Goal: Task Accomplishment & Management: Complete application form

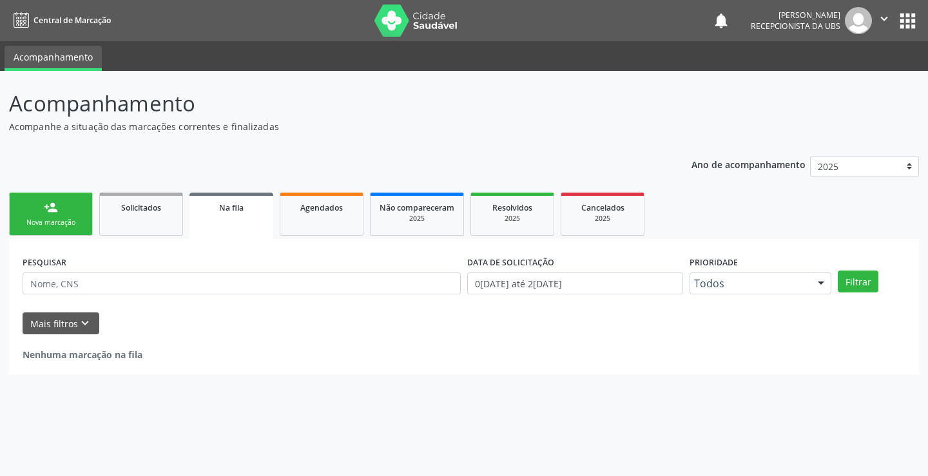
click at [63, 225] on div "Nova marcação" at bounding box center [51, 223] width 64 height 10
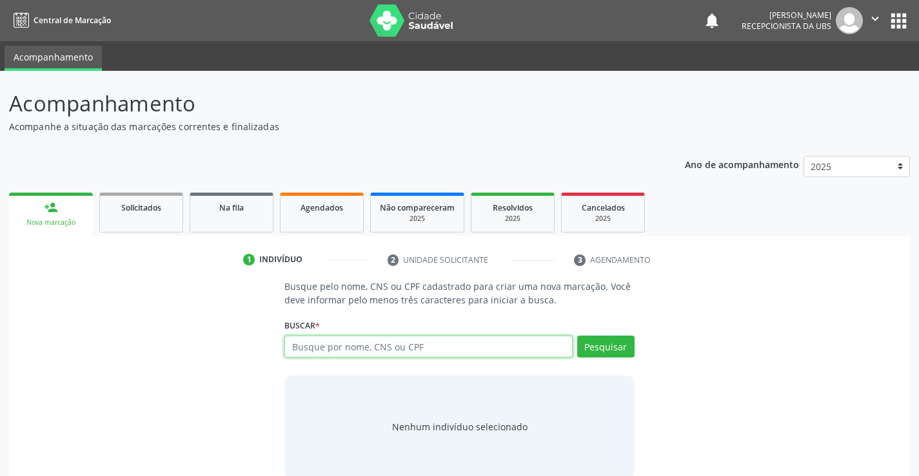
click at [335, 347] on input "text" at bounding box center [428, 347] width 288 height 22
type input "18289378432"
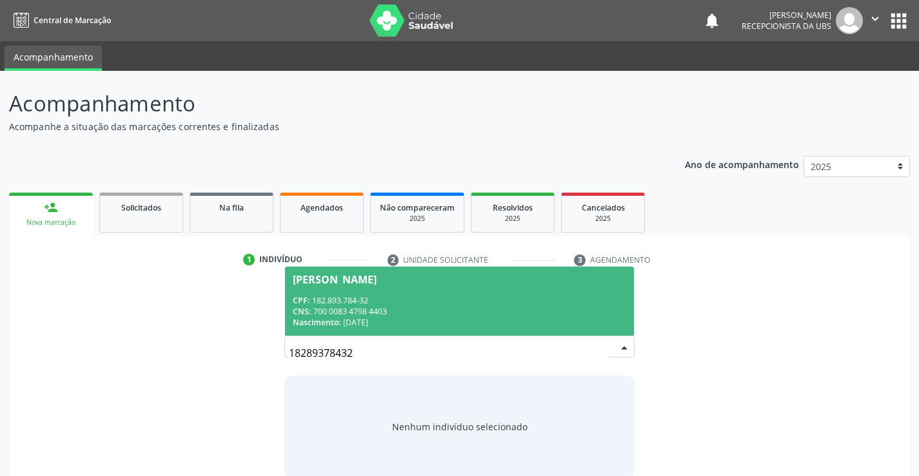
click at [342, 313] on div "CNS: 700 0083 4798 4403" at bounding box center [459, 311] width 333 height 11
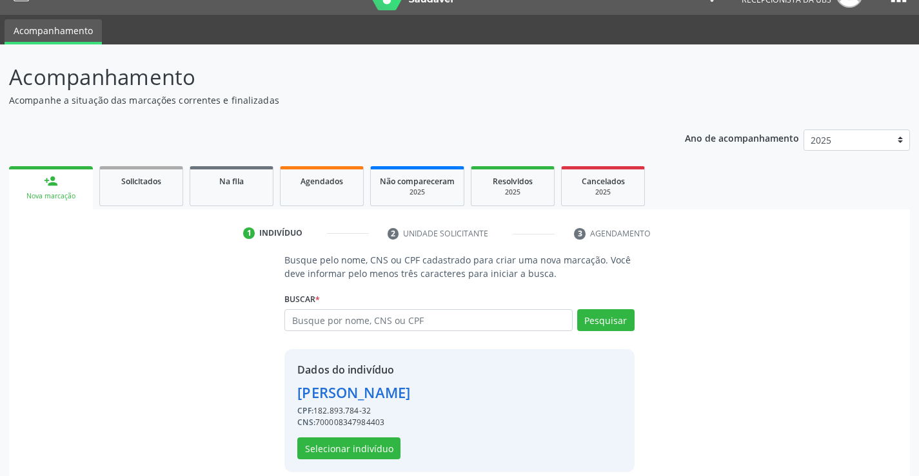
scroll to position [41, 0]
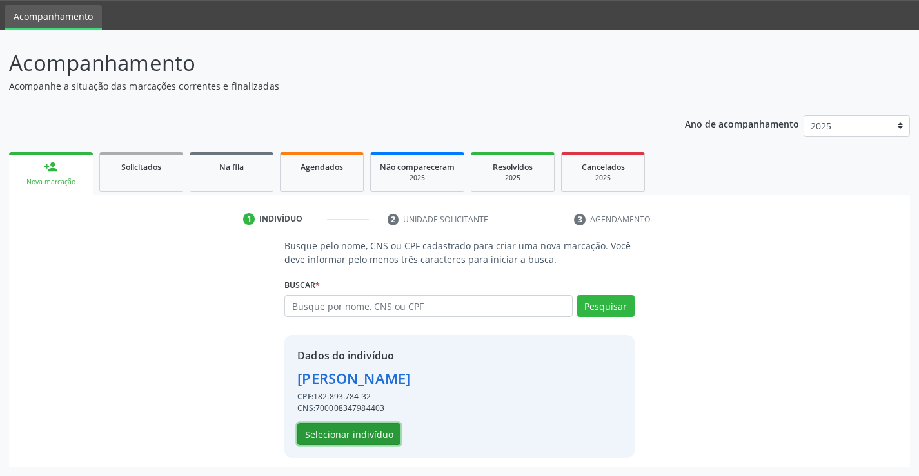
click at [355, 440] on button "Selecionar indivíduo" at bounding box center [348, 435] width 103 height 22
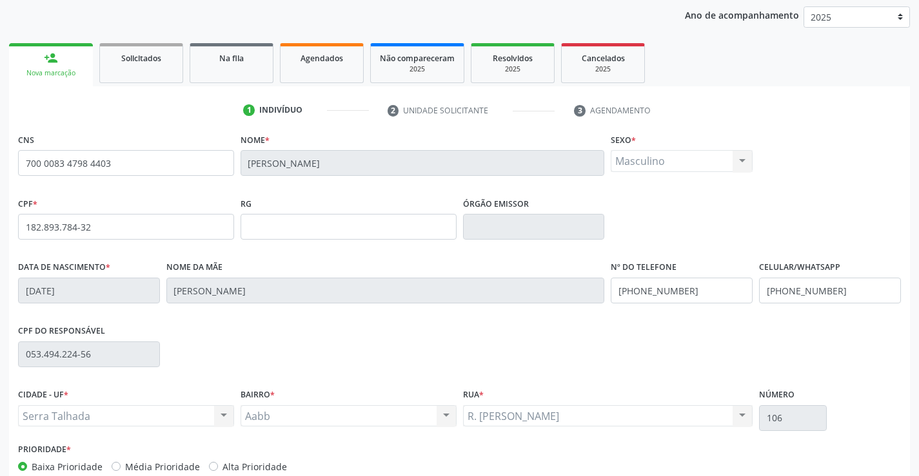
scroll to position [222, 0]
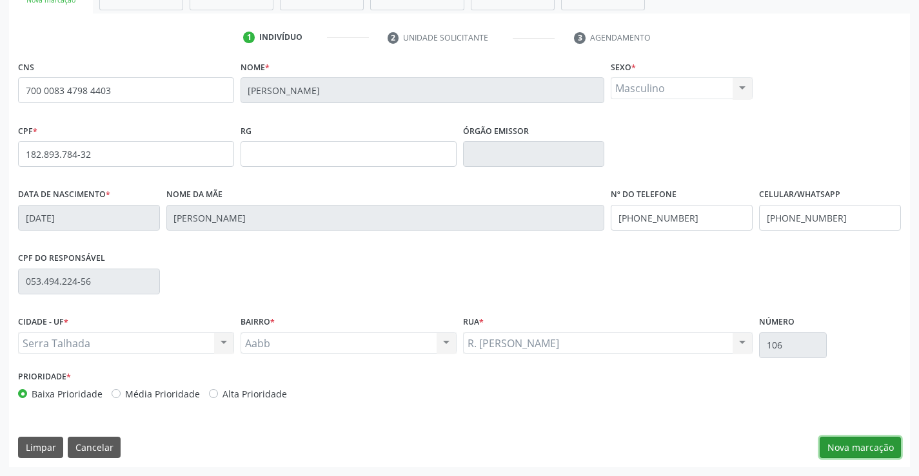
click at [865, 446] on button "Nova marcação" at bounding box center [859, 448] width 81 height 22
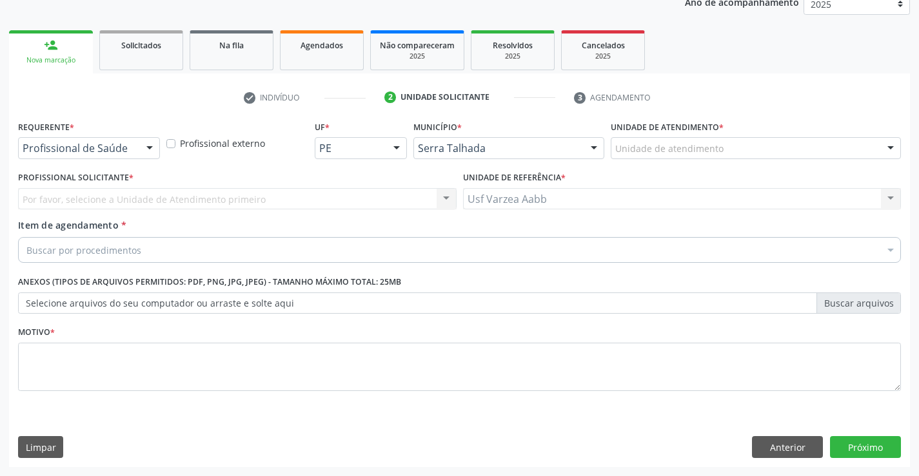
scroll to position [162, 0]
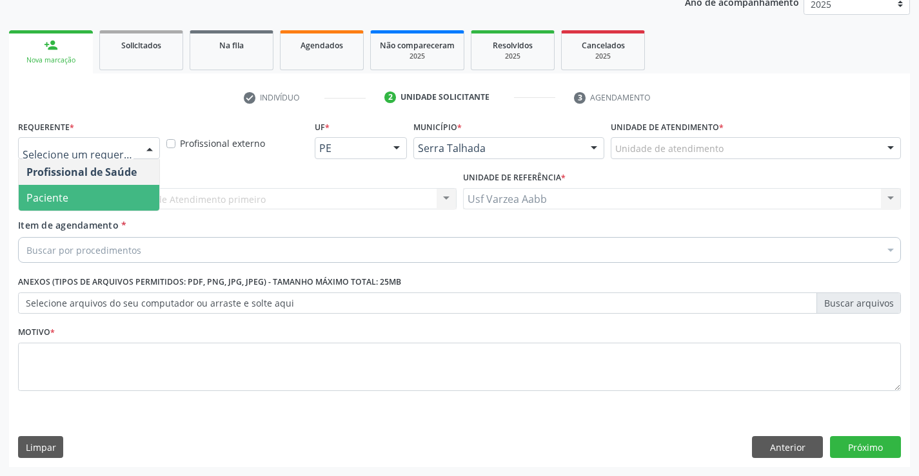
click at [101, 186] on span "Paciente" at bounding box center [89, 198] width 141 height 26
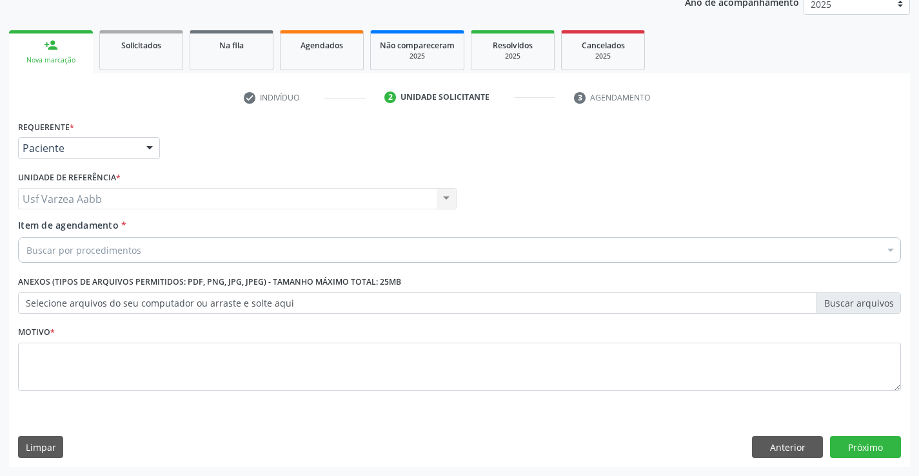
click at [141, 248] on div "Buscar por procedimentos" at bounding box center [459, 250] width 883 height 26
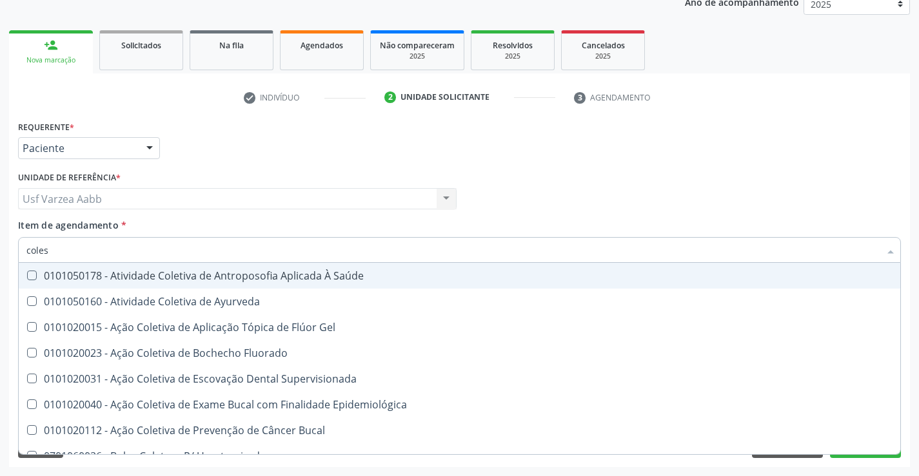
type input "colest"
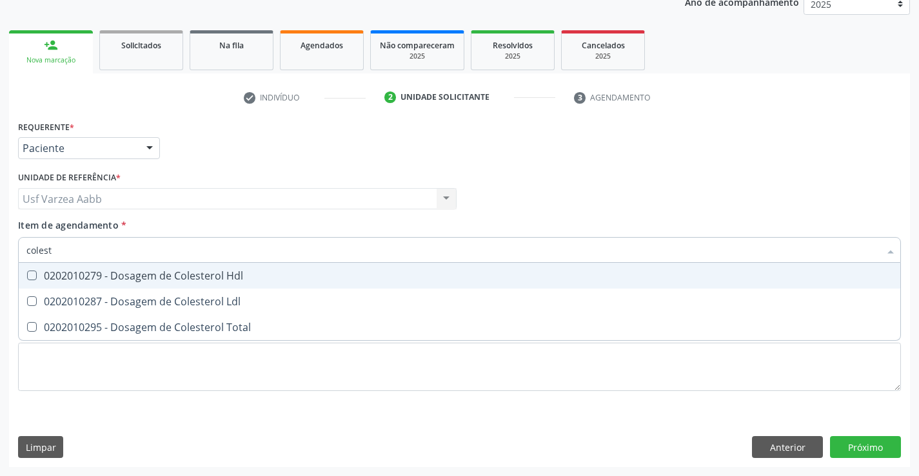
click at [286, 284] on span "0202010279 - Dosagem de Colesterol Hdl" at bounding box center [459, 276] width 881 height 26
checkbox Hdl "true"
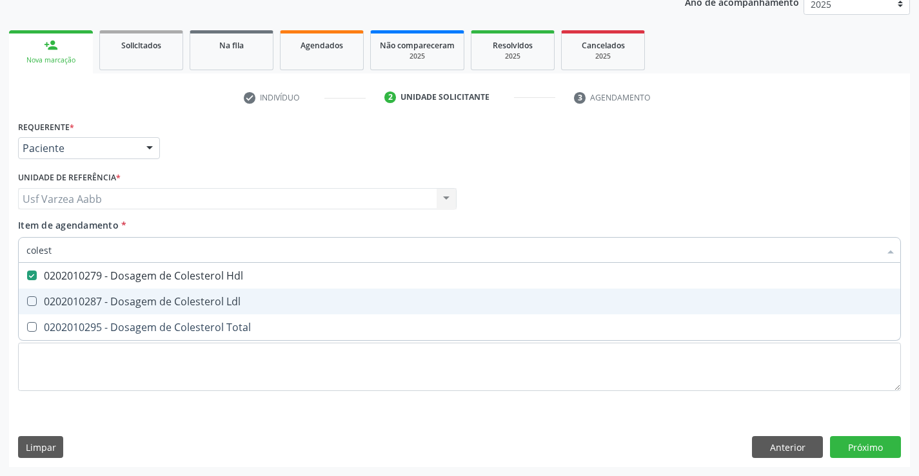
click at [295, 305] on div "0202010287 - Dosagem de Colesterol Ldl" at bounding box center [459, 302] width 866 height 10
checkbox Ldl "true"
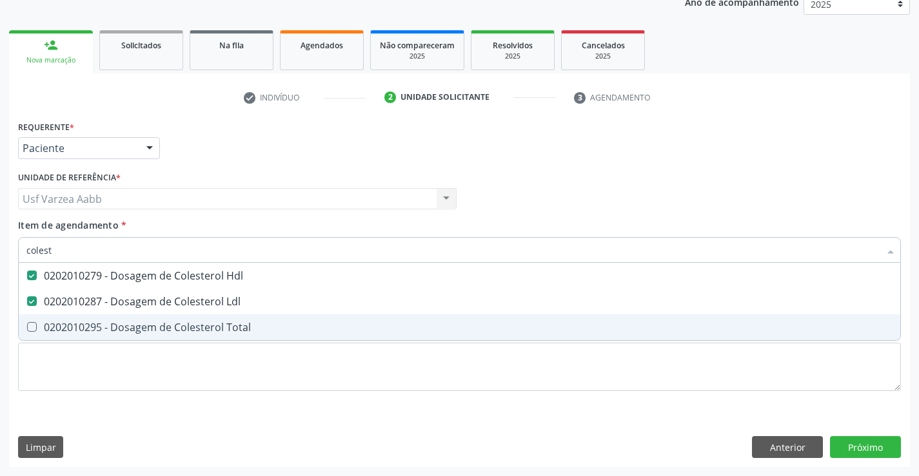
click at [308, 326] on div "0202010295 - Dosagem de Colesterol Total" at bounding box center [459, 327] width 866 height 10
checkbox Total "true"
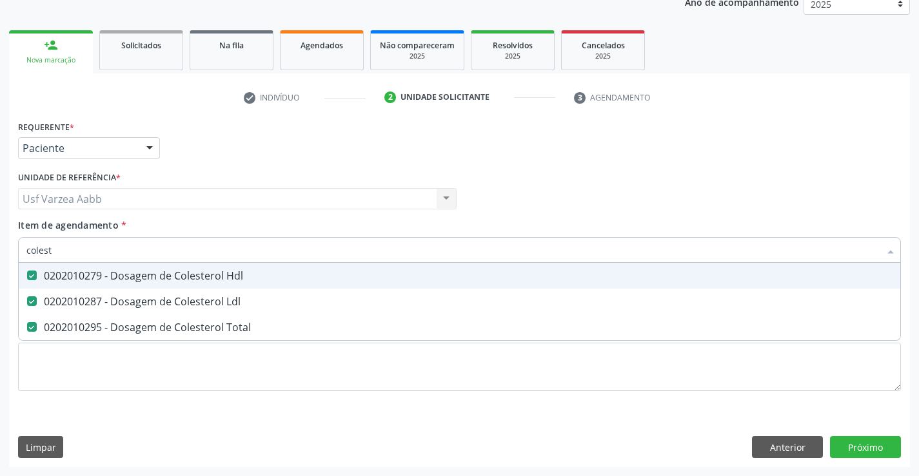
click at [334, 246] on input "colest" at bounding box center [452, 250] width 853 height 26
type input "cr"
checkbox Hdl "false"
checkbox Ldl "false"
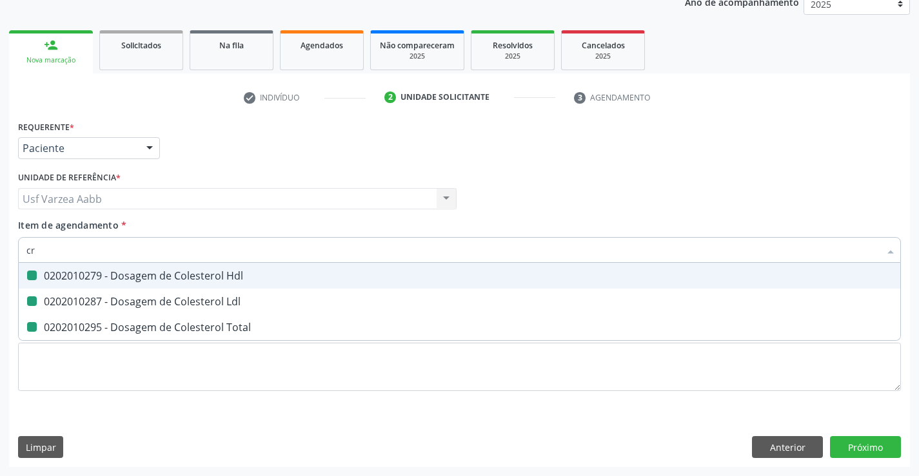
checkbox Total "false"
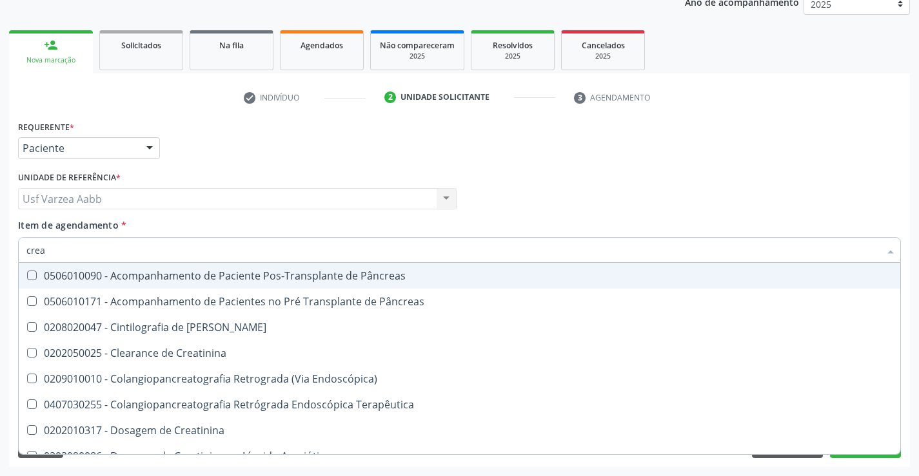
type input "creat"
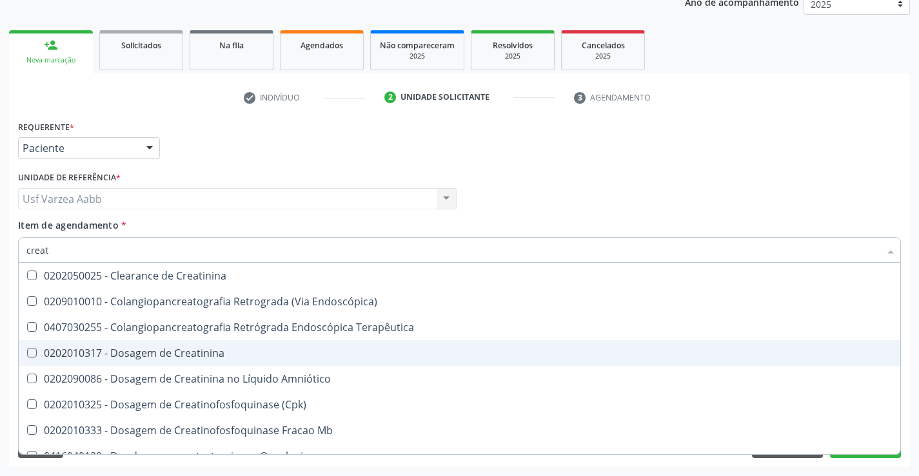
click at [278, 355] on div "0202010317 - Dosagem de Creatinina" at bounding box center [459, 353] width 866 height 10
checkbox Creatinina "true"
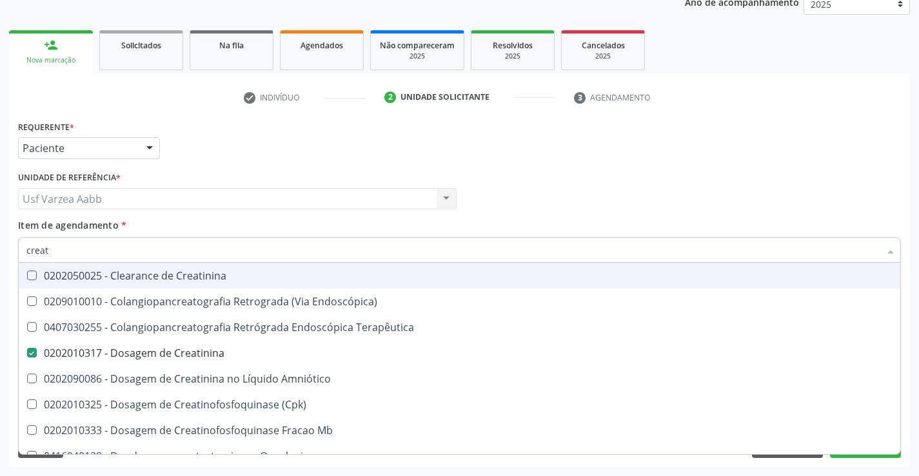
click at [279, 249] on input "creat" at bounding box center [452, 250] width 853 height 26
type input "tg"
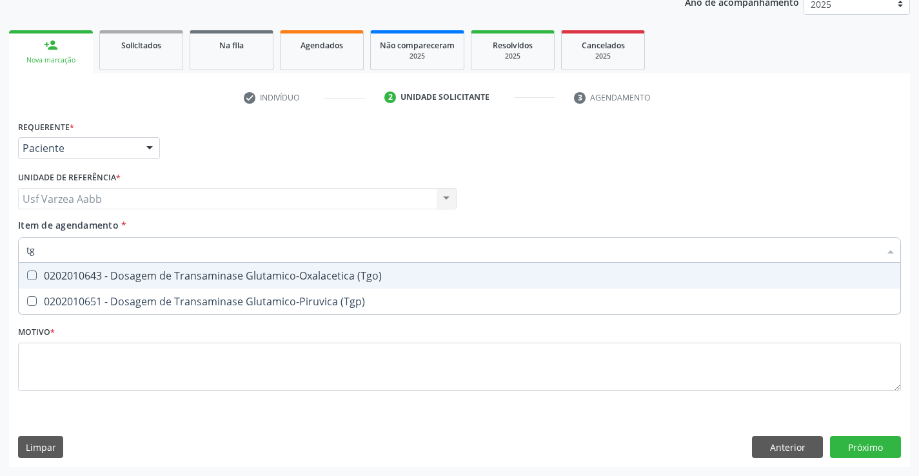
click at [286, 279] on div "0202010643 - Dosagem de Transaminase Glutamico-Oxalacetica (Tgo)" at bounding box center [459, 276] width 866 height 10
checkbox \(Tgo\) "true"
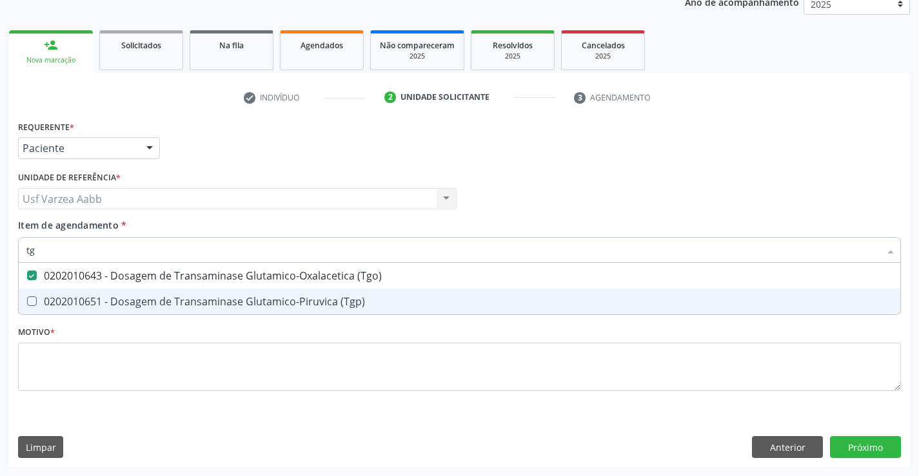
click at [287, 305] on div "0202010651 - Dosagem de Transaminase Glutamico-Piruvica (Tgp)" at bounding box center [459, 302] width 866 height 10
checkbox \(Tgp\) "true"
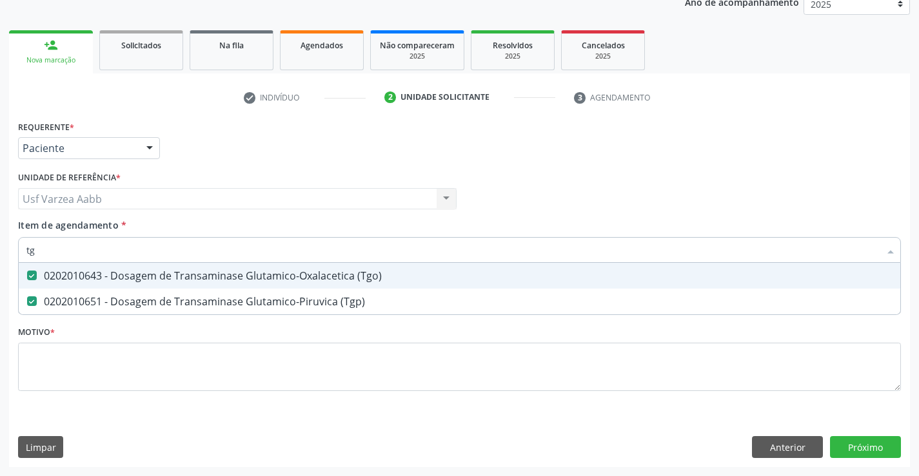
click at [262, 245] on input "tg" at bounding box center [452, 250] width 853 height 26
type input "tri"
checkbox \(Tgo\) "false"
checkbox \(Tgp\) "false"
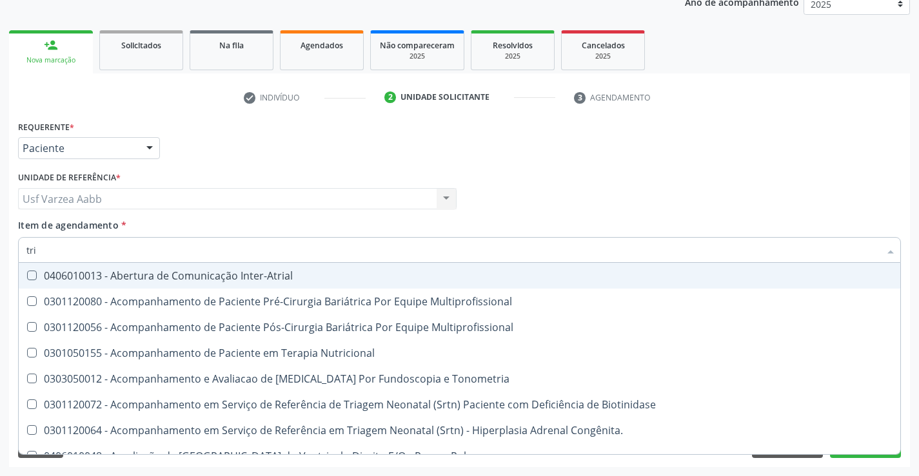
type input "trig"
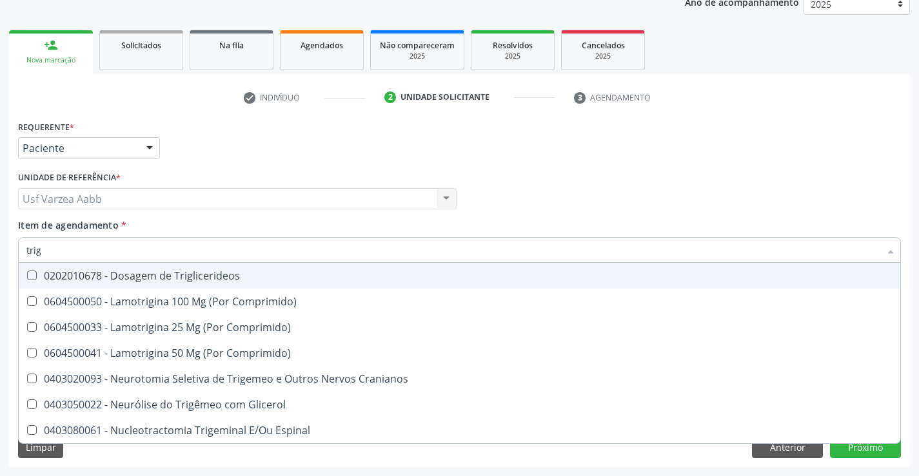
click at [244, 280] on div "0202010678 - Dosagem de Triglicerideos" at bounding box center [459, 276] width 866 height 10
checkbox Triglicerideos "true"
click at [241, 255] on input "trig" at bounding box center [452, 250] width 853 height 26
type input "ure"
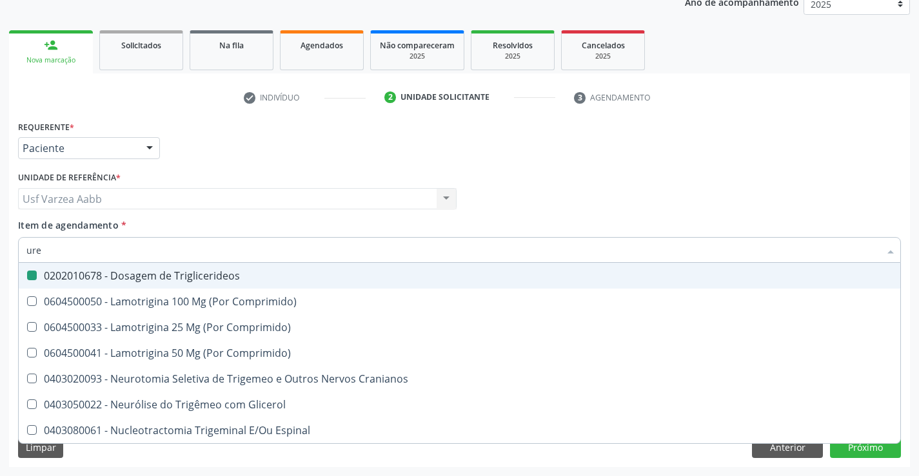
checkbox Triglicerideos "false"
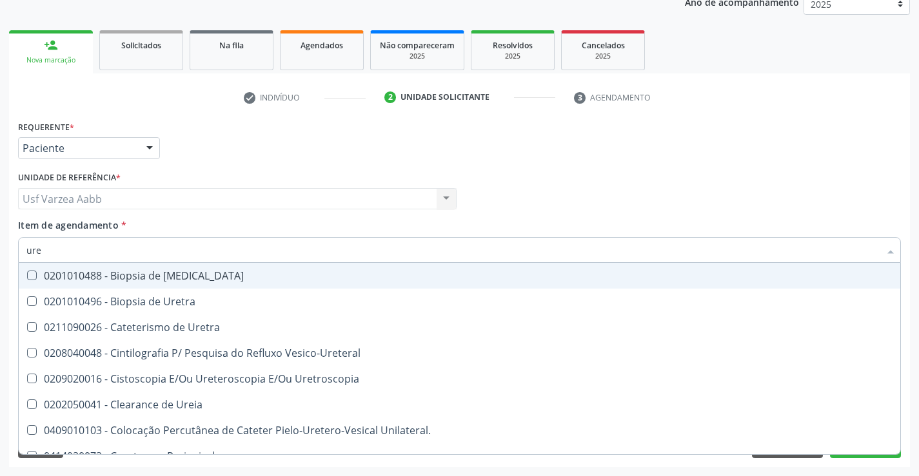
type input "urei"
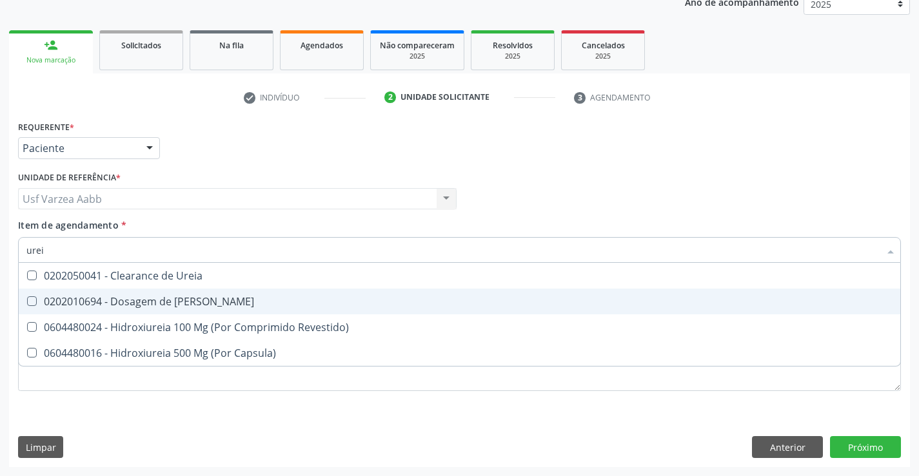
click at [243, 294] on span "0202010694 - Dosagem de Ureia" at bounding box center [459, 302] width 881 height 26
checkbox Ureia "true"
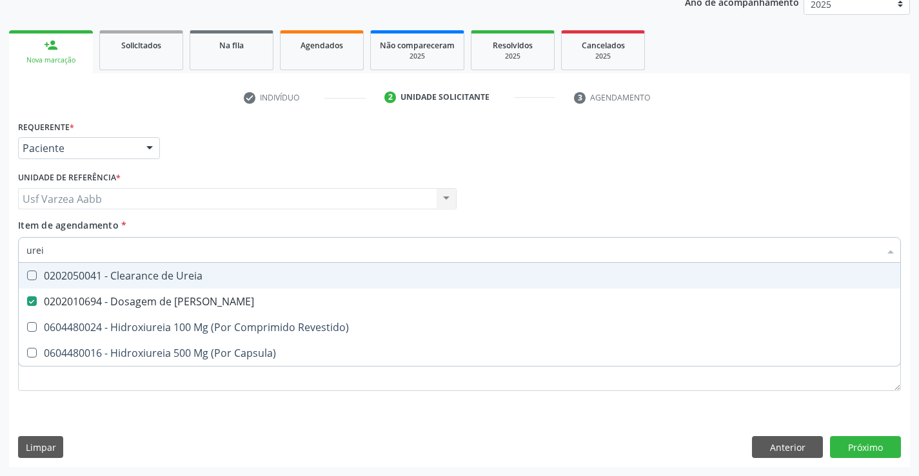
click at [242, 251] on input "urei" at bounding box center [452, 250] width 853 height 26
type input "gl"
checkbox Ureia "false"
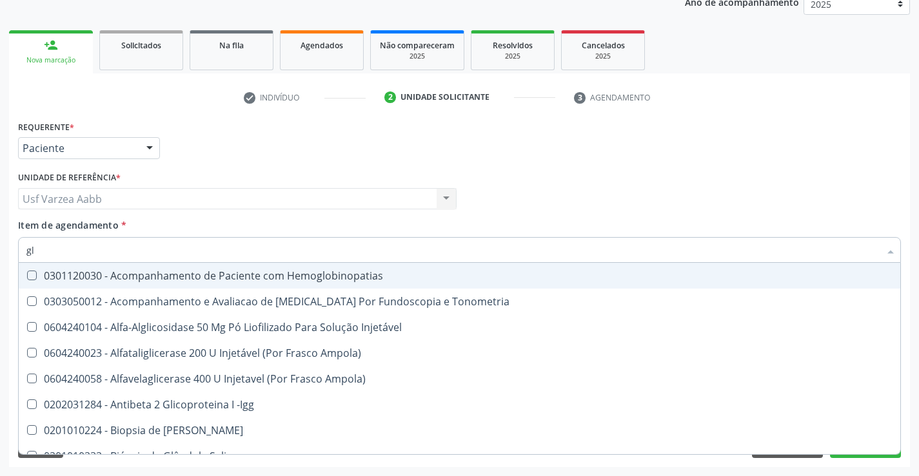
type input "gli"
checkbox Glomerular "true"
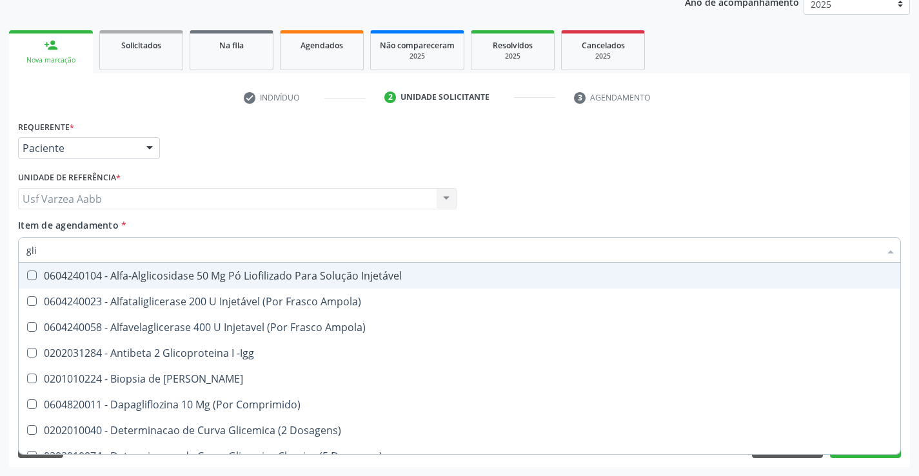
type input "glic"
checkbox Derrames "true"
checkbox Triglicerideos "false"
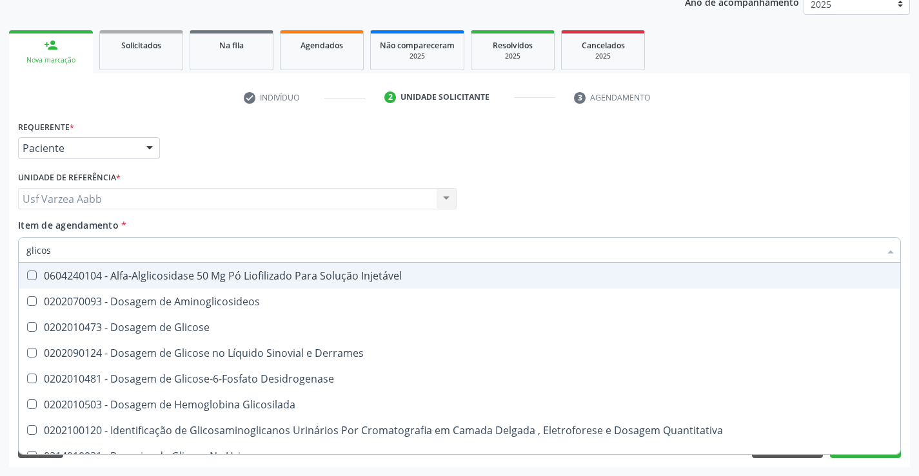
type input "glicose"
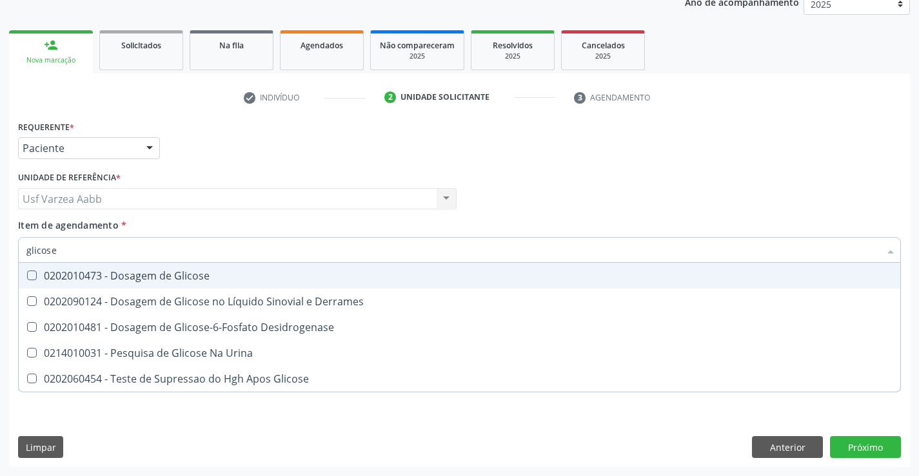
click at [233, 278] on div "0202010473 - Dosagem de Glicose" at bounding box center [459, 276] width 866 height 10
checkbox Glicose "true"
click at [507, 242] on input "glicose" at bounding box center [452, 250] width 853 height 26
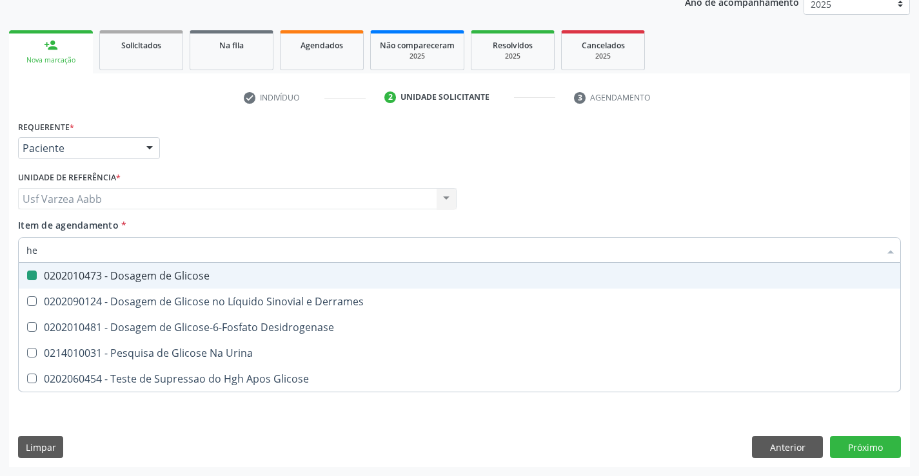
type input "hem"
checkbox Glicose "false"
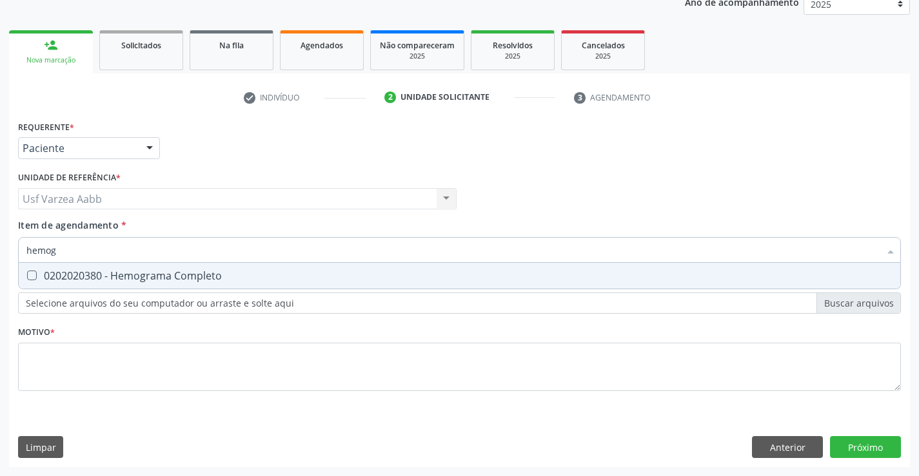
type input "hemogr"
click at [503, 279] on div "0202020380 - Hemograma Completo" at bounding box center [459, 276] width 866 height 10
checkbox Completo "true"
click at [511, 239] on input "hemogr" at bounding box center [452, 250] width 853 height 26
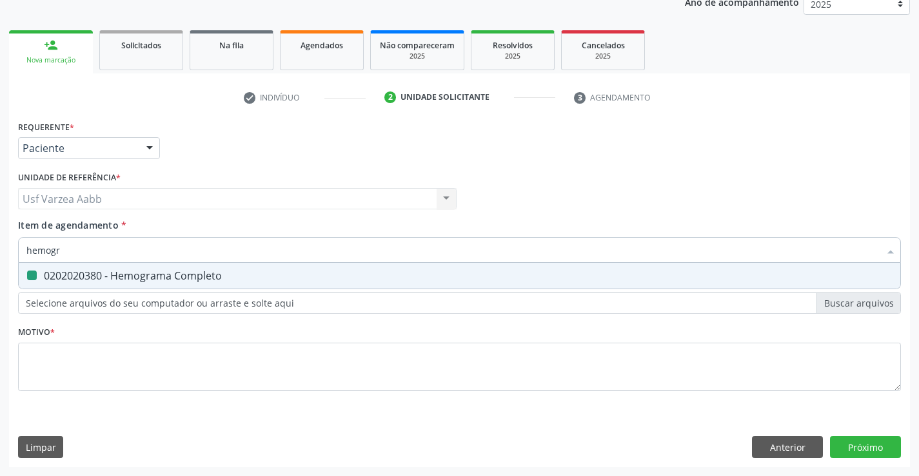
type input "g"
checkbox Completo "false"
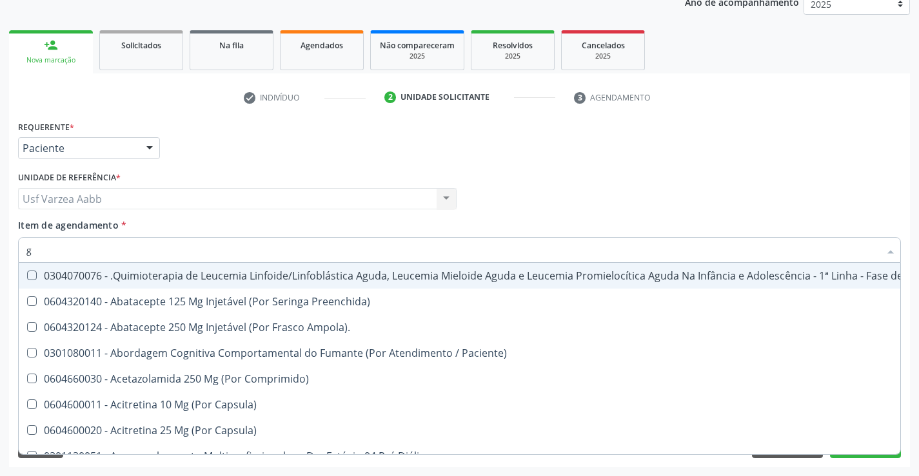
type input "gl"
checkbox Oftalmológica "true"
checkbox 5Ml\) "true"
checkbox Miotendinoso "true"
checkbox Pé "true"
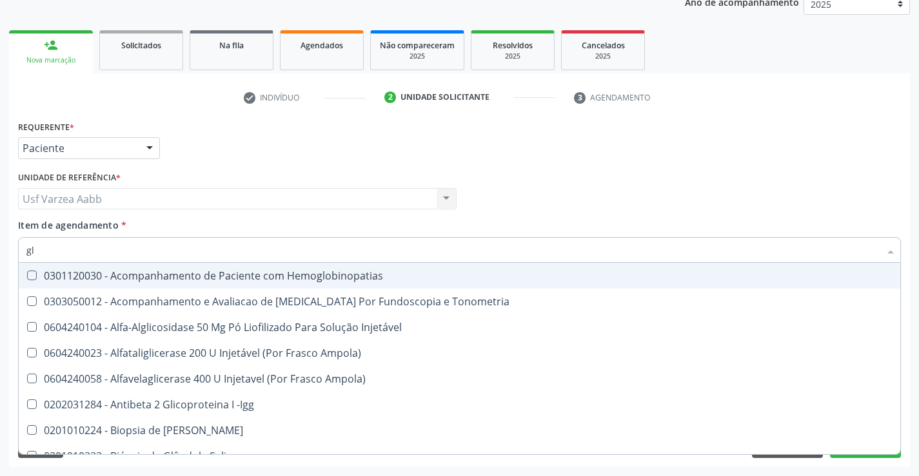
type input "gli"
checkbox \(Confirmatorio\) "true"
checkbox Glomerular "true"
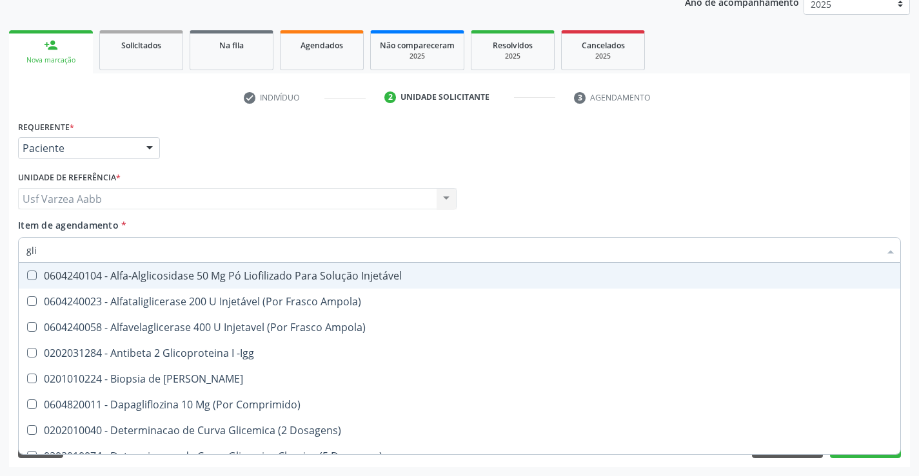
type input "glic"
checkbox Aminoglicosideos "true"
checkbox Glicose "false"
checkbox Derrames "true"
checkbox Triglicerideos "false"
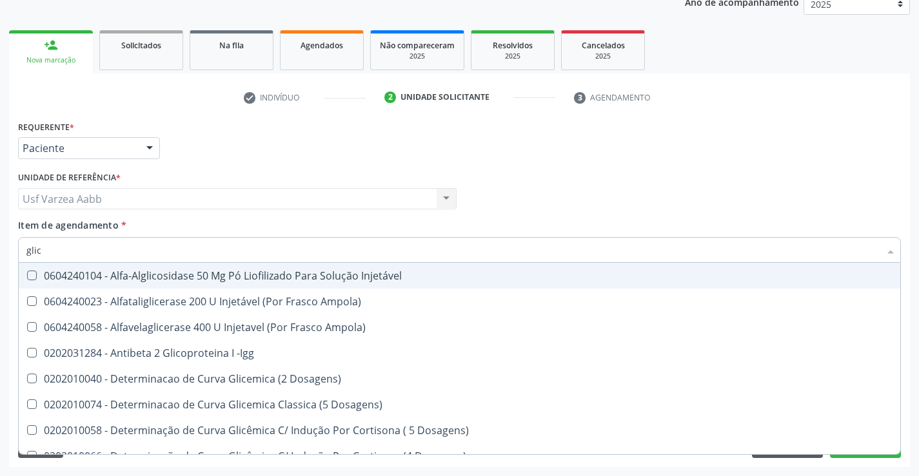
type input "glico"
checkbox Dosagens\) "true"
checkbox Glicose "false"
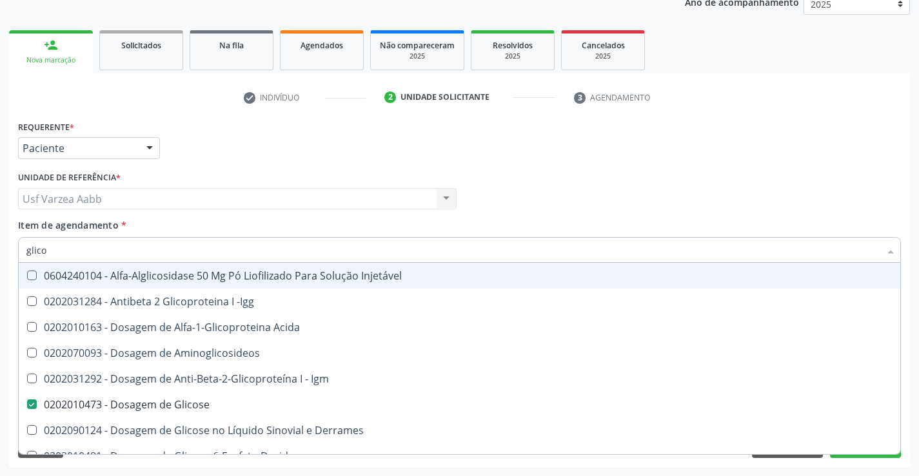
type input "glicos"
checkbox Acida "true"
checkbox Glicose "false"
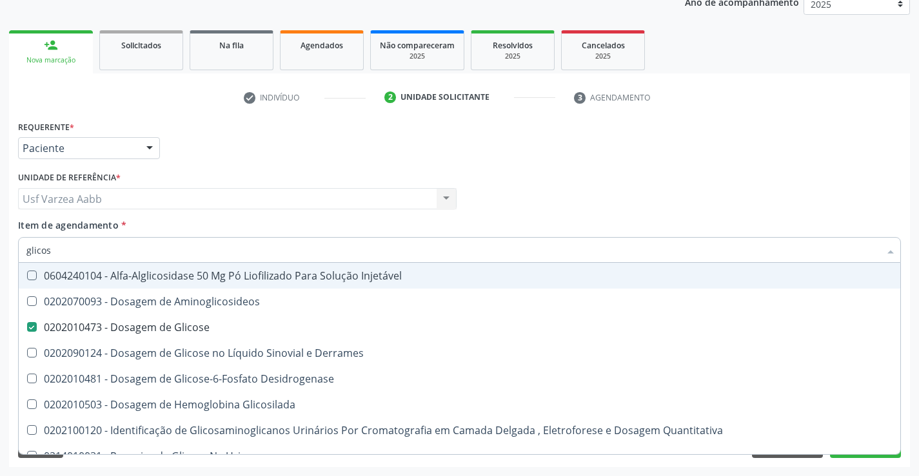
type input "glicosi"
checkbox Glicose "false"
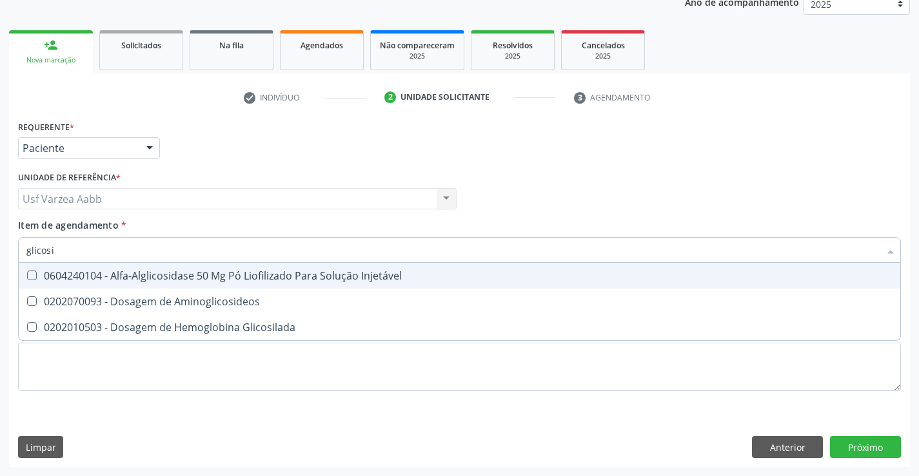
type input "glicosil"
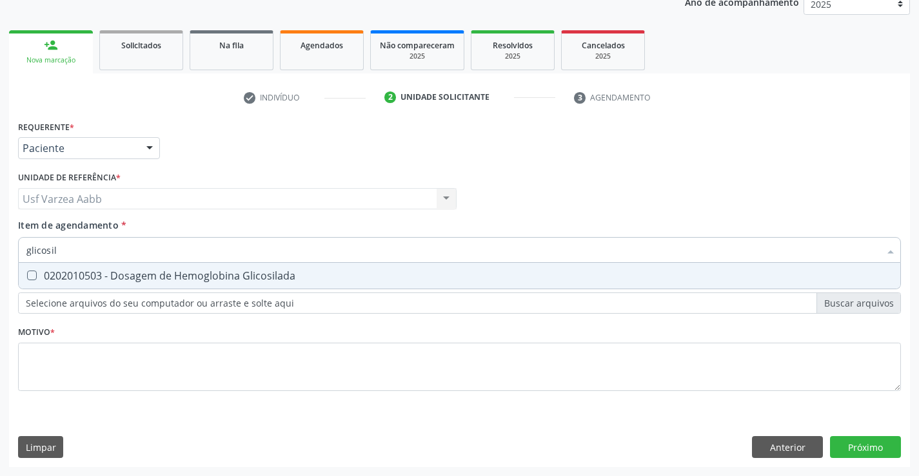
click at [491, 269] on span "0202010503 - Dosagem de Hemoglobina Glicosilada" at bounding box center [459, 276] width 881 height 26
checkbox Glicosilada "true"
click at [506, 367] on div "Requerente * Paciente Profissional de Saúde Paciente Nenhum resultado encontrad…" at bounding box center [459, 263] width 883 height 292
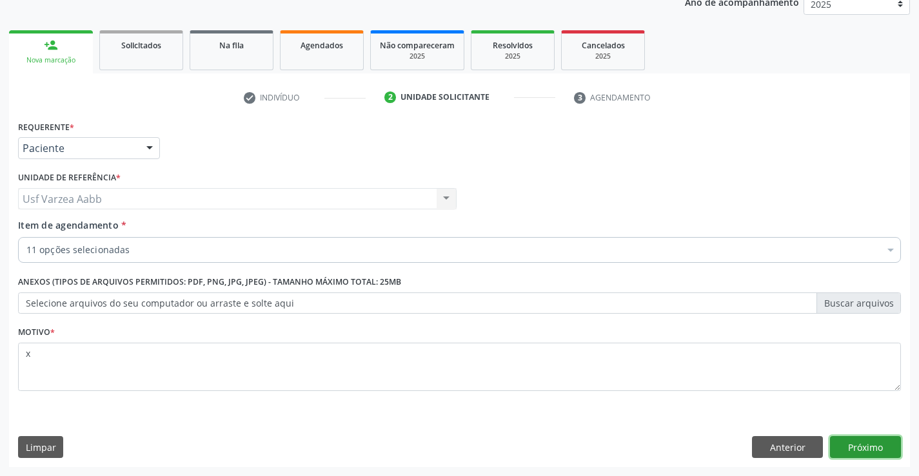
click at [874, 453] on button "Próximo" at bounding box center [865, 447] width 71 height 22
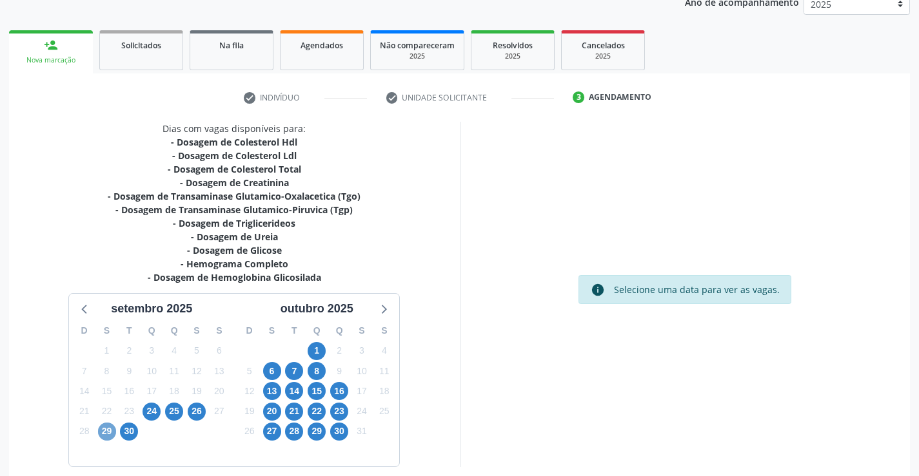
click at [112, 429] on span "29" at bounding box center [107, 432] width 18 height 18
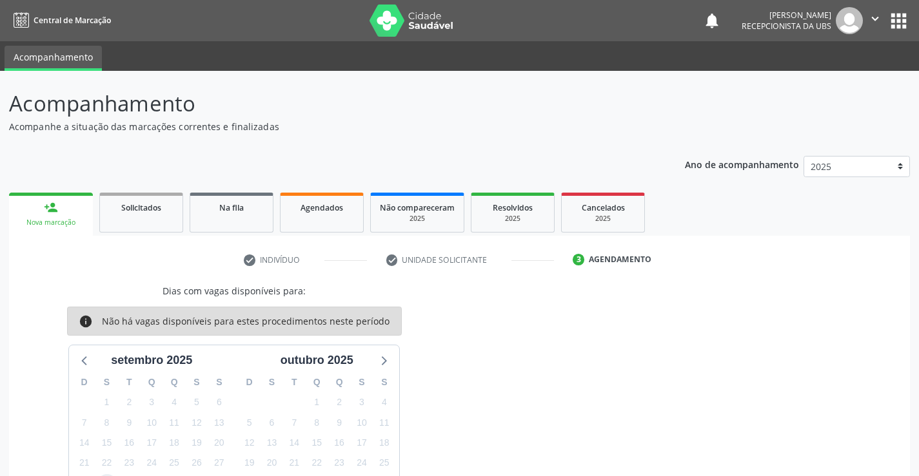
scroll to position [109, 0]
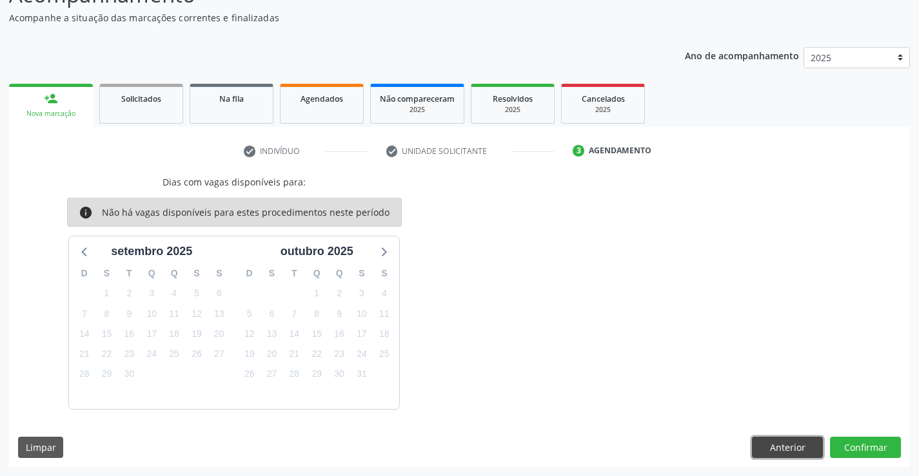
click at [773, 450] on button "Anterior" at bounding box center [787, 448] width 71 height 22
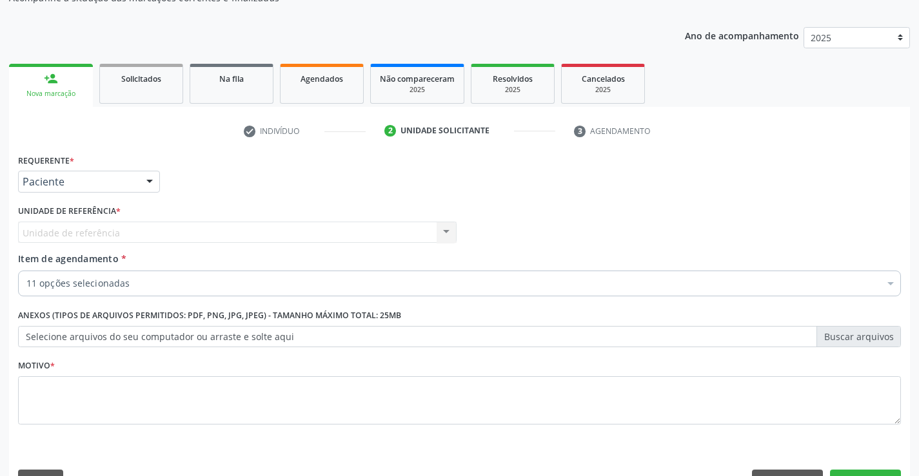
scroll to position [162, 0]
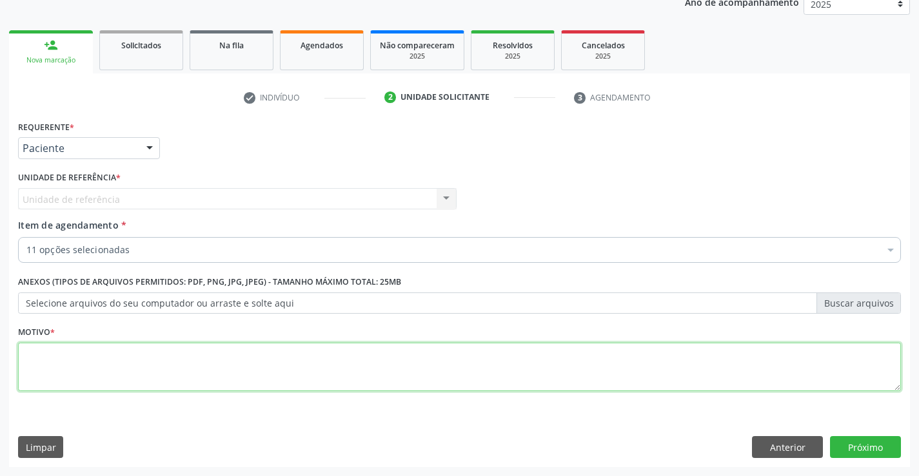
click at [502, 351] on textarea at bounding box center [459, 367] width 883 height 49
type textarea "x"
click at [861, 444] on button "Próximo" at bounding box center [865, 447] width 71 height 22
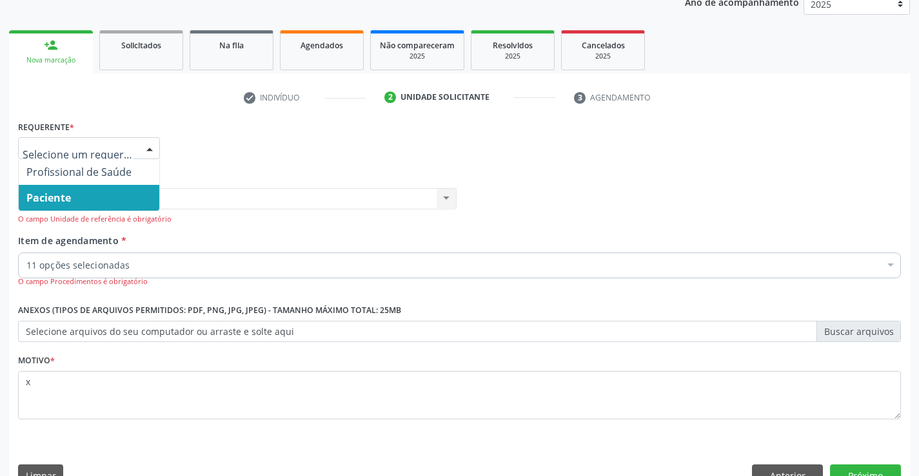
click at [114, 193] on span "Paciente" at bounding box center [89, 198] width 141 height 26
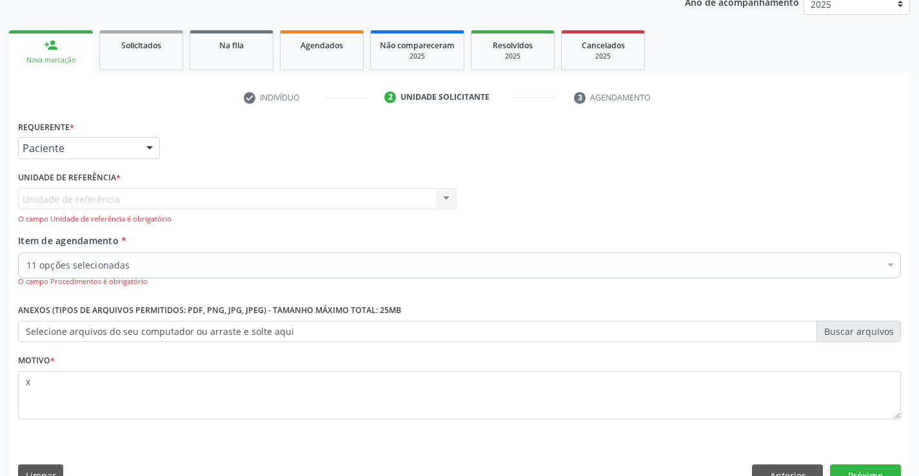
click at [112, 195] on div "Unidade de referência Usf Varzea Aabb Nenhum resultado encontrado para: " " Não…" at bounding box center [237, 206] width 438 height 37
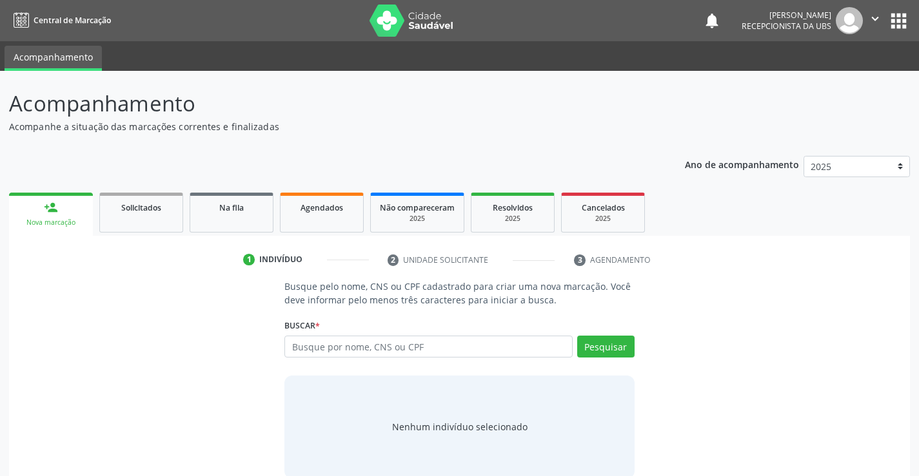
click at [343, 344] on input "text" at bounding box center [428, 347] width 288 height 22
type input "10800877454"
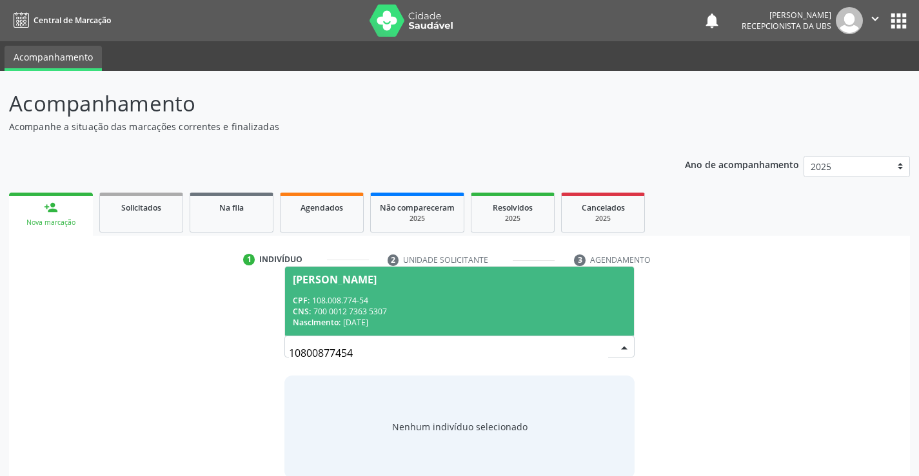
click at [373, 325] on div "Nascimento: [DATE]" at bounding box center [459, 322] width 333 height 11
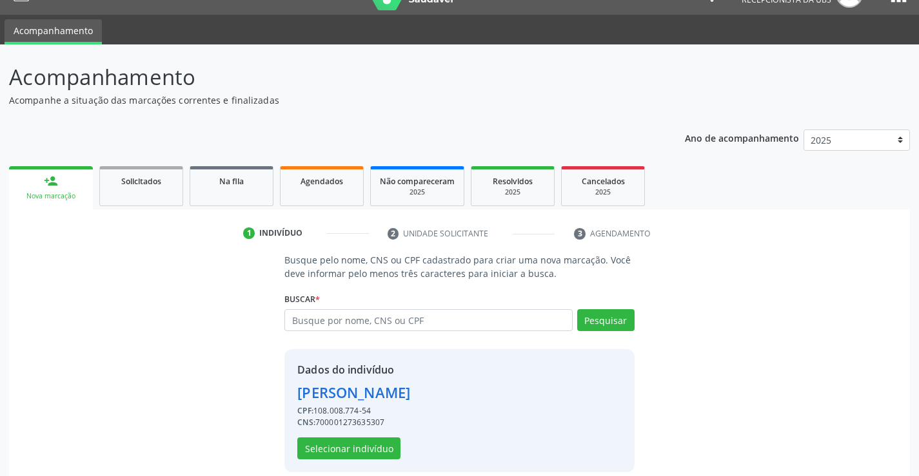
scroll to position [41, 0]
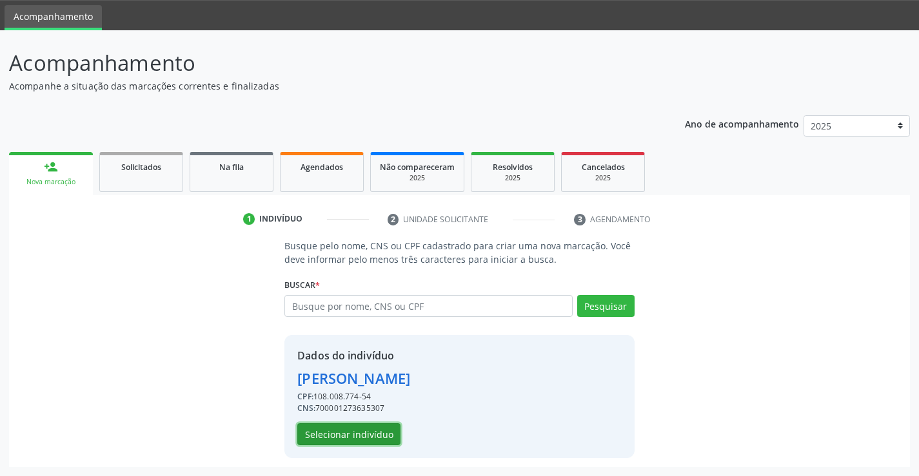
click at [377, 429] on button "Selecionar indivíduo" at bounding box center [348, 435] width 103 height 22
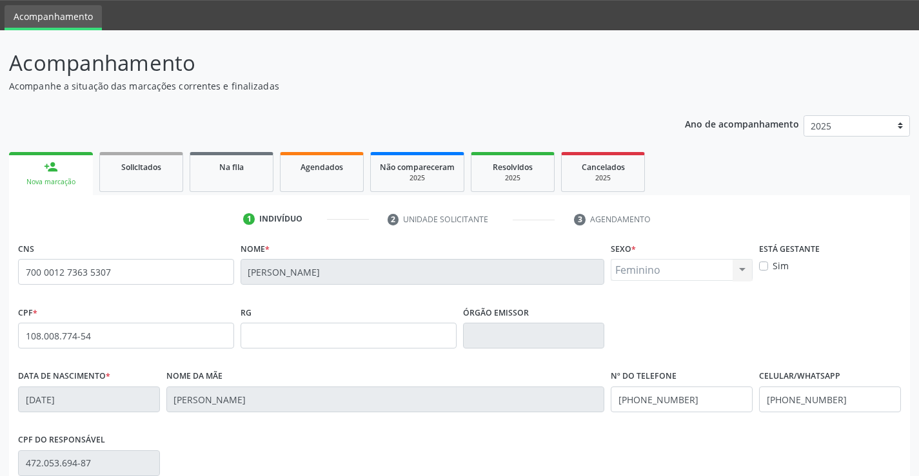
scroll to position [222, 0]
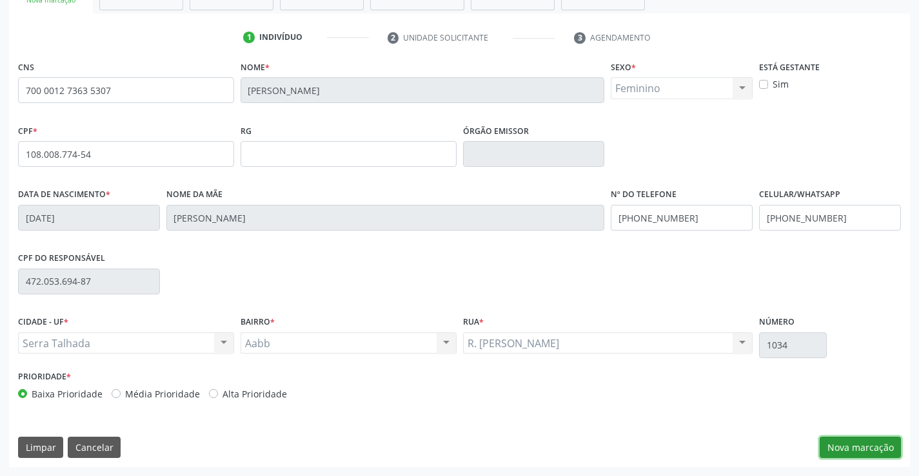
click at [892, 448] on button "Nova marcação" at bounding box center [859, 448] width 81 height 22
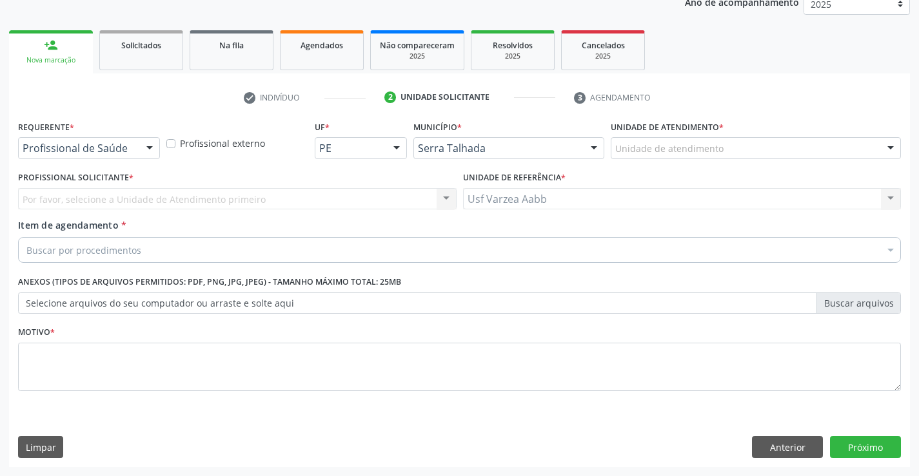
scroll to position [162, 0]
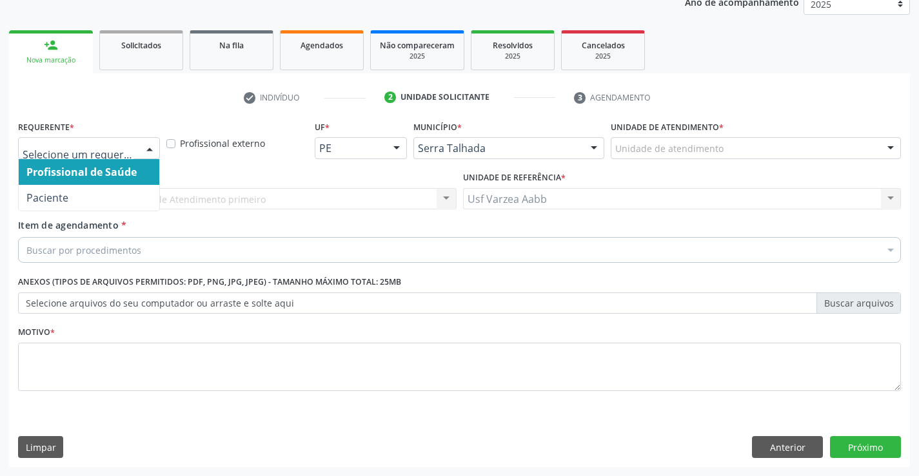
click at [97, 156] on div at bounding box center [89, 148] width 142 height 22
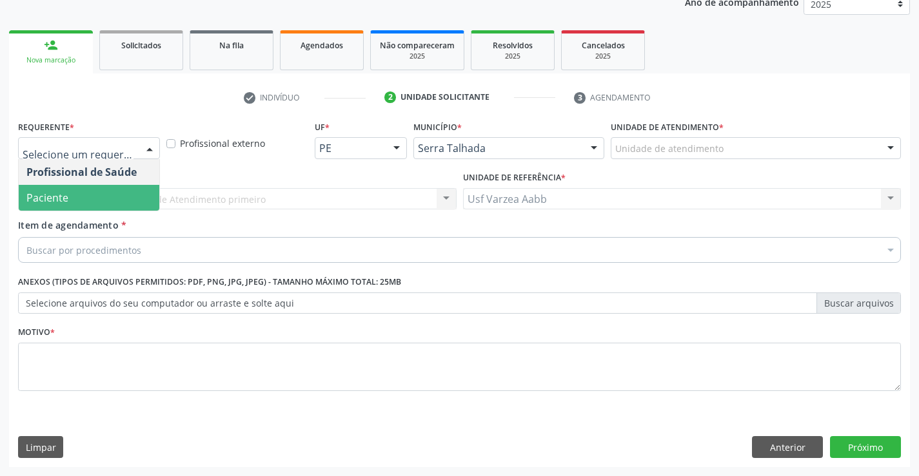
click at [95, 195] on span "Paciente" at bounding box center [89, 198] width 141 height 26
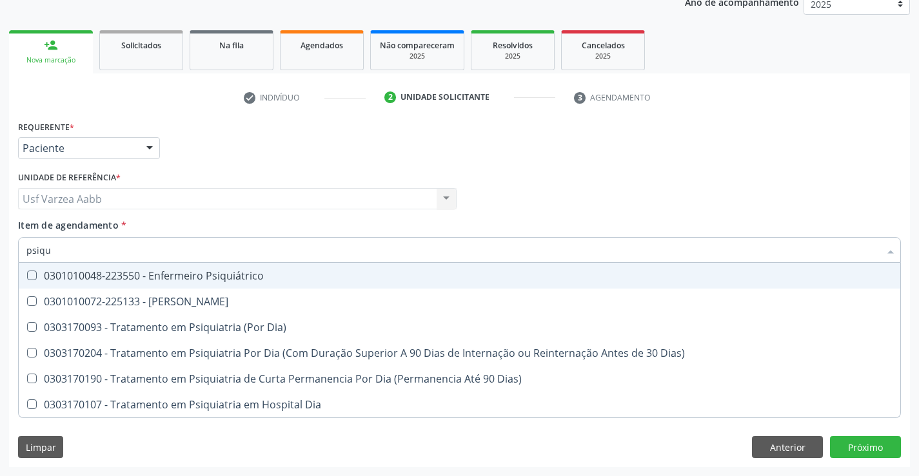
type input "psiqui"
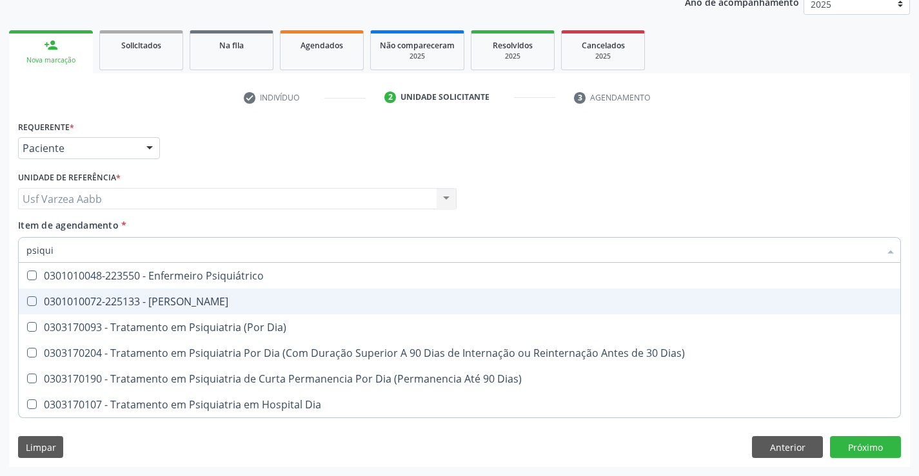
click at [154, 297] on div "0301010072-225133 - Médico Psiquiatra" at bounding box center [459, 302] width 866 height 10
checkbox Psiquiatra "true"
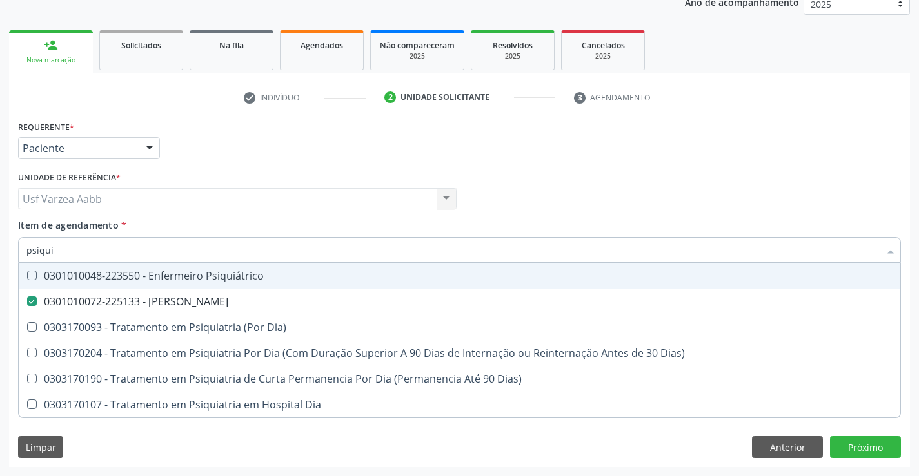
click at [501, 168] on div "Profissional Solicitante Por favor, selecione a Unidade de Atendimento primeiro…" at bounding box center [459, 193] width 889 height 50
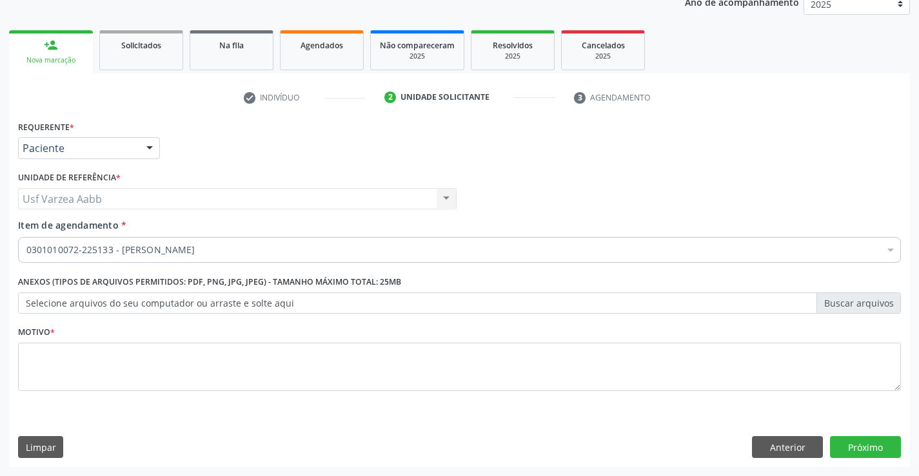
click at [497, 338] on div "Motivo *" at bounding box center [459, 357] width 883 height 68
click at [490, 372] on textarea at bounding box center [459, 367] width 883 height 49
type textarea "x"
click at [859, 441] on button "Próximo" at bounding box center [865, 447] width 71 height 22
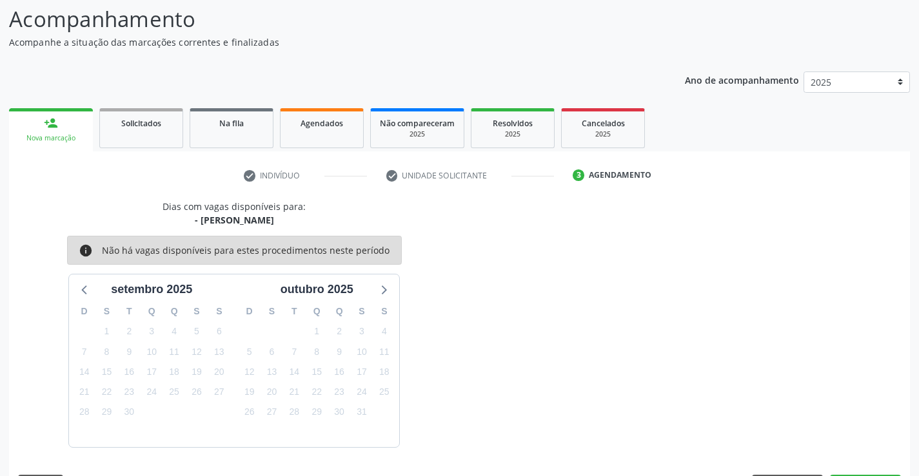
scroll to position [122, 0]
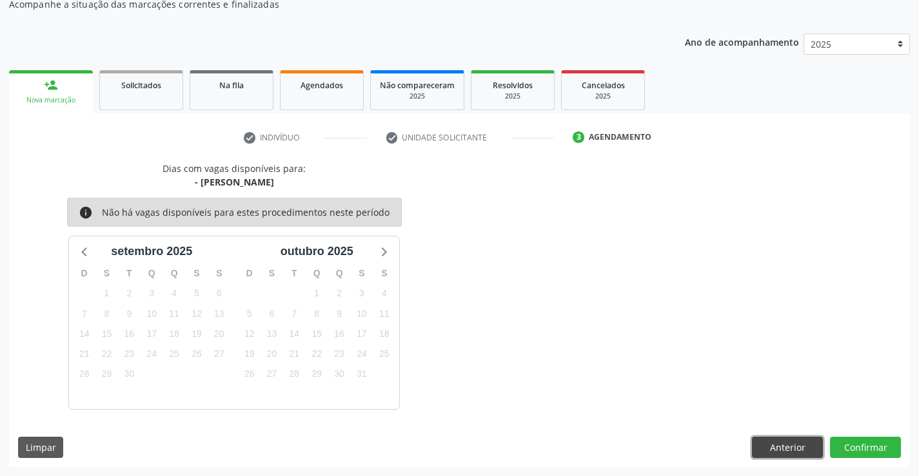
click at [764, 444] on button "Anterior" at bounding box center [787, 448] width 71 height 22
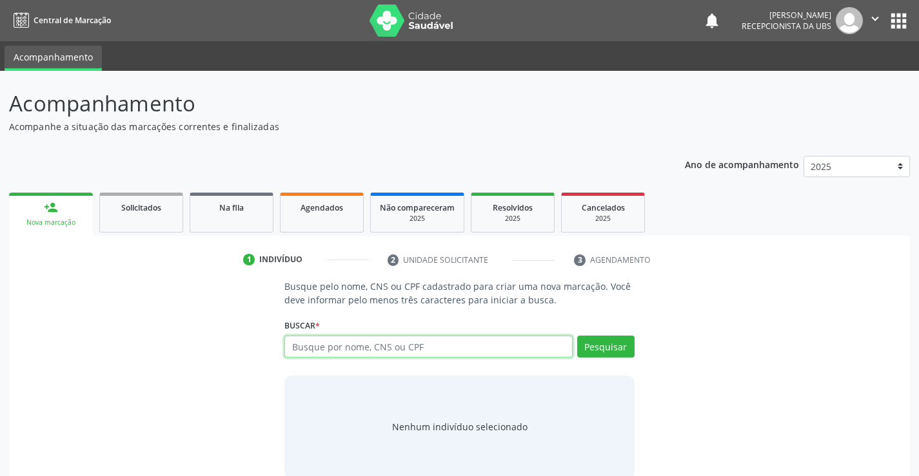
click at [482, 349] on input "text" at bounding box center [428, 347] width 288 height 22
type input "16103512409"
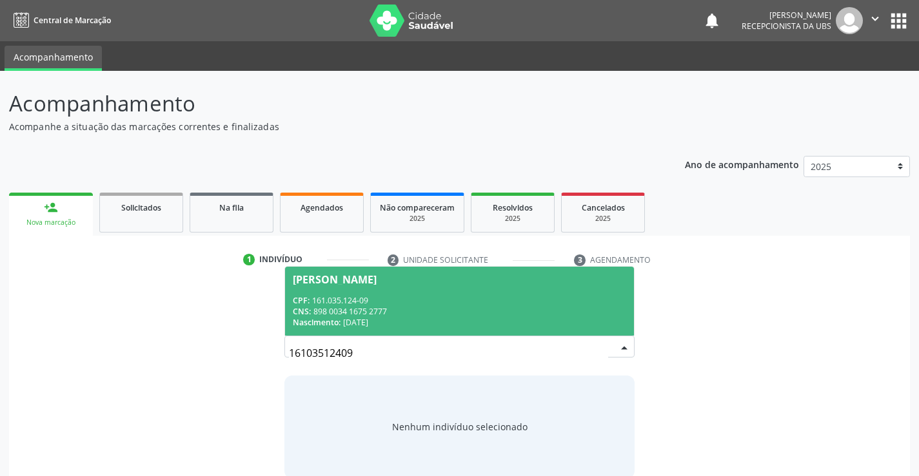
click at [508, 268] on span "[PERSON_NAME] CPF: 161.035.124-09 CNS: 898 0034 1675 2777 Nascimento: 24[DATE]" at bounding box center [459, 301] width 348 height 69
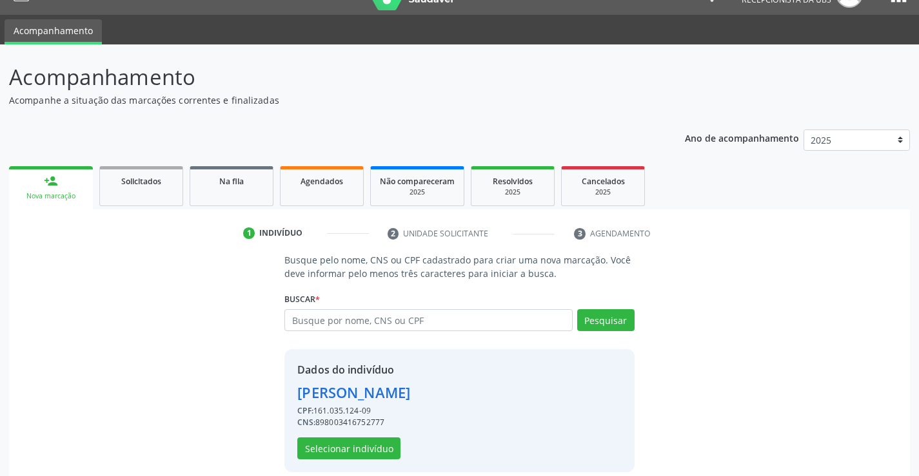
scroll to position [41, 0]
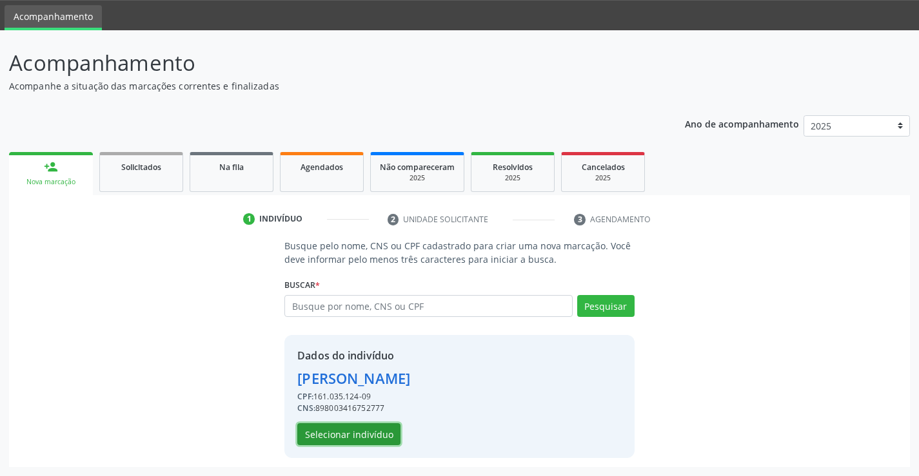
click at [359, 433] on button "Selecionar indivíduo" at bounding box center [348, 435] width 103 height 22
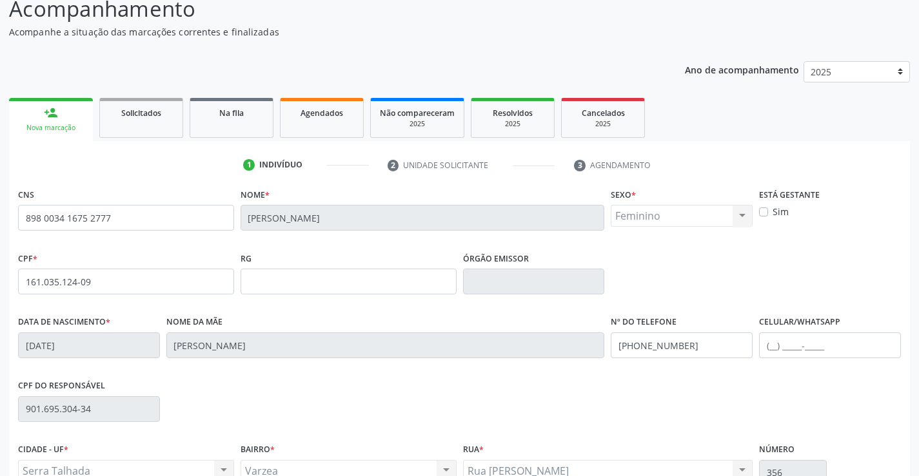
scroll to position [170, 0]
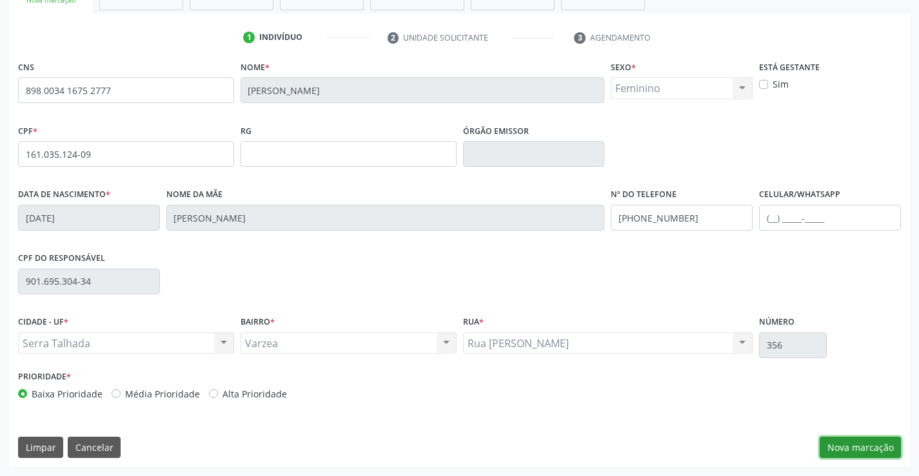
click at [879, 453] on button "Nova marcação" at bounding box center [859, 448] width 81 height 22
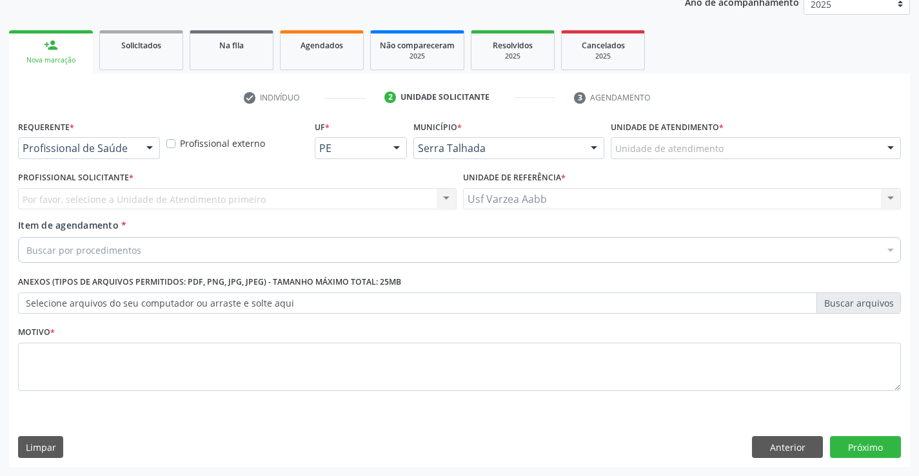
scroll to position [162, 0]
click at [79, 141] on div "Profissional de Saúde" at bounding box center [89, 148] width 142 height 22
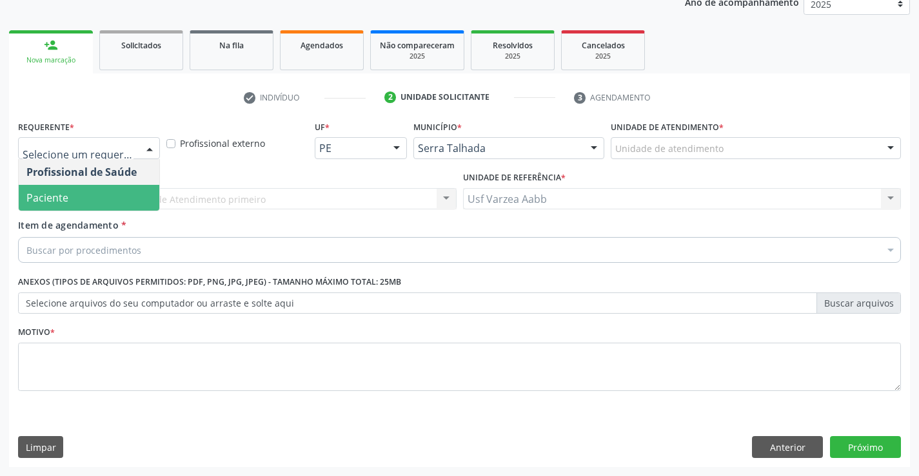
click at [87, 199] on span "Paciente" at bounding box center [89, 198] width 141 height 26
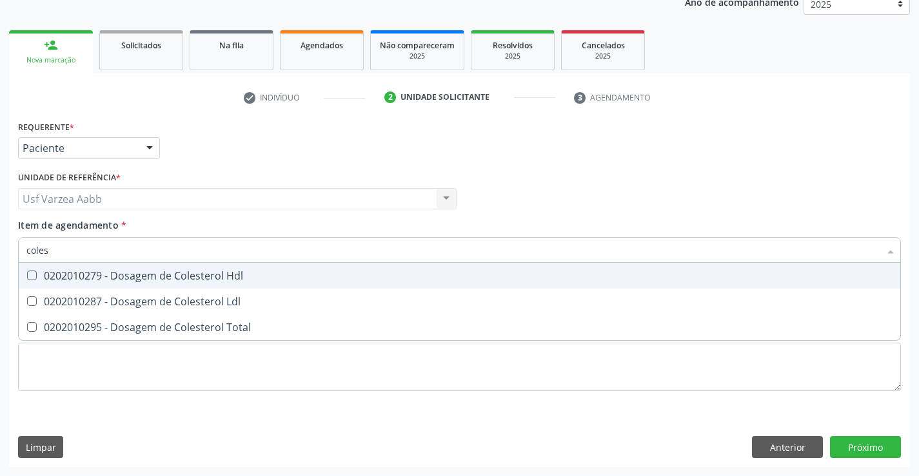
type input "colest"
click at [156, 284] on span "0202010279 - Dosagem de Colesterol Hdl" at bounding box center [459, 276] width 881 height 26
checkbox Hdl "true"
click at [155, 294] on span "0202010287 - Dosagem de Colesterol Ldl" at bounding box center [459, 302] width 881 height 26
checkbox Ldl "true"
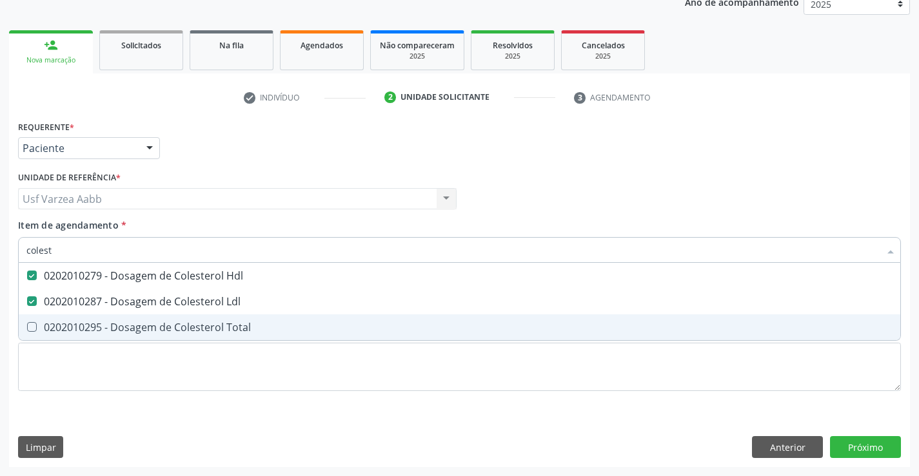
click at [157, 325] on div "0202010295 - Dosagem de Colesterol Total" at bounding box center [459, 327] width 866 height 10
checkbox Total "true"
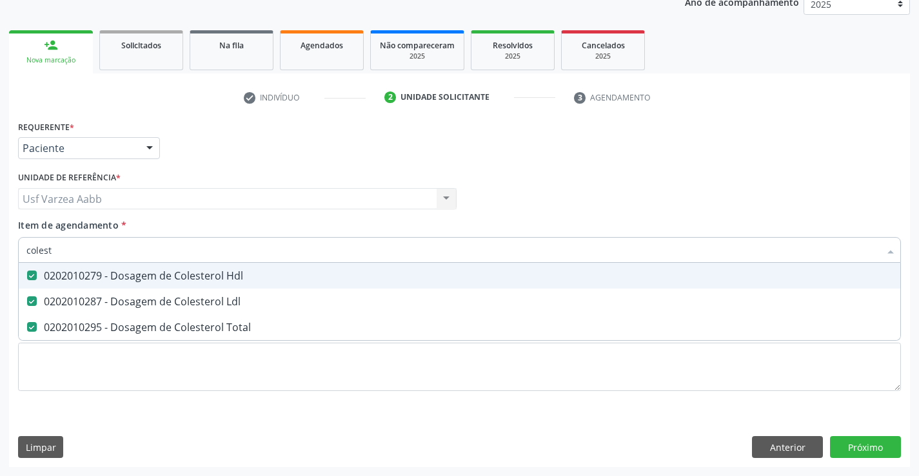
click at [159, 253] on input "colest" at bounding box center [452, 250] width 853 height 26
type input "cre"
checkbox Hdl "false"
checkbox Ldl "false"
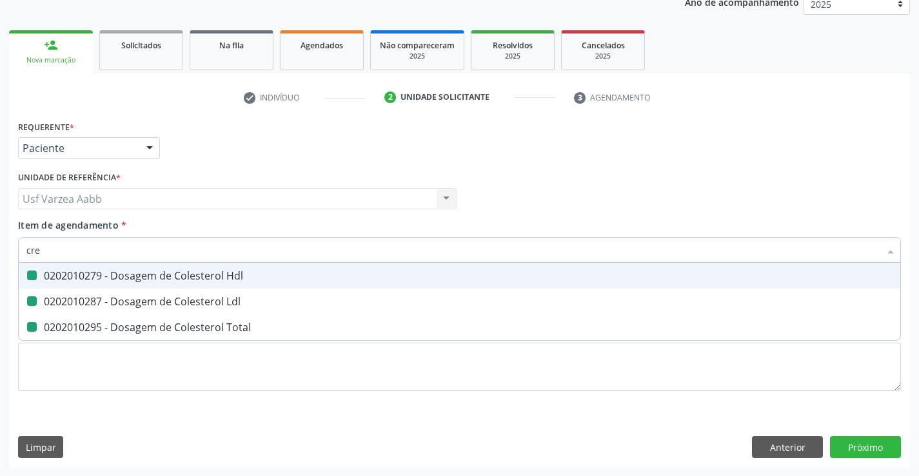
checkbox Total "false"
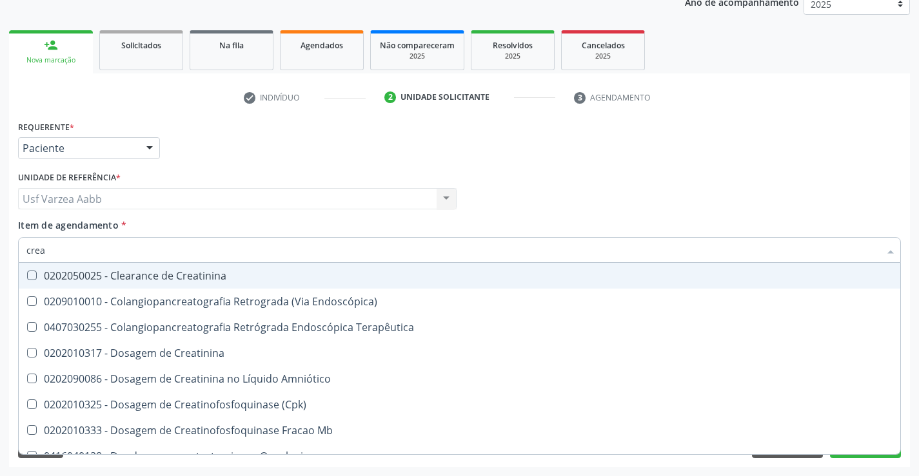
type input "creat"
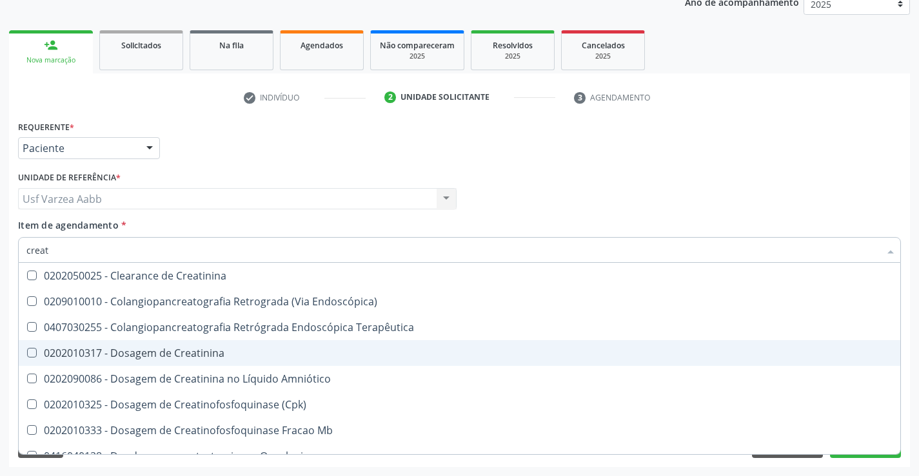
click at [179, 355] on div "0202010317 - Dosagem de Creatinina" at bounding box center [459, 353] width 866 height 10
checkbox Creatinina "true"
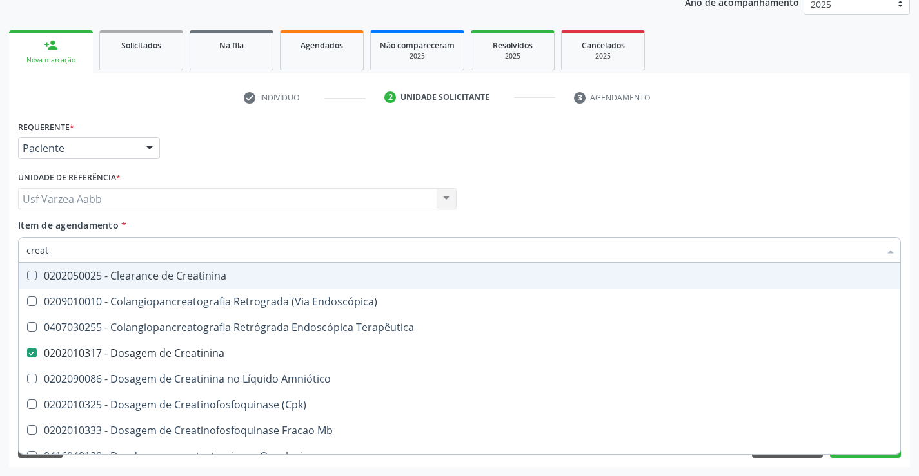
click at [177, 246] on input "creat" at bounding box center [452, 250] width 853 height 26
type input "tg"
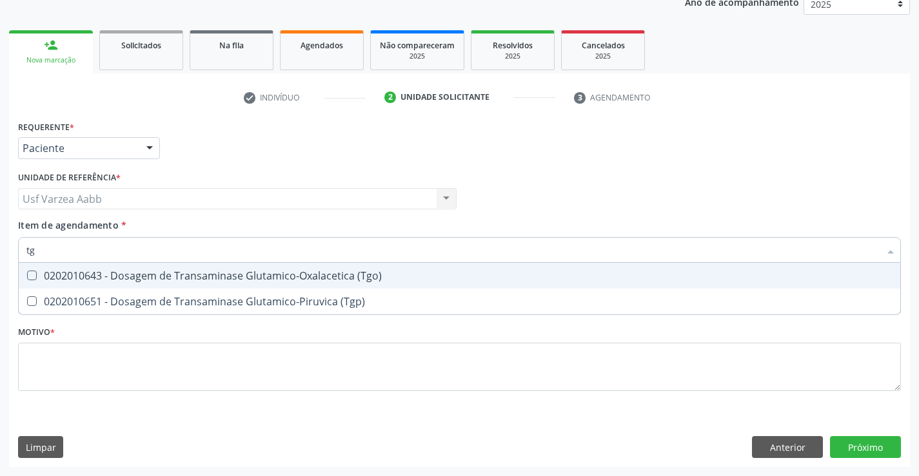
click at [177, 281] on div "0202010643 - Dosagem de Transaminase Glutamico-Oxalacetica (Tgo)" at bounding box center [459, 276] width 866 height 10
checkbox \(Tgo\) "true"
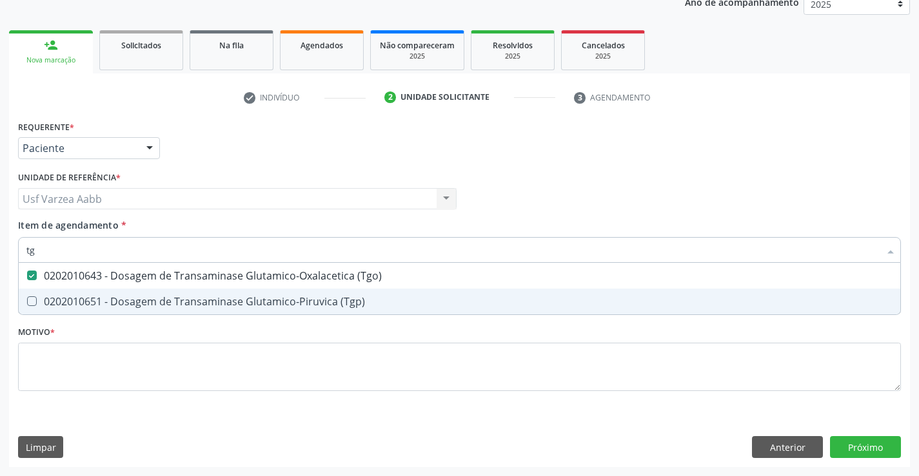
click at [177, 301] on div "0202010651 - Dosagem de Transaminase Glutamico-Piruvica (Tgp)" at bounding box center [459, 302] width 866 height 10
checkbox \(Tgp\) "true"
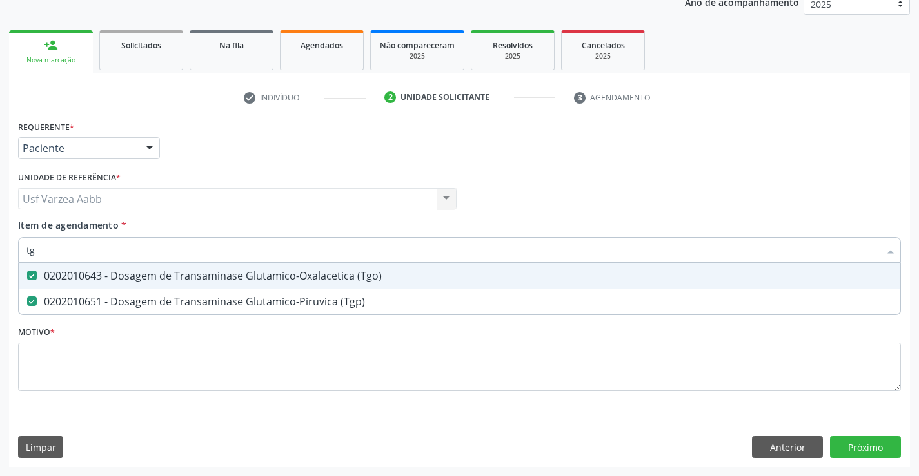
click at [170, 259] on input "tg" at bounding box center [452, 250] width 853 height 26
type input "tr"
checkbox \(Tgo\) "false"
checkbox \(Tgp\) "false"
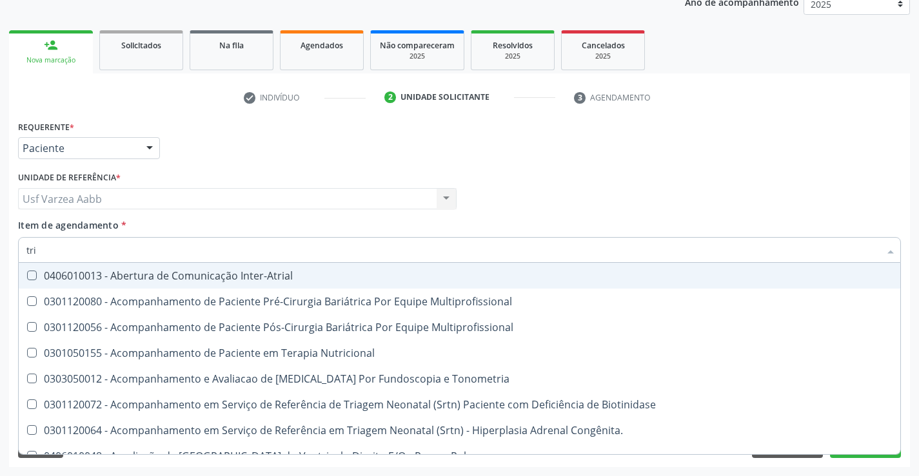
type input "trig"
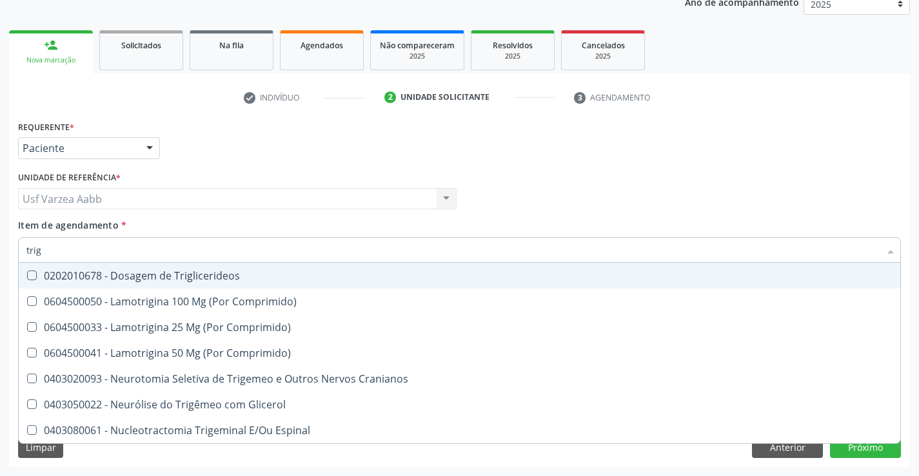
click at [166, 276] on div "0202010678 - Dosagem de Triglicerideos" at bounding box center [459, 276] width 866 height 10
checkbox Triglicerideos "true"
click at [184, 251] on input "trig" at bounding box center [452, 250] width 853 height 26
type input "u"
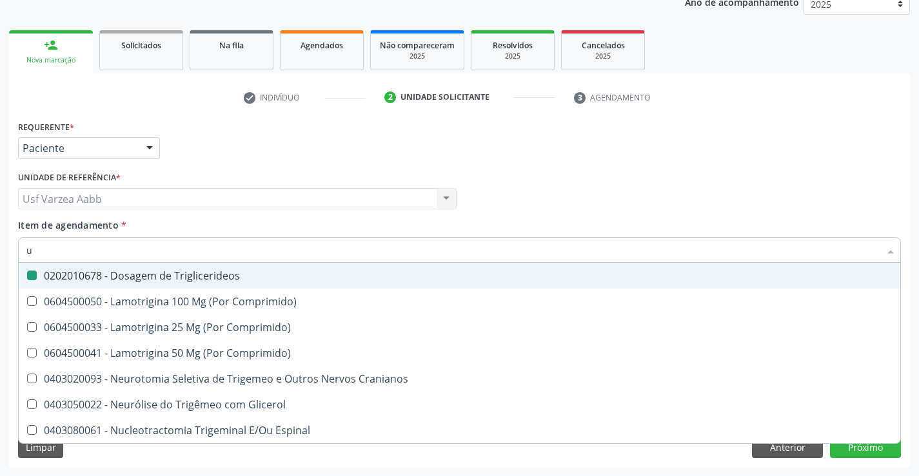
checkbox Triglicerideos "false"
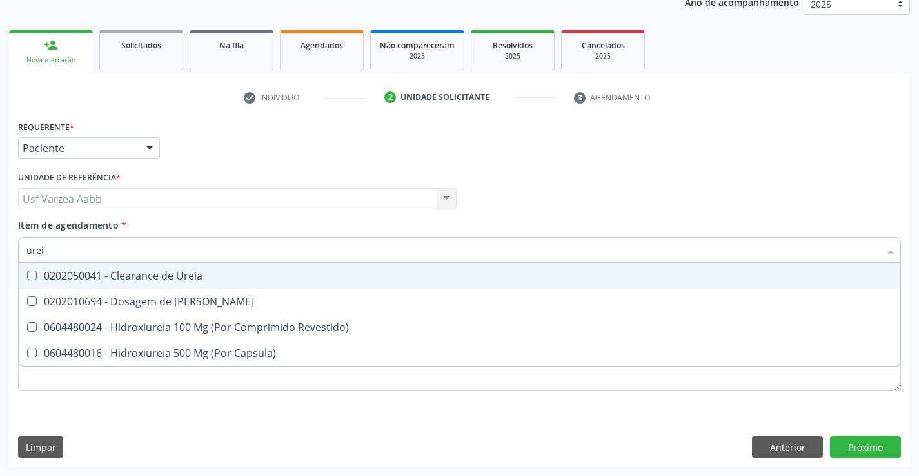
type input "ureia"
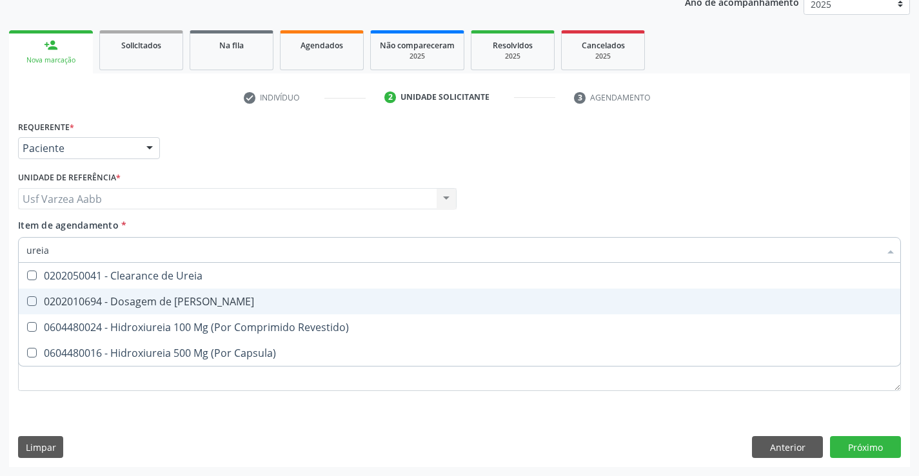
click at [121, 300] on div "0202010694 - Dosagem de Ureia" at bounding box center [459, 302] width 866 height 10
checkbox Ureia "true"
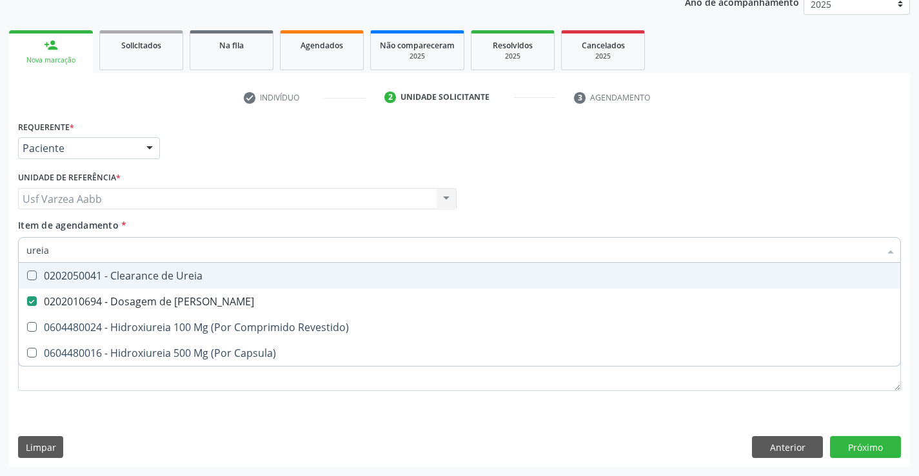
click at [120, 255] on input "ureia" at bounding box center [452, 250] width 853 height 26
type input "g"
checkbox Ureia "false"
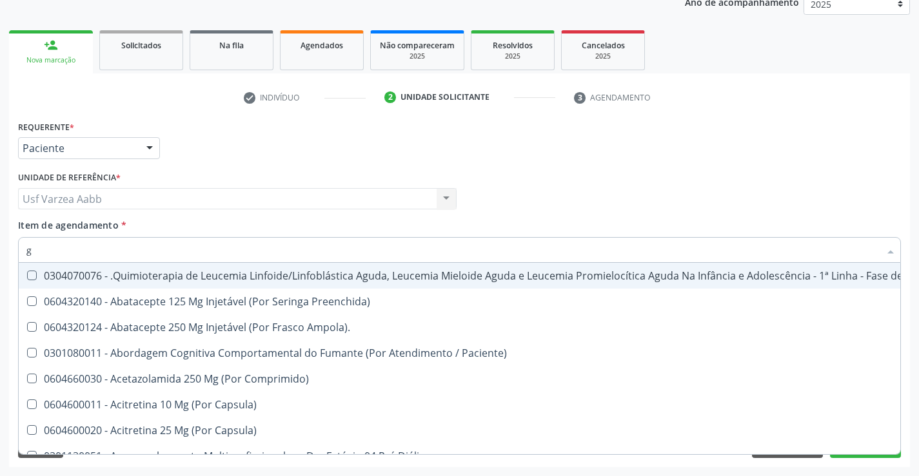
type input "gl"
checkbox 5Ml\) "true"
checkbox Miotendinoso "true"
checkbox Pé "true"
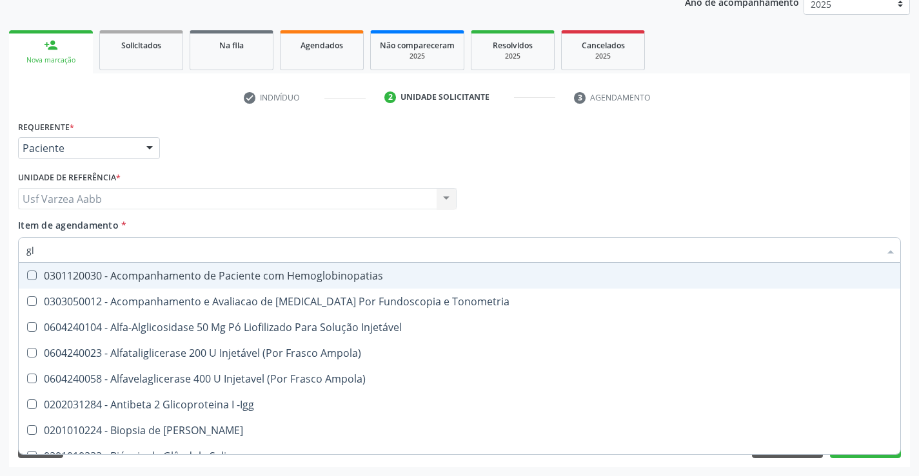
type input "gli"
checkbox Glomerular "true"
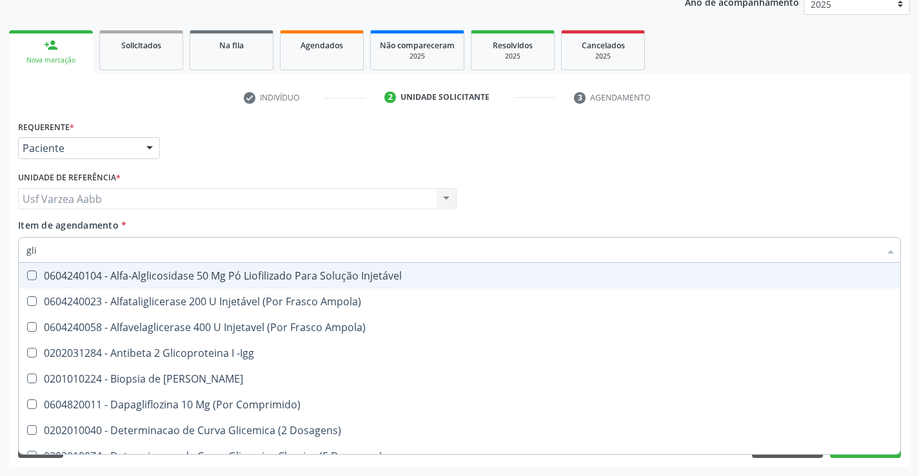
type input "glic"
checkbox Derrames "true"
checkbox Triglicerideos "false"
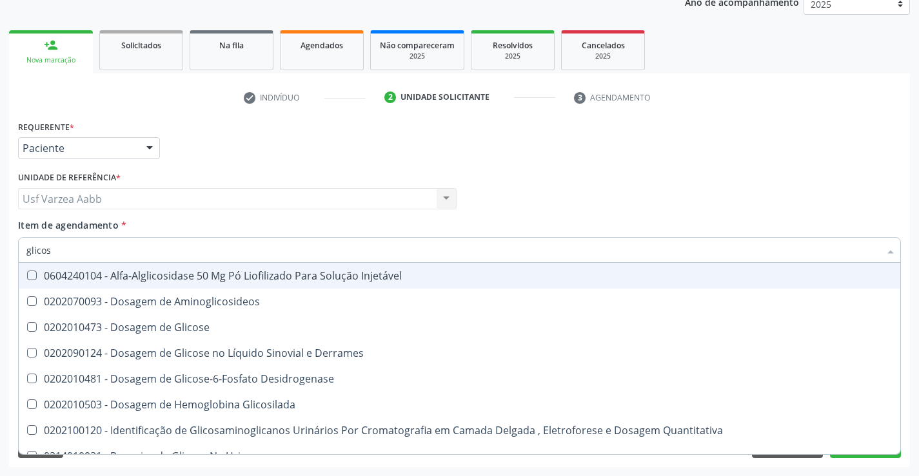
type input "glicose"
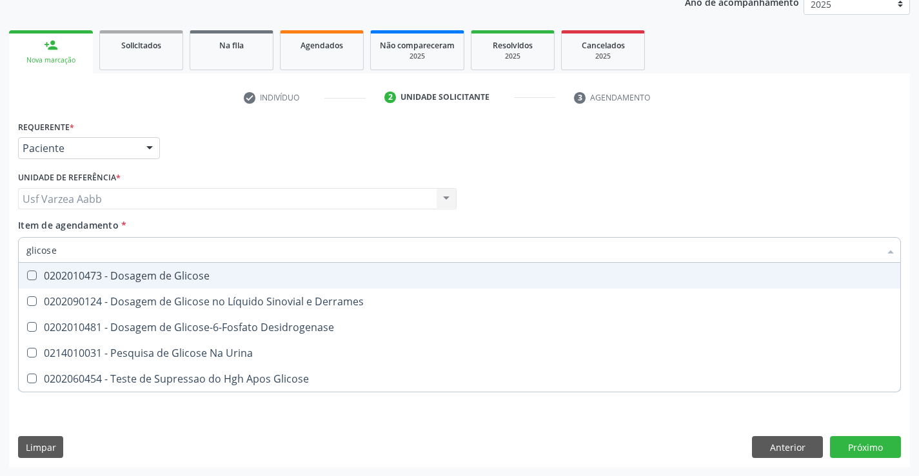
click at [184, 277] on div "0202010473 - Dosagem de Glicose" at bounding box center [459, 276] width 866 height 10
checkbox Glicose "true"
click at [193, 254] on input "glicose" at bounding box center [452, 250] width 853 height 26
type input "he"
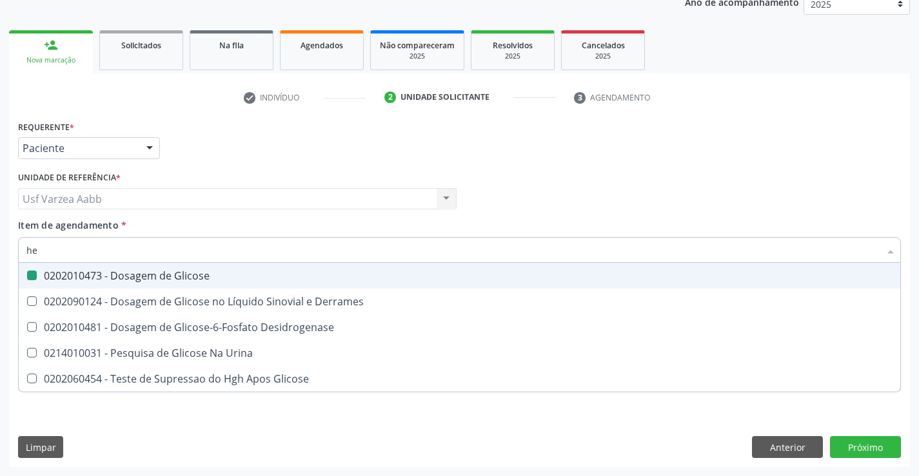
checkbox Glicose "false"
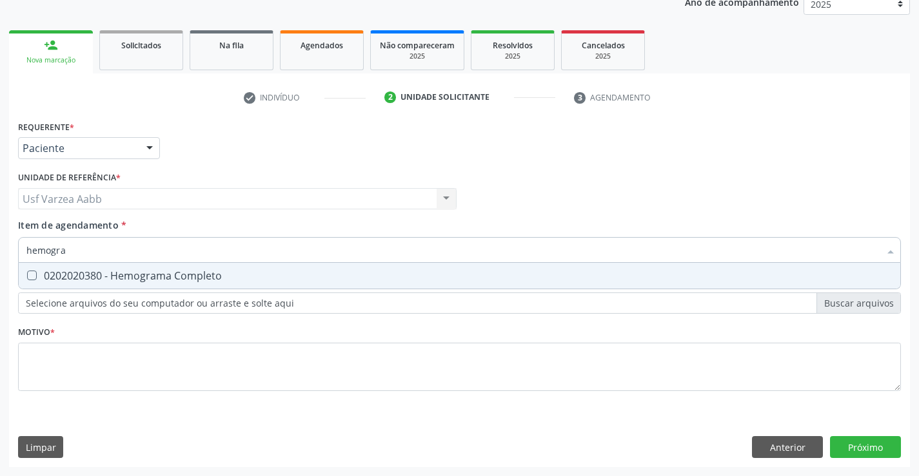
type input "hemogram"
click at [188, 278] on div "0202020380 - Hemograma Completo" at bounding box center [459, 276] width 866 height 10
checkbox Completo "true"
click at [200, 244] on input "hemogram" at bounding box center [452, 250] width 853 height 26
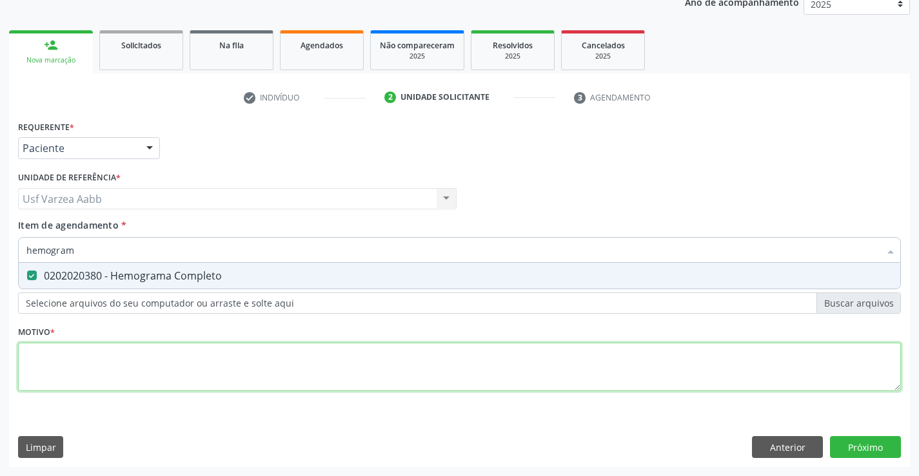
click at [217, 354] on div "Requerente * Paciente Profissional de Saúde Paciente Nenhum resultado encontrad…" at bounding box center [459, 263] width 883 height 292
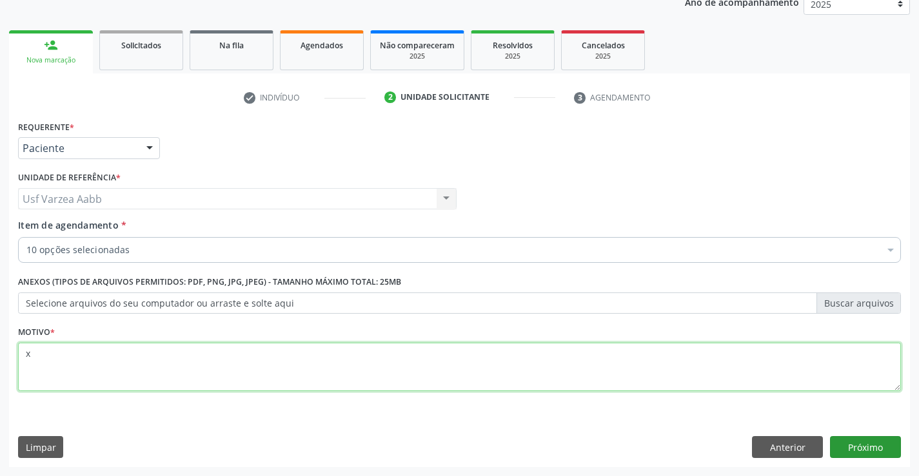
type textarea "x"
click at [891, 441] on button "Próximo" at bounding box center [865, 447] width 71 height 22
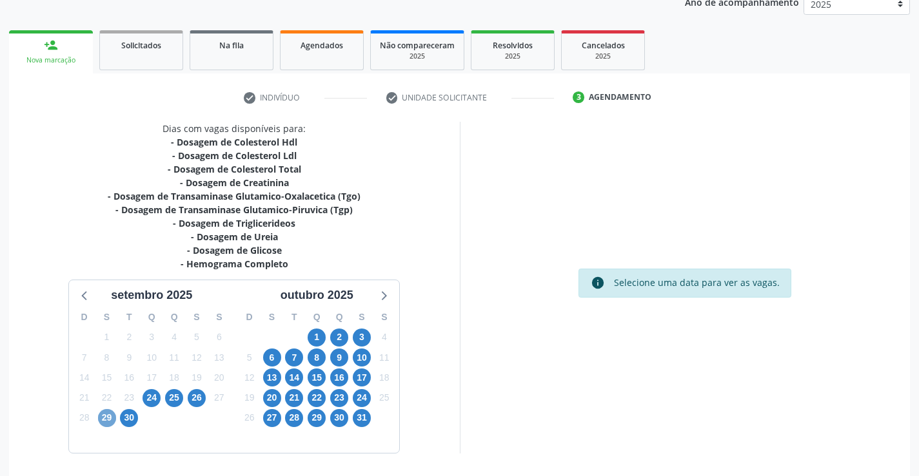
click at [114, 416] on span "29" at bounding box center [107, 418] width 18 height 18
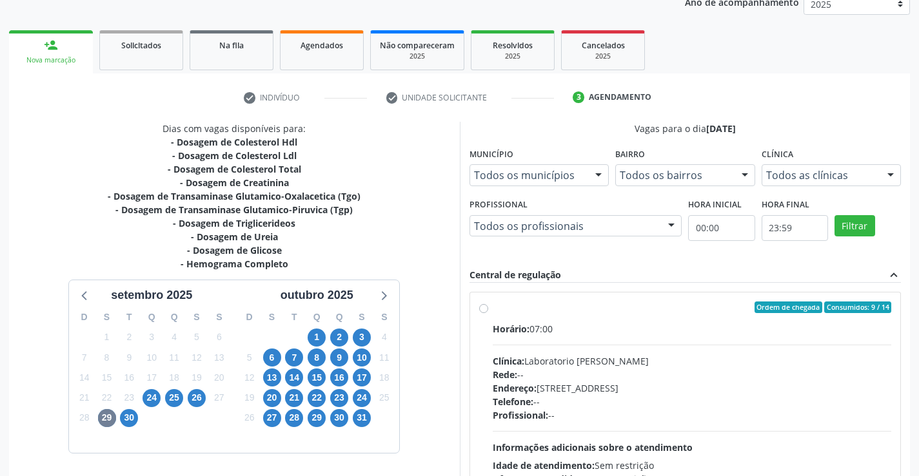
click at [493, 306] on div "Ordem de chegada Consumidos: 9 / 14" at bounding box center [692, 308] width 399 height 12
click at [488, 306] on input "Ordem de chegada Consumidos: 9 / 14 Horário: 07:00 Clínica: Laboratorio Jose Pa…" at bounding box center [483, 308] width 9 height 12
radio input "true"
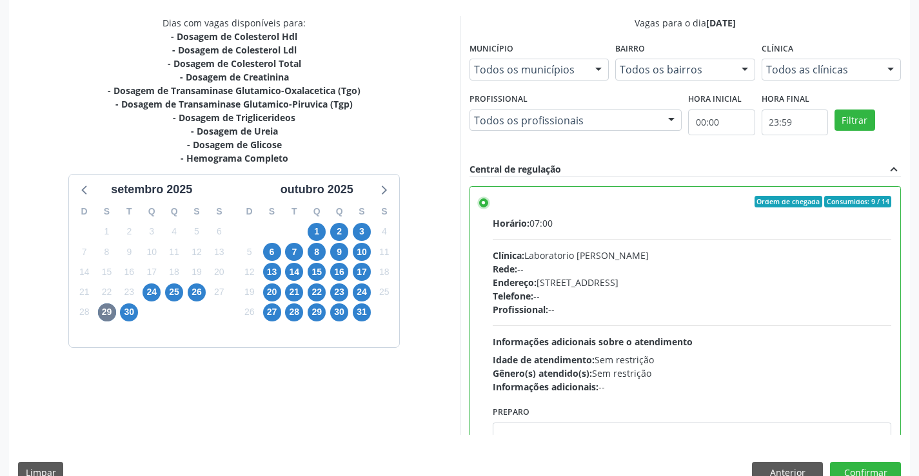
scroll to position [294, 0]
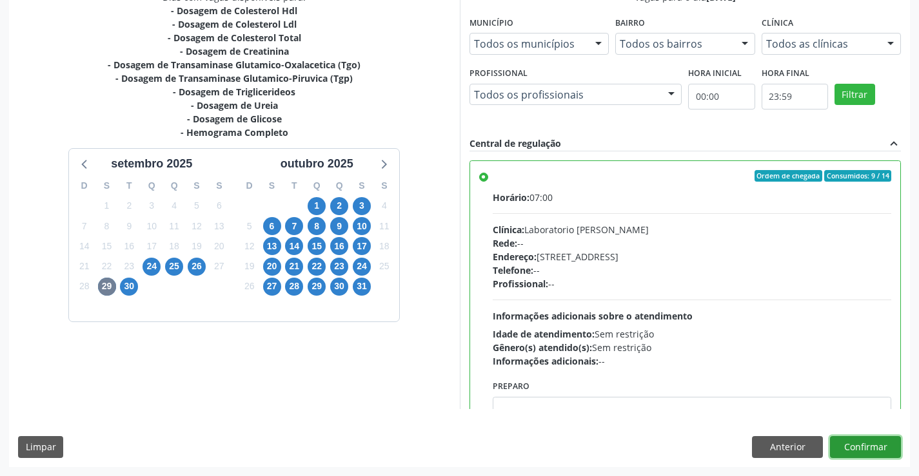
click at [869, 445] on button "Confirmar" at bounding box center [865, 447] width 71 height 22
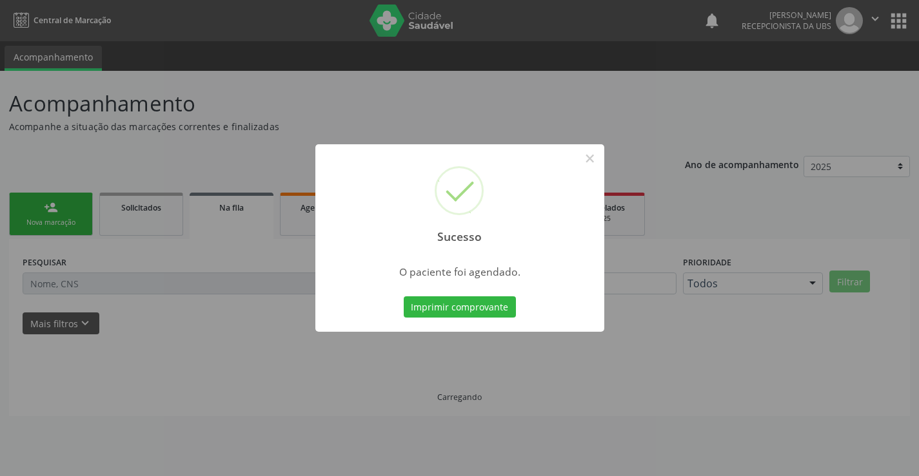
scroll to position [0, 0]
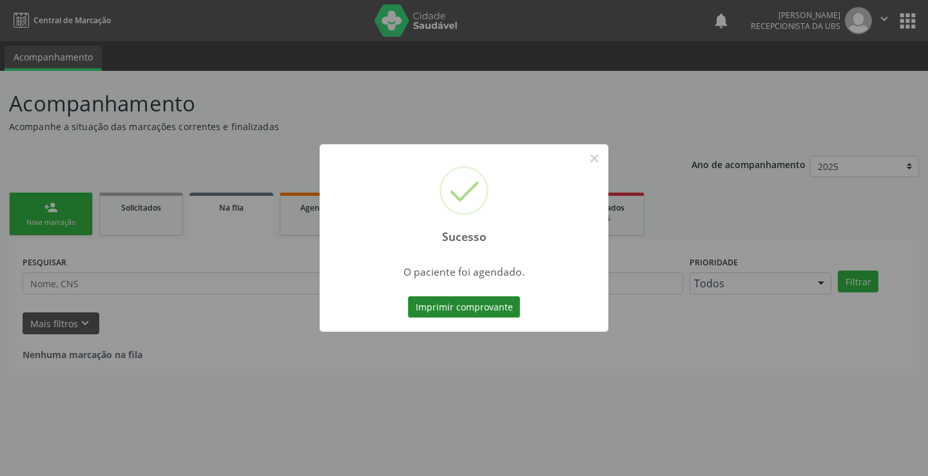
click at [454, 299] on button "Imprimir comprovante" at bounding box center [464, 308] width 112 height 22
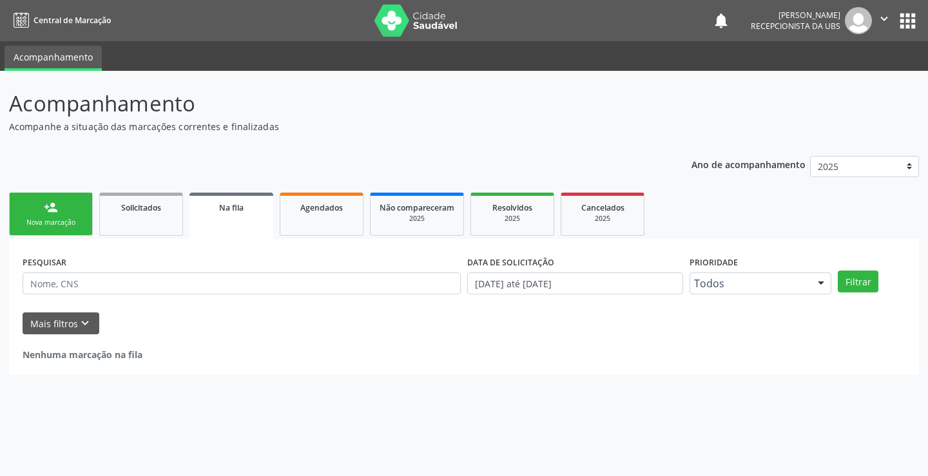
click at [50, 208] on div "person_add" at bounding box center [51, 207] width 14 height 14
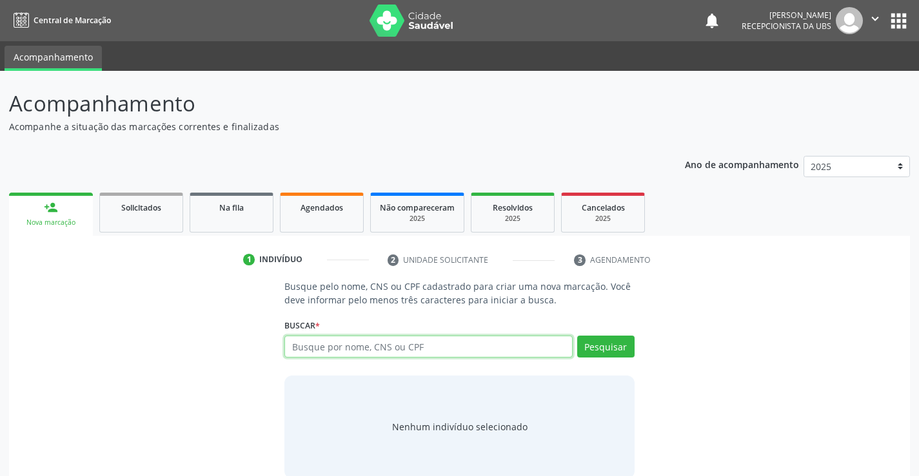
click at [327, 351] on input "text" at bounding box center [428, 347] width 288 height 22
paste input "898 0034 1675 2777"
type input "898 0034 1675 2777"
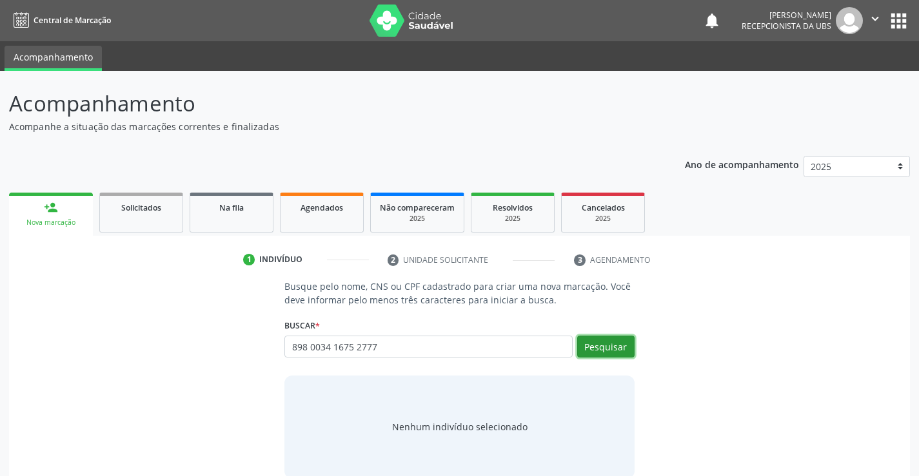
click at [625, 351] on button "Pesquisar" at bounding box center [605, 347] width 57 height 22
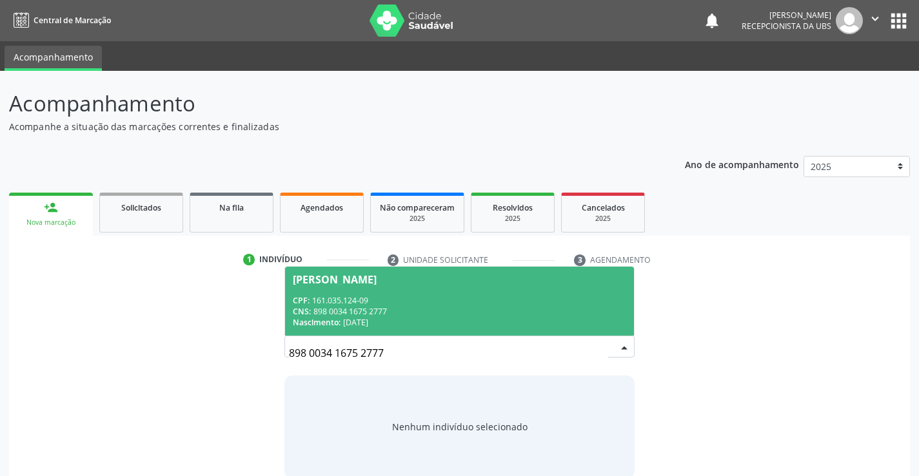
click at [516, 315] on div "CNS: 898 0034 1675 2777" at bounding box center [459, 311] width 333 height 11
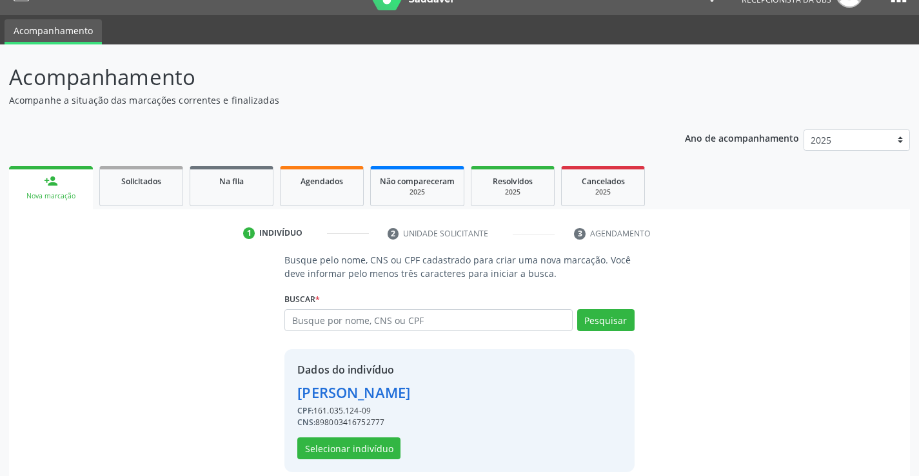
scroll to position [41, 0]
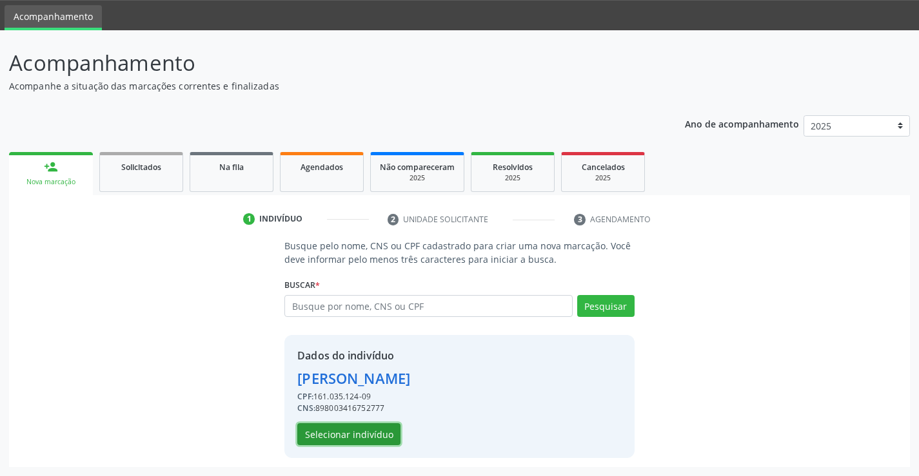
click at [375, 429] on button "Selecionar indivíduo" at bounding box center [348, 435] width 103 height 22
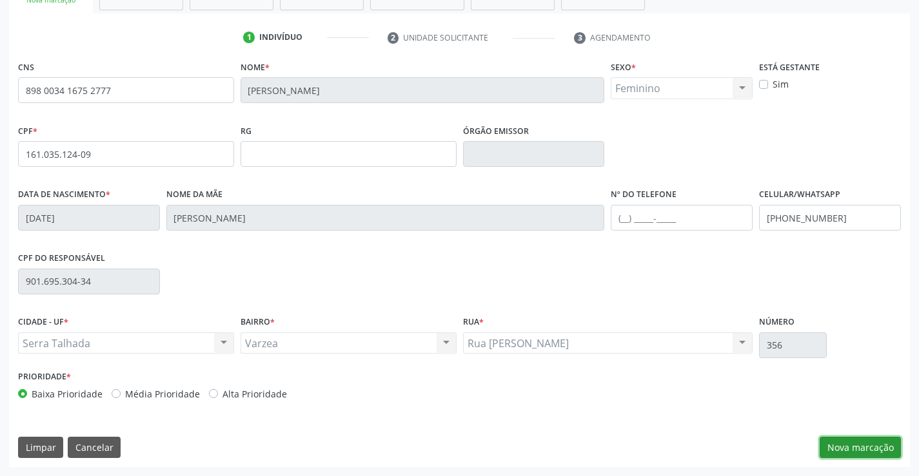
click at [871, 447] on button "Nova marcação" at bounding box center [859, 448] width 81 height 22
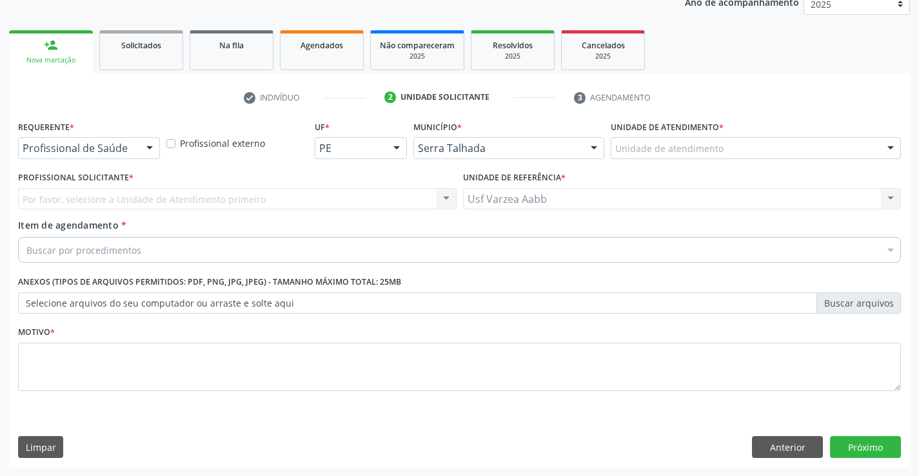
scroll to position [162, 0]
click at [124, 159] on div "Requerente * Profissional de Saúde Profissional de Saúde Paciente Nenhum result…" at bounding box center [89, 142] width 148 height 50
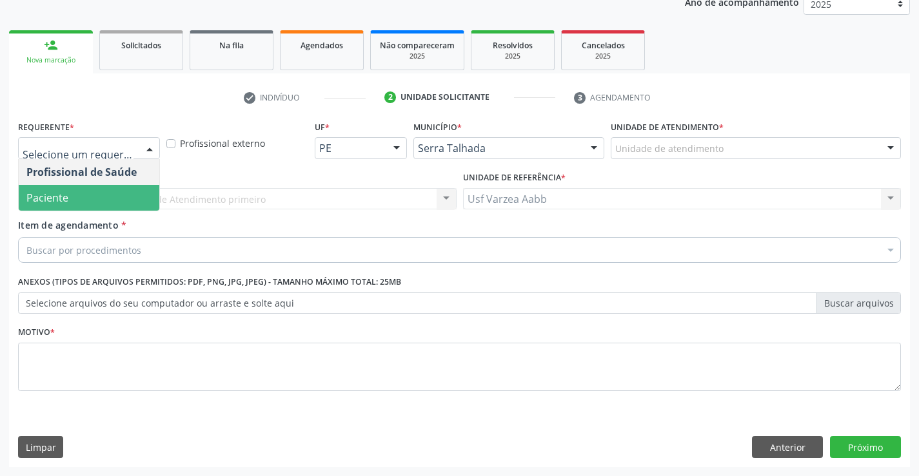
click at [122, 200] on span "Paciente" at bounding box center [89, 198] width 141 height 26
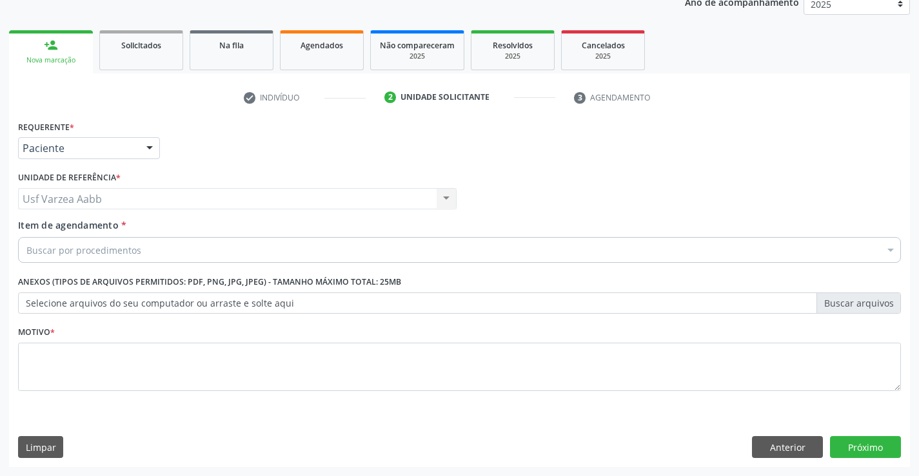
click at [112, 260] on div "Buscar por procedimentos" at bounding box center [459, 250] width 883 height 26
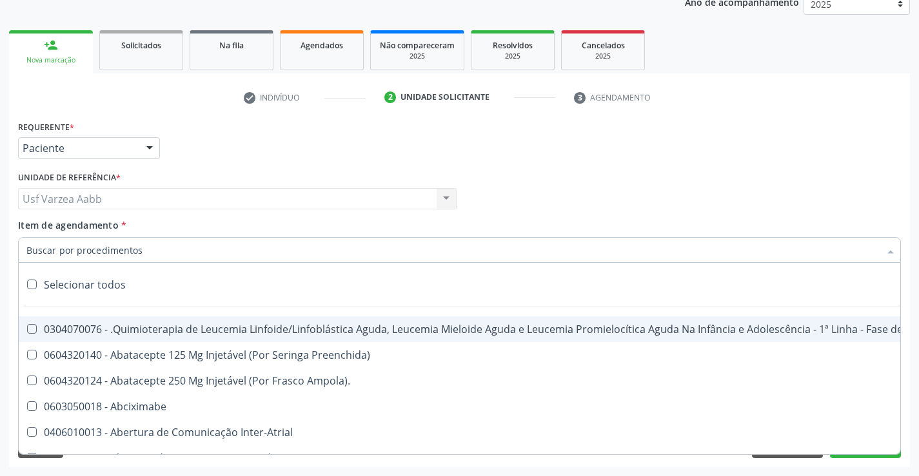
click at [109, 249] on input "Item de agendamento *" at bounding box center [452, 250] width 853 height 26
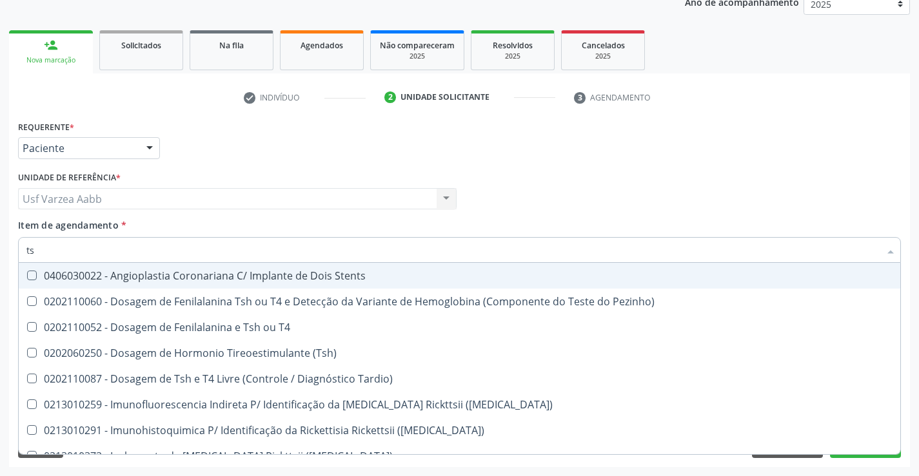
type input "tsh"
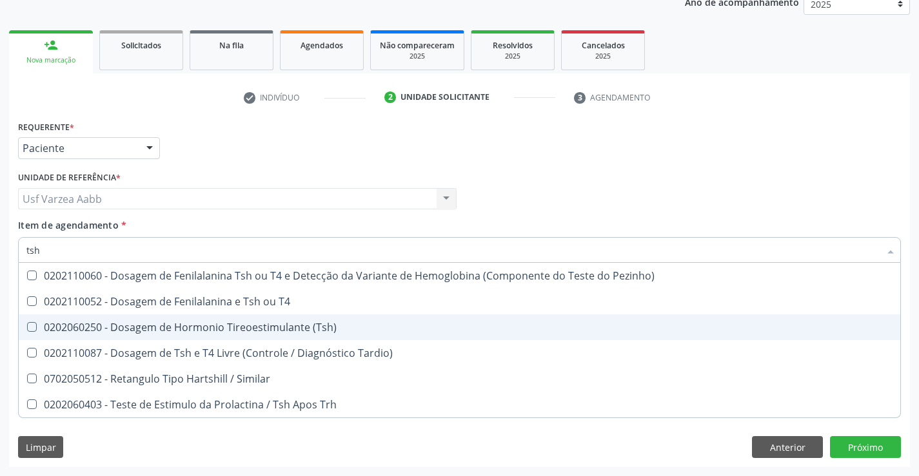
click at [163, 325] on div "0202060250 - Dosagem de Hormonio Tireoestimulante (Tsh)" at bounding box center [459, 327] width 866 height 10
checkbox \(Tsh\) "true"
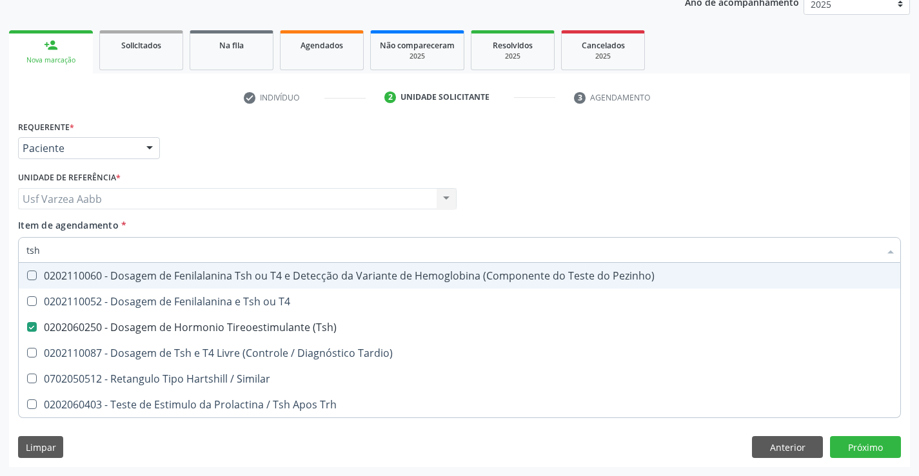
click at [139, 259] on input "tsh" at bounding box center [452, 250] width 853 height 26
type input "t4"
checkbox \(Tsh\) "false"
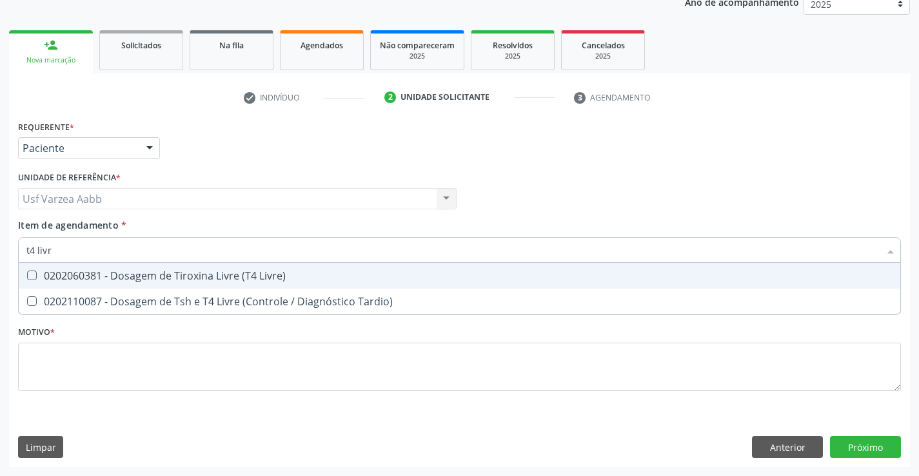
type input "t4 livre"
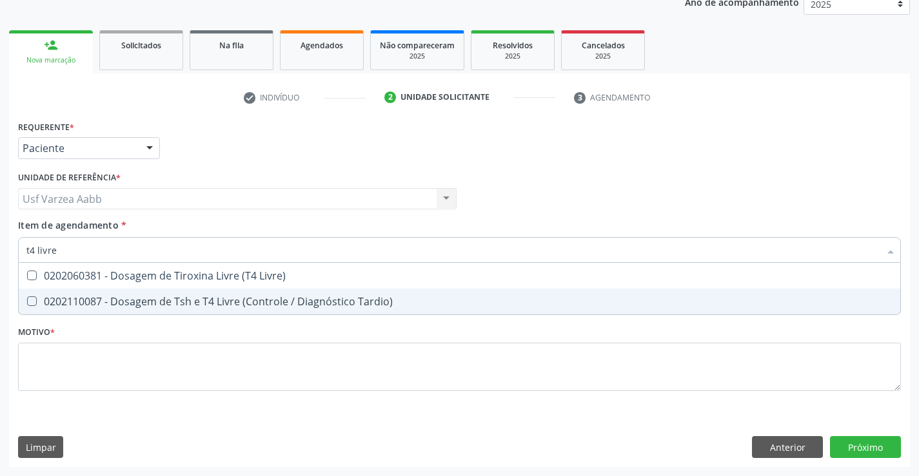
click at [153, 291] on span "0202110087 - Dosagem de Tsh e T4 Livre (Controle / Diagnóstico Tardio)" at bounding box center [459, 302] width 881 height 26
checkbox Tardio\) "false"
click at [150, 280] on div "0202060381 - Dosagem de Tiroxina Livre (T4 Livre)" at bounding box center [459, 276] width 866 height 10
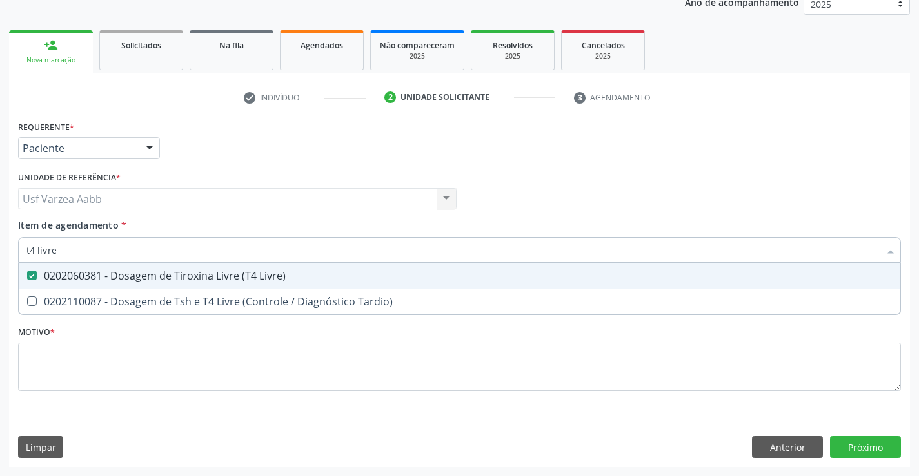
checkbox Livre\) "true"
click at [146, 256] on input "t4 livre" at bounding box center [452, 250] width 853 height 26
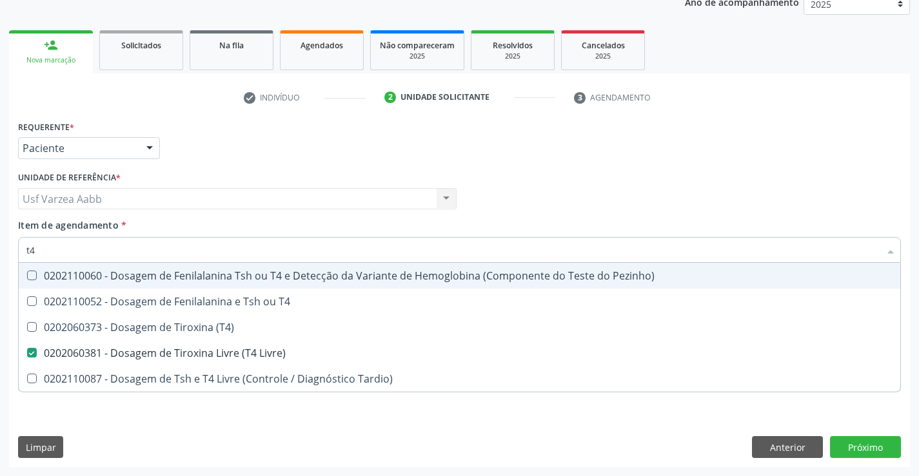
type input "t"
checkbox Livre\) "false"
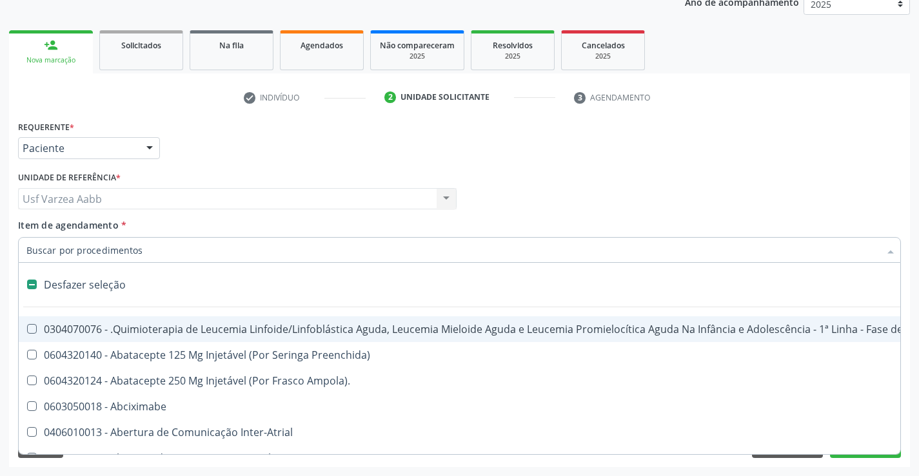
type input "g"
checkbox Hemodialise "true"
checkbox Meckel "true"
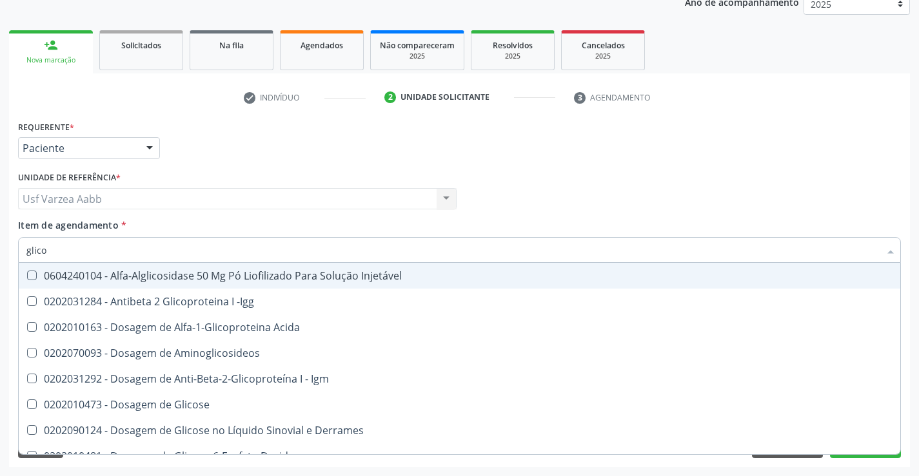
type input "glicos"
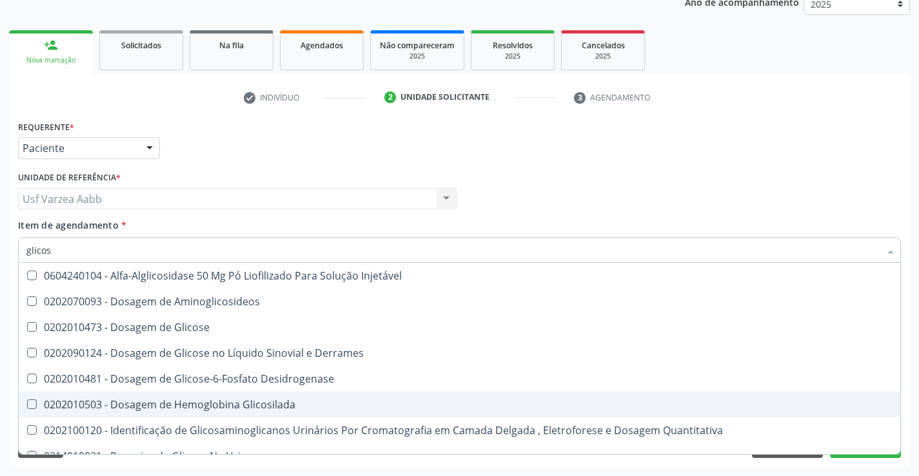
click at [210, 407] on div "0202010503 - Dosagem de Hemoglobina Glicosilada" at bounding box center [459, 405] width 866 height 10
click at [226, 405] on div "0202010503 - Dosagem de Hemoglobina Glicosilada" at bounding box center [459, 405] width 866 height 10
checkbox Glicosilada "true"
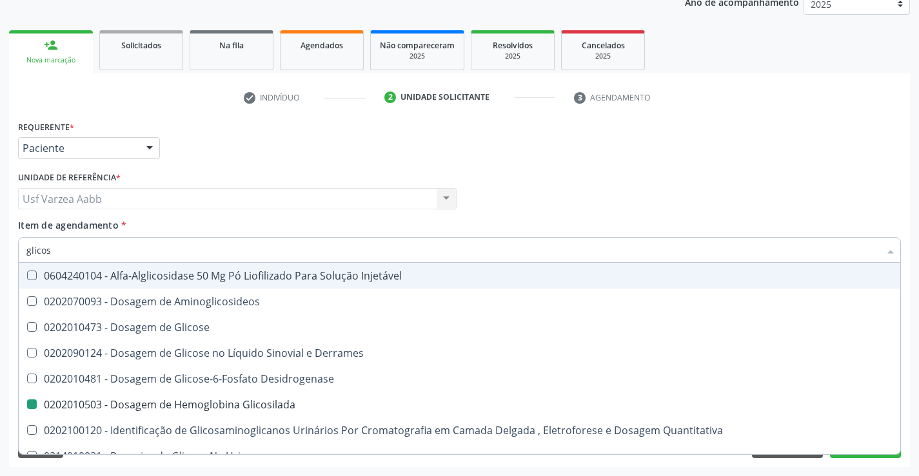
click at [558, 178] on div "Profissional Solicitante Por favor, selecione a Unidade de Atendimento primeiro…" at bounding box center [459, 193] width 889 height 50
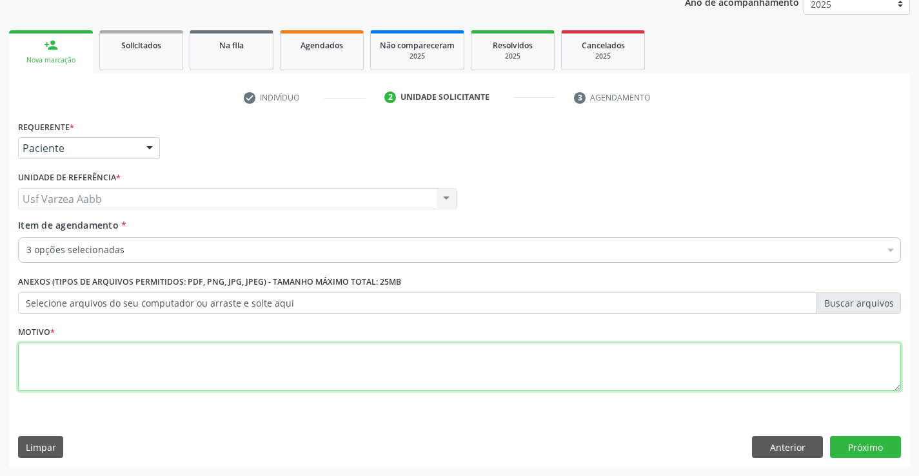
click at [337, 388] on textarea at bounding box center [459, 367] width 883 height 49
click at [376, 236] on div "Item de agendamento * 3 opções selecionadas Desfazer seleção Selecionados 02020…" at bounding box center [459, 239] width 883 height 41
click at [378, 258] on div "3 opções selecionadas" at bounding box center [459, 250] width 883 height 26
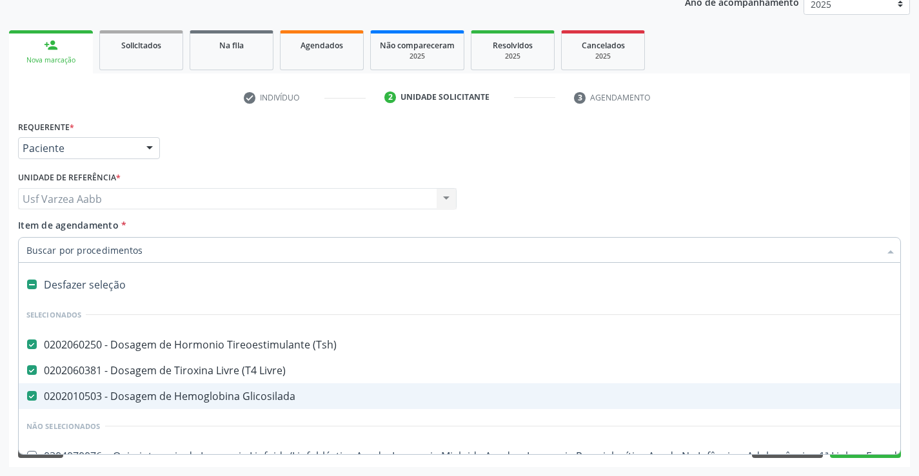
click at [891, 195] on div "Profissional Solicitante Por favor, selecione a Unidade de Atendimento primeiro…" at bounding box center [459, 193] width 889 height 50
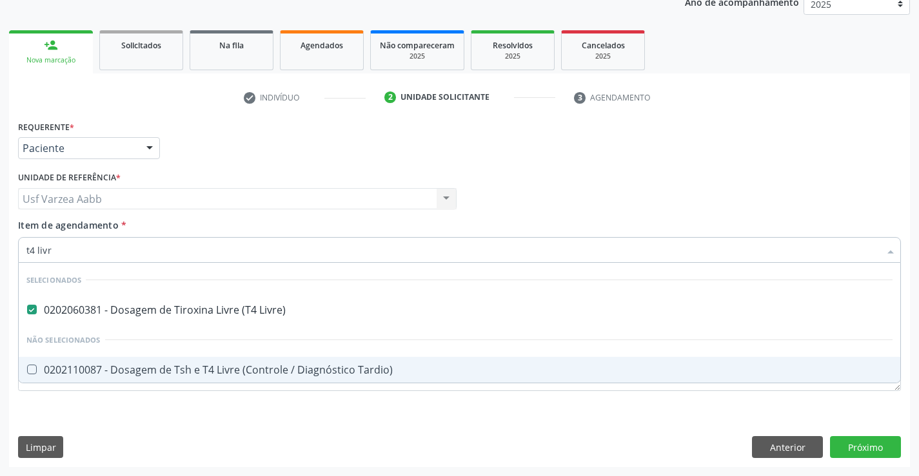
type input "t4 livre"
click at [421, 239] on input "t4 livre" at bounding box center [452, 250] width 853 height 26
checkbox Tardio\) "true"
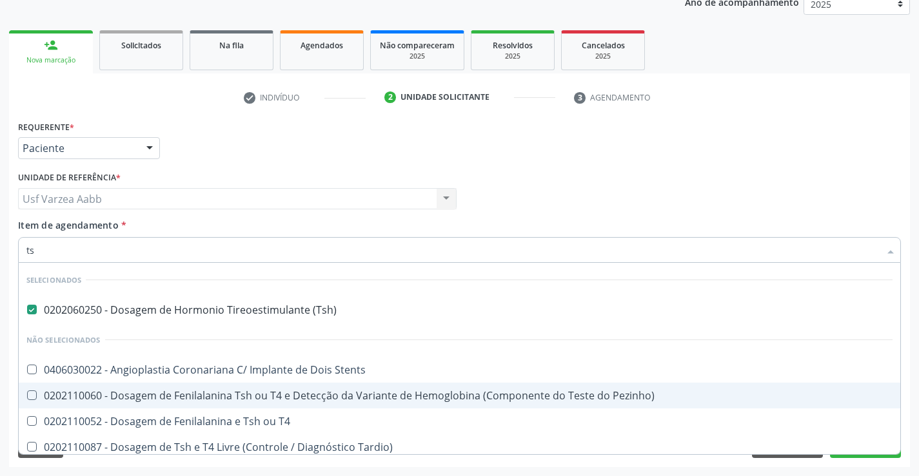
type input "t"
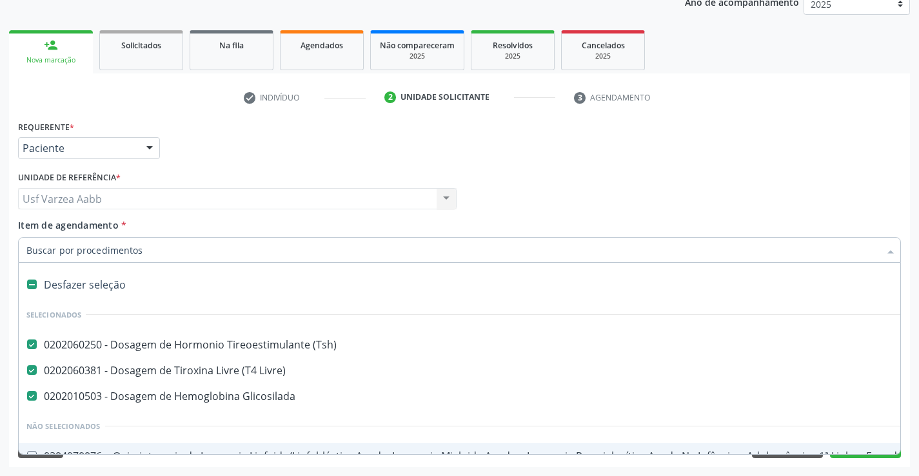
click at [883, 173] on div "Profissional Solicitante Por favor, selecione a Unidade de Atendimento primeiro…" at bounding box center [459, 193] width 889 height 50
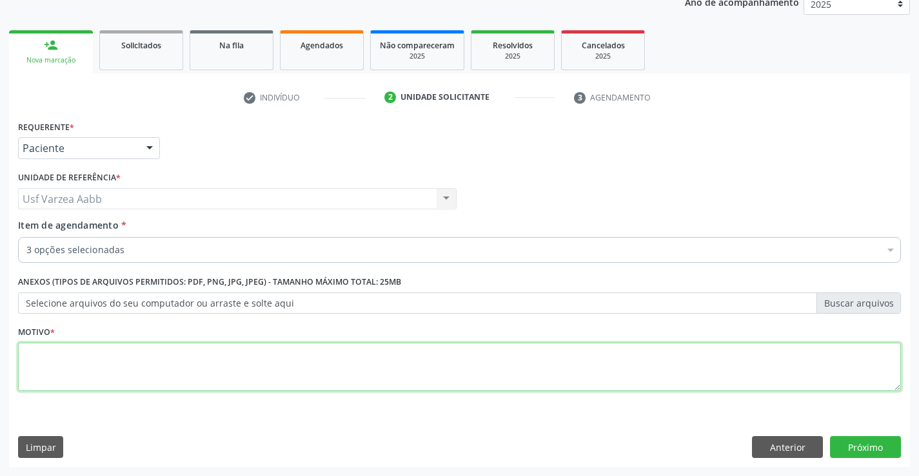
click at [382, 363] on textarea at bounding box center [459, 367] width 883 height 49
type textarea "x"
drag, startPoint x: 914, startPoint y: 445, endPoint x: 888, endPoint y: 444, distance: 25.8
click at [906, 445] on div "Acompanhamento Acompanhe a situação das marcações correntes e finalizadas Relat…" at bounding box center [459, 192] width 919 height 568
click at [880, 445] on button "Próximo" at bounding box center [865, 447] width 71 height 22
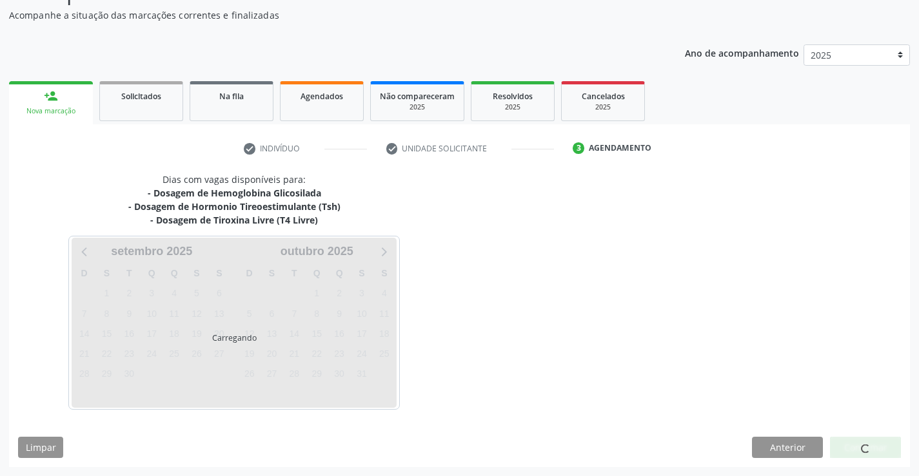
scroll to position [112, 0]
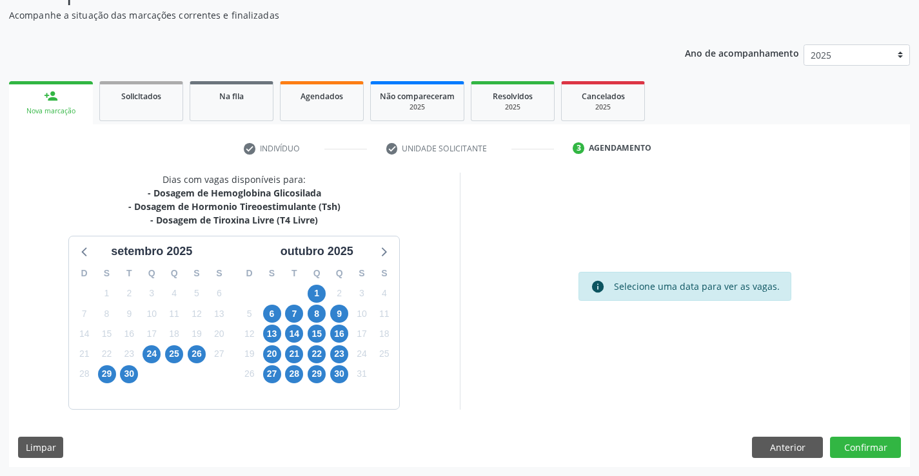
click at [118, 377] on div "30" at bounding box center [129, 374] width 23 height 20
click at [108, 375] on span "29" at bounding box center [107, 375] width 18 height 18
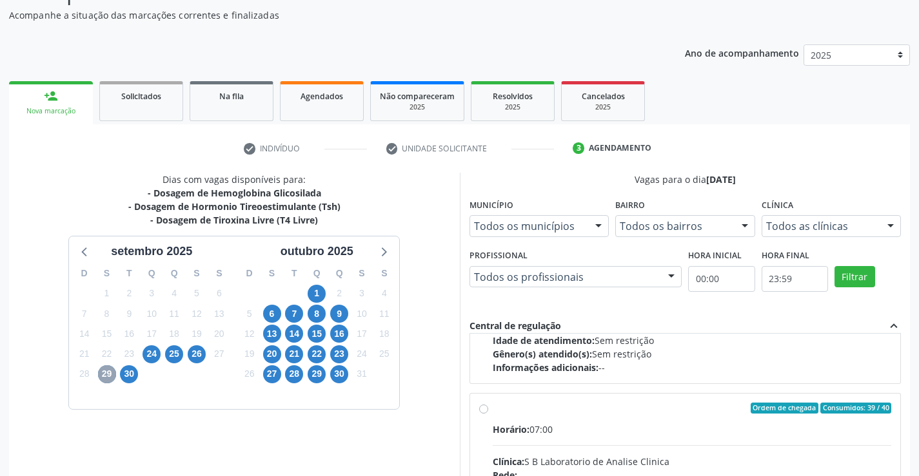
scroll to position [193, 0]
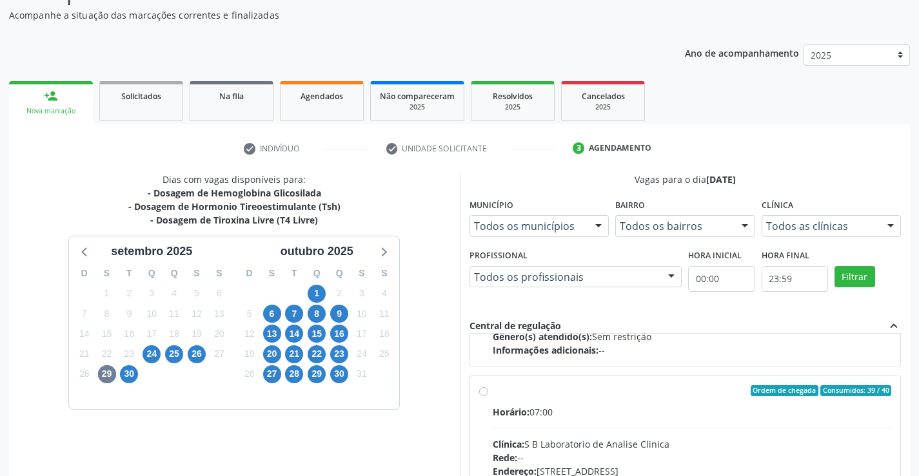
click at [493, 390] on label "Ordem de chegada Consumidos: 39 / 40 Horário: 07:00 Clínica: S B Laboratorio de…" at bounding box center [692, 485] width 399 height 198
click at [482, 390] on input "Ordem de chegada Consumidos: 39 / 40 Horário: 07:00 Clínica: S B Laboratorio de…" at bounding box center [483, 392] width 9 height 12
radio input "true"
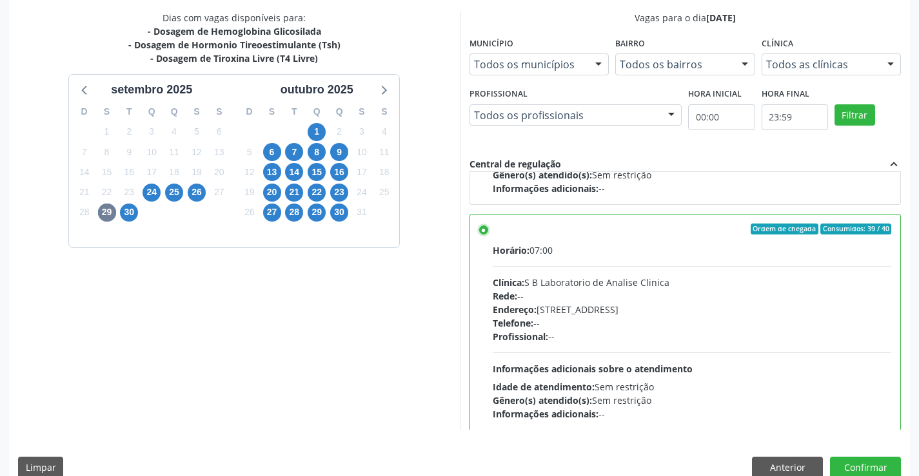
scroll to position [294, 0]
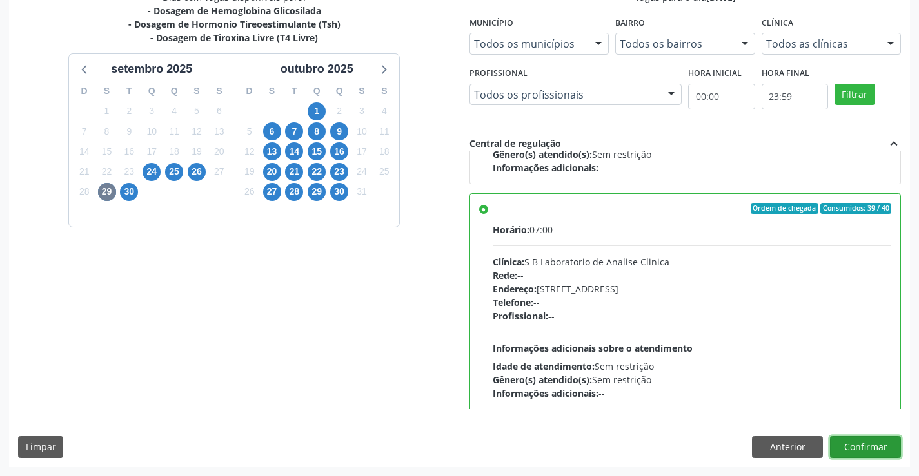
click at [868, 443] on button "Confirmar" at bounding box center [865, 447] width 71 height 22
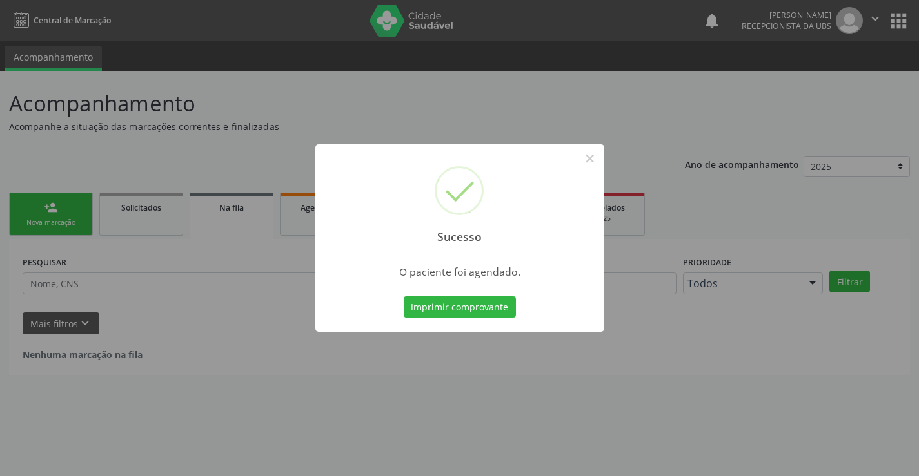
scroll to position [0, 0]
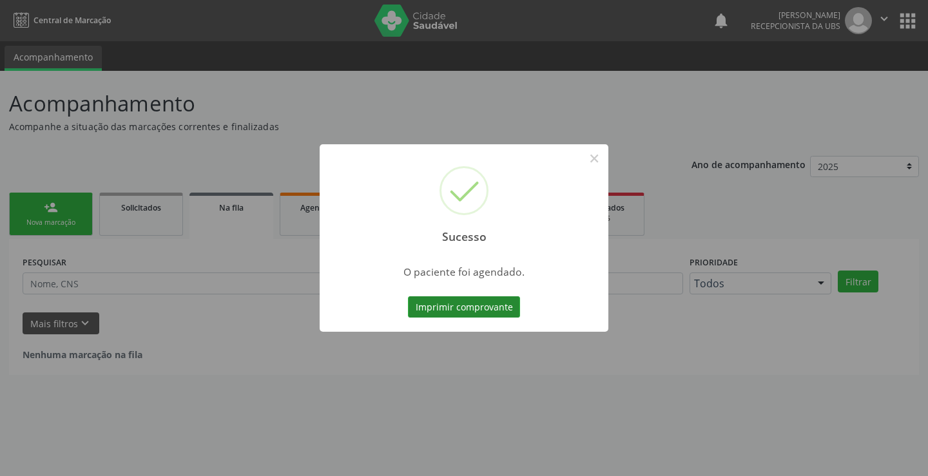
click at [445, 314] on button "Imprimir comprovante" at bounding box center [464, 308] width 112 height 22
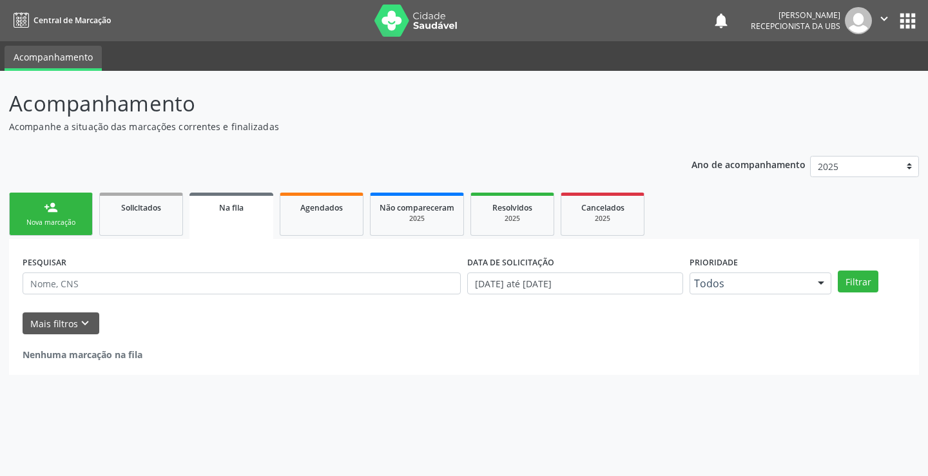
click at [36, 202] on link "person_add Nova marcação" at bounding box center [51, 214] width 84 height 43
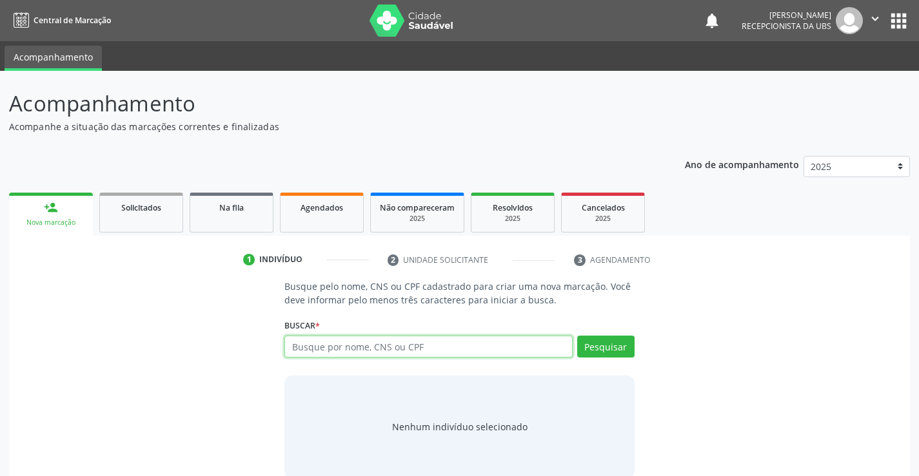
click at [387, 355] on input "text" at bounding box center [428, 347] width 288 height 22
type input "18289378432"
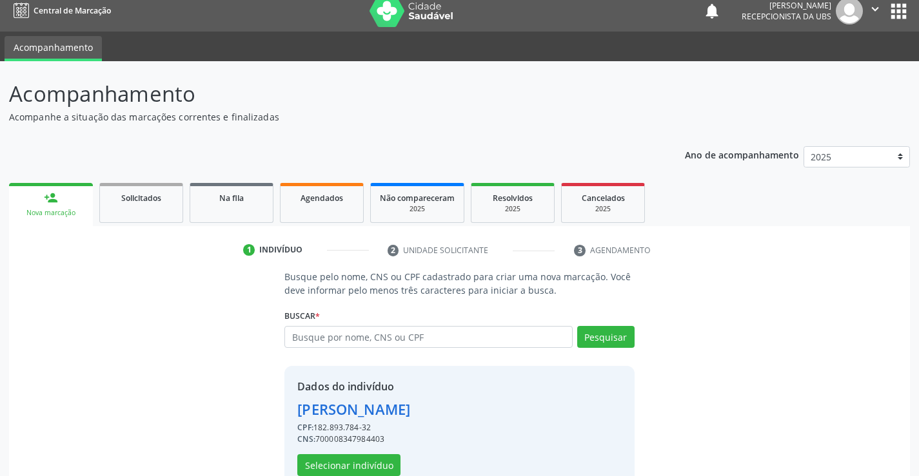
scroll to position [41, 0]
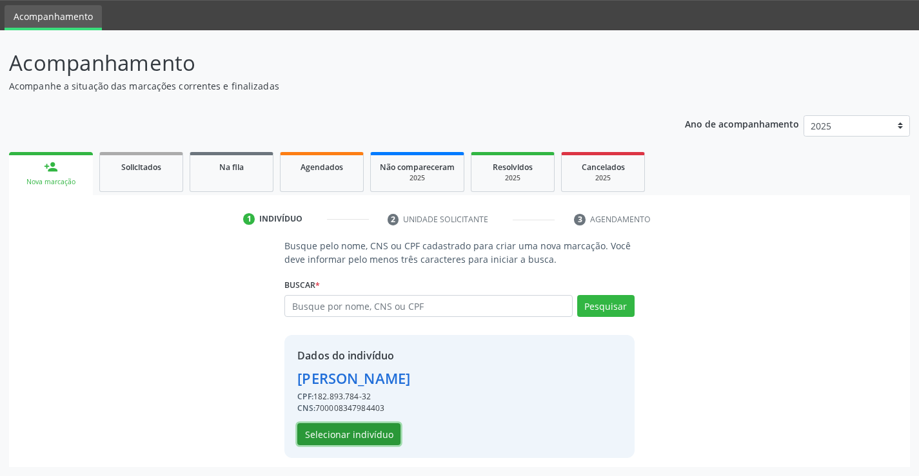
click at [372, 436] on button "Selecionar indivíduo" at bounding box center [348, 435] width 103 height 22
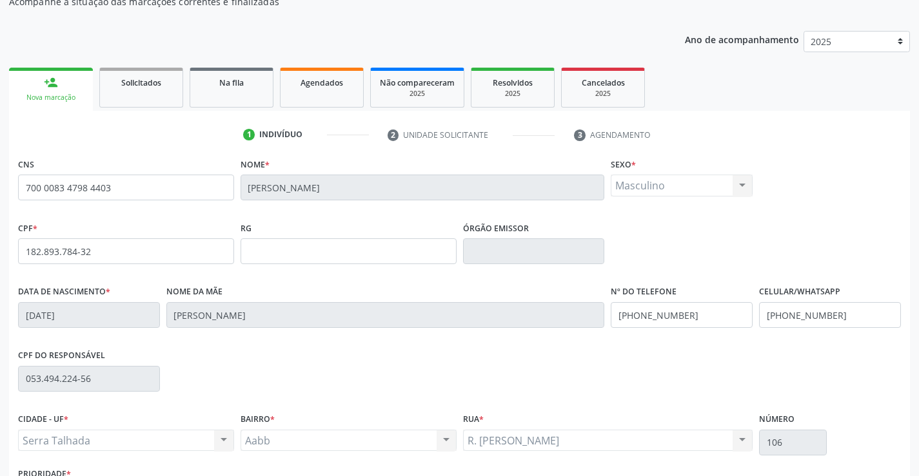
scroll to position [222, 0]
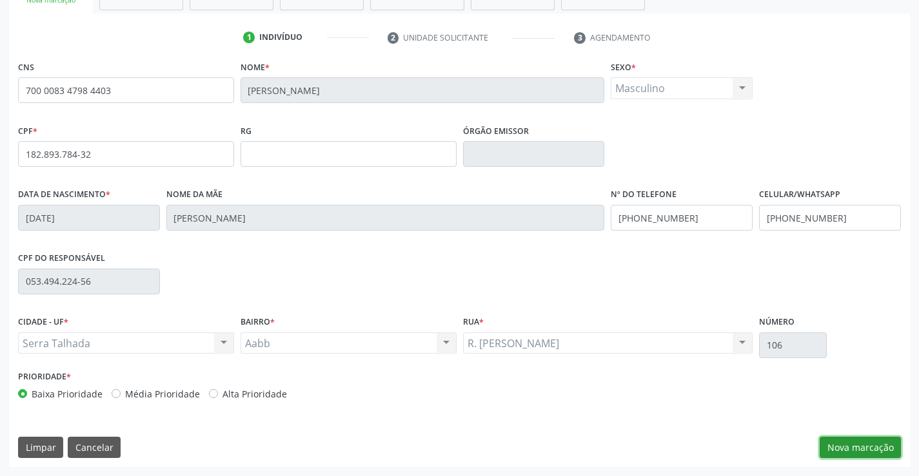
click at [868, 450] on button "Nova marcação" at bounding box center [859, 448] width 81 height 22
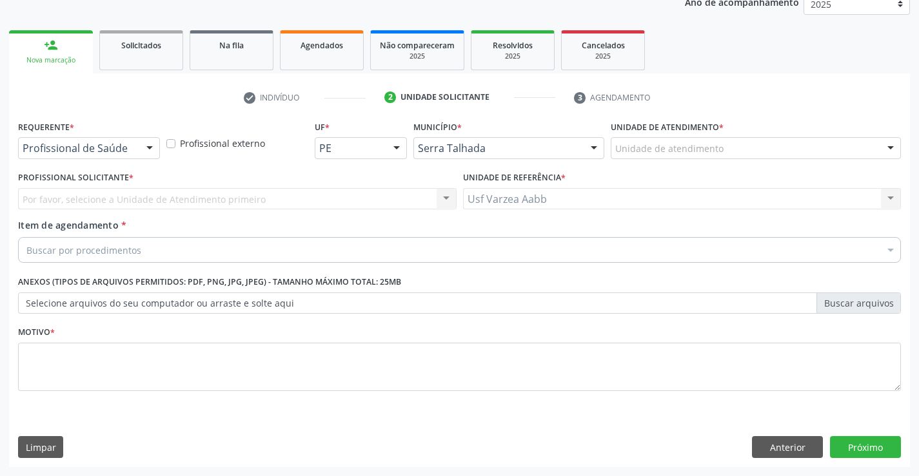
scroll to position [162, 0]
click at [153, 250] on div "Buscar por procedimentos" at bounding box center [459, 250] width 883 height 26
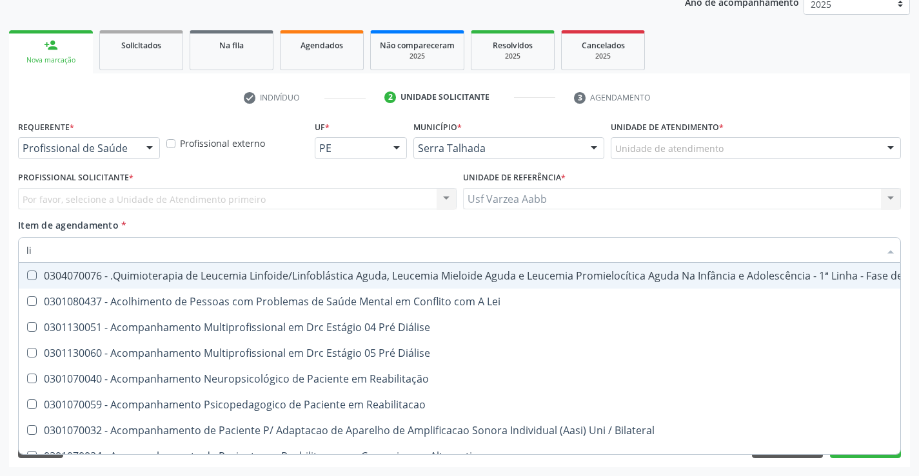
type input "l"
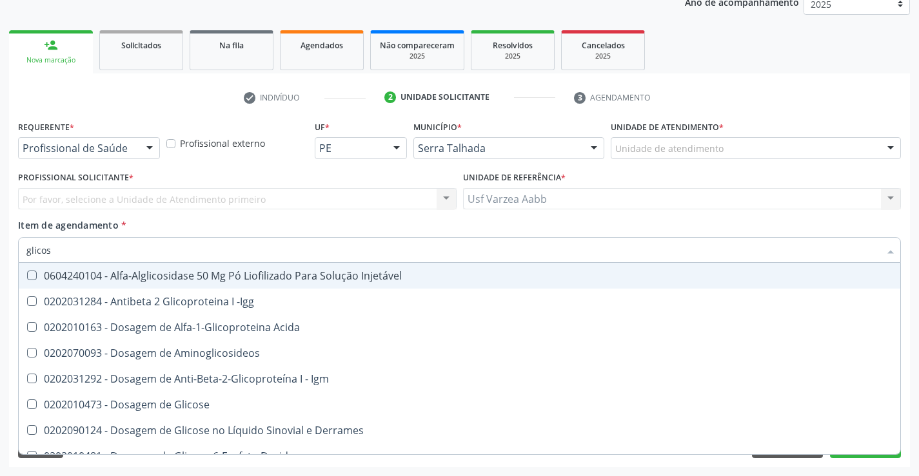
type input "glicose"
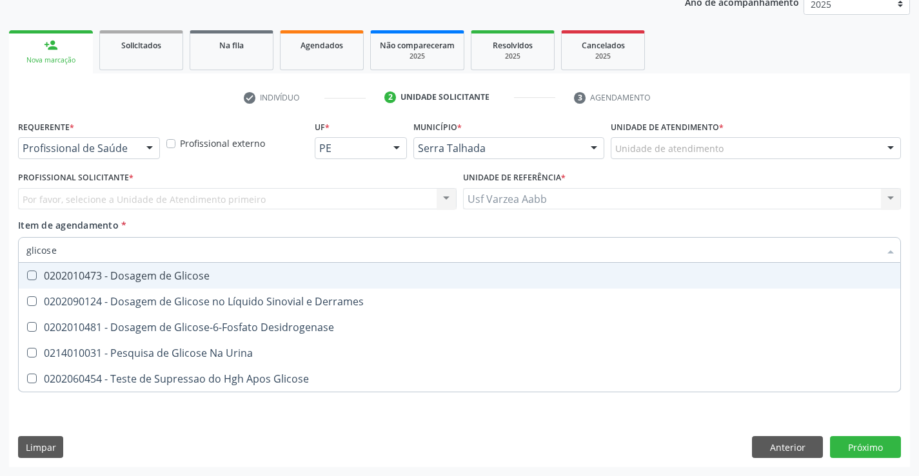
click at [149, 265] on span "0202010473 - Dosagem de Glicose" at bounding box center [459, 276] width 881 height 26
checkbox Glicose "true"
click at [148, 237] on input "glicose" at bounding box center [452, 250] width 853 height 26
type input "he"
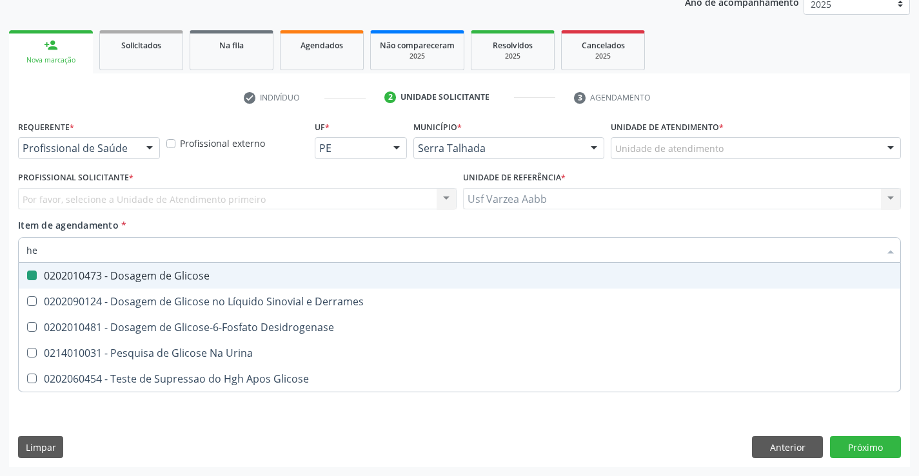
checkbox Glicose "false"
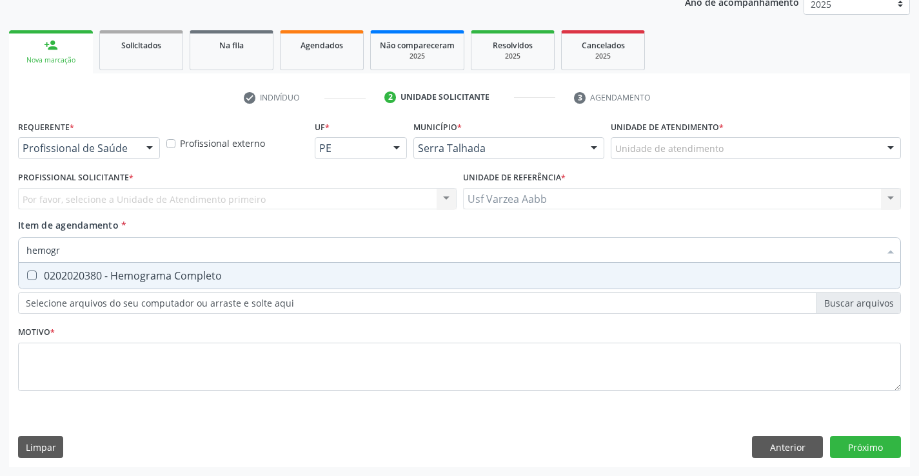
type input "hemogra"
click at [161, 275] on div "0202020380 - Hemograma Completo" at bounding box center [459, 276] width 866 height 10
checkbox Completo "true"
click at [169, 245] on input "hemogra" at bounding box center [452, 250] width 853 height 26
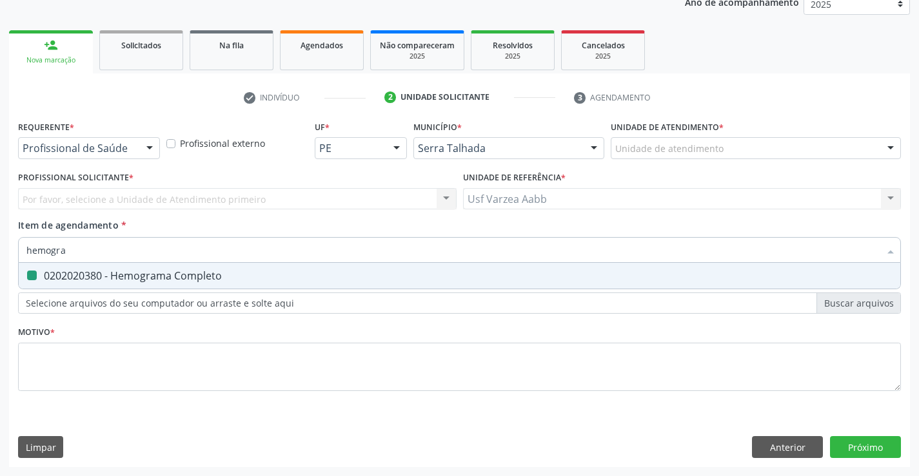
type input "p"
checkbox Completo "false"
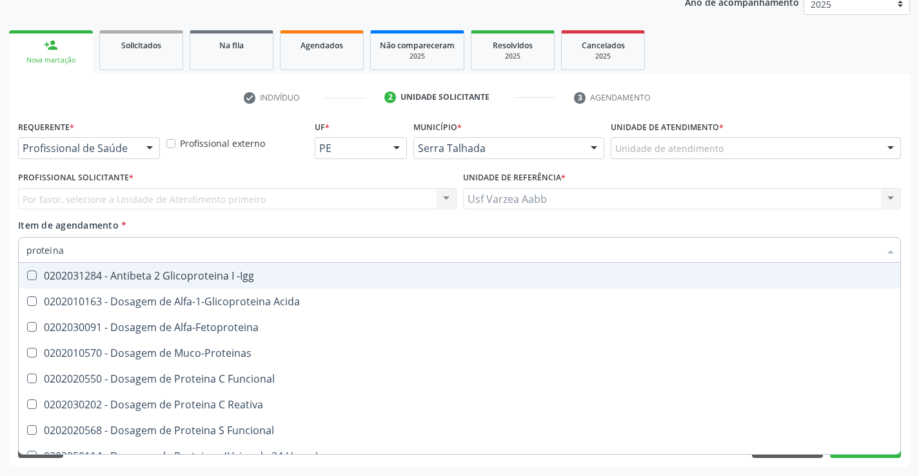
type input "proteina c"
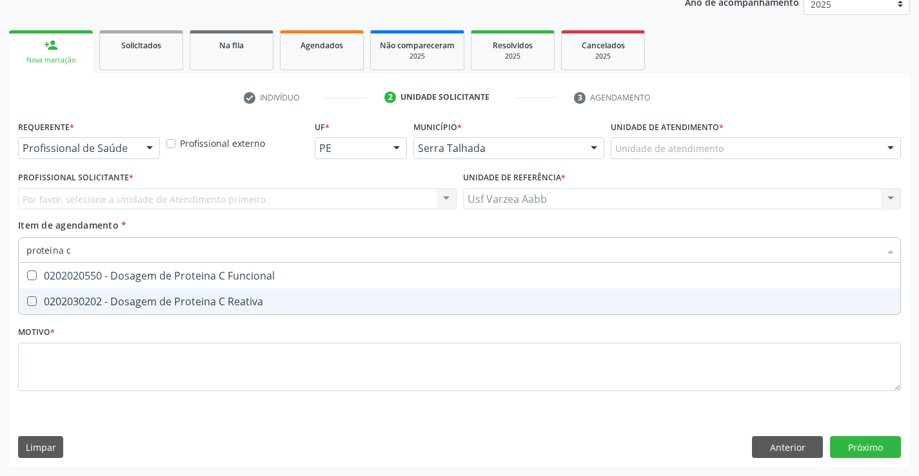
click at [175, 306] on div "0202030202 - Dosagem de Proteina C Reativa" at bounding box center [459, 302] width 866 height 10
checkbox Reativa "true"
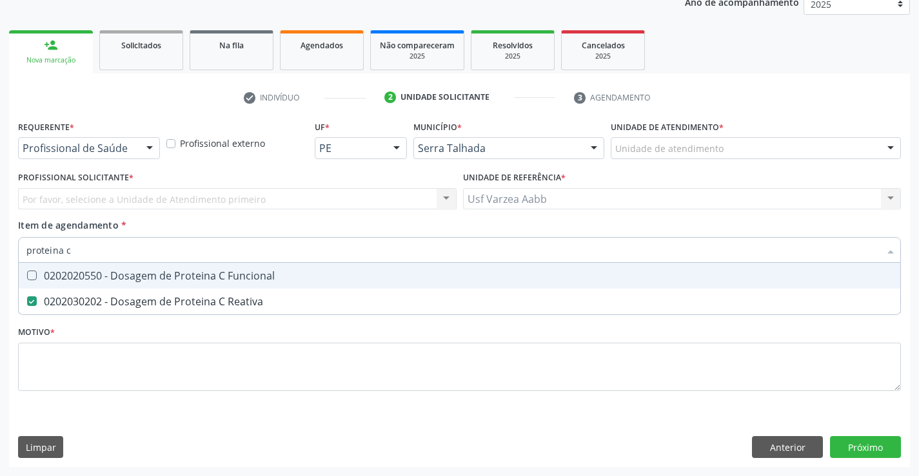
click at [172, 260] on input "proteina c" at bounding box center [452, 250] width 853 height 26
click at [175, 251] on input "proteina c" at bounding box center [452, 250] width 853 height 26
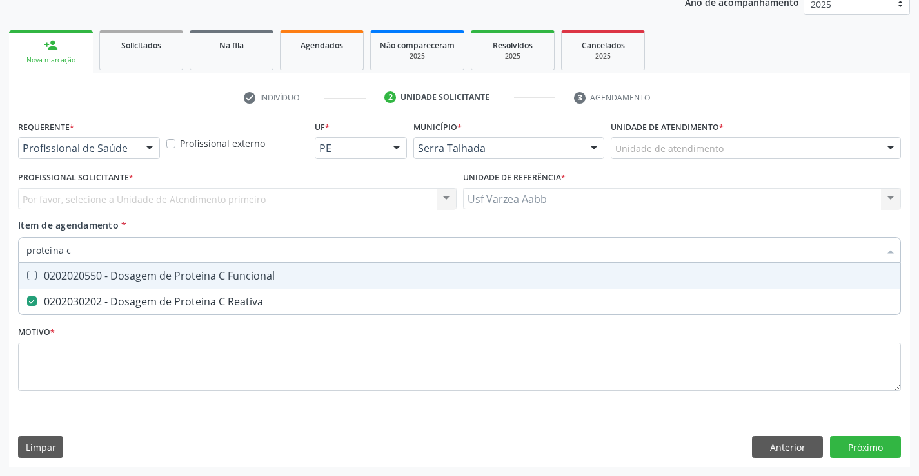
click at [175, 251] on input "proteina c" at bounding box center [452, 250] width 853 height 26
type input "u"
checkbox Reativa "false"
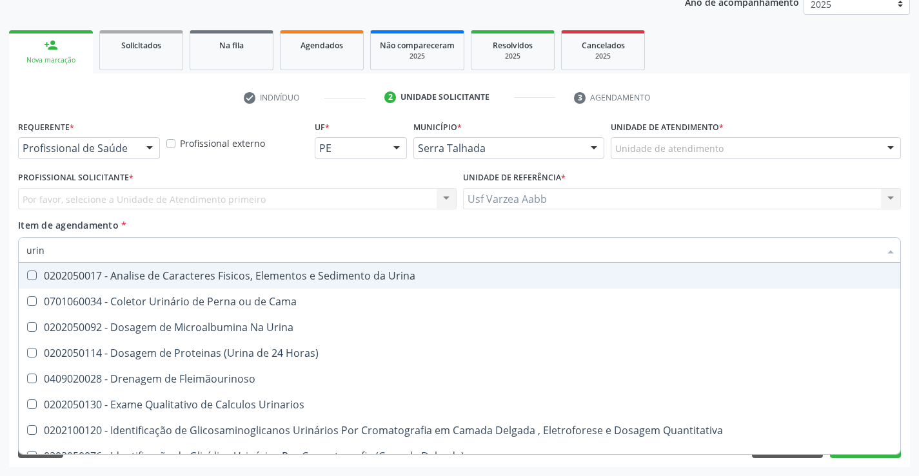
type input "urina"
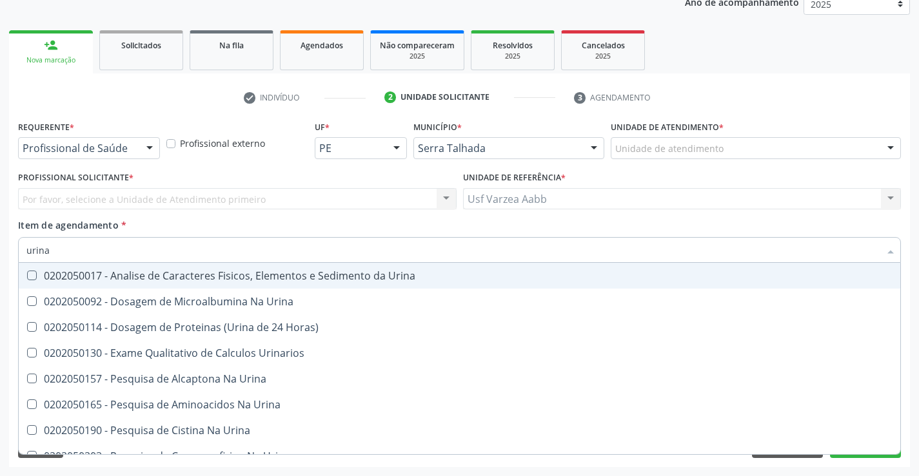
click at [366, 279] on div "0202050017 - Analise de Caracteres Fisicos, Elementos e Sedimento da Urina" at bounding box center [459, 276] width 866 height 10
checkbox Urina "true"
click at [378, 248] on input "urina" at bounding box center [452, 250] width 853 height 26
click at [574, 224] on div "Item de agendamento * urina Desfazer seleção 0202050017 - Analise de Caracteres…" at bounding box center [459, 239] width 883 height 41
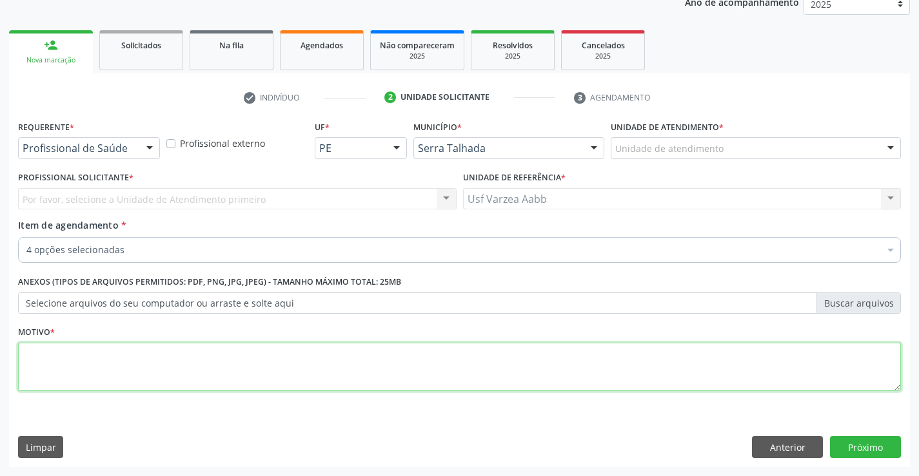
click at [244, 344] on textarea at bounding box center [459, 367] width 883 height 49
type textarea "x"
click at [881, 446] on button "Próximo" at bounding box center [865, 447] width 71 height 22
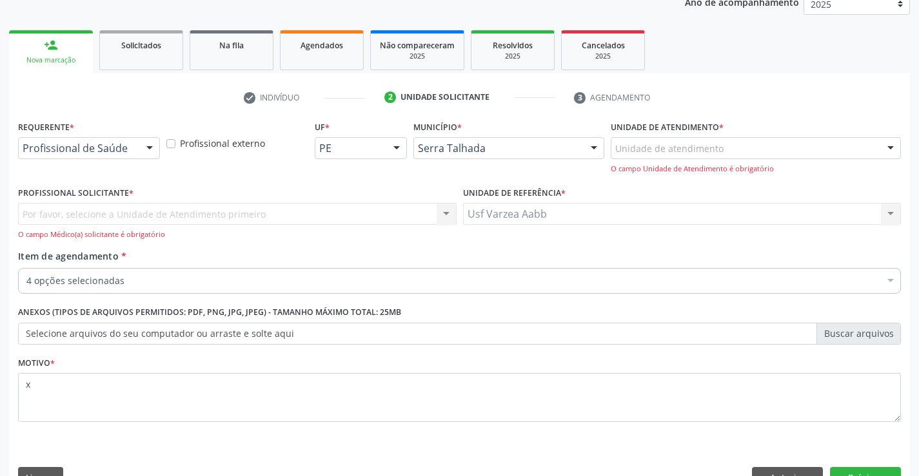
click at [55, 211] on div "Por favor, selecione a Unidade de Atendimento primeiro Nenhum resultado encontr…" at bounding box center [237, 221] width 438 height 37
click at [544, 206] on div "Usf Varzea Aabb Usf Varzea Aabb Nenhum resultado encontrado para: " " Não há ne…" at bounding box center [682, 214] width 438 height 22
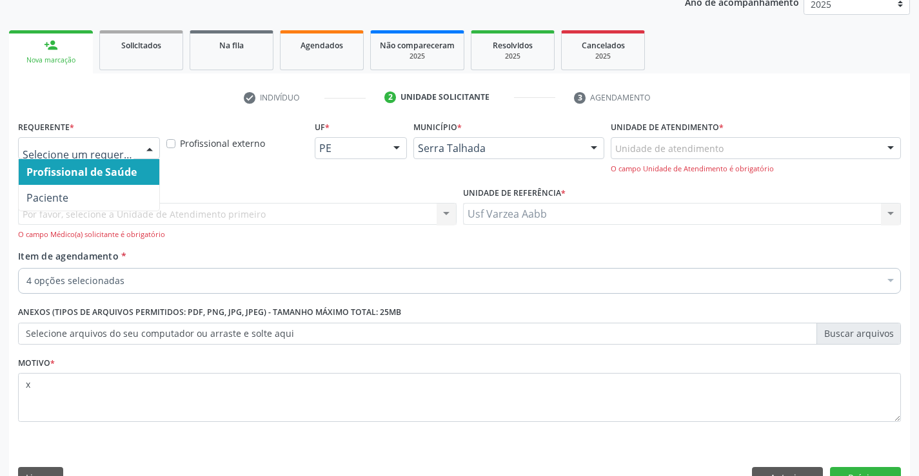
click at [152, 148] on div at bounding box center [149, 149] width 19 height 22
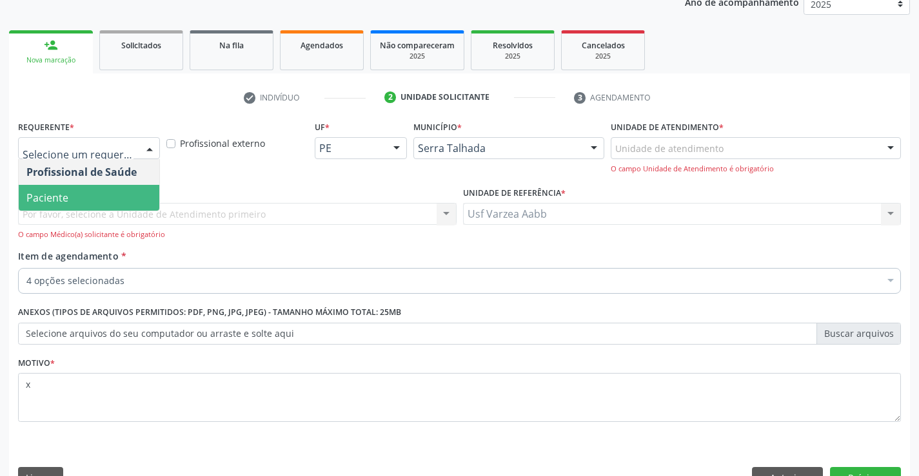
click at [146, 195] on span "Paciente" at bounding box center [89, 198] width 141 height 26
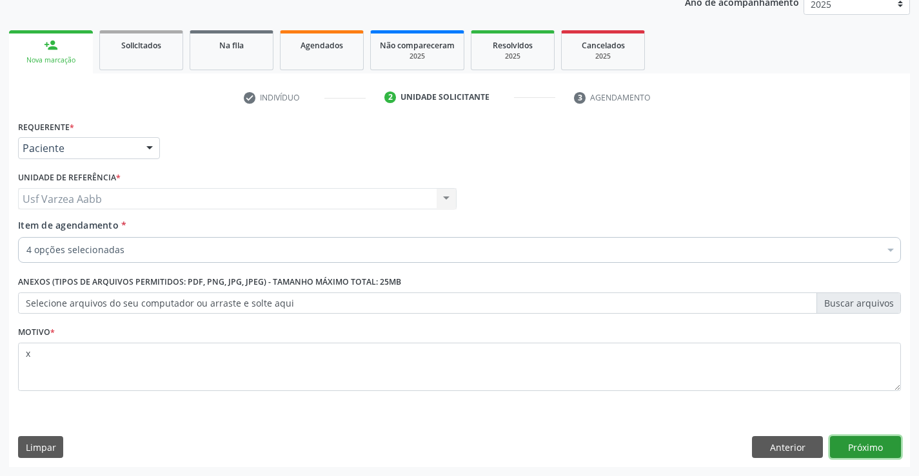
click at [866, 451] on button "Próximo" at bounding box center [865, 447] width 71 height 22
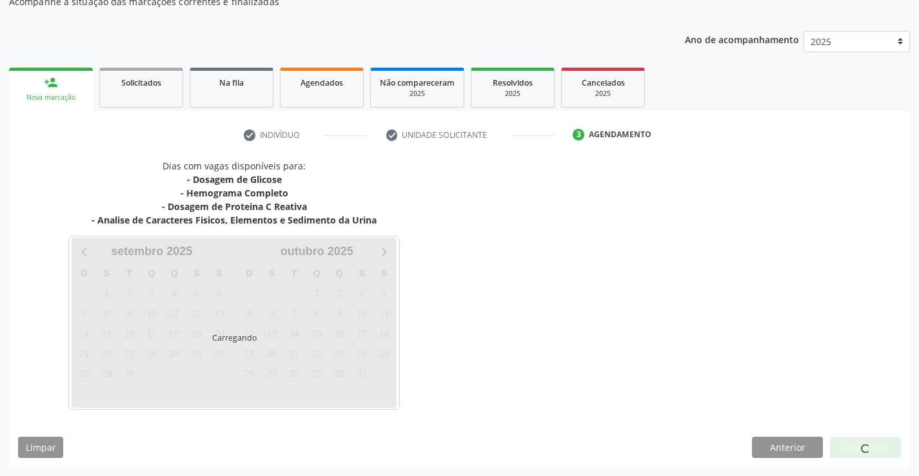
scroll to position [125, 0]
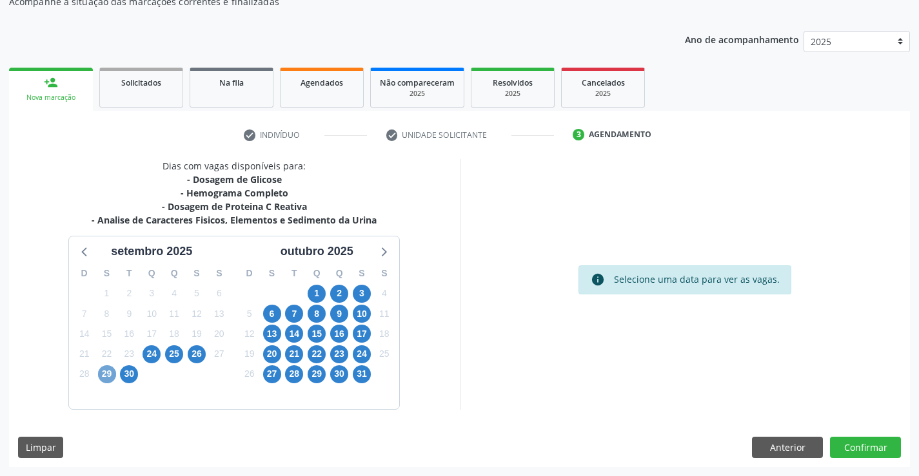
click at [107, 378] on span "29" at bounding box center [107, 375] width 18 height 18
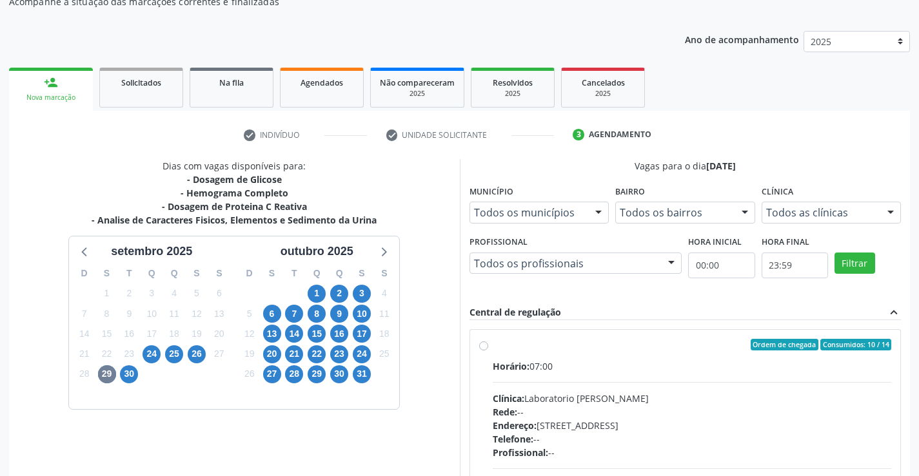
click at [493, 350] on label "Ordem de chegada Consumidos: 10 / 14 Horário: 07:00 Clínica: Laboratorio Jose P…" at bounding box center [692, 438] width 399 height 198
click at [485, 350] on input "Ordem de chegada Consumidos: 10 / 14 Horário: 07:00 Clínica: Laboratorio Jose P…" at bounding box center [483, 345] width 9 height 12
radio input "true"
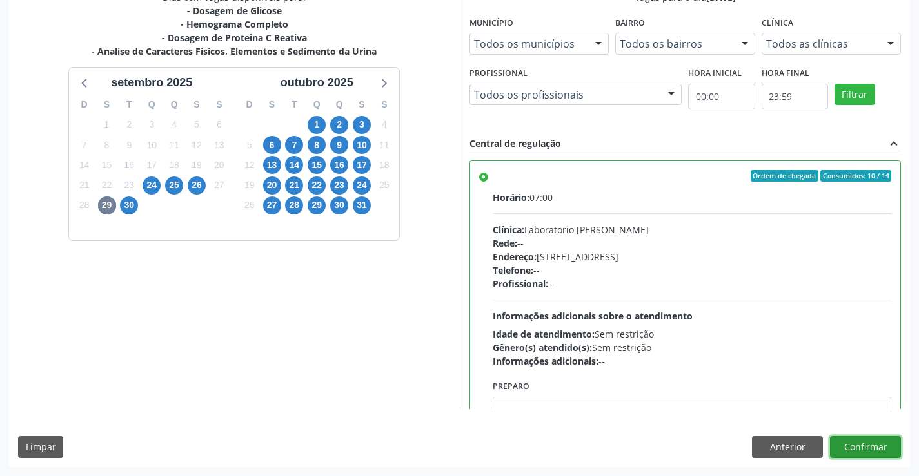
click at [899, 448] on button "Confirmar" at bounding box center [865, 447] width 71 height 22
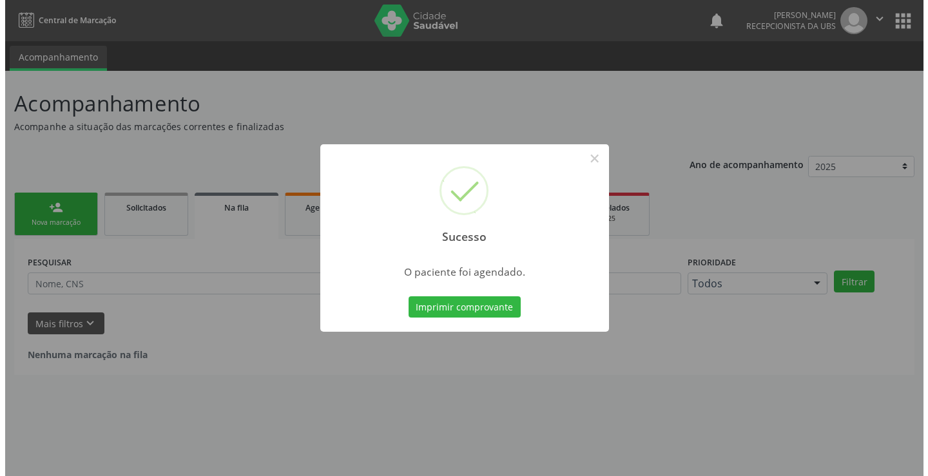
scroll to position [0, 0]
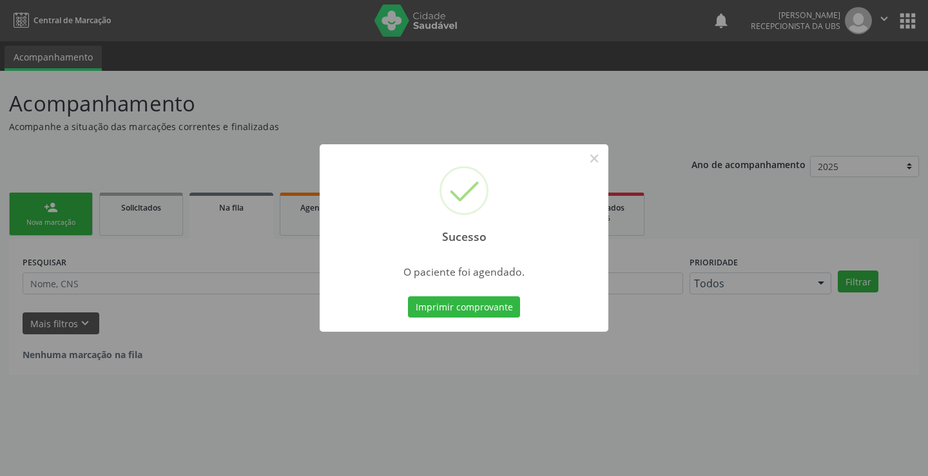
click at [464, 322] on div "Sucesso × O paciente foi agendado. Imprimir comprovante Cancel" at bounding box center [464, 238] width 289 height 188
click at [456, 309] on button "Imprimir comprovante" at bounding box center [464, 308] width 112 height 22
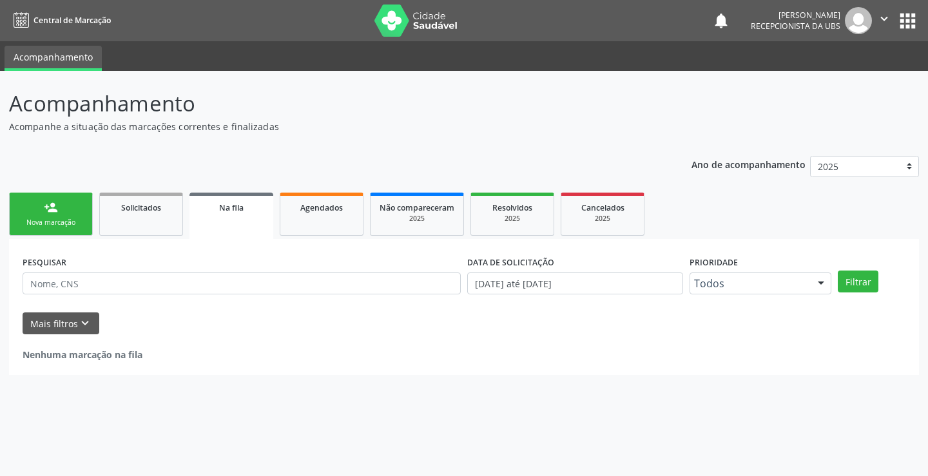
click at [57, 216] on link "person_add Nova marcação" at bounding box center [51, 214] width 84 height 43
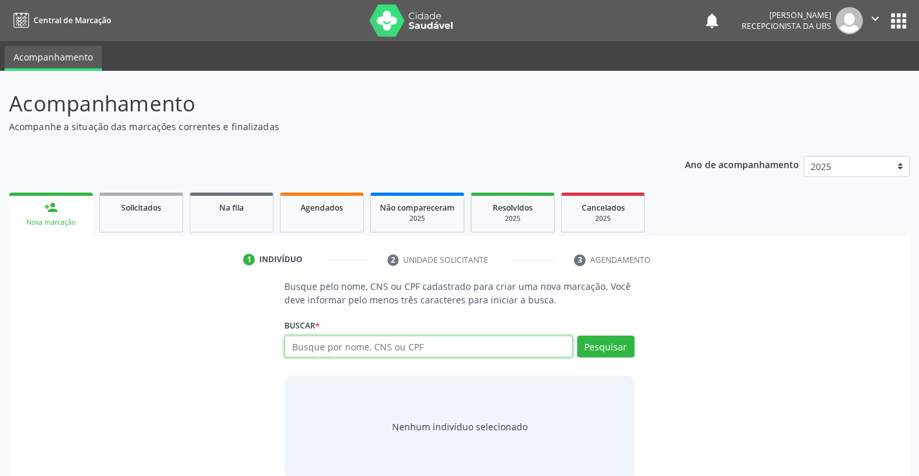
click at [331, 345] on input "text" at bounding box center [428, 347] width 288 height 22
paste input "700 0083 4798 4403"
type input "700 0083 4798 4403"
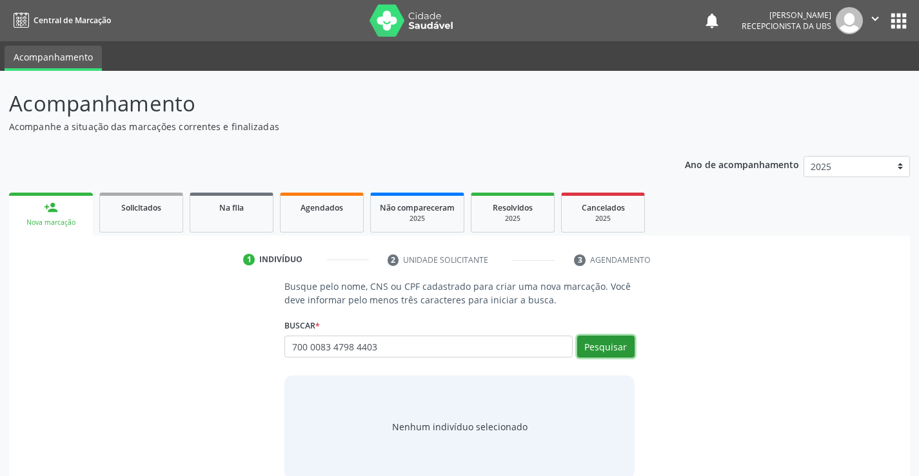
click at [627, 346] on button "Pesquisar" at bounding box center [605, 347] width 57 height 22
type input "700 0083 4798 4403"
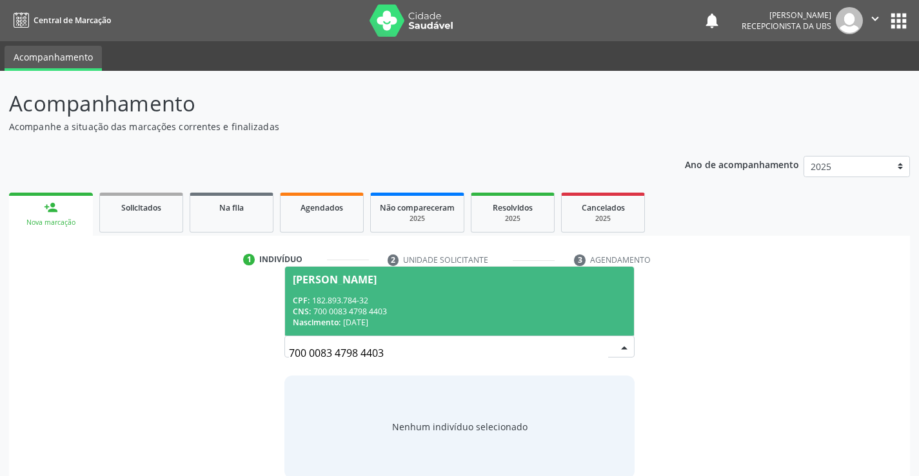
click at [343, 346] on input "700 0083 4798 4403" at bounding box center [448, 353] width 318 height 26
click at [357, 311] on div "CNS: 700 0083 4798 4403" at bounding box center [459, 311] width 333 height 11
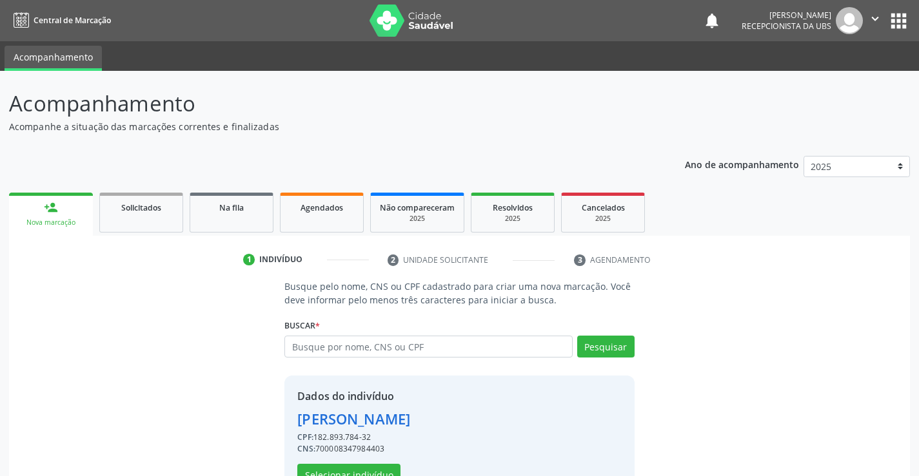
scroll to position [41, 0]
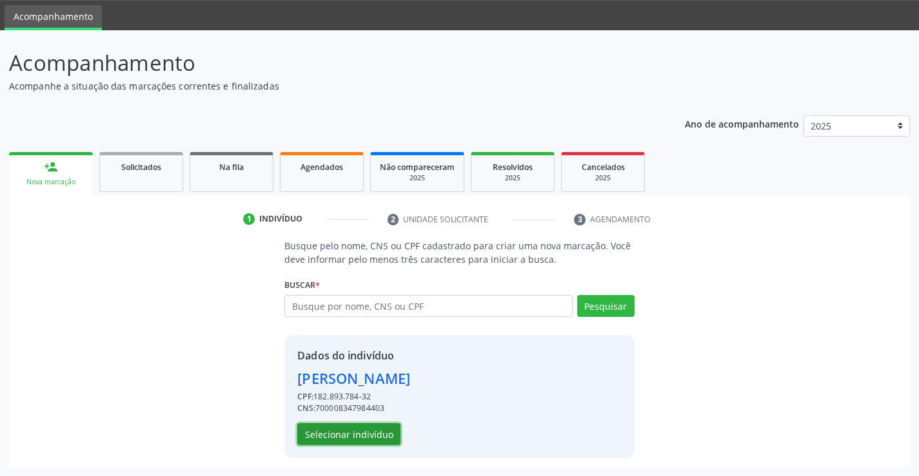
click at [373, 433] on button "Selecionar indivíduo" at bounding box center [348, 435] width 103 height 22
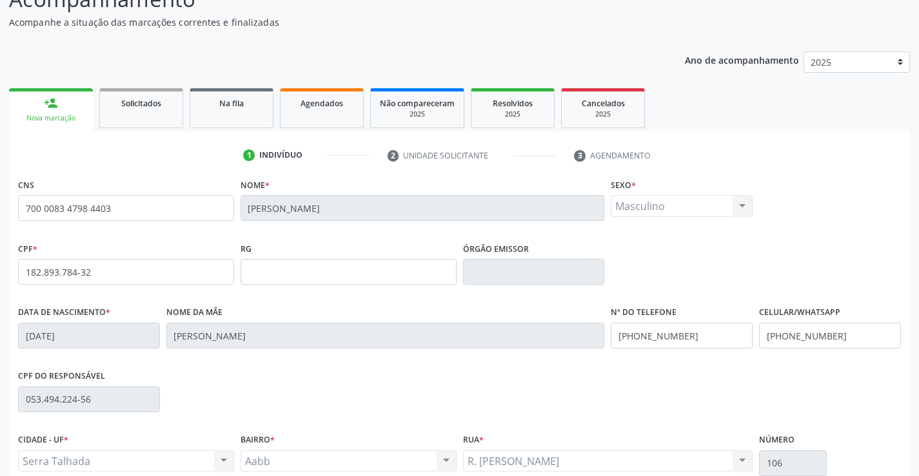
scroll to position [222, 0]
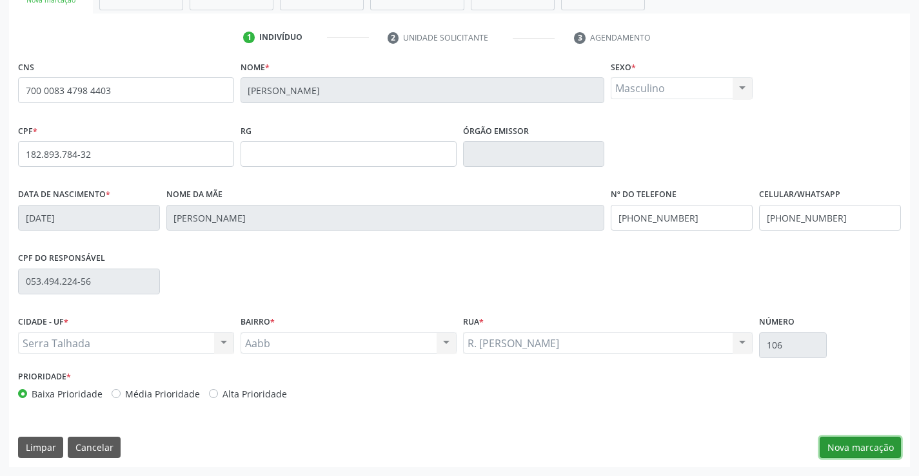
click at [872, 437] on button "Nova marcação" at bounding box center [859, 448] width 81 height 22
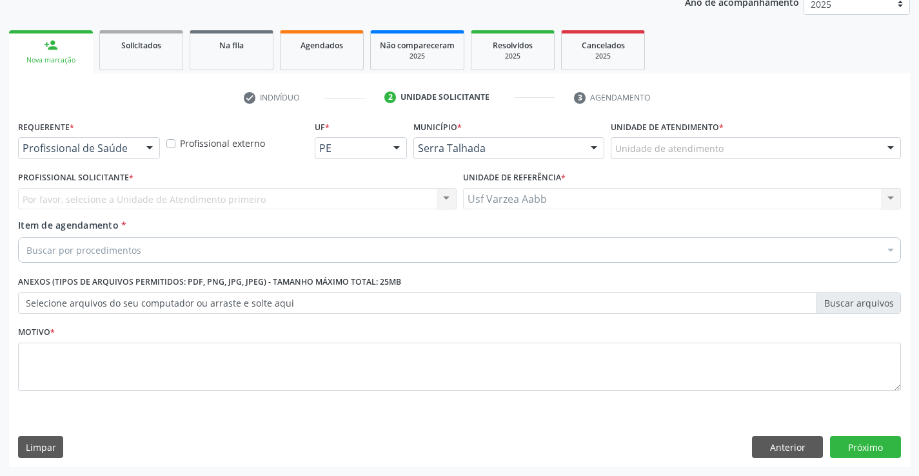
scroll to position [162, 0]
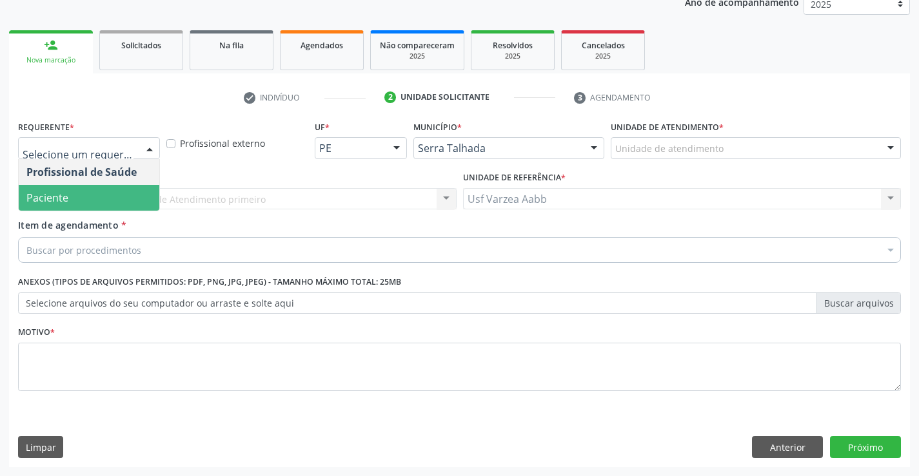
click at [124, 196] on span "Paciente" at bounding box center [89, 198] width 141 height 26
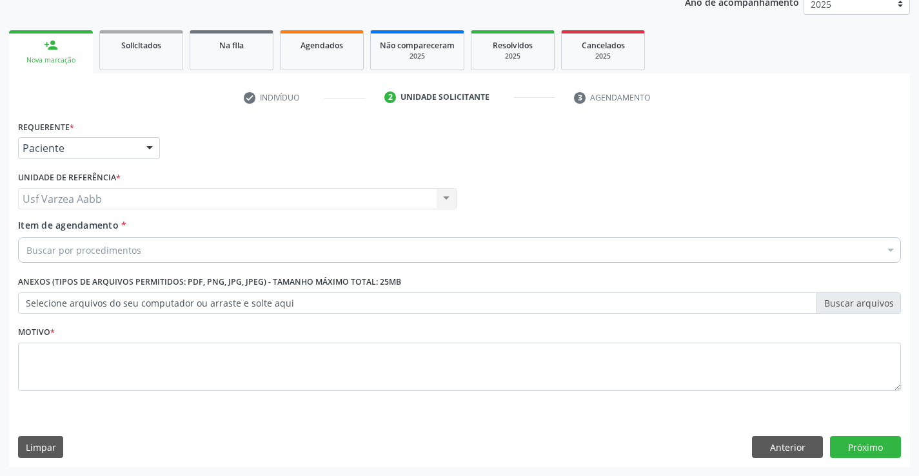
click at [217, 241] on div "Buscar por procedimentos" at bounding box center [459, 250] width 883 height 26
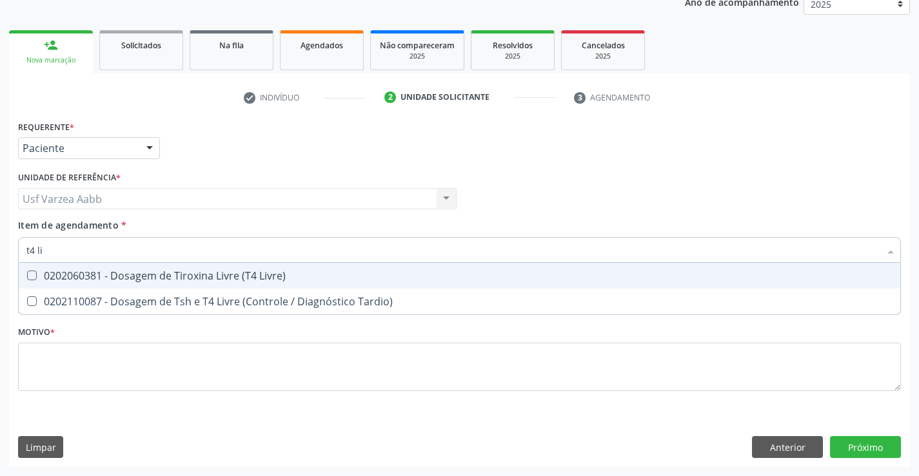
type input "t4 liv"
click at [241, 275] on div "0202060381 - Dosagem de Tiroxina Livre (T4 Livre)" at bounding box center [459, 276] width 866 height 10
checkbox Livre\) "true"
click at [228, 241] on input "t4 liv" at bounding box center [452, 250] width 853 height 26
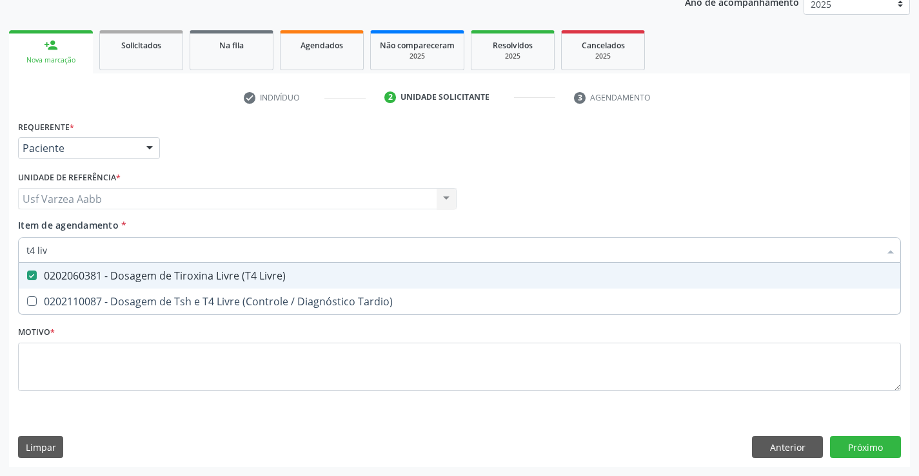
click at [228, 241] on input "t4 liv" at bounding box center [452, 250] width 853 height 26
checkbox Livre\) "false"
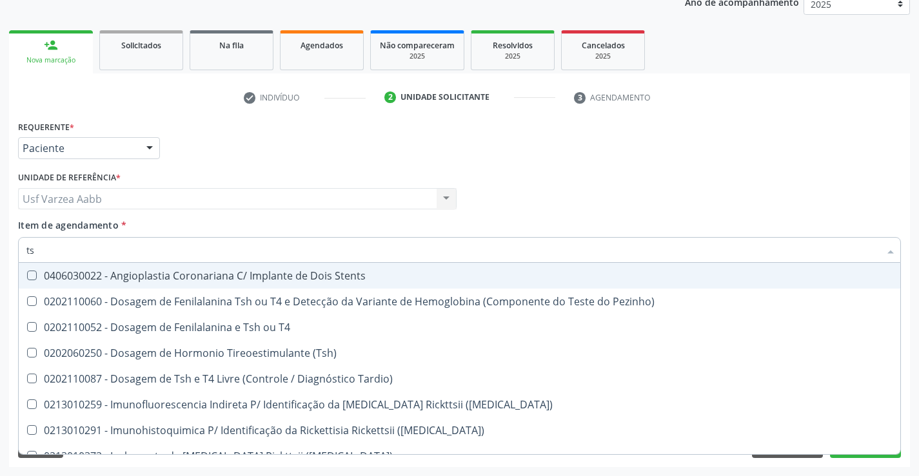
type input "tsh"
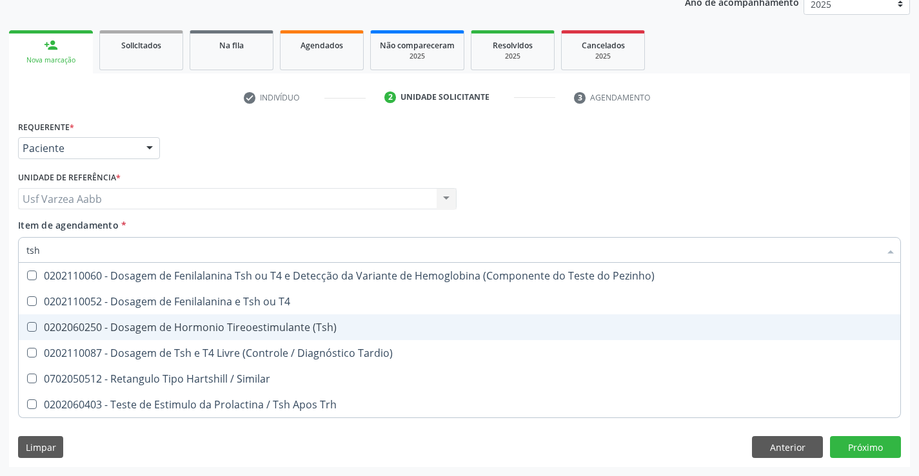
click at [244, 318] on span "0202060250 - Dosagem de Hormonio Tireoestimulante (Tsh)" at bounding box center [459, 328] width 881 height 26
checkbox \(Tsh\) "true"
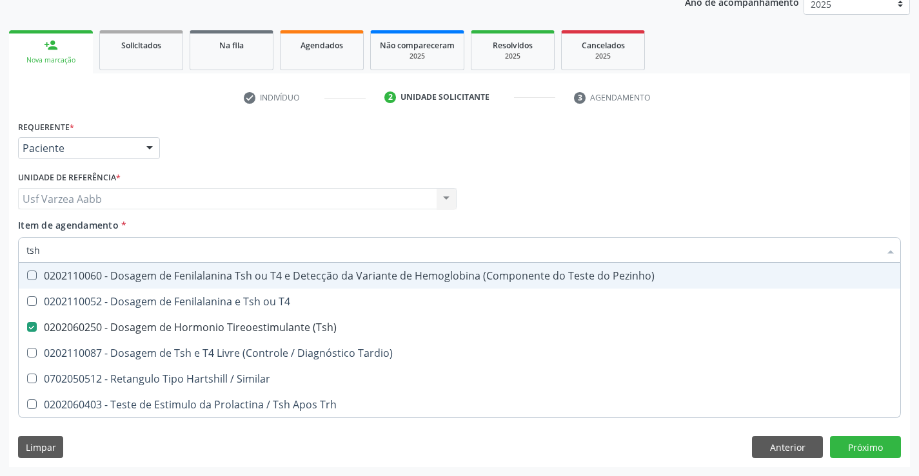
click at [209, 261] on input "tsh" at bounding box center [452, 250] width 853 height 26
type input "t3"
checkbox \(Tsh\) "false"
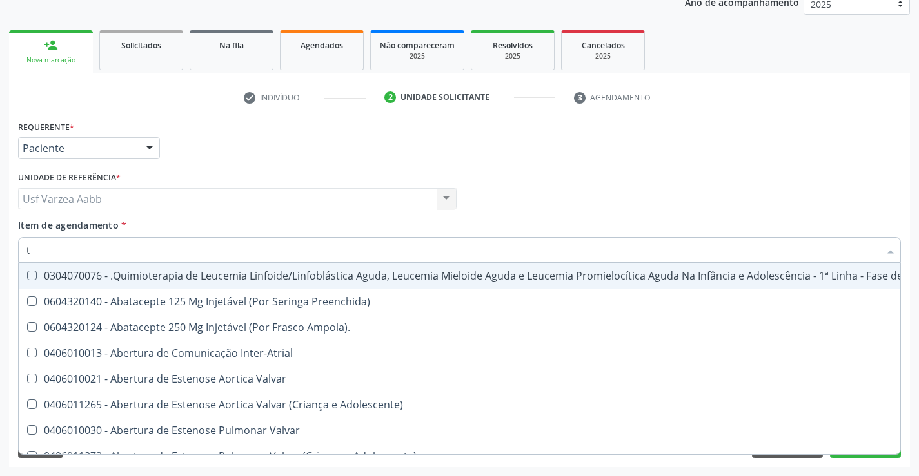
type input "t4"
checkbox Inter-Atrial "true"
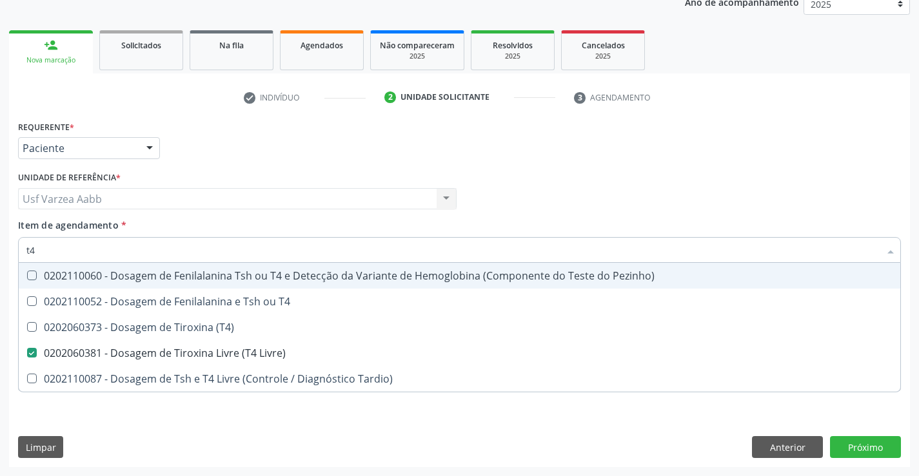
type input "t4"
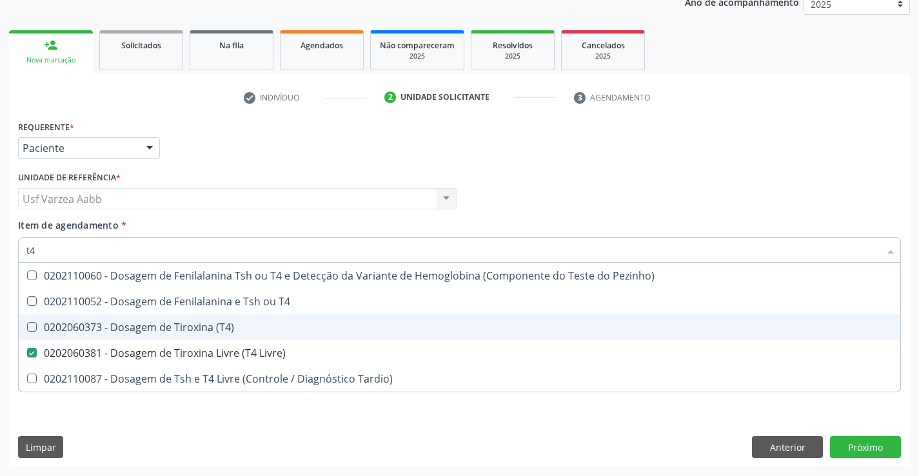
click at [216, 327] on div "0202060373 - Dosagem de Tiroxina (T4)" at bounding box center [459, 327] width 866 height 10
checkbox \(T4\) "true"
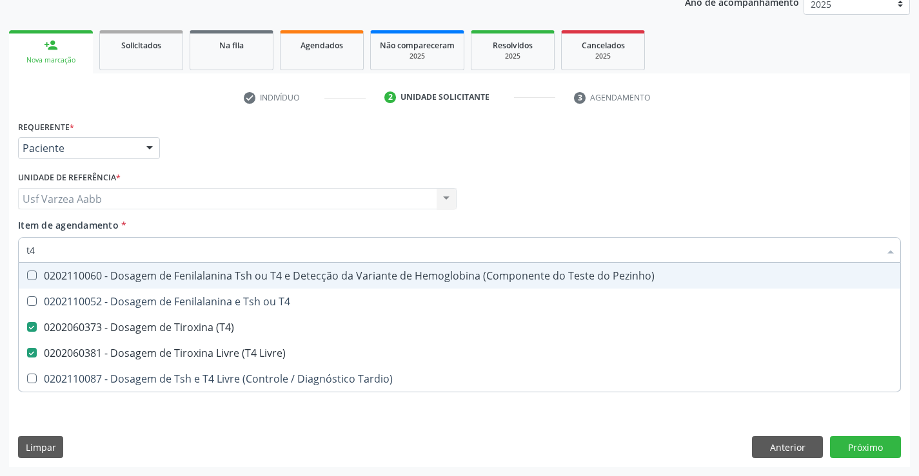
click at [766, 191] on div "Profissional Solicitante Por favor, selecione a Unidade de Atendimento primeiro…" at bounding box center [459, 193] width 889 height 50
checkbox T4 "true"
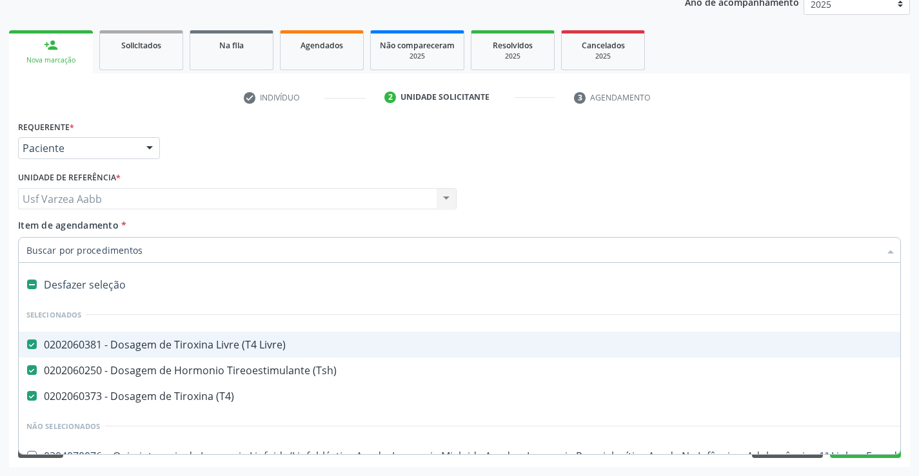
click at [812, 177] on div "Profissional Solicitante Por favor, selecione a Unidade de Atendimento primeiro…" at bounding box center [459, 193] width 889 height 50
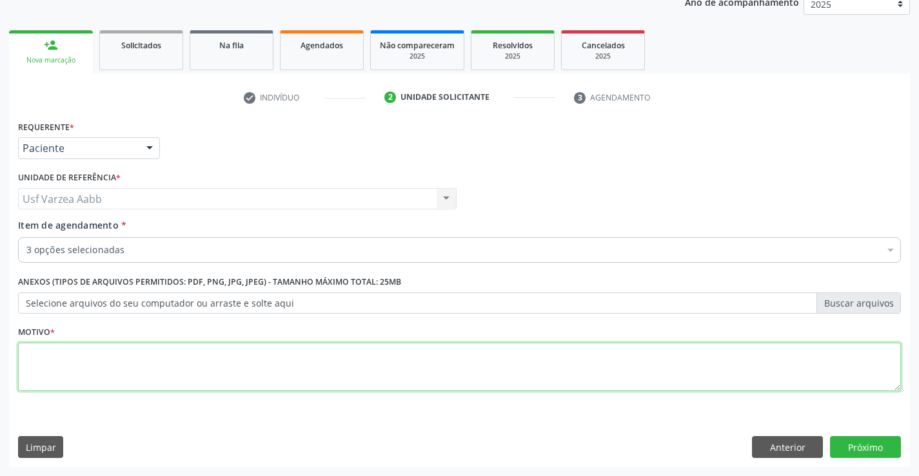
click at [379, 364] on textarea at bounding box center [459, 367] width 883 height 49
type textarea "x"
click at [878, 447] on button "Próximo" at bounding box center [865, 447] width 71 height 22
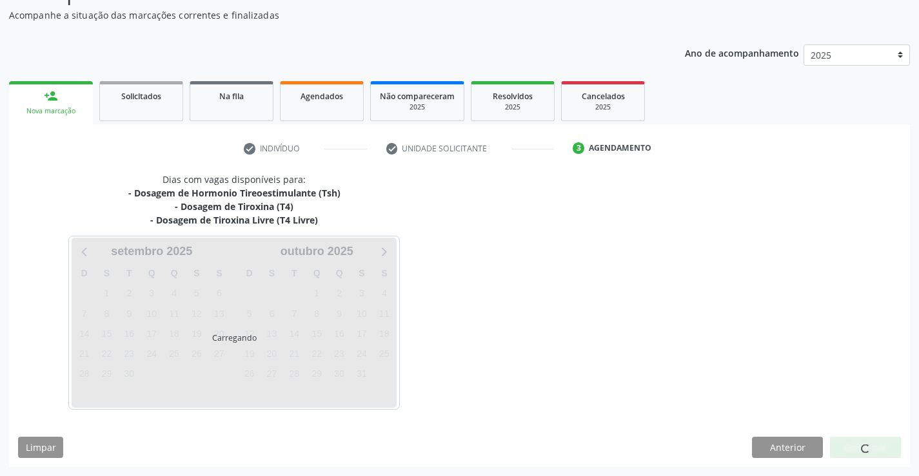
scroll to position [112, 0]
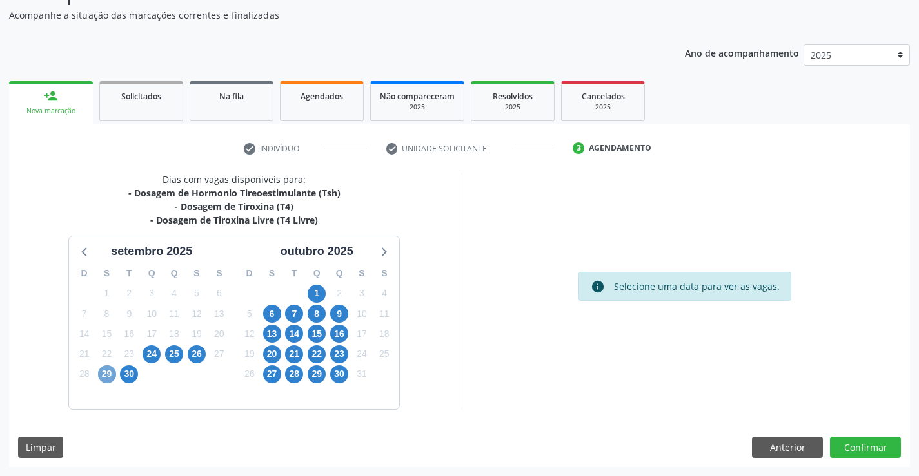
click at [110, 378] on span "29" at bounding box center [107, 375] width 18 height 18
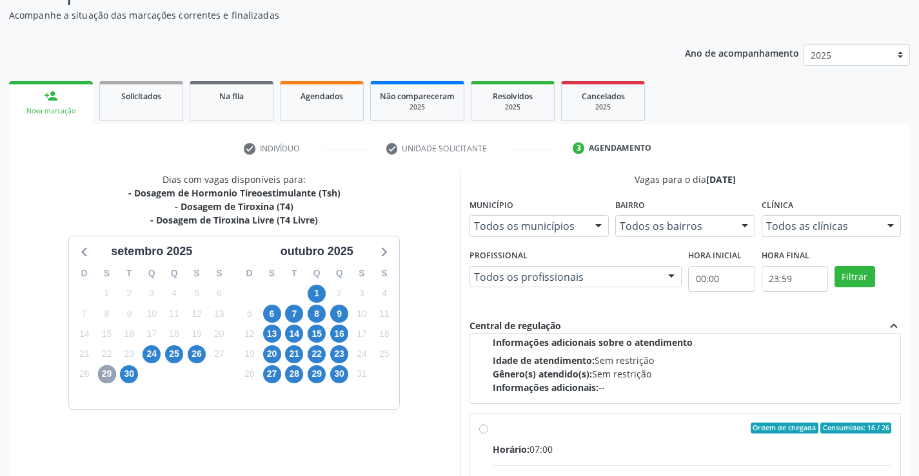
scroll to position [193, 0]
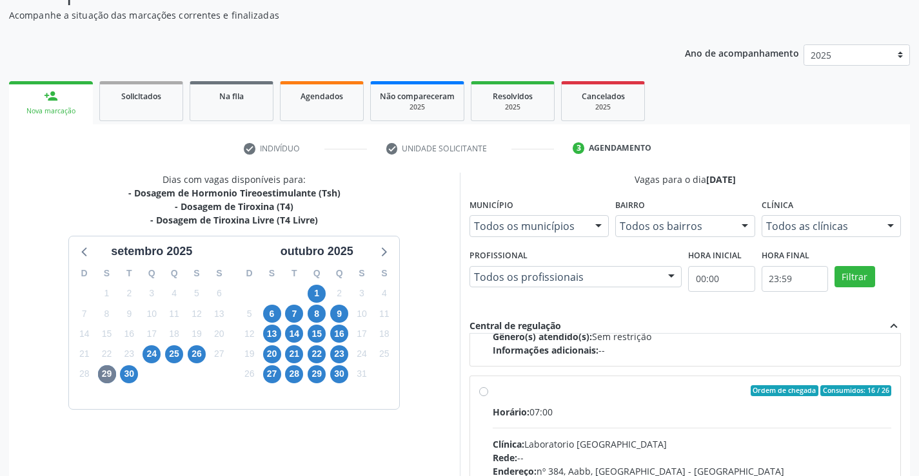
click at [488, 390] on div "Ordem de chegada Consumidos: 16 / 26 Horário: 07:00 Clínica: Laboratorio Sao Fr…" at bounding box center [685, 485] width 413 height 198
radio input "true"
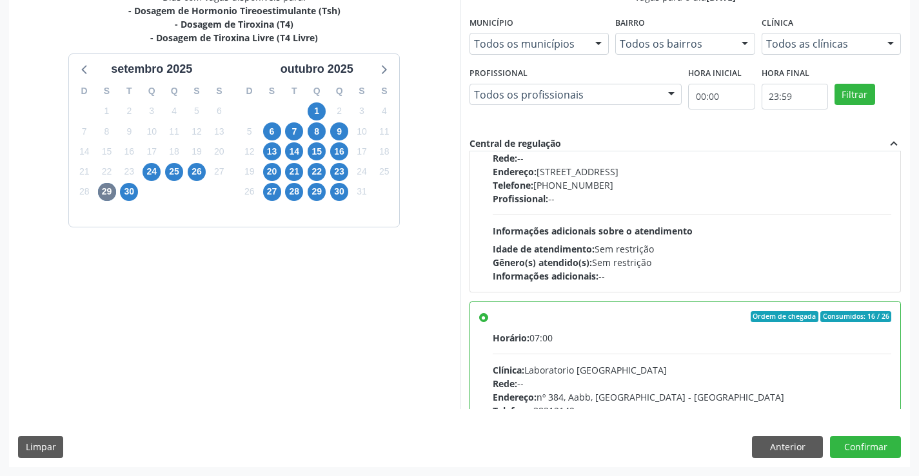
scroll to position [32, 0]
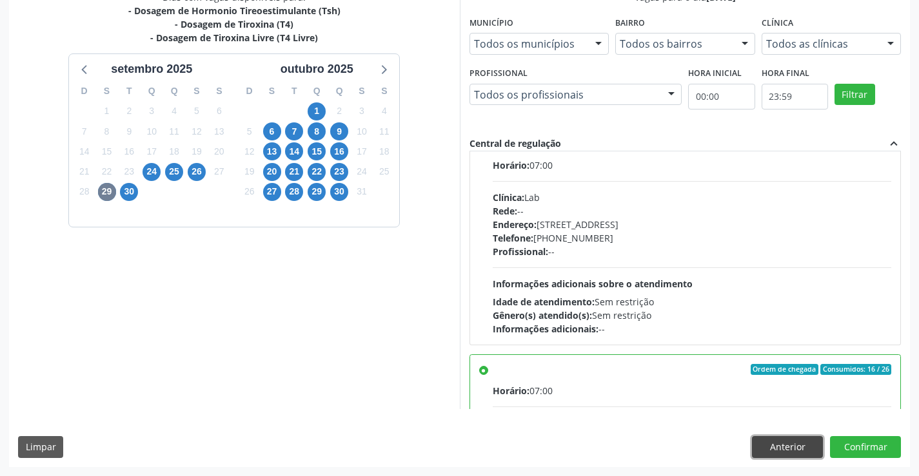
click at [777, 445] on button "Anterior" at bounding box center [787, 447] width 71 height 22
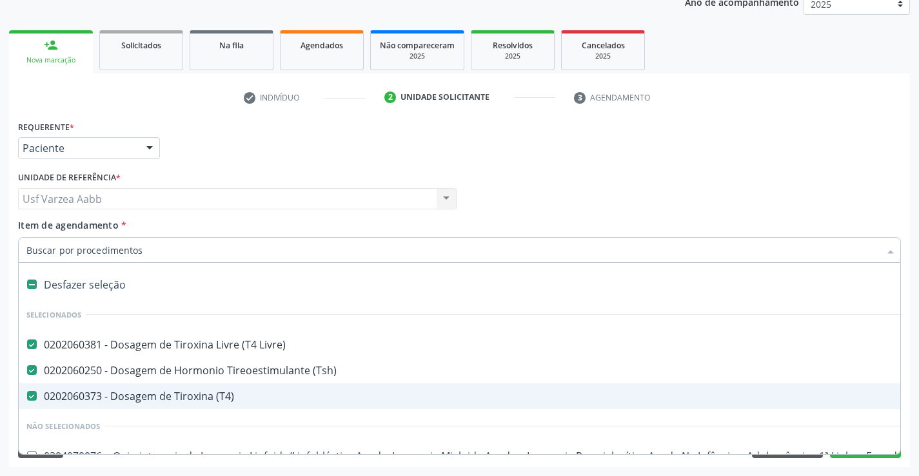
click at [153, 395] on div "0202060373 - Dosagem de Tiroxina (T4)" at bounding box center [528, 396] width 1004 height 10
checkbox \(T4\) "false"
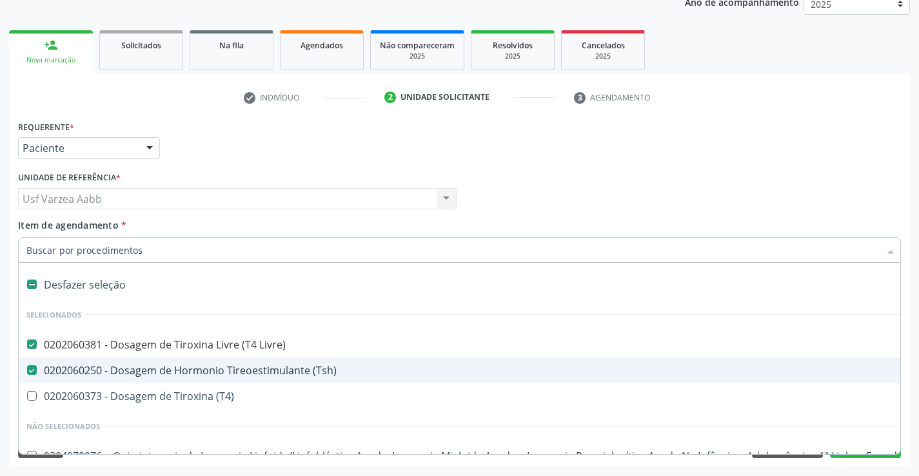
click at [644, 166] on div "Requerente * Paciente Profissional de Saúde Paciente Nenhum resultado encontrad…" at bounding box center [459, 142] width 889 height 50
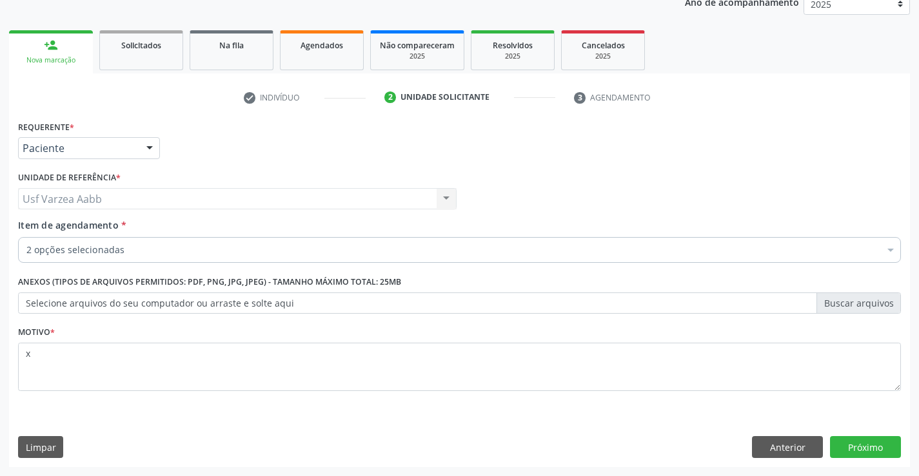
click at [850, 436] on div "Requerente * Paciente Profissional de Saúde Paciente Nenhum resultado encontrad…" at bounding box center [459, 292] width 901 height 350
click at [852, 439] on button "Próximo" at bounding box center [865, 447] width 71 height 22
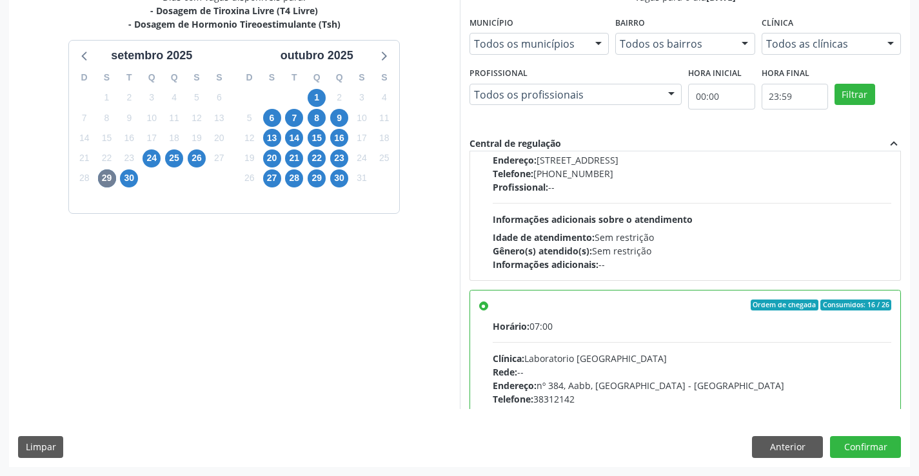
scroll to position [0, 0]
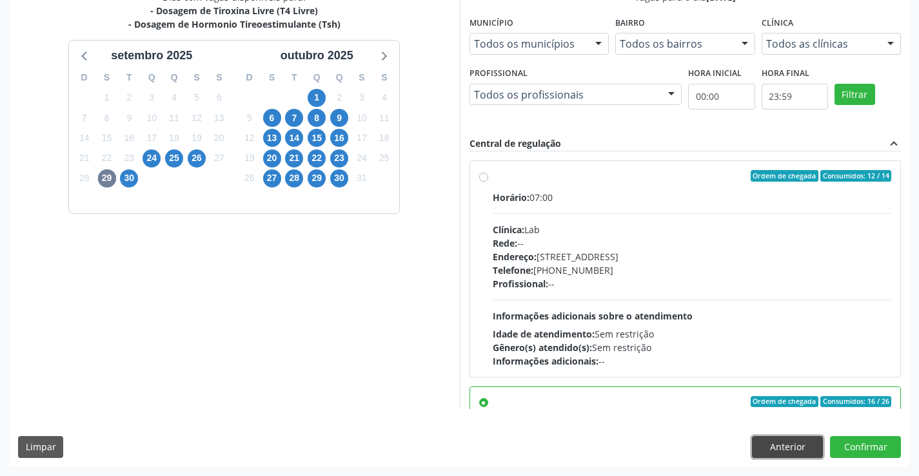
click at [777, 438] on button "Anterior" at bounding box center [787, 447] width 71 height 22
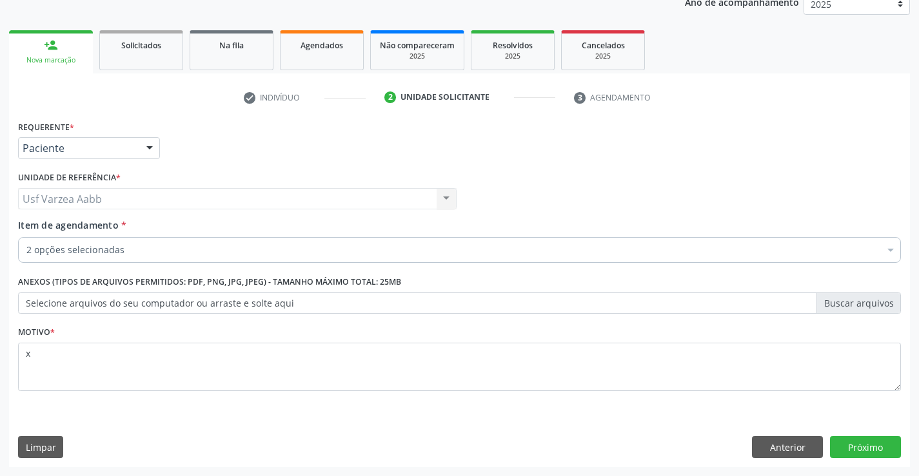
scroll to position [162, 0]
click at [50, 446] on button "Limpar" at bounding box center [40, 447] width 45 height 22
click at [810, 451] on button "Anterior" at bounding box center [787, 447] width 71 height 22
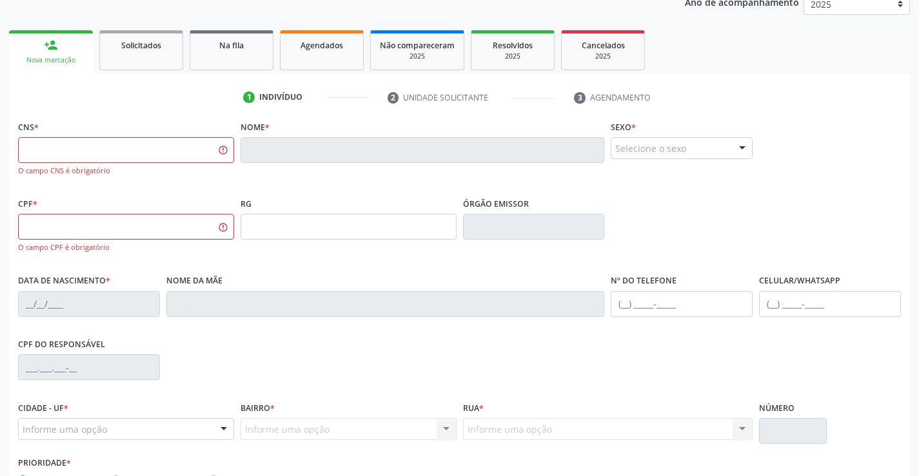
scroll to position [0, 0]
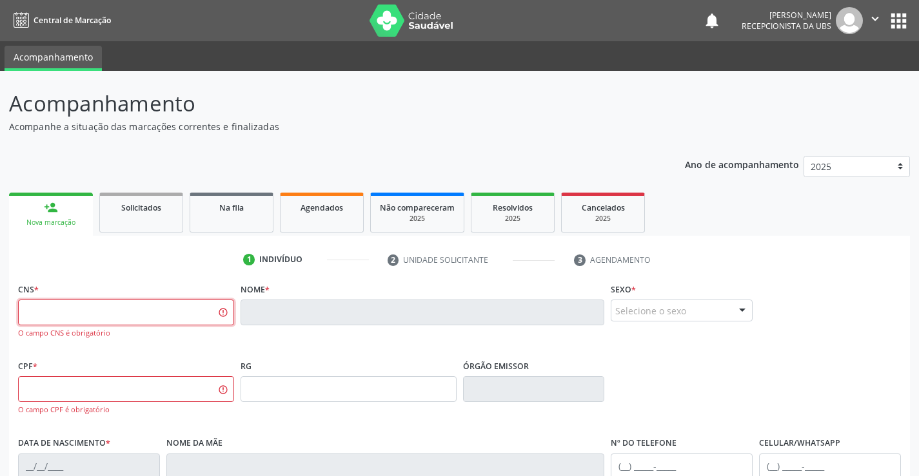
click at [191, 308] on input "text" at bounding box center [126, 313] width 216 height 26
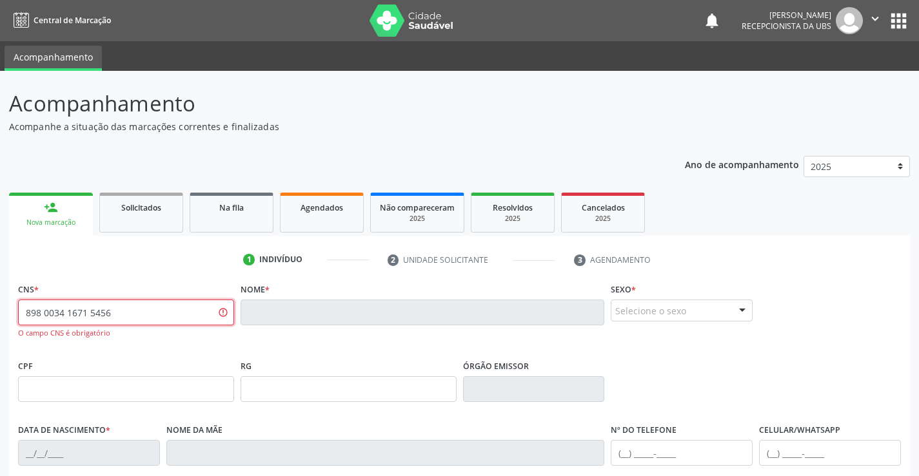
type input "898 0034 1671 5456"
click at [154, 322] on input "898 0034 1671 5456" at bounding box center [126, 313] width 216 height 26
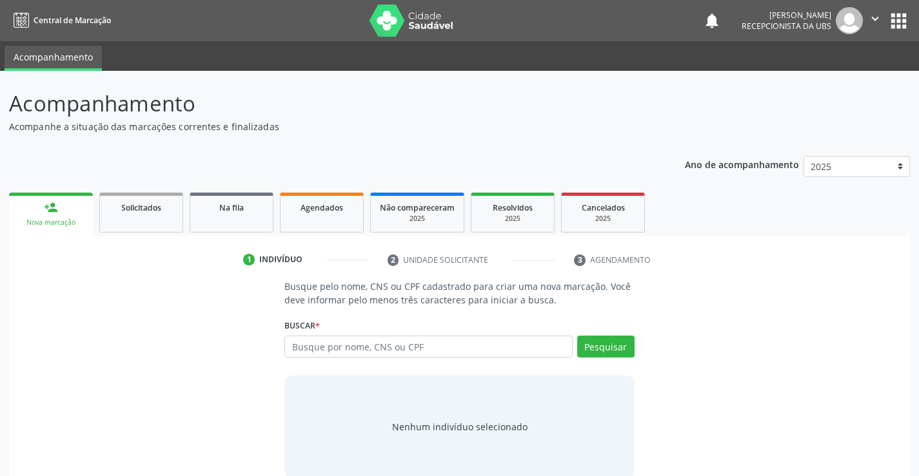
click at [386, 348] on input "text" at bounding box center [428, 347] width 288 height 22
type input "898003416715456"
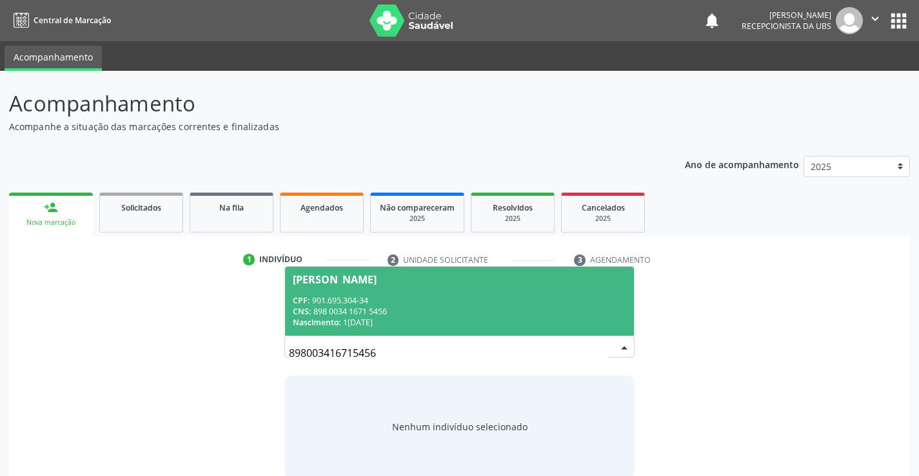
click at [580, 315] on div "CNS: 898 0034 1671 5456" at bounding box center [459, 311] width 333 height 11
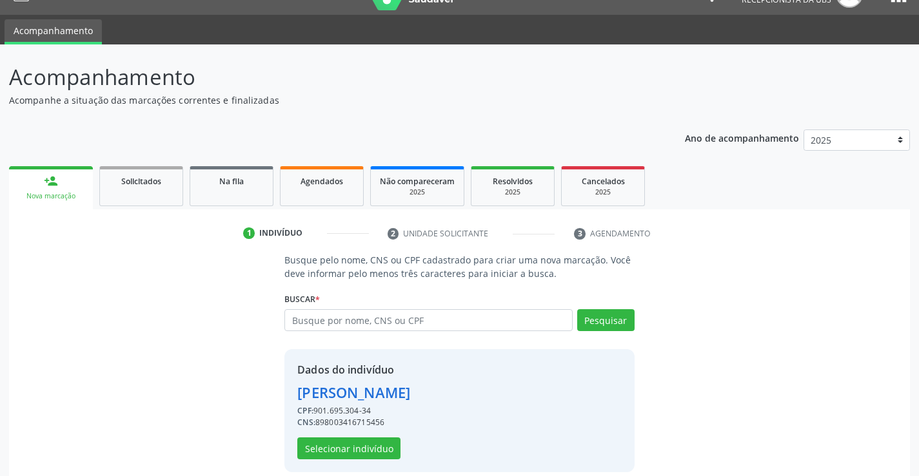
scroll to position [41, 0]
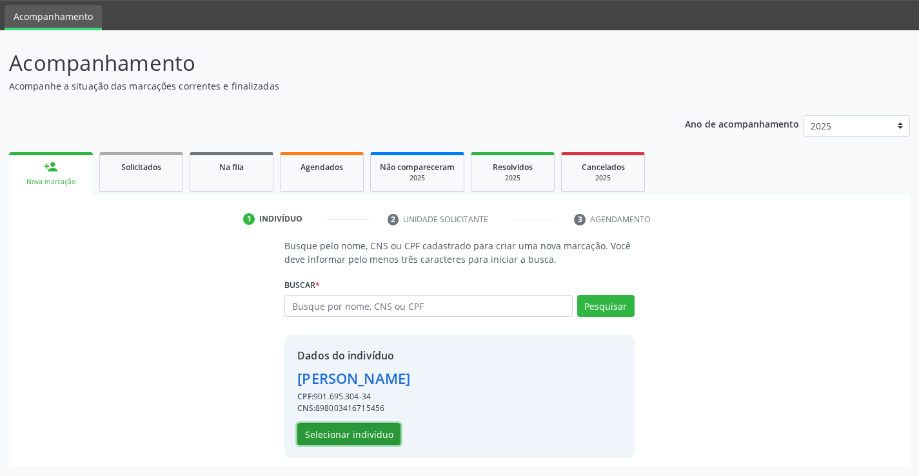
click at [367, 444] on button "Selecionar indivíduo" at bounding box center [348, 435] width 103 height 22
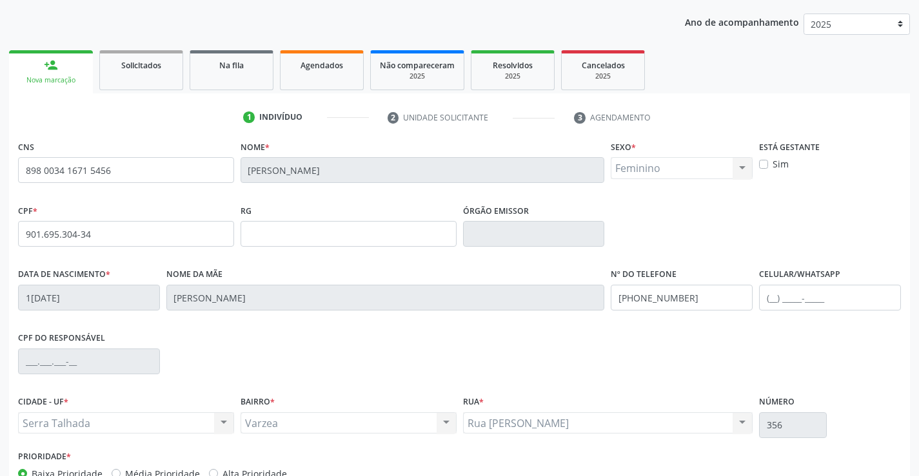
scroll to position [222, 0]
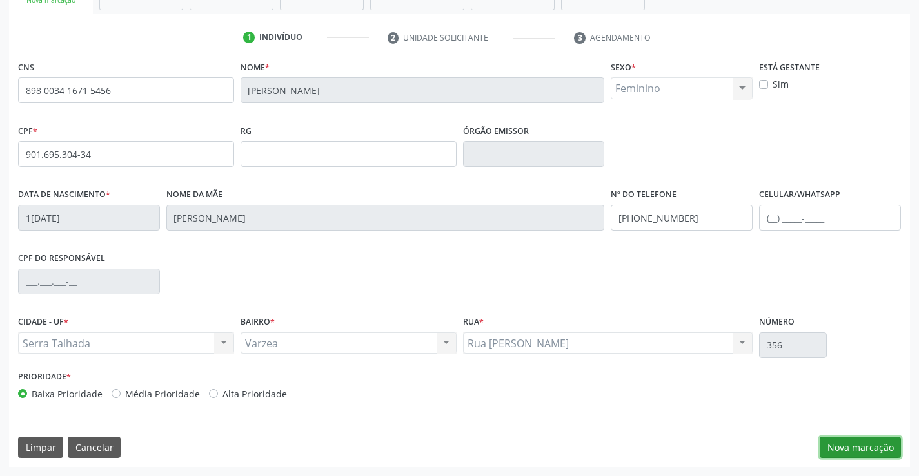
click at [880, 438] on button "Nova marcação" at bounding box center [859, 448] width 81 height 22
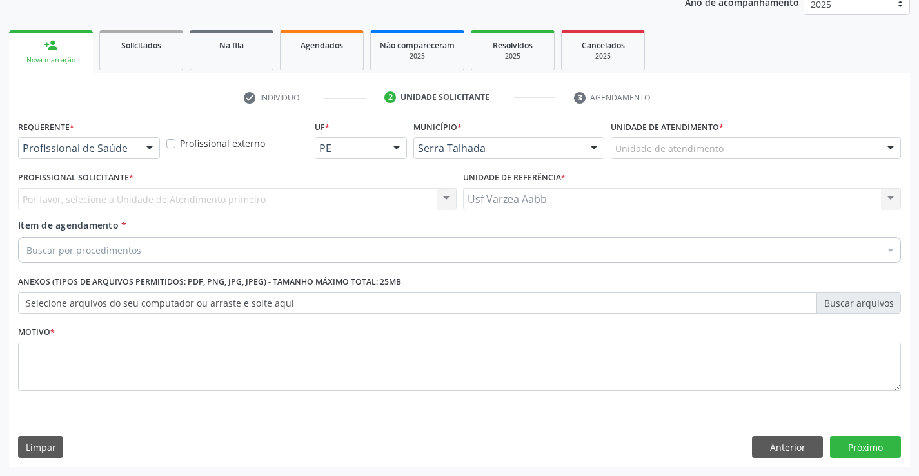
scroll to position [162, 0]
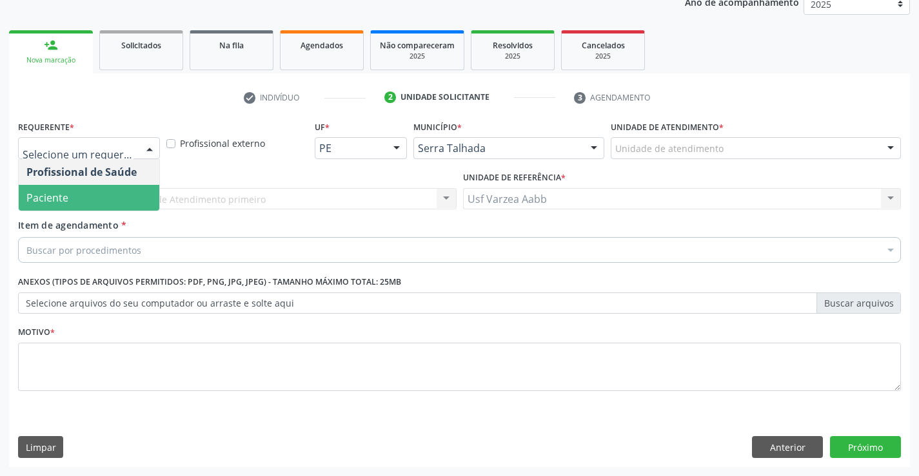
click at [67, 197] on span "Paciente" at bounding box center [47, 198] width 42 height 14
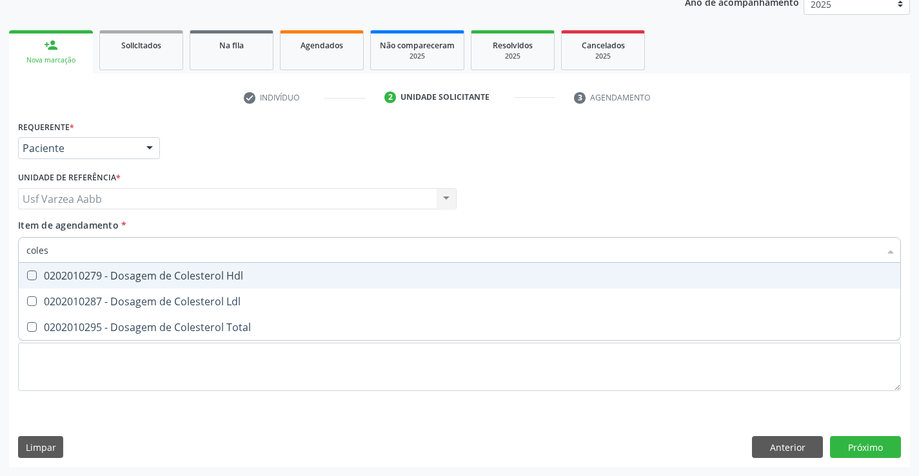
type input "colest"
click at [61, 280] on div "0202010279 - Dosagem de Colesterol Hdl" at bounding box center [459, 276] width 866 height 10
checkbox Hdl "true"
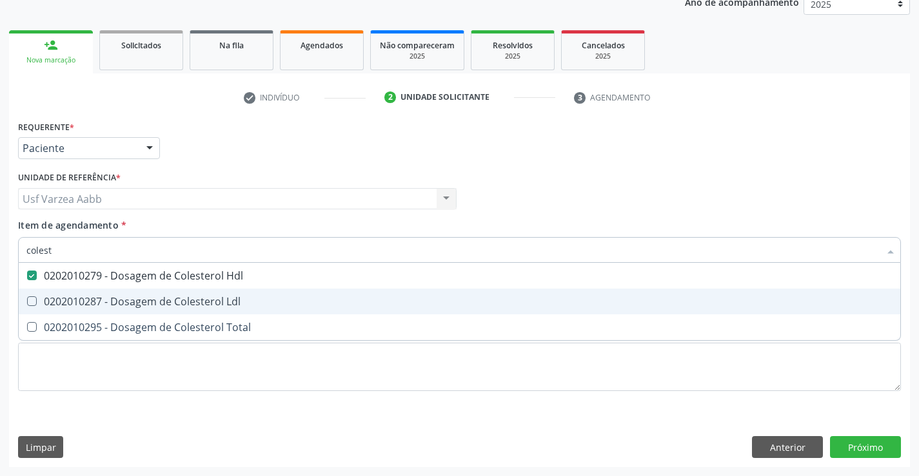
click at [59, 297] on div "0202010287 - Dosagem de Colesterol Ldl" at bounding box center [459, 302] width 866 height 10
checkbox Ldl "true"
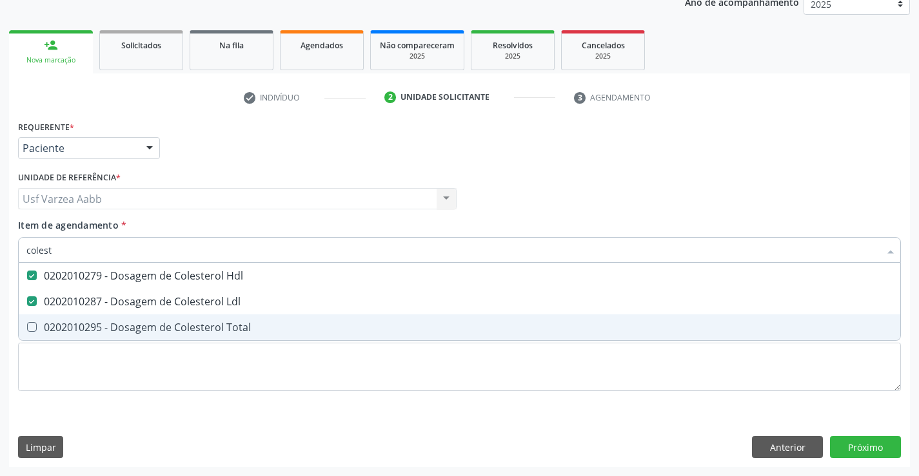
drag, startPoint x: 57, startPoint y: 328, endPoint x: 55, endPoint y: 306, distance: 22.0
click at [56, 328] on div "0202010295 - Dosagem de Colesterol Total" at bounding box center [459, 327] width 866 height 10
checkbox Total "true"
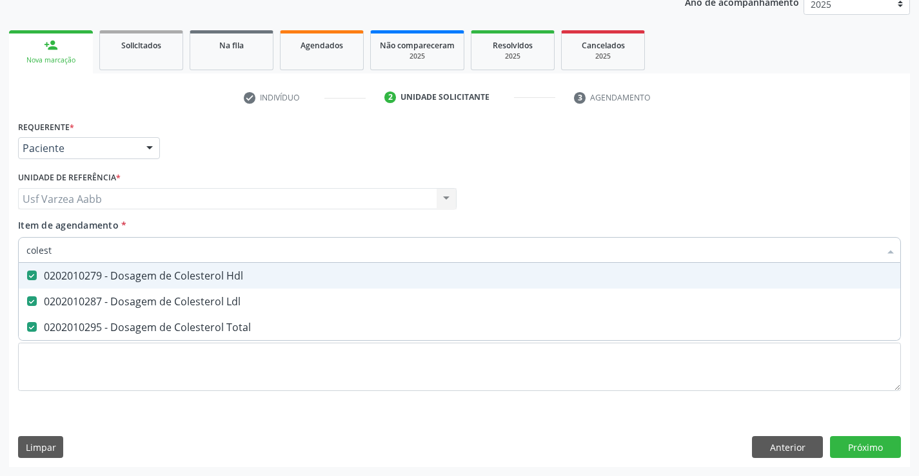
click at [72, 248] on input "colest" at bounding box center [452, 250] width 853 height 26
type input "cr"
checkbox Hdl "false"
checkbox Ldl "false"
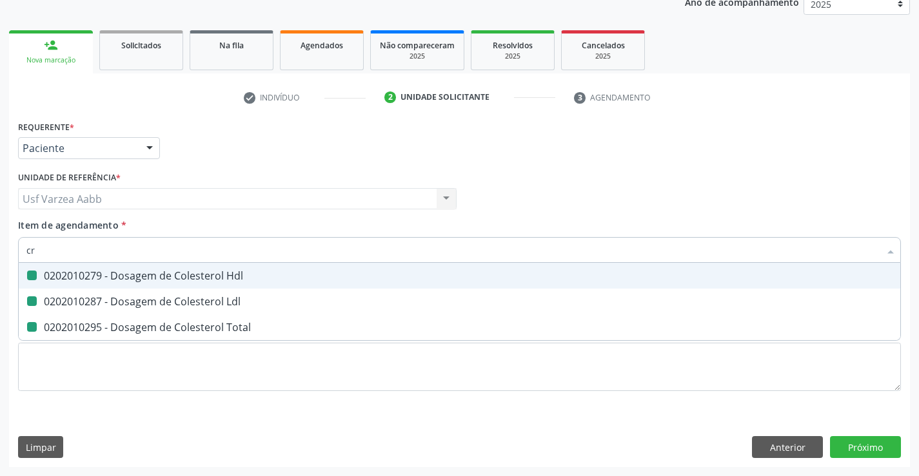
checkbox Total "false"
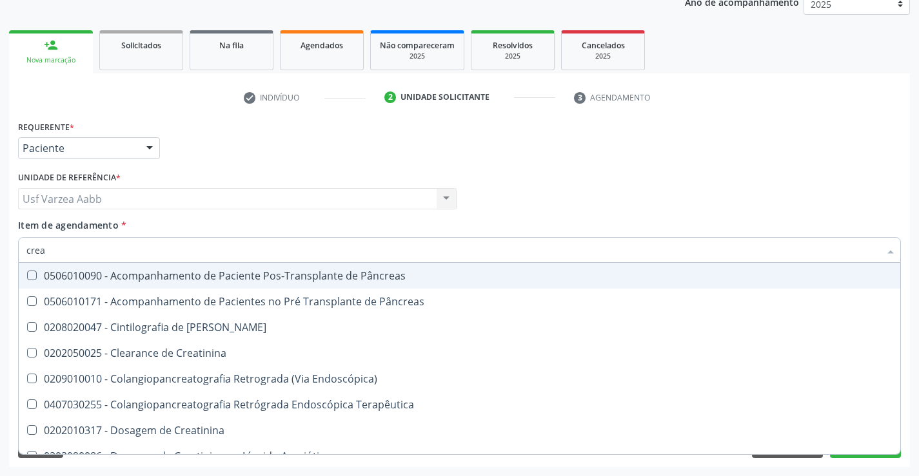
type input "creat"
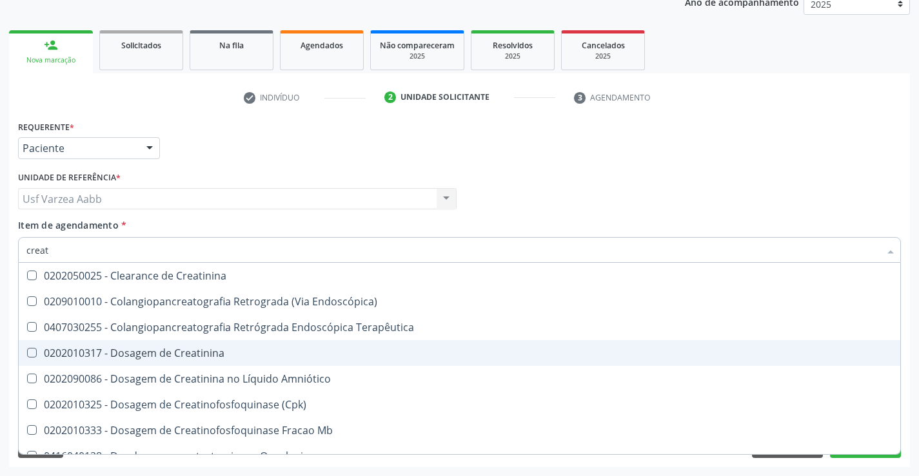
click at [104, 342] on span "0202010317 - Dosagem de Creatinina" at bounding box center [459, 353] width 881 height 26
checkbox Creatinina "true"
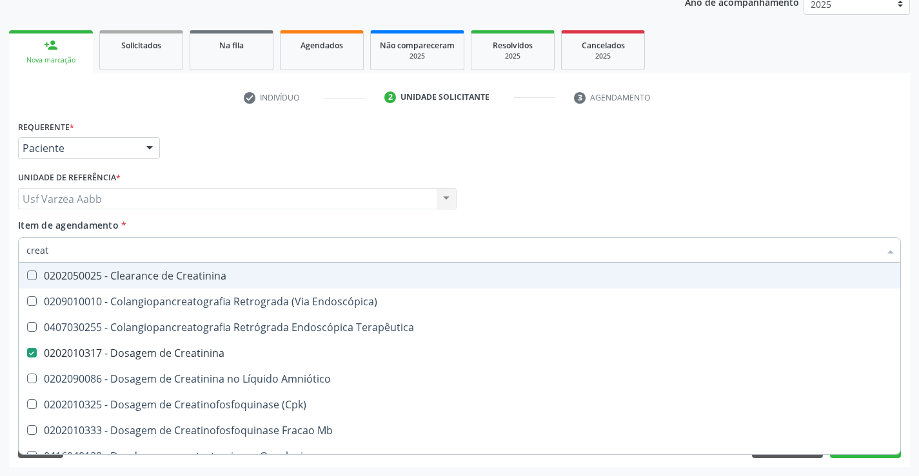
click at [93, 257] on input "creat" at bounding box center [452, 250] width 853 height 26
type input "tr"
checkbox Creatinina "false"
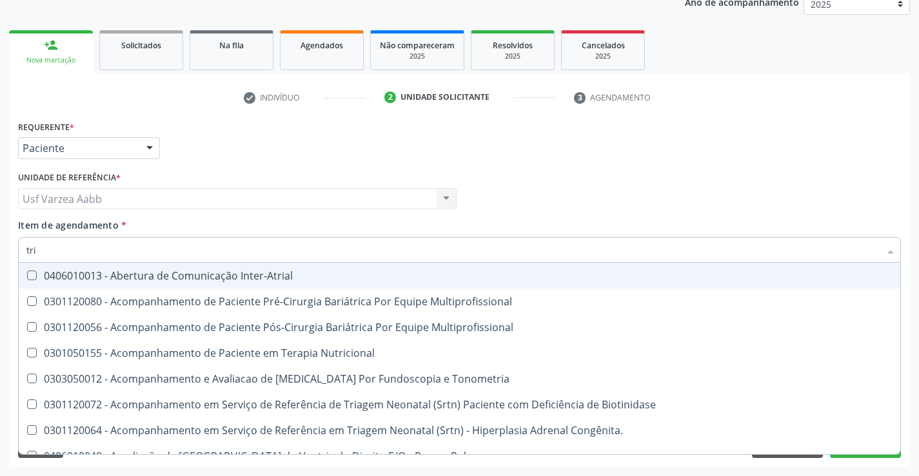
type input "trig"
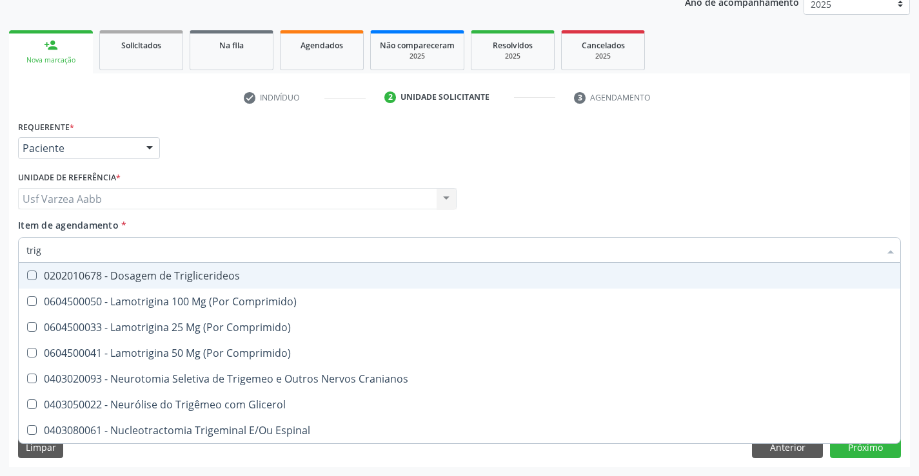
click at [93, 262] on input "trig" at bounding box center [452, 250] width 853 height 26
click at [95, 279] on div "0202010678 - Dosagem de Triglicerideos" at bounding box center [459, 276] width 866 height 10
checkbox Triglicerideos "true"
click at [106, 252] on input "trig" at bounding box center [452, 250] width 853 height 26
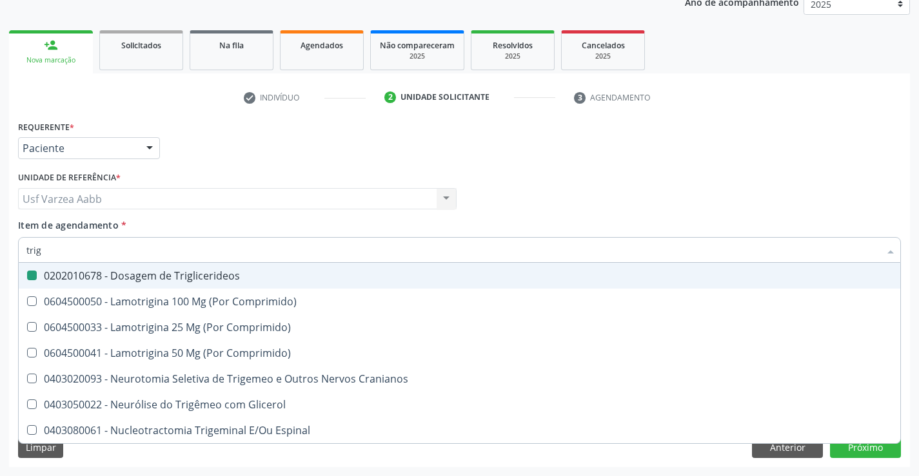
type input "g"
checkbox Triglicerideos "false"
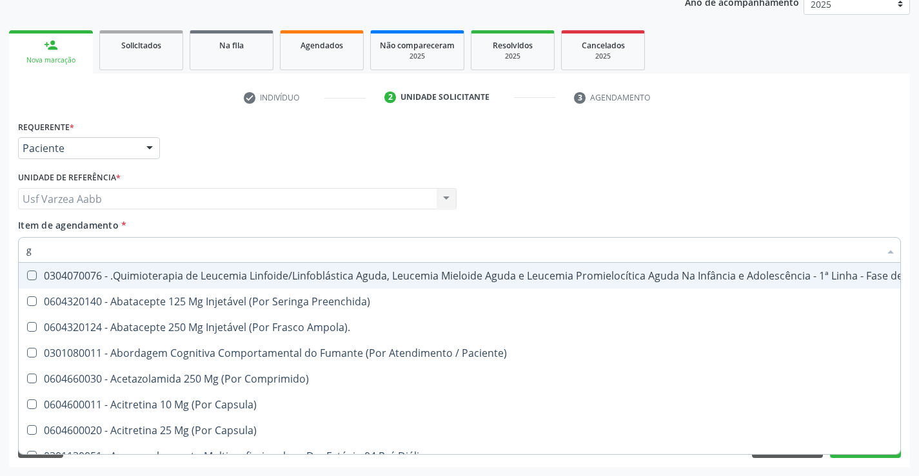
type input "gl"
checkbox Pé "true"
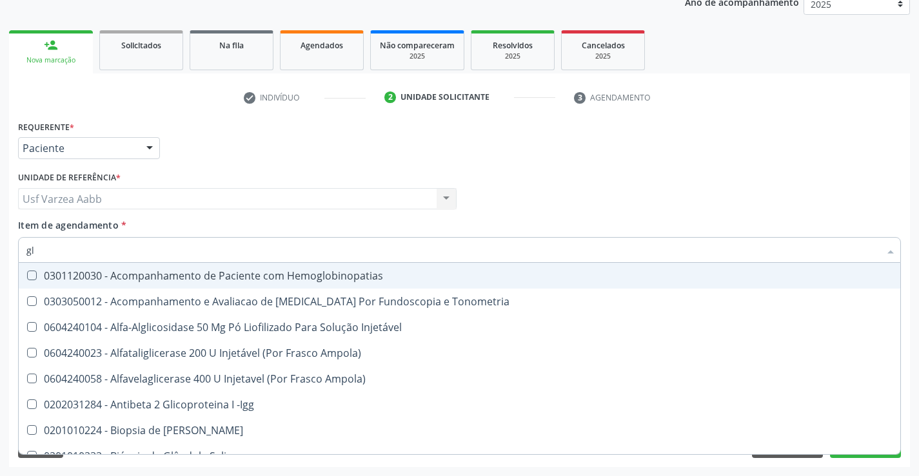
type input "gli"
checkbox Glomerular "true"
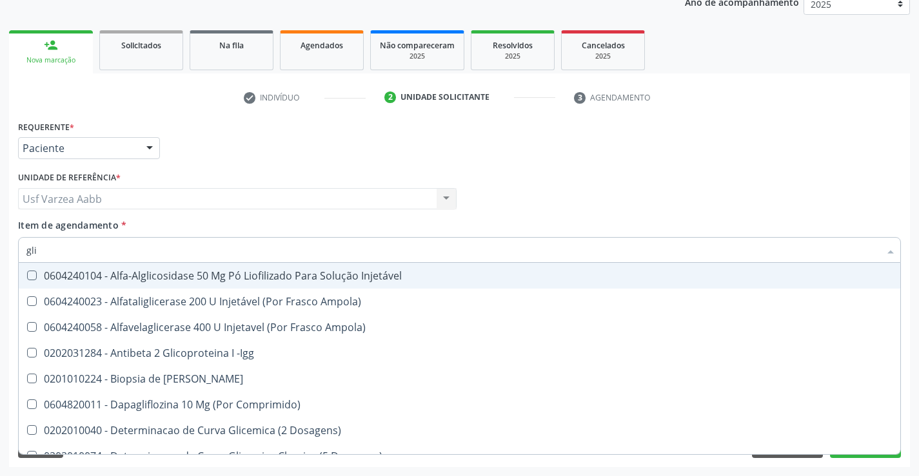
type input "glic"
checkbox Derrames "true"
checkbox Triglicerideos "false"
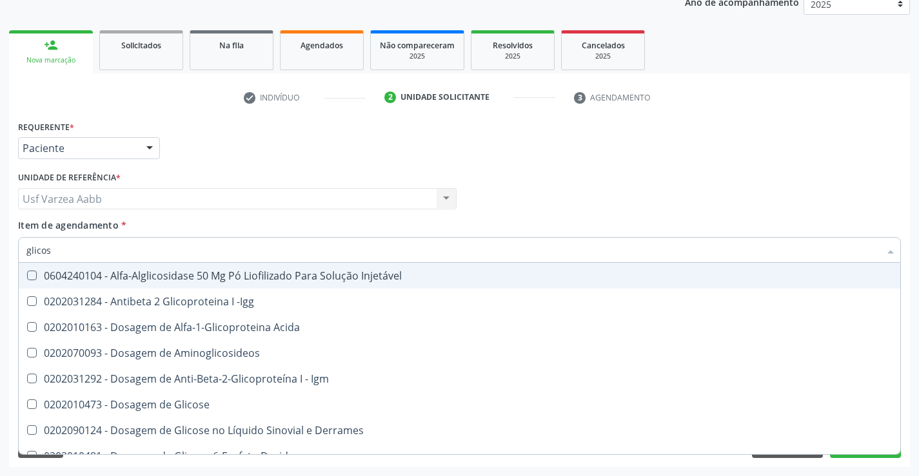
type input "glicose"
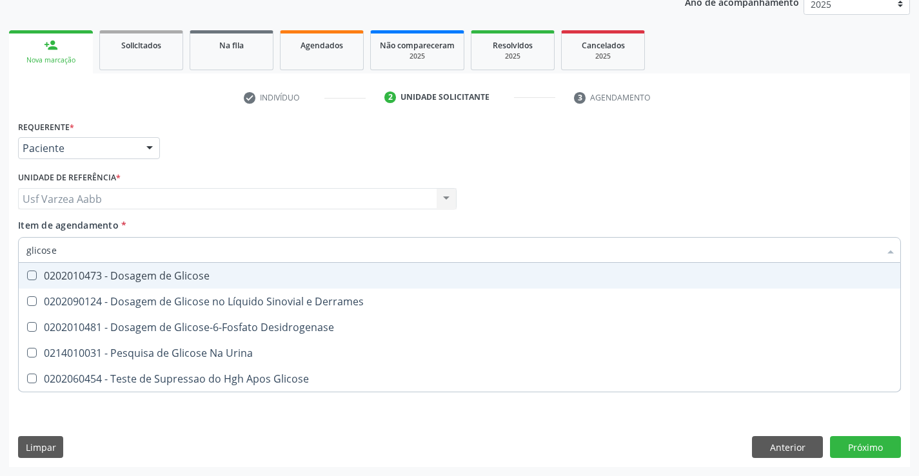
click at [105, 275] on div "0202010473 - Dosagem de Glicose" at bounding box center [459, 276] width 866 height 10
checkbox Glicose "true"
click at [114, 257] on input "glicose" at bounding box center [452, 250] width 853 height 26
type input "h"
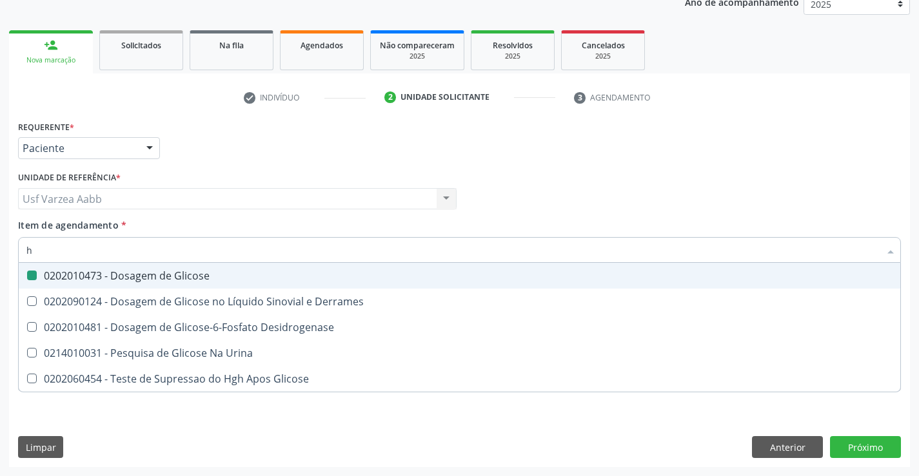
checkbox Glicose "false"
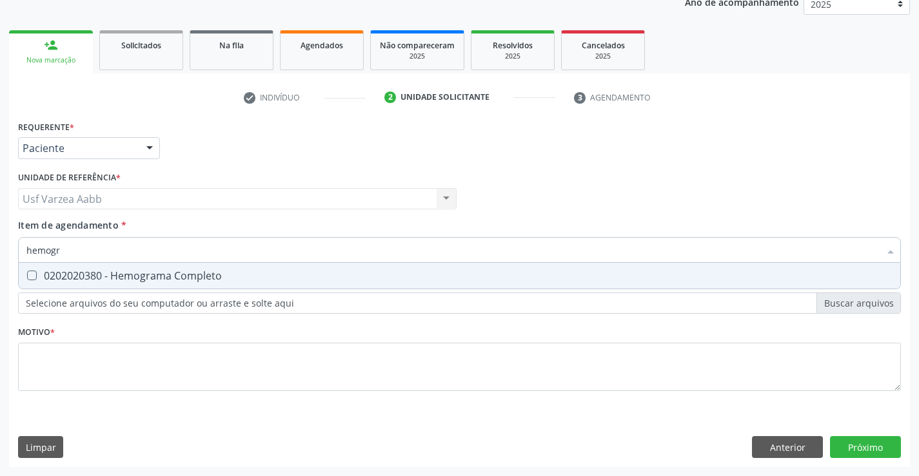
type input "hemogra"
click at [126, 287] on span "0202020380 - Hemograma Completo" at bounding box center [459, 276] width 881 height 26
checkbox Completo "true"
click at [151, 248] on input "hemogra" at bounding box center [452, 250] width 853 height 26
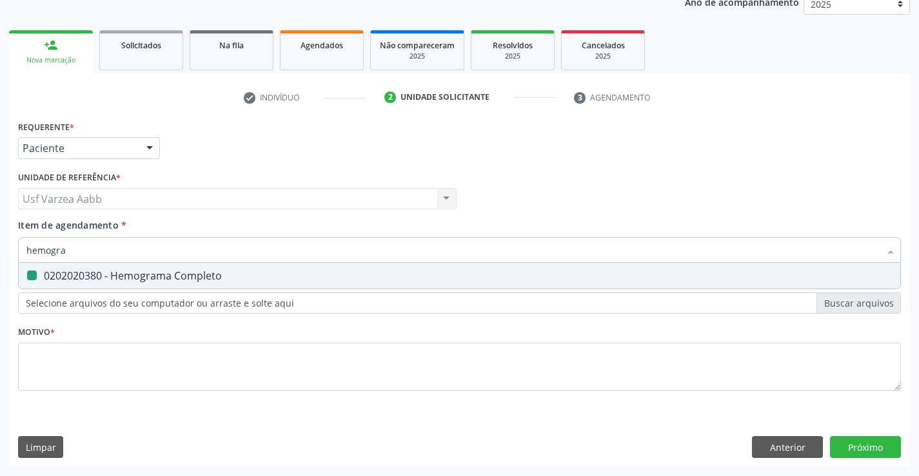
type input "u"
checkbox Completo "false"
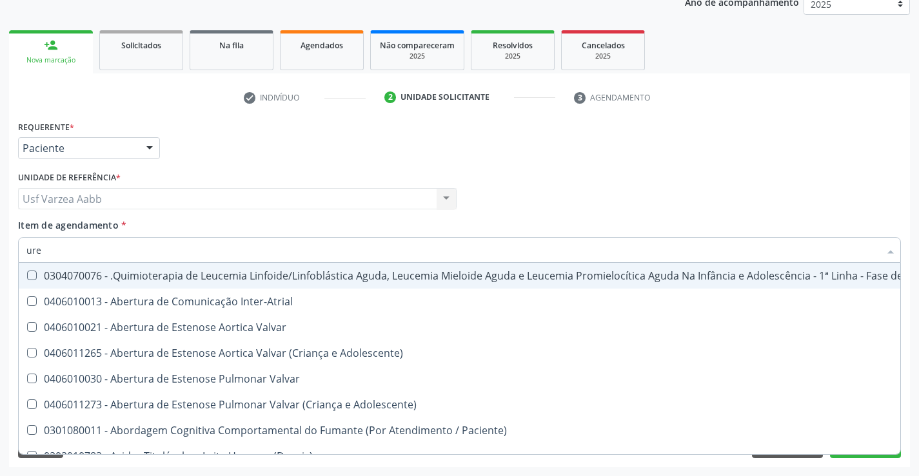
type input "urei"
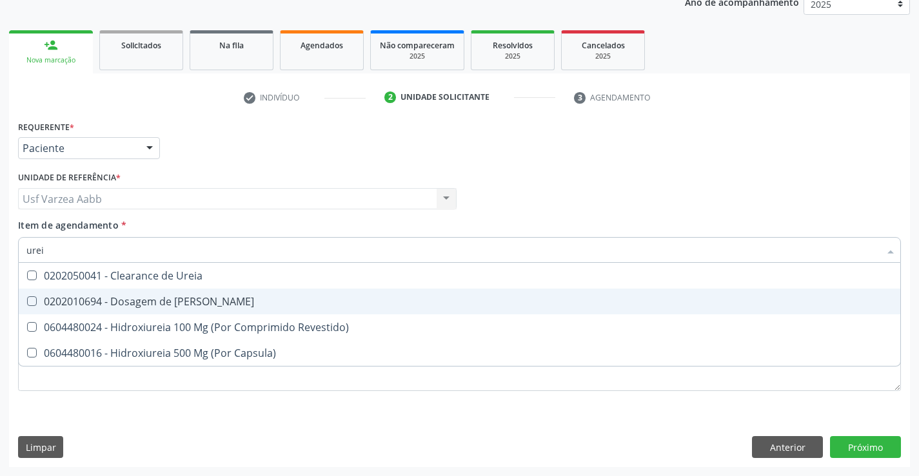
click at [164, 304] on div "0202010694 - Dosagem de [PERSON_NAME]" at bounding box center [459, 302] width 866 height 10
checkbox Ureia "true"
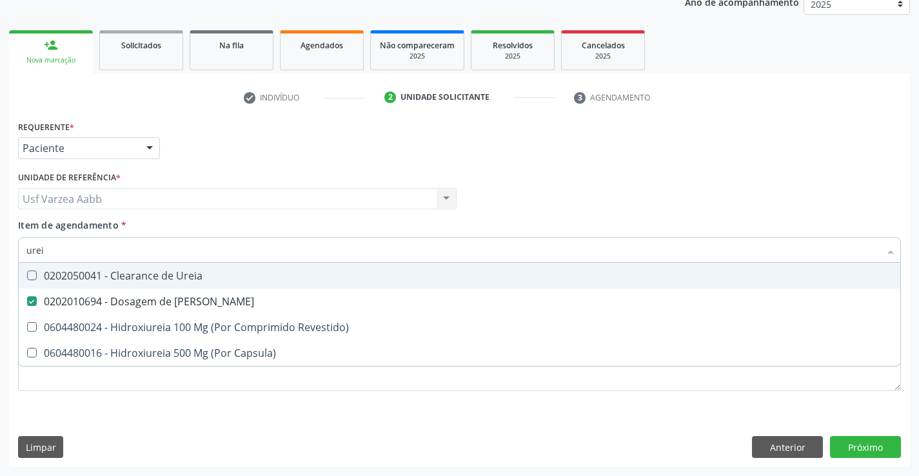
click at [166, 258] on input "urei" at bounding box center [452, 250] width 853 height 26
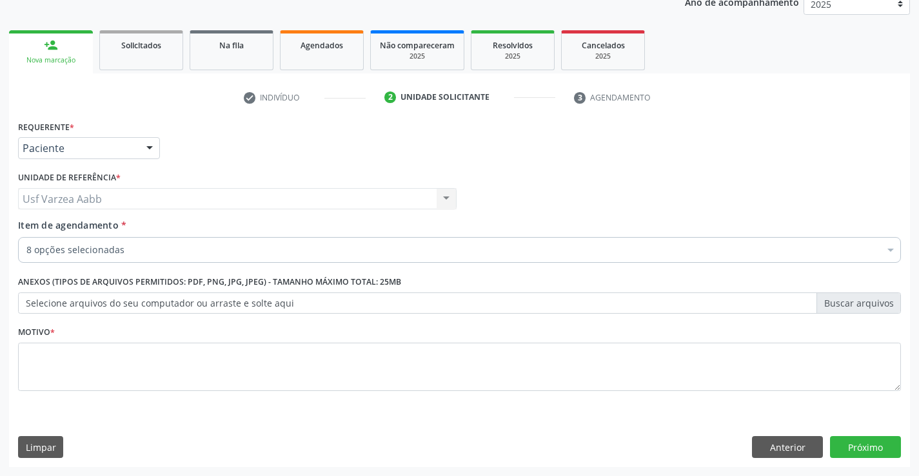
checkbox Ldl "true"
checkbox Total "true"
click at [285, 375] on textarea at bounding box center [459, 367] width 883 height 49
type textarea "x"
click at [865, 438] on button "Próximo" at bounding box center [865, 447] width 71 height 22
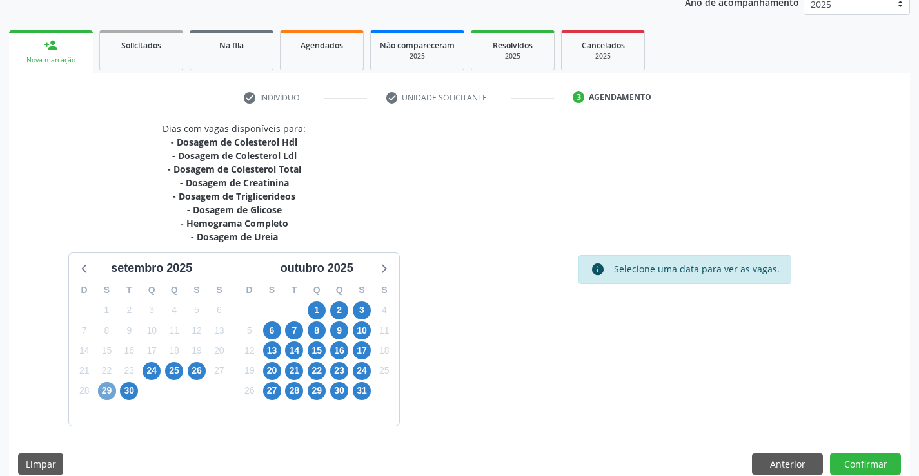
click at [108, 388] on span "29" at bounding box center [107, 391] width 18 height 18
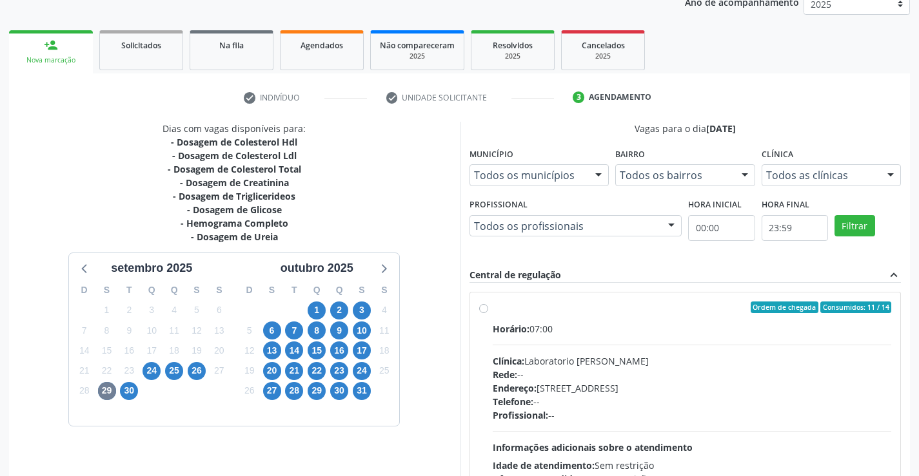
click at [493, 311] on label "Ordem de chegada Consumidos: 11 / 14 Horário: 07:00 Clínica: Laboratorio [PERSO…" at bounding box center [692, 401] width 399 height 198
click at [486, 311] on input "Ordem de chegada Consumidos: 11 / 14 Horário: 07:00 Clínica: Laboratorio [PERSO…" at bounding box center [483, 308] width 9 height 12
radio input "true"
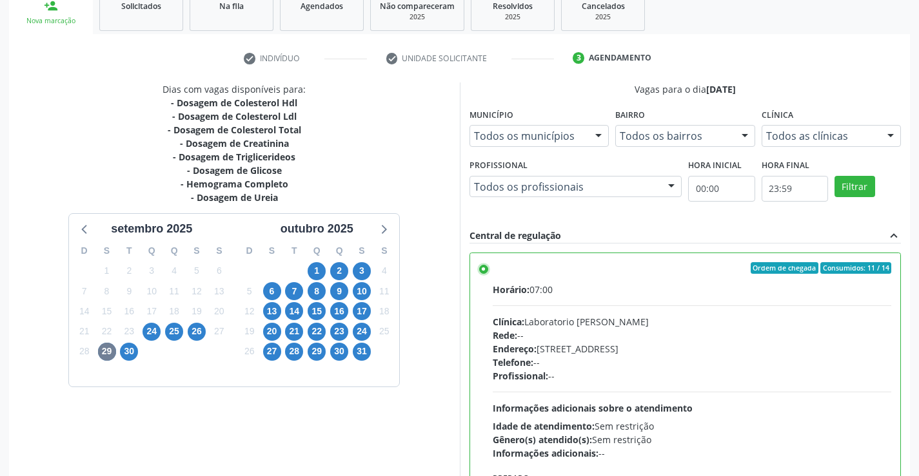
scroll to position [294, 0]
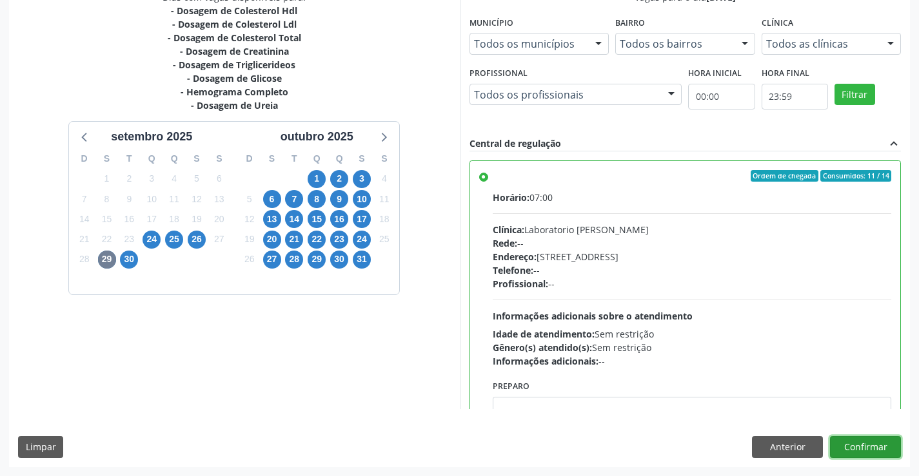
click at [868, 442] on button "Confirmar" at bounding box center [865, 447] width 71 height 22
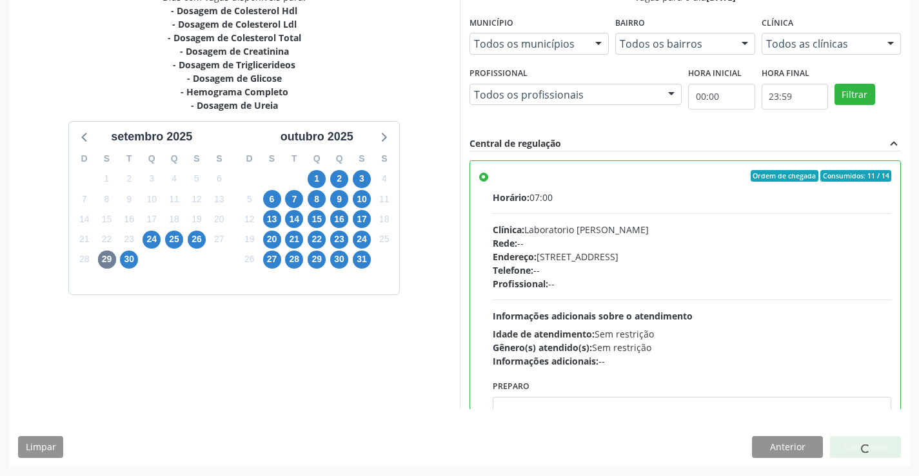
scroll to position [0, 0]
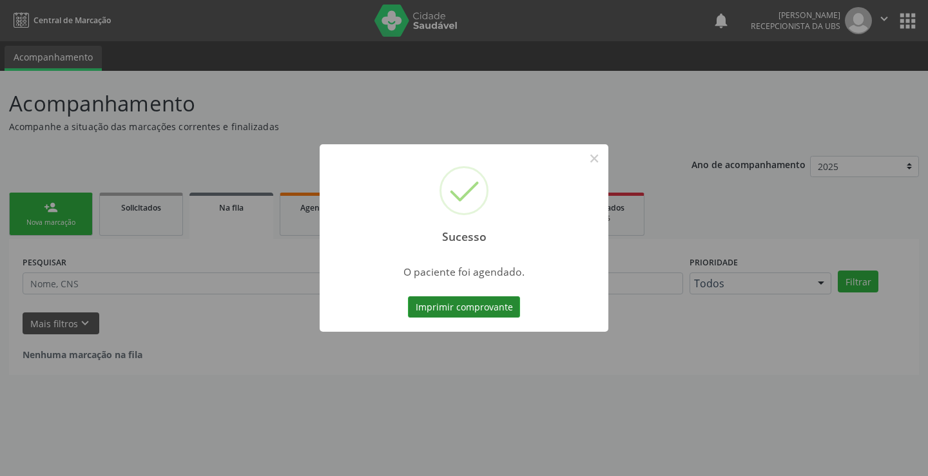
click at [494, 307] on button "Imprimir comprovante" at bounding box center [464, 308] width 112 height 22
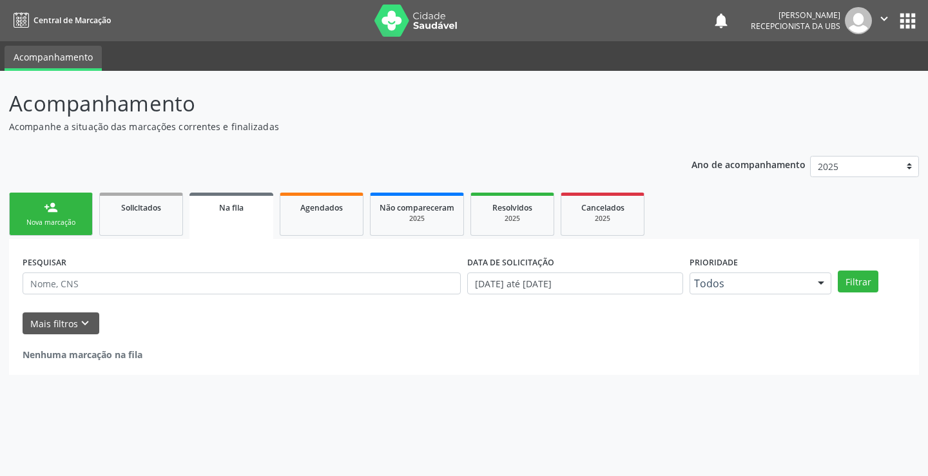
click at [41, 210] on link "person_add Nova marcação" at bounding box center [51, 214] width 84 height 43
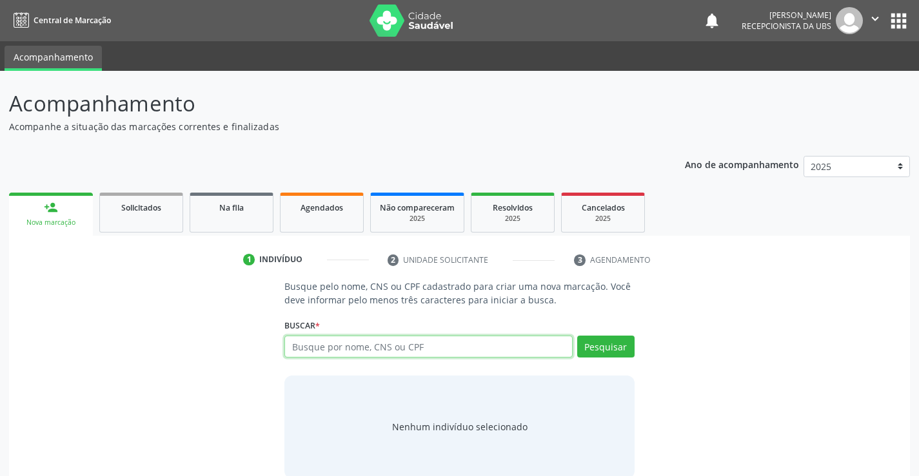
click at [336, 344] on input "text" at bounding box center [428, 347] width 288 height 22
paste input "898 0034 1671 5456"
type input "898 0034 1671 5456"
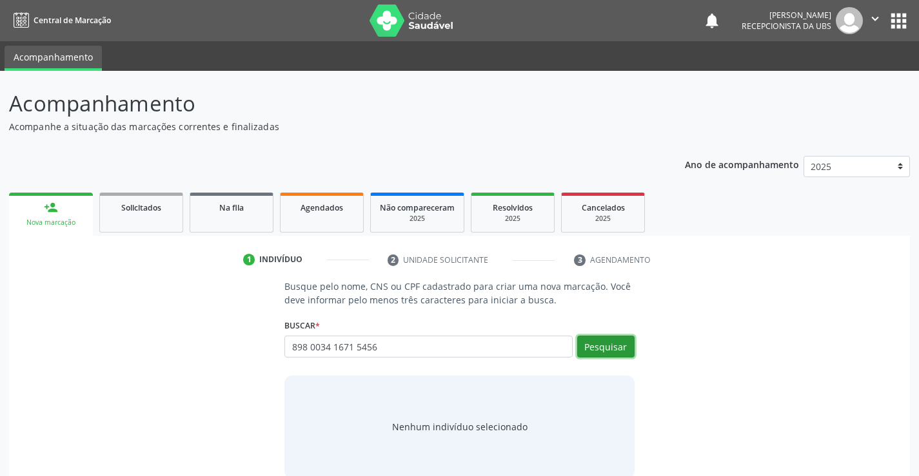
click at [587, 343] on button "Pesquisar" at bounding box center [605, 347] width 57 height 22
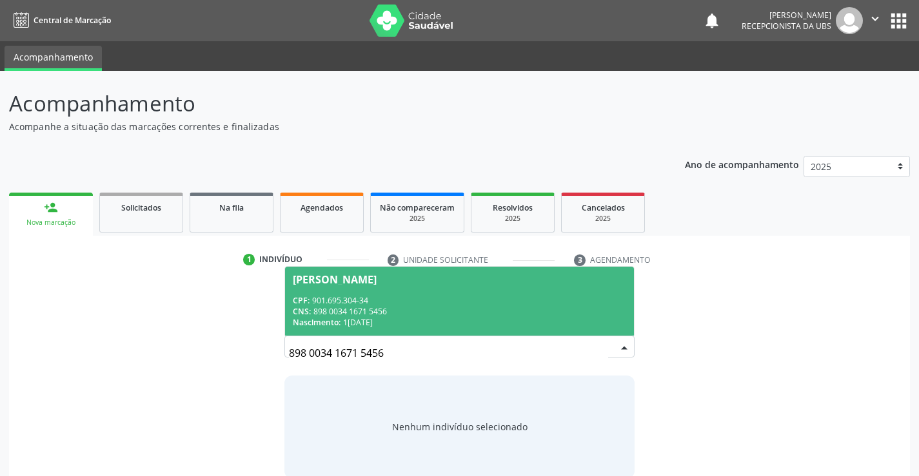
click at [371, 298] on div "CPF: 901.695.304-34" at bounding box center [459, 300] width 333 height 11
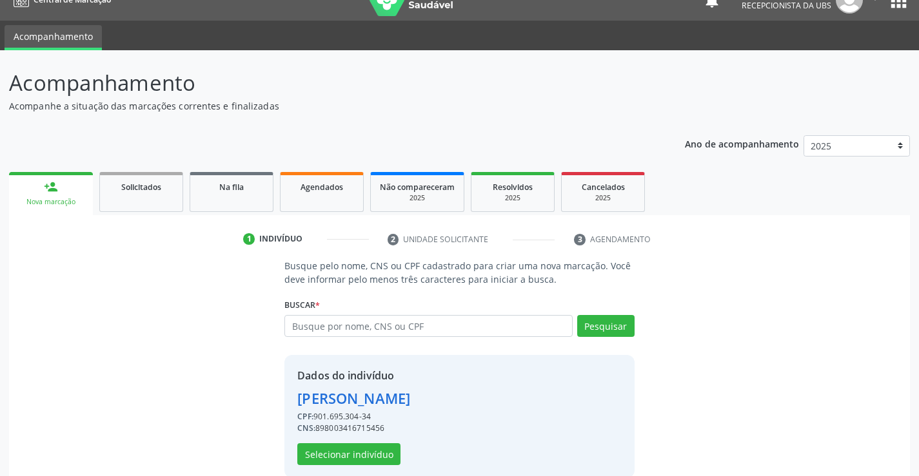
scroll to position [41, 0]
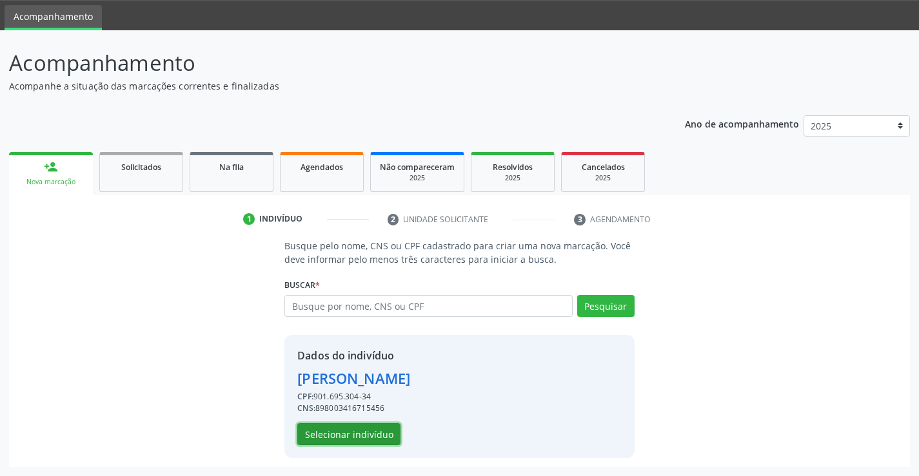
click at [359, 434] on button "Selecionar indivíduo" at bounding box center [348, 435] width 103 height 22
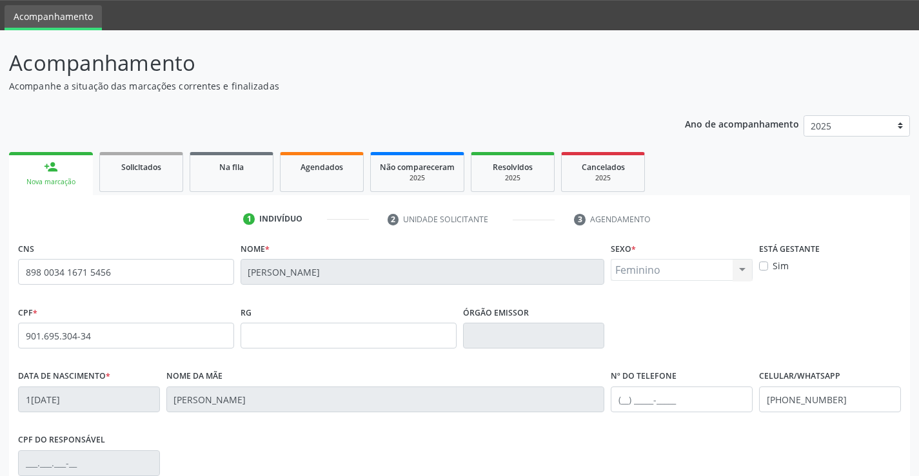
scroll to position [222, 0]
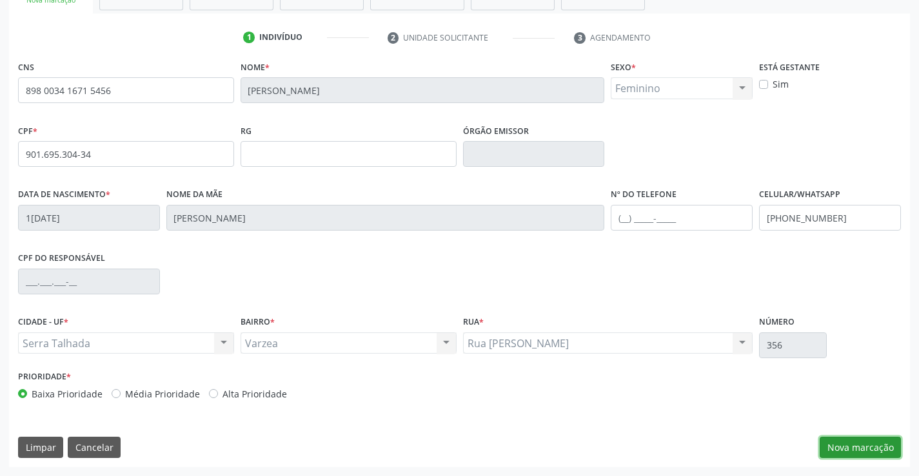
click at [866, 444] on button "Nova marcação" at bounding box center [859, 448] width 81 height 22
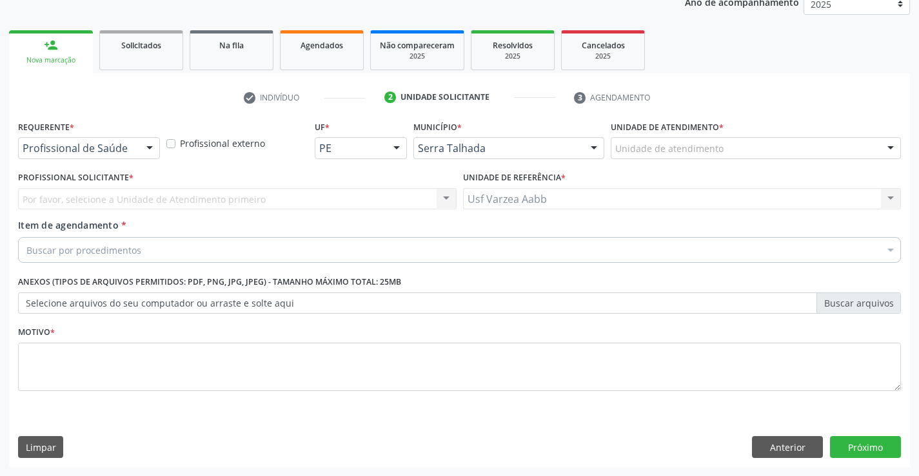
scroll to position [162, 0]
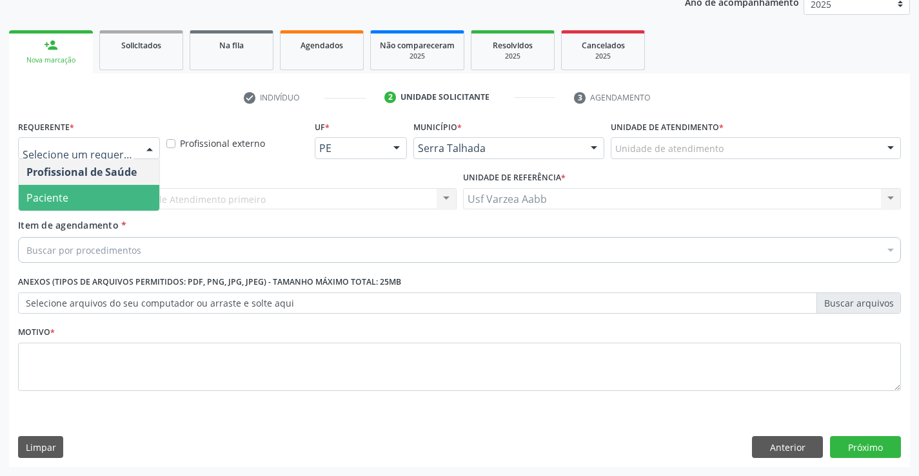
click at [89, 191] on span "Paciente" at bounding box center [89, 198] width 141 height 26
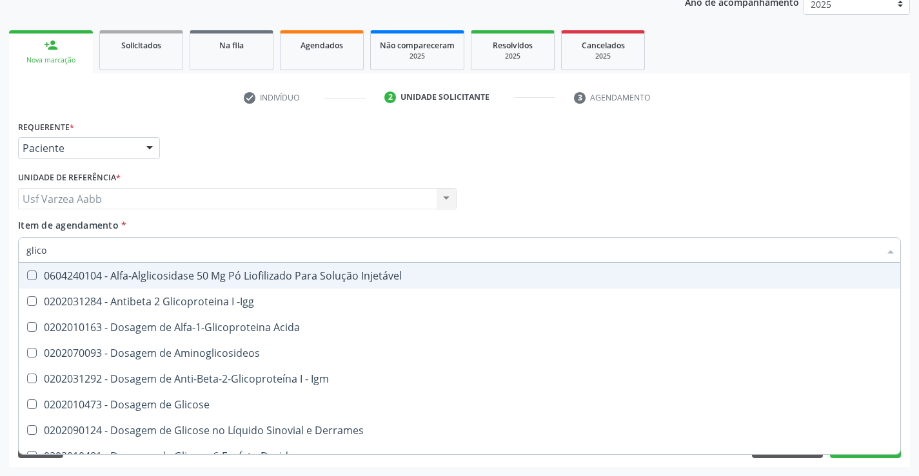
type input "glicos"
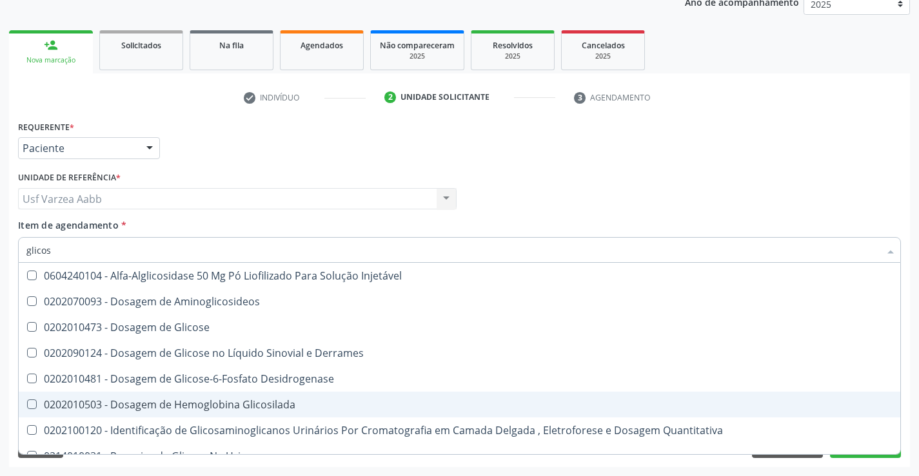
click at [279, 407] on div "0202010503 - Dosagem de Hemoglobina Glicosilada" at bounding box center [459, 405] width 866 height 10
checkbox Glicosilada "true"
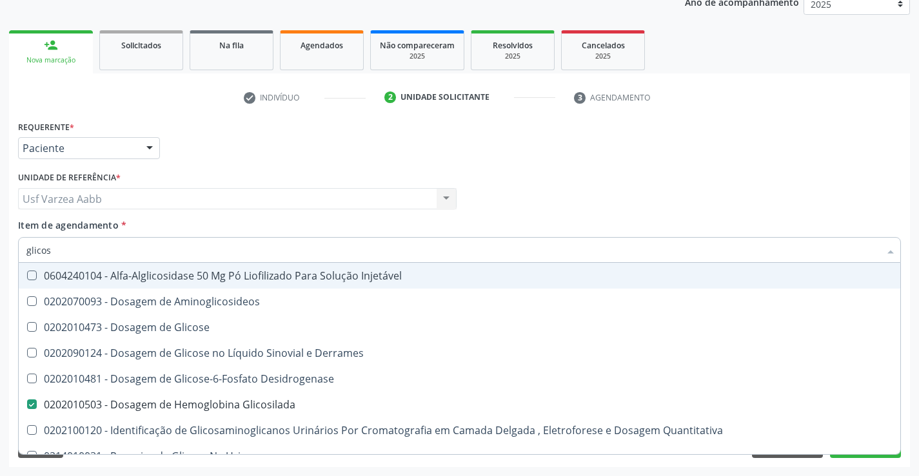
click at [107, 247] on input "glicos" at bounding box center [452, 250] width 853 height 26
type input "ts"
checkbox Glicosilada "false"
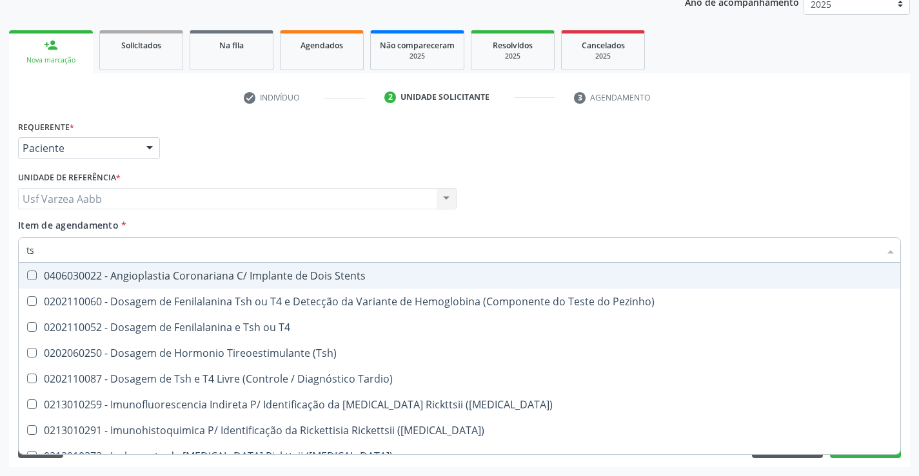
type input "tsh"
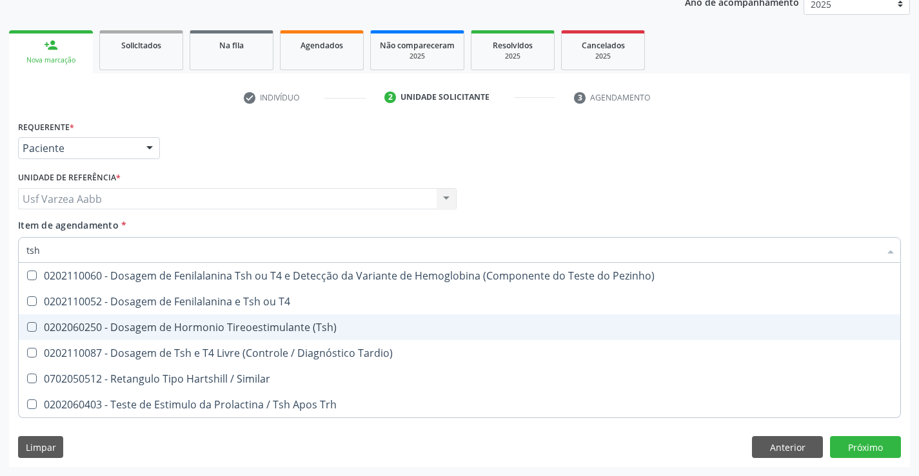
click at [179, 329] on div "0202060250 - Dosagem de Hormonio Tireoestimulante (Tsh)" at bounding box center [459, 327] width 866 height 10
checkbox \(Tsh\) "true"
type input "ts"
checkbox \(Tsh\) "false"
checkbox Tardio\) "true"
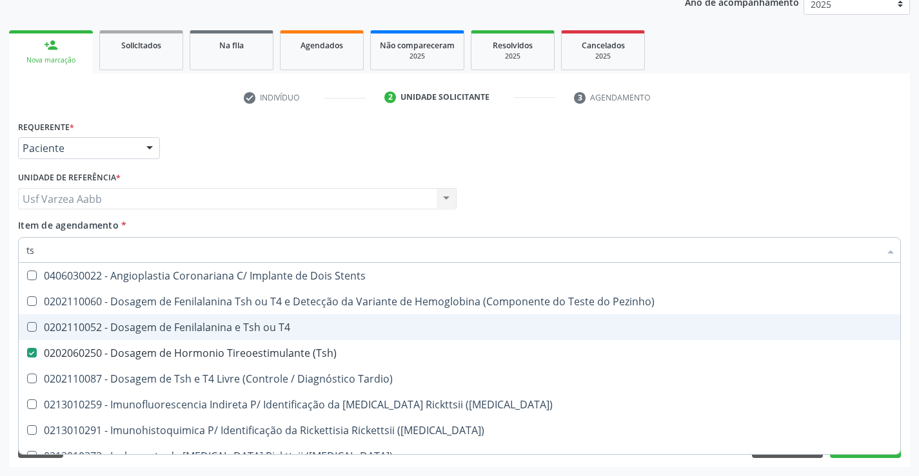
type input "t"
checkbox \(Tsh\) "false"
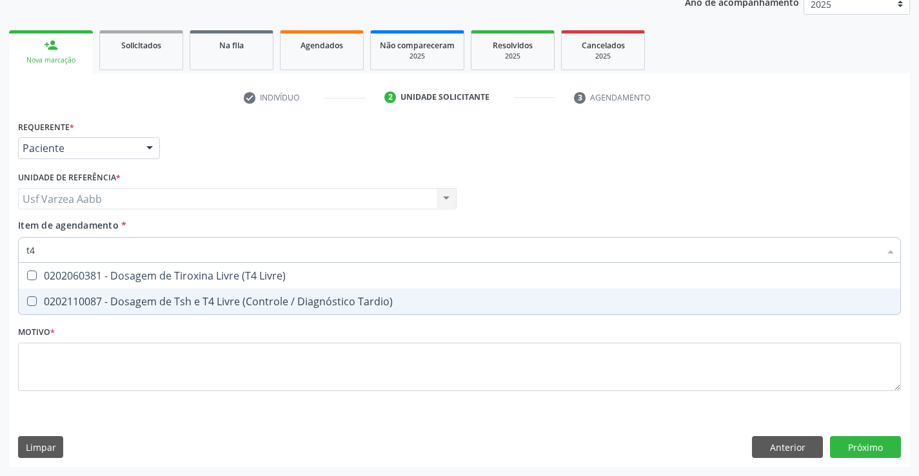
type input "t4"
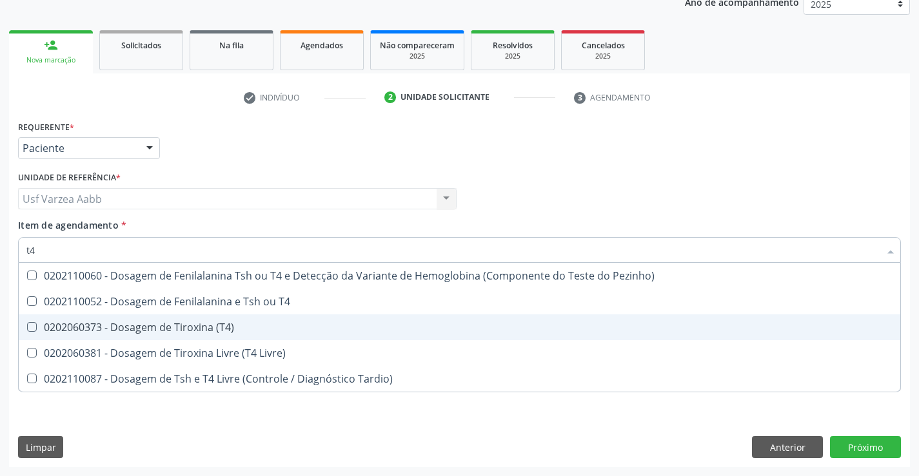
click at [328, 325] on div "0202060373 - Dosagem de Tiroxina (T4)" at bounding box center [459, 327] width 866 height 10
checkbox \(T4\) "true"
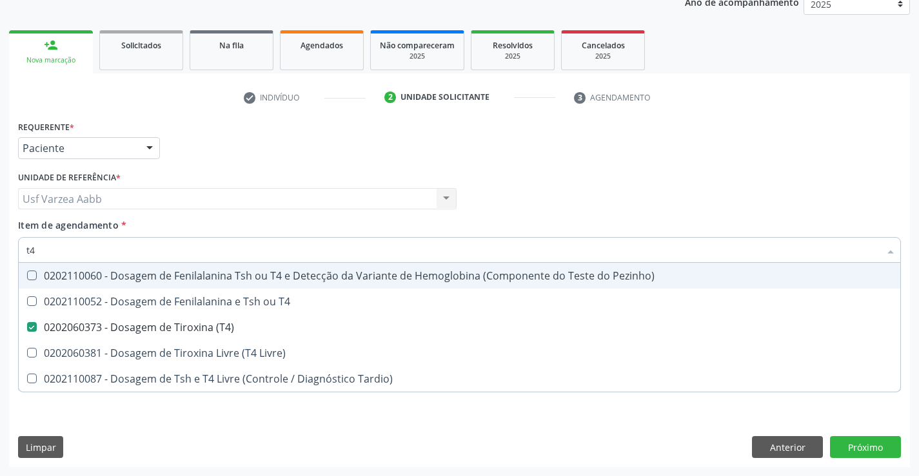
click at [545, 187] on div "Profissional Solicitante Por favor, selecione a Unidade de Atendimento primeiro…" at bounding box center [459, 193] width 889 height 50
checkbox T4 "true"
checkbox Livre\) "true"
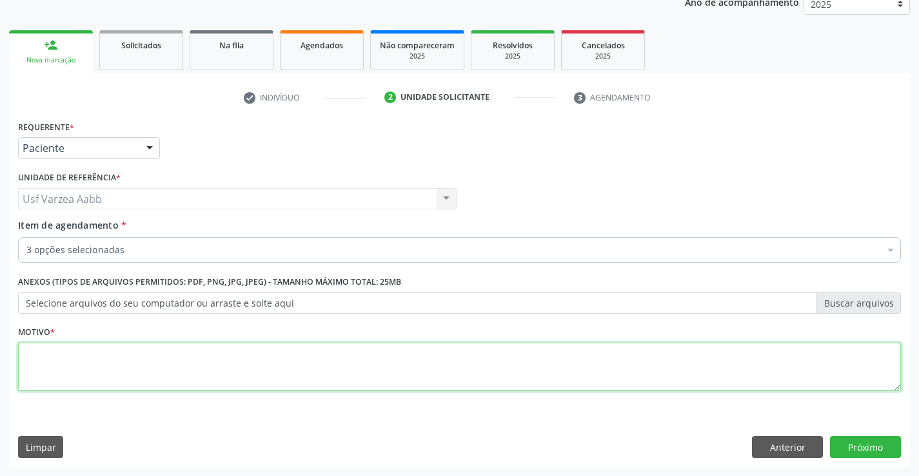
click at [307, 366] on textarea at bounding box center [459, 367] width 883 height 49
type textarea "x"
click at [877, 451] on button "Próximo" at bounding box center [865, 447] width 71 height 22
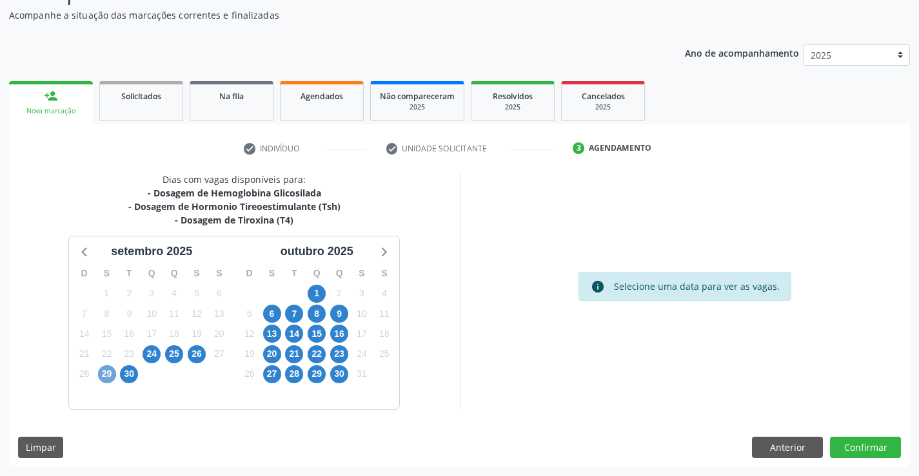
click at [101, 375] on span "29" at bounding box center [107, 375] width 18 height 18
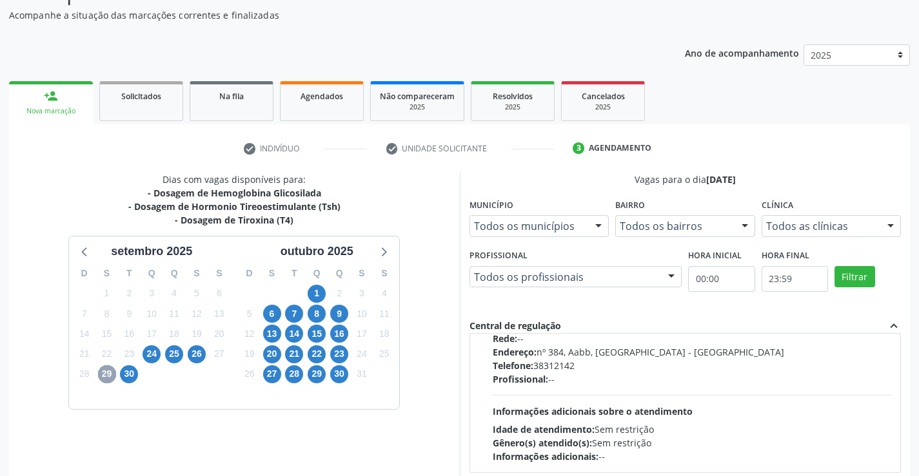
scroll to position [429, 0]
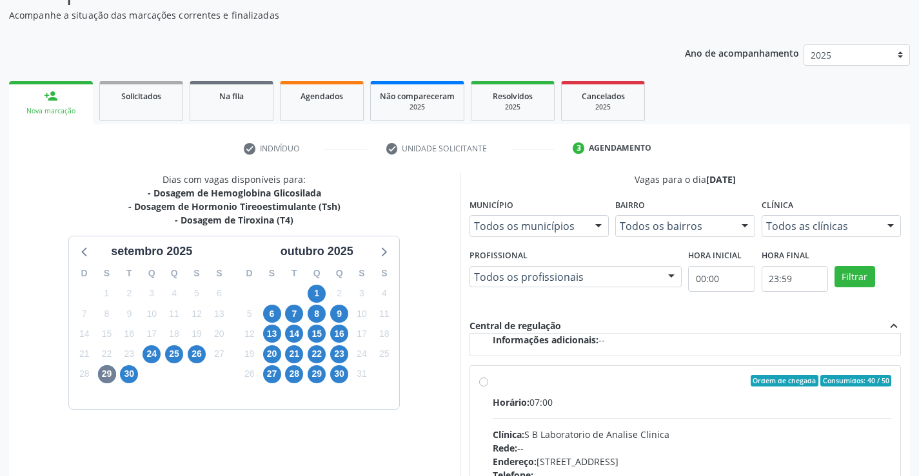
click at [493, 378] on label "Ordem de chegada Consumidos: 40 / 50 Horário: 07:00 Clínica: S B Laboratorio de…" at bounding box center [692, 474] width 399 height 198
click at [487, 378] on input "Ordem de chegada Consumidos: 40 / 50 Horário: 07:00 Clínica: S B Laboratorio de…" at bounding box center [483, 381] width 9 height 12
radio input "true"
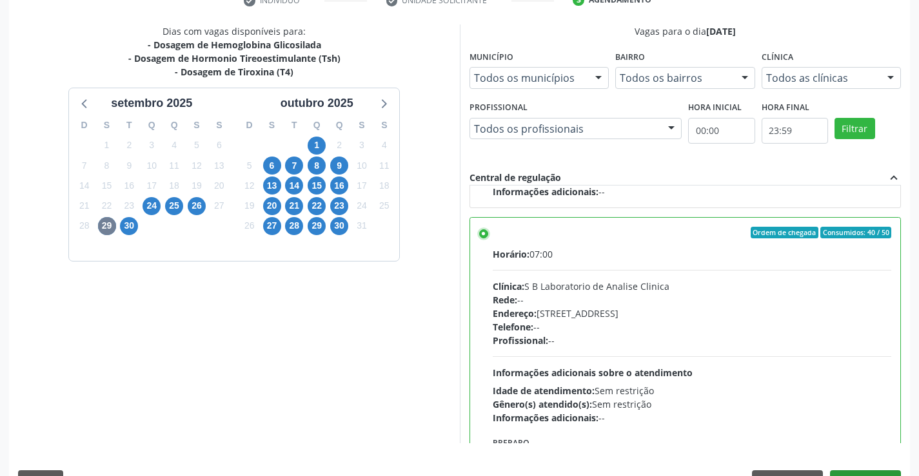
scroll to position [294, 0]
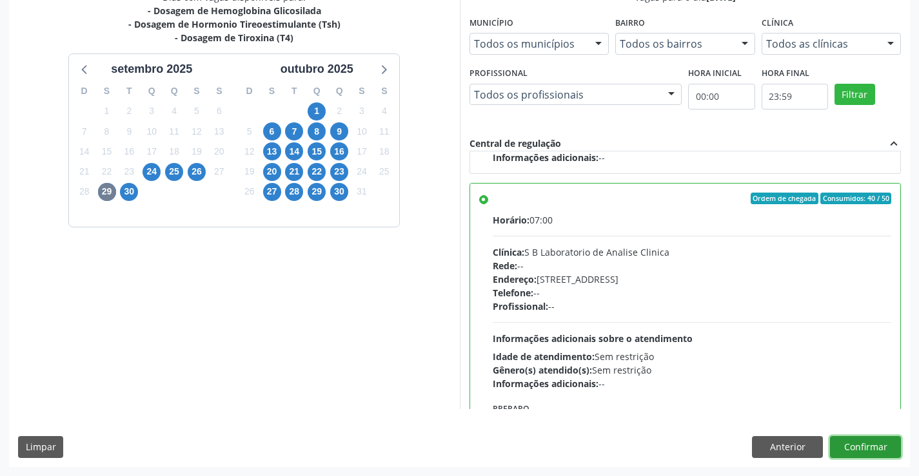
click at [881, 449] on button "Confirmar" at bounding box center [865, 447] width 71 height 22
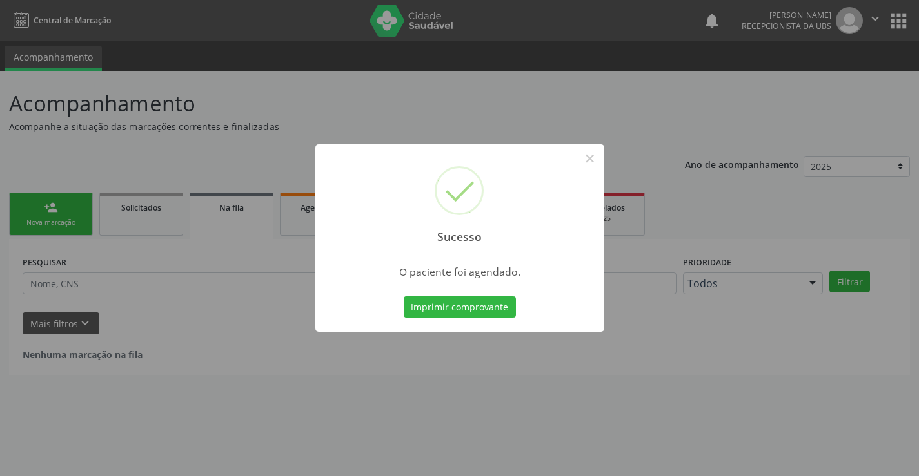
scroll to position [0, 0]
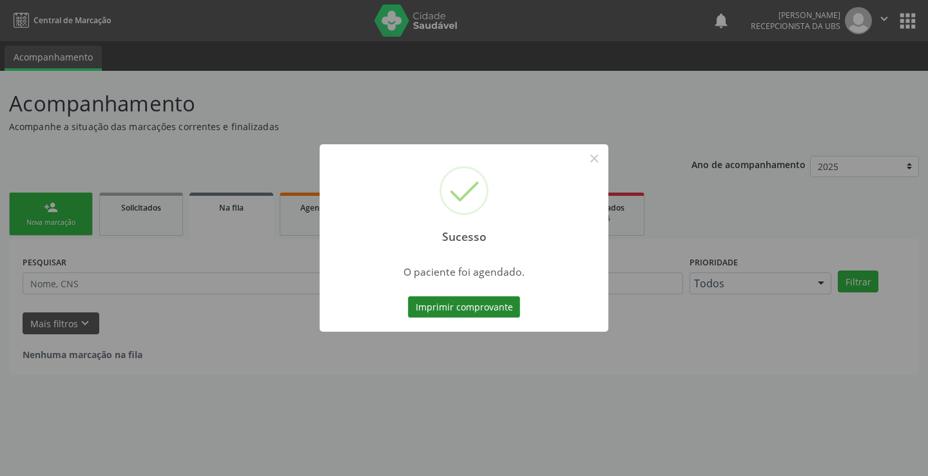
click at [449, 300] on button "Imprimir comprovante" at bounding box center [464, 308] width 112 height 22
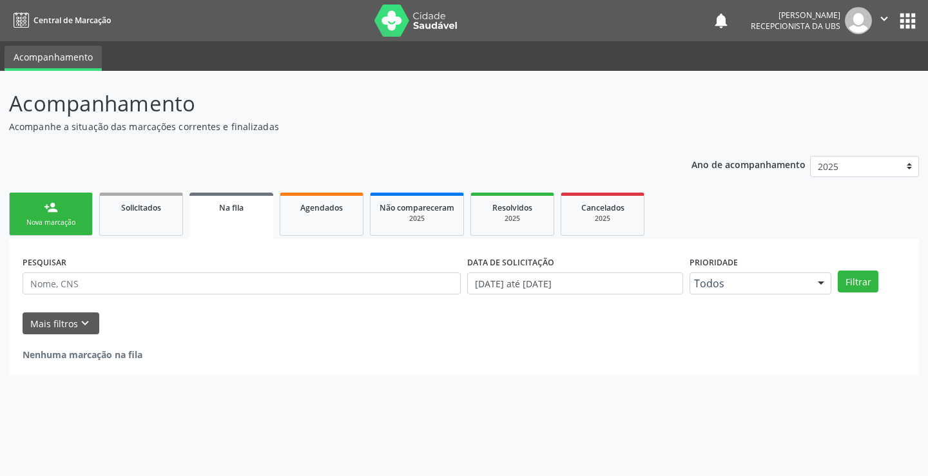
click at [84, 204] on link "person_add Nova marcação" at bounding box center [51, 214] width 84 height 43
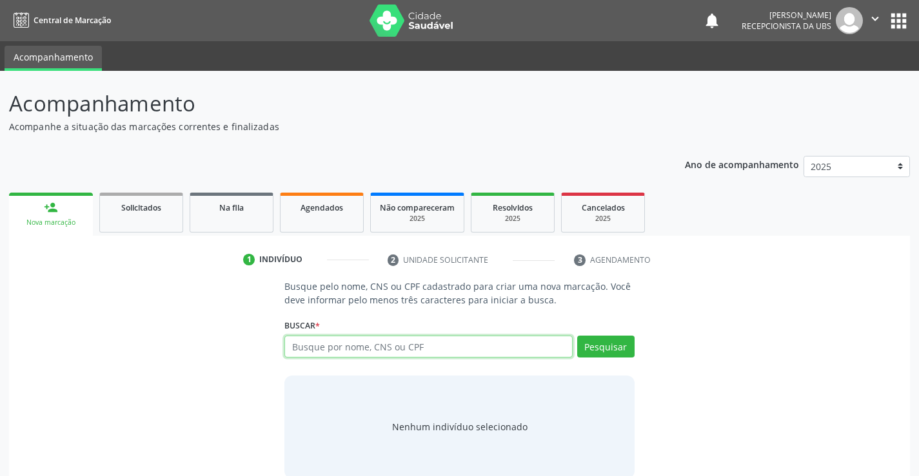
click at [346, 347] on input "text" at bounding box center [428, 347] width 288 height 22
type input "18289378432"
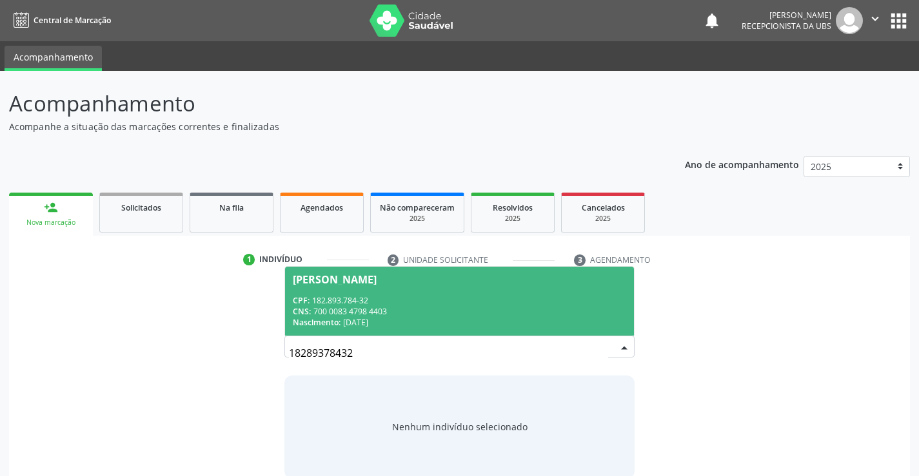
click at [386, 326] on div "Nascimento: 29/08/2022" at bounding box center [459, 322] width 333 height 11
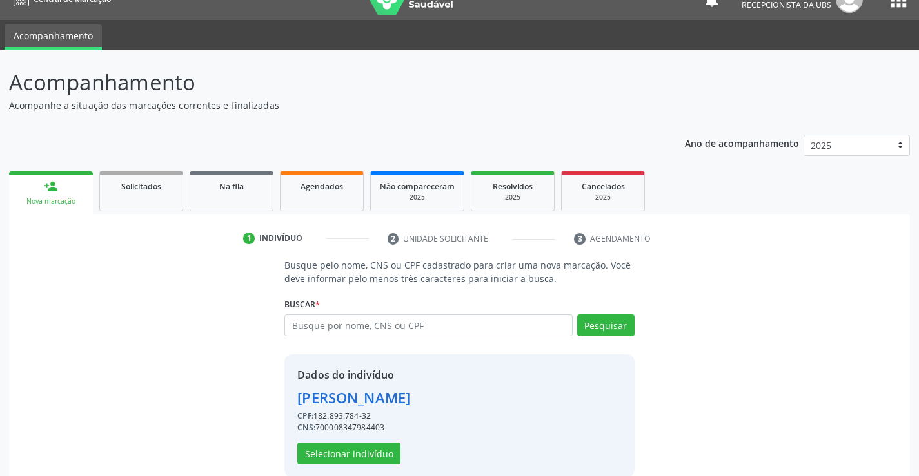
scroll to position [41, 0]
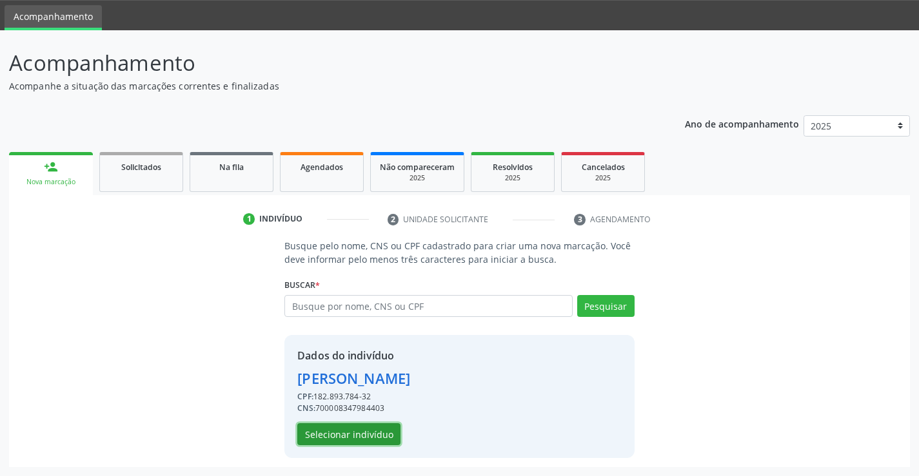
click at [371, 433] on button "Selecionar indivíduo" at bounding box center [348, 435] width 103 height 22
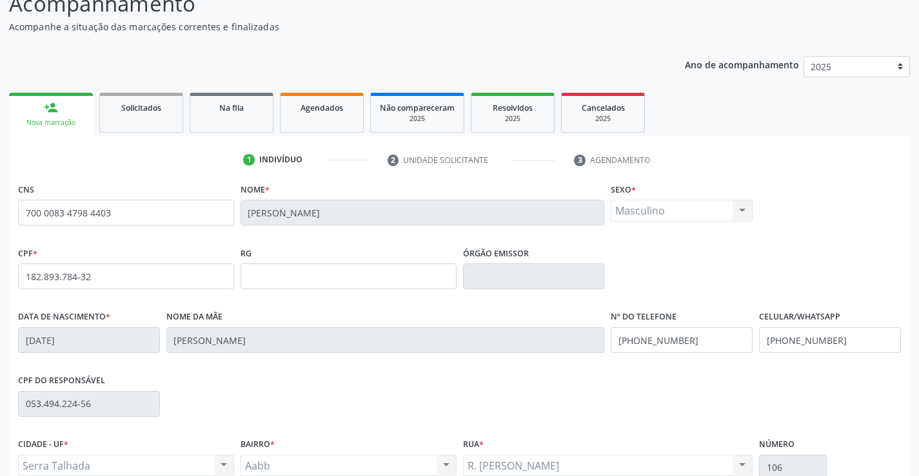
scroll to position [222, 0]
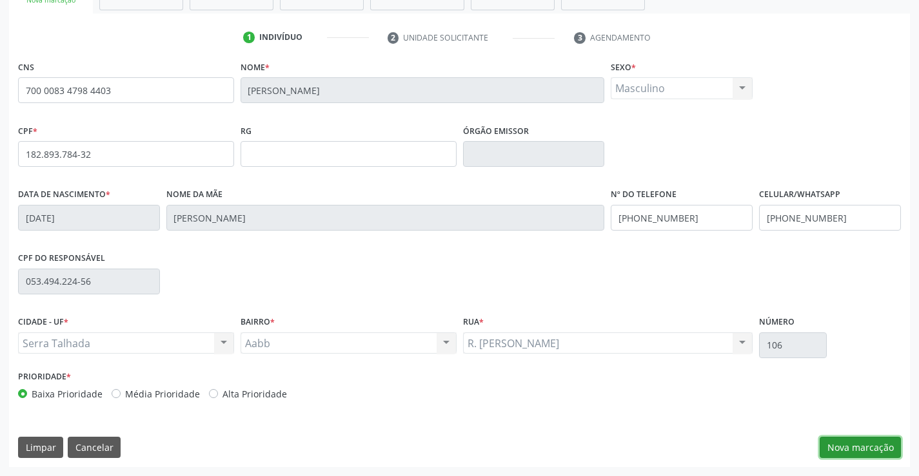
click at [884, 444] on button "Nova marcação" at bounding box center [859, 448] width 81 height 22
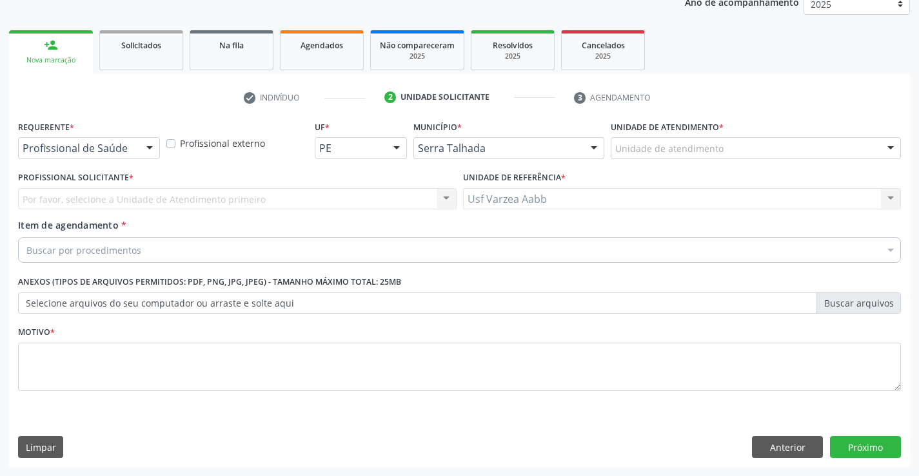
scroll to position [162, 0]
click at [126, 170] on label "Profissional Solicitante *" at bounding box center [75, 178] width 115 height 20
click at [126, 141] on div "Profissional de Saúde" at bounding box center [89, 148] width 142 height 22
click at [121, 213] on div "Profissional Solicitante * Por favor, selecione a Unidade de Atendimento primei…" at bounding box center [237, 193] width 445 height 50
click at [132, 159] on div "Profissional de Saúde Profissional de Saúde Paciente Nenhum resultado encontrad…" at bounding box center [89, 148] width 142 height 22
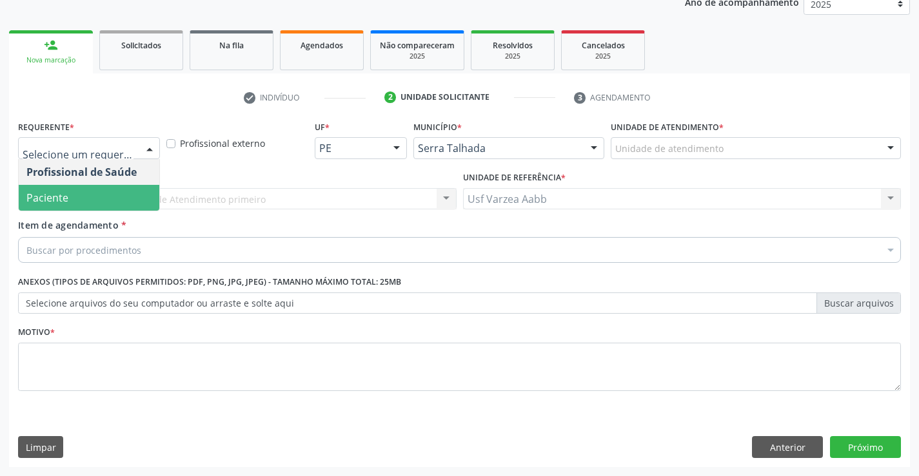
click at [122, 200] on span "Paciente" at bounding box center [89, 198] width 141 height 26
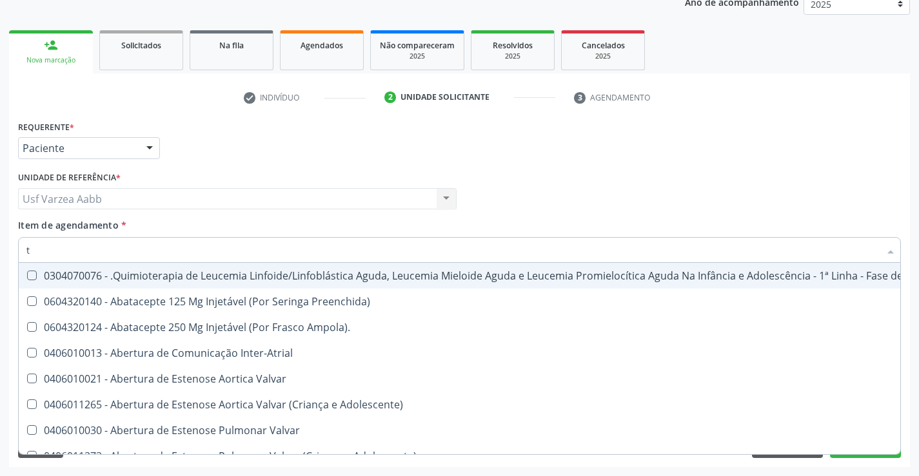
type input "t4"
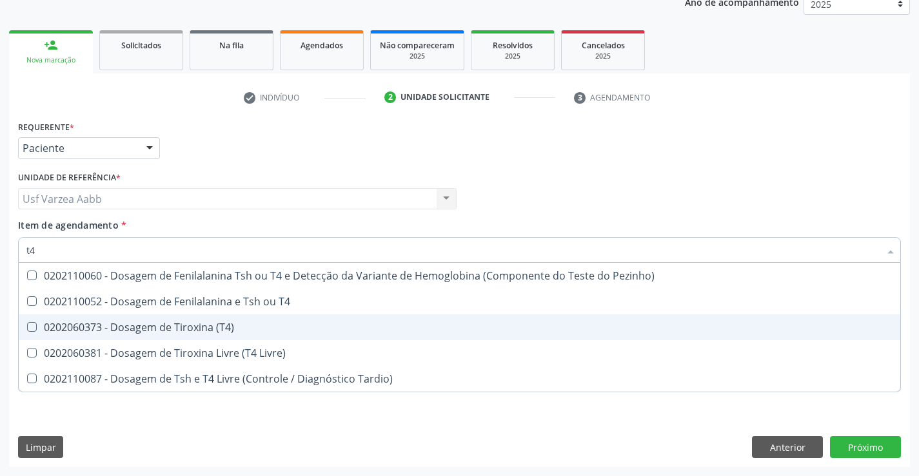
click at [110, 331] on div "0202060373 - Dosagem de Tiroxina (T4)" at bounding box center [459, 327] width 866 height 10
checkbox \(T4\) "true"
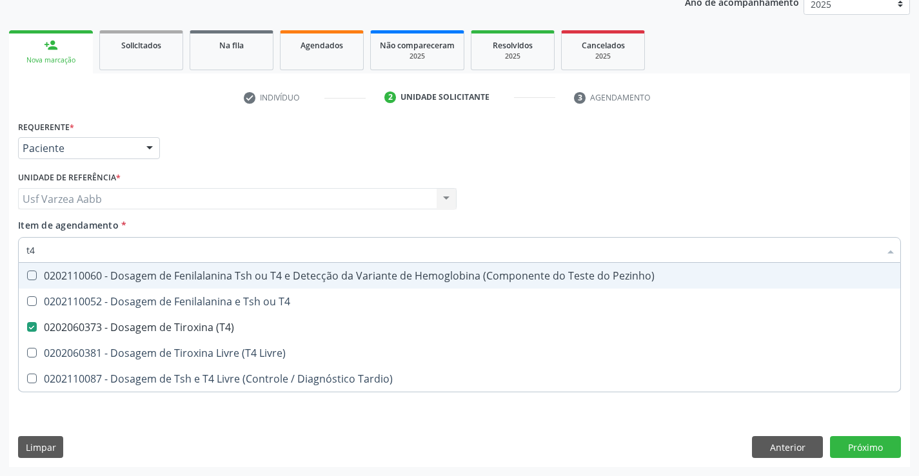
click at [124, 251] on input "t4" at bounding box center [452, 250] width 853 height 26
type input "ts"
checkbox \(T4\) "false"
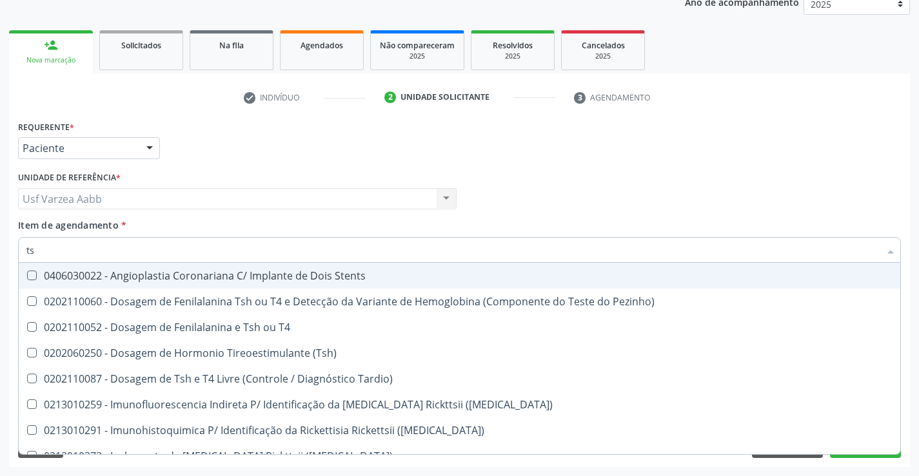
type input "tsh"
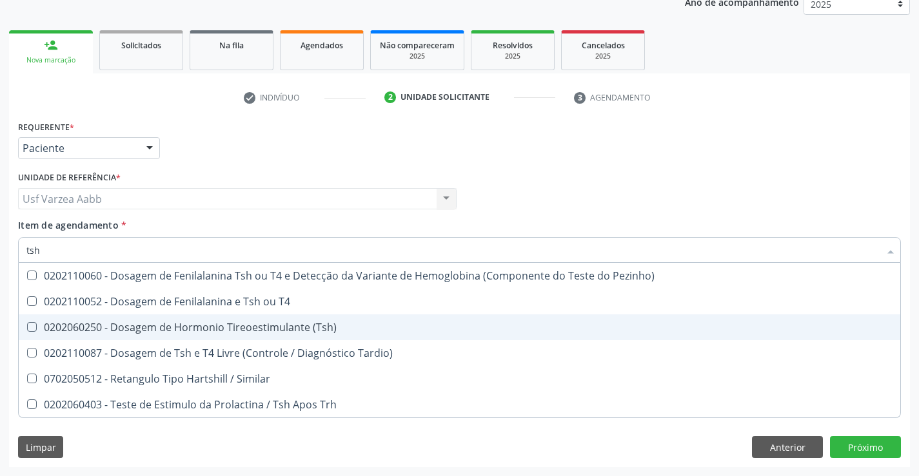
click at [101, 325] on div "0202060250 - Dosagem de Hormonio Tireoestimulante (Tsh)" at bounding box center [459, 327] width 866 height 10
checkbox \(Tsh\) "true"
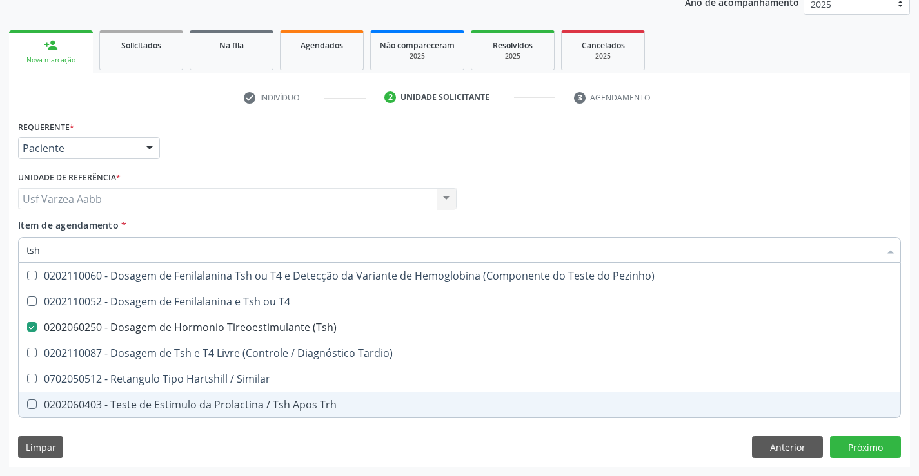
click at [210, 454] on div "Requerente * Paciente Profissional de Saúde Paciente Nenhum resultado encontrad…" at bounding box center [459, 292] width 901 height 350
checkbox T4 "true"
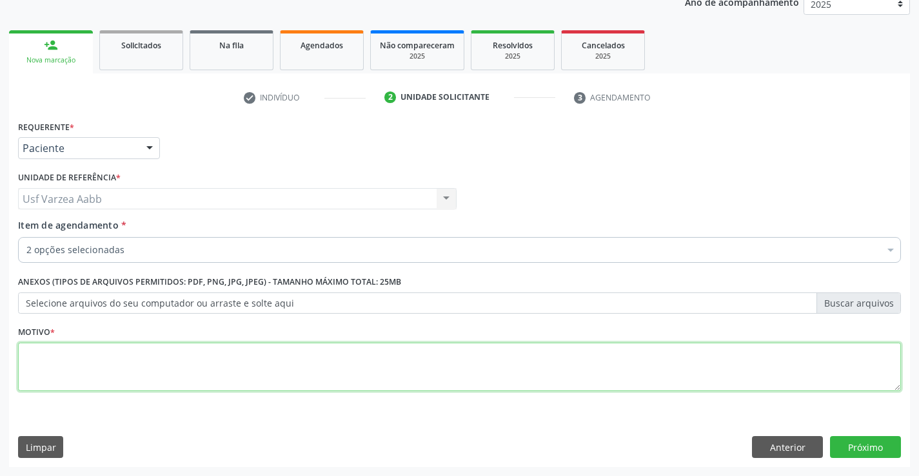
click at [252, 376] on textarea at bounding box center [459, 367] width 883 height 49
type textarea "x"
click at [854, 455] on button "Próximo" at bounding box center [865, 447] width 71 height 22
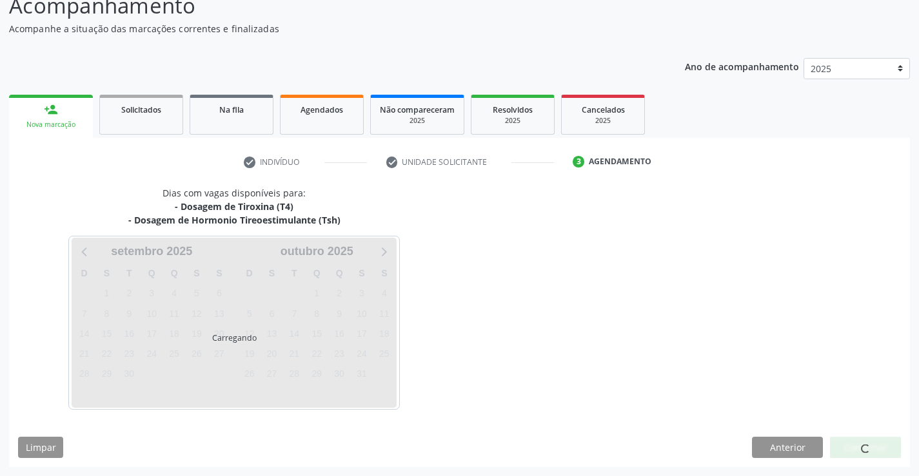
scroll to position [98, 0]
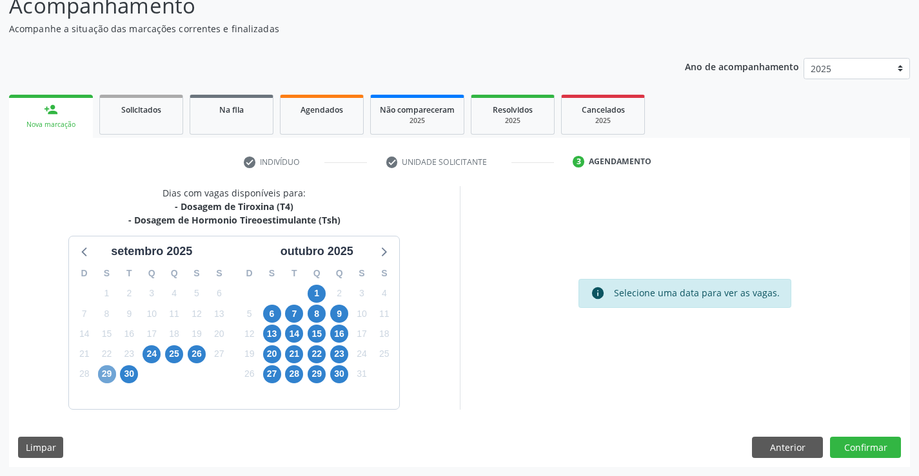
click at [99, 373] on span "29" at bounding box center [107, 375] width 18 height 18
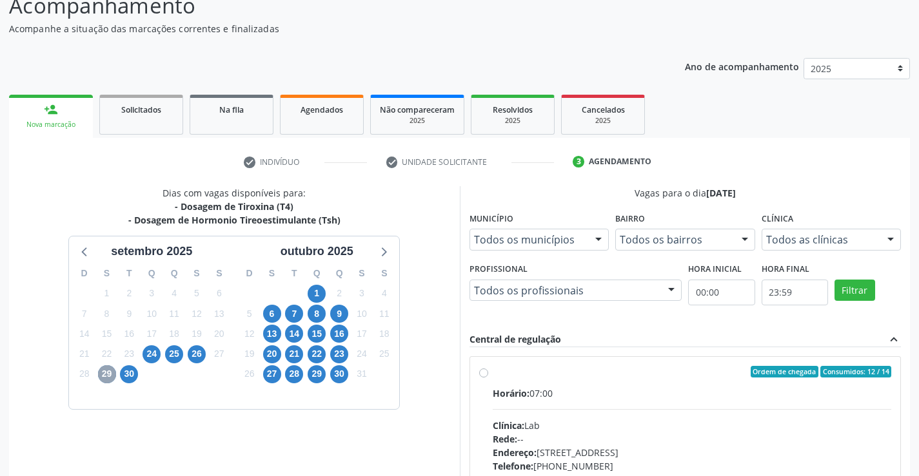
scroll to position [429, 0]
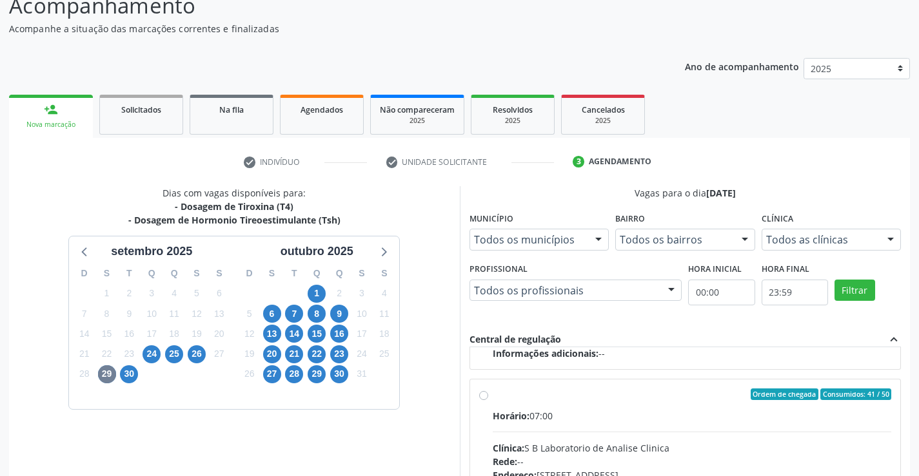
radio input "true"
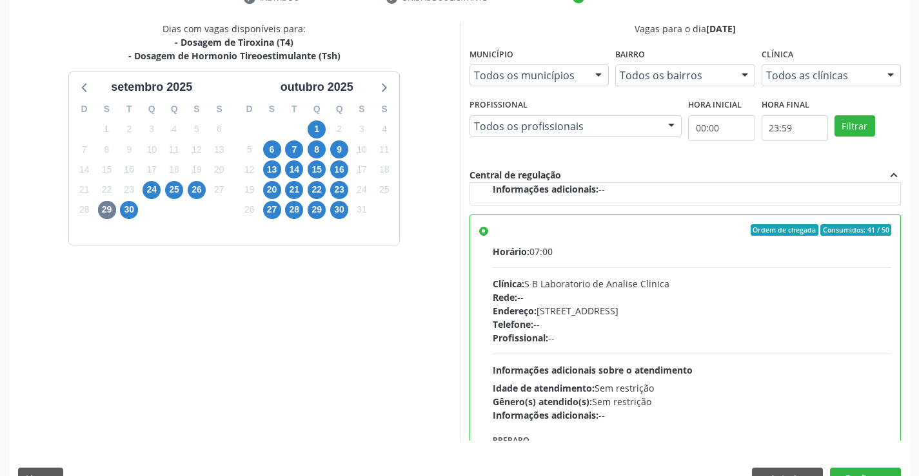
scroll to position [294, 0]
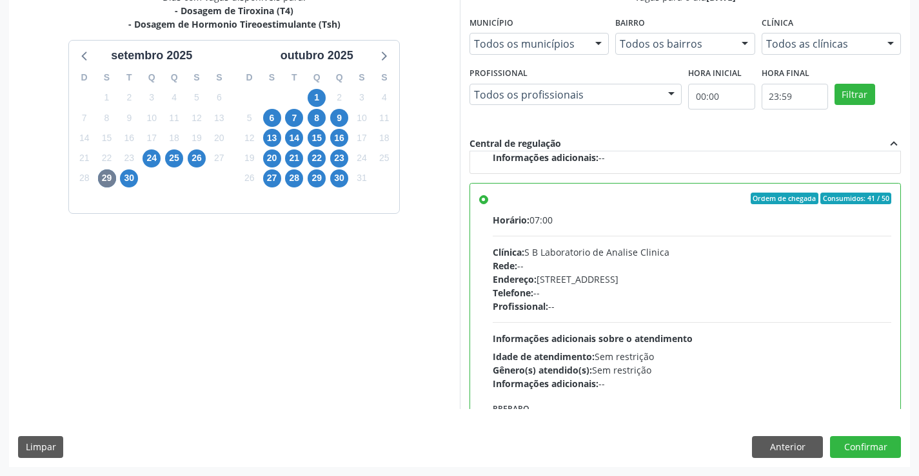
click at [875, 463] on div "Dias com vagas disponíveis para: - Dosagem de Tiroxina (T4) - Dosagem de Hormon…" at bounding box center [459, 228] width 901 height 476
click at [870, 452] on button "Confirmar" at bounding box center [865, 447] width 71 height 22
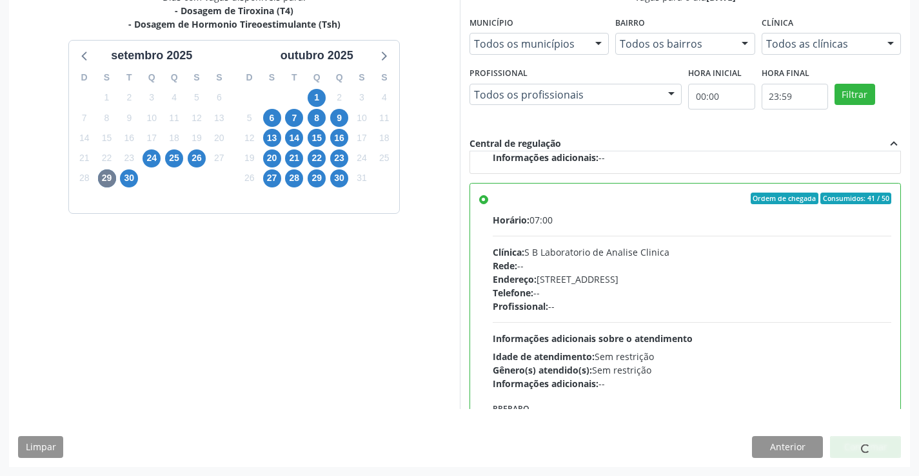
scroll to position [0, 0]
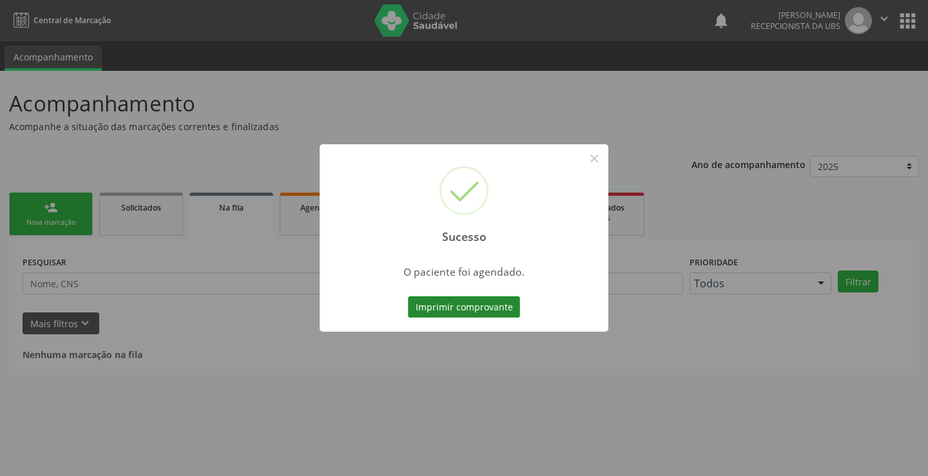
click at [447, 313] on button "Imprimir comprovante" at bounding box center [464, 308] width 112 height 22
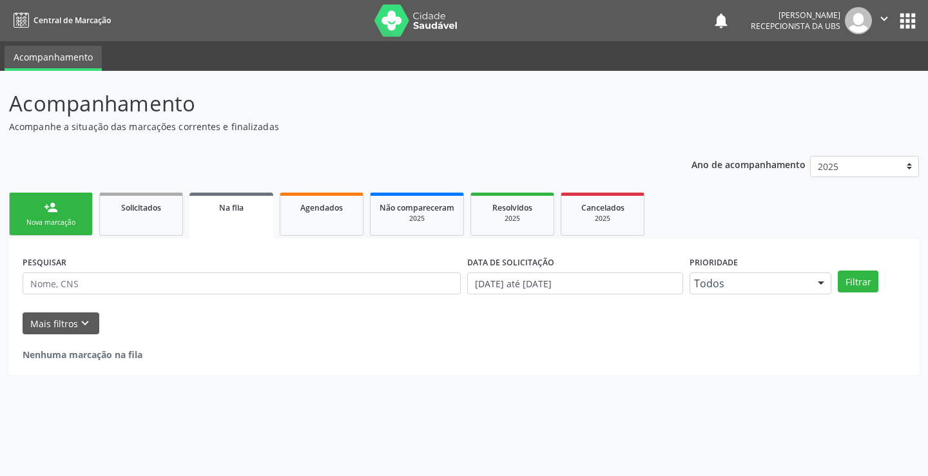
click at [59, 219] on div "Nova marcação" at bounding box center [51, 223] width 64 height 10
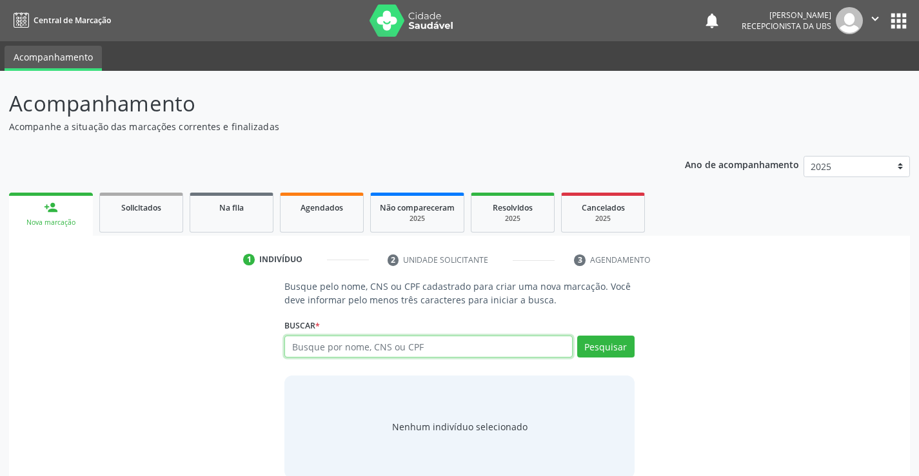
click at [357, 344] on input "text" at bounding box center [428, 347] width 288 height 22
type input "90169506487"
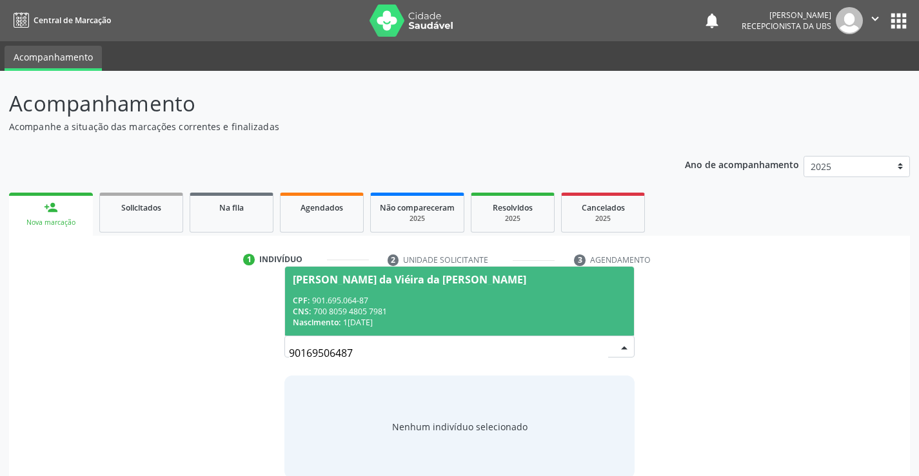
click at [382, 302] on div "CPF: 901.695.064-87" at bounding box center [459, 300] width 333 height 11
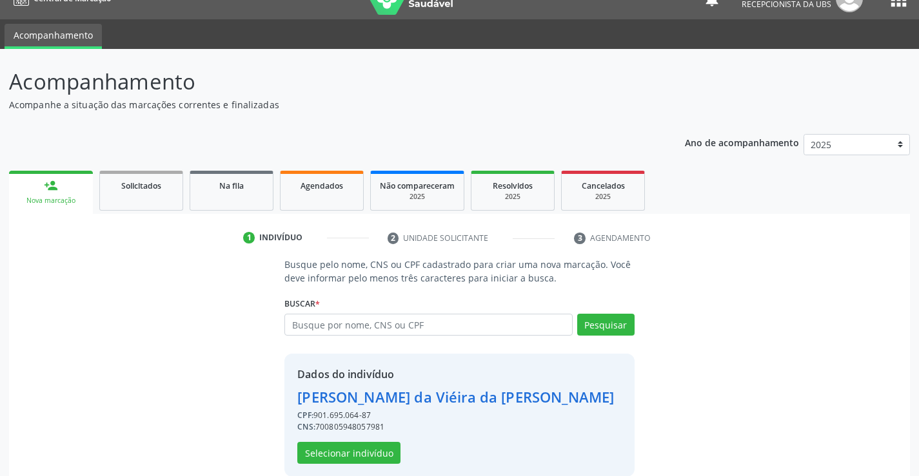
scroll to position [41, 0]
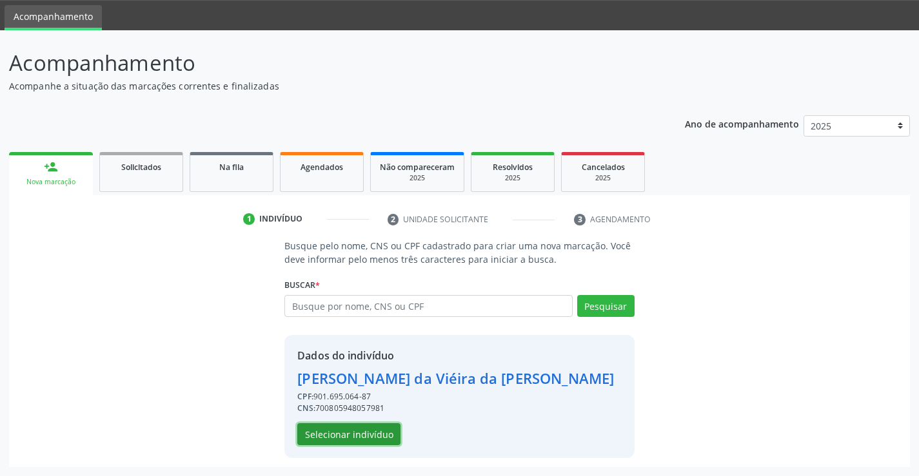
click at [386, 443] on button "Selecionar indivíduo" at bounding box center [348, 435] width 103 height 22
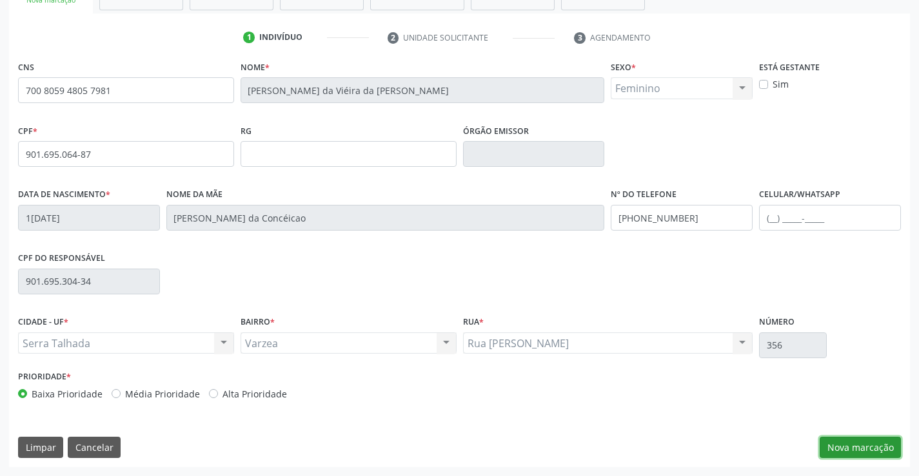
click at [836, 447] on button "Nova marcação" at bounding box center [859, 448] width 81 height 22
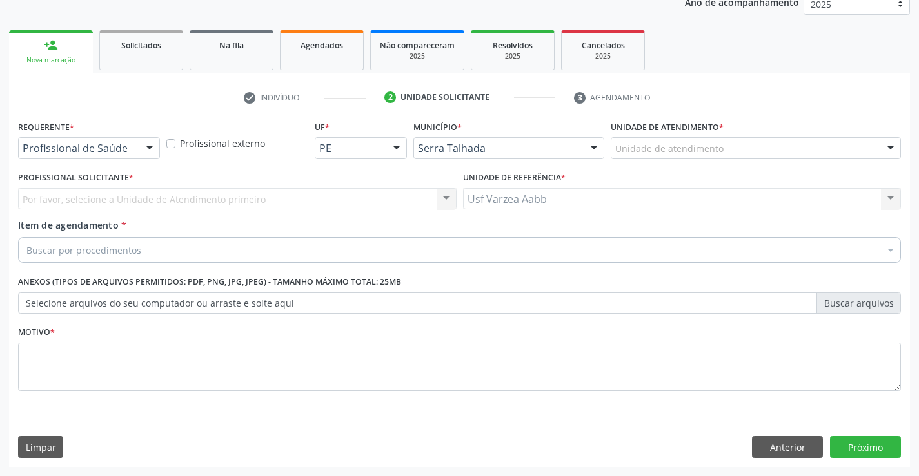
scroll to position [162, 0]
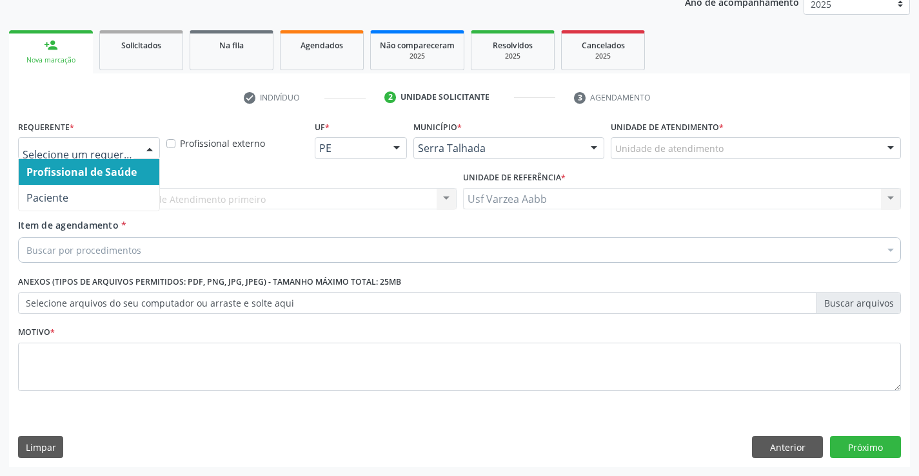
click at [59, 157] on div at bounding box center [89, 148] width 142 height 22
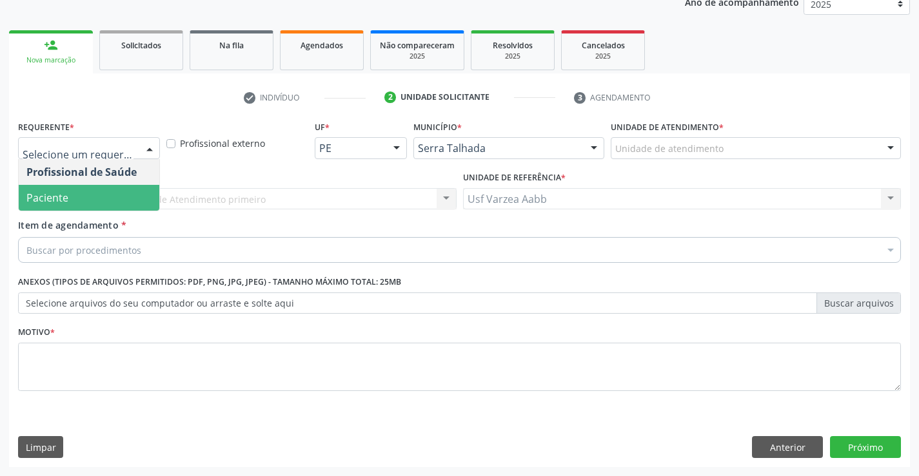
click at [62, 208] on span "Paciente" at bounding box center [89, 198] width 141 height 26
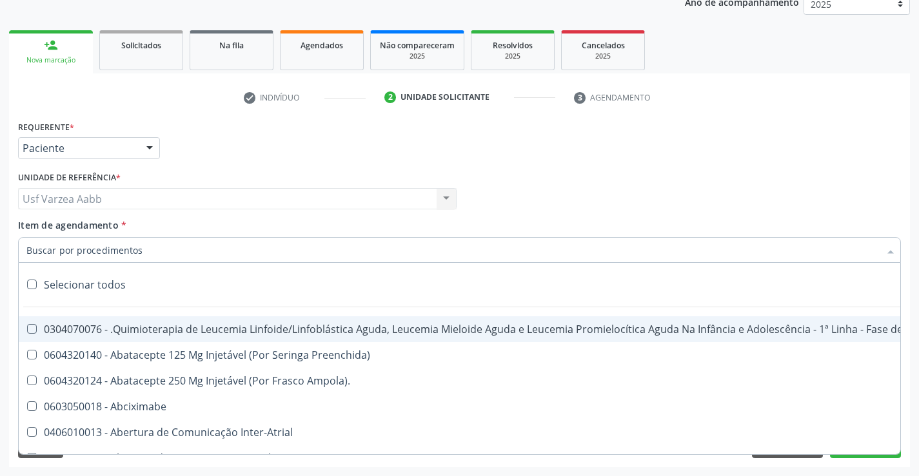
click at [68, 253] on input "Item de agendamento *" at bounding box center [452, 250] width 853 height 26
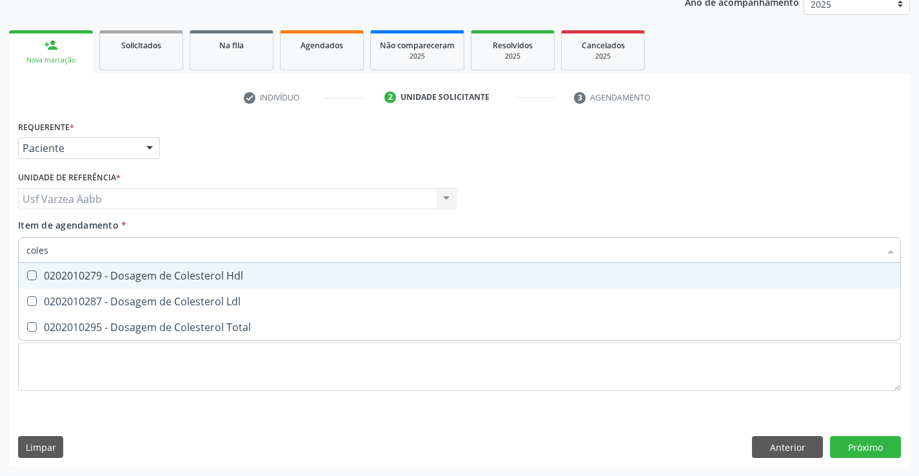
type input "colest"
click at [98, 265] on span "0202010279 - Dosagem de Colesterol Hdl" at bounding box center [459, 276] width 881 height 26
checkbox Hdl "true"
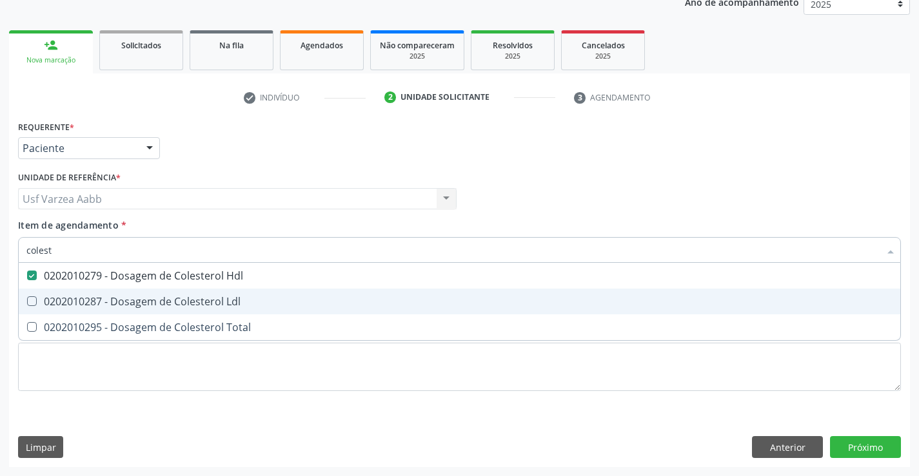
click at [104, 303] on div "0202010287 - Dosagem de Colesterol Ldl" at bounding box center [459, 302] width 866 height 10
checkbox Ldl "true"
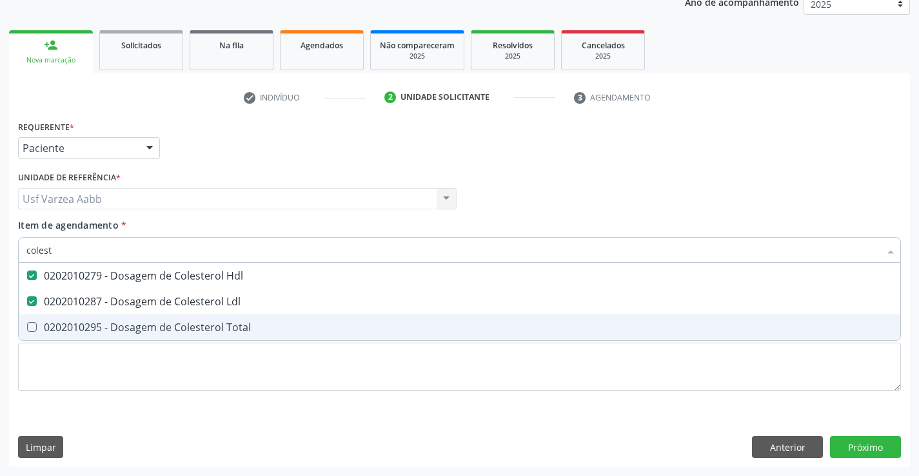
click at [107, 318] on span "0202010295 - Dosagem de Colesterol Total" at bounding box center [459, 328] width 881 height 26
checkbox Total "true"
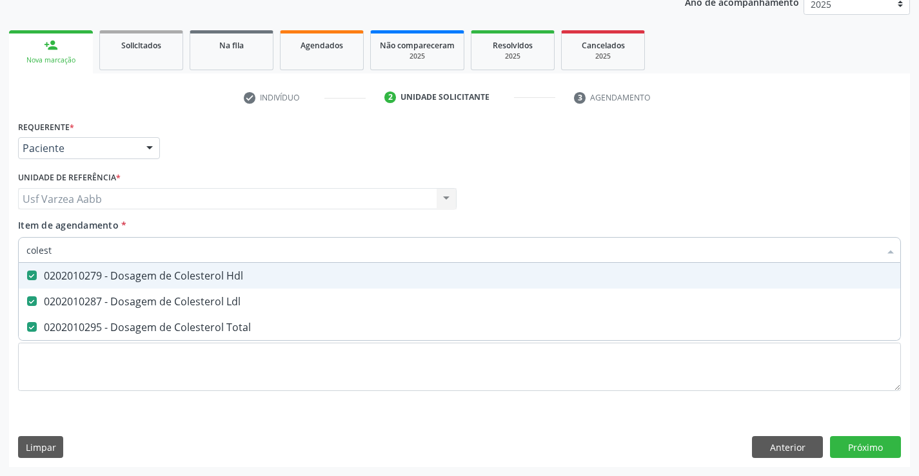
click at [94, 251] on input "colest" at bounding box center [452, 250] width 853 height 26
type input "c"
checkbox Hdl "false"
checkbox Ldl "false"
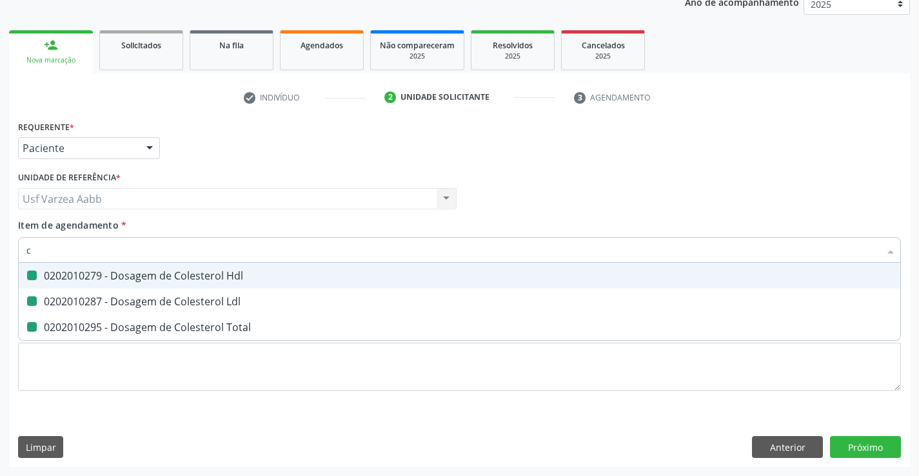
checkbox Total "false"
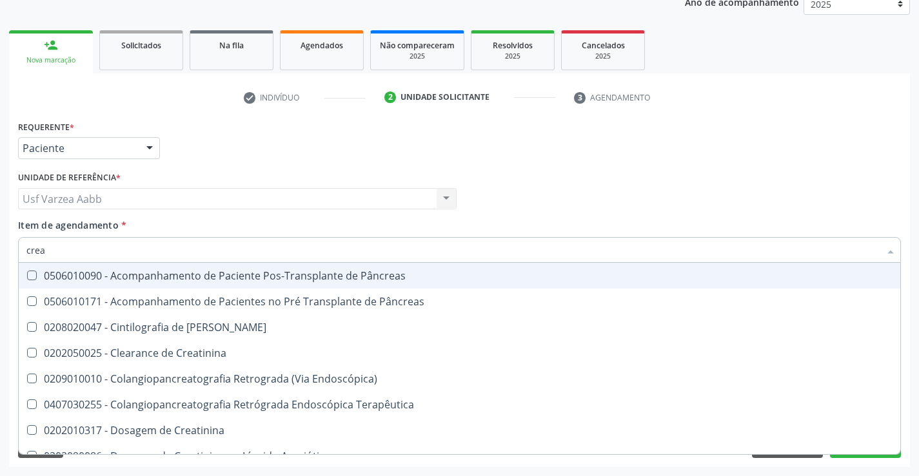
type input "creat"
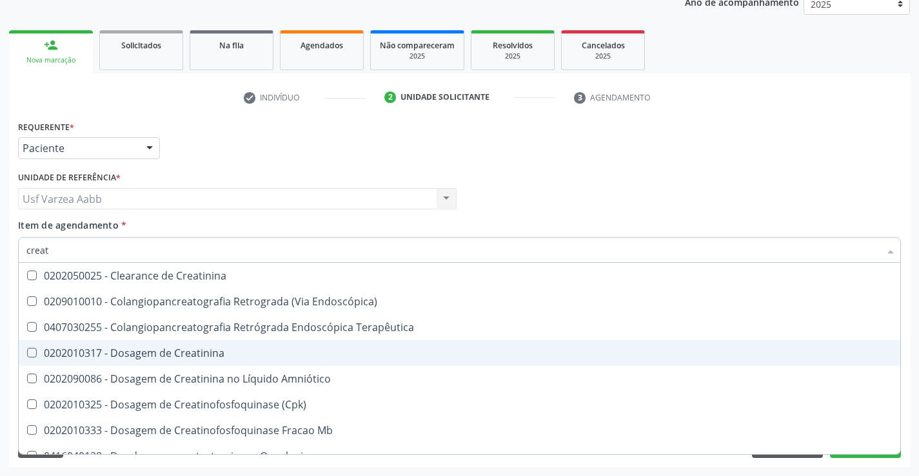
click at [139, 365] on span "0202010317 - Dosagem de Creatinina" at bounding box center [459, 353] width 881 height 26
checkbox Creatinina "true"
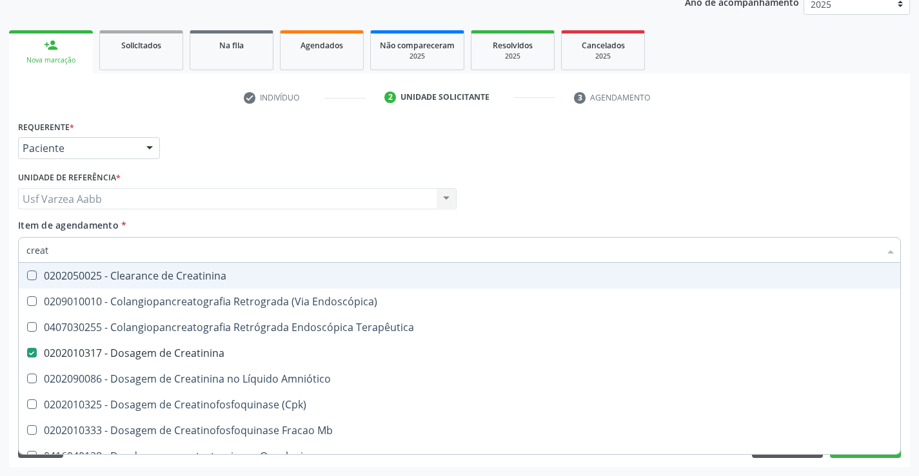
click at [179, 243] on input "creat" at bounding box center [452, 250] width 853 height 26
type input "g"
checkbox Creatinina "false"
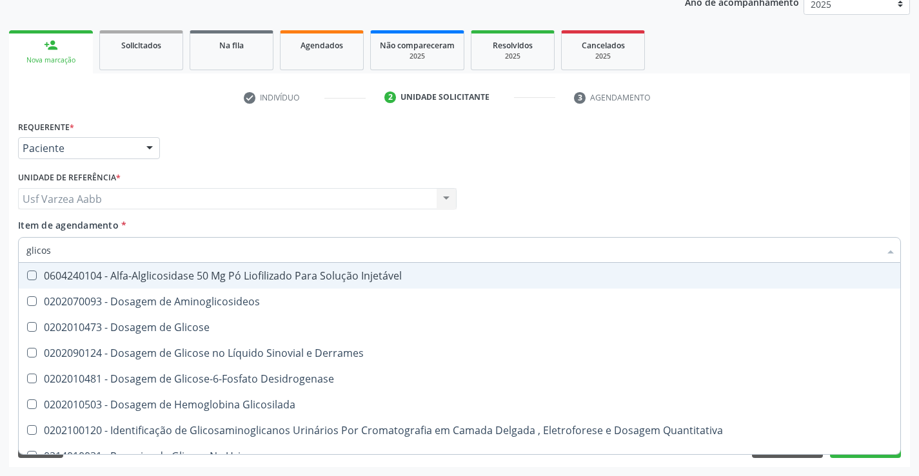
type input "glicose"
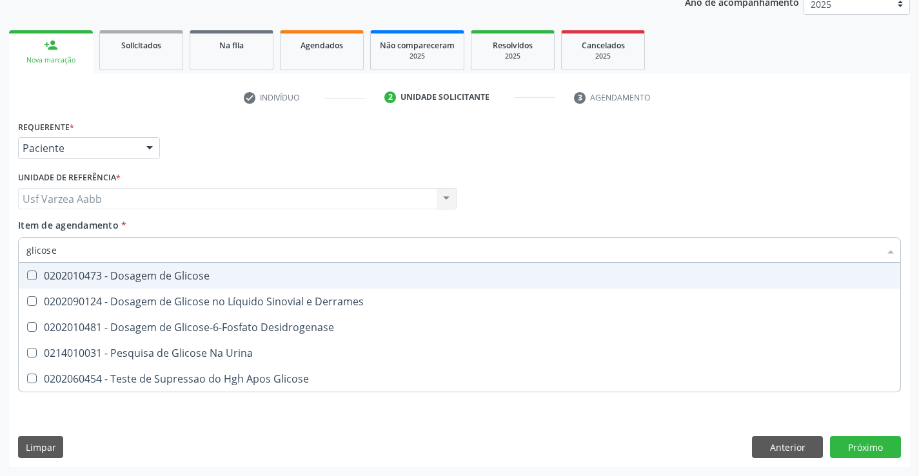
click at [180, 279] on div "0202010473 - Dosagem de Glicose" at bounding box center [459, 276] width 866 height 10
checkbox Glicose "true"
click at [187, 257] on input "glicose" at bounding box center [452, 250] width 853 height 26
type input "tr"
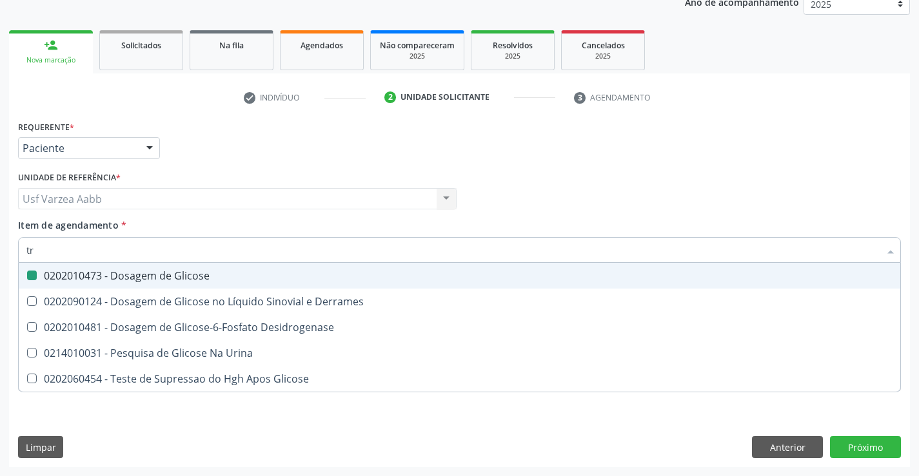
checkbox Glicose "false"
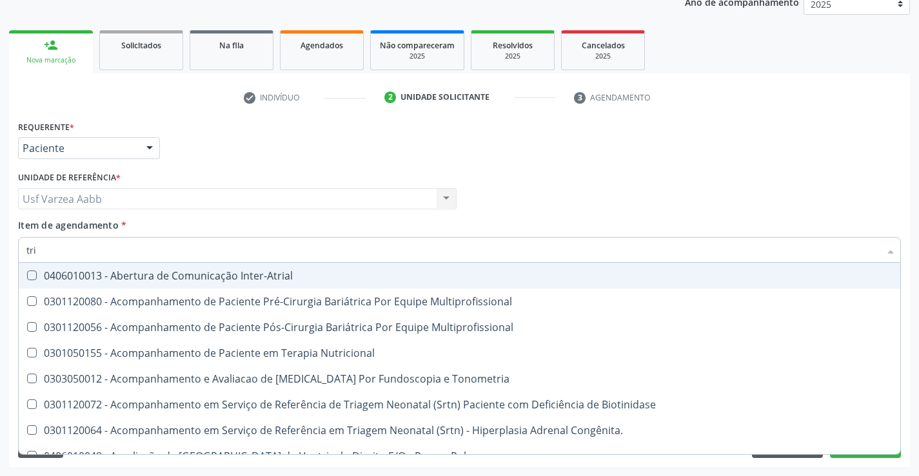
type input "trig"
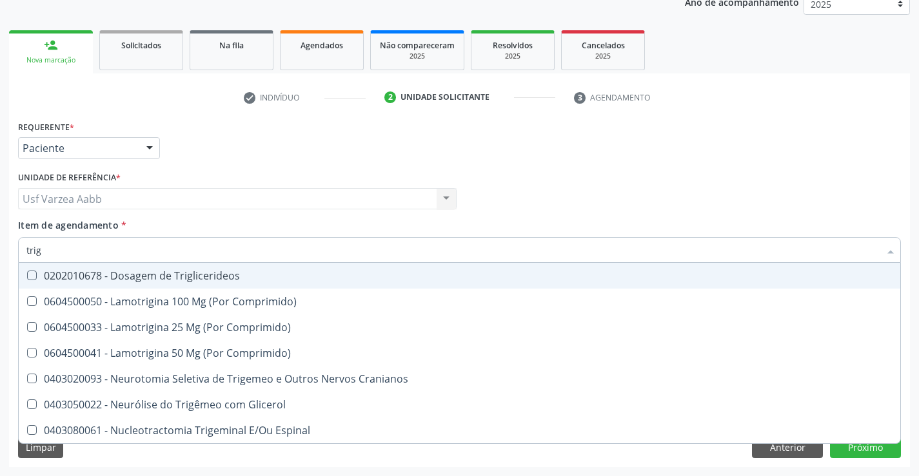
click at [188, 278] on div "0202010678 - Dosagem de Triglicerideos" at bounding box center [459, 276] width 866 height 10
checkbox Triglicerideos "true"
click at [211, 258] on input "trig" at bounding box center [452, 250] width 853 height 26
type input "h"
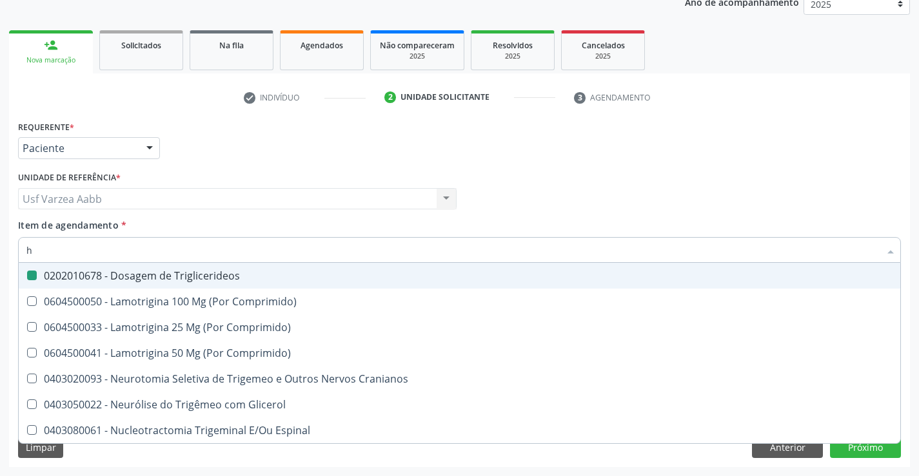
checkbox Triglicerideos "false"
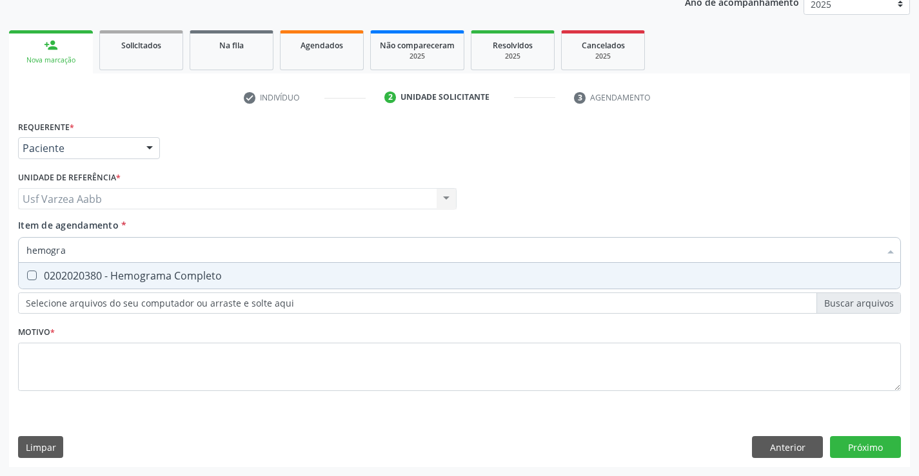
type input "hemogram"
click at [221, 280] on div "0202020380 - Hemograma Completo" at bounding box center [459, 276] width 866 height 10
checkbox Completo "true"
click at [217, 248] on input "hemogram" at bounding box center [452, 250] width 853 height 26
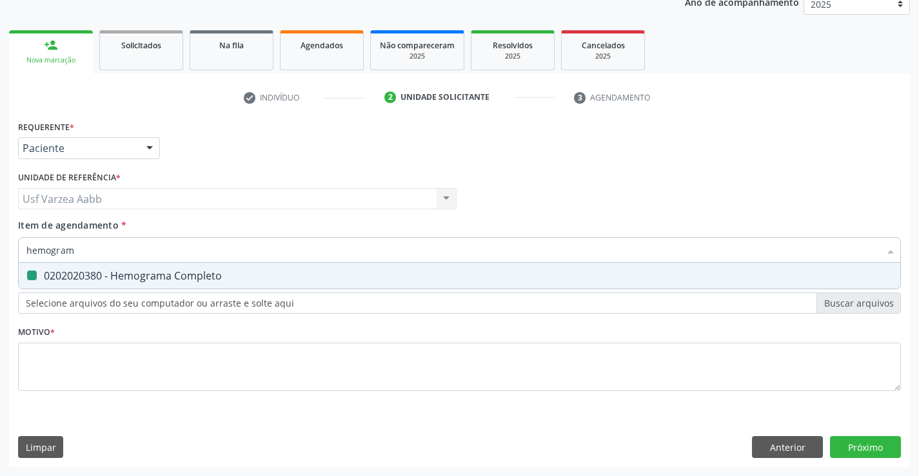
type input "u"
checkbox Completo "false"
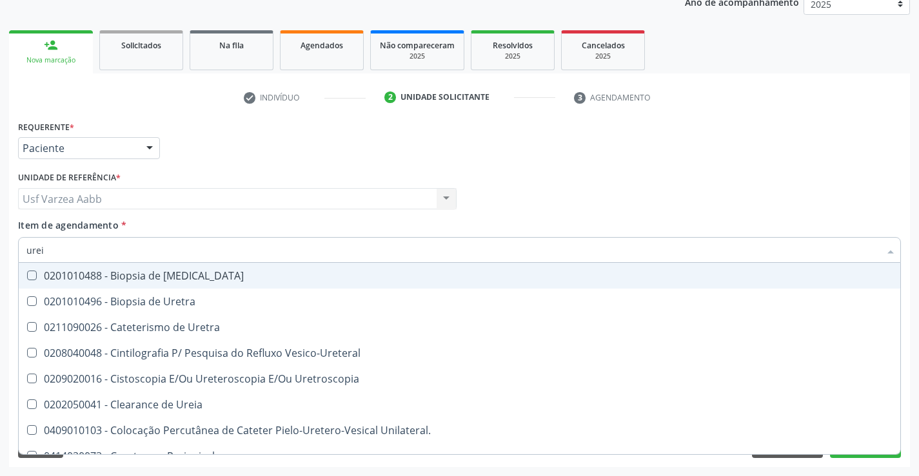
type input "ureia"
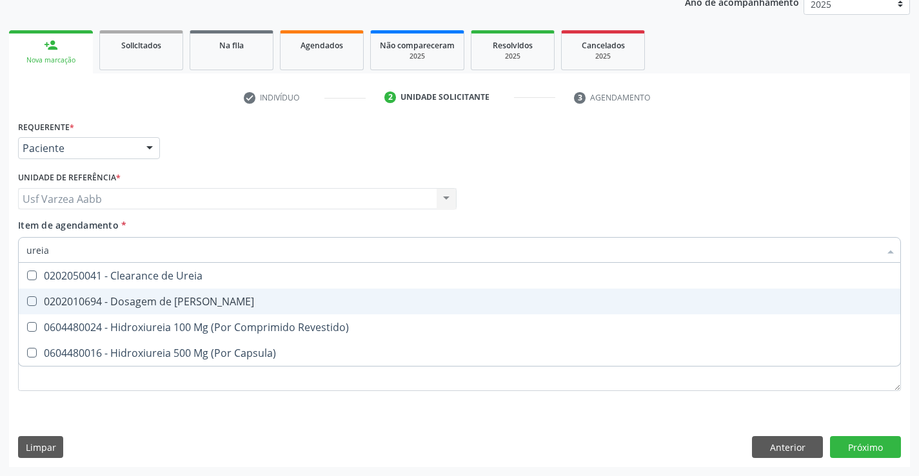
click at [218, 304] on div "0202010694 - Dosagem de [PERSON_NAME]" at bounding box center [459, 302] width 866 height 10
checkbox Ureia "true"
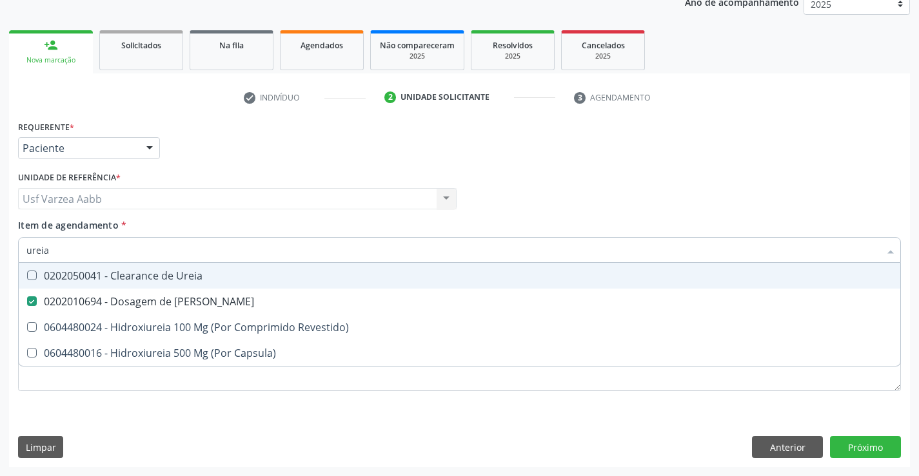
click at [581, 205] on div "Profissional Solicitante Por favor, selecione a Unidade de Atendimento primeiro…" at bounding box center [459, 193] width 889 height 50
checkbox Revestido\) "true"
checkbox Capsula\) "true"
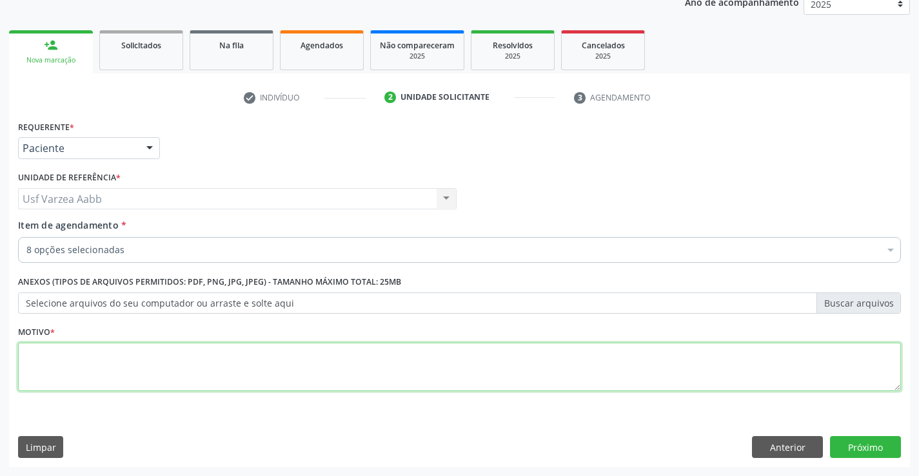
click at [211, 382] on textarea at bounding box center [459, 367] width 883 height 49
type textarea "x"
click at [838, 450] on button "Próximo" at bounding box center [865, 447] width 71 height 22
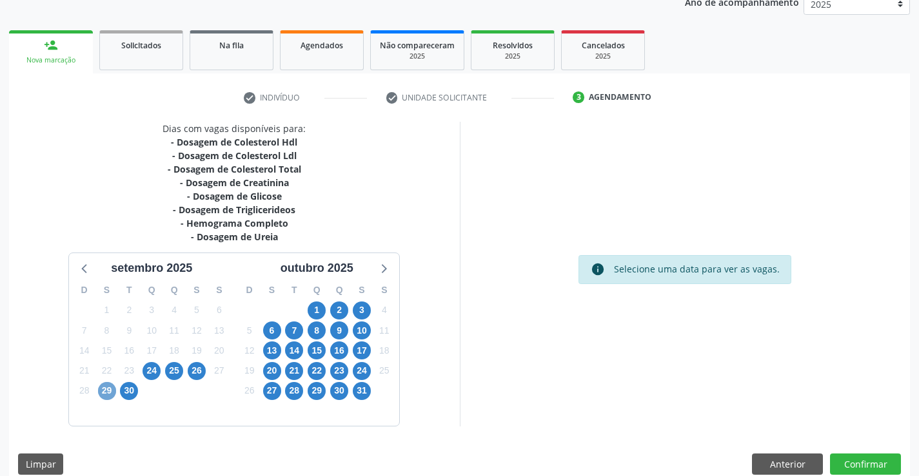
click at [101, 387] on span "29" at bounding box center [107, 391] width 18 height 18
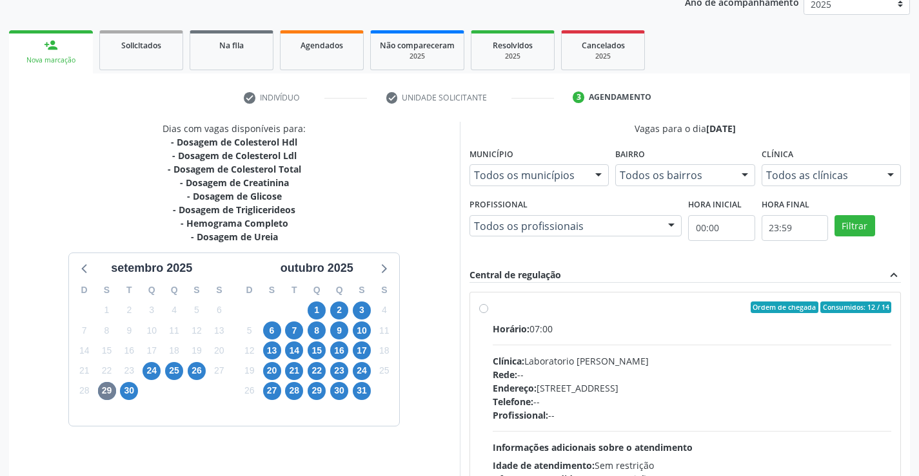
click at [493, 308] on label "Ordem de chegada Consumidos: 12 / 14 Horário: 07:00 Clínica: Laboratorio Jose P…" at bounding box center [692, 401] width 399 height 198
click at [484, 308] on input "Ordem de chegada Consumidos: 12 / 14 Horário: 07:00 Clínica: Laboratorio Jose P…" at bounding box center [483, 308] width 9 height 12
radio input "true"
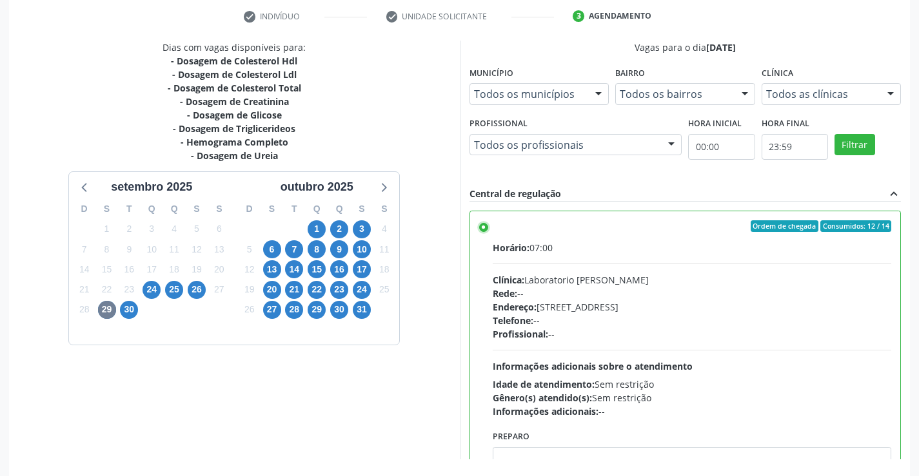
scroll to position [294, 0]
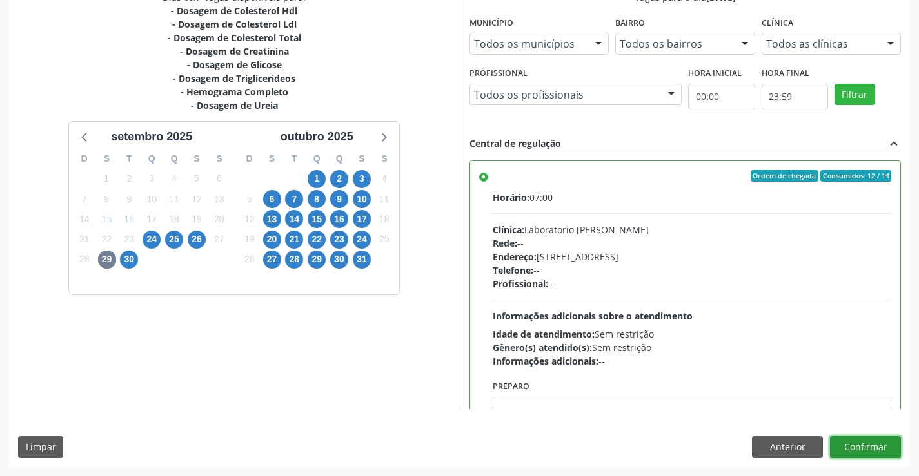
click at [871, 450] on button "Confirmar" at bounding box center [865, 447] width 71 height 22
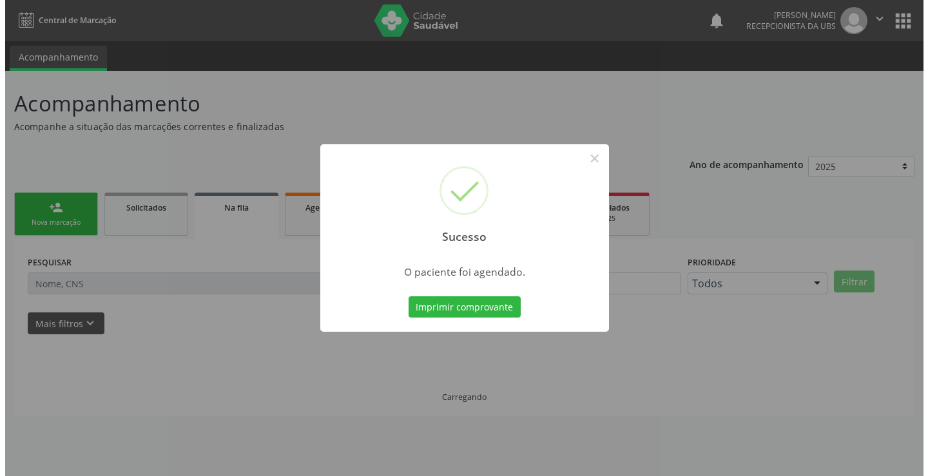
scroll to position [0, 0]
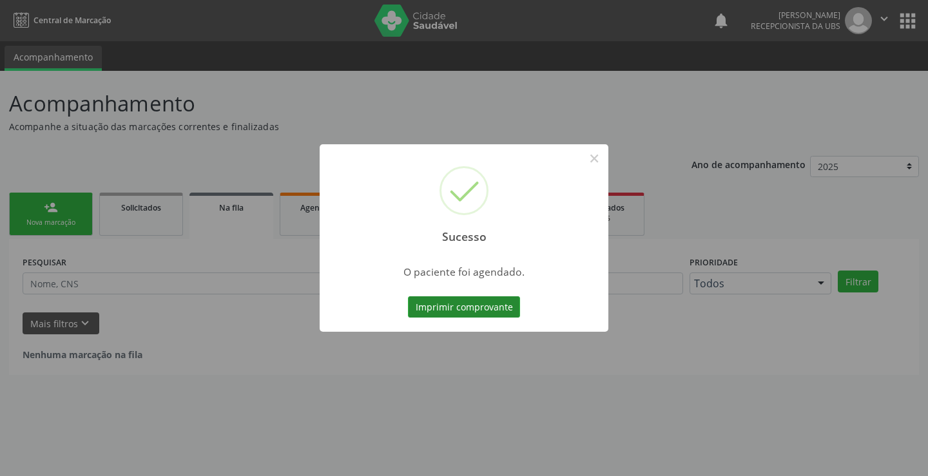
click at [511, 301] on button "Imprimir comprovante" at bounding box center [464, 308] width 112 height 22
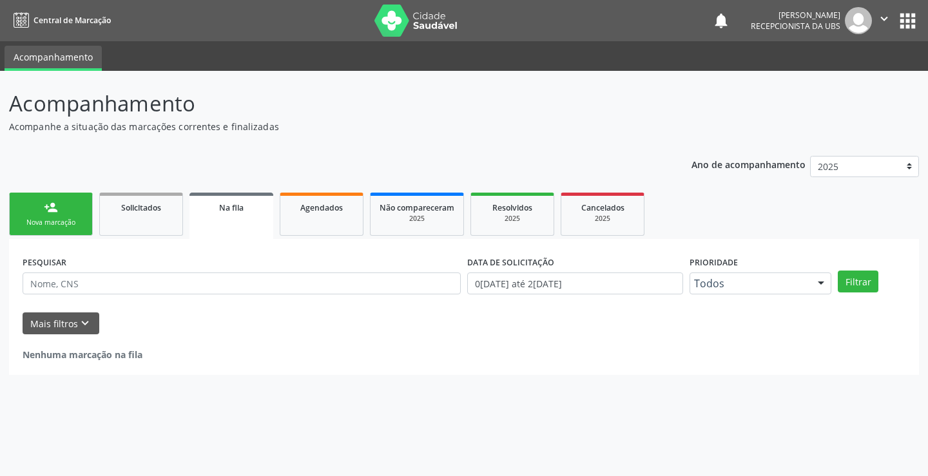
click at [71, 213] on link "person_add Nova marcação" at bounding box center [51, 214] width 84 height 43
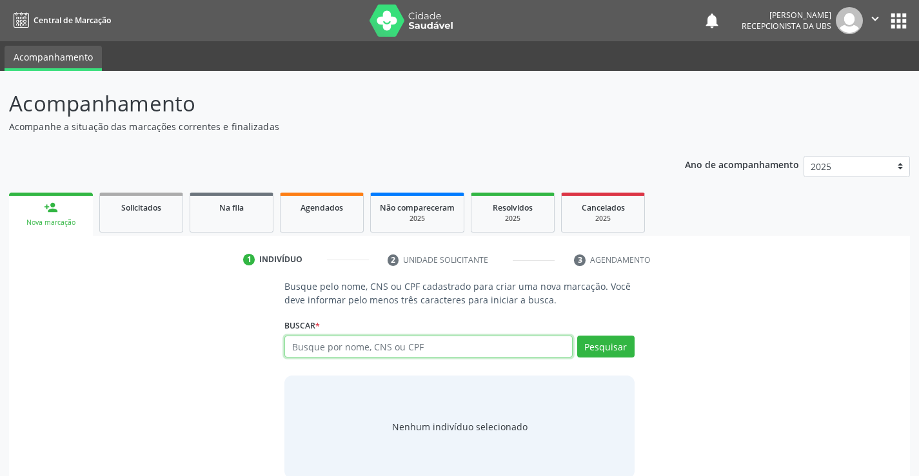
paste input "700 8059 4805 7981"
type input "700 8059 4805 7981"
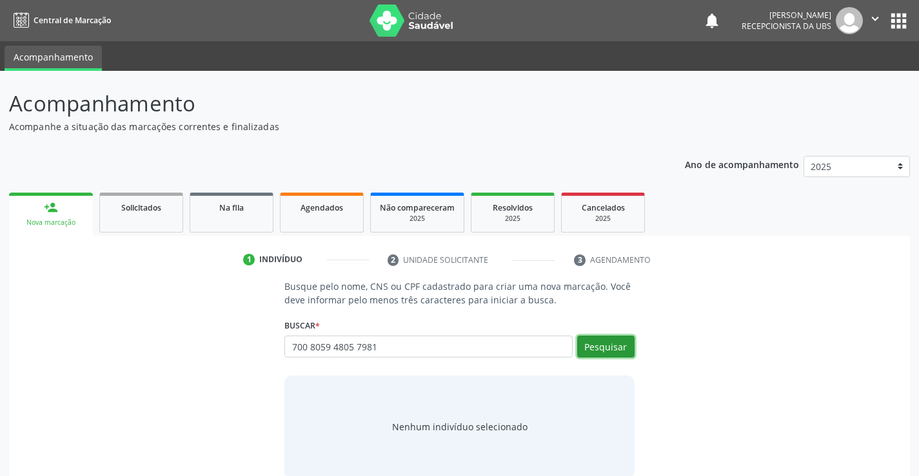
click at [583, 356] on button "Pesquisar" at bounding box center [605, 347] width 57 height 22
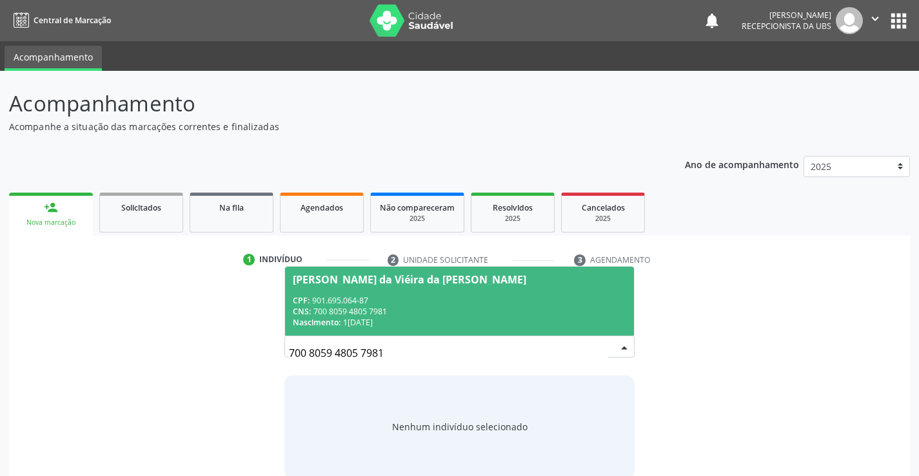
click at [404, 316] on div "CNS: 700 8059 4805 7981" at bounding box center [459, 311] width 333 height 11
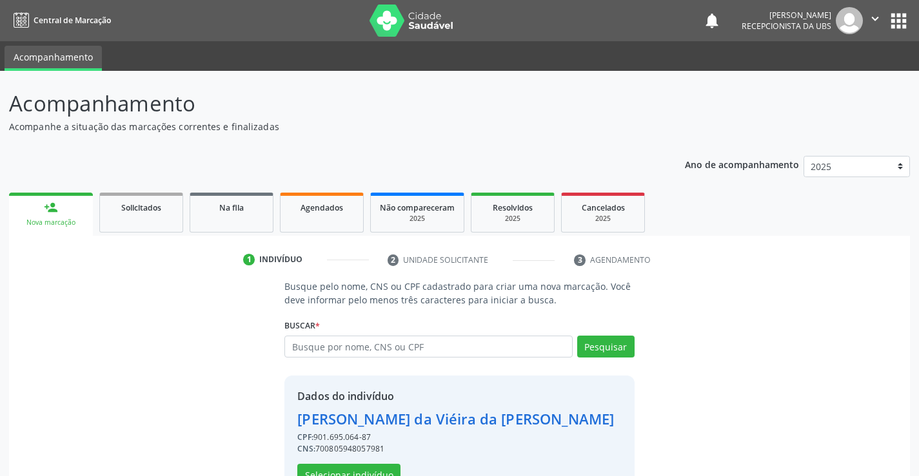
scroll to position [41, 0]
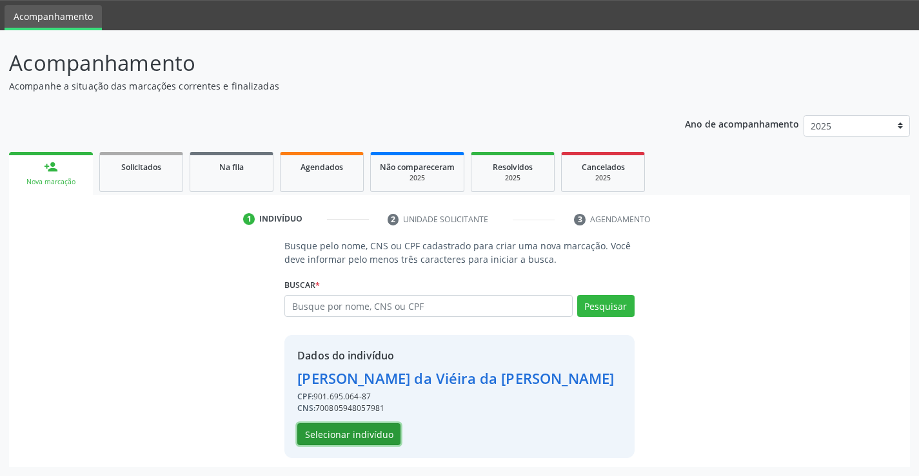
click at [384, 428] on button "Selecionar indivíduo" at bounding box center [348, 435] width 103 height 22
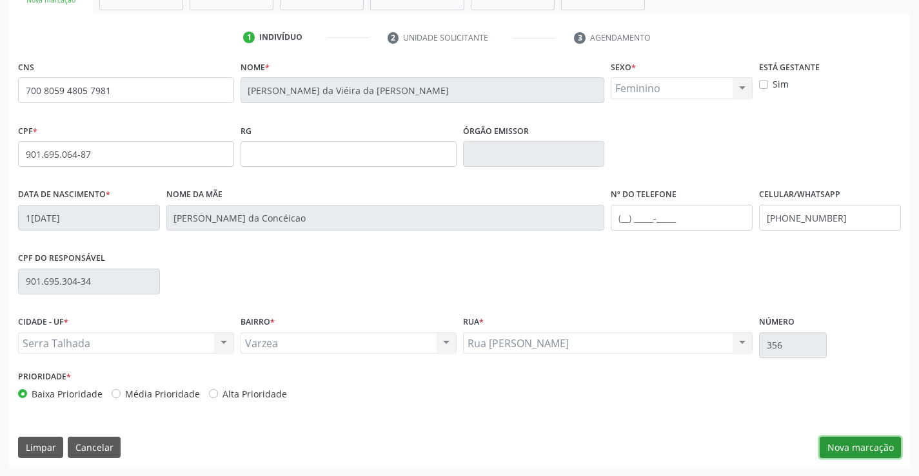
click at [847, 451] on button "Nova marcação" at bounding box center [859, 448] width 81 height 22
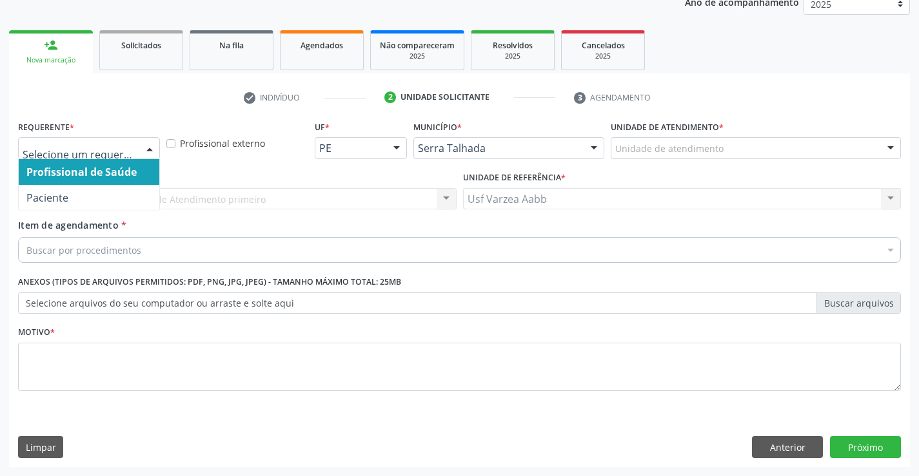
click at [132, 155] on div at bounding box center [89, 148] width 142 height 22
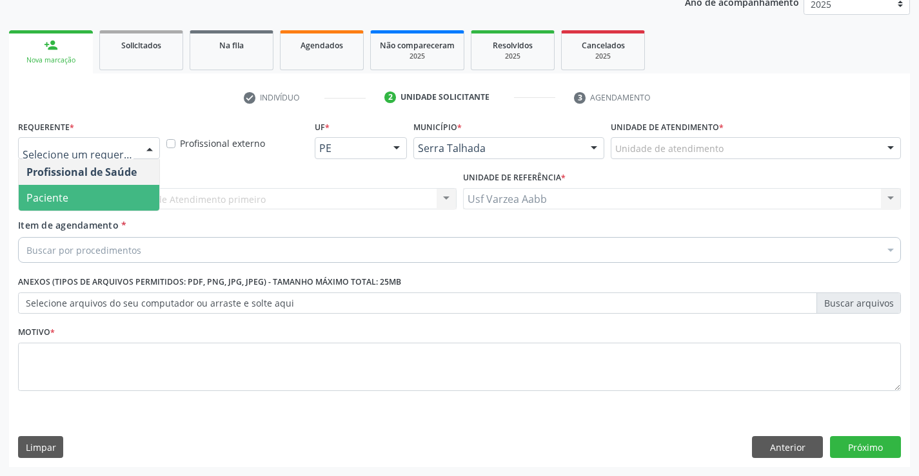
click at [121, 188] on span "Paciente" at bounding box center [89, 198] width 141 height 26
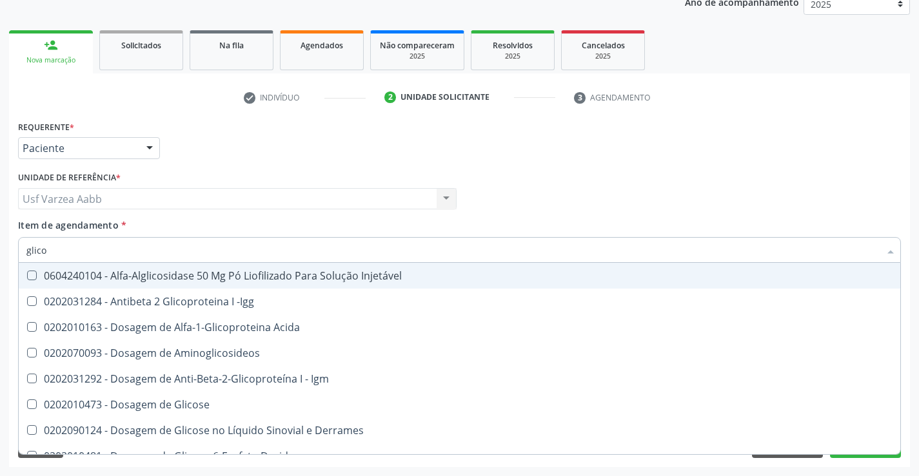
type input "glicos"
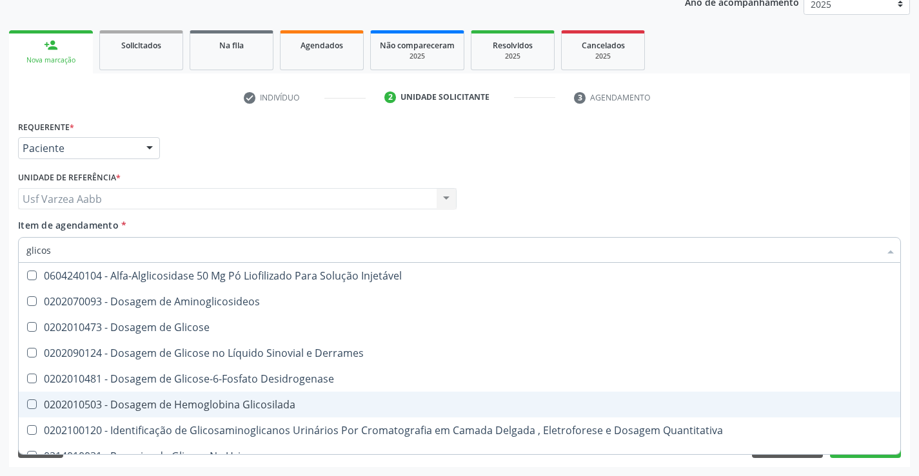
click at [164, 403] on div "0202010503 - Dosagem de Hemoglobina Glicosilada" at bounding box center [459, 405] width 866 height 10
checkbox Glicosilada "true"
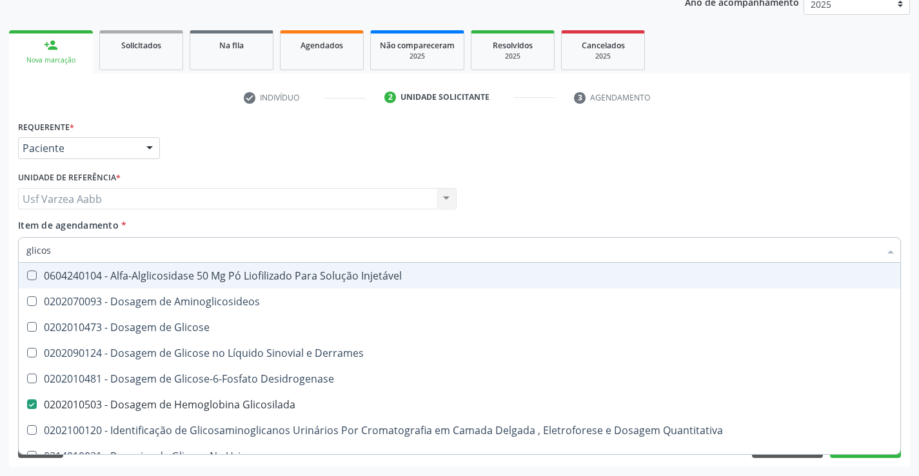
click at [139, 253] on input "glicos" at bounding box center [452, 250] width 853 height 26
type input "ts"
checkbox Glicosilada "false"
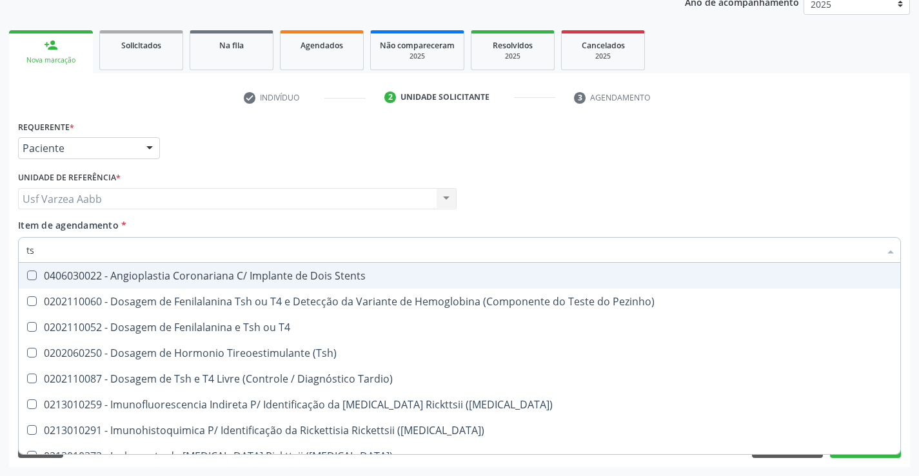
type input "tsh"
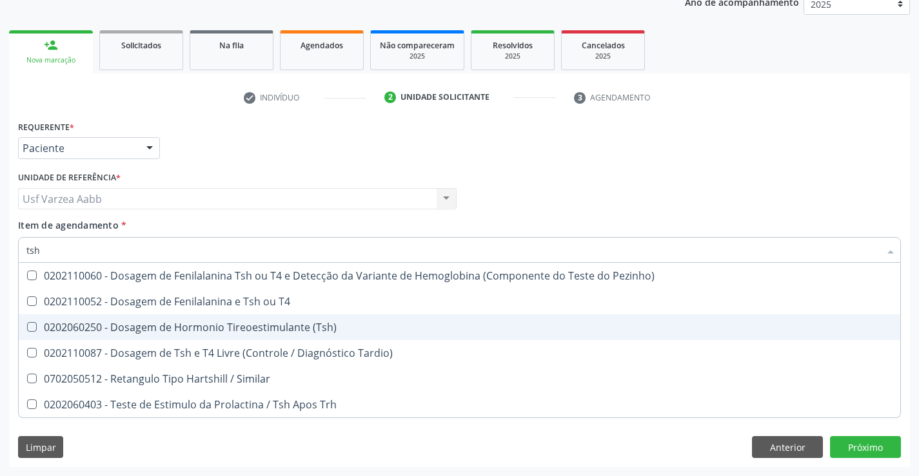
click at [197, 331] on div "0202060250 - Dosagem de Hormonio Tireoestimulante (Tsh)" at bounding box center [459, 327] width 866 height 10
checkbox \(Tsh\) "true"
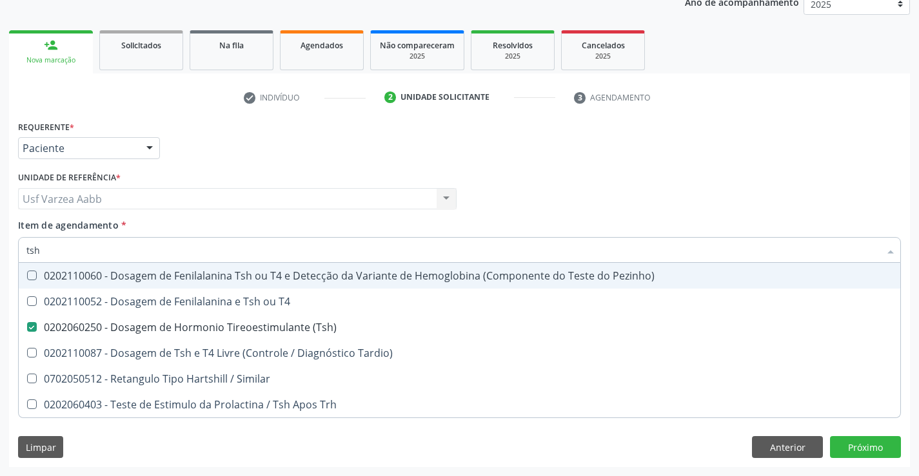
click at [182, 248] on input "tsh" at bounding box center [452, 250] width 853 height 26
type input "t4"
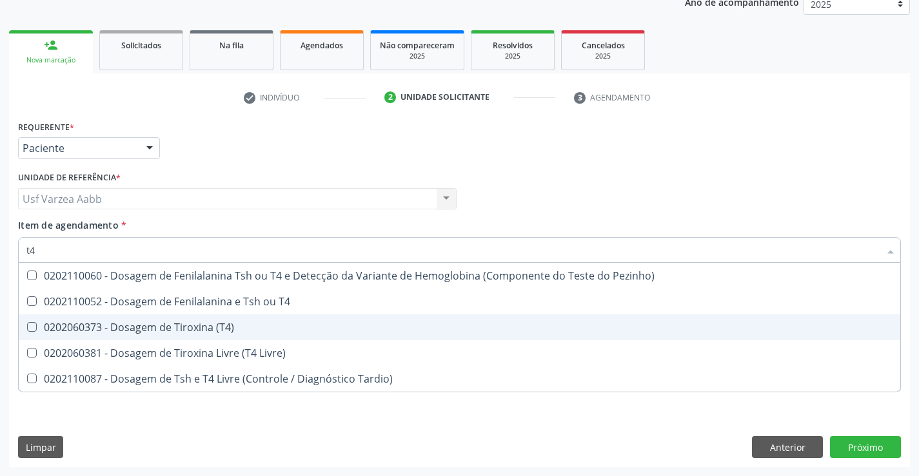
click at [196, 333] on div "0202060373 - Dosagem de Tiroxina (T4)" at bounding box center [459, 327] width 866 height 10
checkbox \(T4\) "true"
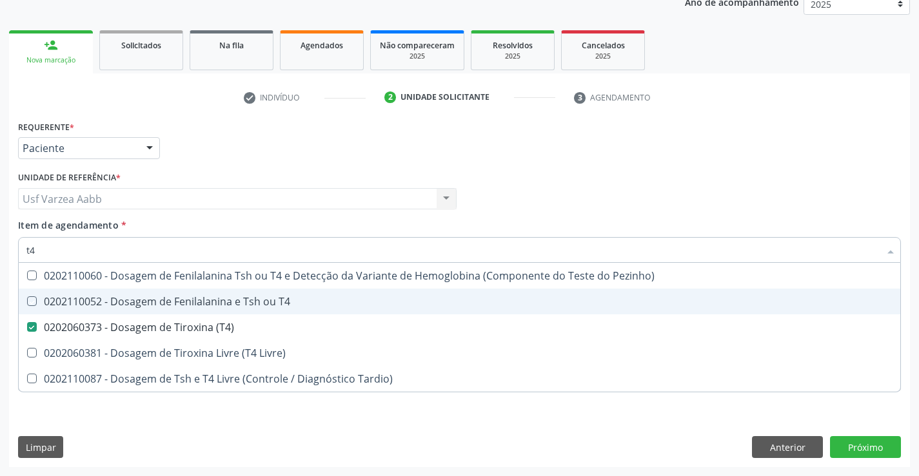
click at [663, 190] on div "Profissional Solicitante Por favor, selecione a Unidade de Atendimento primeiro…" at bounding box center [459, 193] width 889 height 50
checkbox T4 "true"
checkbox Livre\) "true"
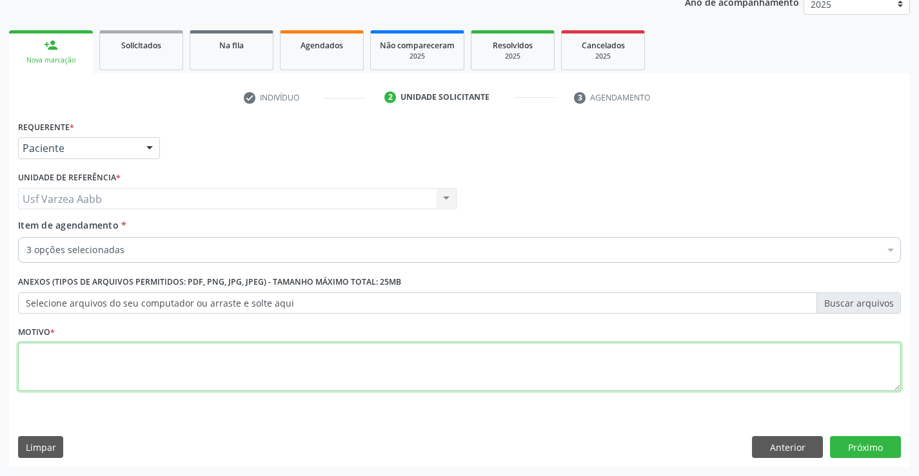
click at [396, 365] on textarea at bounding box center [459, 367] width 883 height 49
type textarea "x"
click at [879, 444] on button "Próximo" at bounding box center [865, 447] width 71 height 22
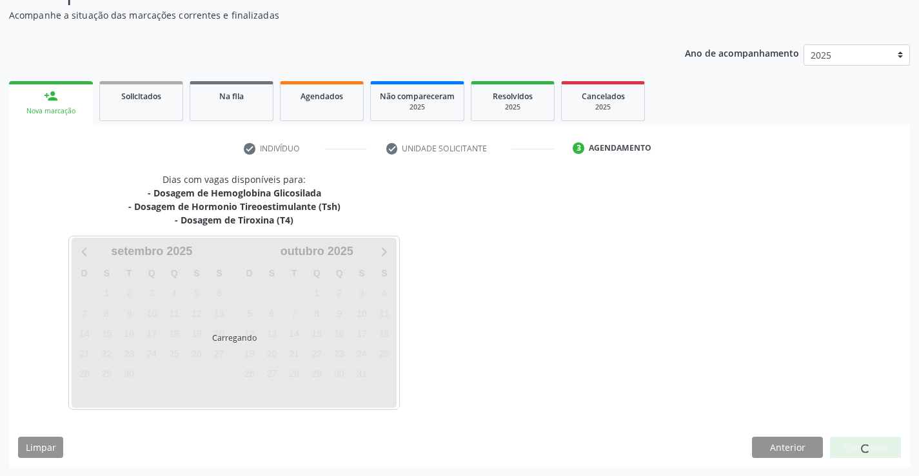
scroll to position [112, 0]
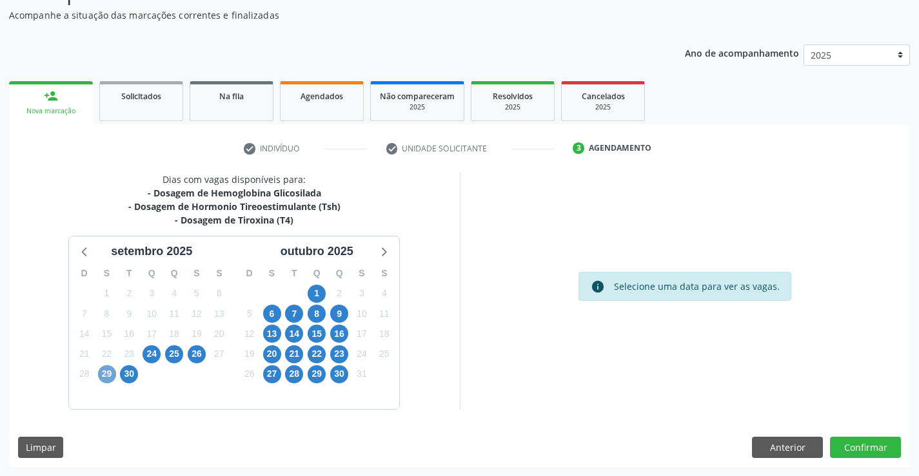
click at [112, 375] on span "29" at bounding box center [107, 375] width 18 height 18
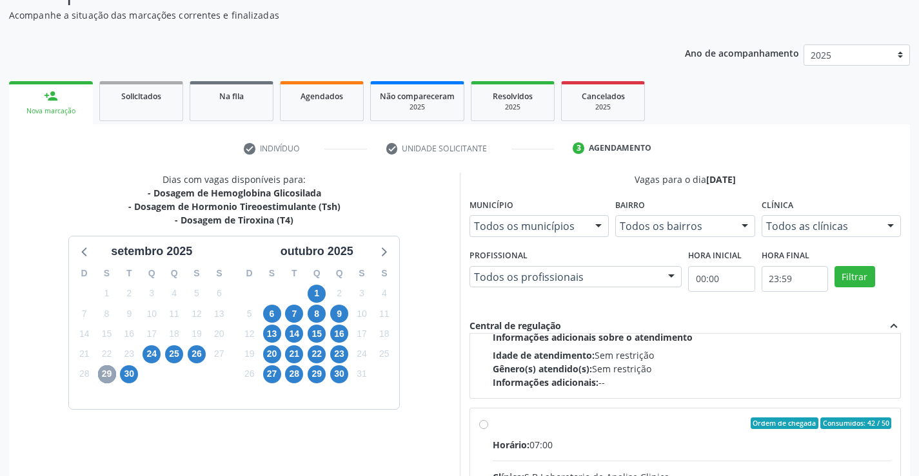
scroll to position [429, 0]
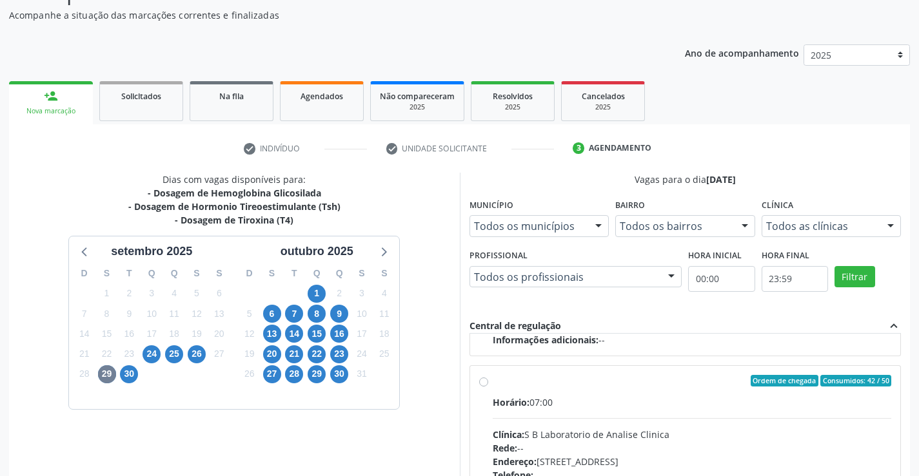
click at [493, 386] on label "Ordem de chegada Consumidos: 42 / 50 Horário: 07:00 Clínica: S B Laboratorio de…" at bounding box center [692, 474] width 399 height 198
click at [486, 386] on input "Ordem de chegada Consumidos: 42 / 50 Horário: 07:00 Clínica: S B Laboratorio de…" at bounding box center [483, 381] width 9 height 12
radio input "true"
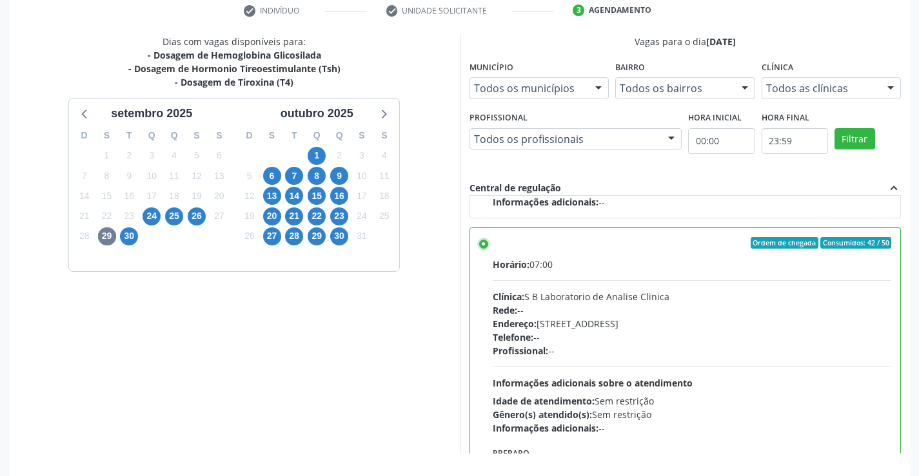
scroll to position [294, 0]
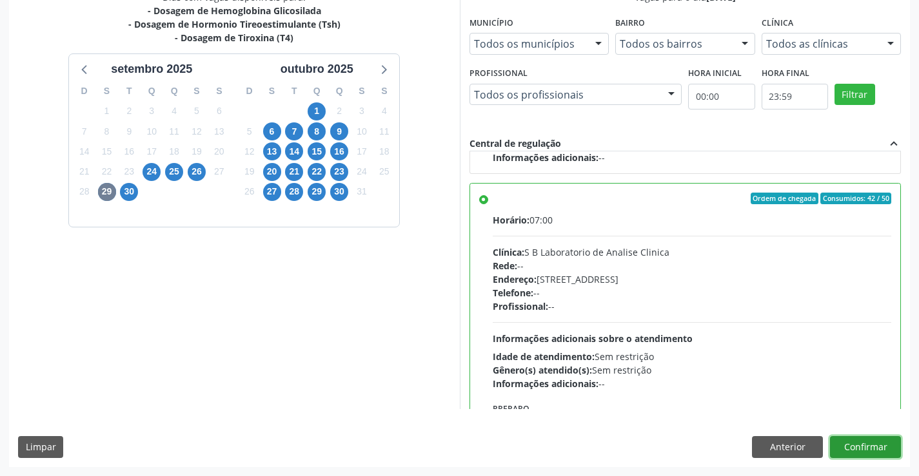
click at [881, 450] on button "Confirmar" at bounding box center [865, 447] width 71 height 22
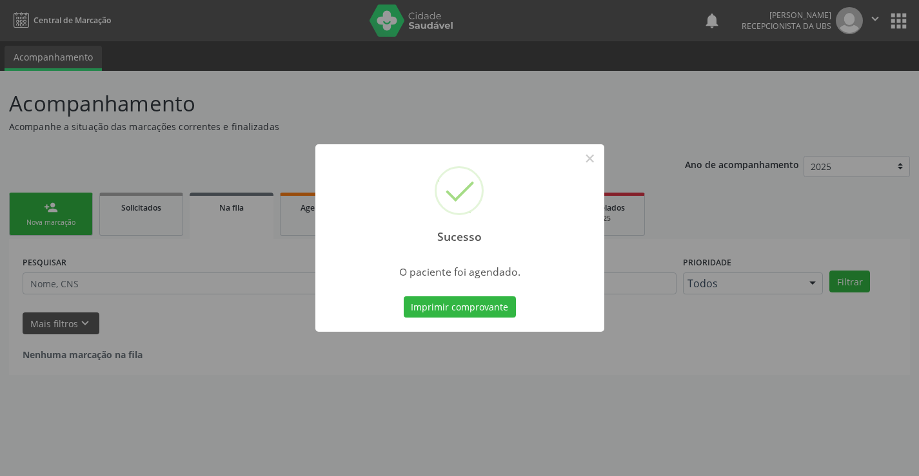
scroll to position [0, 0]
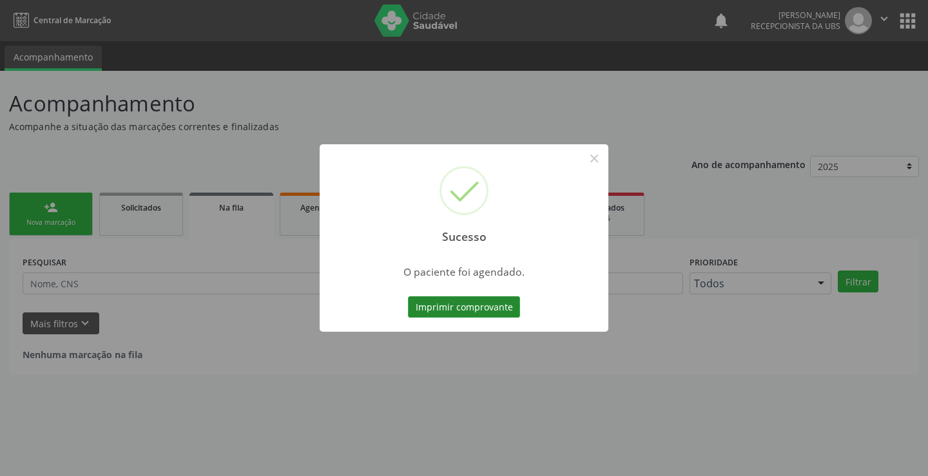
click at [495, 298] on button "Imprimir comprovante" at bounding box center [464, 308] width 112 height 22
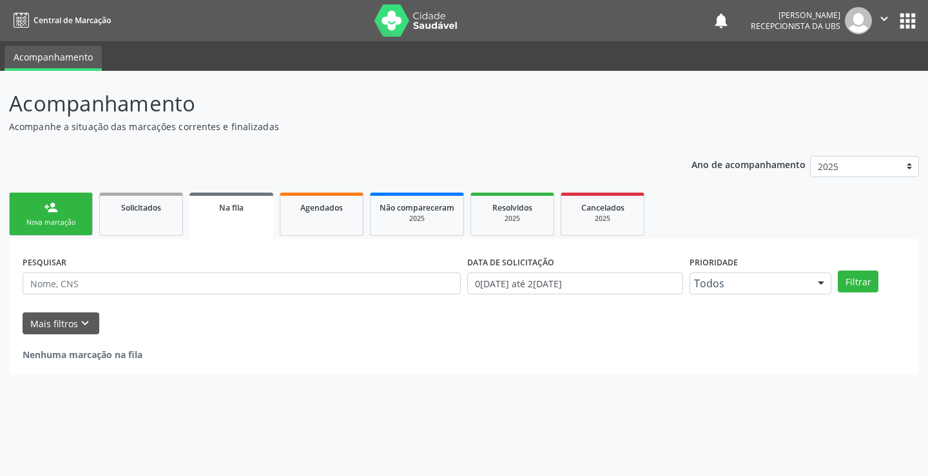
click at [76, 213] on link "person_add Nova marcação" at bounding box center [51, 214] width 84 height 43
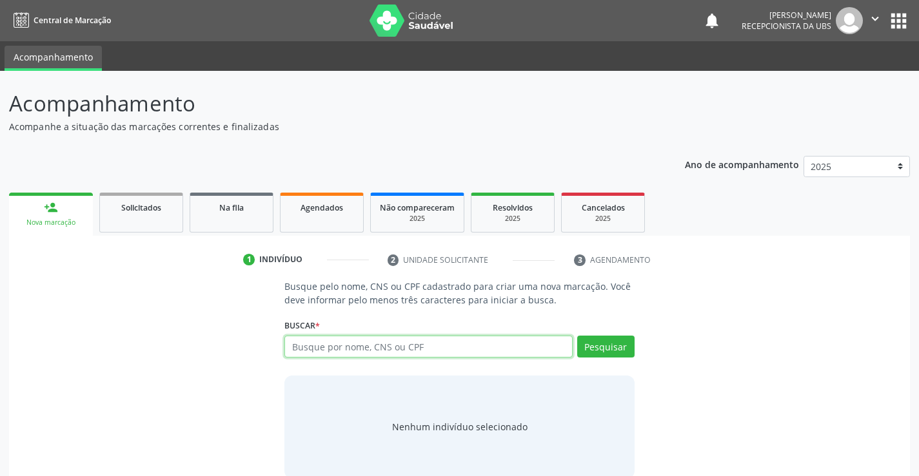
click at [424, 347] on input "text" at bounding box center [428, 347] width 288 height 22
type input "05711778404"
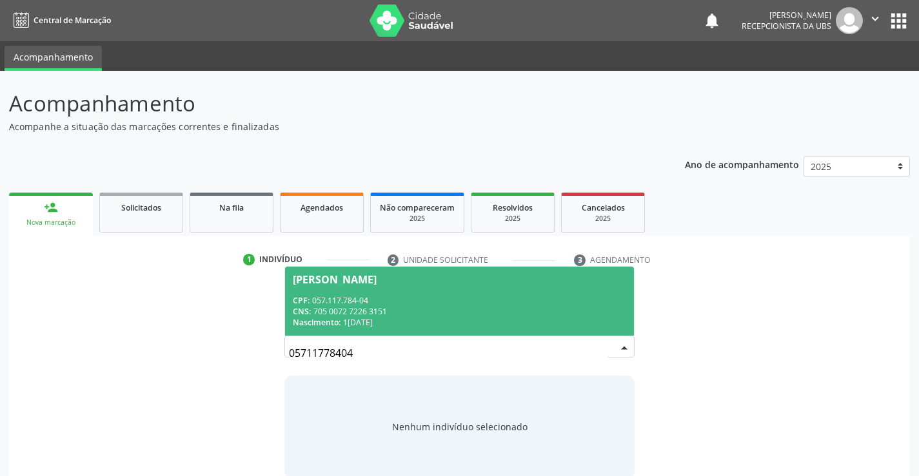
click at [420, 308] on div "CNS: 705 0072 7226 3151" at bounding box center [459, 311] width 333 height 11
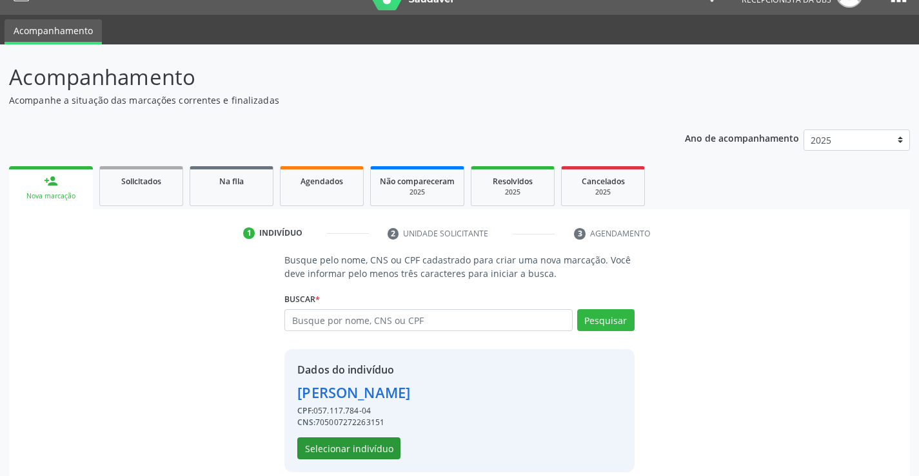
scroll to position [41, 0]
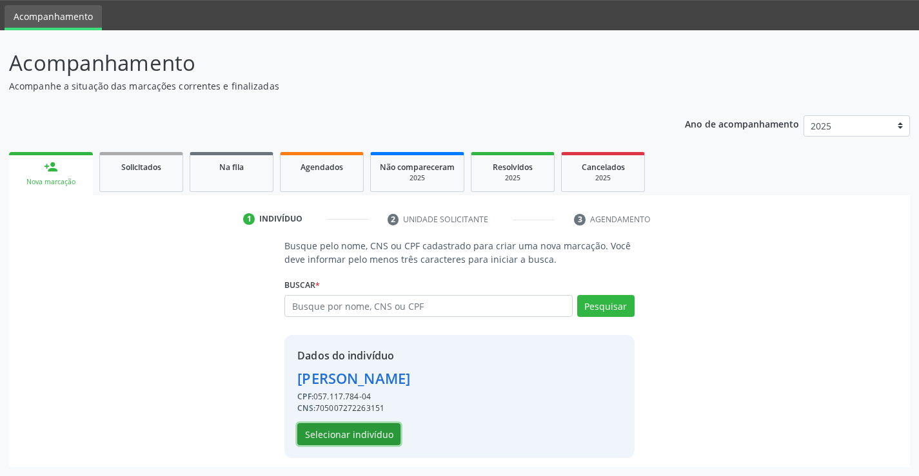
click at [367, 429] on button "Selecionar indivíduo" at bounding box center [348, 435] width 103 height 22
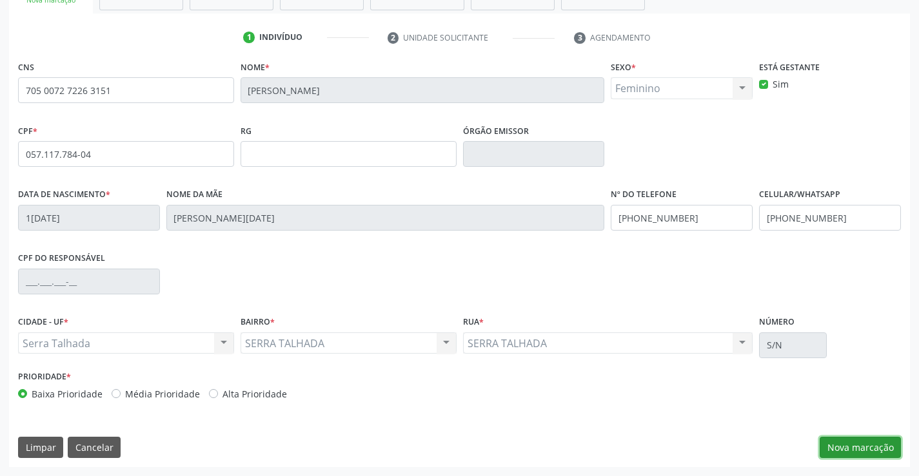
click at [857, 445] on button "Nova marcação" at bounding box center [859, 448] width 81 height 22
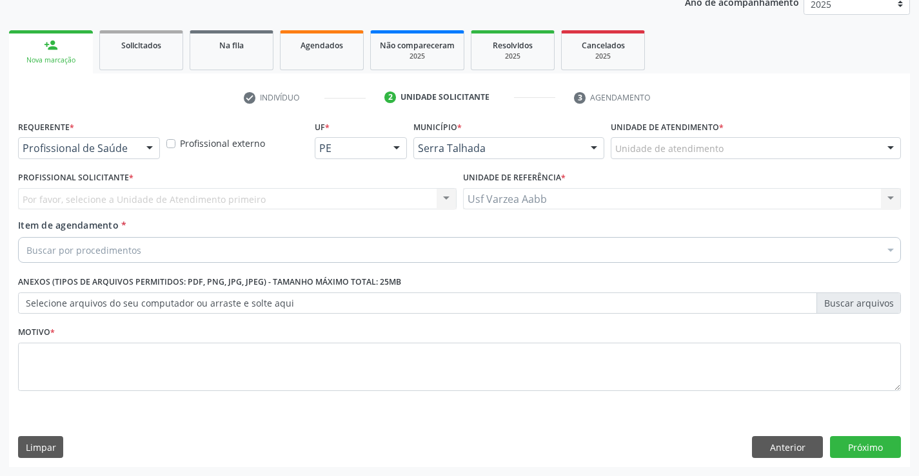
scroll to position [162, 0]
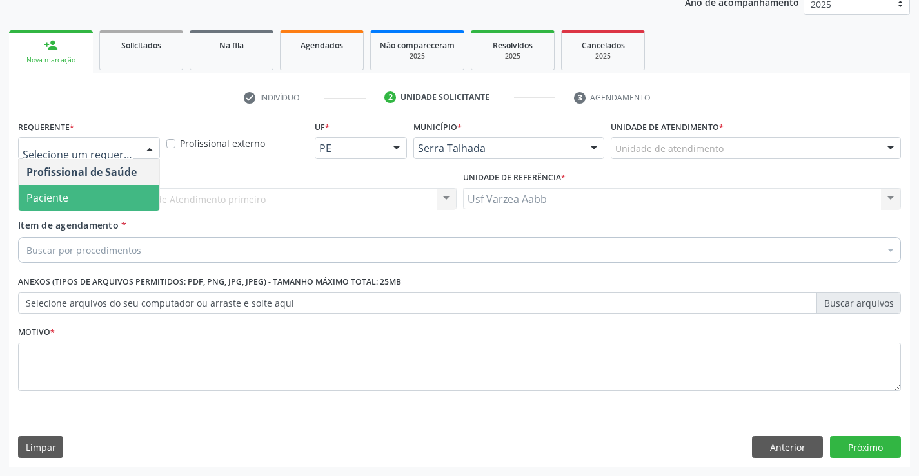
click at [99, 199] on span "Paciente" at bounding box center [89, 198] width 141 height 26
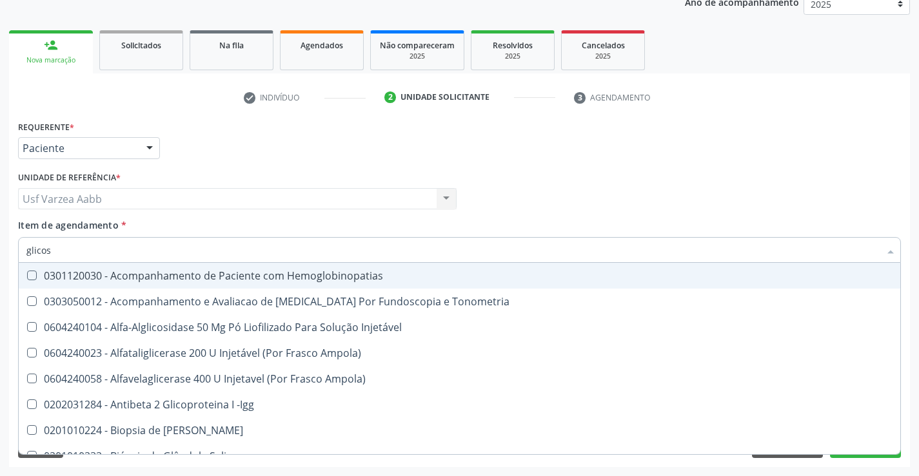
type input "glicose"
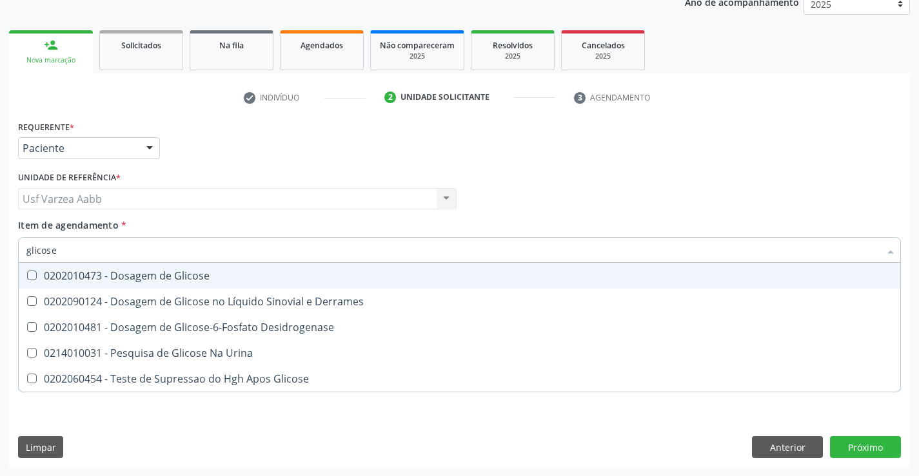
click at [141, 280] on div "0202010473 - Dosagem de Glicose" at bounding box center [459, 276] width 866 height 10
checkbox Glicose "true"
click at [148, 256] on input "glicose" at bounding box center [452, 250] width 853 height 26
type input "cr"
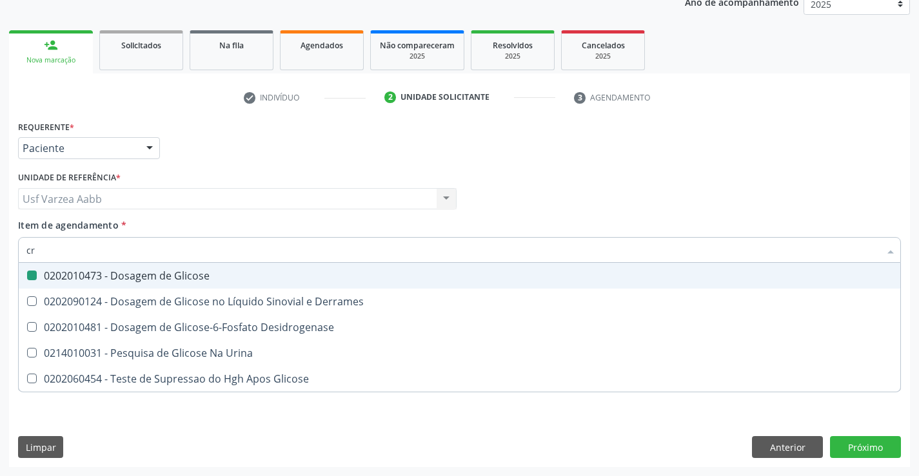
checkbox Glicose "false"
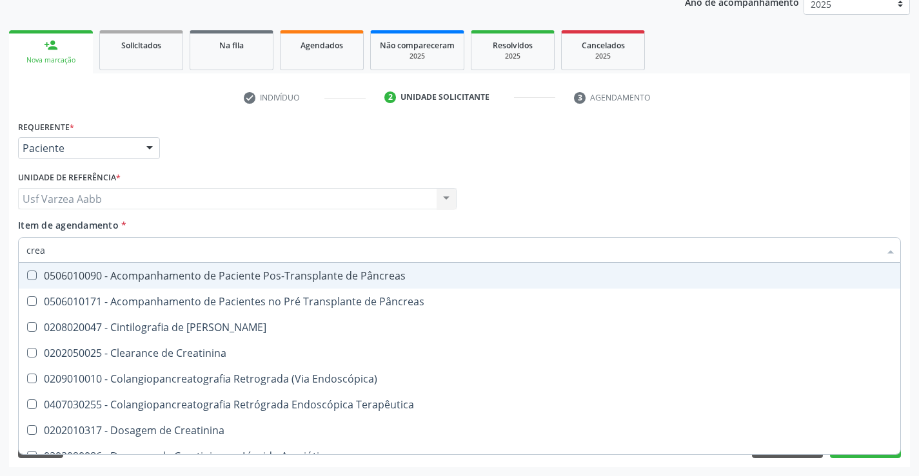
type input "creat"
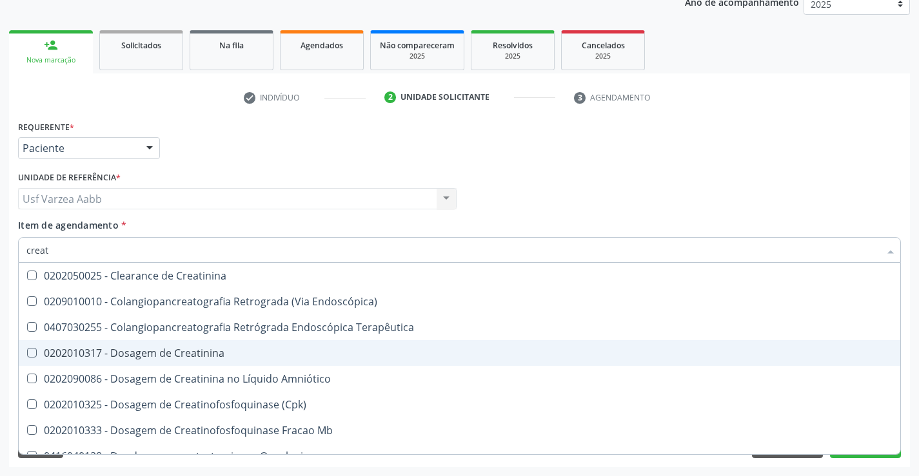
click at [197, 348] on div "0202010317 - Dosagem de Creatinina" at bounding box center [459, 353] width 866 height 10
checkbox Creatinina "true"
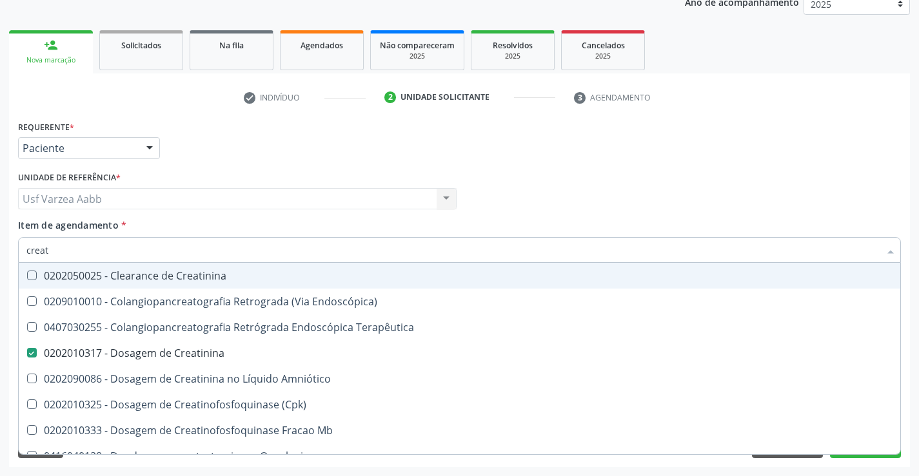
click at [190, 240] on input "creat" at bounding box center [452, 250] width 853 height 26
type input "u"
checkbox Creatinina "false"
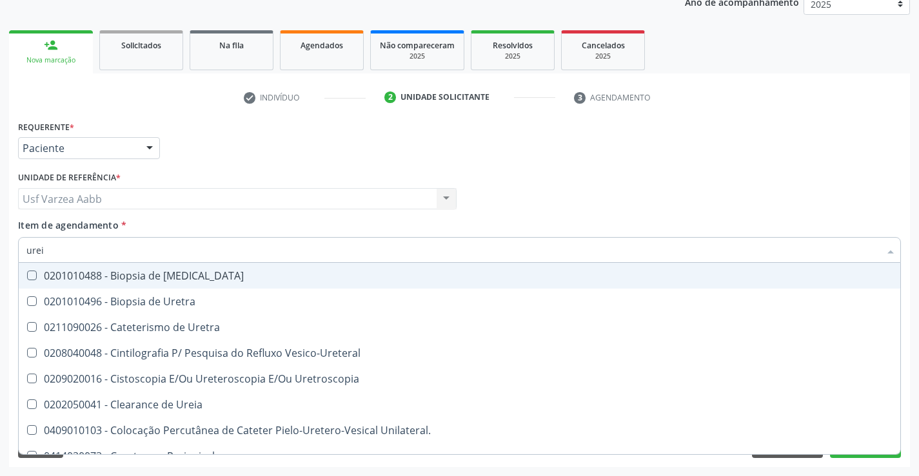
type input "ureia"
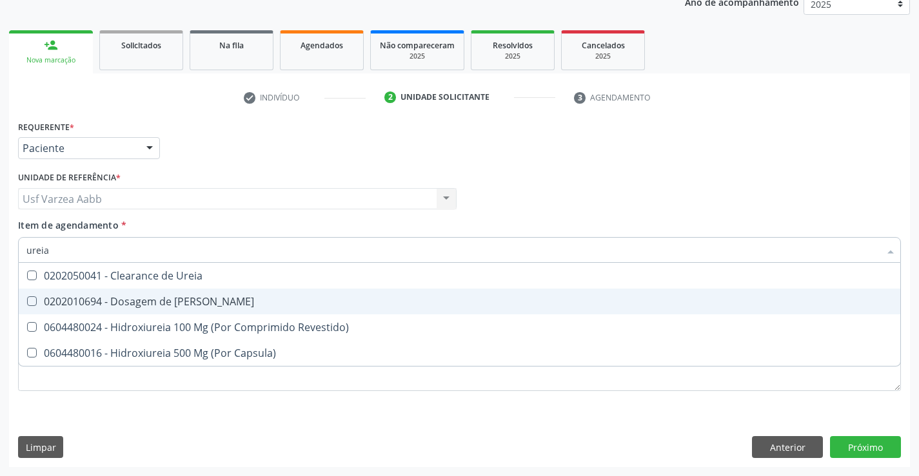
click at [174, 302] on div "0202010694 - Dosagem de [PERSON_NAME]" at bounding box center [459, 302] width 866 height 10
checkbox Ureia "true"
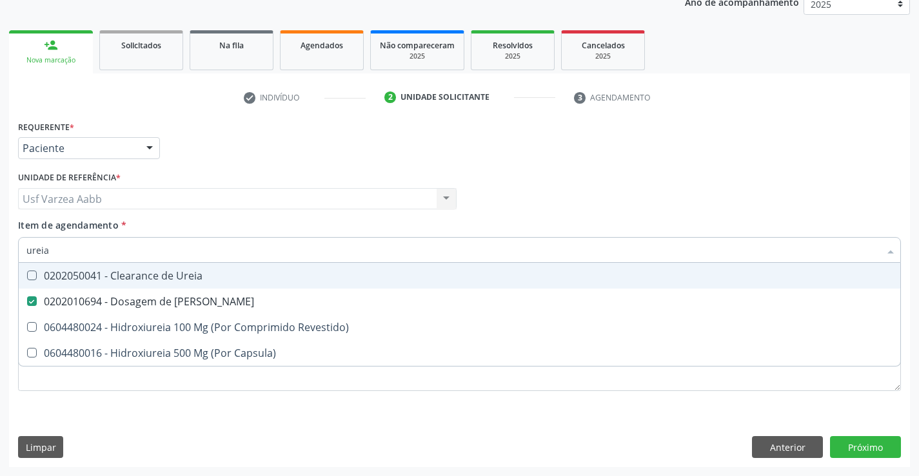
click at [171, 249] on input "ureia" at bounding box center [452, 250] width 853 height 26
type input "c"
checkbox Ureia "false"
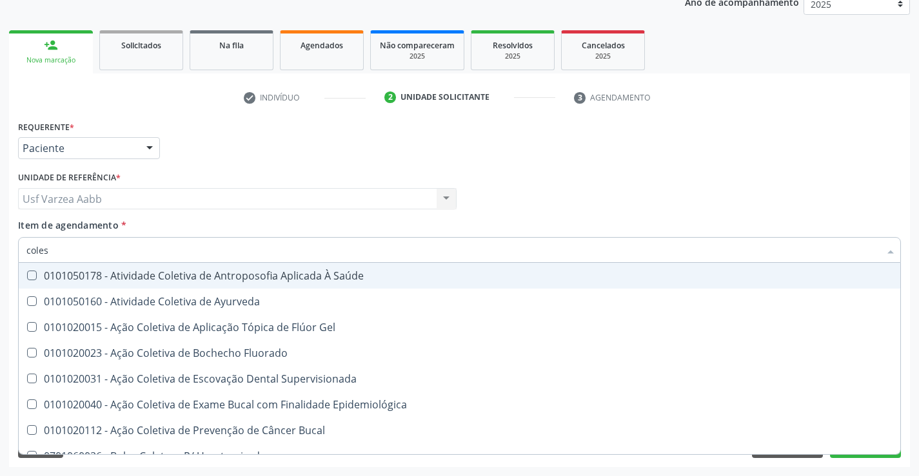
type input "colest"
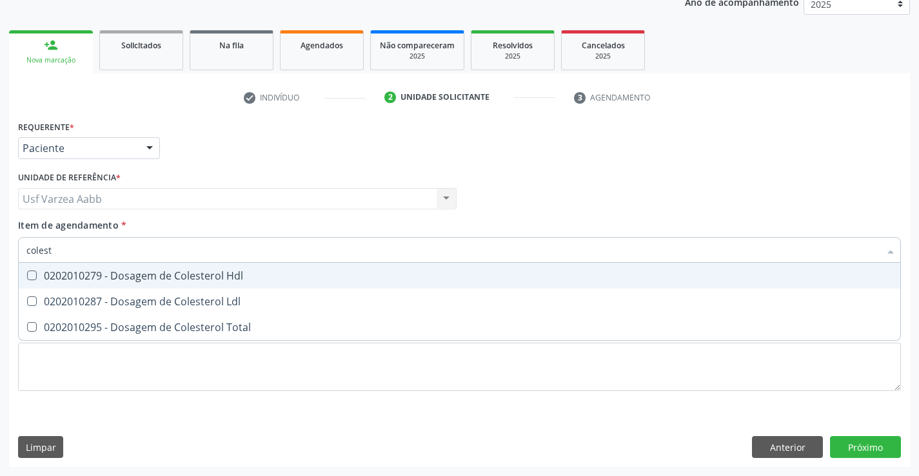
click at [176, 267] on span "0202010279 - Dosagem de Colesterol Hdl" at bounding box center [459, 276] width 881 height 26
checkbox Hdl "true"
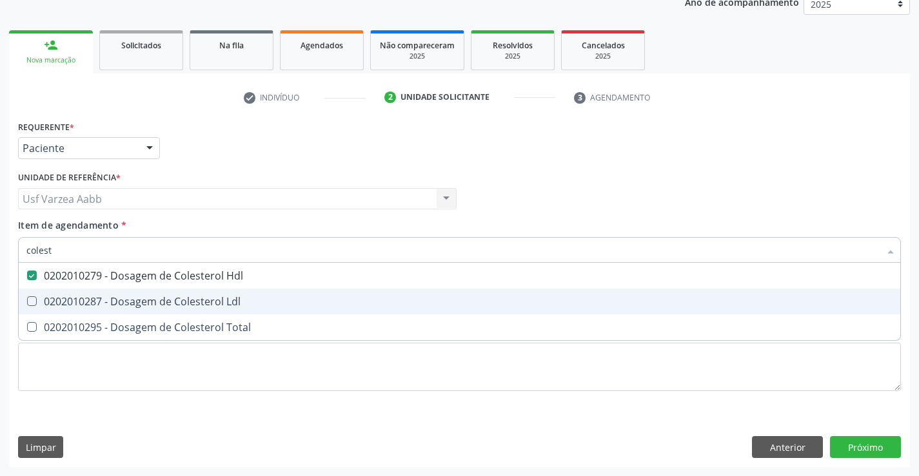
click at [181, 307] on div "0202010287 - Dosagem de Colesterol Ldl" at bounding box center [459, 302] width 866 height 10
checkbox Ldl "true"
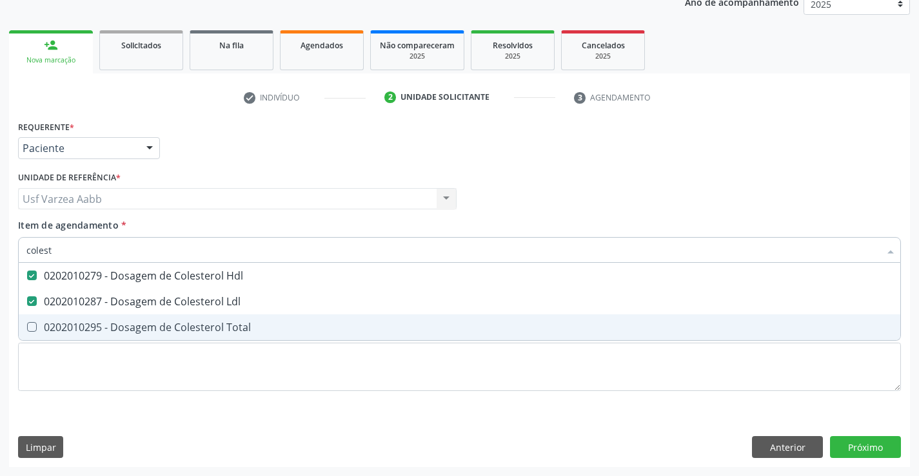
click at [181, 326] on div "0202010295 - Dosagem de Colesterol Total" at bounding box center [459, 327] width 866 height 10
checkbox Total "true"
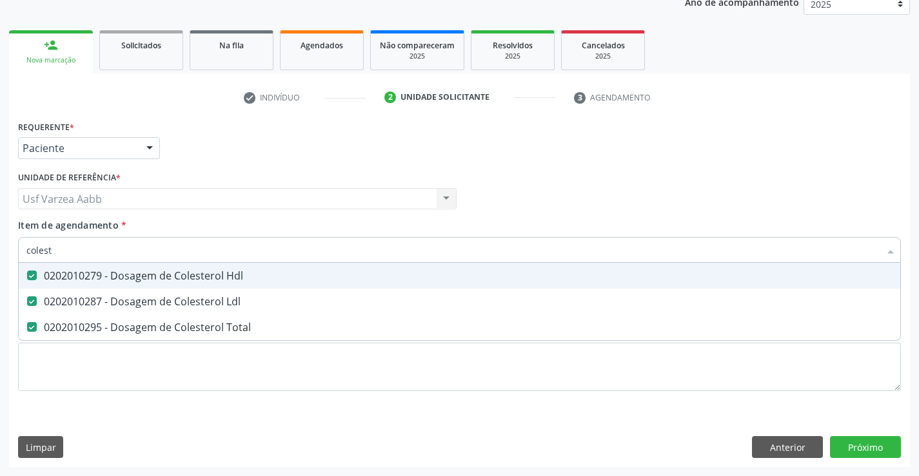
click at [186, 249] on input "colest" at bounding box center [452, 250] width 853 height 26
type input "bi"
checkbox Hdl "false"
checkbox Ldl "false"
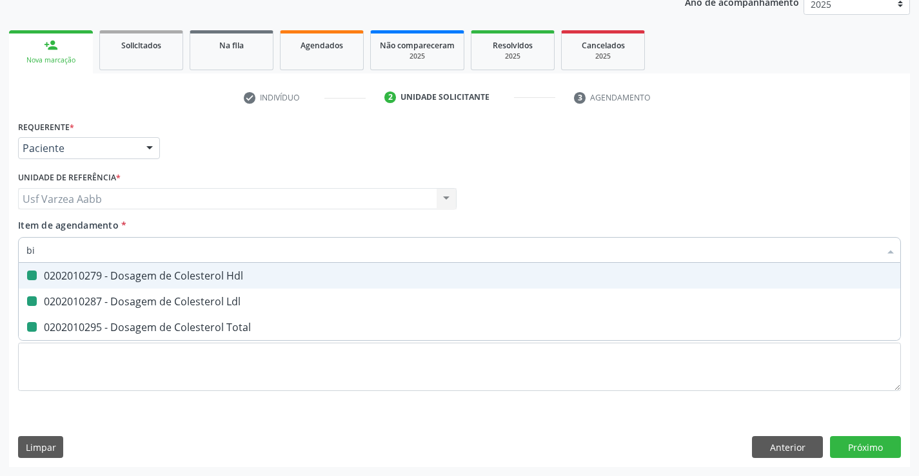
checkbox Total "false"
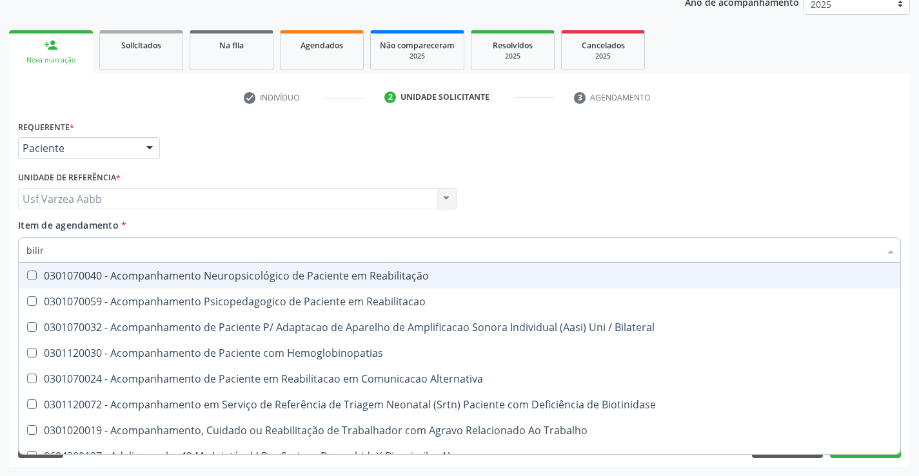
type input "bilirr"
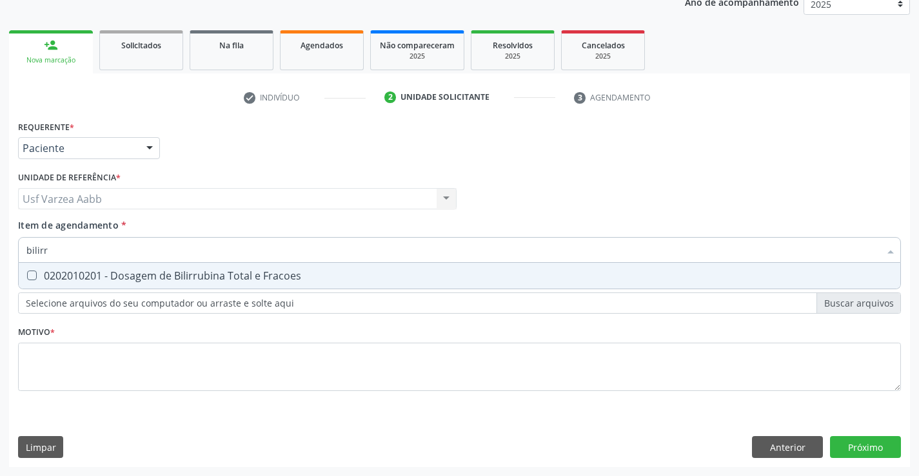
click at [183, 271] on div "0202010201 - Dosagem de Bilirrubina Total e Fracoes" at bounding box center [459, 276] width 866 height 10
checkbox Fracoes "true"
click at [190, 257] on input "bilirr" at bounding box center [452, 250] width 853 height 26
type input "tg"
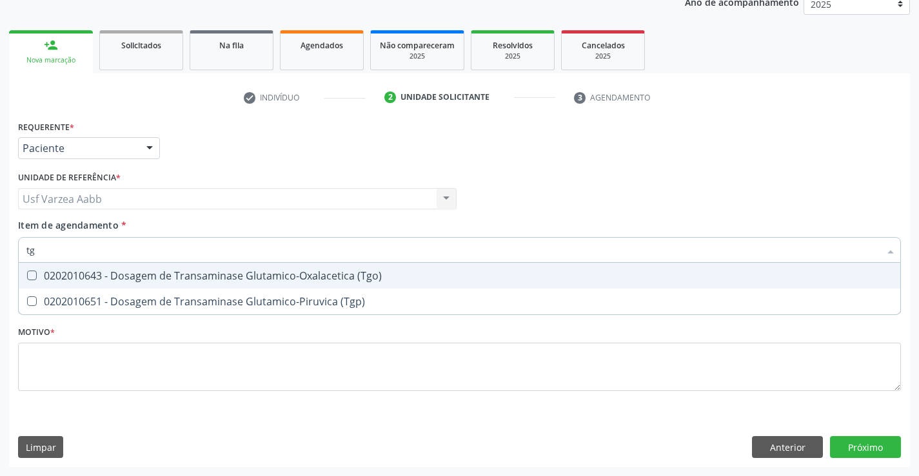
click at [230, 277] on div "0202010643 - Dosagem de Transaminase Glutamico-Oxalacetica (Tgo)" at bounding box center [459, 276] width 866 height 10
checkbox \(Tgo\) "true"
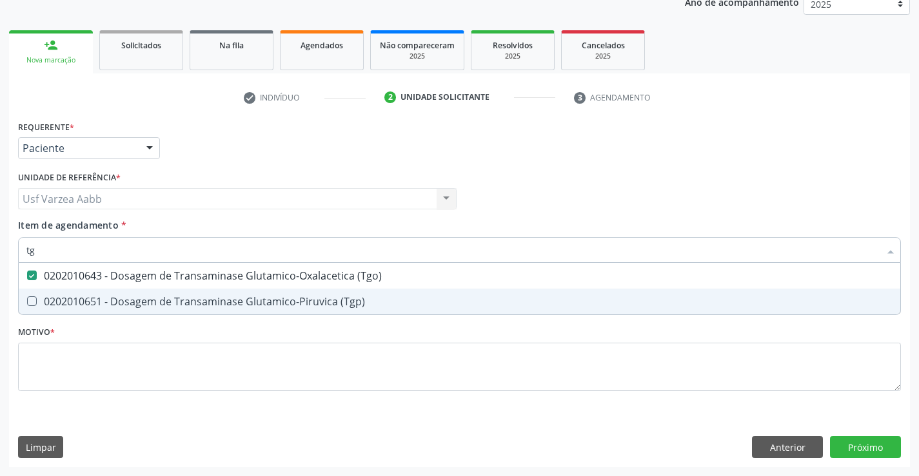
click at [228, 297] on div "0202010651 - Dosagem de Transaminase Glutamico-Piruvica (Tgp)" at bounding box center [459, 302] width 866 height 10
checkbox \(Tgp\) "true"
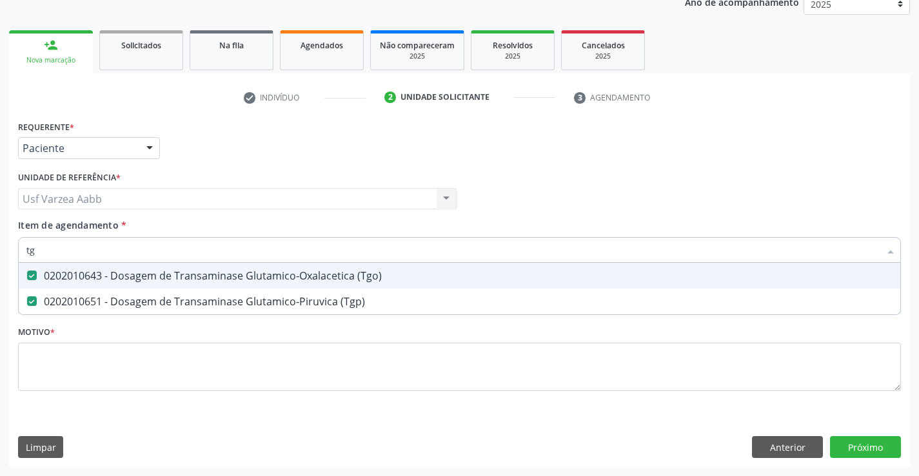
click at [234, 260] on input "tg" at bounding box center [452, 250] width 853 height 26
type input "tri"
checkbox \(Tgo\) "false"
checkbox \(Tgp\) "false"
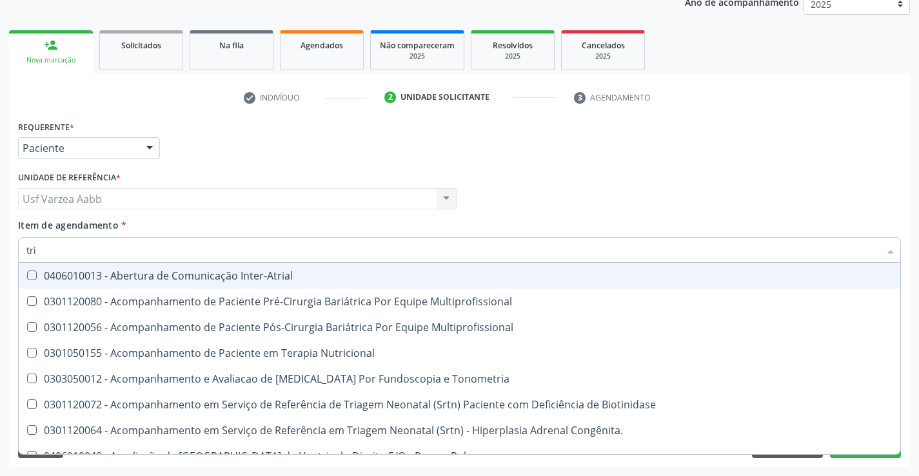
type input "trig"
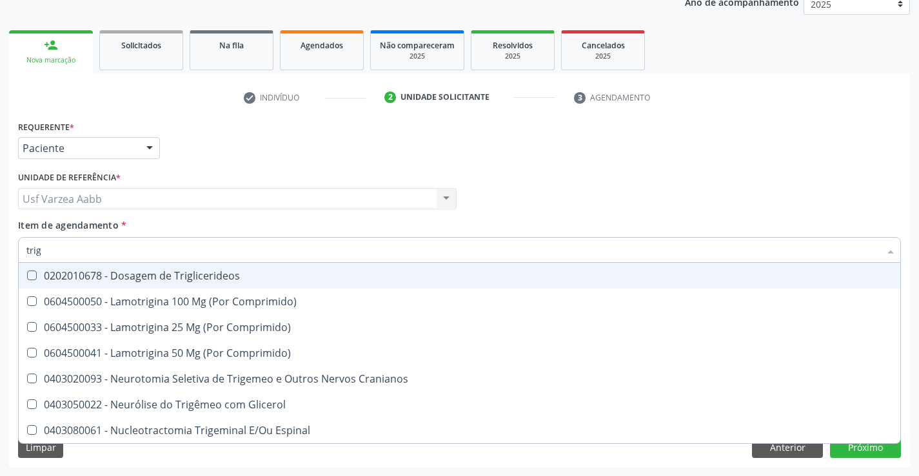
click at [230, 271] on div "0202010678 - Dosagem de Triglicerideos" at bounding box center [459, 276] width 866 height 10
checkbox Triglicerideos "true"
click at [238, 253] on input "trig" at bounding box center [452, 250] width 853 height 26
type input "hem"
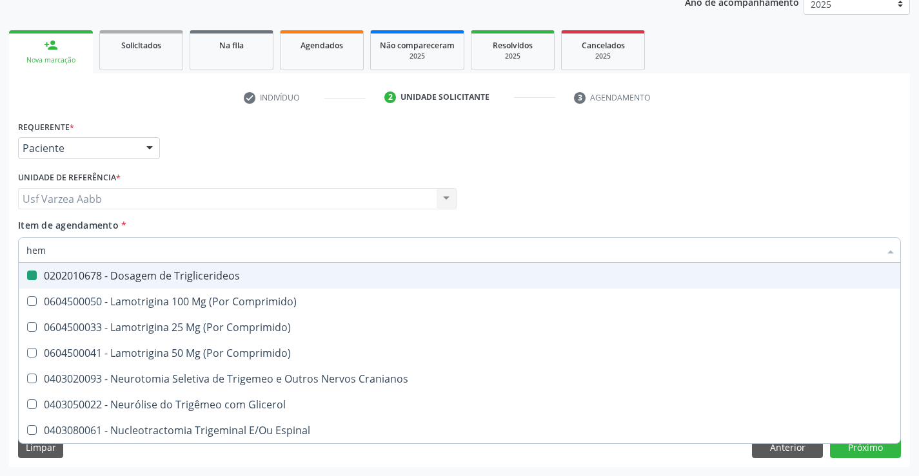
checkbox Triglicerideos "false"
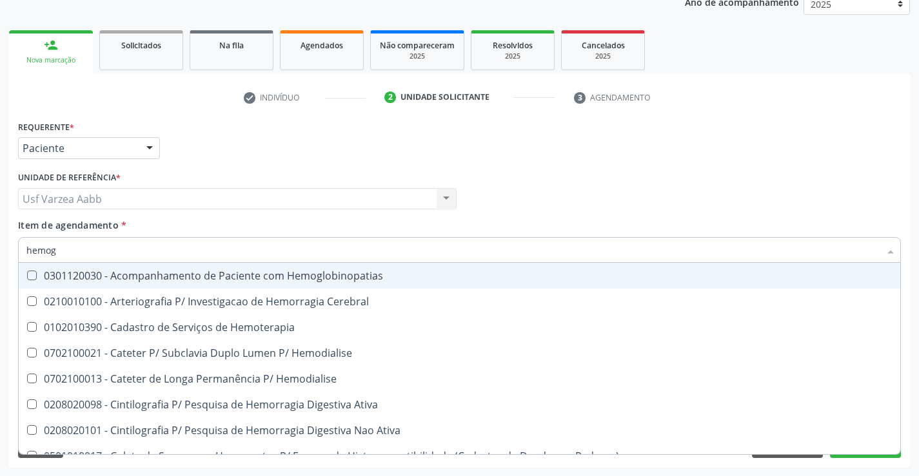
type input "hemogr"
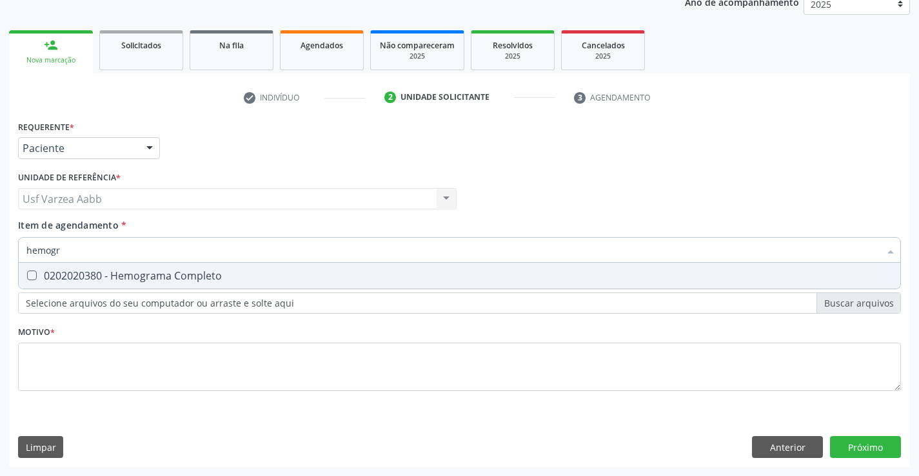
drag, startPoint x: 226, startPoint y: 271, endPoint x: 222, endPoint y: 262, distance: 9.6
click at [224, 271] on div "0202020380 - Hemograma Completo" at bounding box center [459, 276] width 866 height 10
checkbox Completo "true"
click at [222, 240] on input "hemogr" at bounding box center [452, 250] width 853 height 26
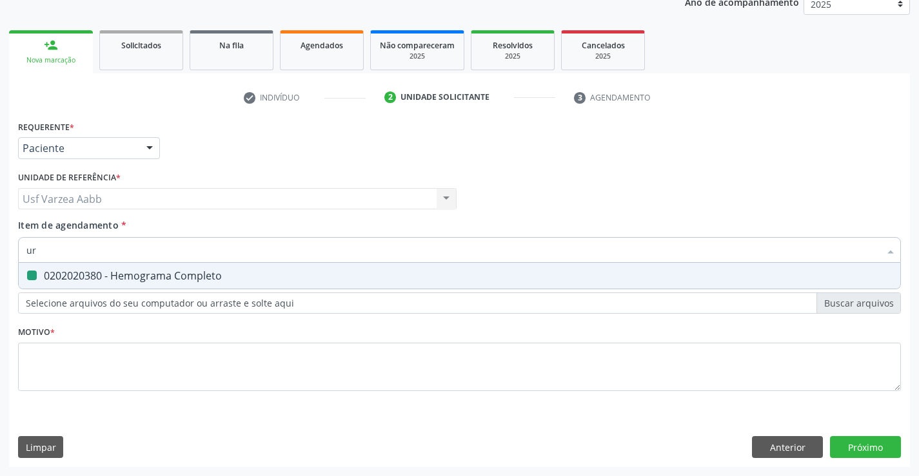
type input "uri"
checkbox Completo "false"
type input "urina"
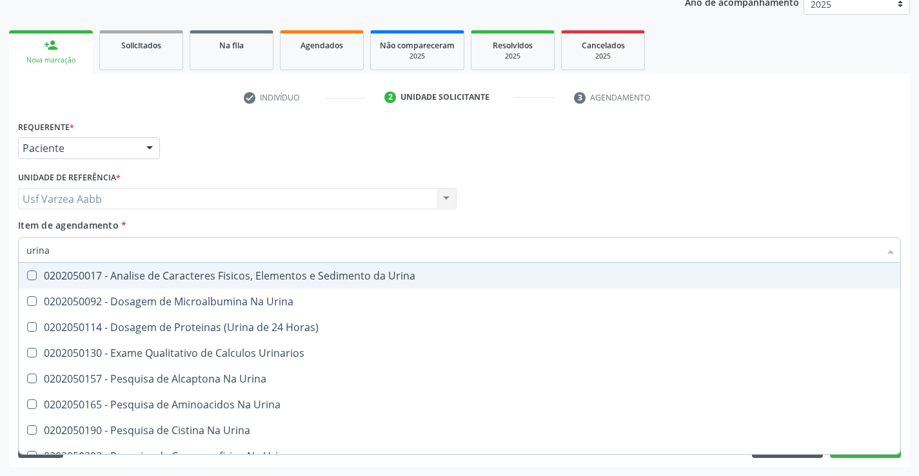
click at [217, 279] on div "0202050017 - Analise de Caracteres Fisicos, Elementos e Sedimento da Urina" at bounding box center [459, 276] width 866 height 10
checkbox Urina "true"
click at [221, 255] on input "urina" at bounding box center [452, 250] width 853 height 26
type input "tsh"
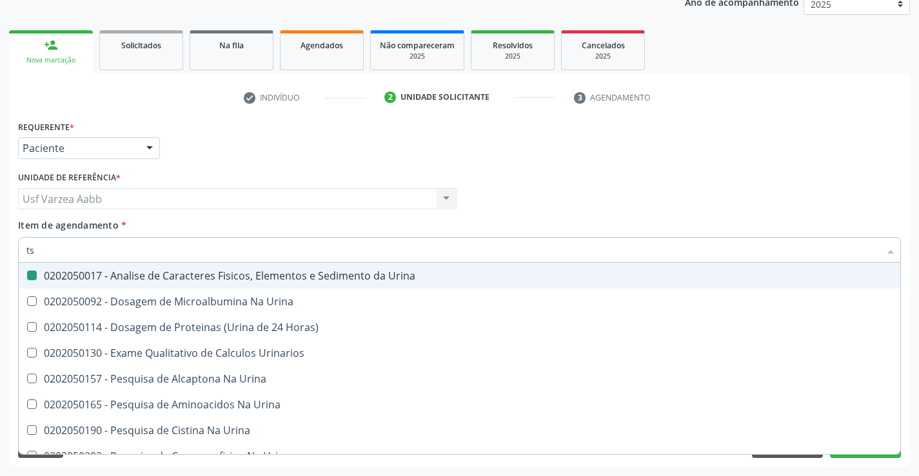
checkbox Urina "false"
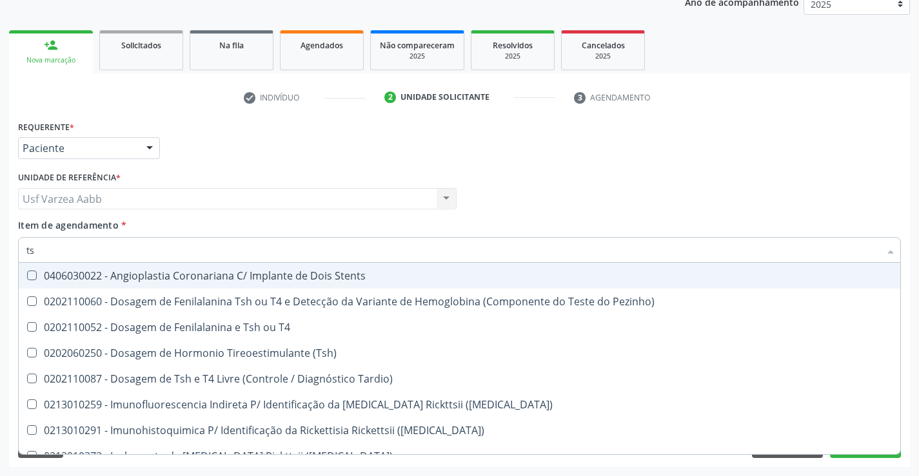
type input "t"
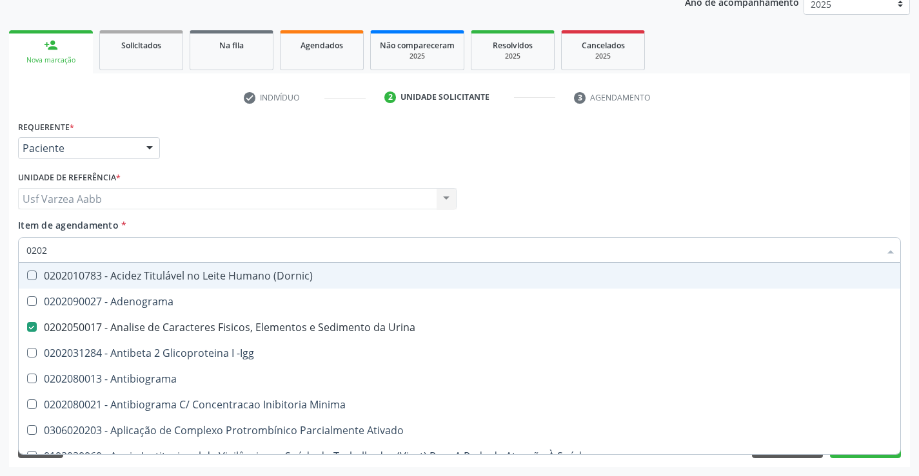
type input "02020"
checkbox Urina "true"
checkbox Liquor "false"
checkbox Globular "false"
checkbox Fracoes "true"
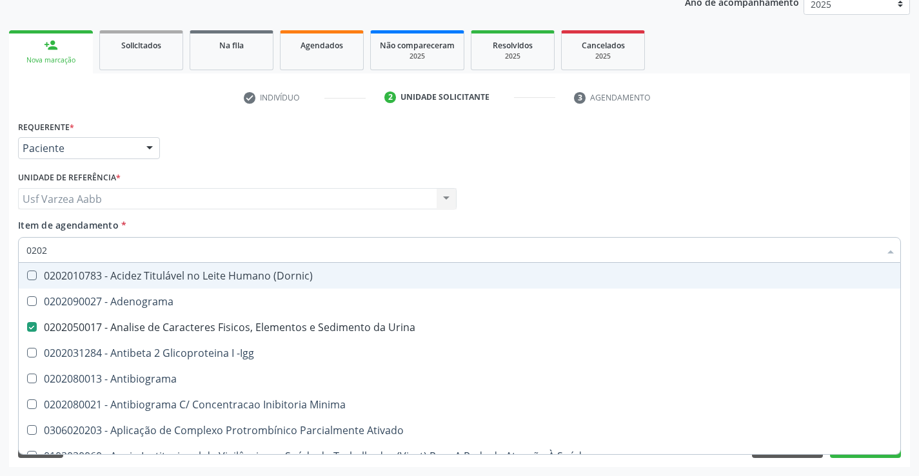
checkbox Hdl "true"
checkbox Ldl "true"
checkbox Total "true"
checkbox C4 "false"
checkbox Creatinina "true"
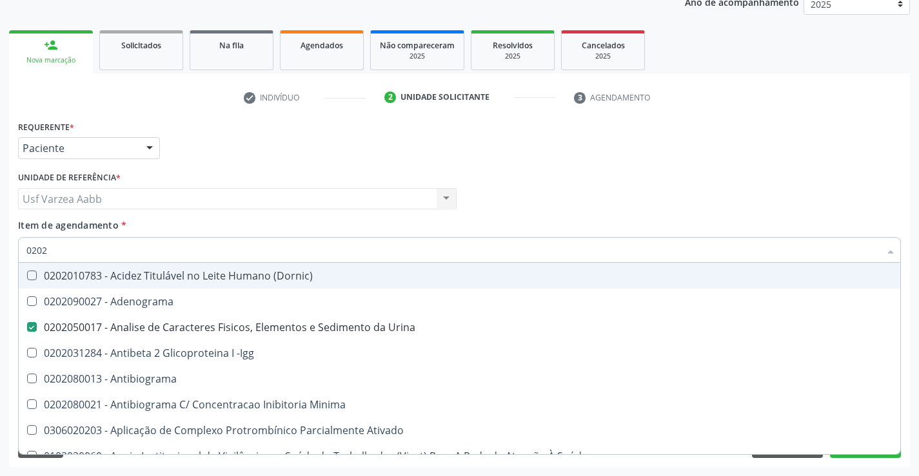
checkbox Estriol "false"
checkbox Estrona "false"
checkbox Etossuximida "false"
checkbox Viii "false"
checkbox Alcalina "false"
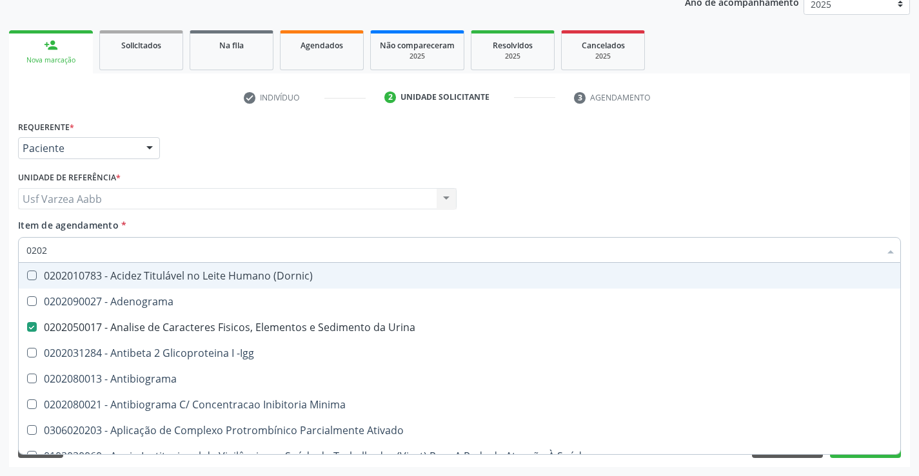
checkbox Glicose "true"
checkbox Lactato "false"
checkbox \(Tgo\) "true"
checkbox \(Tgp\) "true"
checkbox Triglicerideos "true"
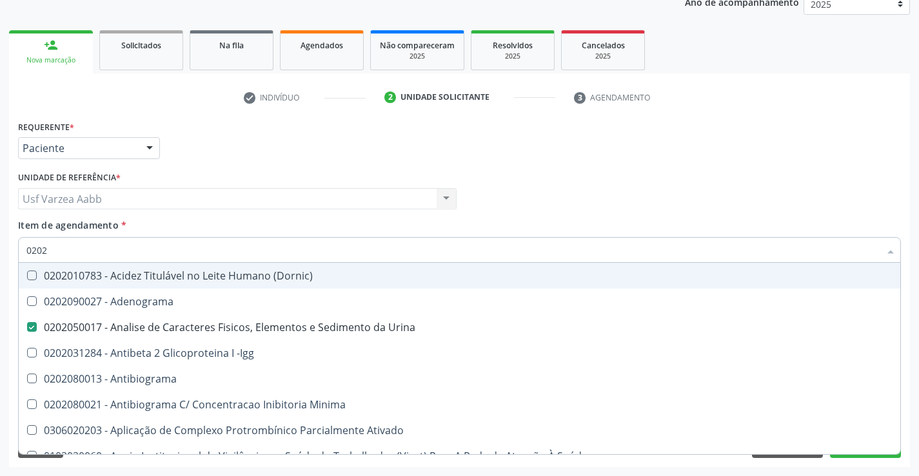
checkbox Ureia "true"
checkbox \(Direto\) "false"
checkbox Urinarios "false"
checkbox Pallidum "false"
checkbox Hematocrito "false"
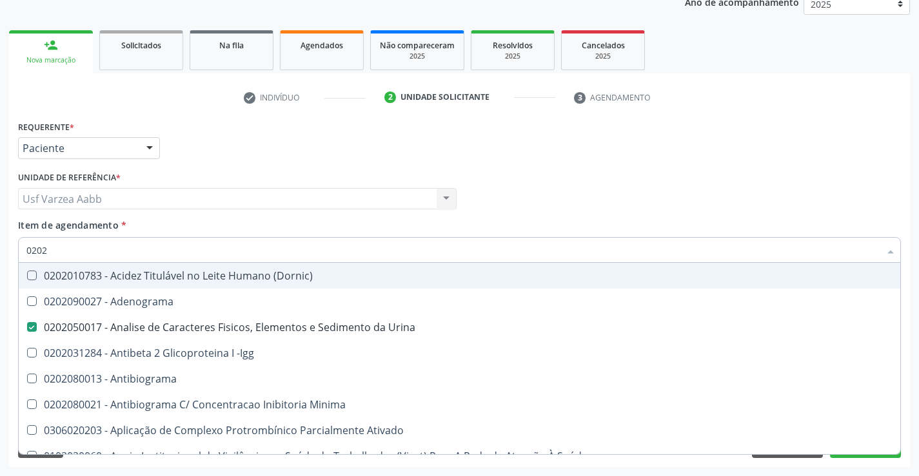
checkbox Completo "true"
checkbox Pylori "false"
type input "020202"
checkbox Urina "false"
checkbox Molecular "true"
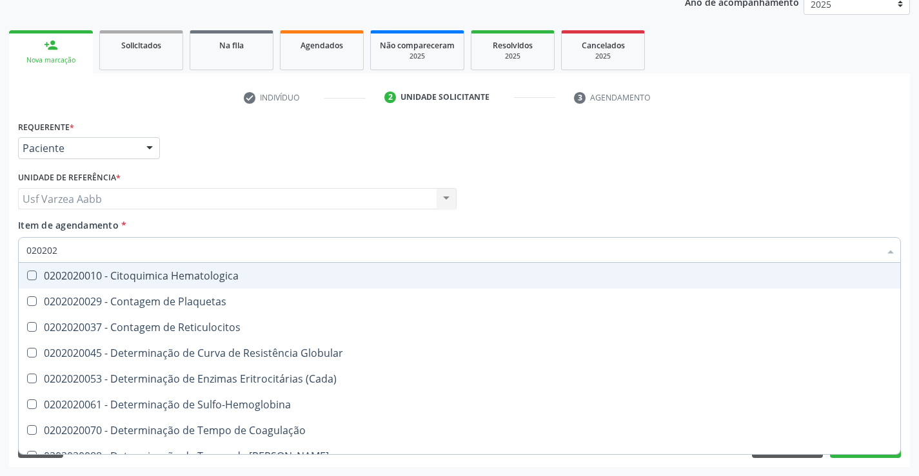
type input "0202020"
checkbox Hematocrito "true"
checkbox Completo "false"
type input "0202020096"
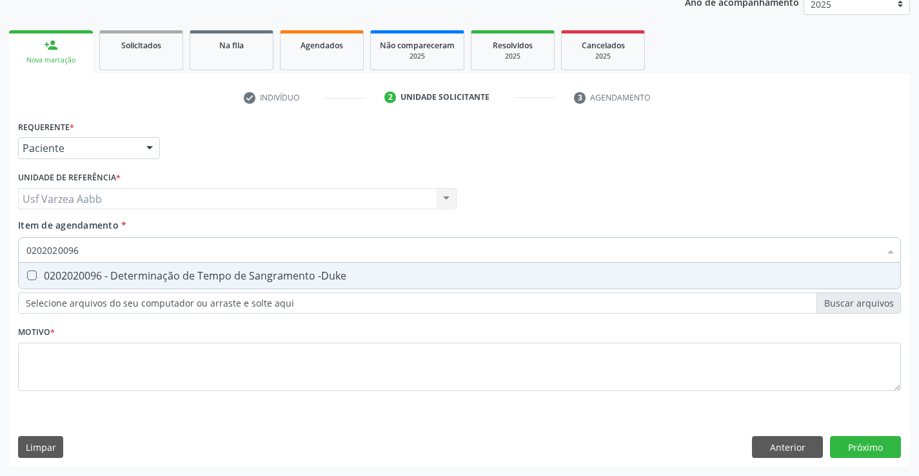
click at [367, 288] on span "0202020096 - Determinação de Tempo de Sangramento -Duke" at bounding box center [459, 276] width 881 height 26
checkbox -Duke "true"
type input "02020200"
checkbox -Duke "false"
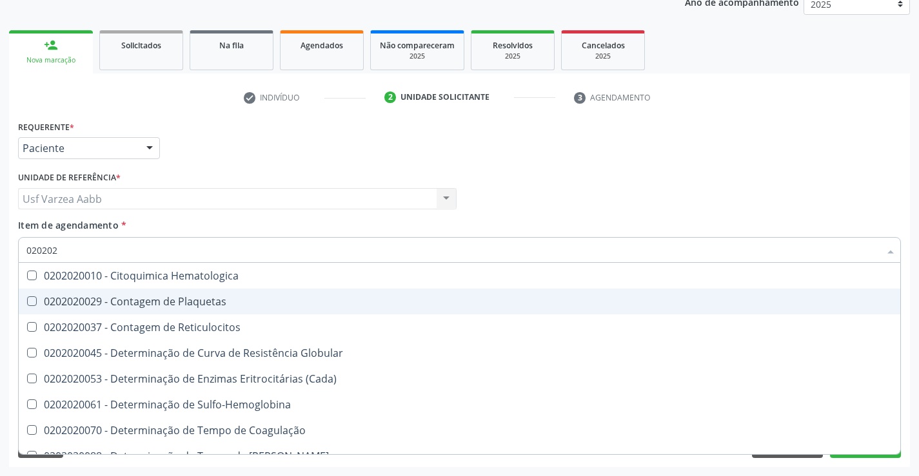
type input "02020"
checkbox Reticulocitos "true"
checkbox -Duke "false"
checkbox Completo "false"
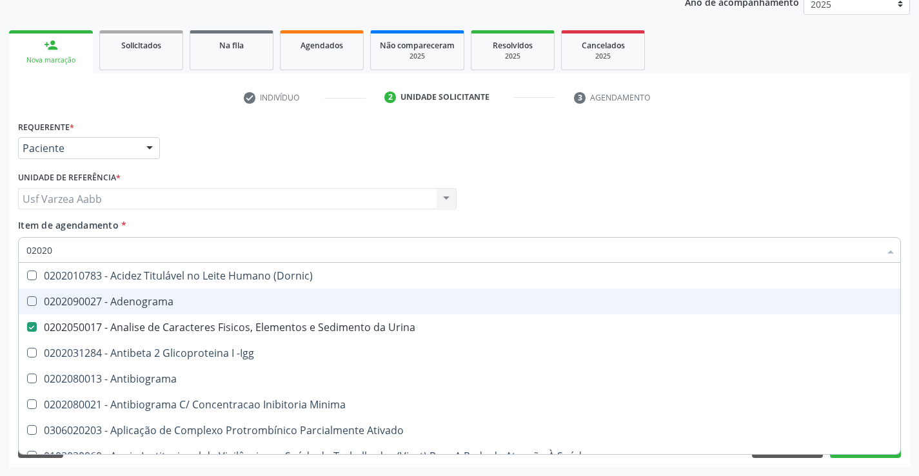
type input "020202"
checkbox Urina "false"
checkbox Clínico "true"
checkbox Molecular "true"
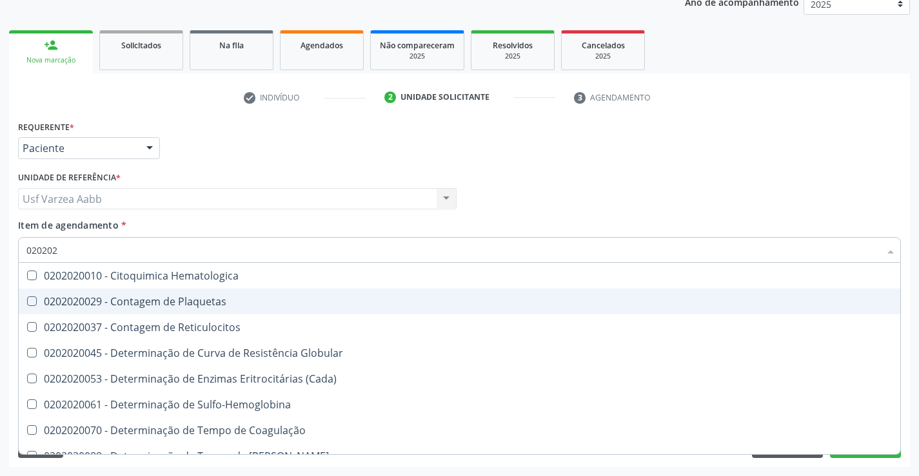
type input "0202020"
checkbox Completo "true"
checkbox Leucograma "false"
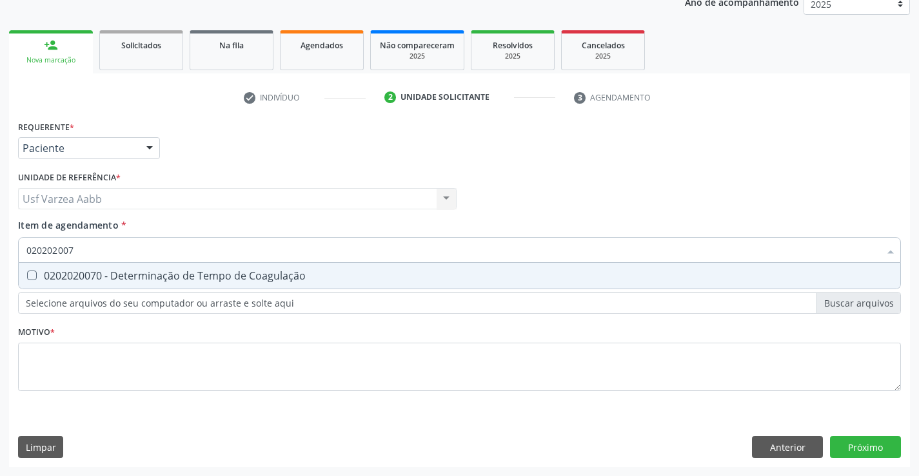
type input "0202020070"
click at [406, 279] on div "0202020070 - Determinação de Tempo de Coagulação" at bounding box center [459, 276] width 866 height 10
checkbox Coagulação "true"
click at [424, 244] on input "0202020070" at bounding box center [452, 250] width 853 height 26
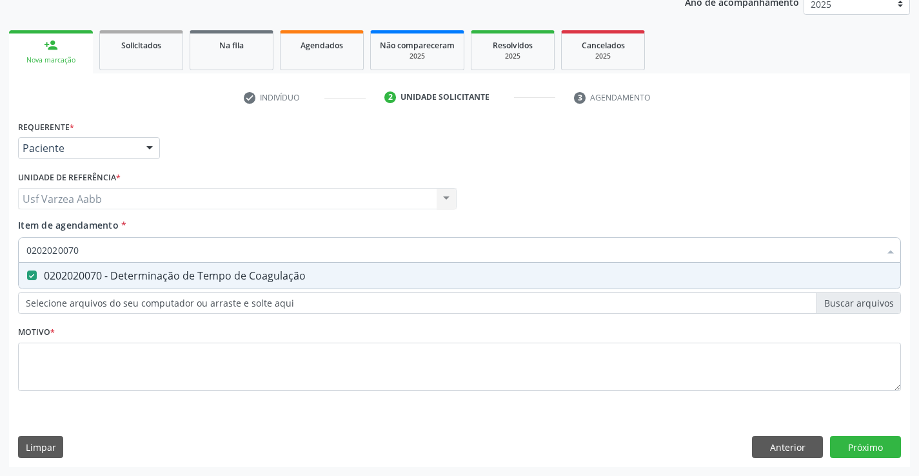
click at [424, 244] on input "0202020070" at bounding box center [452, 250] width 853 height 26
type input "02020200"
checkbox Coagulação "false"
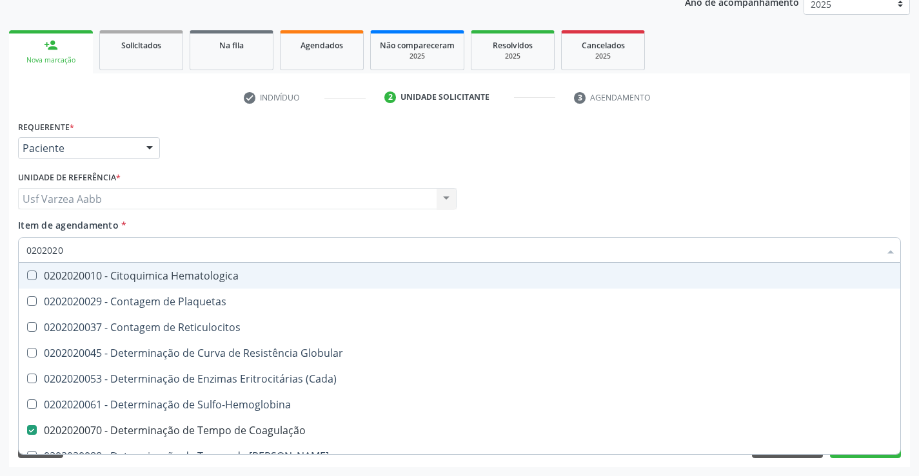
type input "020202"
checkbox Completo "false"
checkbox Leucograma "true"
type input "02020"
checkbox Reticulocitos "true"
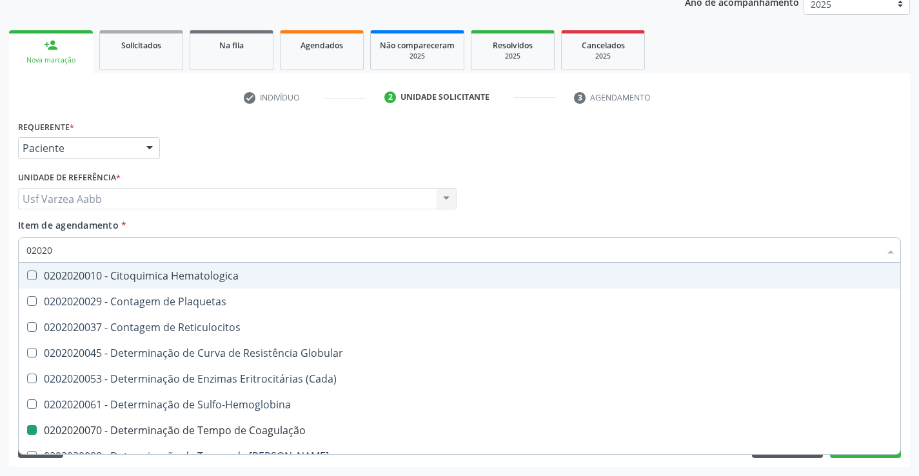
checkbox Coagulação "false"
checkbox -Duke "false"
checkbox Leucograma "false"
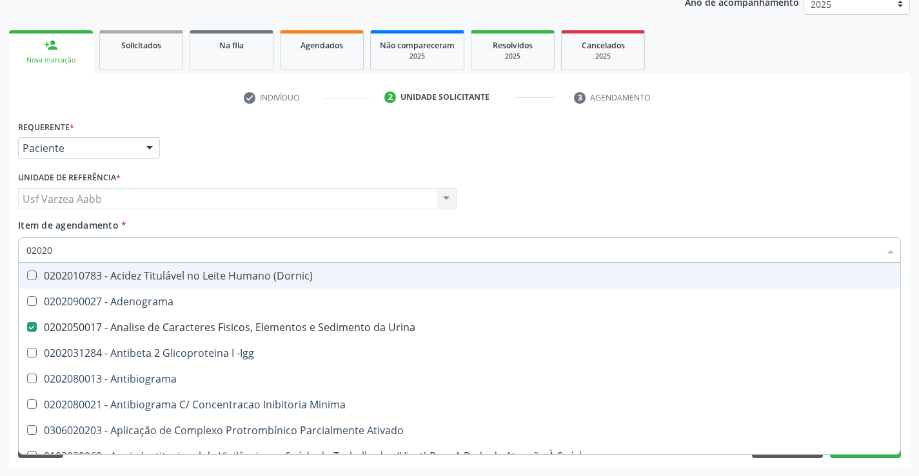
type input "020201"
checkbox Urina "false"
checkbox Plaquetas "true"
checkbox \(Pos-Pasteurização\) "true"
checkbox Molecular "true"
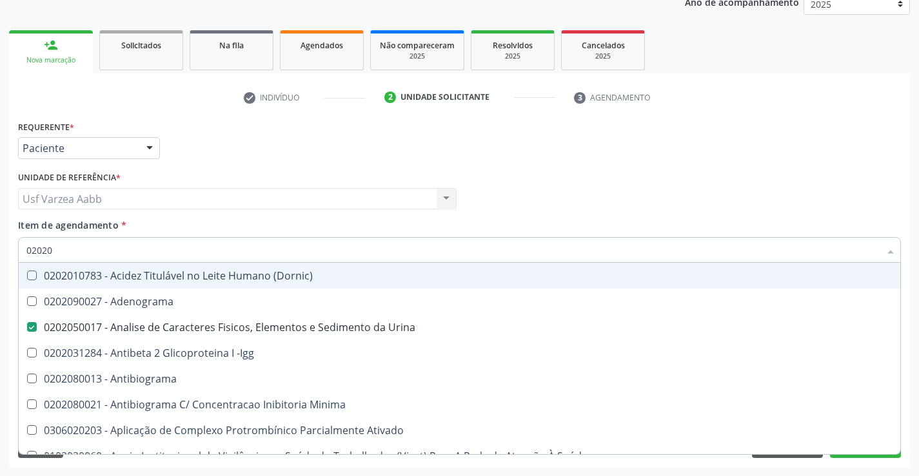
checkbox Parceria\) "true"
checkbox Gestante "true"
checkbox T3 "true"
checkbox Coagulação "false"
checkbox -Duke "false"
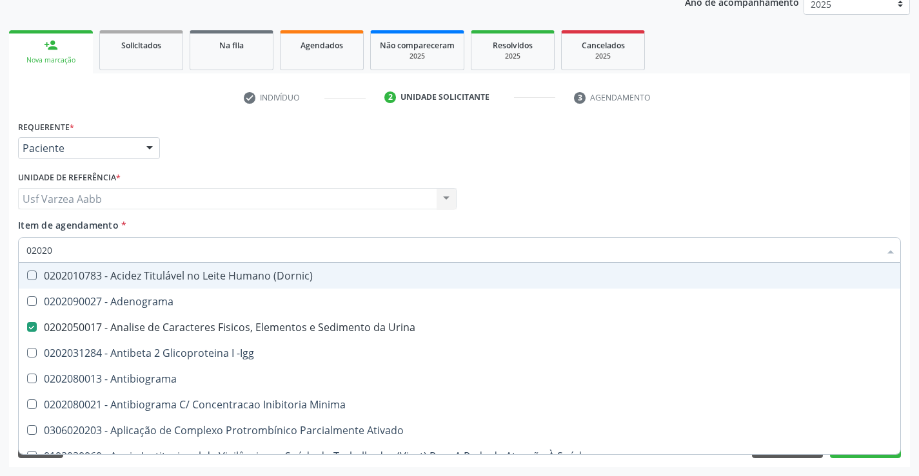
checkbox 17-Hidroxicorticosteroides "true"
checkbox D "true"
checkbox Acetona "true"
checkbox Ascorbico "true"
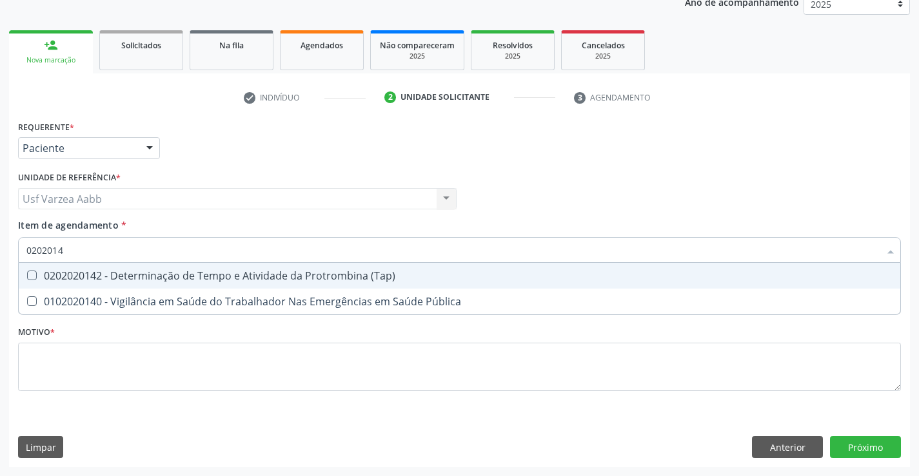
type input "02020142"
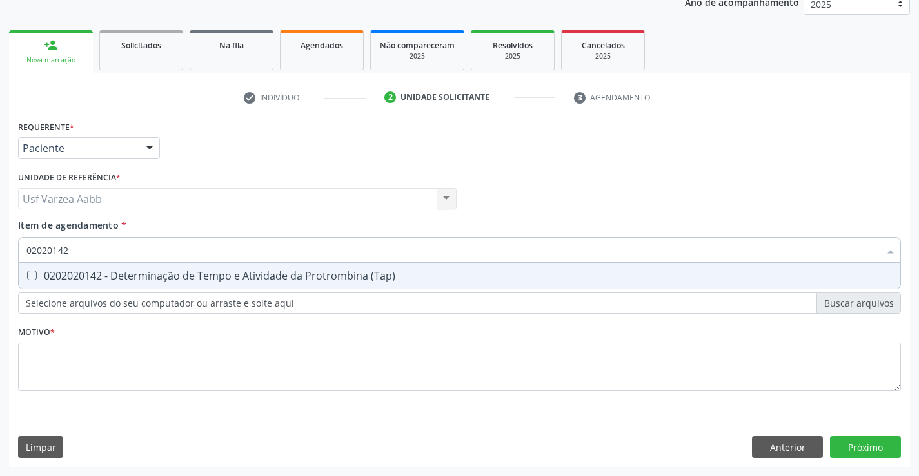
click at [435, 279] on div "0202020142 - Determinação de Tempo e Atividade da Protrombina (Tap)" at bounding box center [459, 276] width 866 height 10
checkbox \(Tap\) "true"
click at [445, 380] on div "Requerente * Paciente Profissional de Saúde Paciente Nenhum resultado encontrad…" at bounding box center [459, 263] width 883 height 292
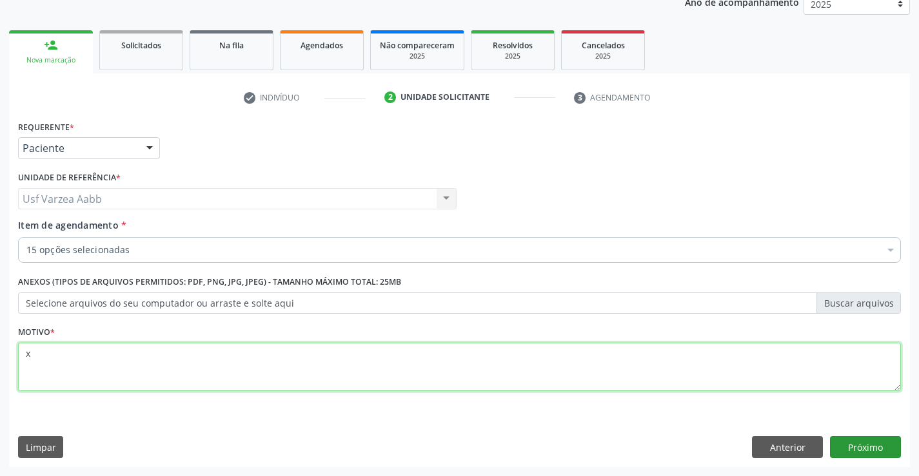
type textarea "x"
click at [842, 445] on button "Próximo" at bounding box center [865, 447] width 71 height 22
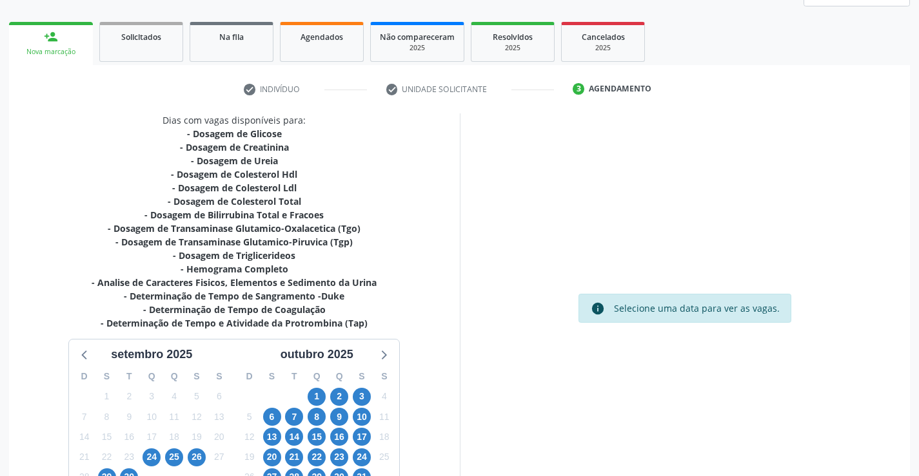
scroll to position [274, 0]
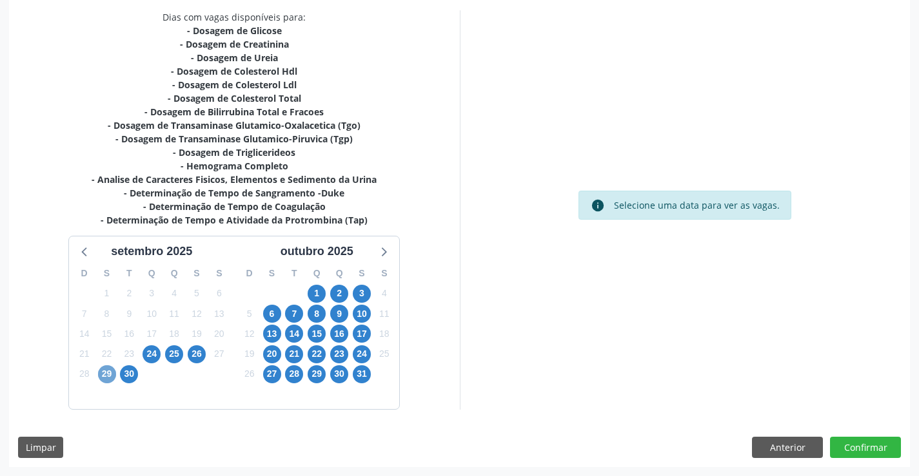
click at [111, 370] on span "29" at bounding box center [107, 375] width 18 height 18
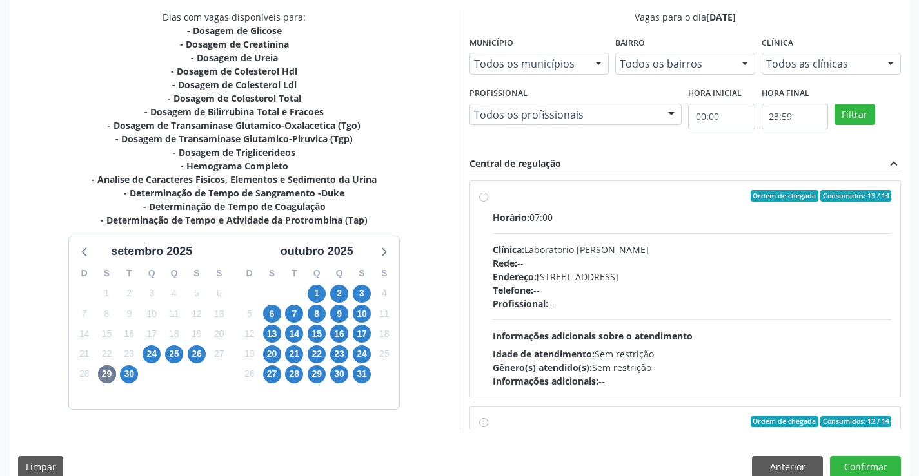
click at [493, 200] on label "Ordem de chegada Consumidos: 13 / 14 Horário: 07:00 Clínica: Laboratorio Jose P…" at bounding box center [692, 289] width 399 height 198
click at [487, 200] on input "Ordem de chegada Consumidos: 13 / 14 Horário: 07:00 Clínica: Laboratorio Jose P…" at bounding box center [483, 196] width 9 height 12
radio input "true"
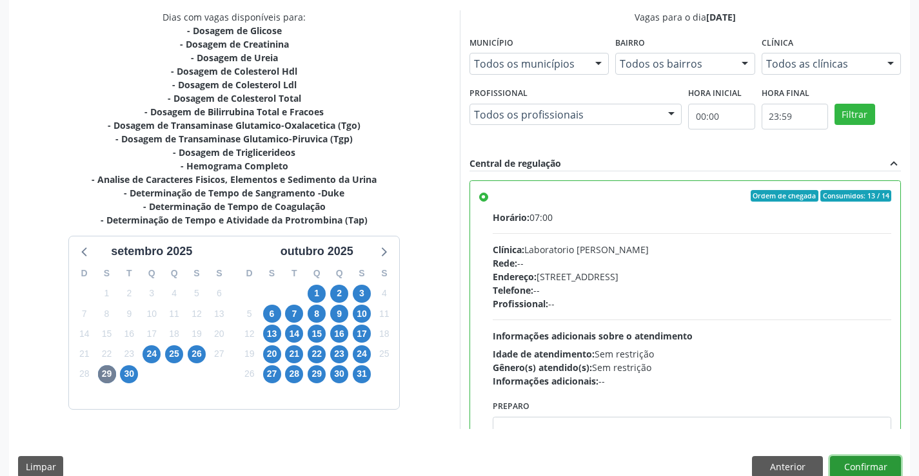
click at [850, 460] on button "Confirmar" at bounding box center [865, 467] width 71 height 22
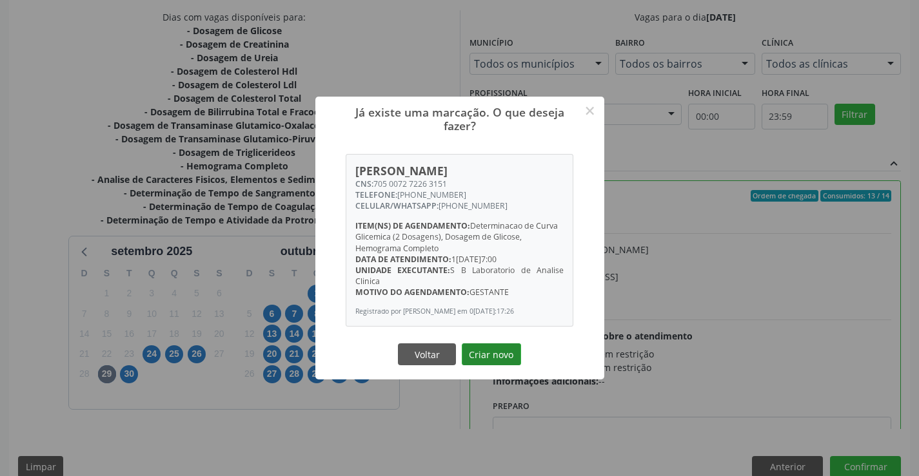
click at [485, 356] on button "Criar novo" at bounding box center [491, 355] width 59 height 22
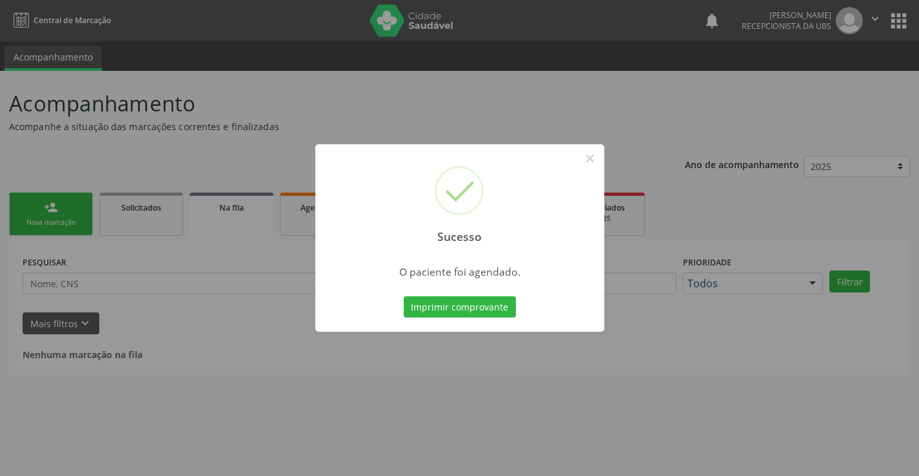
scroll to position [0, 0]
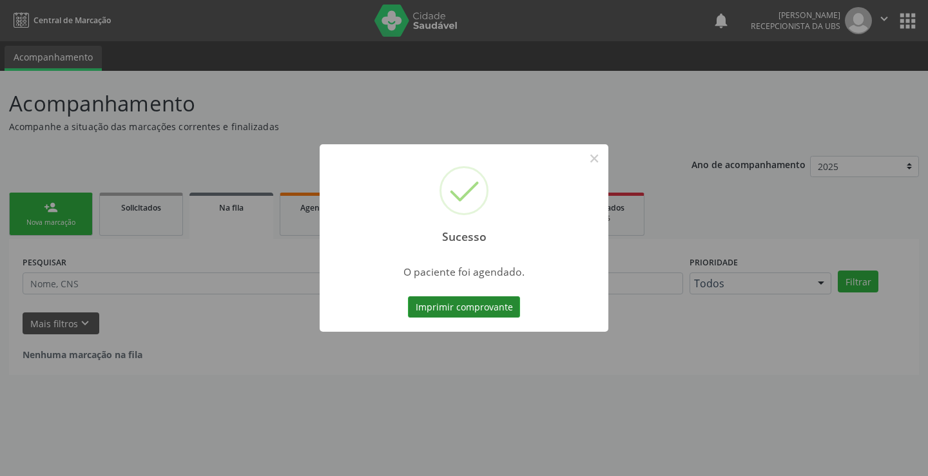
click at [442, 300] on button "Imprimir comprovante" at bounding box center [464, 308] width 112 height 22
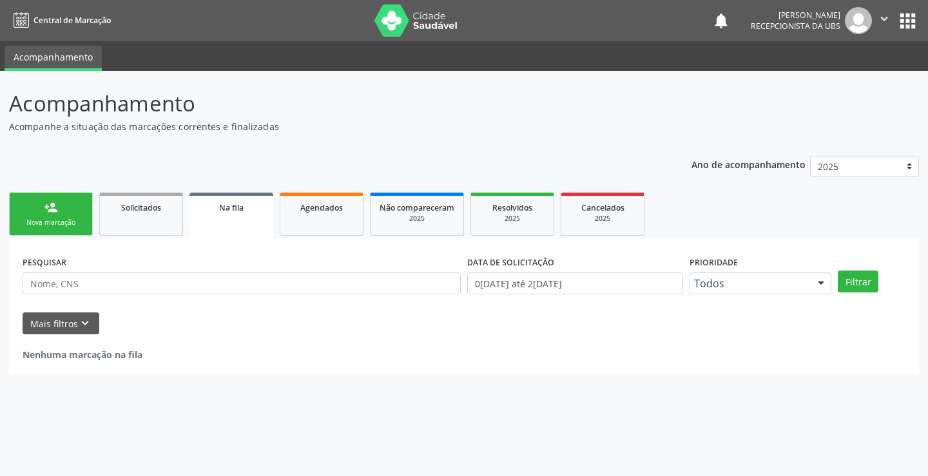
click at [65, 214] on link "person_add Nova marcação" at bounding box center [51, 214] width 84 height 43
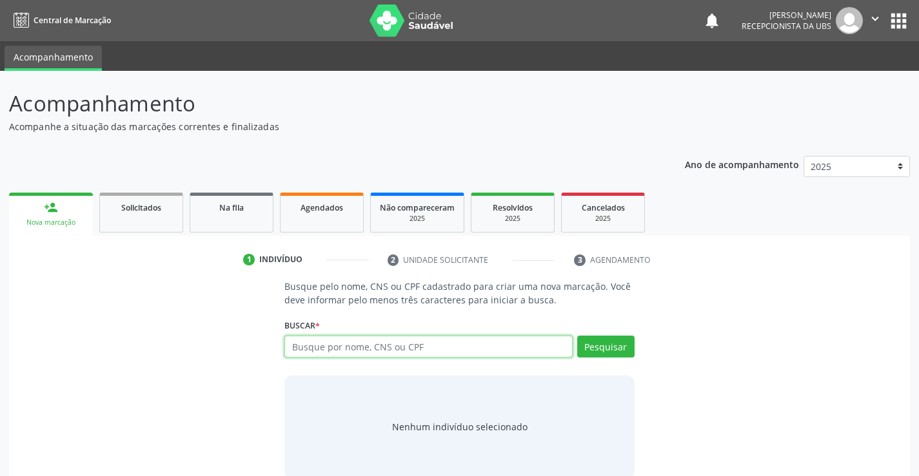
click at [349, 351] on input "text" at bounding box center [428, 347] width 288 height 22
paste input "705 0072 7226 3151"
type input "705 0072 7226 3151"
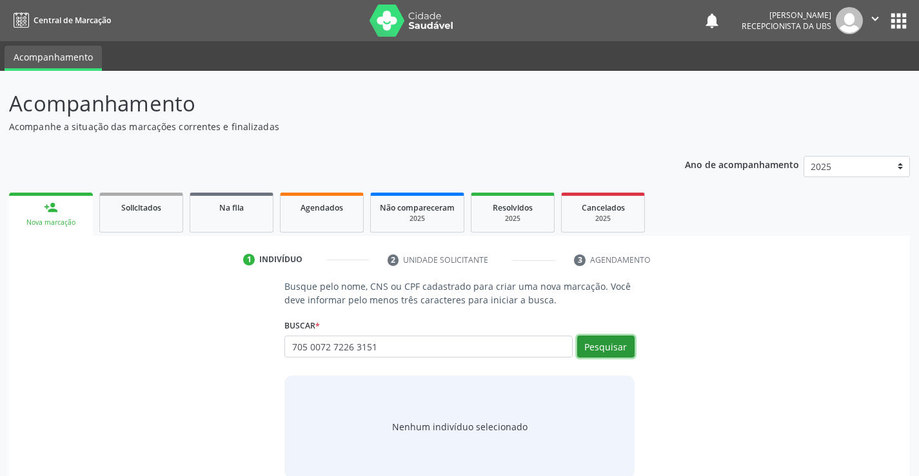
click at [590, 357] on button "Pesquisar" at bounding box center [605, 347] width 57 height 22
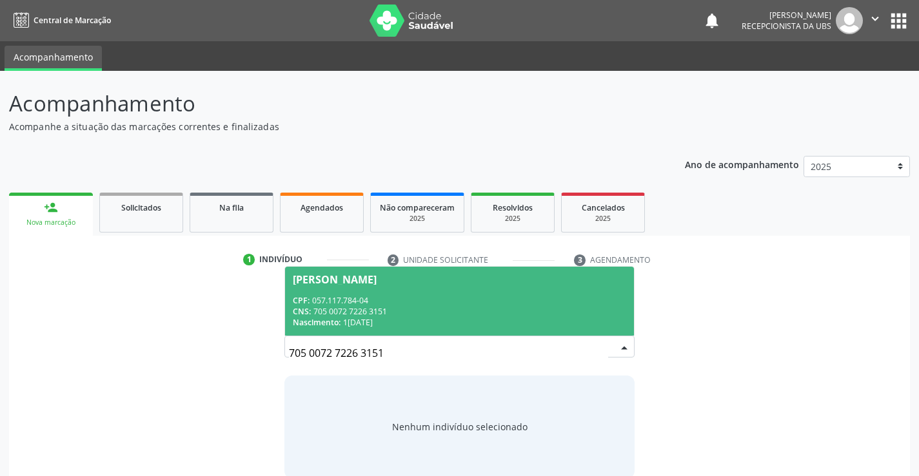
click at [573, 330] on span "Juliana Lopes da Silva CPF: 057.117.784-04 CNS: 705 0072 7226 3151 Nascimento: …" at bounding box center [459, 301] width 348 height 69
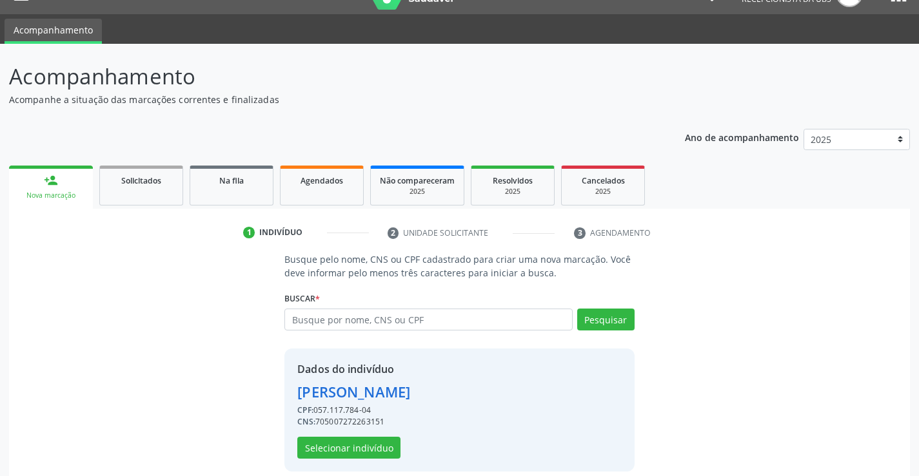
scroll to position [41, 0]
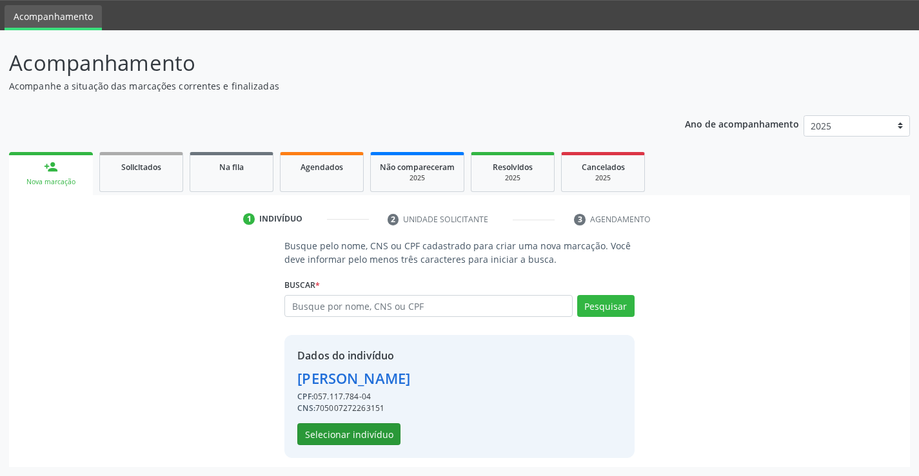
drag, startPoint x: 396, startPoint y: 423, endPoint x: 387, endPoint y: 433, distance: 12.8
click at [395, 423] on div "Dados do indivíduo Juliana Lopes da Silva CPF: 057.117.784-04 CNS: 705007272263…" at bounding box center [353, 396] width 113 height 97
click at [387, 433] on button "Selecionar indivíduo" at bounding box center [348, 435] width 103 height 22
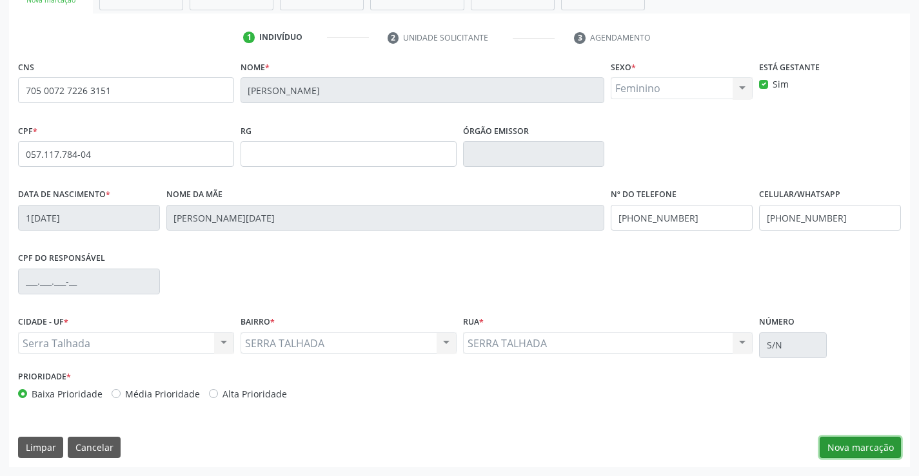
click at [854, 450] on button "Nova marcação" at bounding box center [859, 448] width 81 height 22
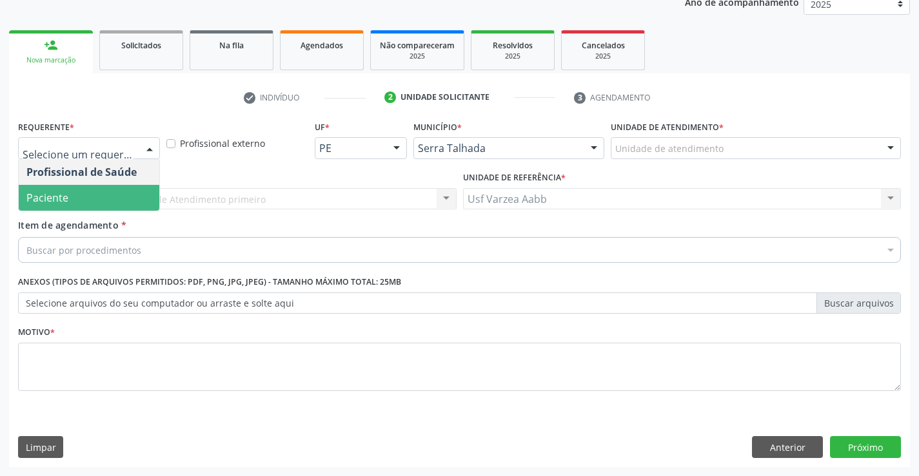
click at [101, 190] on span "Paciente" at bounding box center [89, 198] width 141 height 26
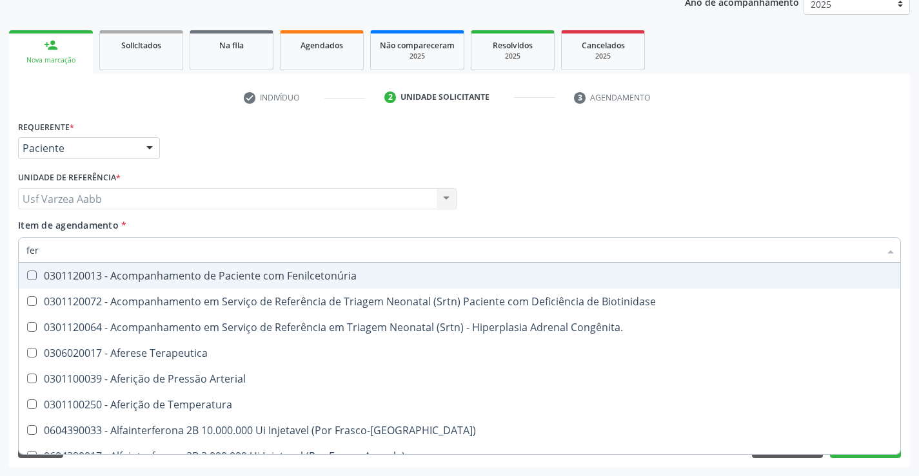
type input "ferr"
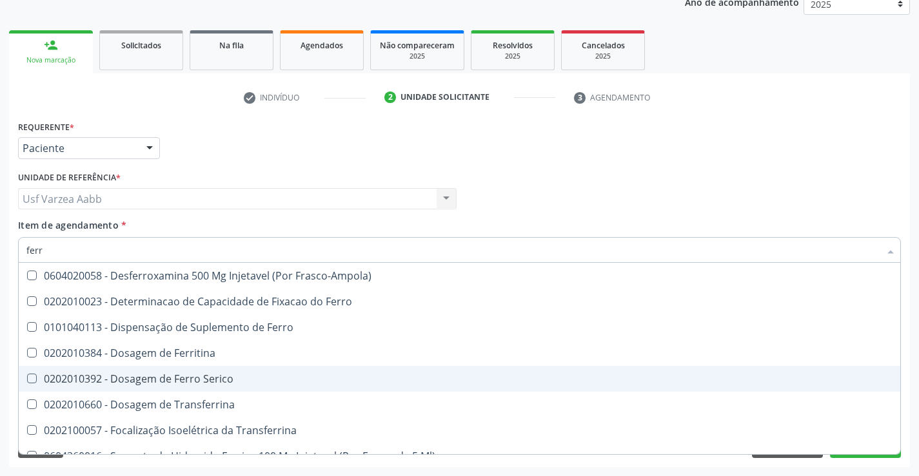
click at [150, 371] on span "0202010392 - Dosagem de Ferro Serico" at bounding box center [459, 379] width 881 height 26
checkbox Serico "true"
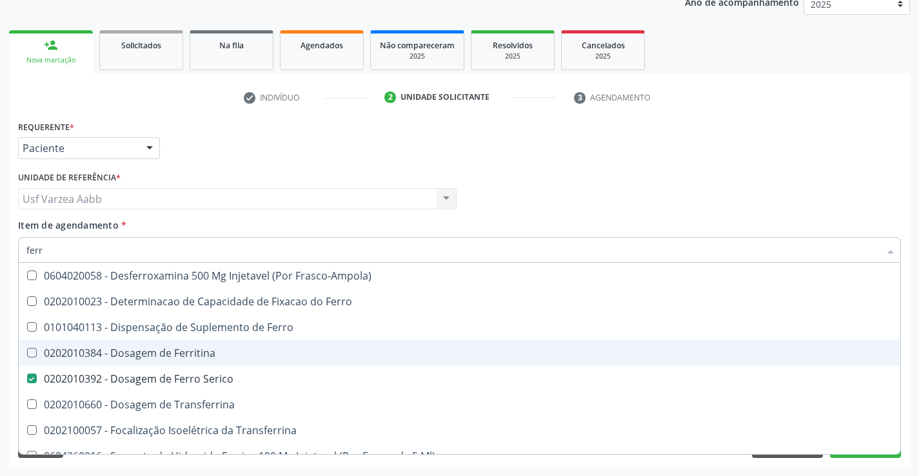
click at [150, 355] on div "0202010384 - Dosagem de Ferritina" at bounding box center [459, 353] width 866 height 10
checkbox Ferritina "true"
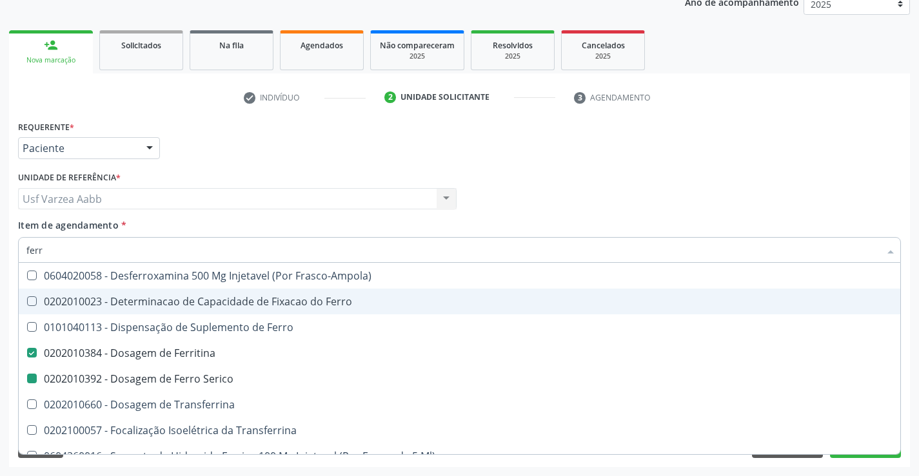
type input "fer"
checkbox Ferritina "false"
checkbox Serico "false"
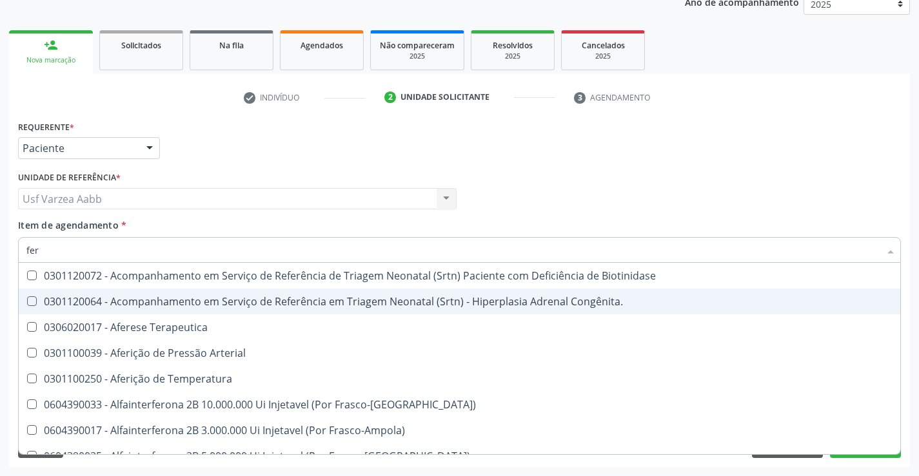
type input "fe"
checkbox Ferritina "false"
checkbox Serico "false"
checkbox McI\) "true"
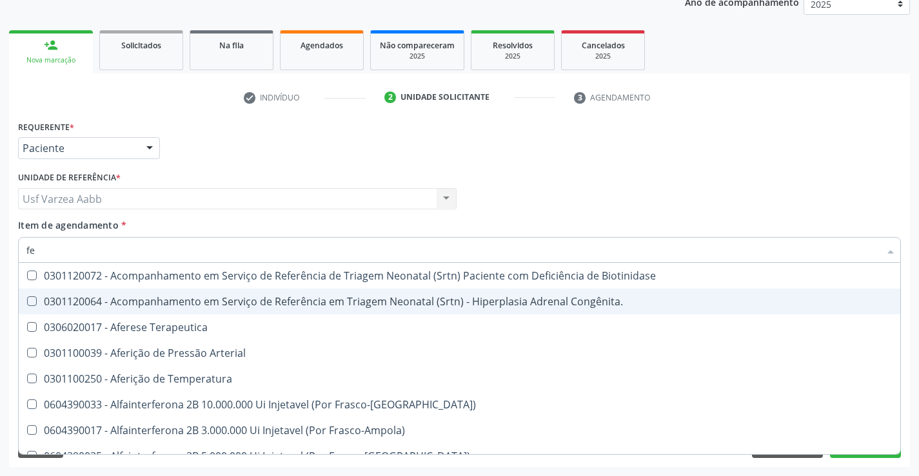
type input "f"
checkbox McI\) "false"
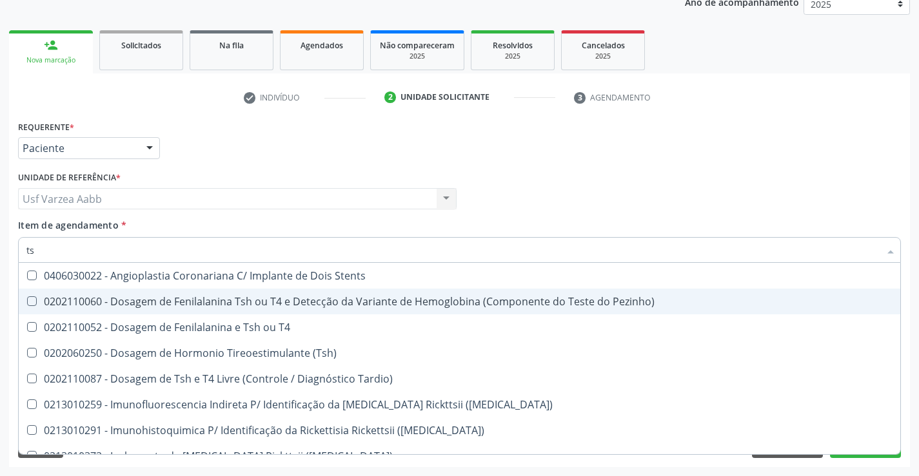
type input "tsh"
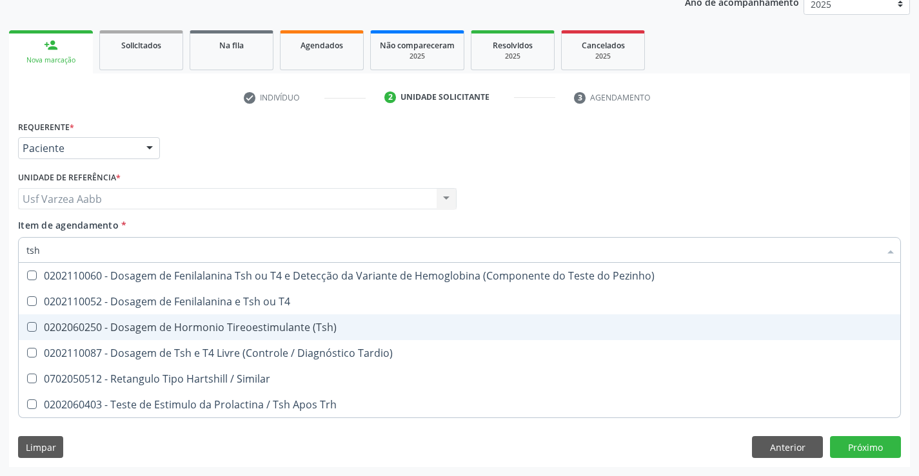
click at [145, 330] on div "0202060250 - Dosagem de Hormonio Tireoestimulante (Tsh)" at bounding box center [459, 327] width 866 height 10
checkbox \(Tsh\) "true"
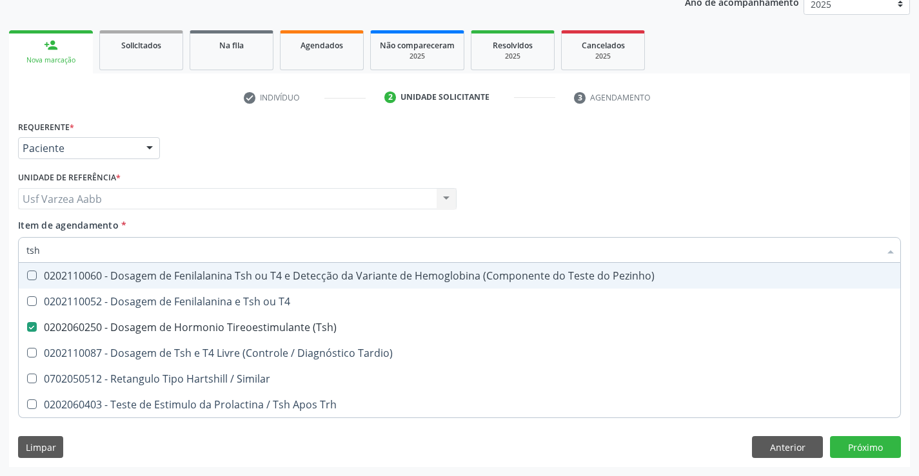
click at [141, 257] on input "tsh" at bounding box center [452, 250] width 853 height 26
type input "ur"
checkbox \(Tsh\) "false"
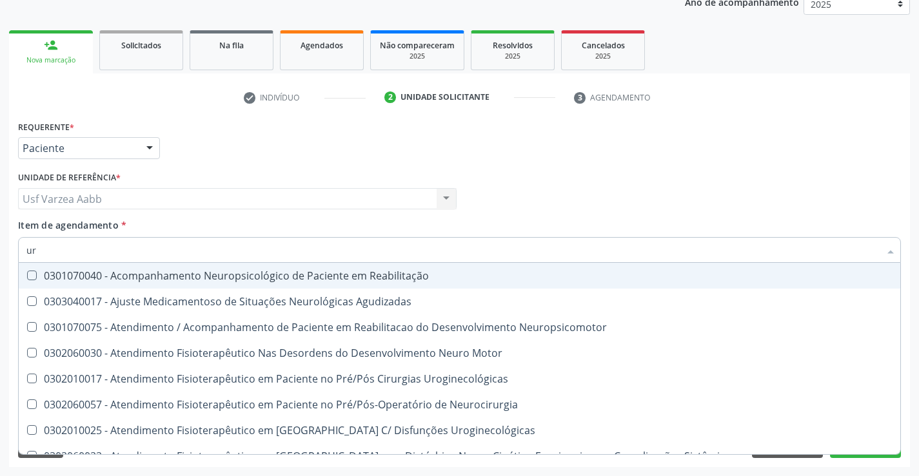
type input "u"
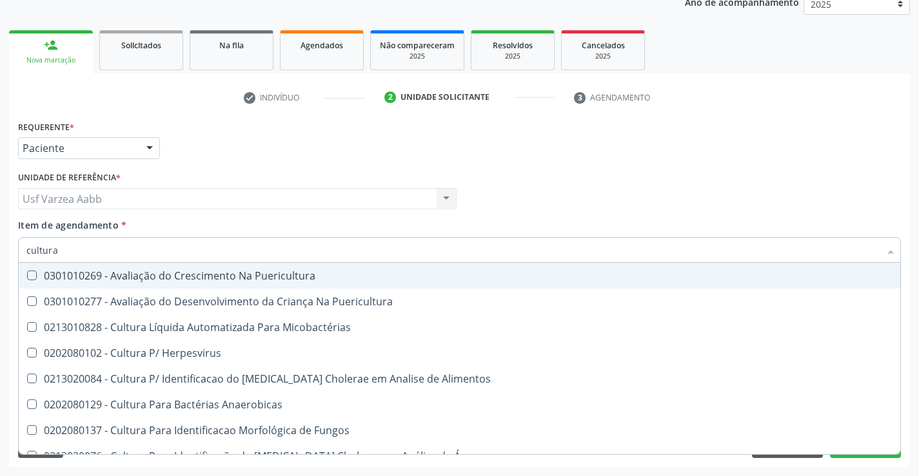
type input "cultura"
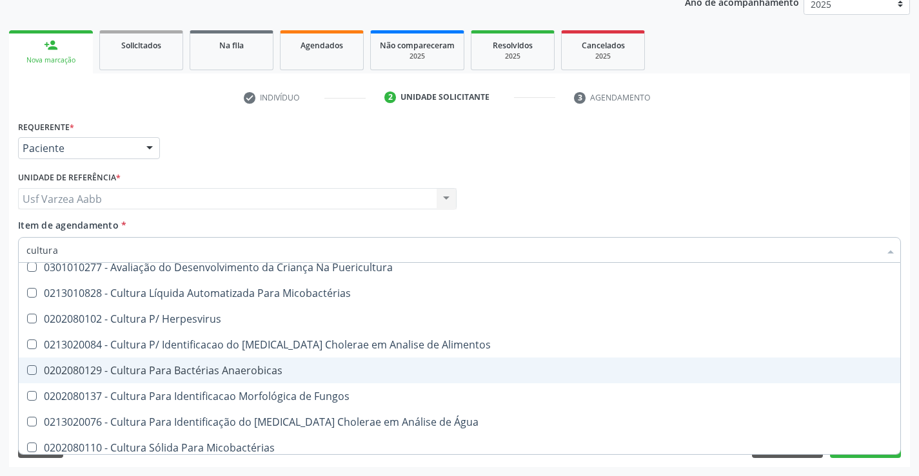
scroll to position [64, 0]
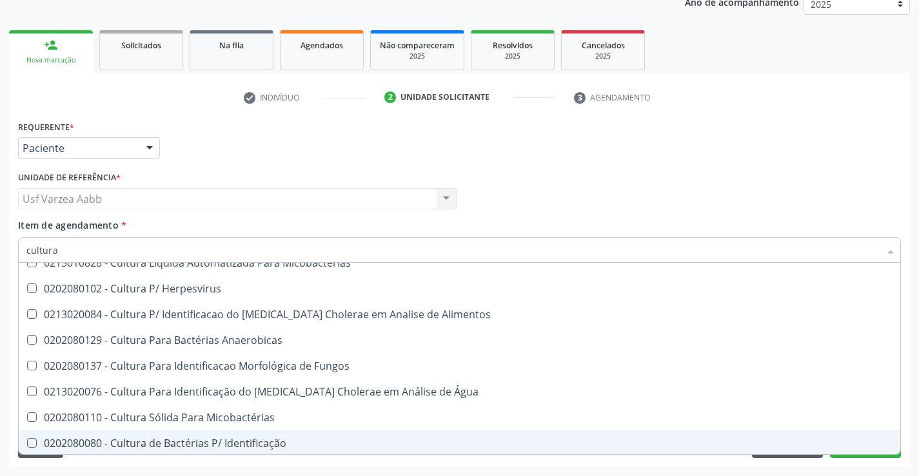
click at [241, 438] on div "0202080080 - Cultura de Bactérias P/ Identificação" at bounding box center [459, 443] width 866 height 10
checkbox Identificação "true"
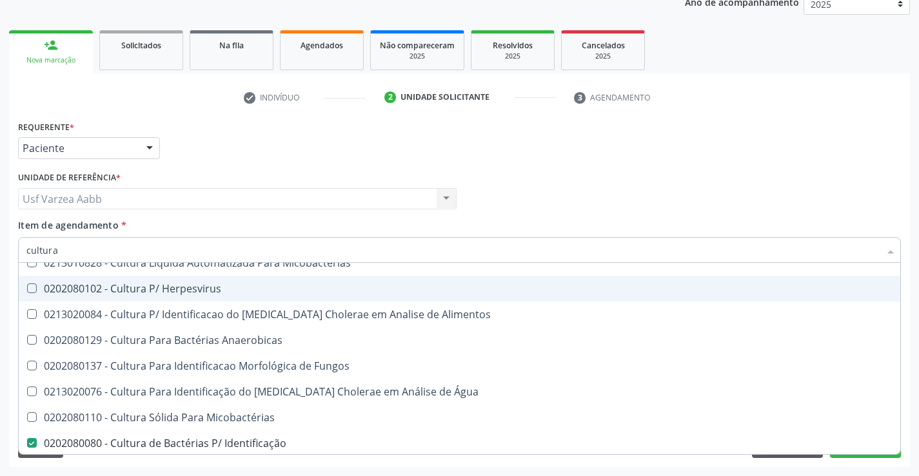
click at [183, 245] on input "cultura" at bounding box center [452, 250] width 853 height 26
type input "c"
checkbox Identificação "false"
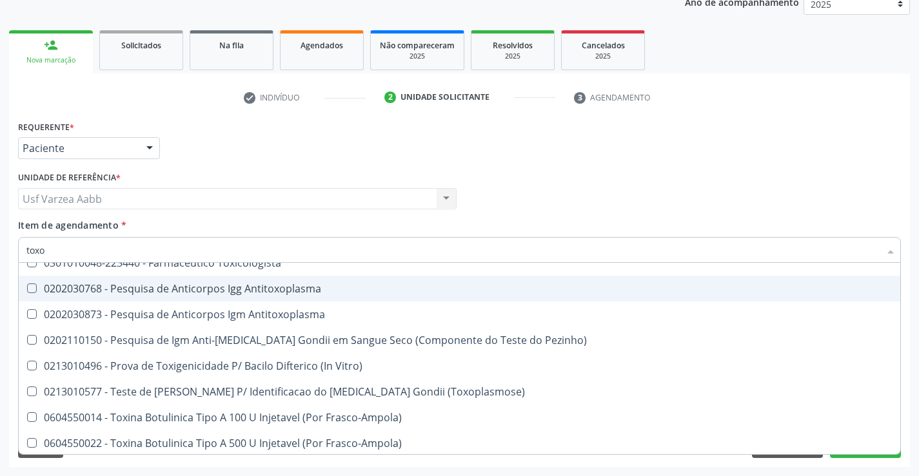
scroll to position [0, 0]
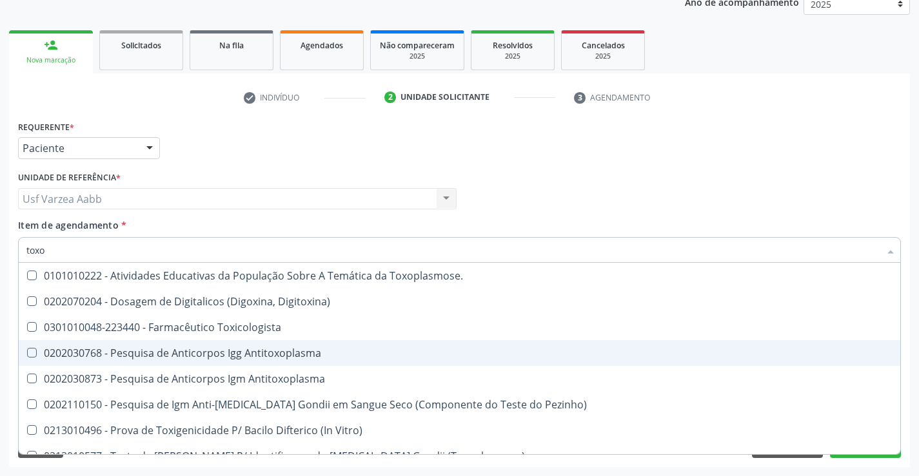
type input "toxop"
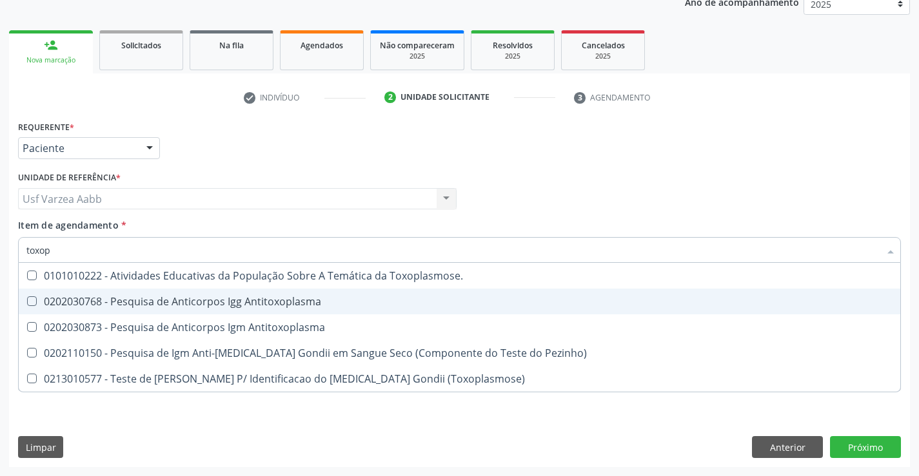
click at [201, 300] on div "0202030768 - Pesquisa de Anticorpos Igg Antitoxoplasma" at bounding box center [459, 302] width 866 height 10
checkbox Antitoxoplasma "true"
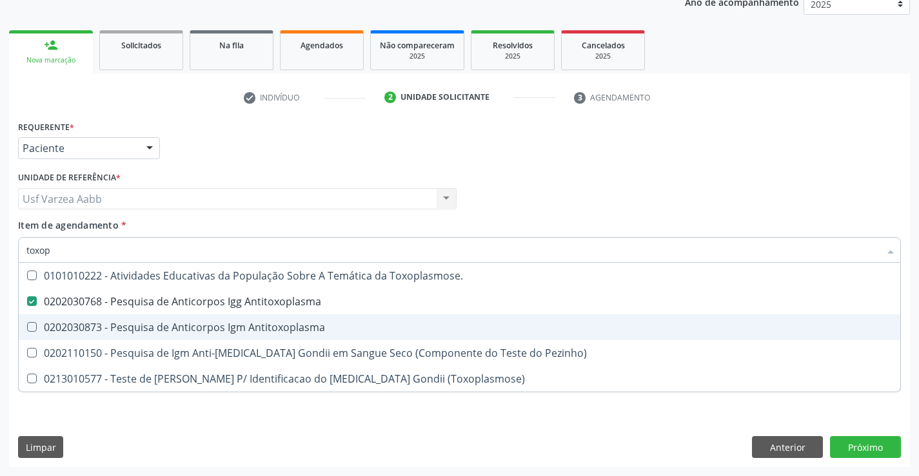
click at [203, 319] on span "0202030873 - Pesquisa de Anticorpos Igm Antitoxoplasma" at bounding box center [459, 328] width 881 height 26
checkbox Antitoxoplasma "true"
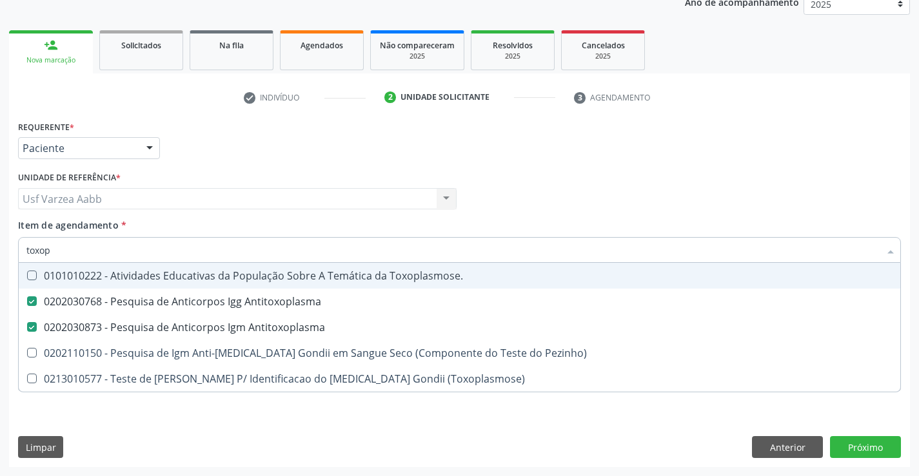
click at [168, 249] on input "toxop" at bounding box center [452, 250] width 853 height 26
type input "g"
checkbox Antitoxoplasma "false"
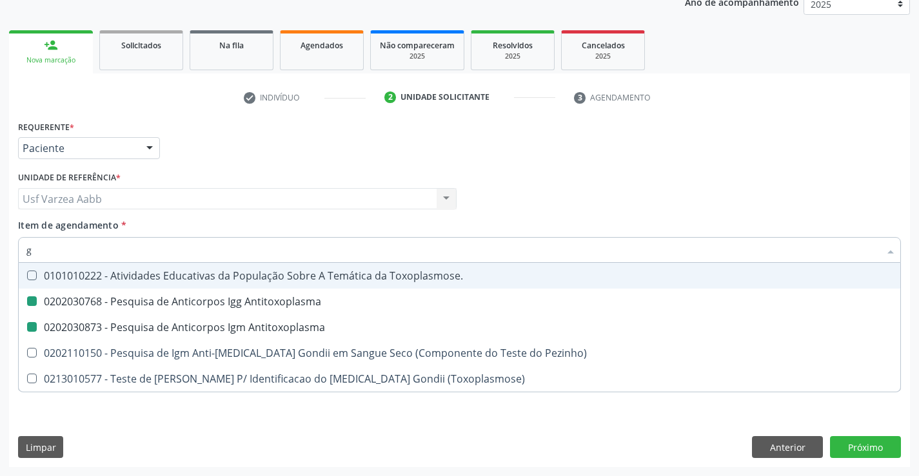
checkbox Antitoxoplasma "false"
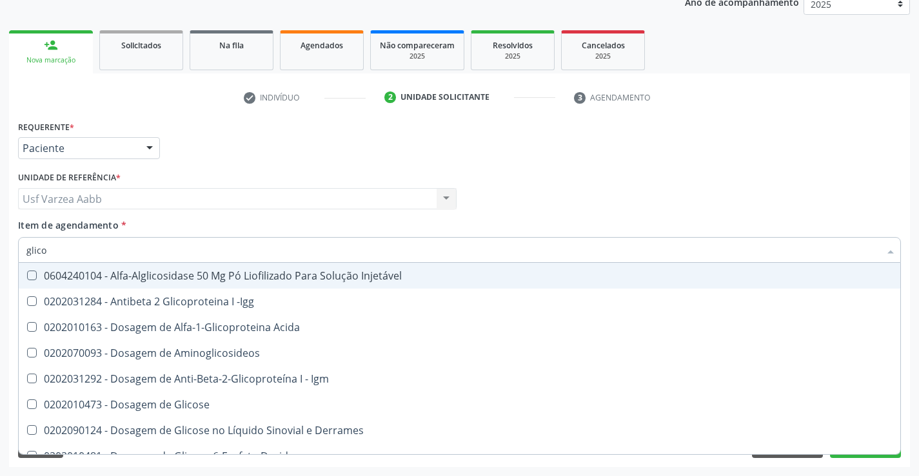
type input "glicos"
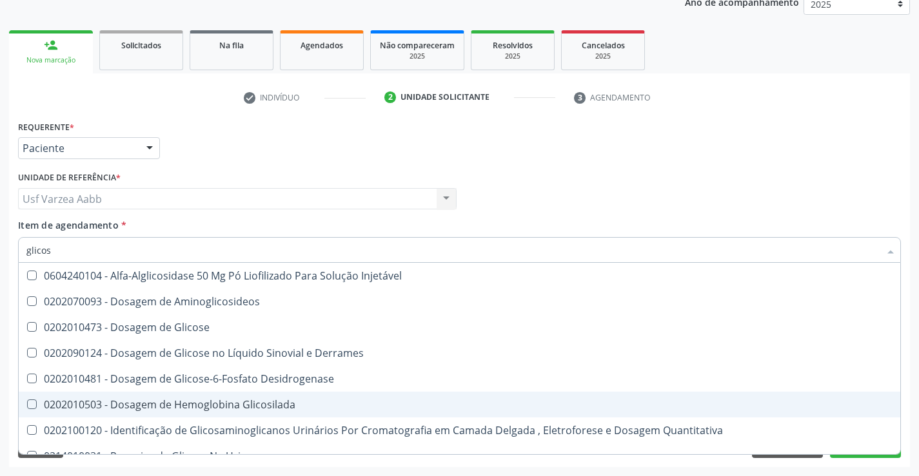
click at [207, 408] on div "0202010503 - Dosagem de Hemoglobina Glicosilada" at bounding box center [459, 405] width 866 height 10
checkbox Glicosilada "true"
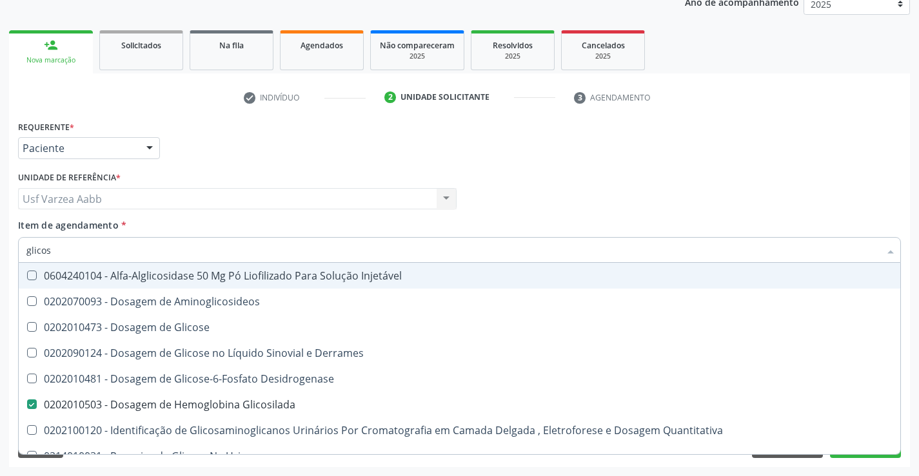
click at [171, 252] on input "glicos" at bounding box center [452, 250] width 853 height 26
click at [657, 194] on div "Profissional Solicitante Por favor, selecione a Unidade de Atendimento primeiro…" at bounding box center [459, 193] width 889 height 50
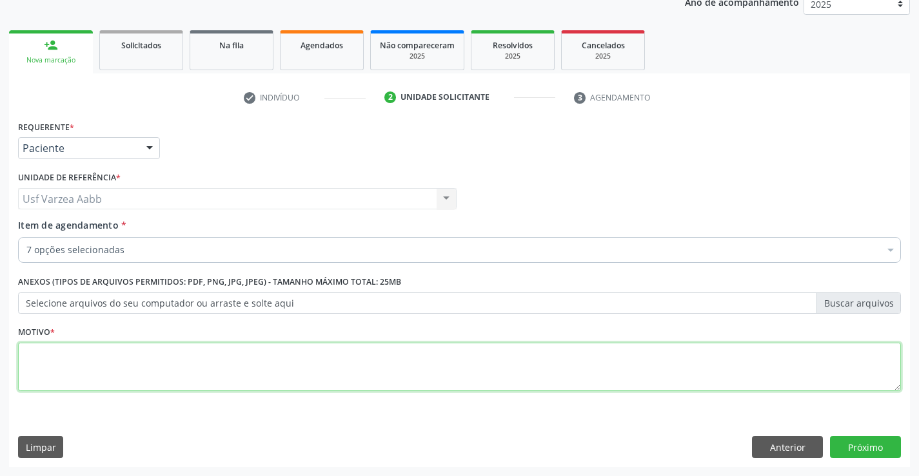
click at [194, 371] on textarea at bounding box center [459, 367] width 883 height 49
type textarea "x"
click at [850, 451] on button "Próximo" at bounding box center [865, 447] width 71 height 22
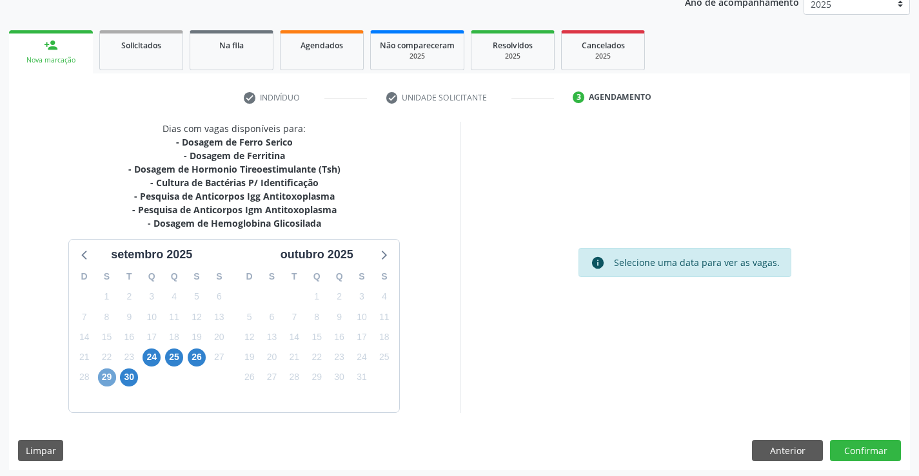
click at [114, 375] on span "29" at bounding box center [107, 378] width 18 height 18
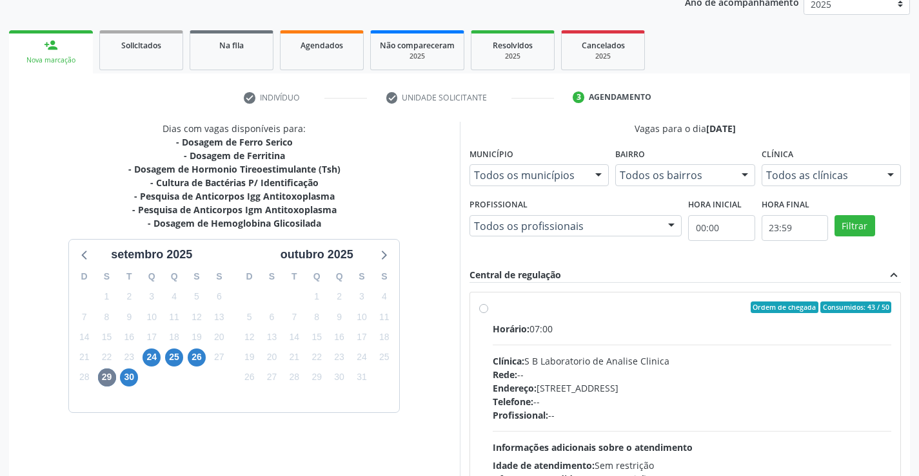
click at [493, 309] on label "Ordem de chegada Consumidos: 43 / 50 Horário: 07:00 Clínica: S B Laboratorio de…" at bounding box center [692, 401] width 399 height 198
click at [485, 309] on input "Ordem de chegada Consumidos: 43 / 50 Horário: 07:00 Clínica: S B Laboratorio de…" at bounding box center [483, 308] width 9 height 12
radio input "true"
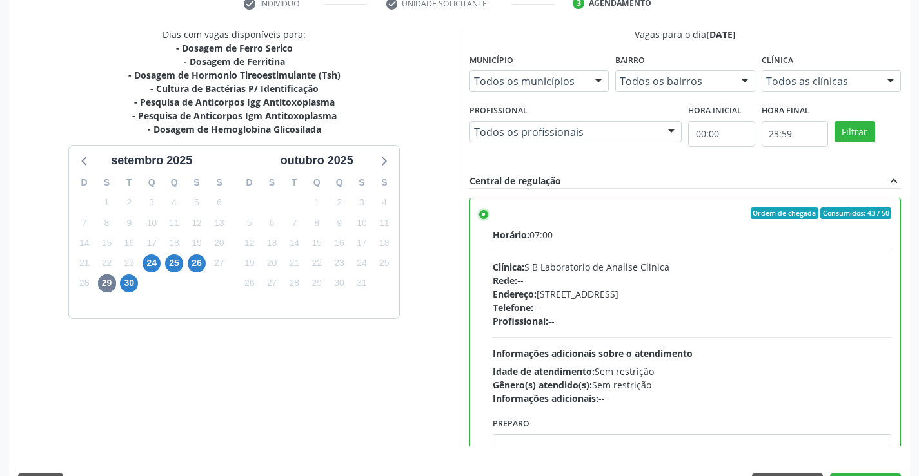
scroll to position [294, 0]
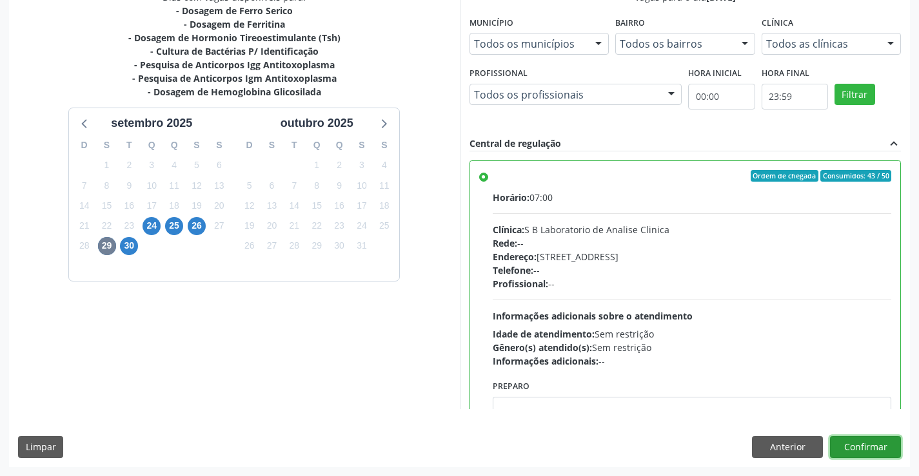
click at [870, 451] on button "Confirmar" at bounding box center [865, 447] width 71 height 22
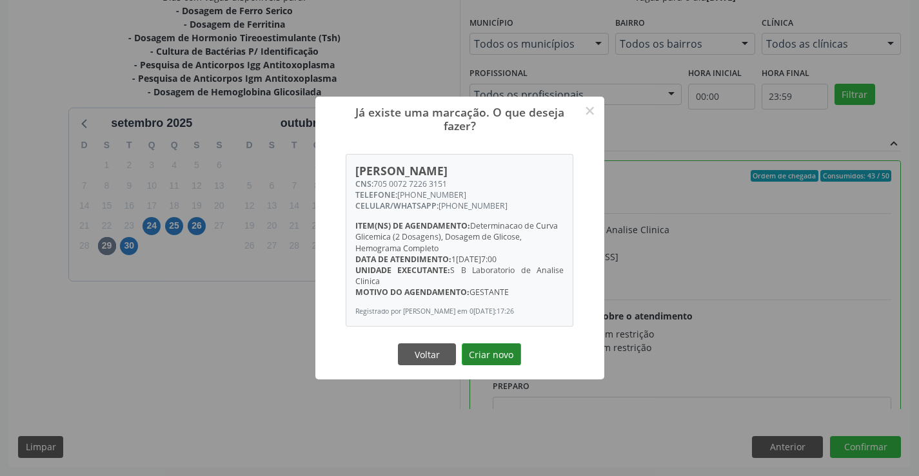
click at [489, 358] on button "Criar novo" at bounding box center [491, 355] width 59 height 22
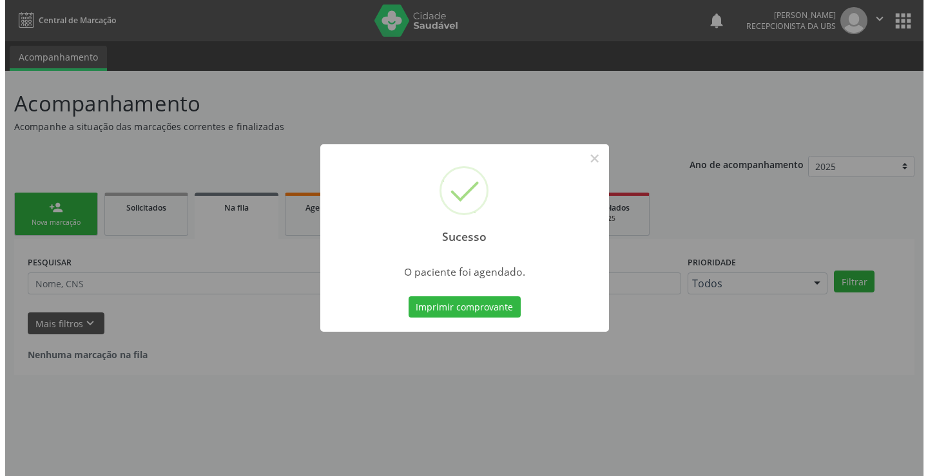
scroll to position [0, 0]
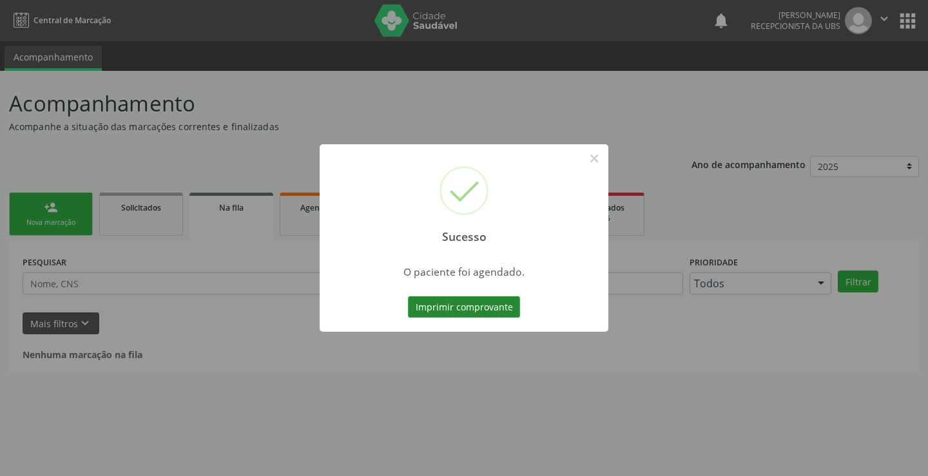
click at [460, 308] on button "Imprimir comprovante" at bounding box center [464, 308] width 112 height 22
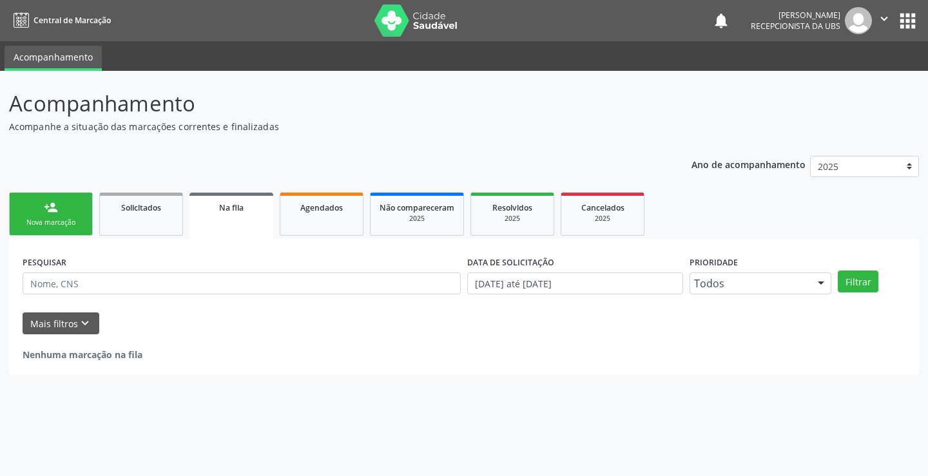
click at [59, 226] on div "Nova marcação" at bounding box center [51, 223] width 64 height 10
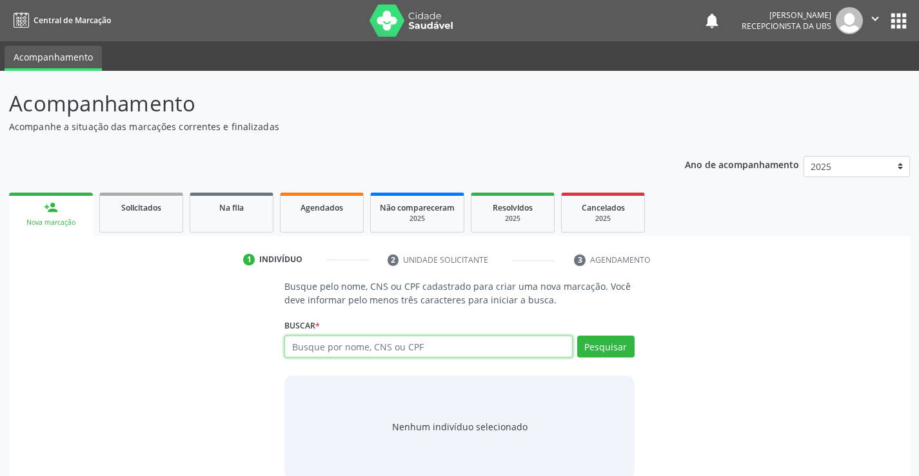
click at [346, 351] on input "text" at bounding box center [428, 347] width 288 height 22
type input "12461628492"
type input "12461628491"
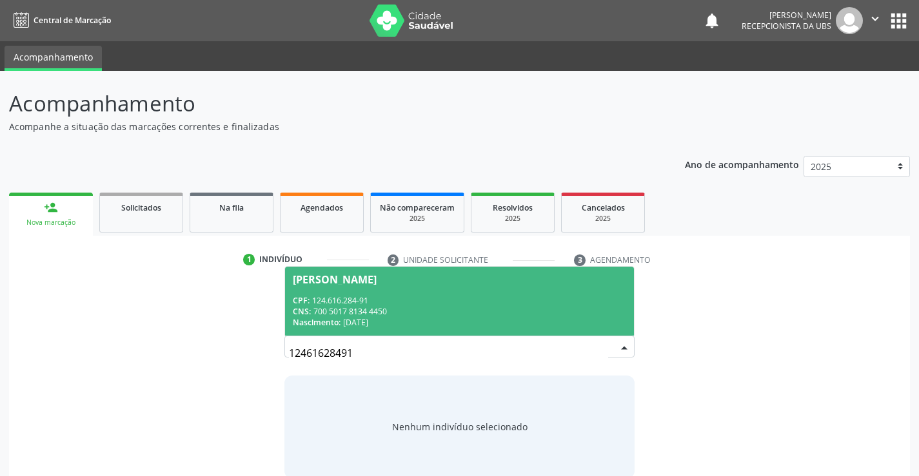
click at [458, 319] on div "Nascimento: [DATE]" at bounding box center [459, 322] width 333 height 11
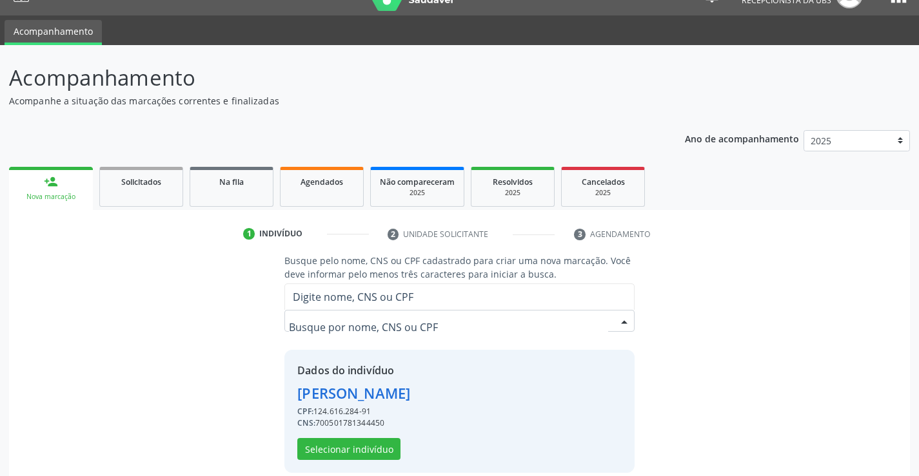
scroll to position [41, 0]
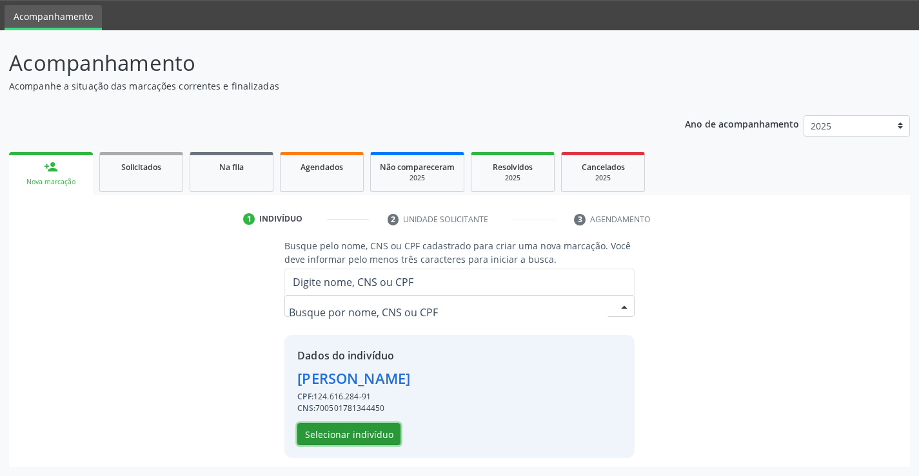
click at [373, 438] on button "Selecionar indivíduo" at bounding box center [348, 435] width 103 height 22
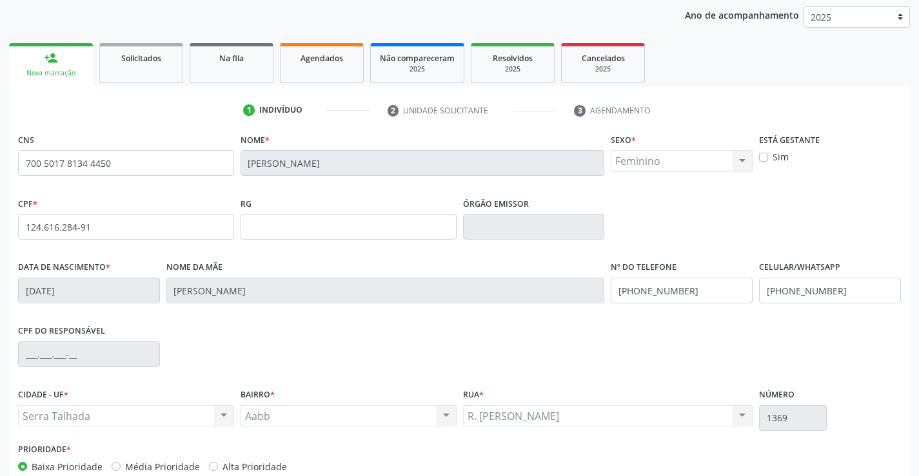
scroll to position [222, 0]
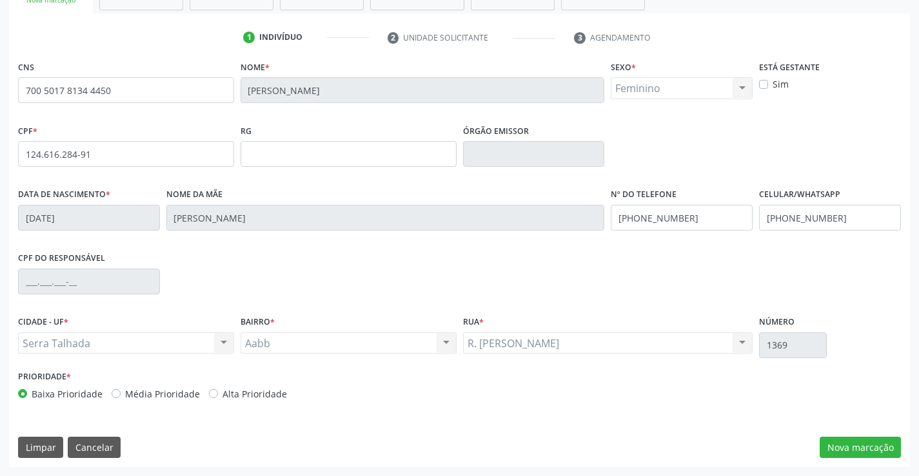
click at [853, 460] on div "CNS 700 5017 8134 4450 [GEOGRAPHIC_DATA] * [GEOGRAPHIC_DATA][PERSON_NAME] * Fem…" at bounding box center [459, 262] width 901 height 410
click at [853, 449] on button "Nova marcação" at bounding box center [859, 448] width 81 height 22
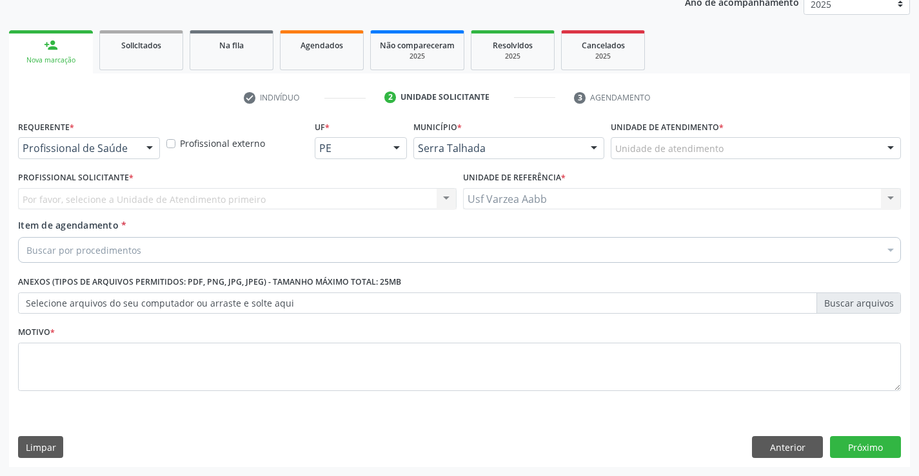
scroll to position [162, 0]
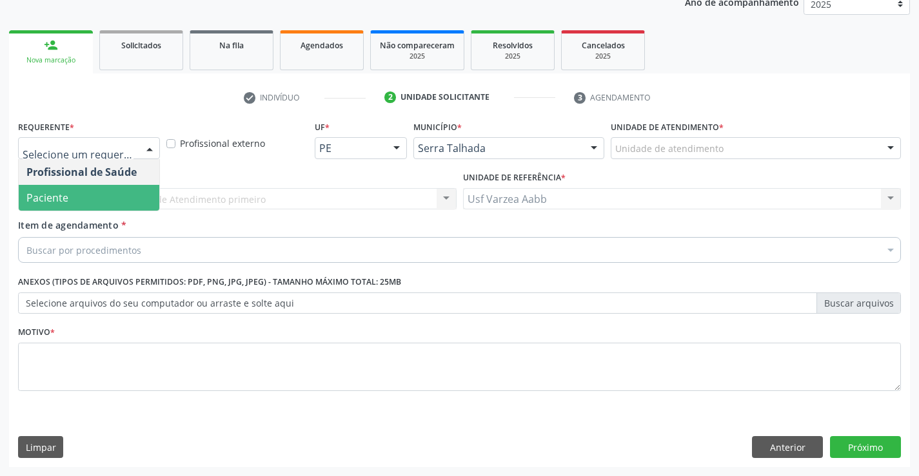
click at [115, 196] on span "Paciente" at bounding box center [89, 198] width 141 height 26
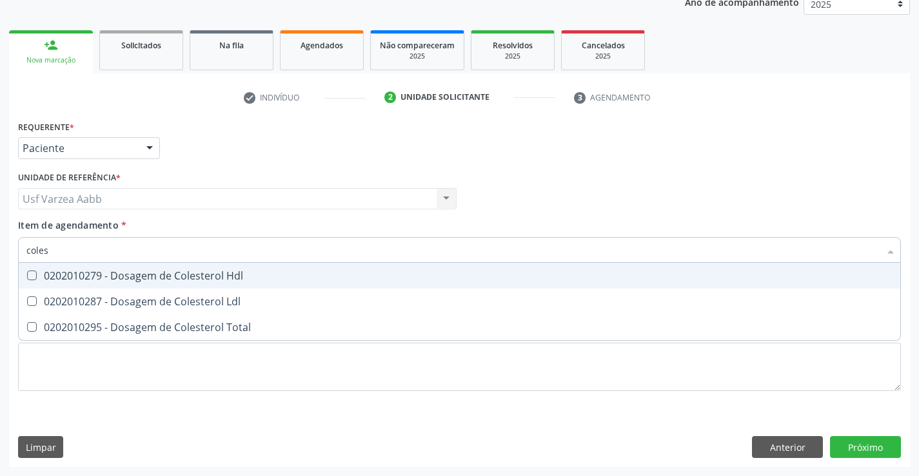
type input "colest"
click at [123, 275] on div "0202010279 - Dosagem de Colesterol Hdl" at bounding box center [459, 276] width 866 height 10
checkbox Hdl "true"
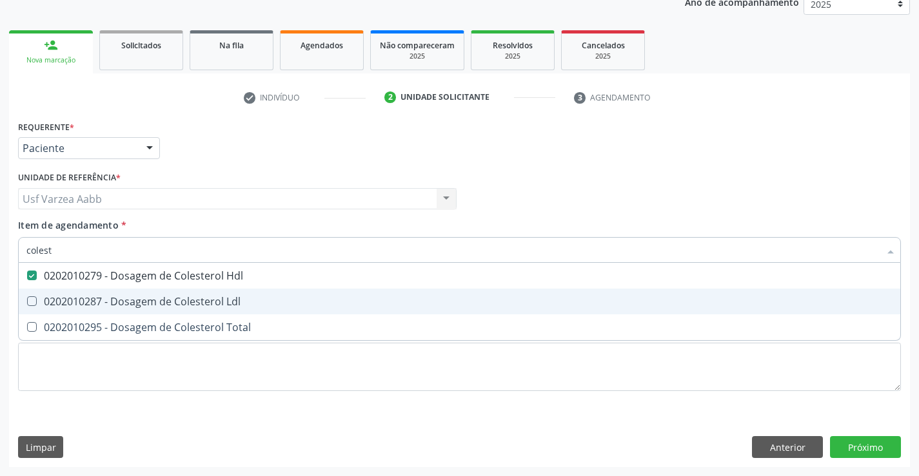
click at [124, 309] on span "0202010287 - Dosagem de Colesterol Ldl" at bounding box center [459, 302] width 881 height 26
checkbox Ldl "true"
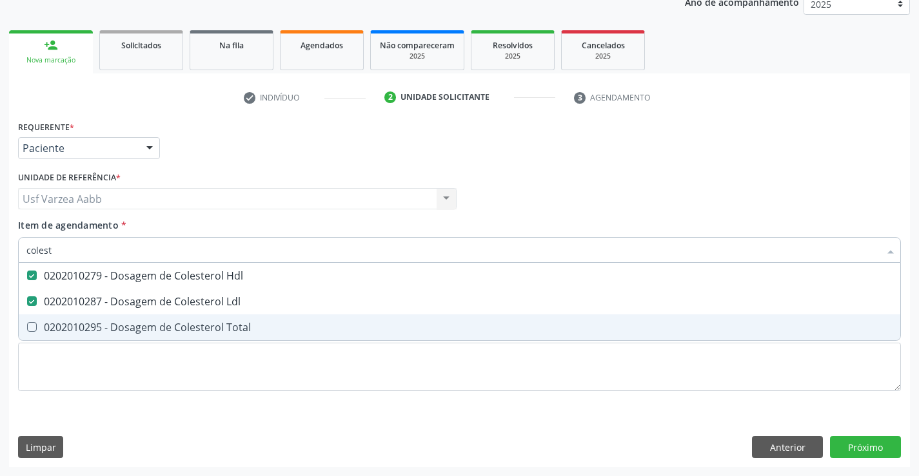
drag, startPoint x: 124, startPoint y: 331, endPoint x: 121, endPoint y: 304, distance: 26.7
click at [122, 329] on div "0202010295 - Dosagem de Colesterol Total" at bounding box center [459, 327] width 866 height 10
checkbox Total "true"
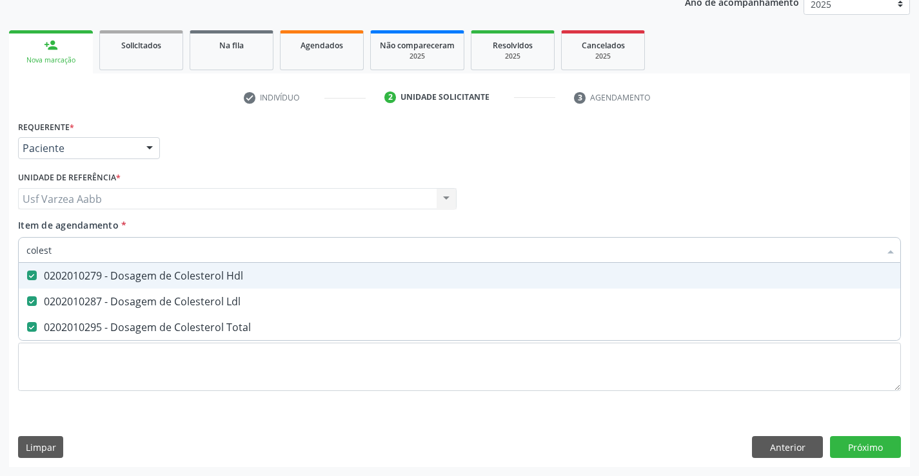
click at [123, 245] on input "colest" at bounding box center [452, 250] width 853 height 26
type input "cr"
checkbox Hdl "false"
checkbox Ldl "false"
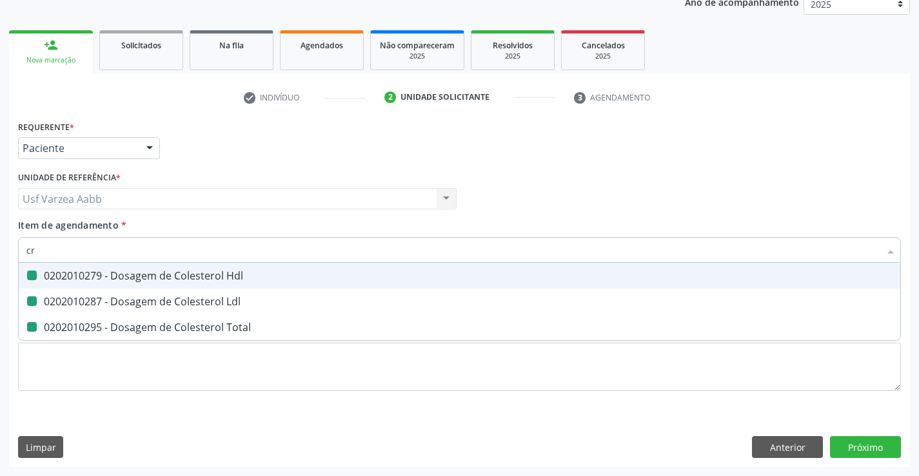
checkbox Total "false"
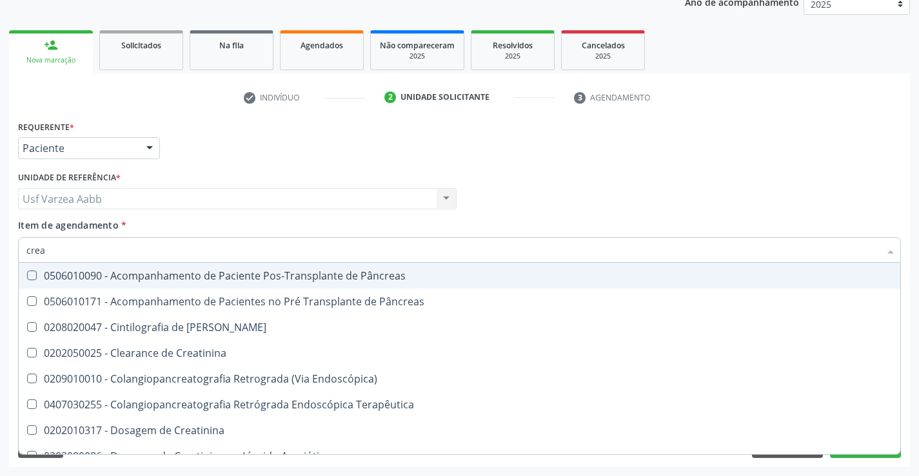
type input "creat"
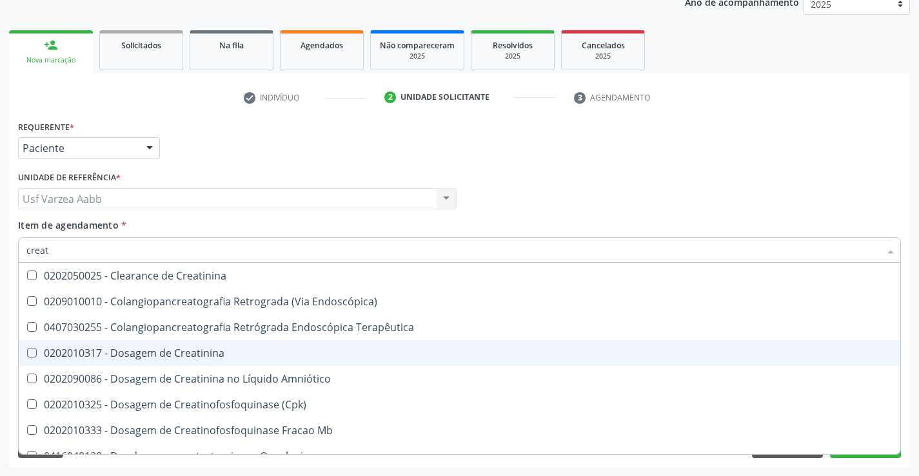
click at [142, 358] on div "0202010317 - Dosagem de Creatinina" at bounding box center [459, 353] width 866 height 10
checkbox Creatinina "true"
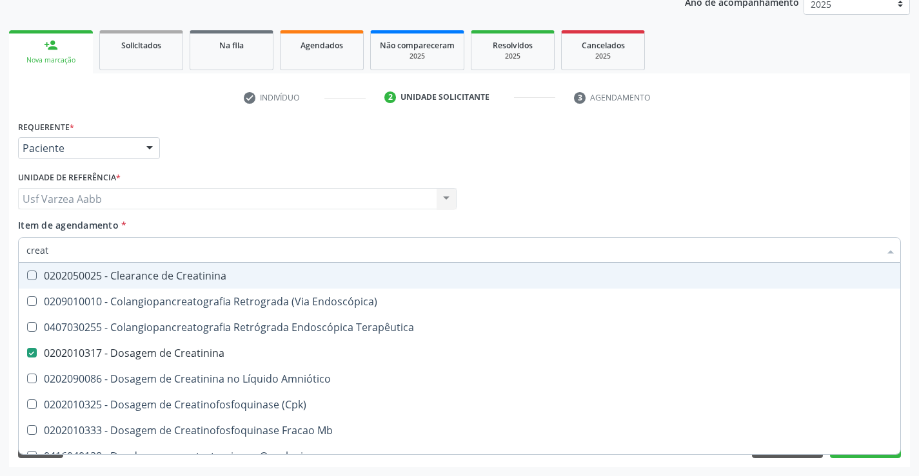
click at [167, 250] on input "creat" at bounding box center [452, 250] width 853 height 26
checkbox Creatinina "false"
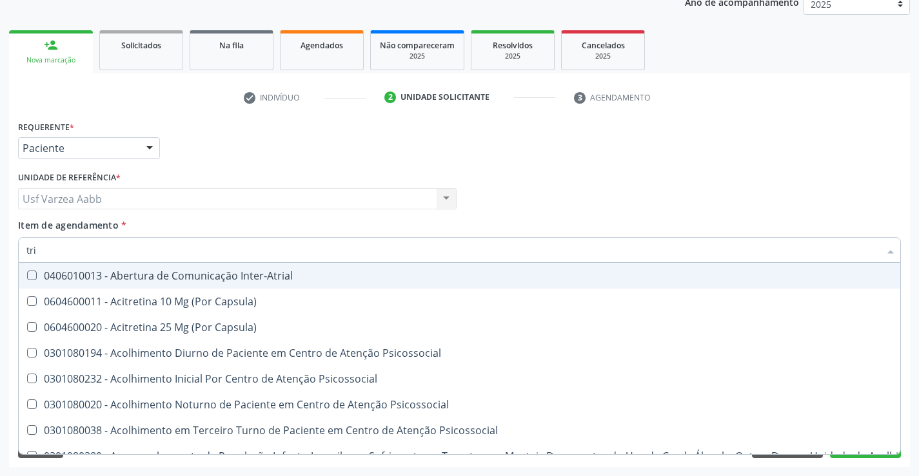
type input "trig"
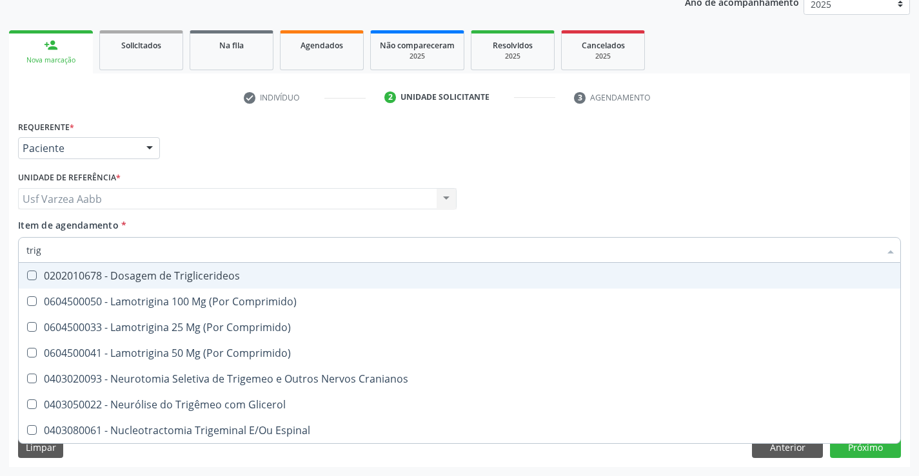
drag, startPoint x: 173, startPoint y: 268, endPoint x: 172, endPoint y: 248, distance: 20.0
click at [172, 268] on span "0202010678 - Dosagem de Triglicerideos" at bounding box center [459, 276] width 881 height 26
checkbox Triglicerideos "true"
click at [172, 248] on input "trig" at bounding box center [452, 250] width 853 height 26
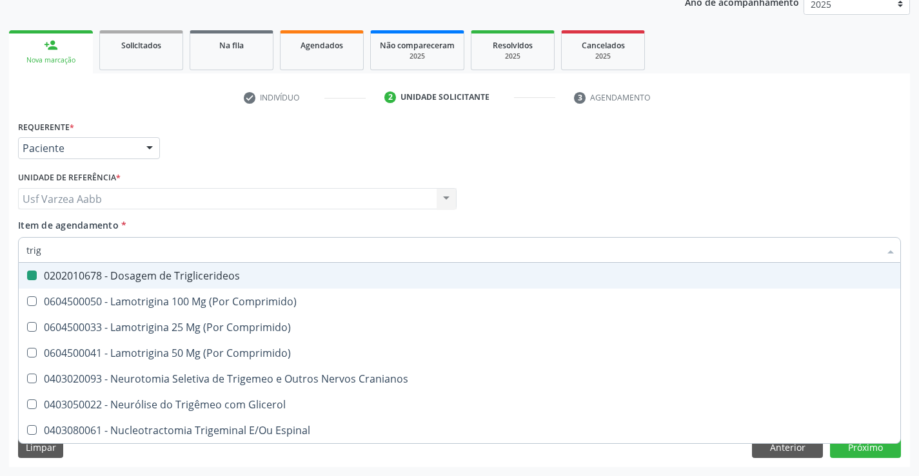
type input "g"
checkbox Triglicerideos "false"
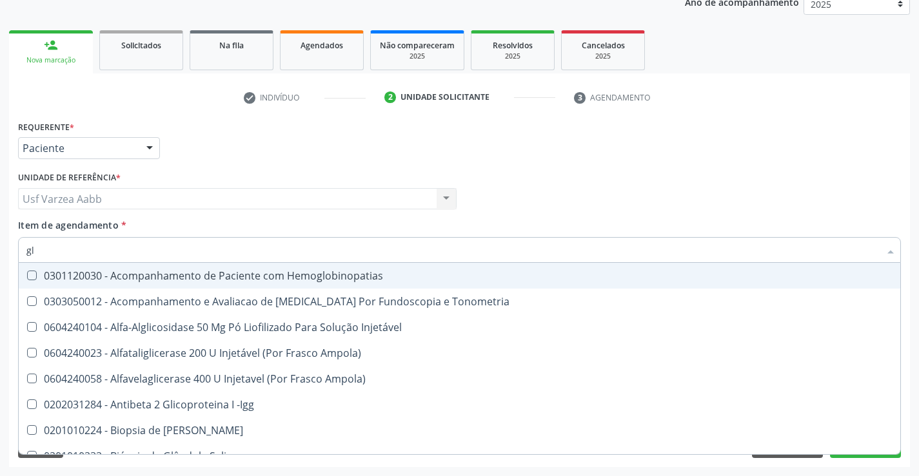
type input "gli"
checkbox Glomerular "true"
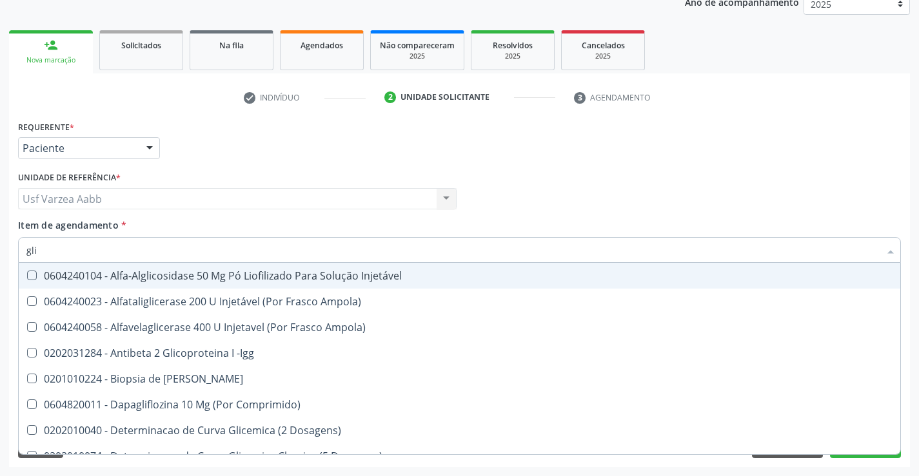
type input "glic"
checkbox Derrames "true"
checkbox Triglicerideos "false"
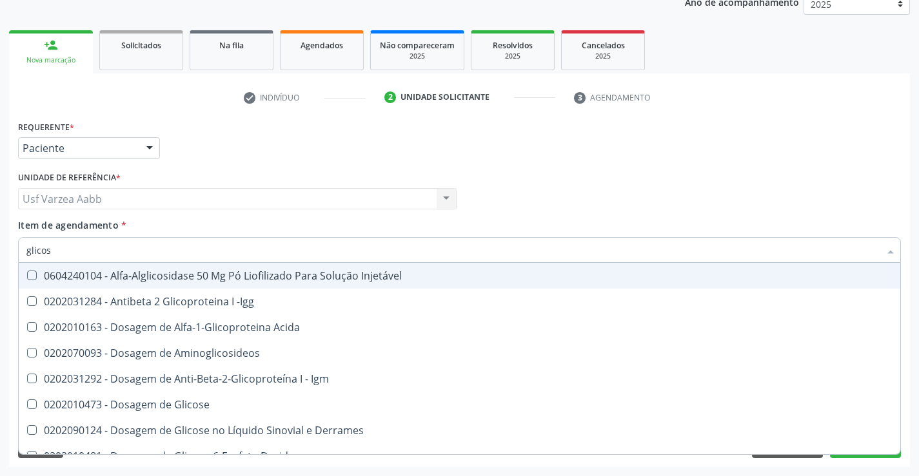
type input "glicose"
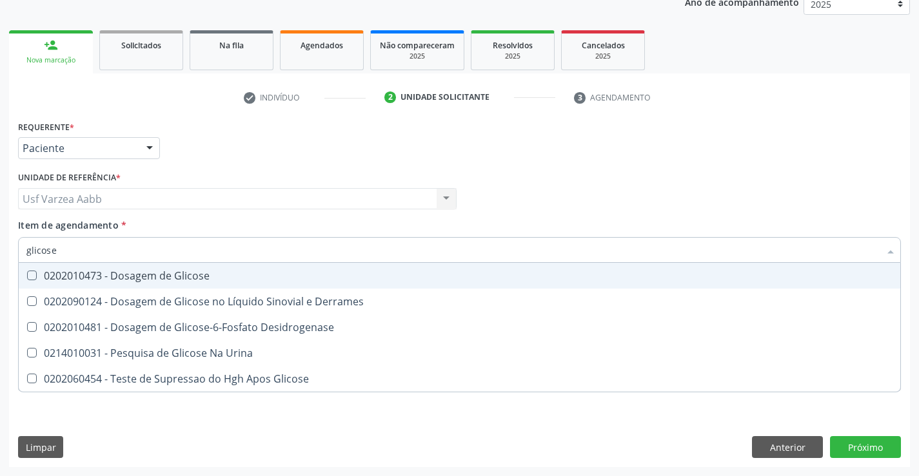
click at [166, 281] on div "0202010473 - Dosagem de Glicose" at bounding box center [459, 276] width 866 height 10
checkbox Glicose "true"
click at [169, 257] on input "glicose" at bounding box center [452, 250] width 853 height 26
type input "ur"
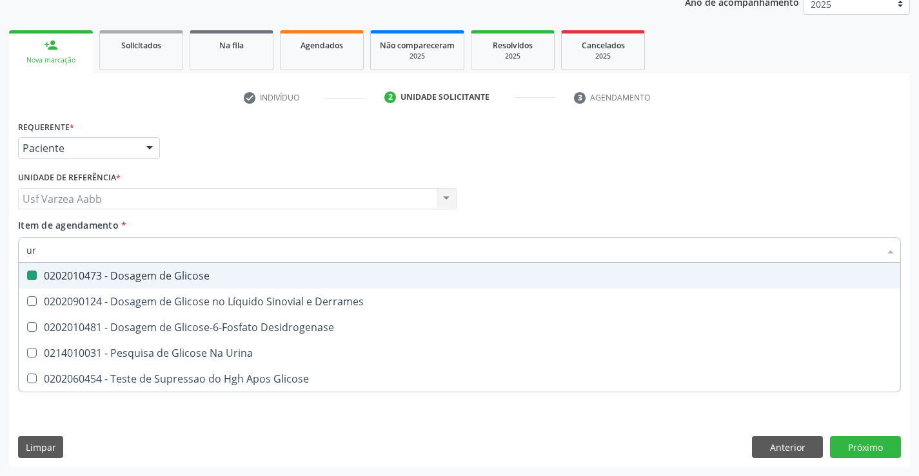
checkbox Glicose "false"
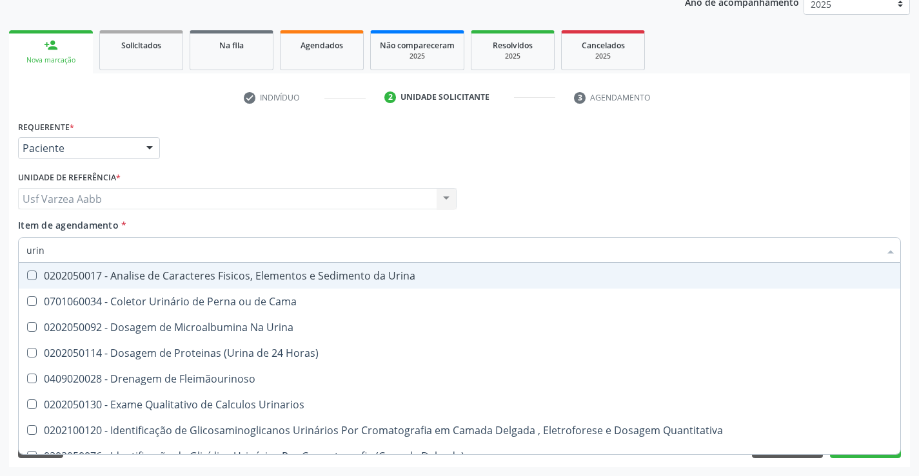
type input "urina"
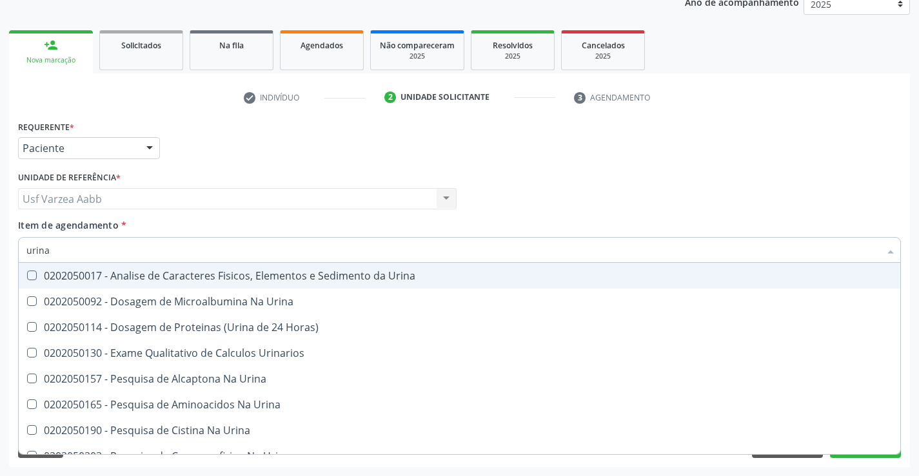
click at [166, 271] on div "0202050017 - Analise de Caracteres Fisicos, Elementos e Sedimento da Urina" at bounding box center [459, 276] width 866 height 10
checkbox Urina "true"
click at [174, 255] on input "urina" at bounding box center [452, 250] width 853 height 26
type input "h"
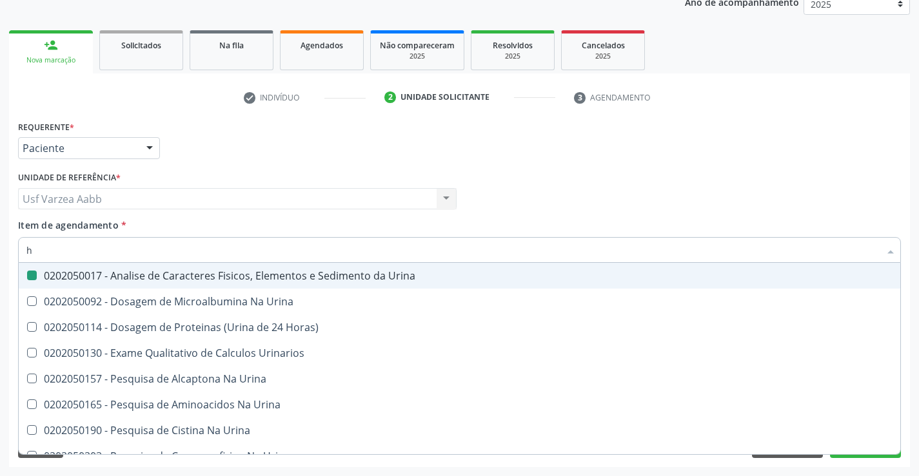
checkbox Urina "false"
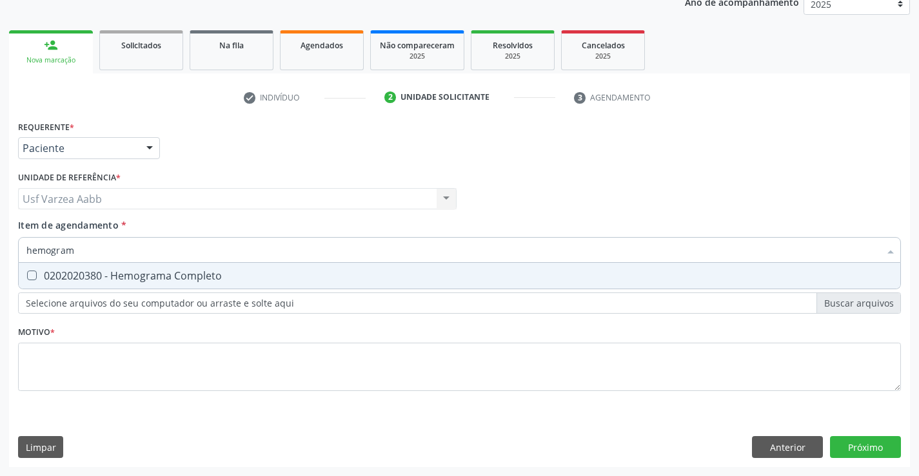
type input "hemograma"
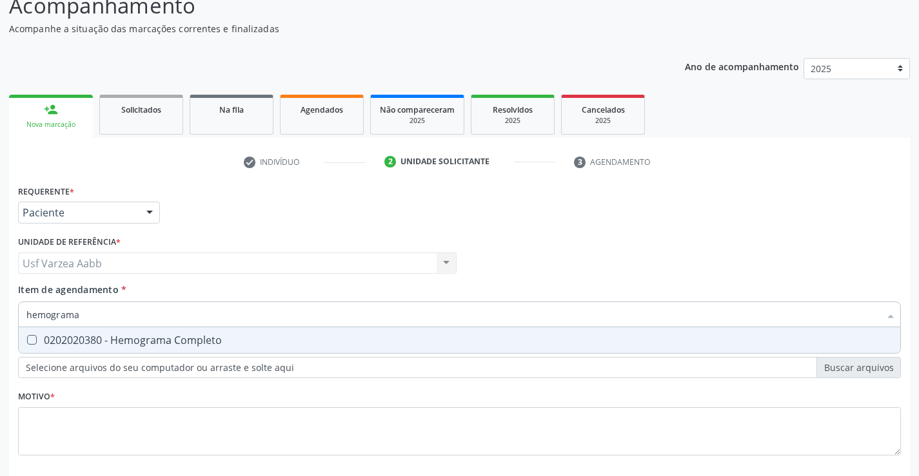
click at [239, 345] on div "0202020380 - Hemograma Completo" at bounding box center [459, 340] width 866 height 10
checkbox Completo "true"
click at [255, 309] on input "hemograma" at bounding box center [452, 315] width 853 height 26
click at [396, 406] on div "Requerente * Paciente Profissional de Saúde Paciente Nenhum resultado encontrad…" at bounding box center [459, 328] width 883 height 292
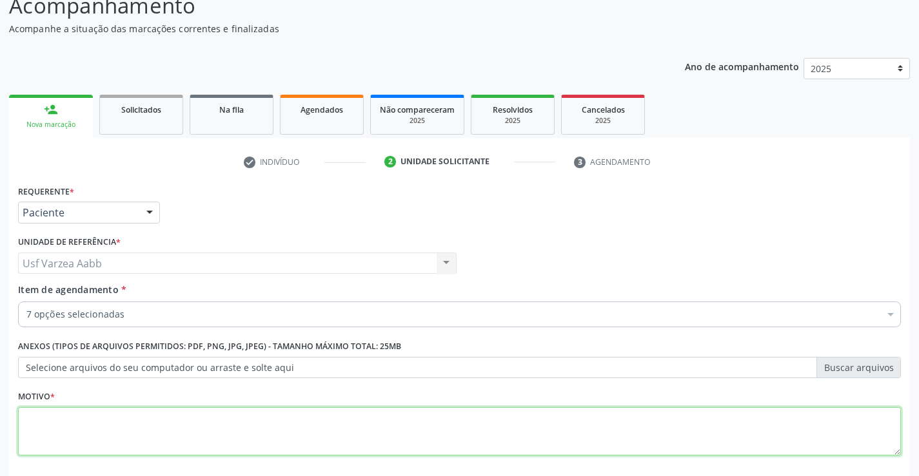
click at [404, 425] on textarea at bounding box center [459, 431] width 883 height 49
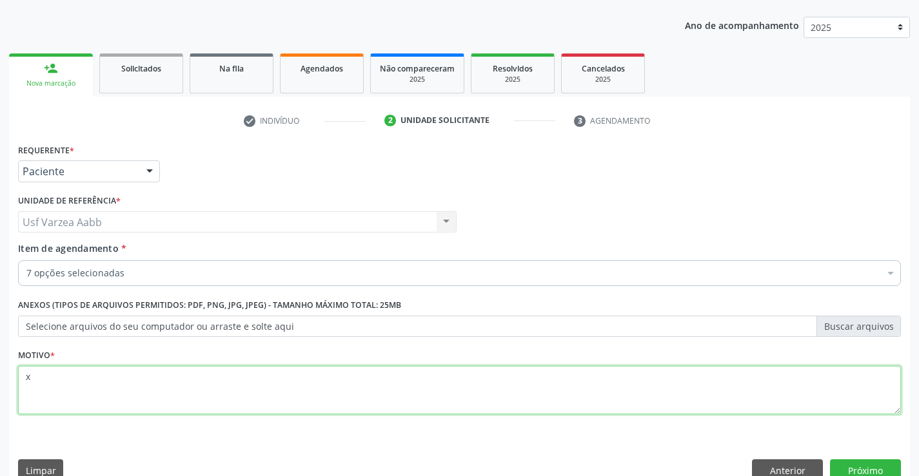
scroll to position [162, 0]
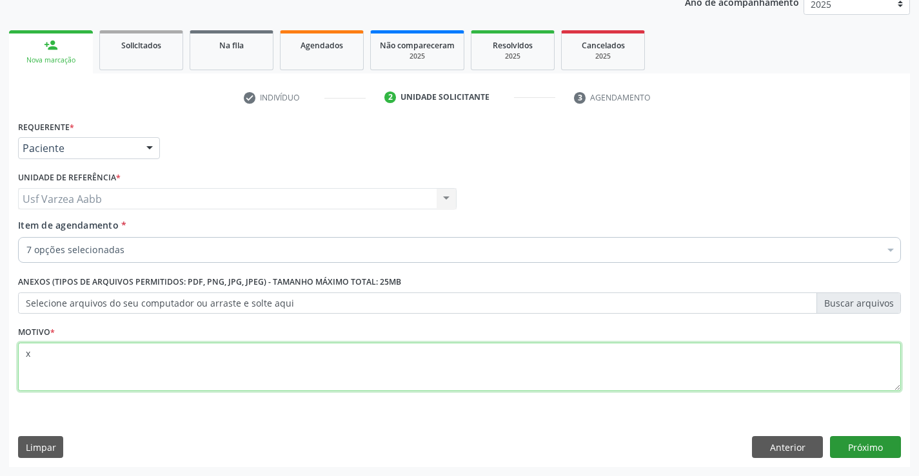
type textarea "x"
click at [888, 452] on button "Próximo" at bounding box center [865, 447] width 71 height 22
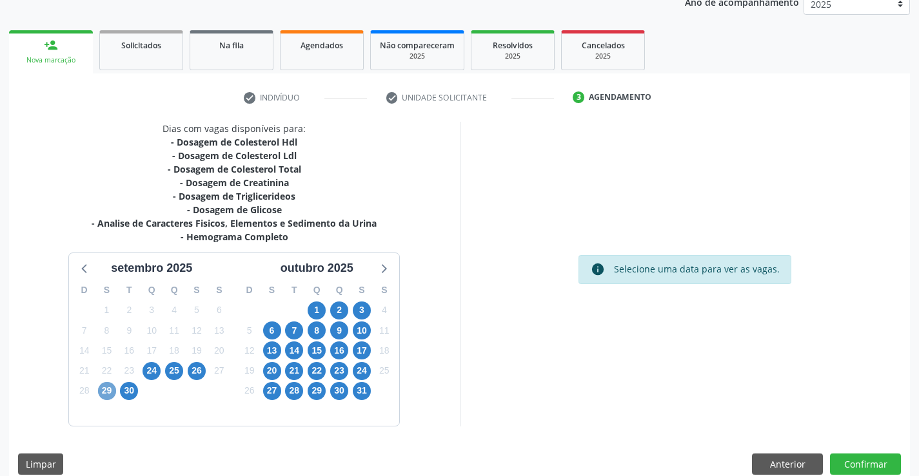
click at [102, 396] on span "29" at bounding box center [107, 391] width 18 height 18
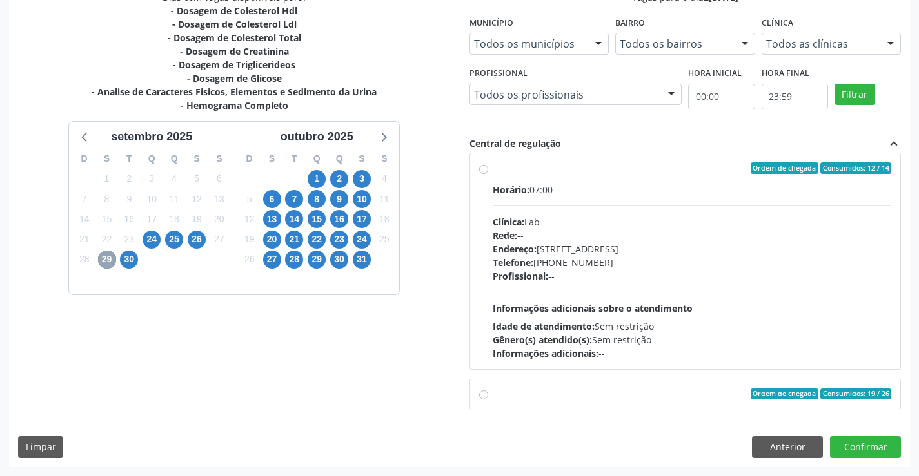
scroll to position [0, 0]
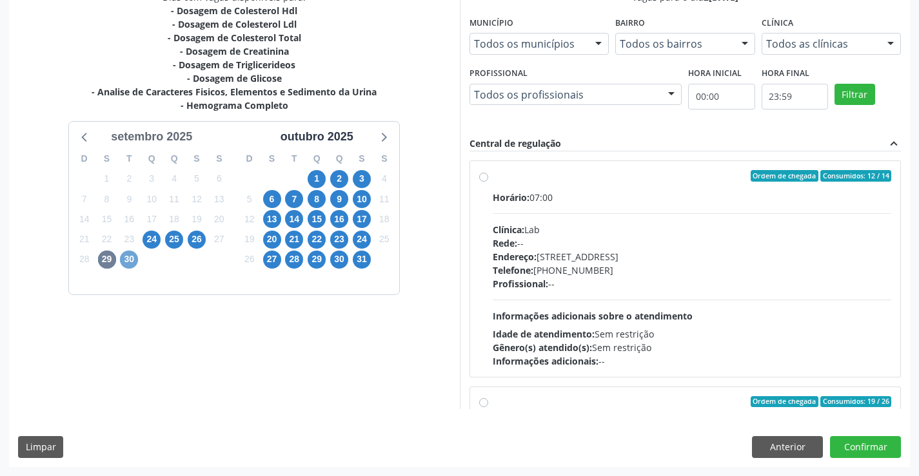
click at [133, 259] on span "30" at bounding box center [129, 260] width 18 height 18
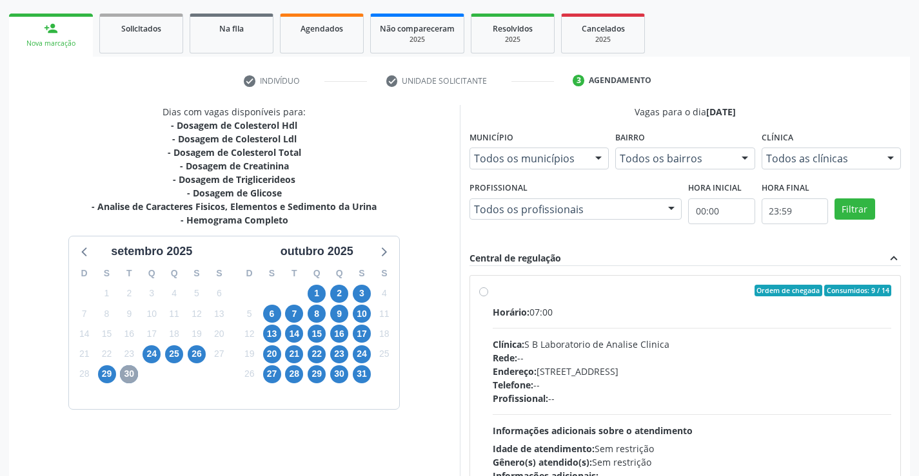
scroll to position [294, 0]
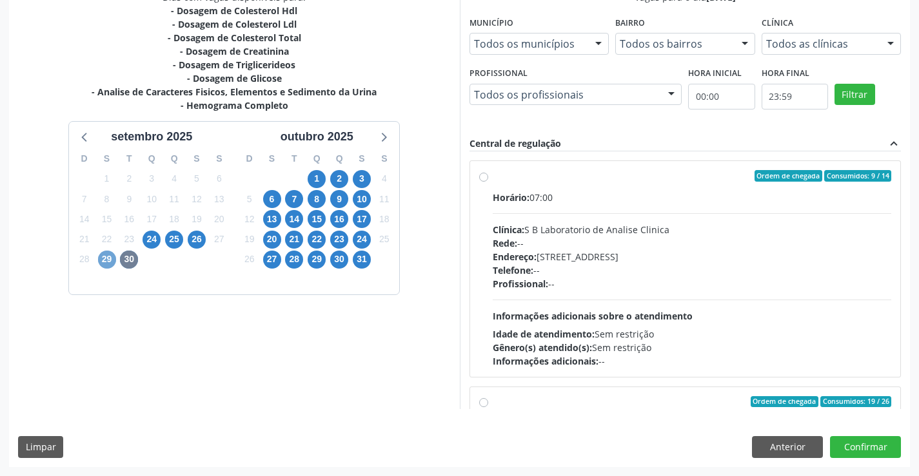
click at [106, 260] on span "29" at bounding box center [107, 260] width 18 height 18
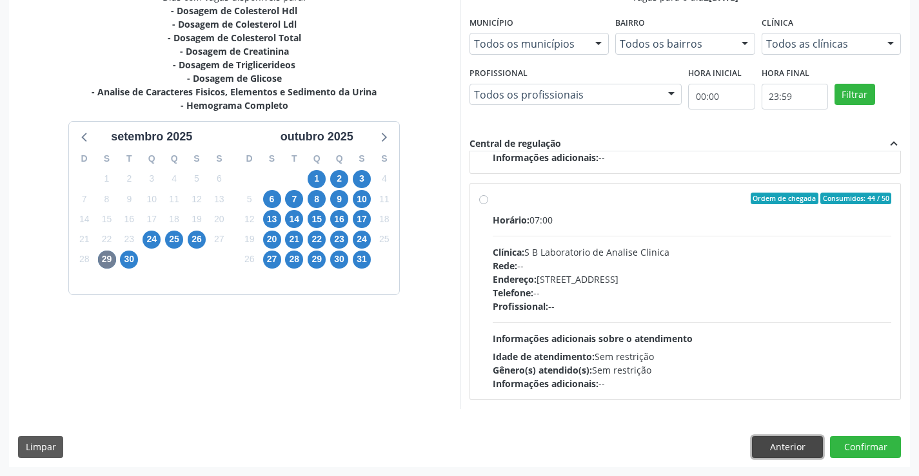
click at [793, 454] on button "Anterior" at bounding box center [787, 447] width 71 height 22
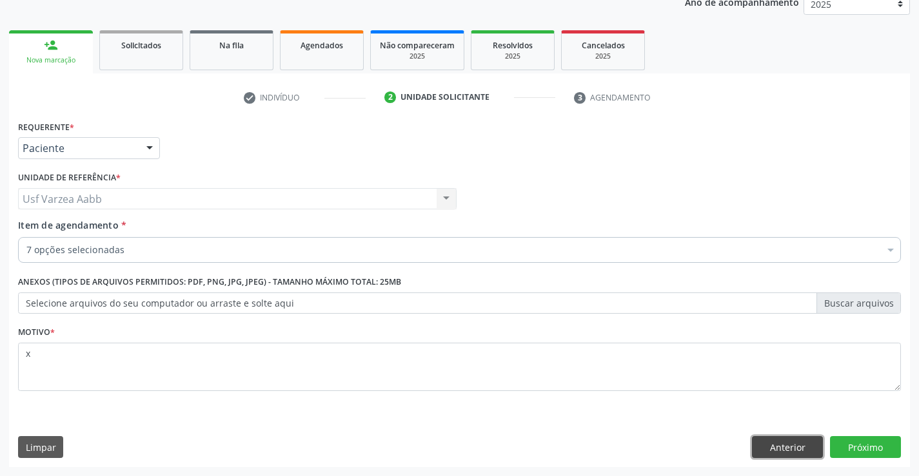
click at [793, 454] on button "Anterior" at bounding box center [787, 447] width 71 height 22
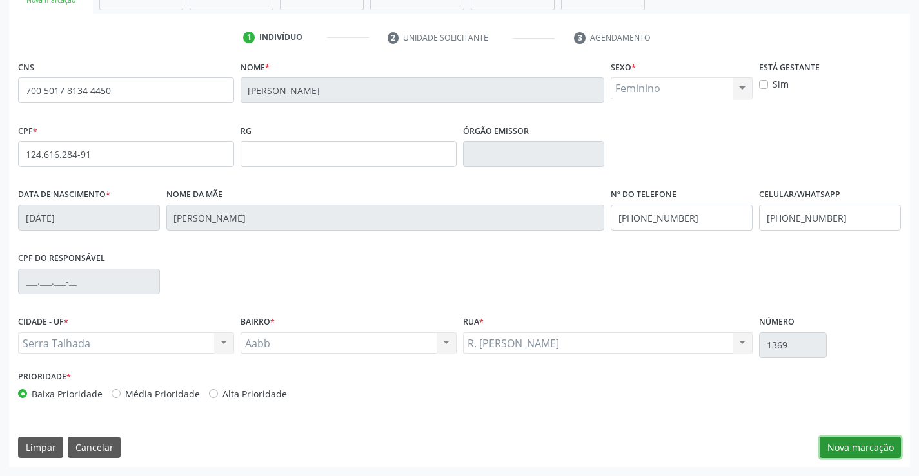
click at [880, 445] on button "Nova marcação" at bounding box center [859, 448] width 81 height 22
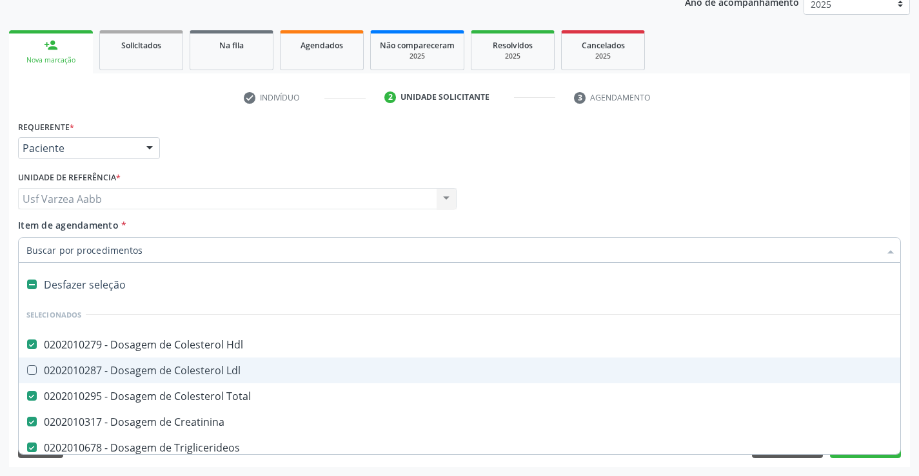
click at [88, 285] on div "Desfazer seleção" at bounding box center [528, 285] width 1019 height 26
checkbox Hdl "false"
checkbox Total "false"
checkbox Creatinina "false"
checkbox Triglicerideos "false"
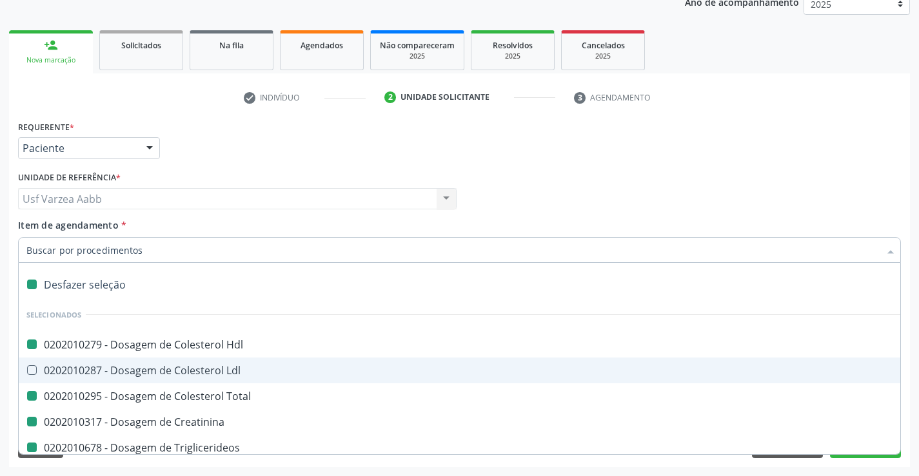
checkbox Glicose "false"
checkbox Urina "false"
checkbox Completo "false"
click at [112, 244] on input "Item de agendamento *" at bounding box center [452, 250] width 853 height 26
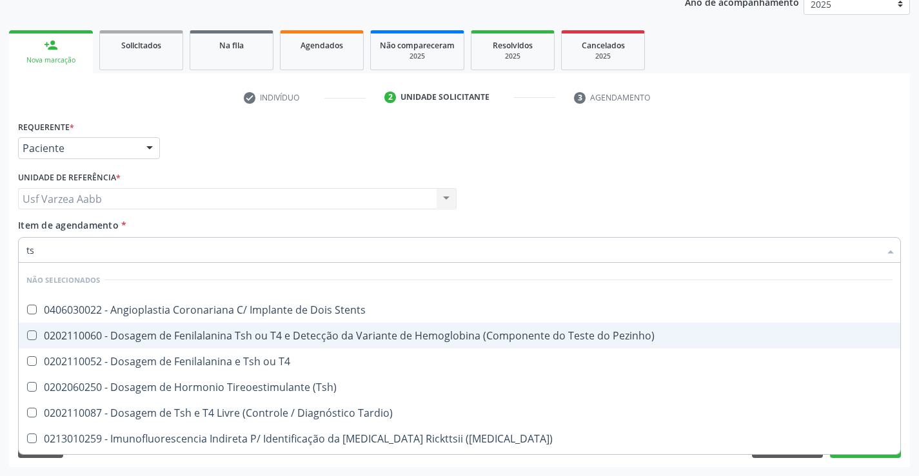
type input "tsh"
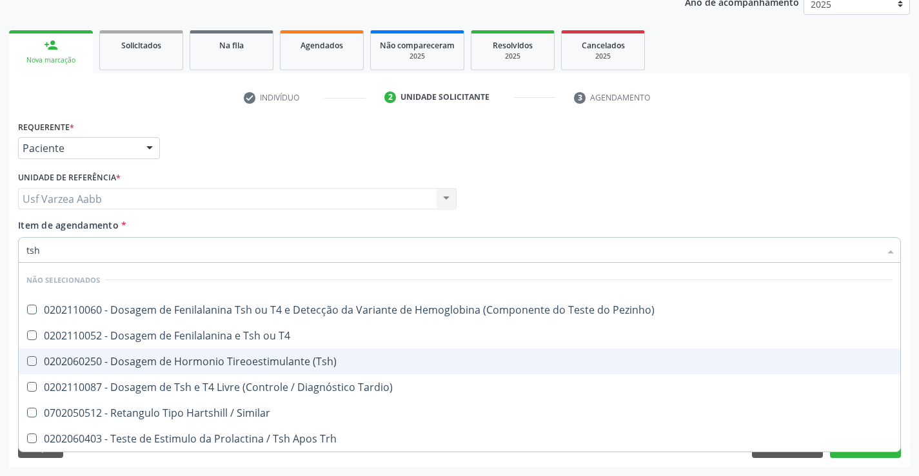
click at [302, 371] on span "0202060250 - Dosagem de Hormonio Tireoestimulante (Tsh)" at bounding box center [459, 362] width 881 height 26
checkbox \(Tsh\) "true"
type input "ts"
checkbox \(Tsh\) "false"
checkbox Tardio\) "true"
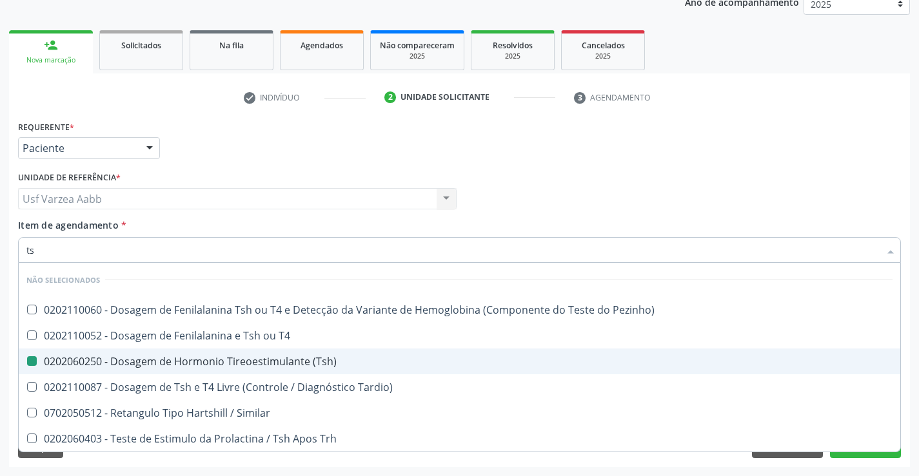
type input "t"
checkbox Tardio\) "false"
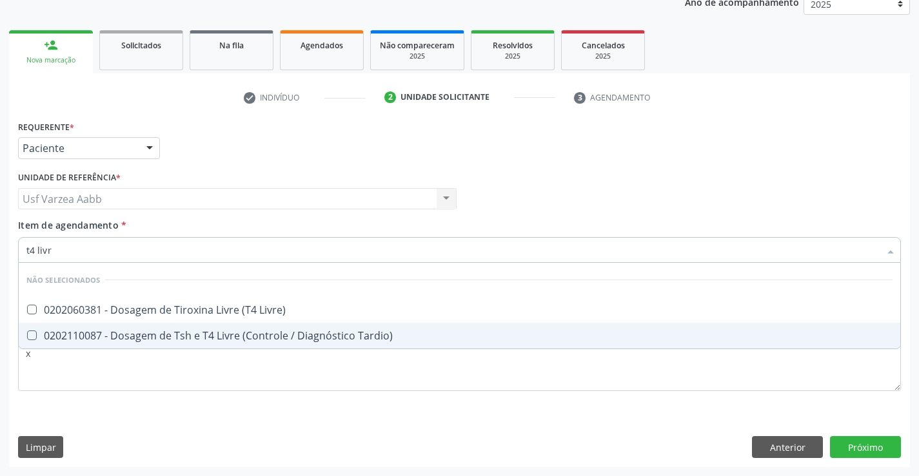
type input "t4 livre"
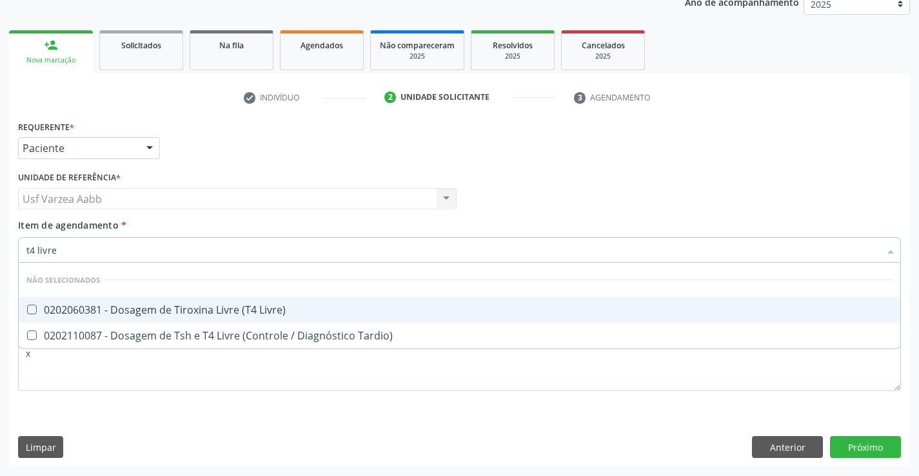
click at [314, 313] on div "0202060381 - Dosagem de Tiroxina Livre (T4 Livre)" at bounding box center [459, 310] width 866 height 10
checkbox Livre\) "true"
click at [354, 253] on input "t4 livre" at bounding box center [452, 250] width 853 height 26
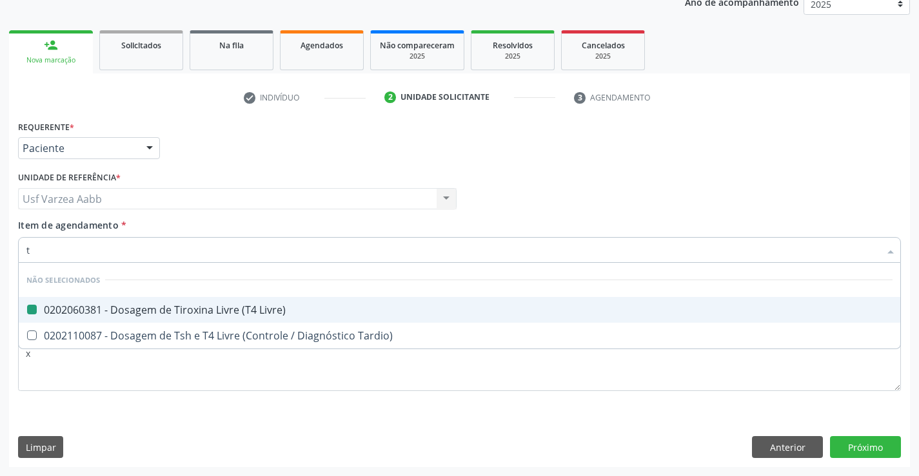
type input "ts"
checkbox Livre\) "false"
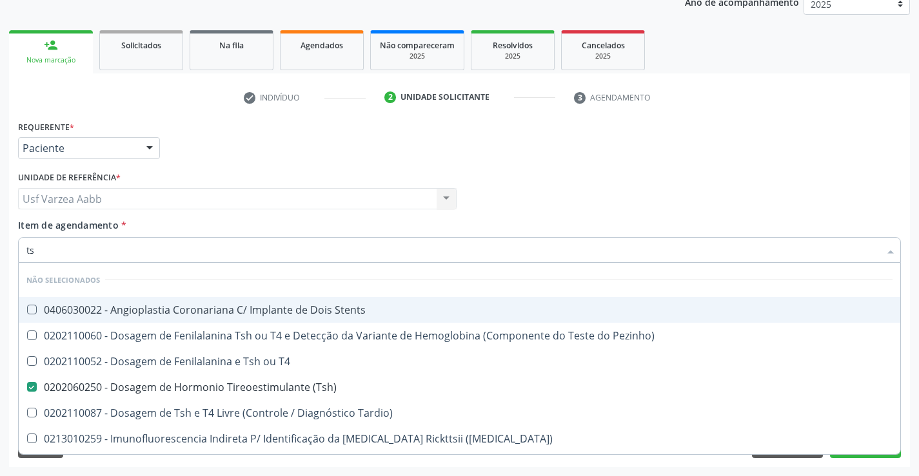
type input "tsh"
checkbox T4 "true"
checkbox \(Tsh\) "false"
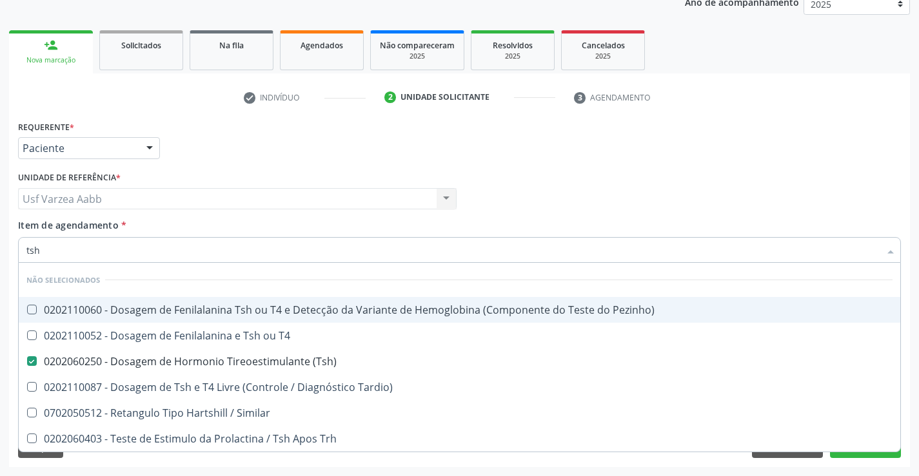
type input "tsh"
click at [589, 194] on div "Profissional Solicitante Por favor, selecione a Unidade de Atendimento primeiro…" at bounding box center [459, 193] width 889 height 50
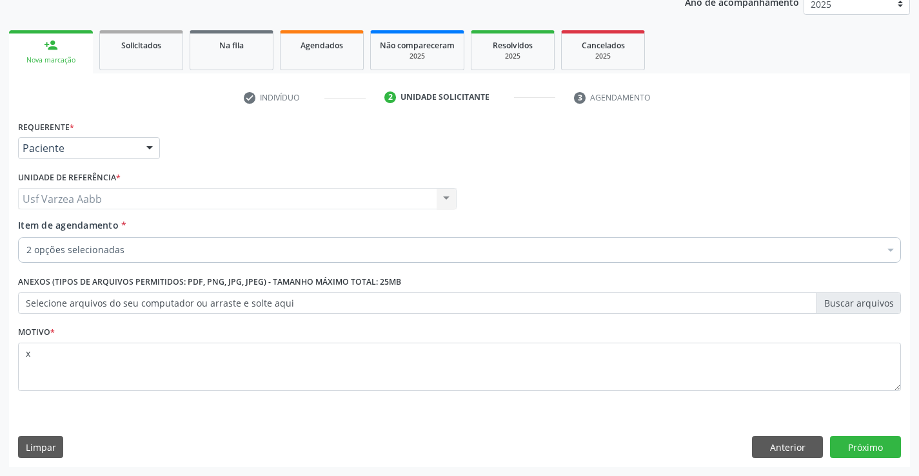
checkbox \(Tsh\) "true"
checkbox Livre\) "true"
click at [166, 243] on div "2 opções selecionadas" at bounding box center [459, 250] width 883 height 26
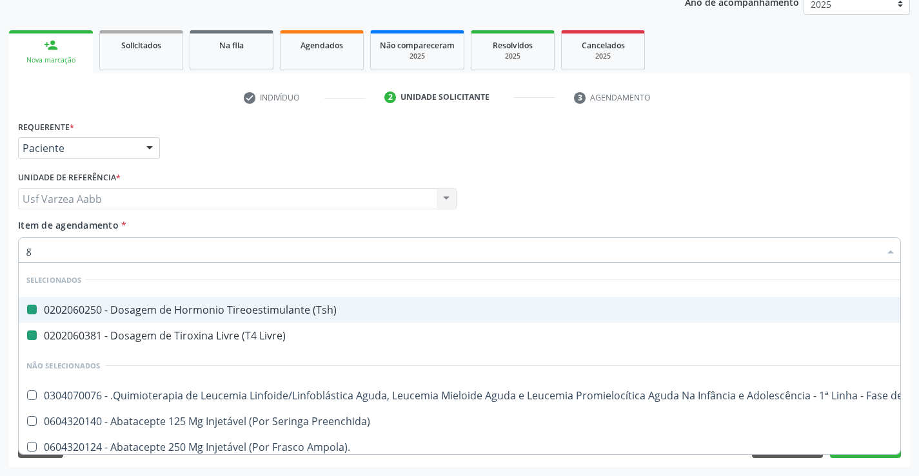
type input "gl"
checkbox \(Tsh\) "false"
checkbox Livre\) "false"
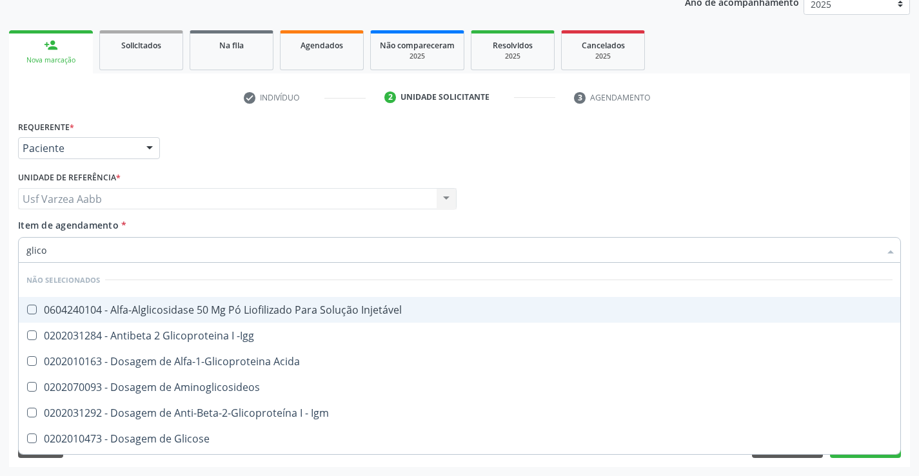
type input "glicos"
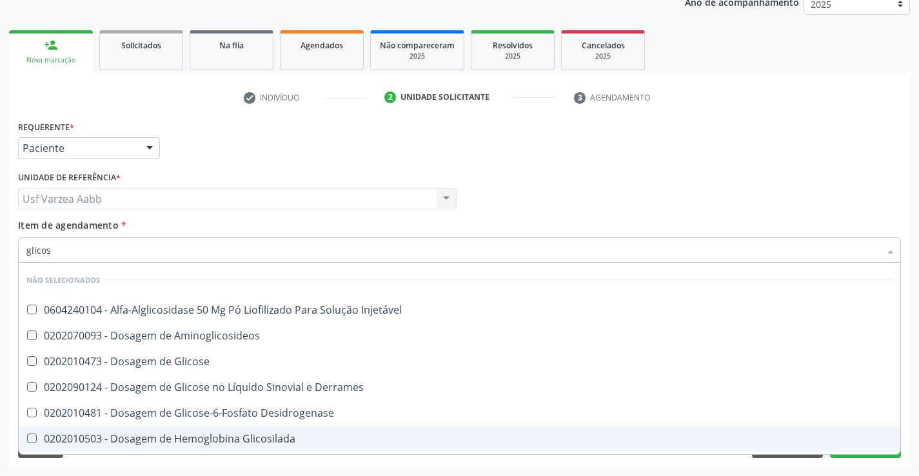
click at [220, 435] on div "0202010503 - Dosagem de Hemoglobina Glicosilada" at bounding box center [459, 439] width 866 height 10
checkbox Glicosilada "true"
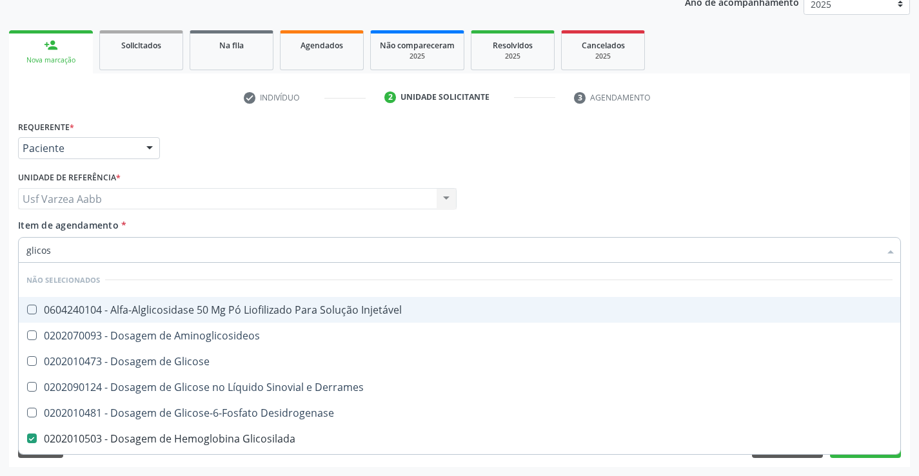
click at [157, 242] on input "glicos" at bounding box center [452, 250] width 853 height 26
click at [754, 202] on div "Profissional Solicitante Por favor, selecione a Unidade de Atendimento primeiro…" at bounding box center [459, 193] width 889 height 50
checkbox Injetável "true"
checkbox Aminoglicosideos "true"
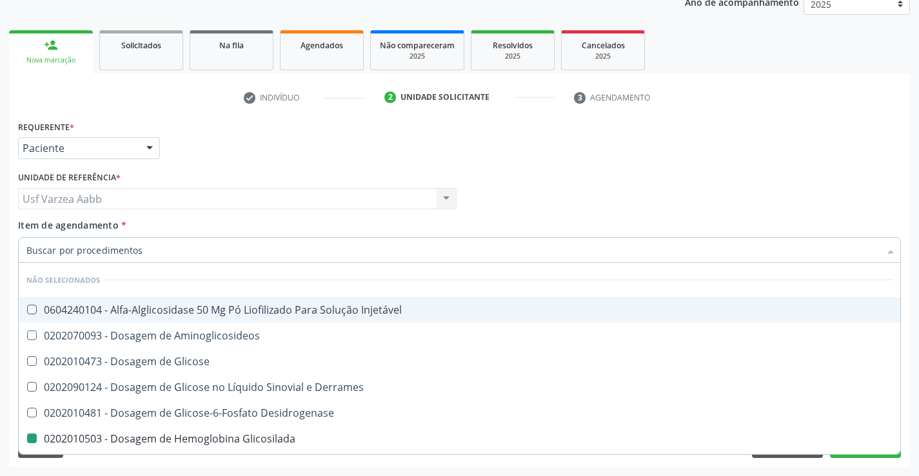
checkbox Glicosilada "false"
checkbox Glicose "true"
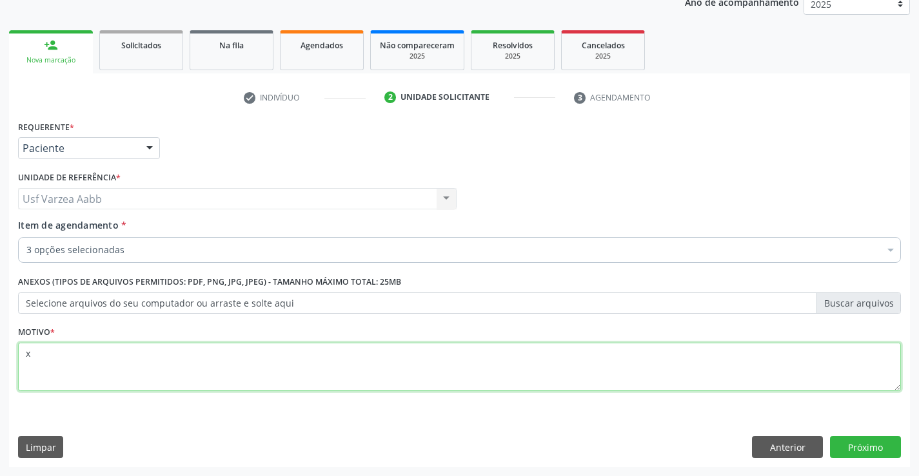
click at [400, 364] on textarea "x" at bounding box center [459, 367] width 883 height 49
click at [877, 440] on button "Próximo" at bounding box center [865, 447] width 71 height 22
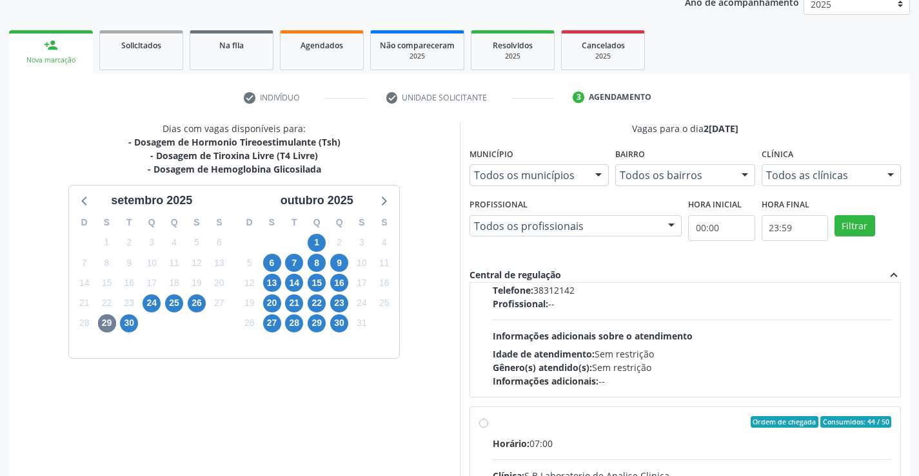
scroll to position [429, 0]
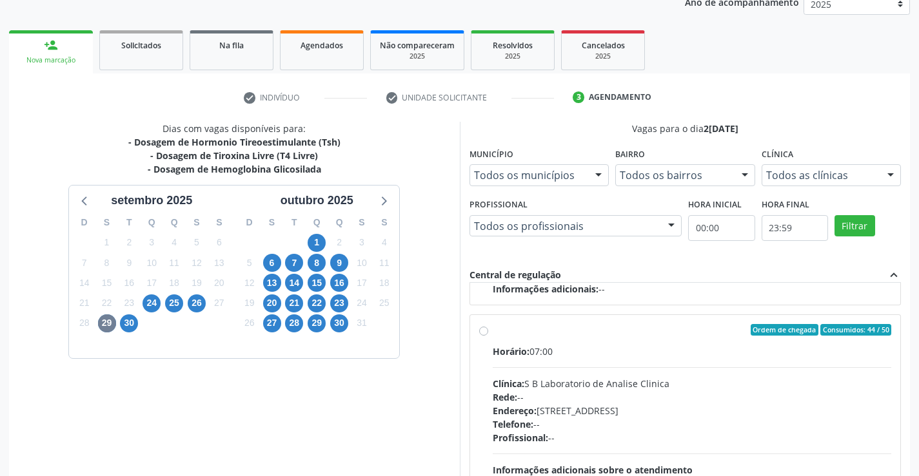
click at [493, 331] on label "Ordem de chegada Consumidos: 44 / 50 Horário: 07:00 Clínica: S B Laboratorio de…" at bounding box center [692, 423] width 399 height 198
click at [484, 331] on input "Ordem de chegada Consumidos: 44 / 50 Horário: 07:00 Clínica: S B Laboratorio de…" at bounding box center [483, 330] width 9 height 12
radio input "true"
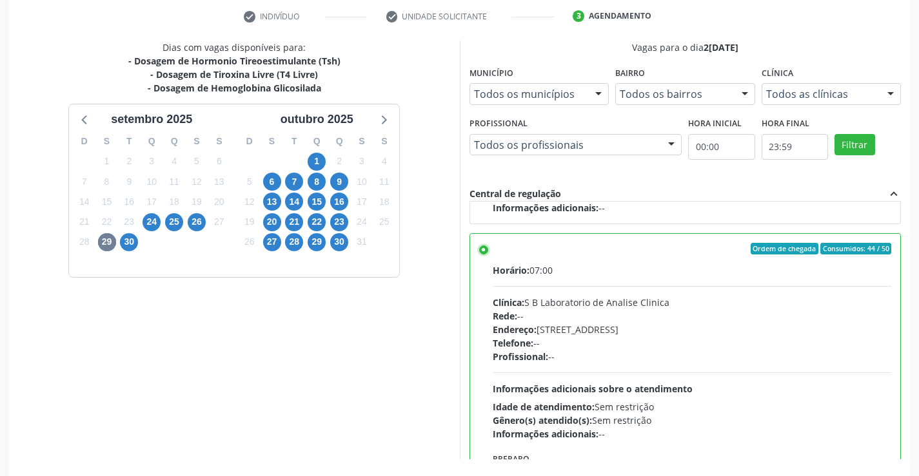
scroll to position [294, 0]
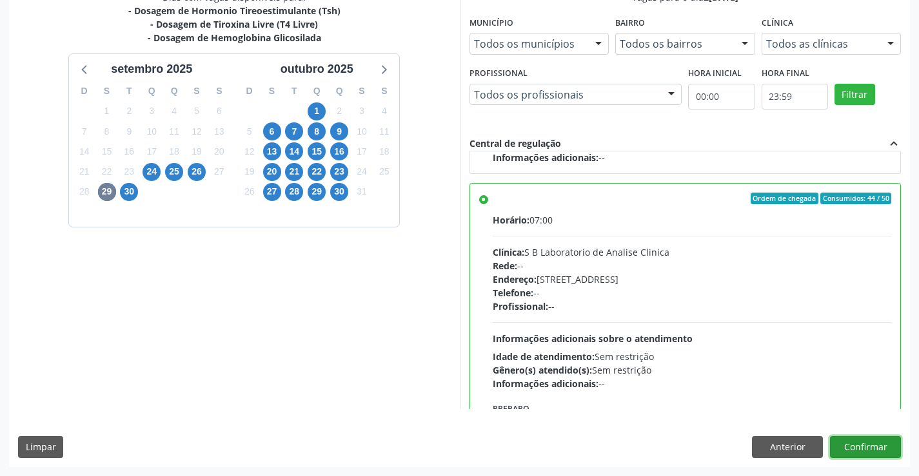
click at [869, 448] on button "Confirmar" at bounding box center [865, 447] width 71 height 22
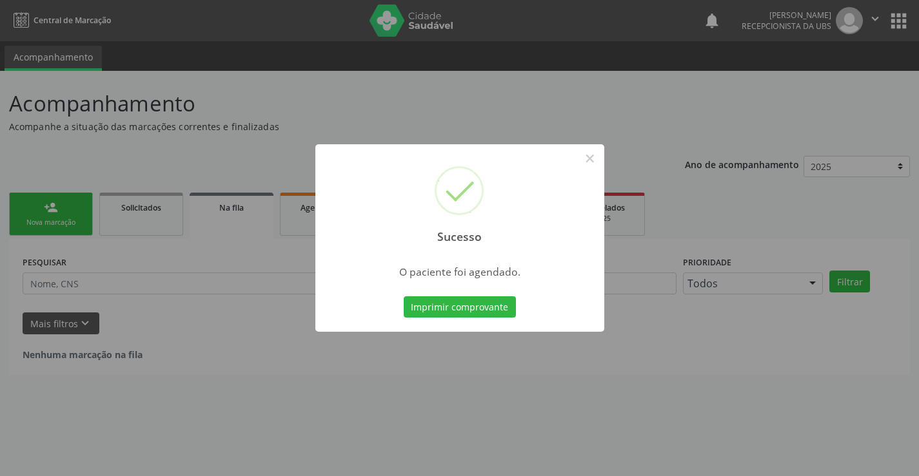
scroll to position [0, 0]
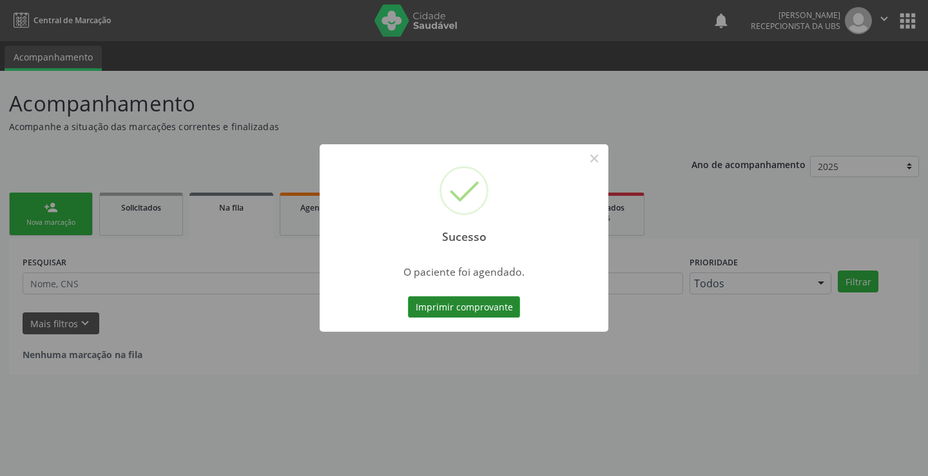
click at [480, 305] on button "Imprimir comprovante" at bounding box center [464, 308] width 112 height 22
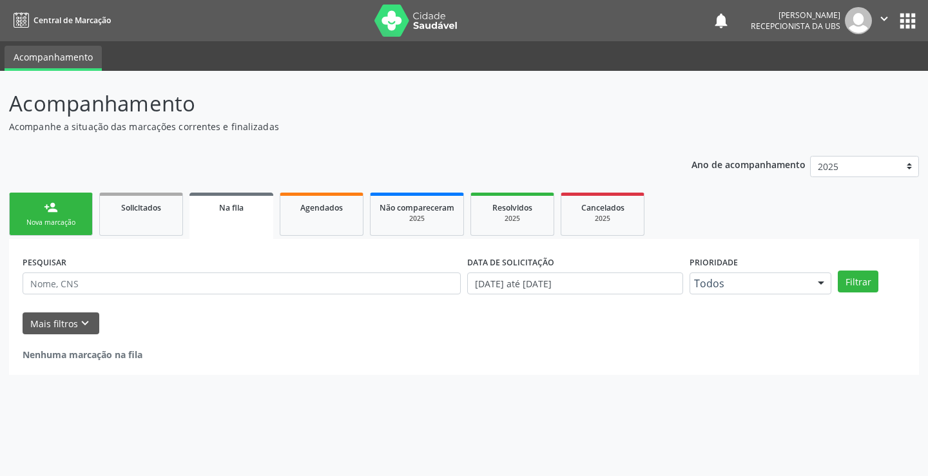
click at [50, 210] on div "person_add" at bounding box center [51, 207] width 14 height 14
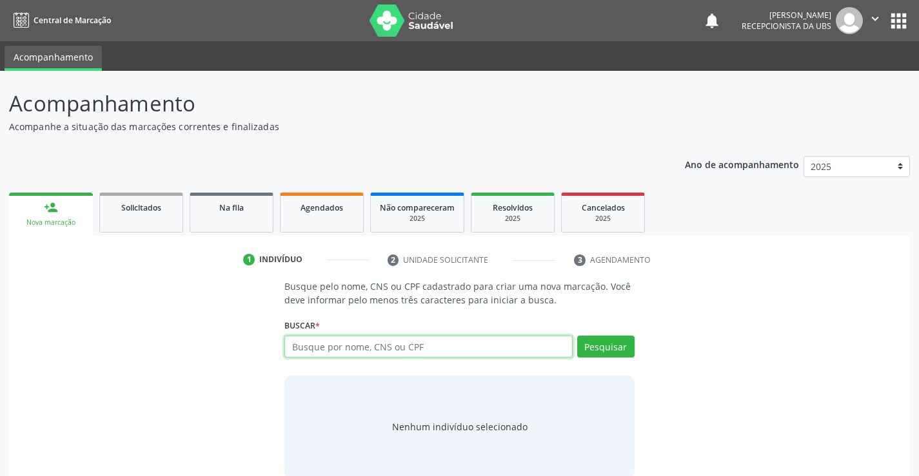
paste input "700 5017 8134 4450"
type input "700 5017 8134 4450"
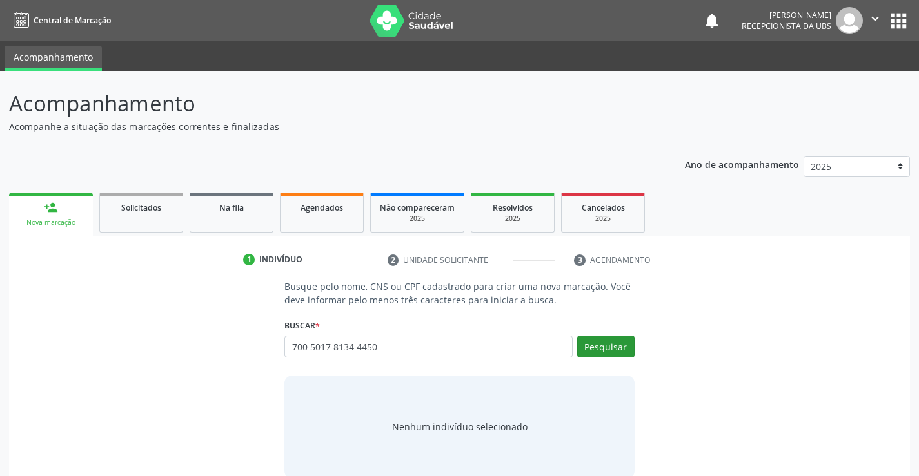
drag, startPoint x: 635, startPoint y: 344, endPoint x: 626, endPoint y: 344, distance: 9.0
click at [634, 344] on div "Busque pelo nome, CNS ou CPF cadastrado para criar uma nova marcação. Você deve…" at bounding box center [458, 379] width 367 height 199
click at [625, 344] on button "Pesquisar" at bounding box center [605, 347] width 57 height 22
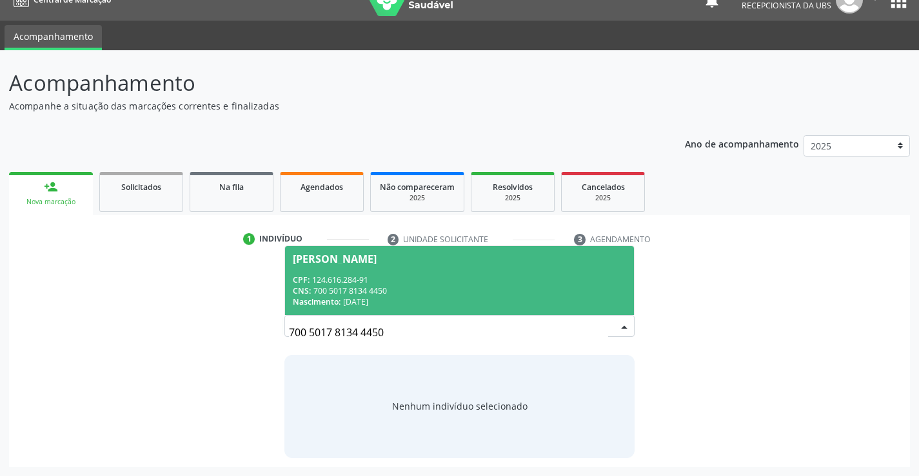
click at [435, 279] on div "CPF: 124.616.284-91" at bounding box center [459, 280] width 333 height 11
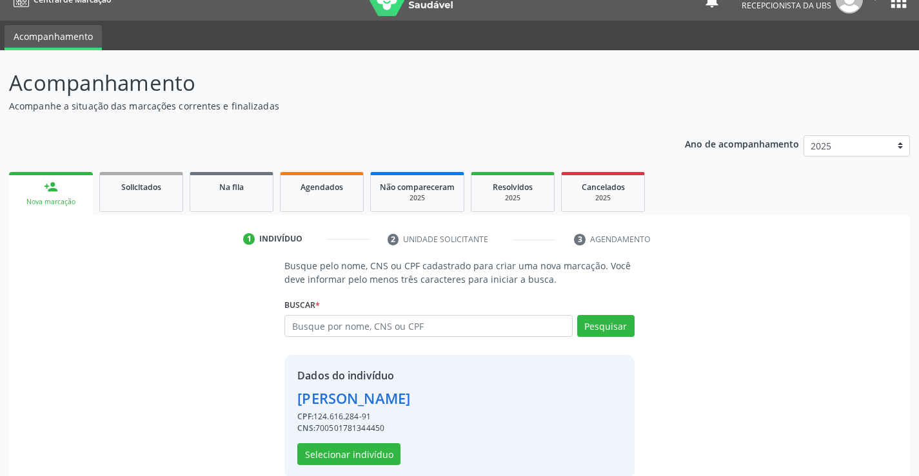
scroll to position [41, 0]
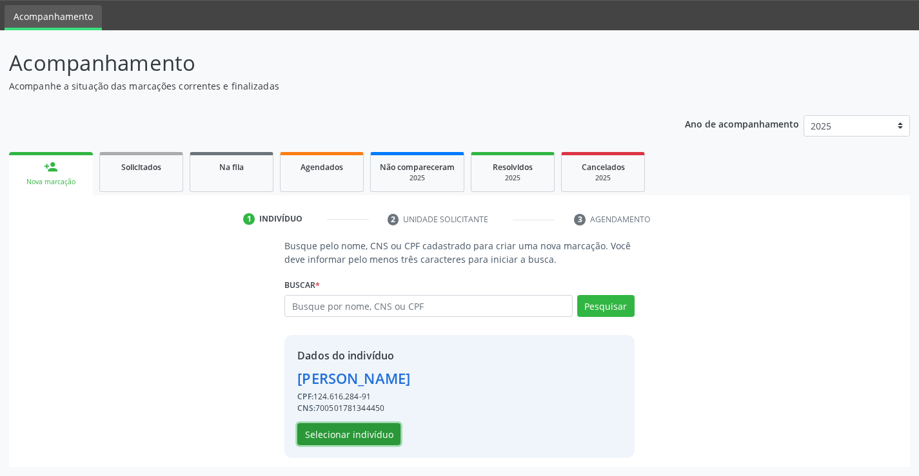
click at [382, 426] on button "Selecionar indivíduo" at bounding box center [348, 435] width 103 height 22
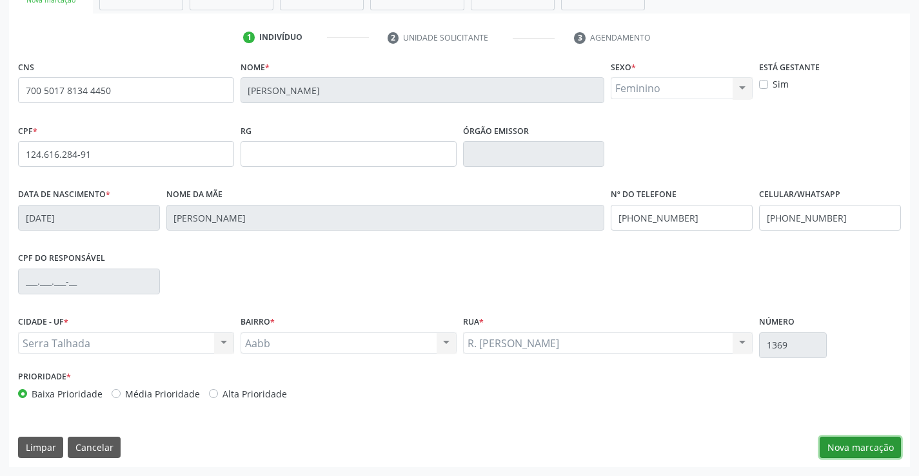
drag, startPoint x: 834, startPoint y: 440, endPoint x: 812, endPoint y: 427, distance: 25.4
click at [834, 440] on button "Nova marcação" at bounding box center [859, 448] width 81 height 22
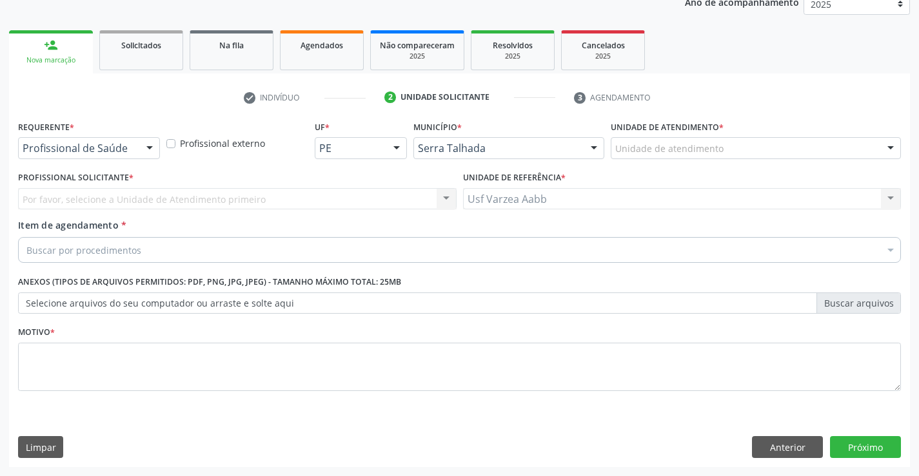
scroll to position [162, 0]
click at [105, 155] on div "Profissional de Saúde" at bounding box center [89, 148] width 142 height 22
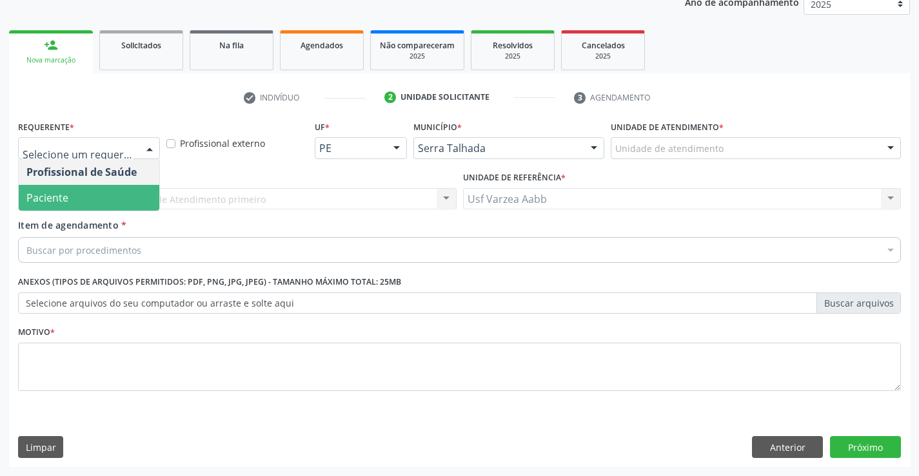
click at [105, 192] on span "Paciente" at bounding box center [89, 198] width 141 height 26
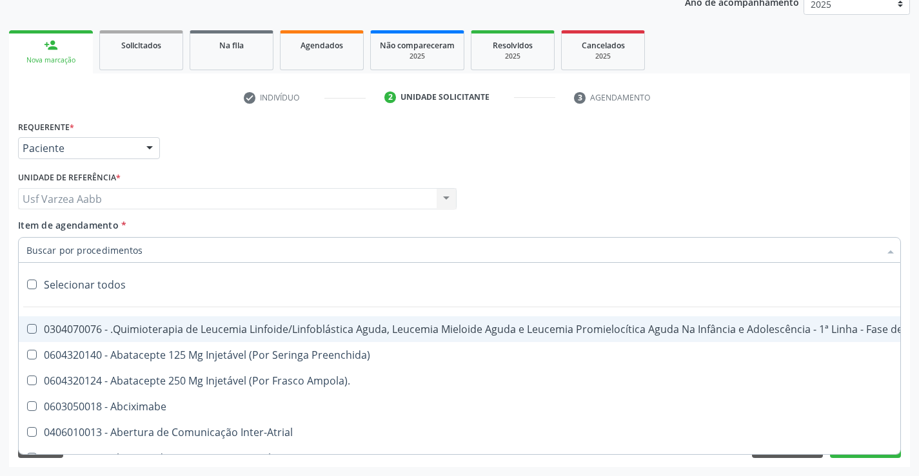
click at [112, 253] on input "Item de agendamento *" at bounding box center [452, 250] width 853 height 26
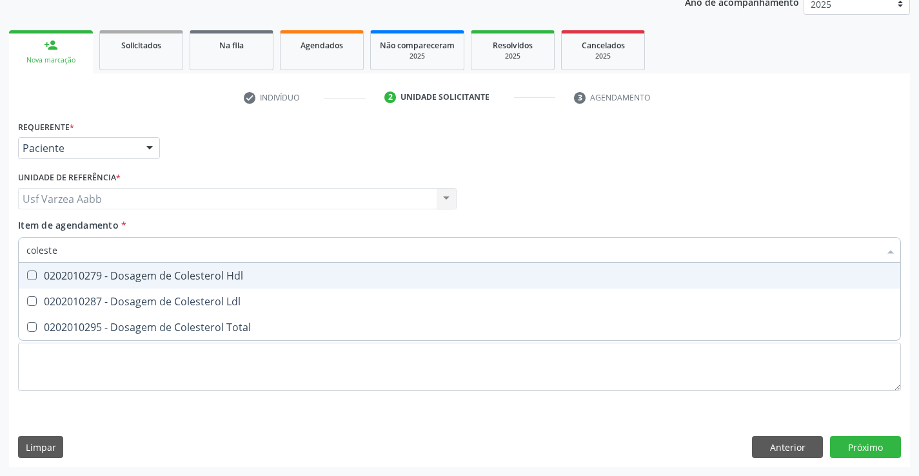
type input "colester"
click at [118, 271] on div "0202010279 - Dosagem de Colesterol Hdl" at bounding box center [459, 276] width 866 height 10
checkbox Hdl "true"
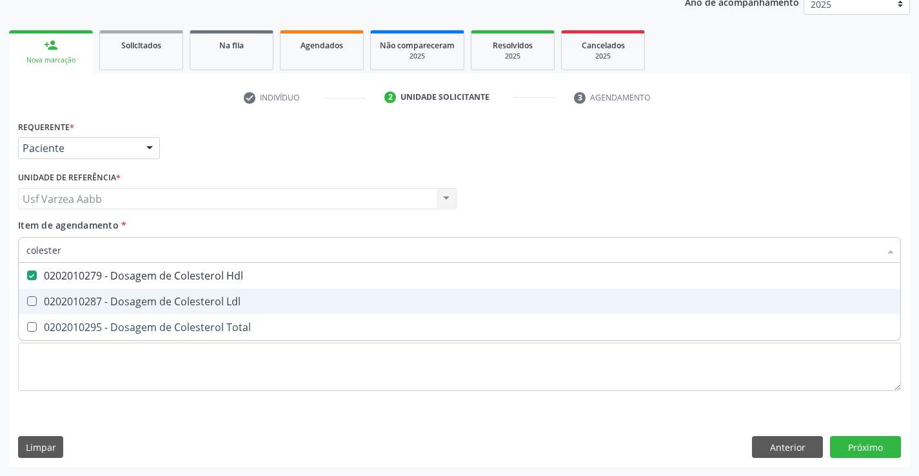
drag, startPoint x: 118, startPoint y: 299, endPoint x: 119, endPoint y: 306, distance: 6.5
click at [119, 302] on div "0202010287 - Dosagem de Colesterol Ldl" at bounding box center [459, 302] width 866 height 10
checkbox Ldl "true"
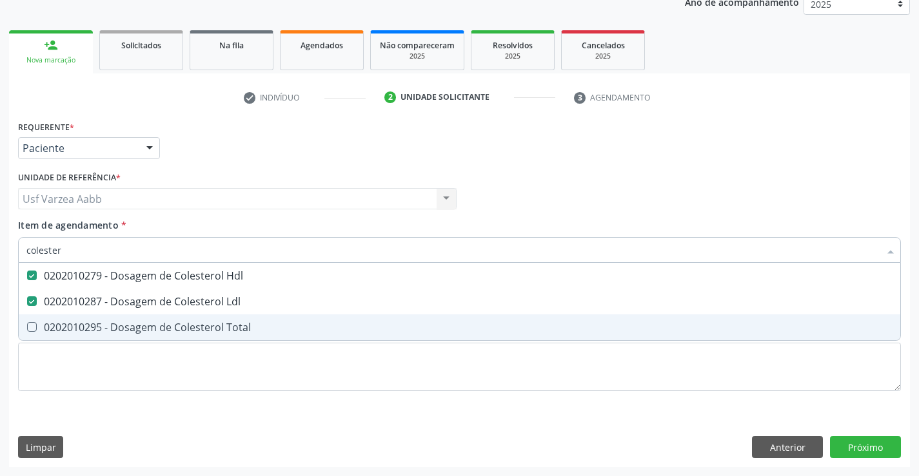
drag, startPoint x: 117, startPoint y: 329, endPoint x: 116, endPoint y: 317, distance: 12.3
click at [116, 329] on div "0202010295 - Dosagem de Colesterol Total" at bounding box center [459, 327] width 866 height 10
checkbox Total "true"
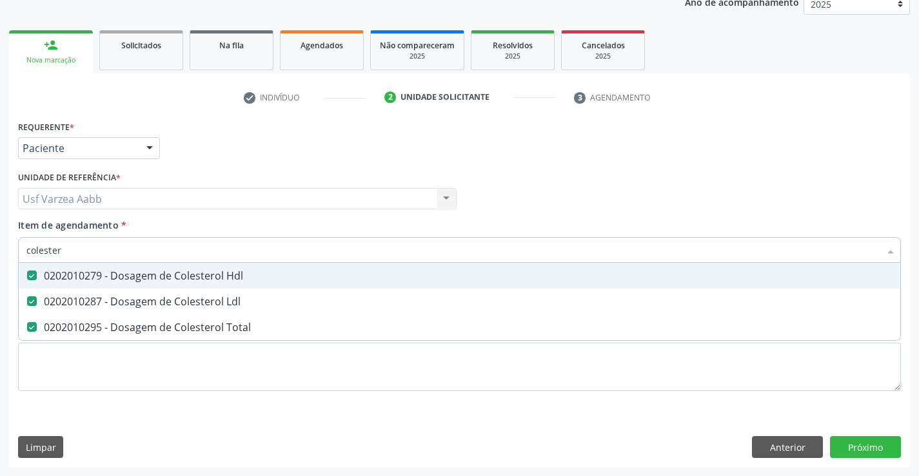
click at [124, 256] on input "colester" at bounding box center [452, 250] width 853 height 26
type input "cr"
checkbox Hdl "false"
checkbox Ldl "false"
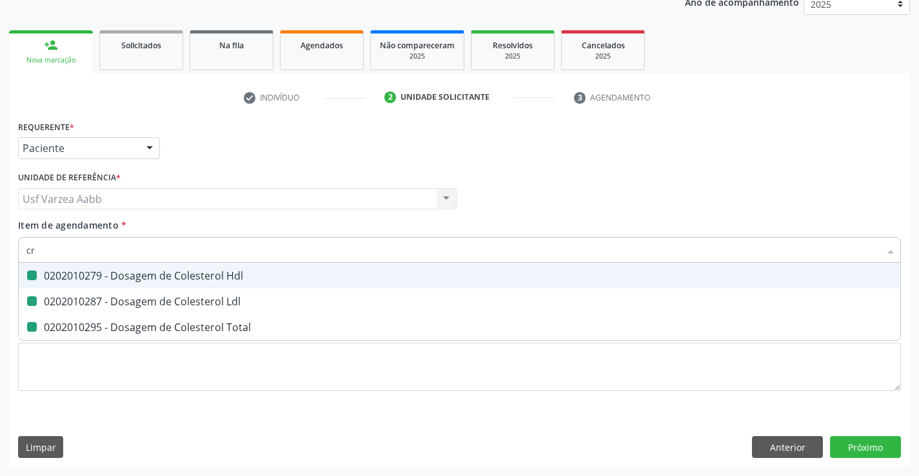
checkbox Total "false"
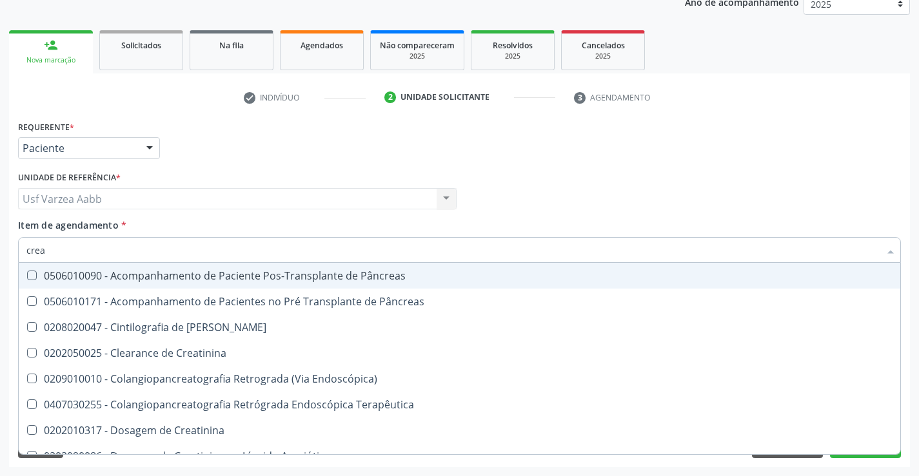
type input "creat"
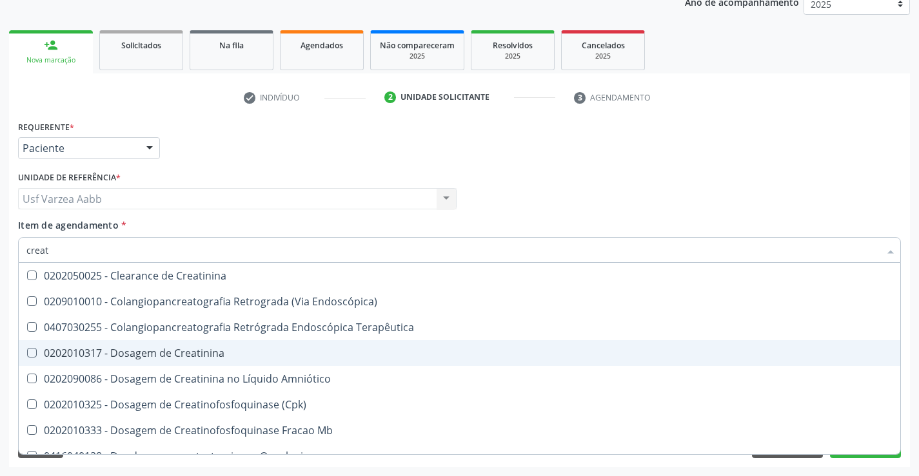
click at [171, 353] on div "0202010317 - Dosagem de Creatinina" at bounding box center [459, 353] width 866 height 10
checkbox Creatinina "true"
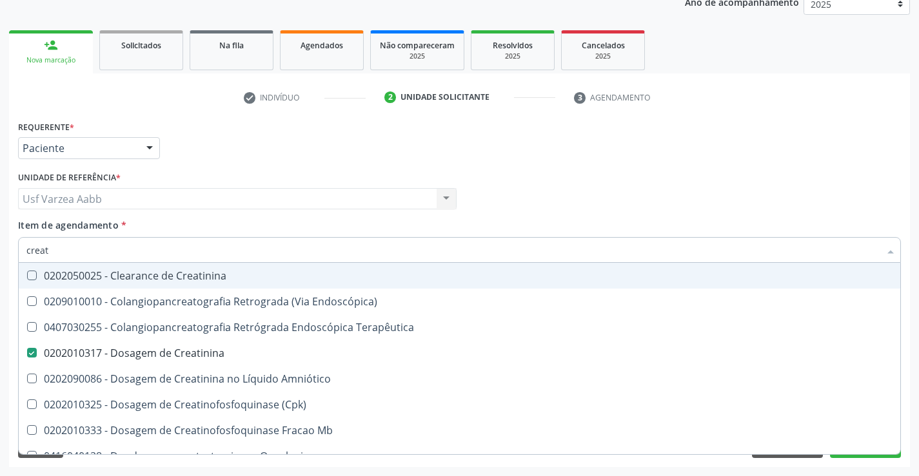
click at [144, 246] on input "creat" at bounding box center [452, 250] width 853 height 26
type input "tr"
checkbox Creatinina "false"
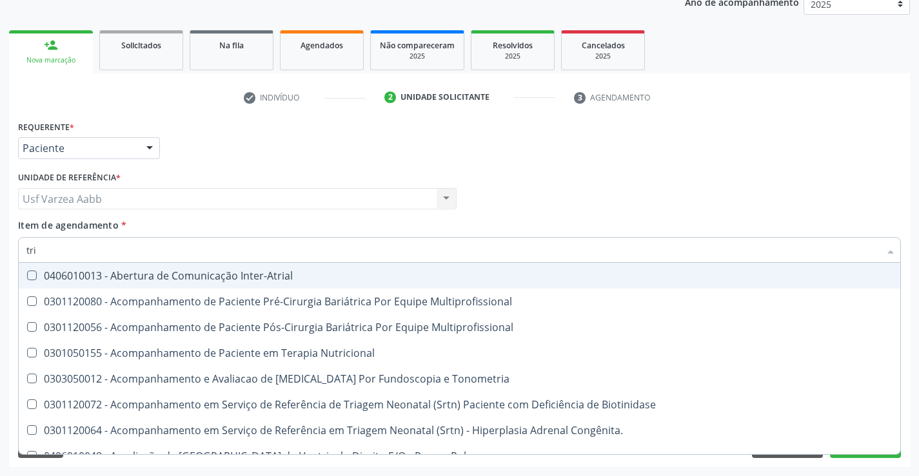
type input "trig"
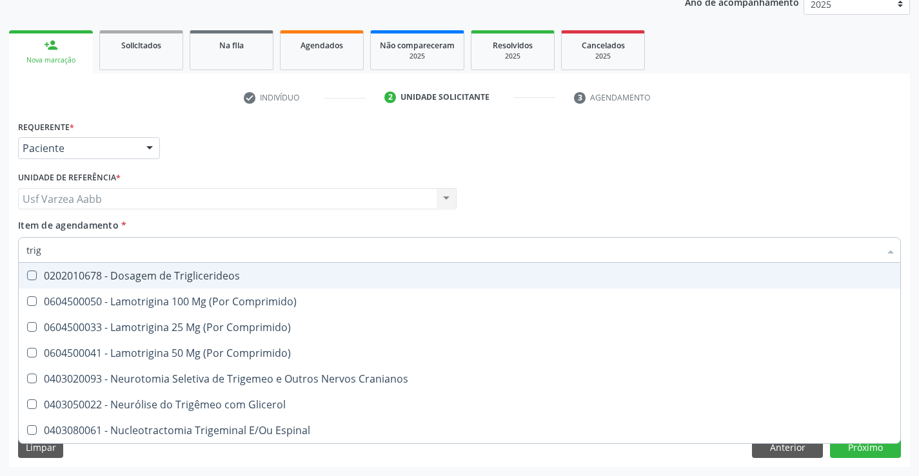
click at [137, 273] on div "0202010678 - Dosagem de Triglicerideos" at bounding box center [459, 276] width 866 height 10
checkbox Triglicerideos "true"
click at [137, 259] on input "trig" at bounding box center [452, 250] width 853 height 26
click at [137, 255] on input "trig" at bounding box center [452, 250] width 853 height 26
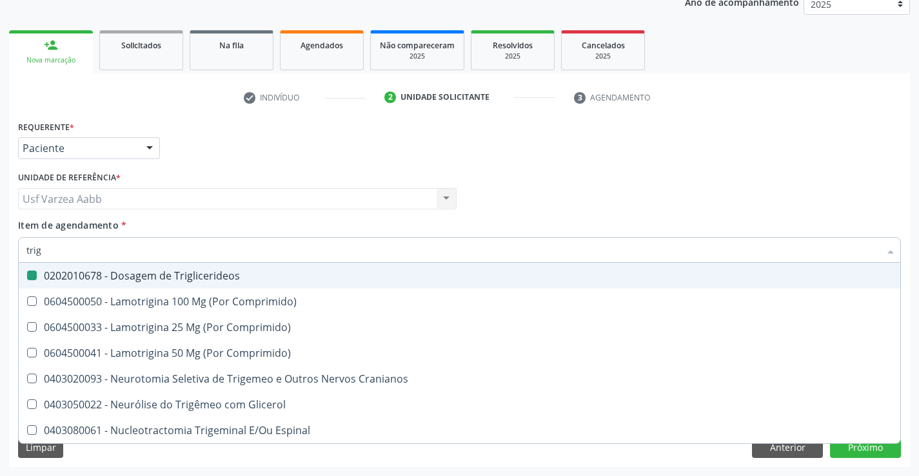
type input "g"
checkbox Triglicerideos "false"
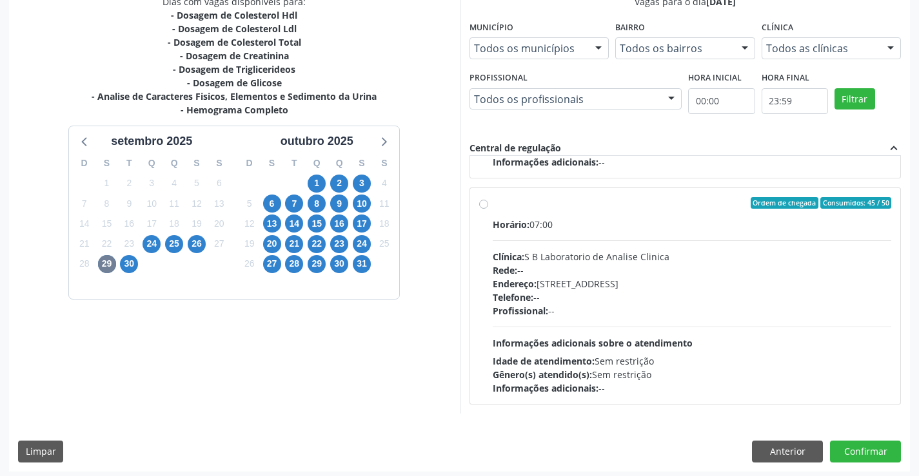
scroll to position [294, 0]
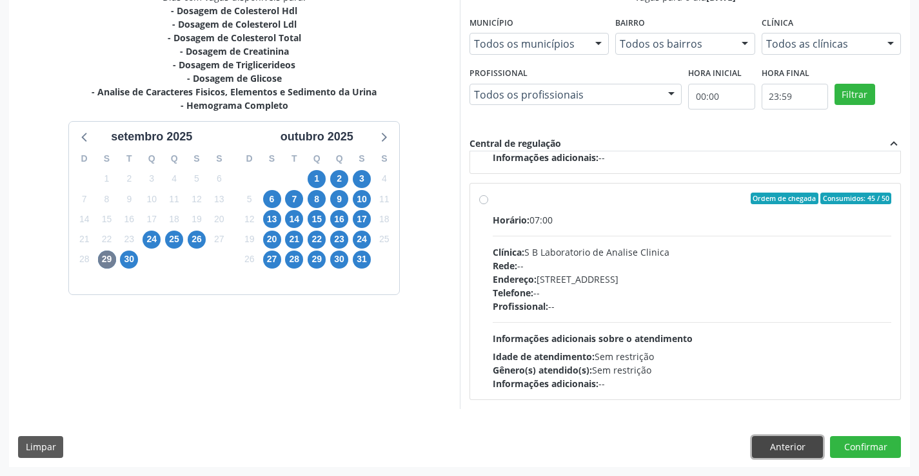
click at [784, 441] on button "Anterior" at bounding box center [787, 447] width 71 height 22
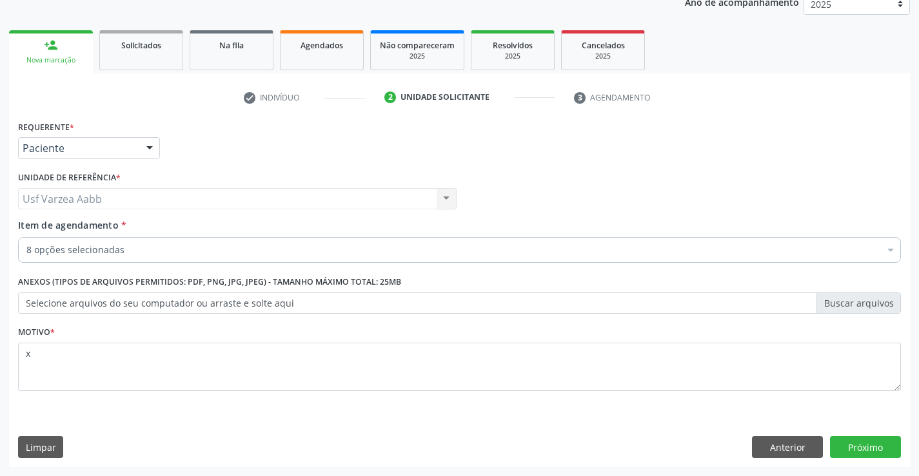
scroll to position [162, 0]
click at [784, 441] on button "Anterior" at bounding box center [787, 447] width 71 height 22
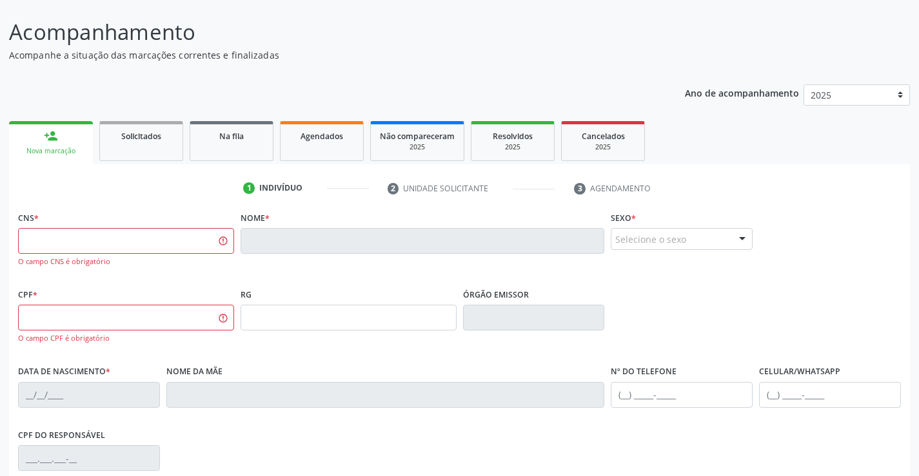
scroll to position [193, 0]
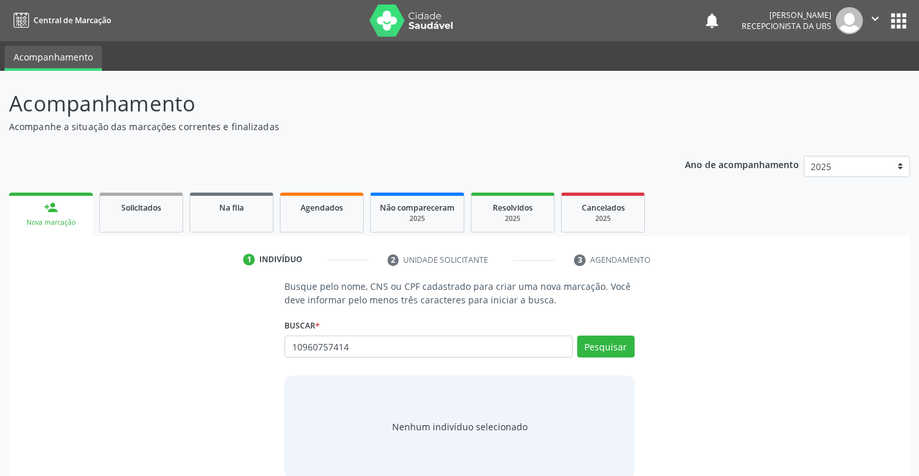
type input "10960757414"
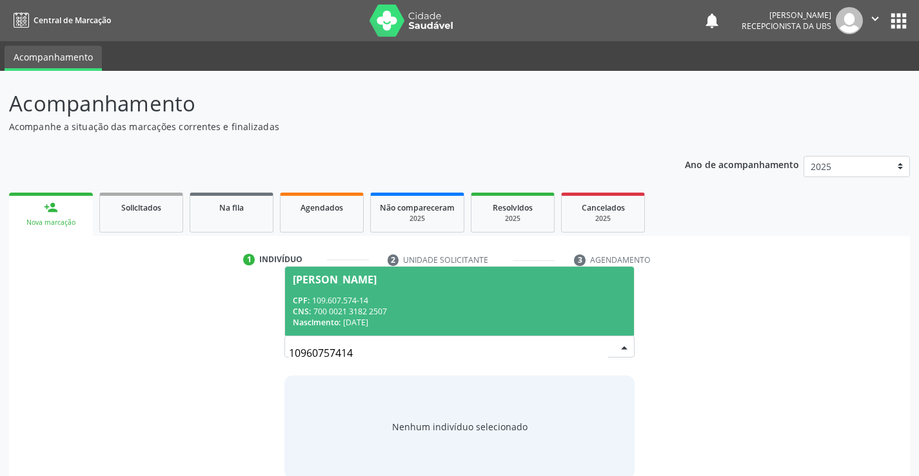
click at [335, 329] on span "[PERSON_NAME] CPF: 109.607.574-14 CNS: 700 0021 3182 2507 Nascimento: [DATE]" at bounding box center [459, 301] width 348 height 69
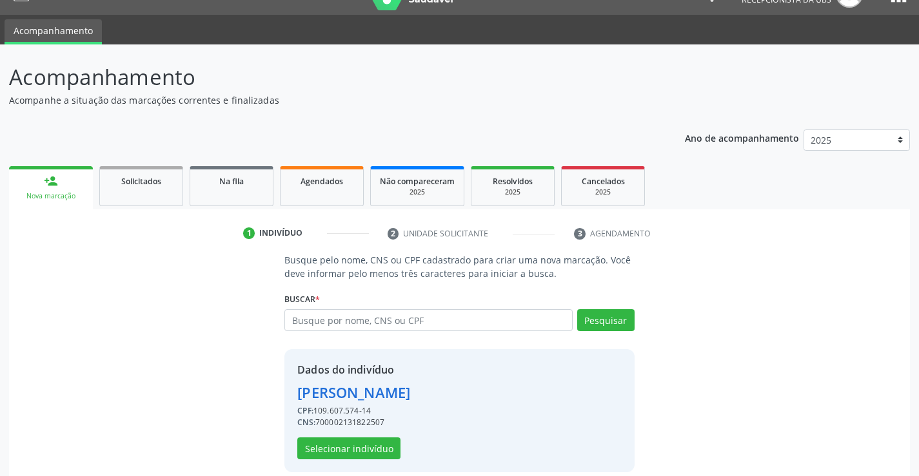
scroll to position [41, 0]
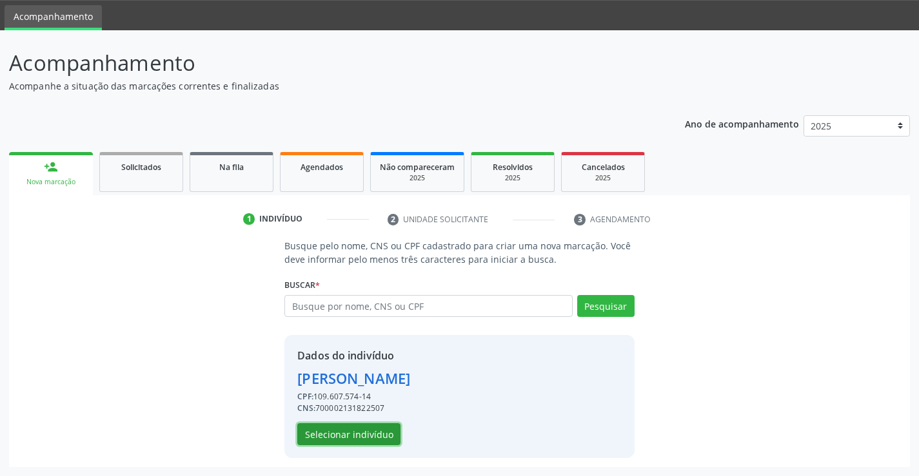
click at [376, 432] on button "Selecionar indivíduo" at bounding box center [348, 435] width 103 height 22
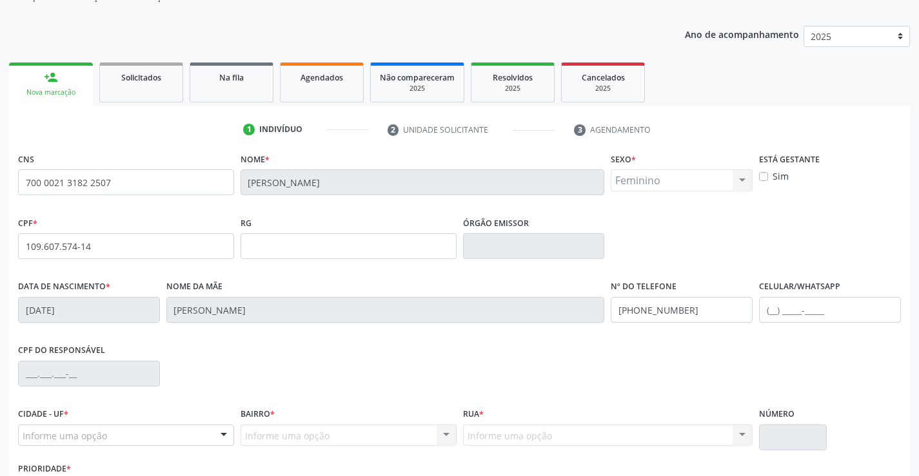
scroll to position [222, 0]
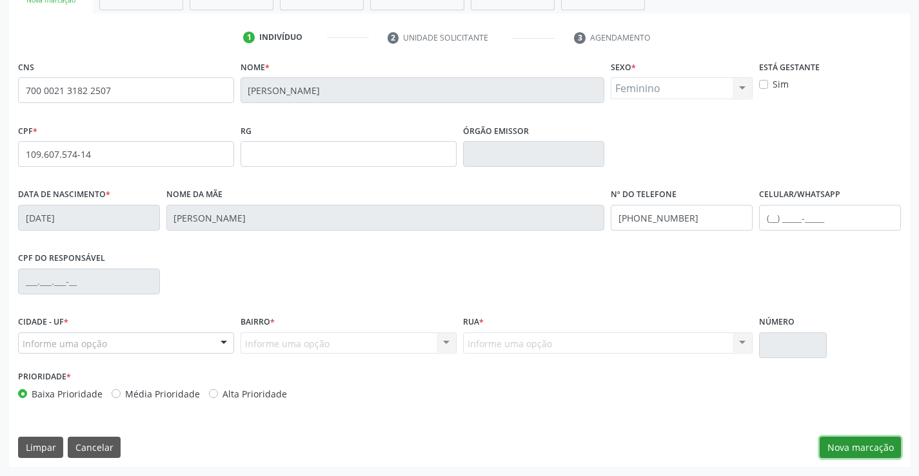
click at [835, 445] on button "Nova marcação" at bounding box center [859, 448] width 81 height 22
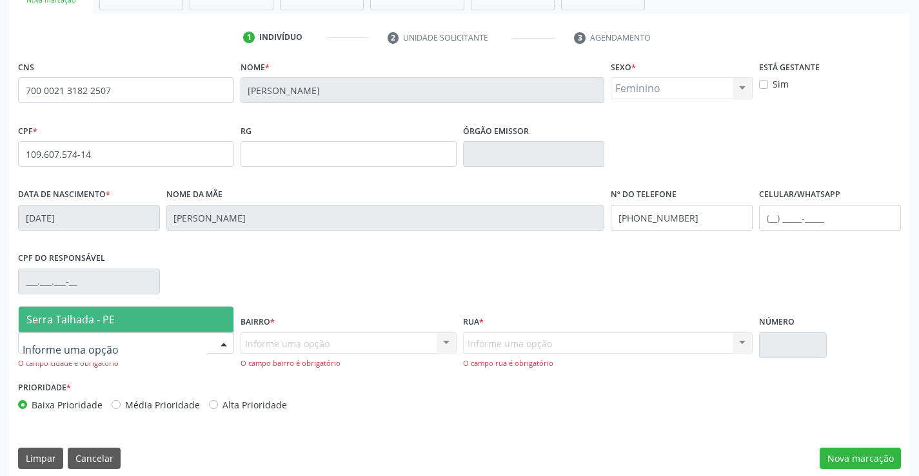
click at [172, 349] on div at bounding box center [126, 344] width 216 height 22
click at [170, 333] on div at bounding box center [126, 344] width 216 height 22
click at [170, 323] on span "Serra Talhada - PE" at bounding box center [126, 320] width 215 height 26
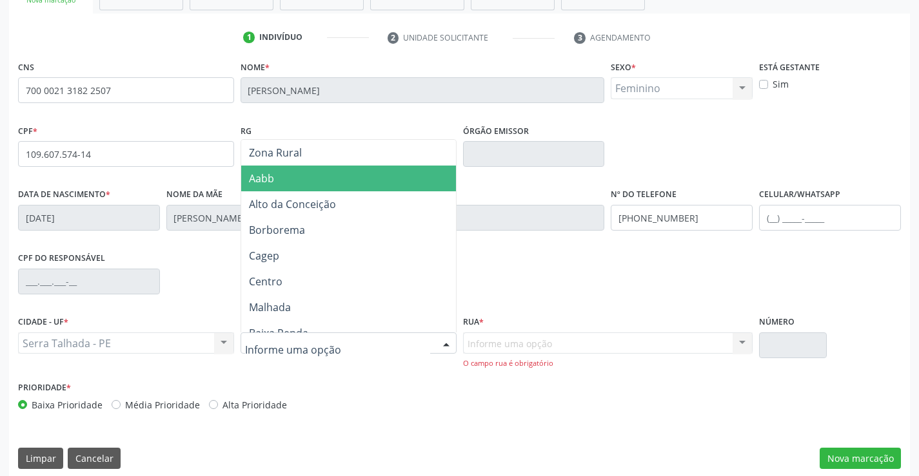
click at [279, 182] on span "Aabb" at bounding box center [348, 179] width 215 height 26
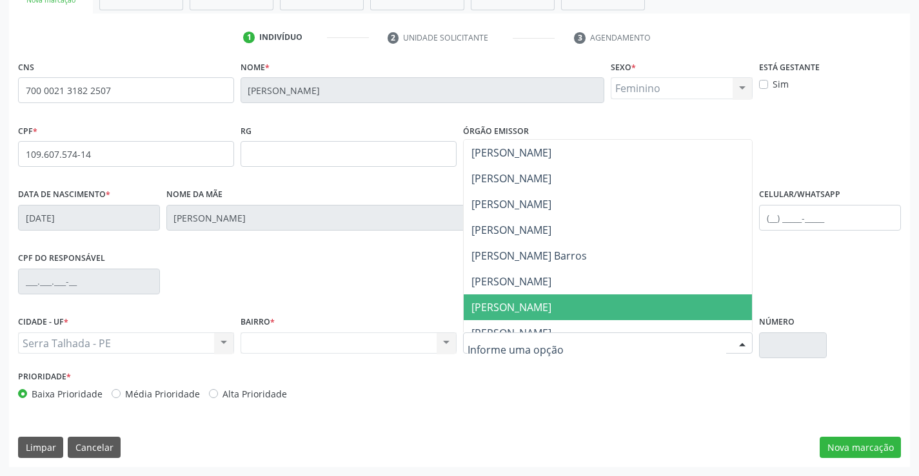
click at [521, 308] on span "[PERSON_NAME]" at bounding box center [511, 307] width 80 height 14
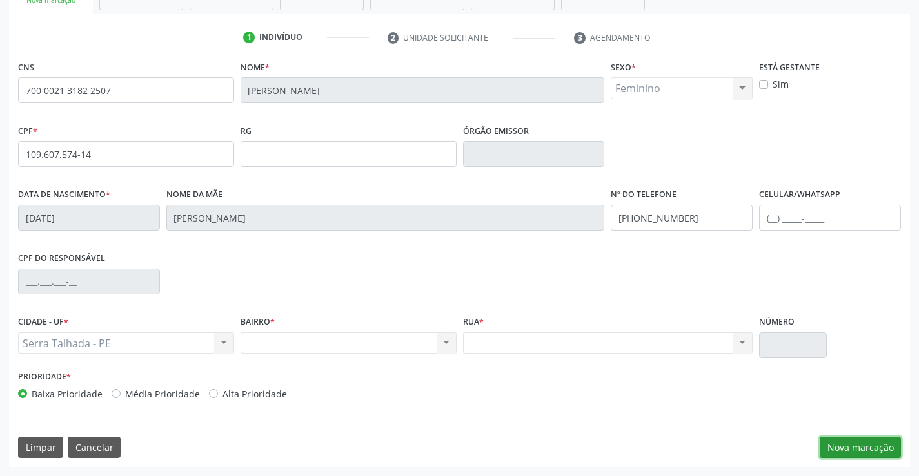
click at [872, 447] on button "Nova marcação" at bounding box center [859, 448] width 81 height 22
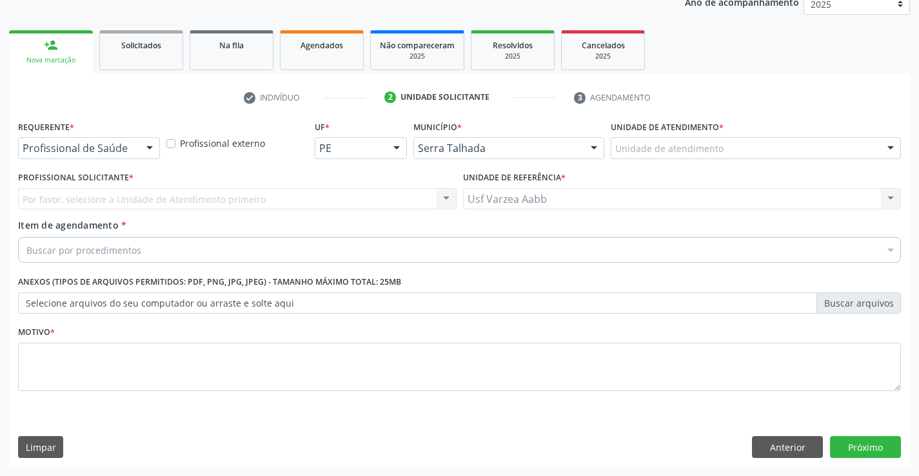
scroll to position [162, 0]
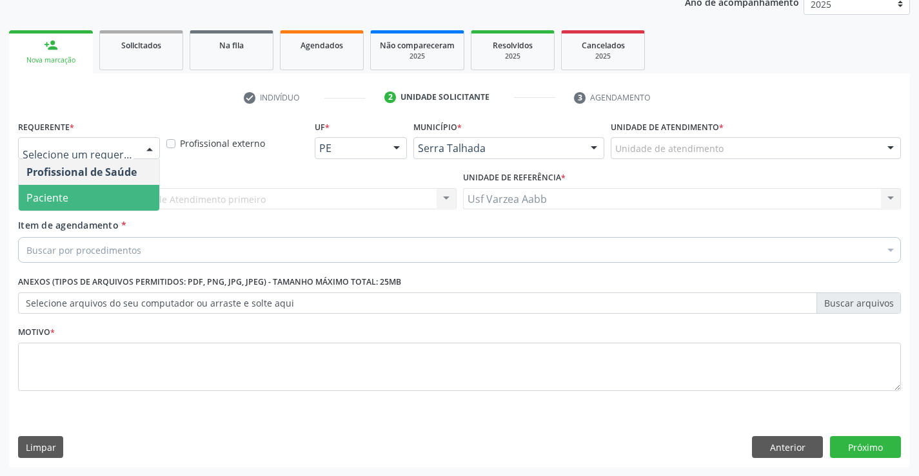
click at [109, 186] on span "Paciente" at bounding box center [89, 198] width 141 height 26
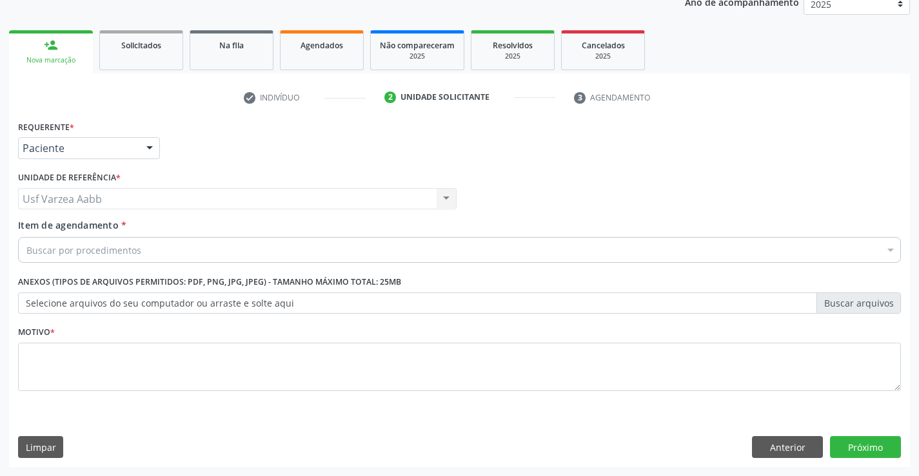
click at [140, 244] on div "Buscar por procedimentos" at bounding box center [459, 250] width 883 height 26
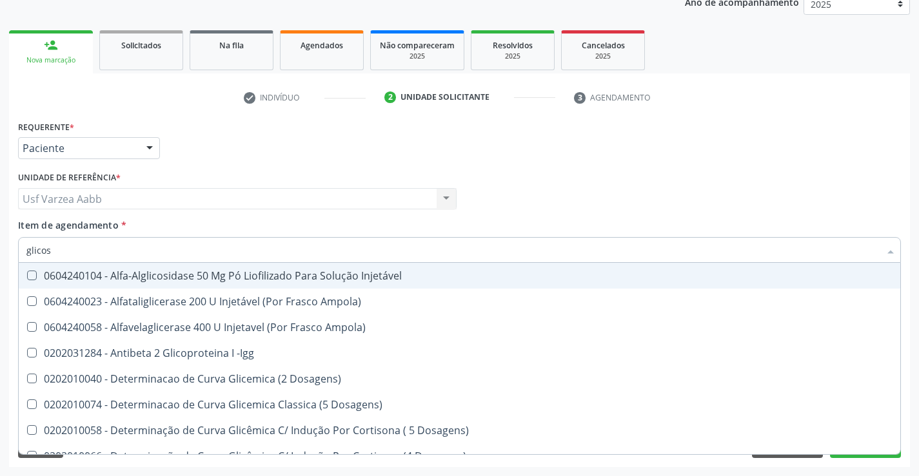
type input "glicosi"
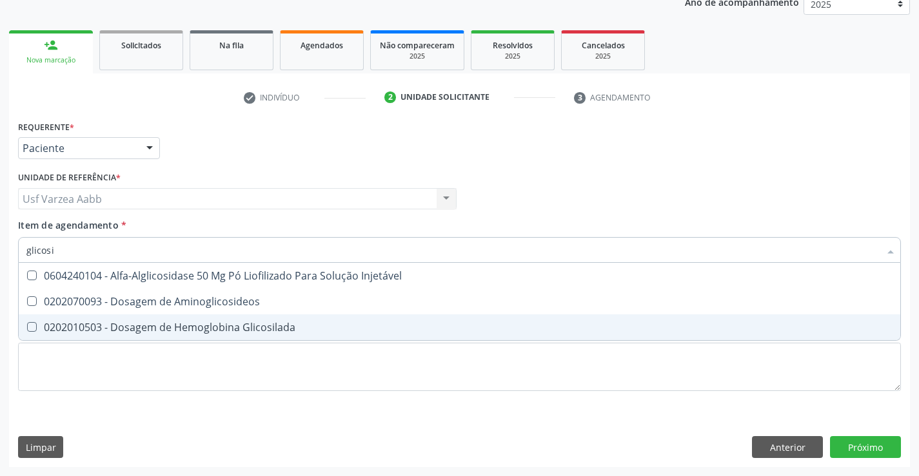
click at [134, 329] on div "0202010503 - Dosagem de Hemoglobina Glicosilada" at bounding box center [459, 327] width 866 height 10
checkbox Glicosilada "true"
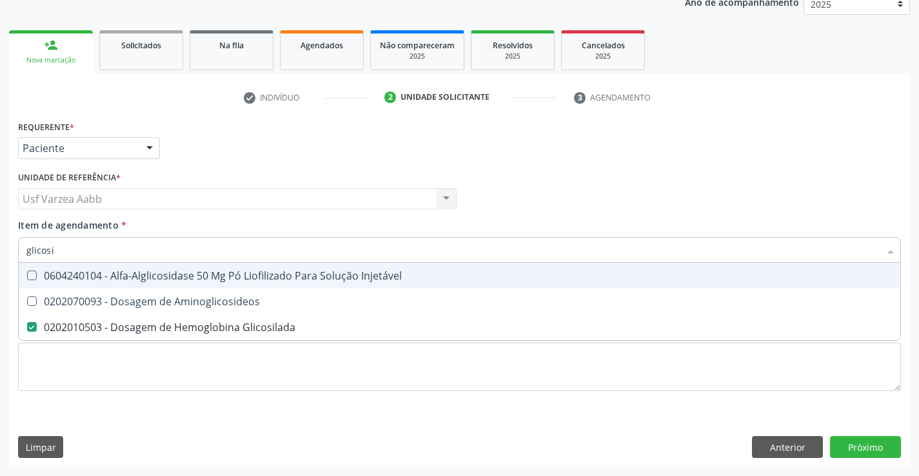
click at [101, 257] on input "glicosi" at bounding box center [452, 250] width 853 height 26
type input "ts"
checkbox Glicosilada "false"
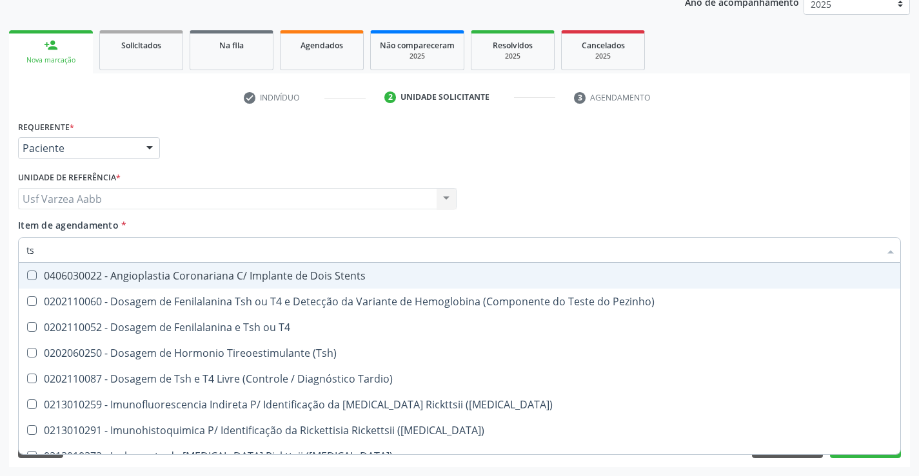
type input "tsh"
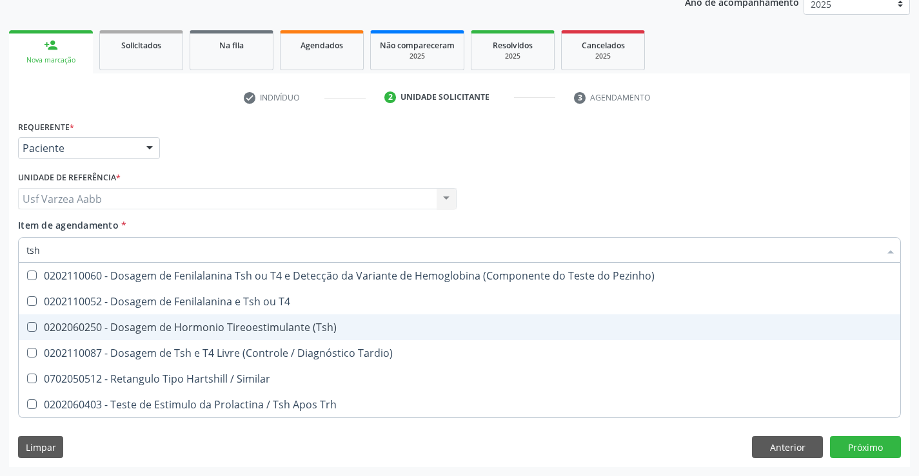
click at [125, 328] on div "0202060250 - Dosagem de Hormonio Tireoestimulante (Tsh)" at bounding box center [459, 327] width 866 height 10
checkbox \(Tsh\) "true"
type input "ts"
checkbox \(Tsh\) "false"
checkbox Tardio\) "true"
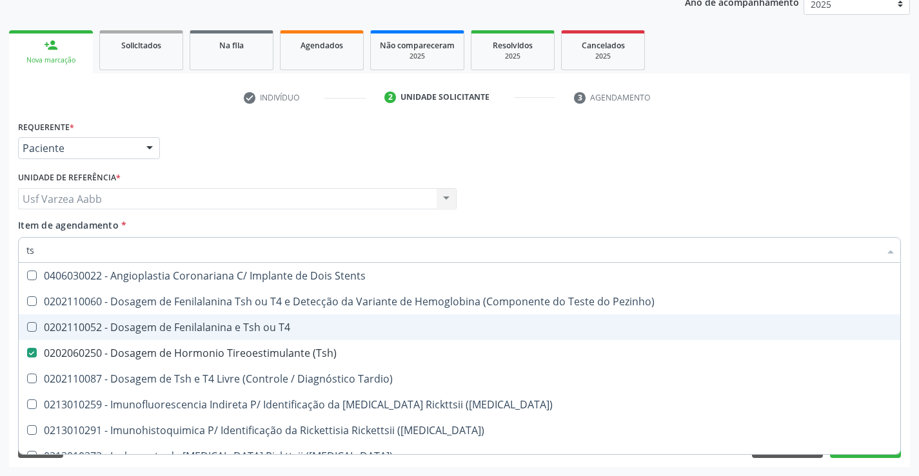
checkbox Pezinho\) "true"
checkbox T4 "true"
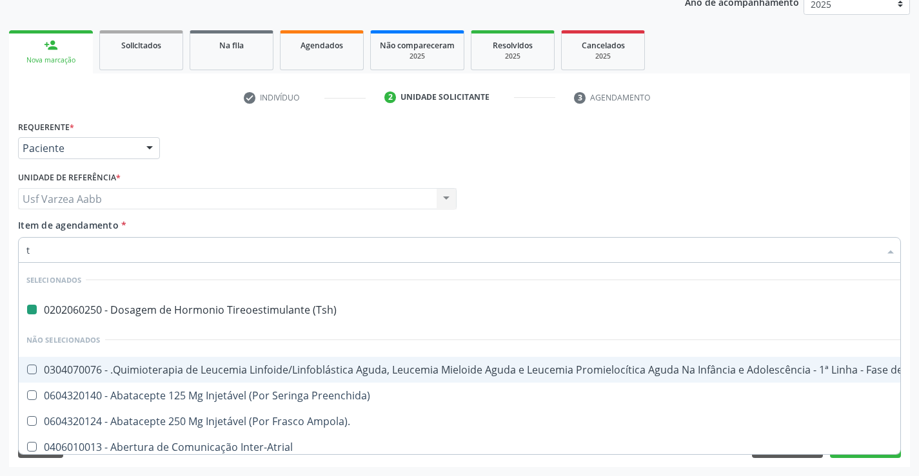
type input "t4"
checkbox \(Tsh\) "false"
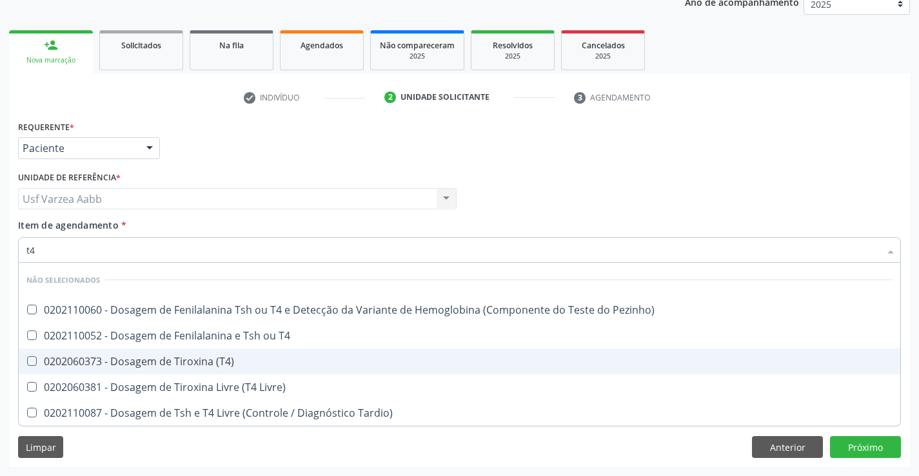
click at [149, 358] on div "0202060373 - Dosagem de Tiroxina (T4)" at bounding box center [459, 362] width 866 height 10
checkbox \(T4\) "true"
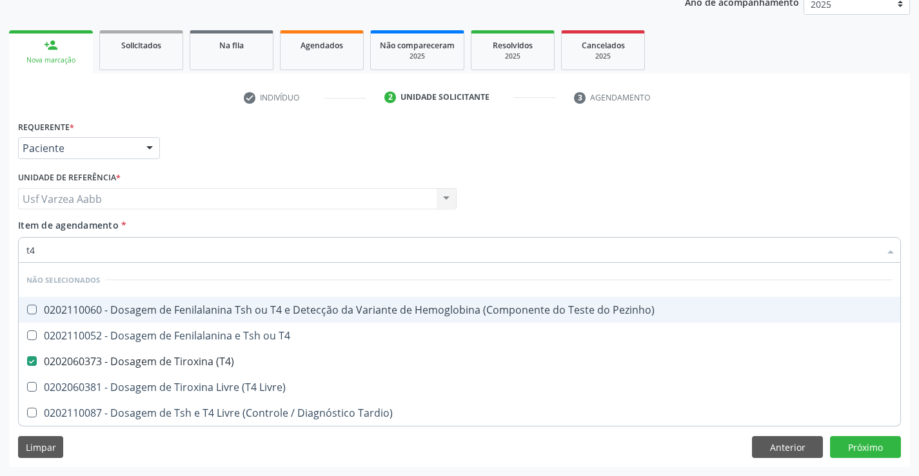
click at [749, 190] on div "Profissional Solicitante Por favor, selecione a Unidade de Atendimento primeiro…" at bounding box center [459, 193] width 889 height 50
checkbox Pezinho\) "true"
checkbox T4 "true"
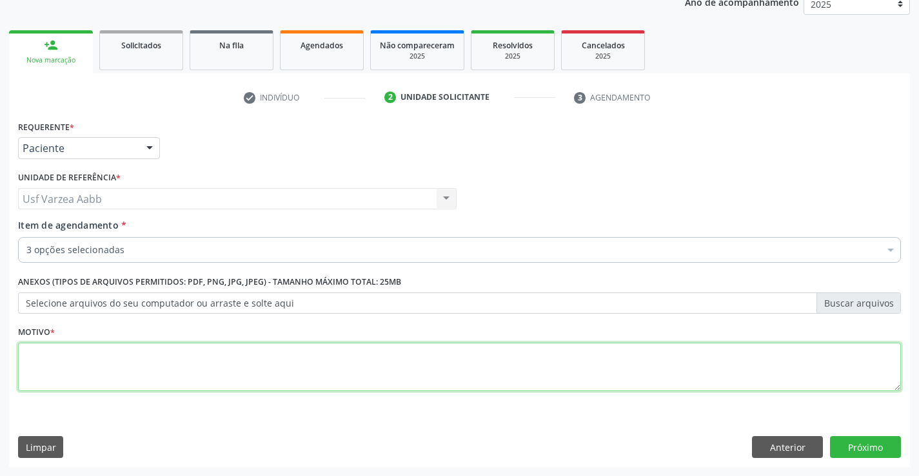
click at [732, 364] on textarea at bounding box center [459, 367] width 883 height 49
type textarea "x"
click at [881, 440] on button "Próximo" at bounding box center [865, 447] width 71 height 22
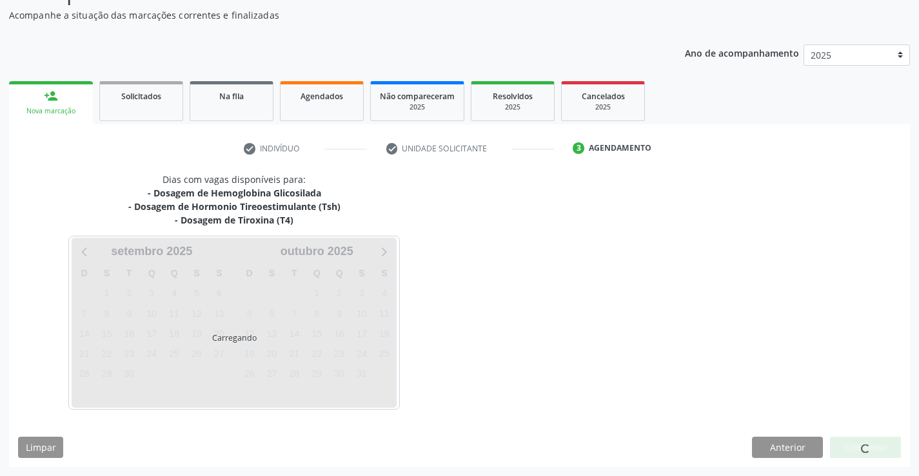
scroll to position [112, 0]
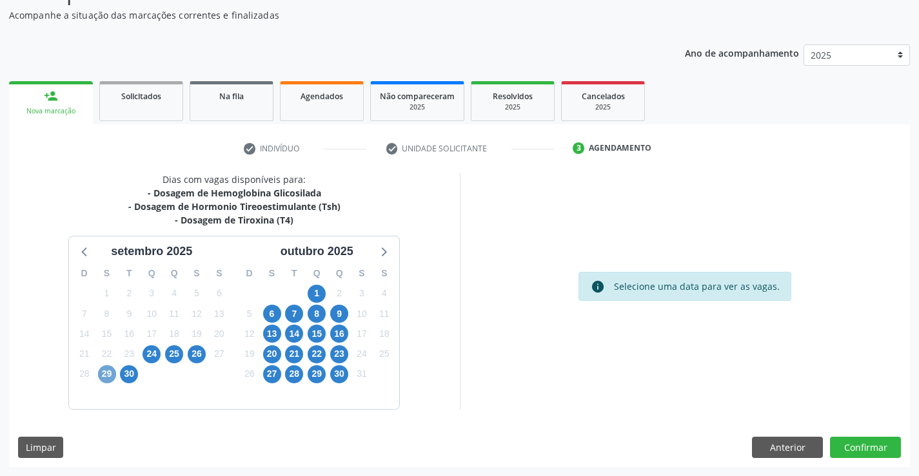
click at [109, 380] on span "29" at bounding box center [107, 375] width 18 height 18
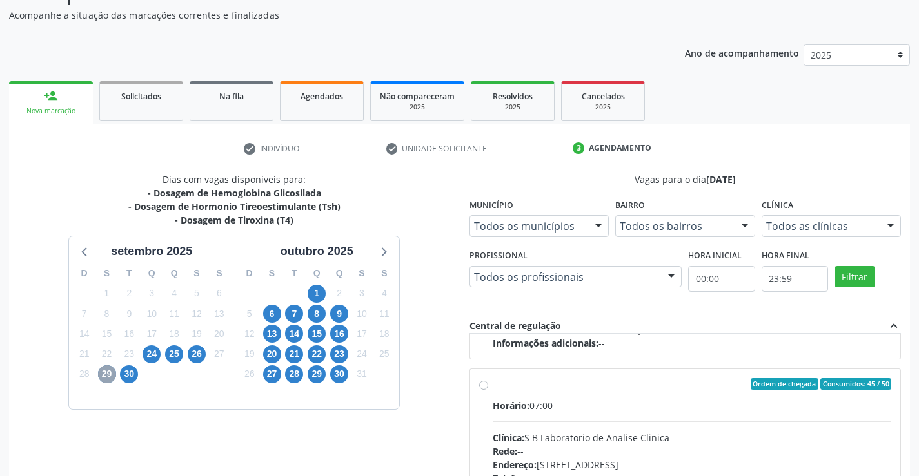
scroll to position [429, 0]
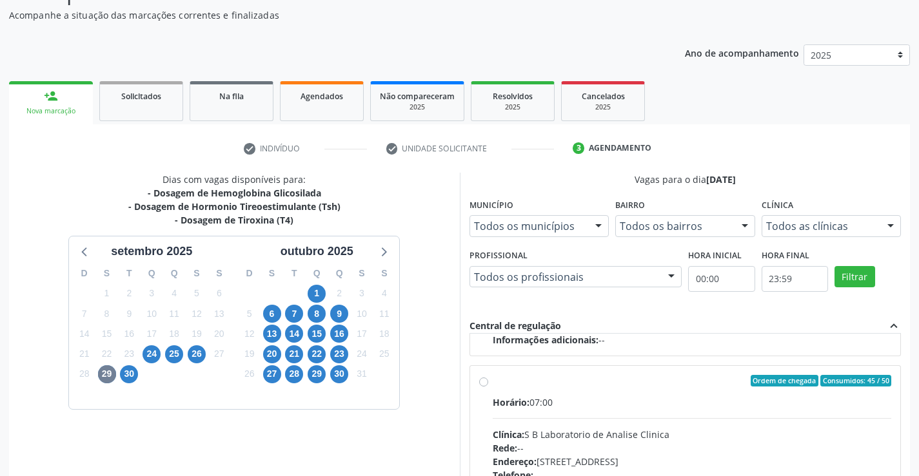
click at [490, 384] on div "Ordem de chegada Consumidos: 45 / 50 Horário: 07:00 Clínica: S B Laboratorio de…" at bounding box center [685, 474] width 413 height 198
radio input "true"
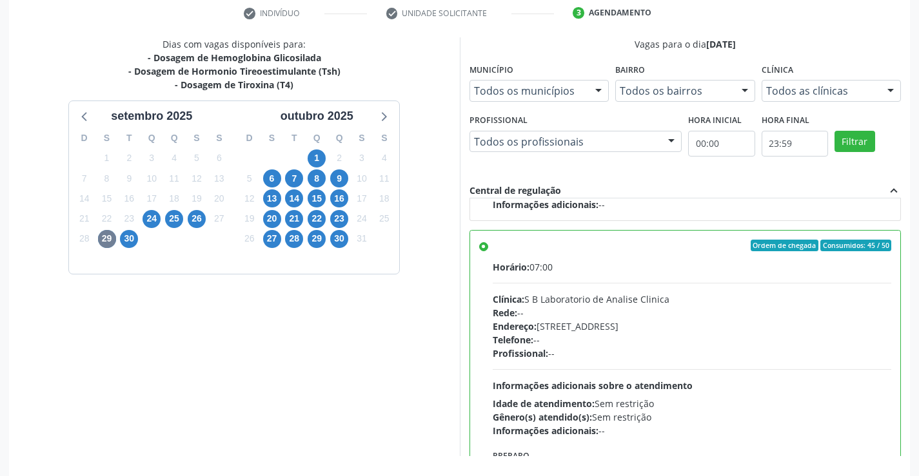
scroll to position [294, 0]
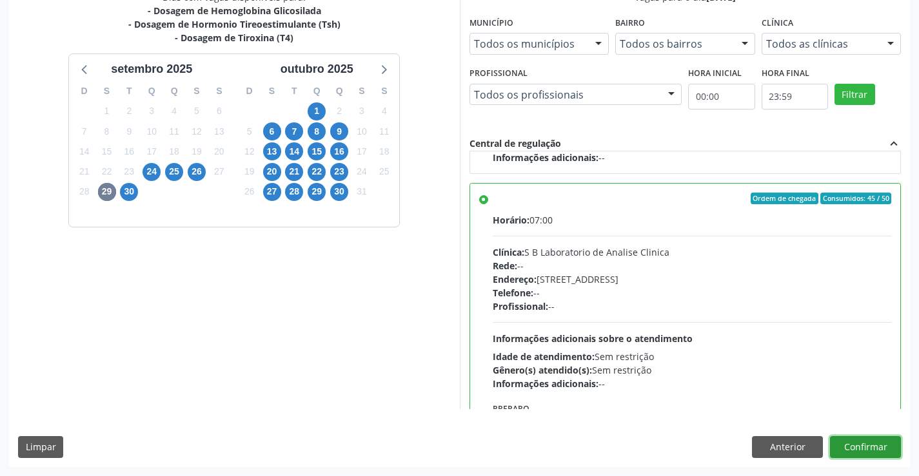
click at [894, 447] on button "Confirmar" at bounding box center [865, 447] width 71 height 22
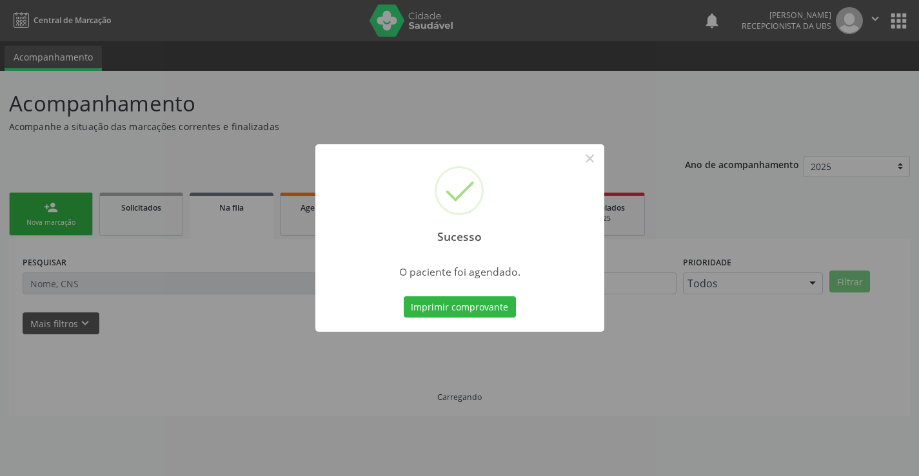
scroll to position [0, 0]
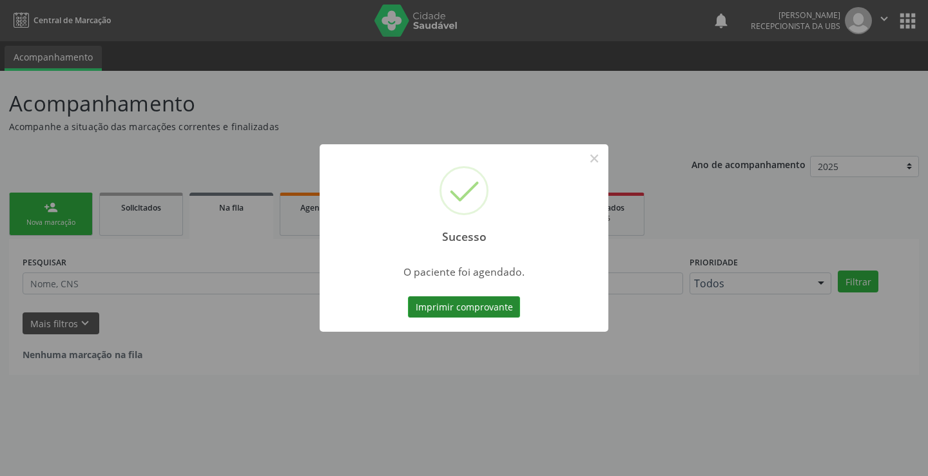
click at [446, 315] on button "Imprimir comprovante" at bounding box center [464, 308] width 112 height 22
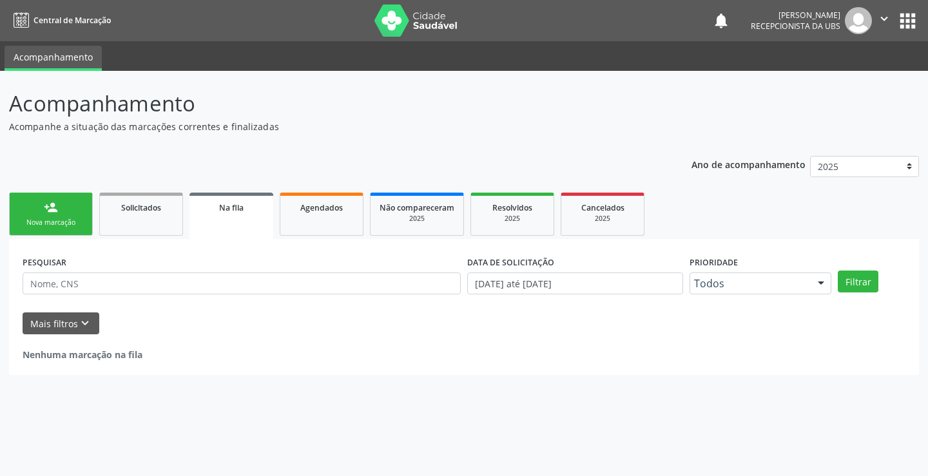
click at [60, 211] on link "person_add Nova marcação" at bounding box center [51, 214] width 84 height 43
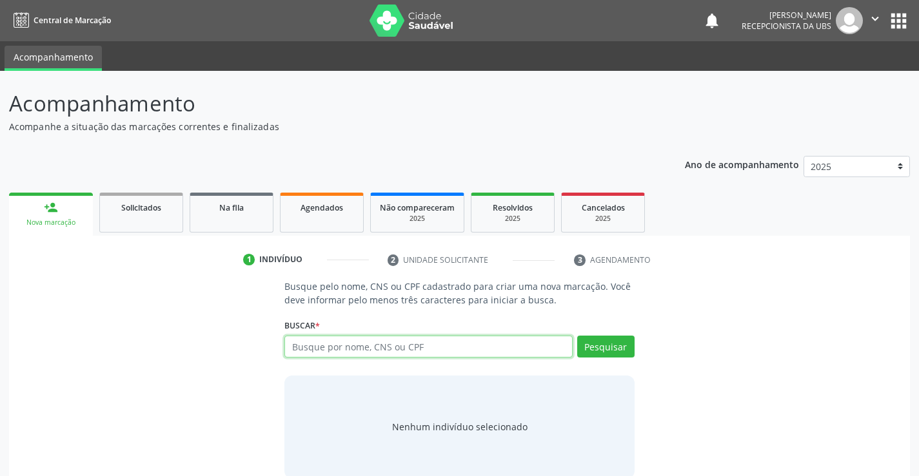
drag, startPoint x: 346, startPoint y: 334, endPoint x: 311, endPoint y: 344, distance: 36.8
drag, startPoint x: 311, startPoint y: 344, endPoint x: 516, endPoint y: 341, distance: 205.7
click at [516, 341] on input "text" at bounding box center [428, 347] width 288 height 22
type input "700500849848825"
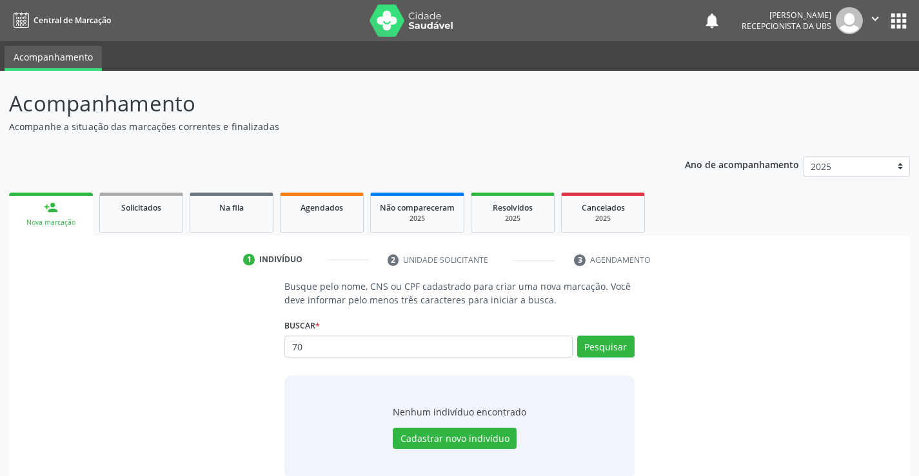
type input "7"
type input "705008498488252"
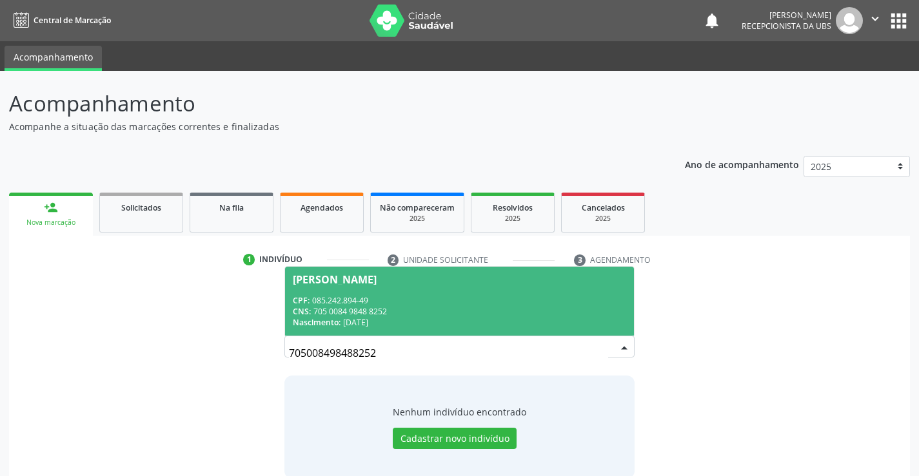
click at [423, 302] on div "CPF: 085.242.894-49" at bounding box center [459, 300] width 333 height 11
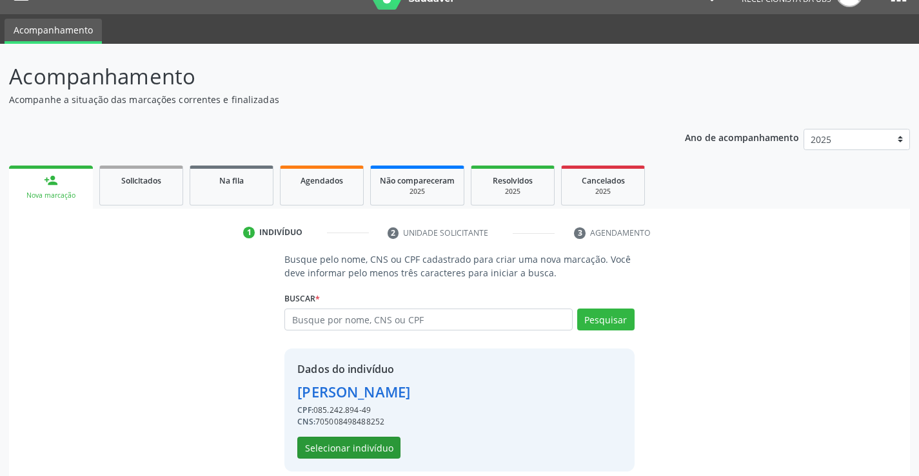
scroll to position [41, 0]
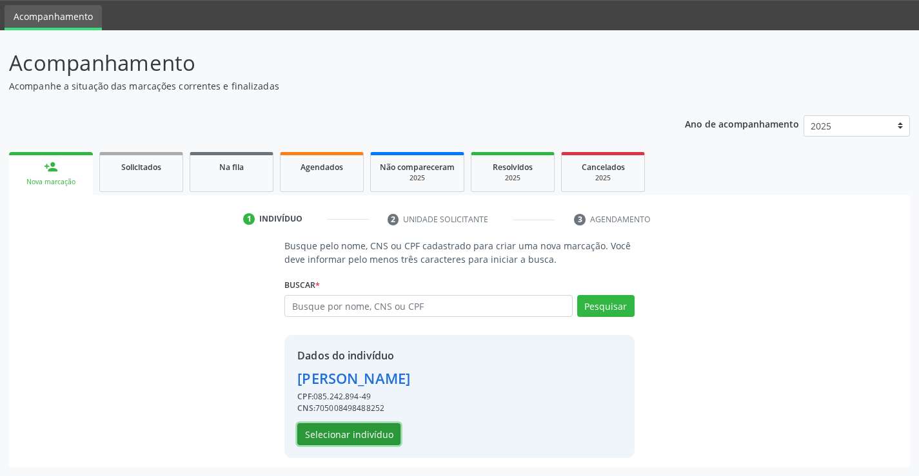
click at [367, 438] on button "Selecionar indivíduo" at bounding box center [348, 435] width 103 height 22
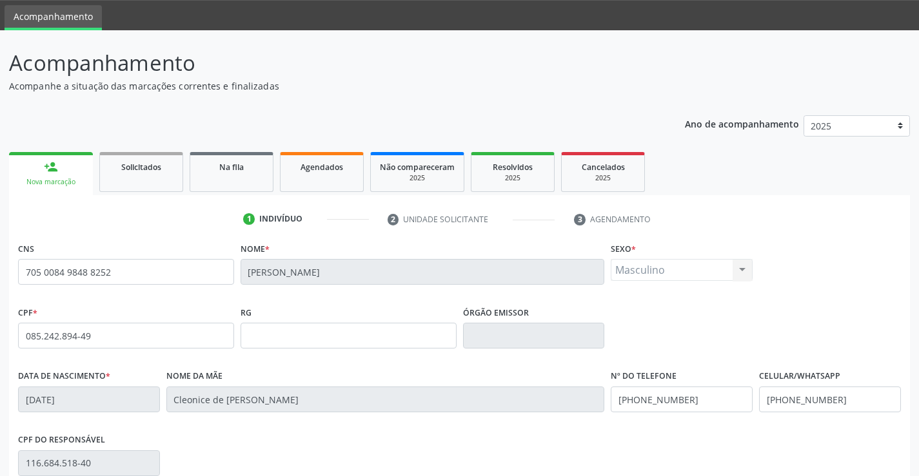
scroll to position [222, 0]
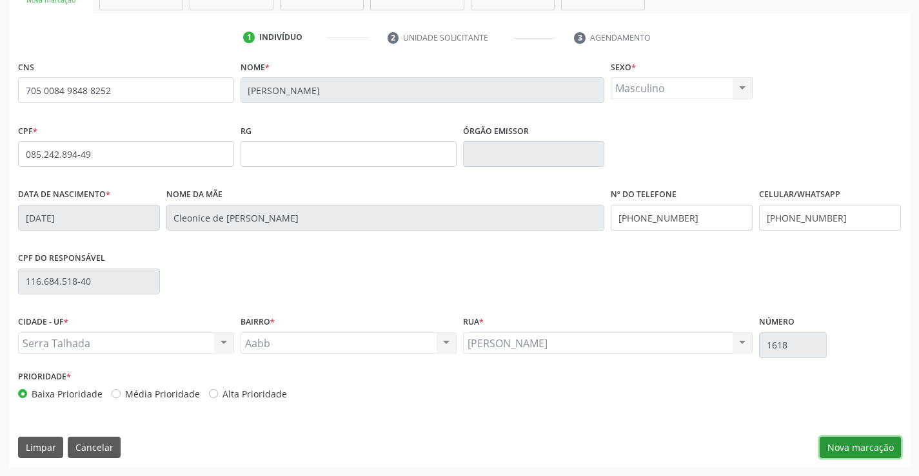
click at [875, 453] on button "Nova marcação" at bounding box center [859, 448] width 81 height 22
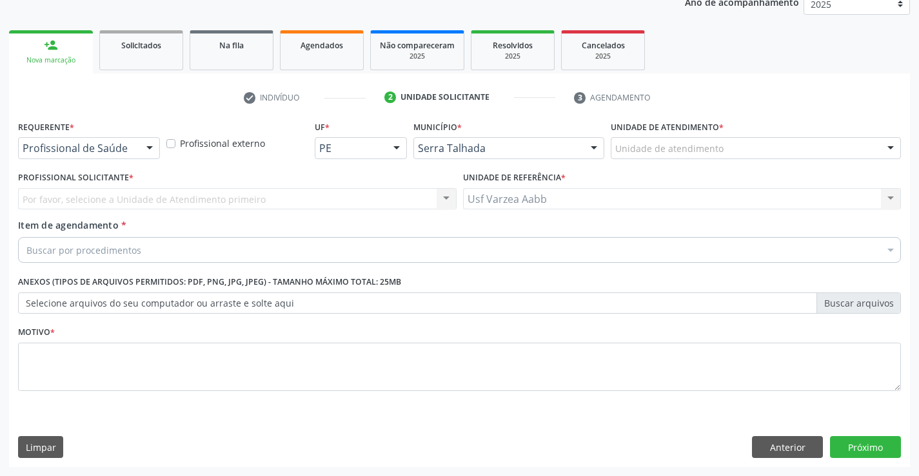
scroll to position [162, 0]
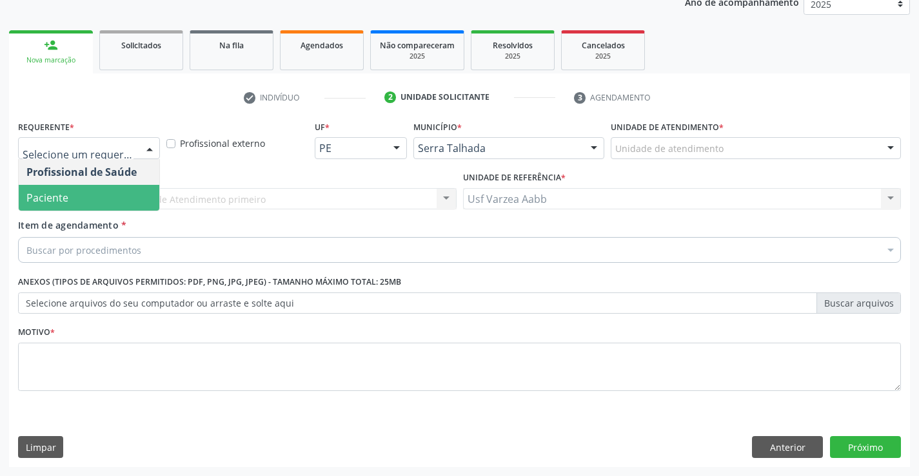
click at [101, 192] on span "Paciente" at bounding box center [89, 198] width 141 height 26
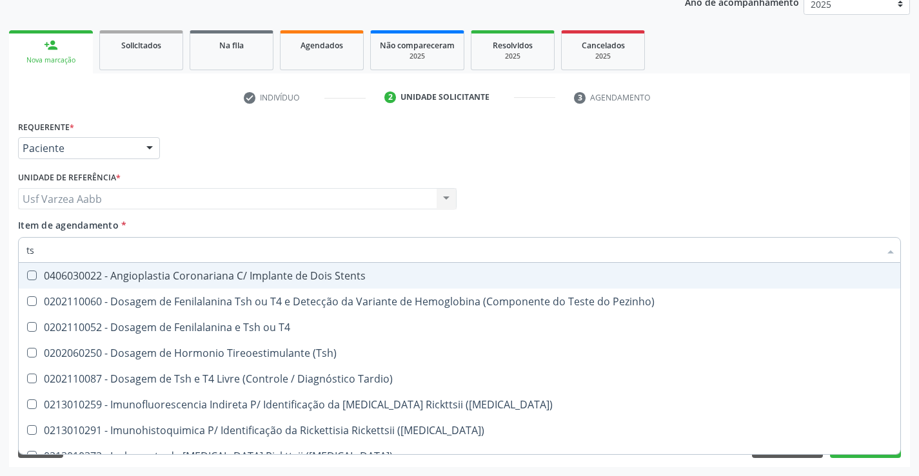
type input "tsh"
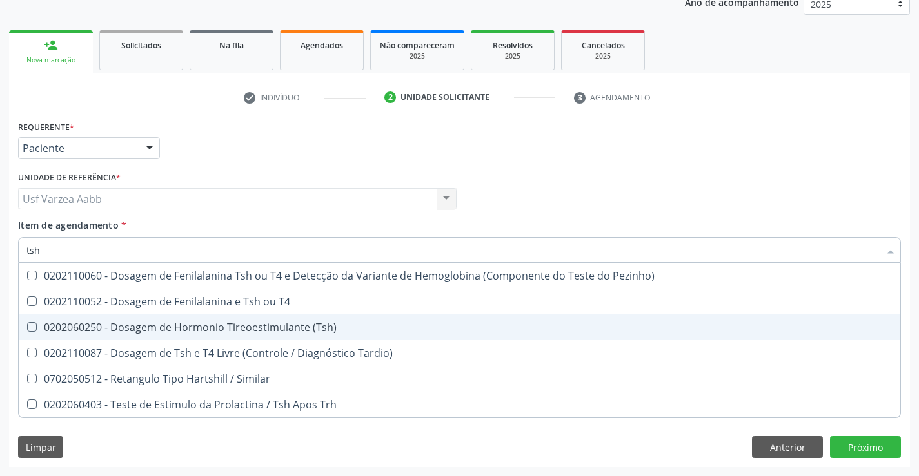
click at [190, 324] on div "0202060250 - Dosagem de Hormonio Tireoestimulante (Tsh)" at bounding box center [459, 327] width 866 height 10
checkbox \(Tsh\) "true"
type input "ts"
checkbox \(Tsh\) "false"
checkbox Tardio\) "true"
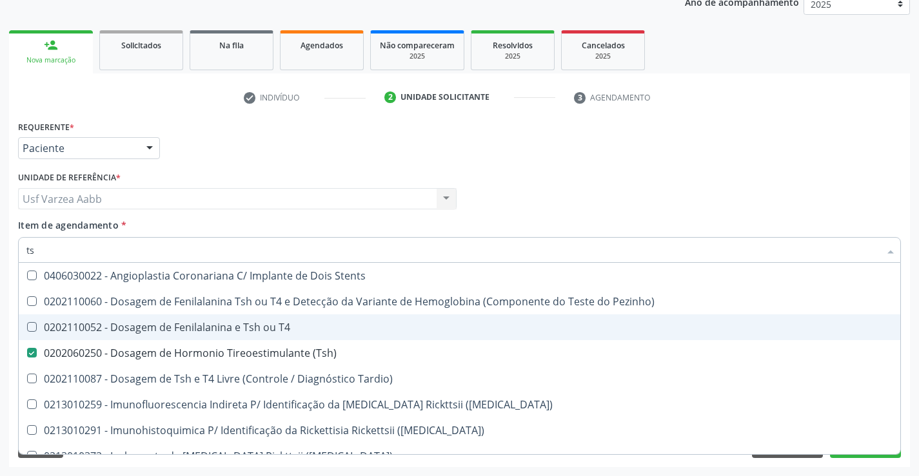
type input "t"
checkbox \(Tsh\) "false"
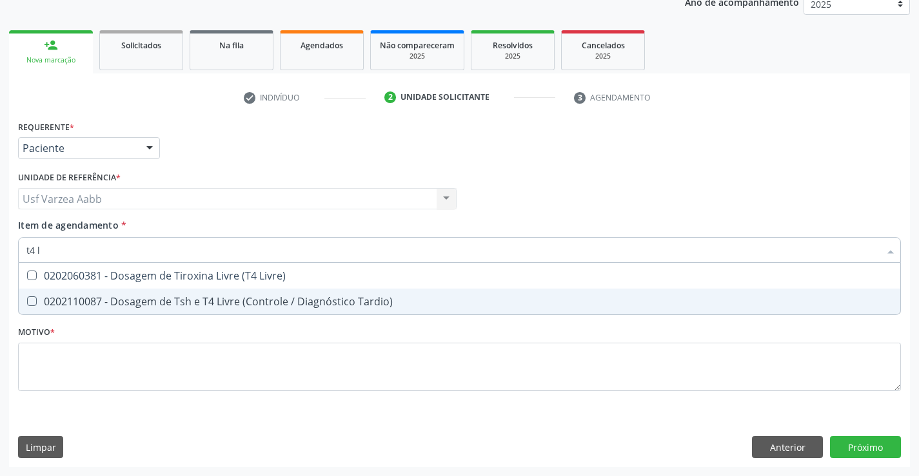
type input "t4 li"
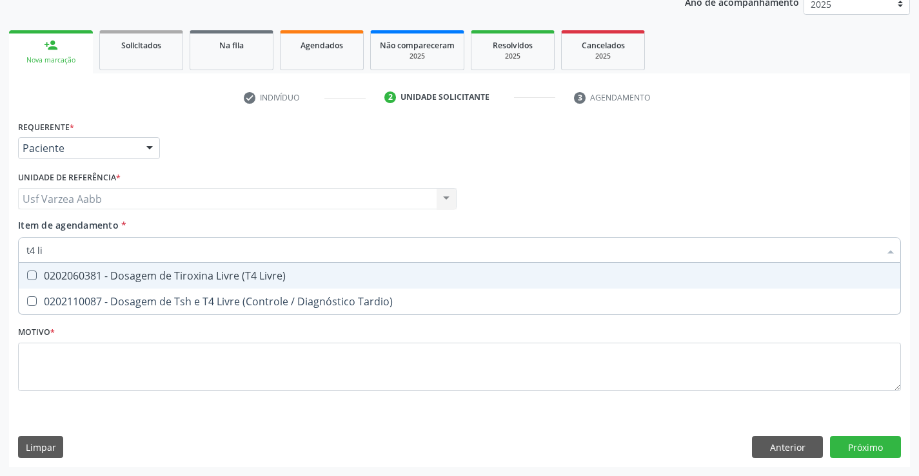
click at [173, 271] on div "0202060381 - Dosagem de Tiroxina Livre (T4 Livre)" at bounding box center [459, 276] width 866 height 10
checkbox Livre\) "true"
click at [171, 253] on input "t4 li" at bounding box center [452, 250] width 853 height 26
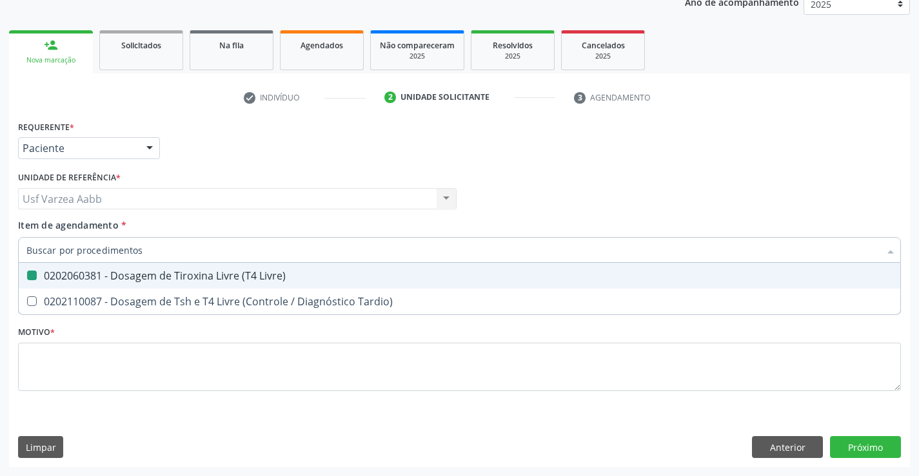
checkbox Livre\) "false"
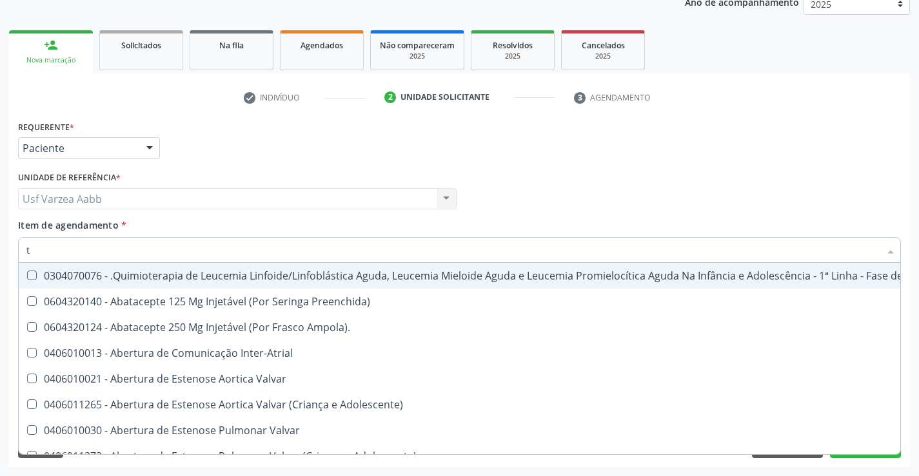
type input "[MEDICAL_DATA]"
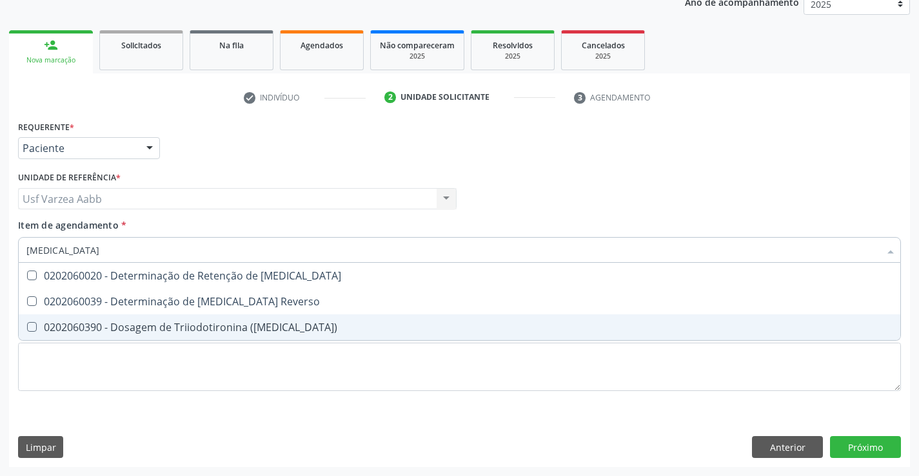
click at [269, 326] on div "0202060390 - Dosagem de Triiodotironina ([MEDICAL_DATA])" at bounding box center [459, 327] width 866 height 10
checkbox \(T3\) "true"
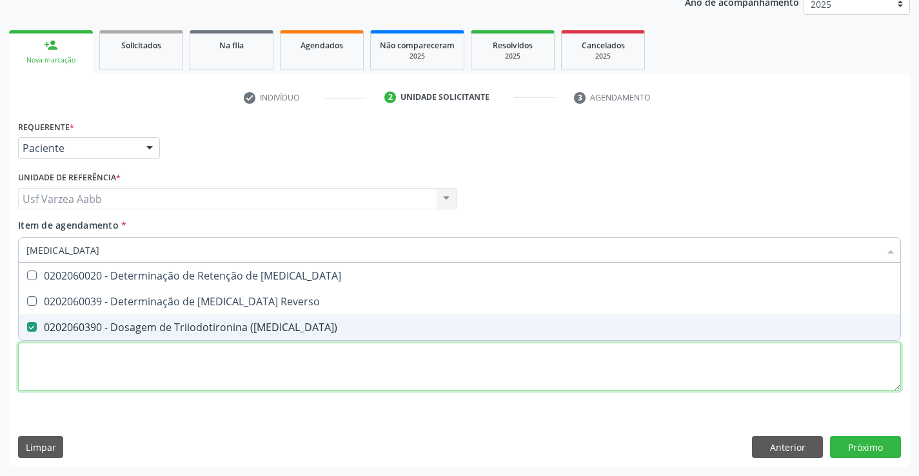
click at [255, 379] on div "Requerente * Paciente Profissional de Saúde Paciente Nenhum resultado encontrad…" at bounding box center [459, 263] width 883 height 292
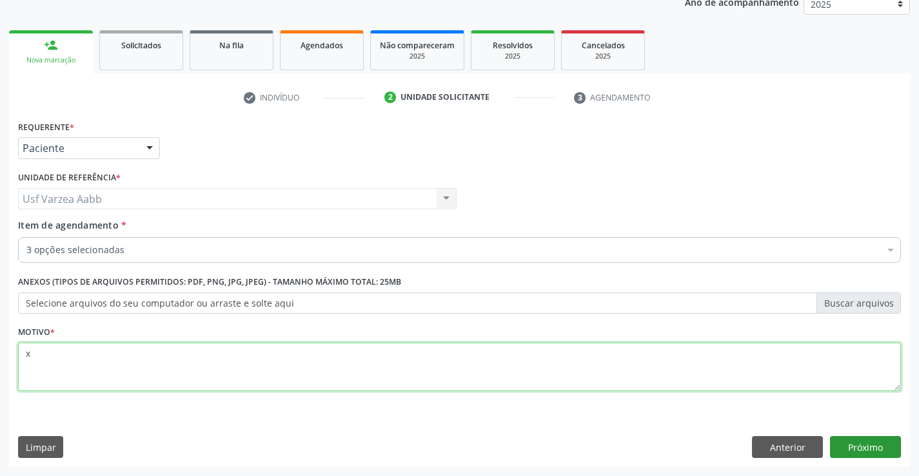
type textarea "x"
click at [849, 444] on button "Próximo" at bounding box center [865, 447] width 71 height 22
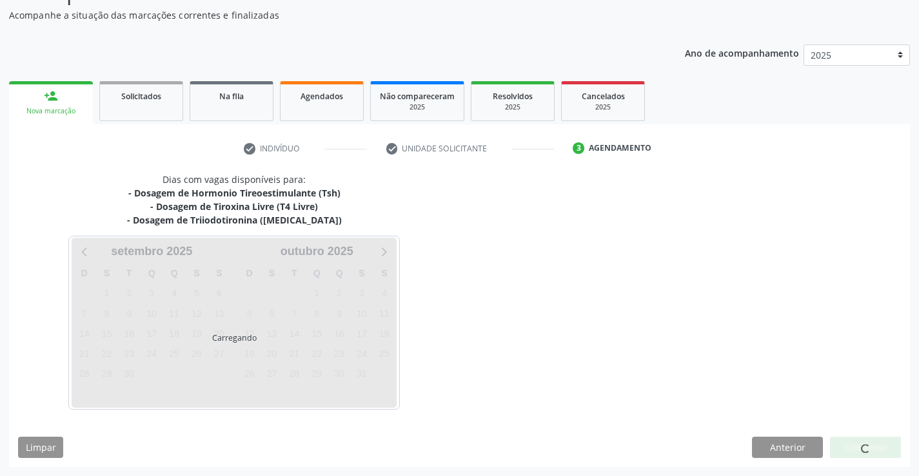
scroll to position [112, 0]
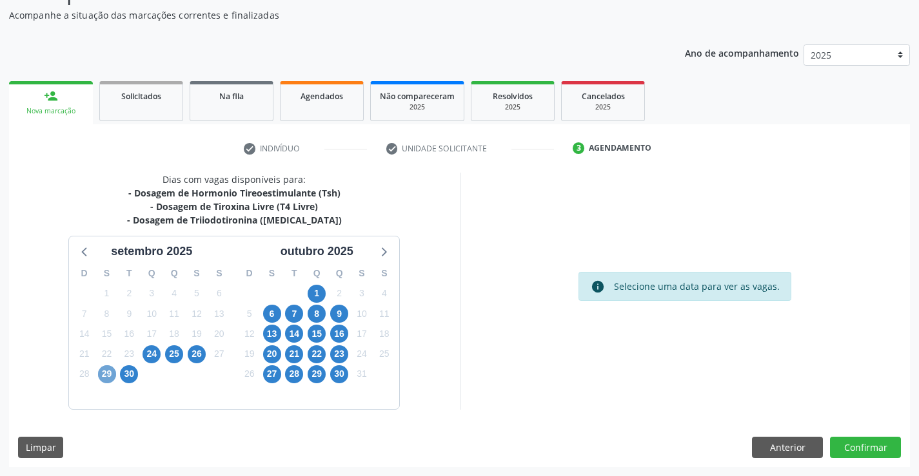
click at [101, 374] on span "29" at bounding box center [107, 375] width 18 height 18
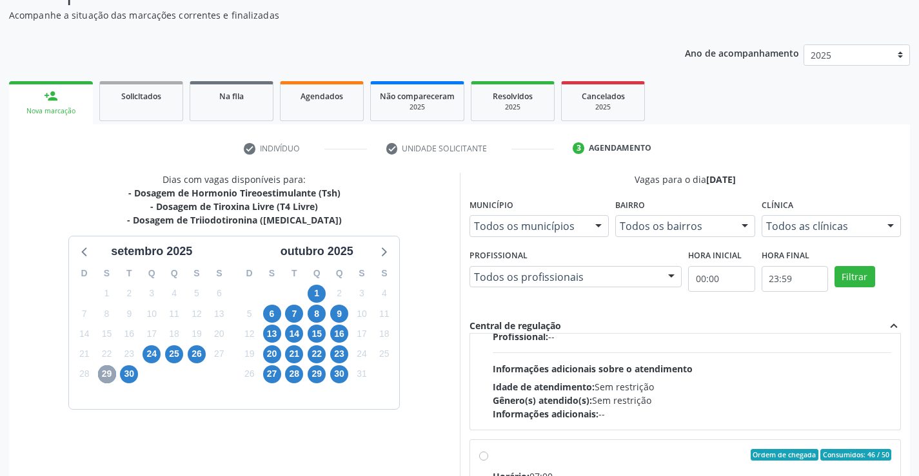
scroll to position [429, 0]
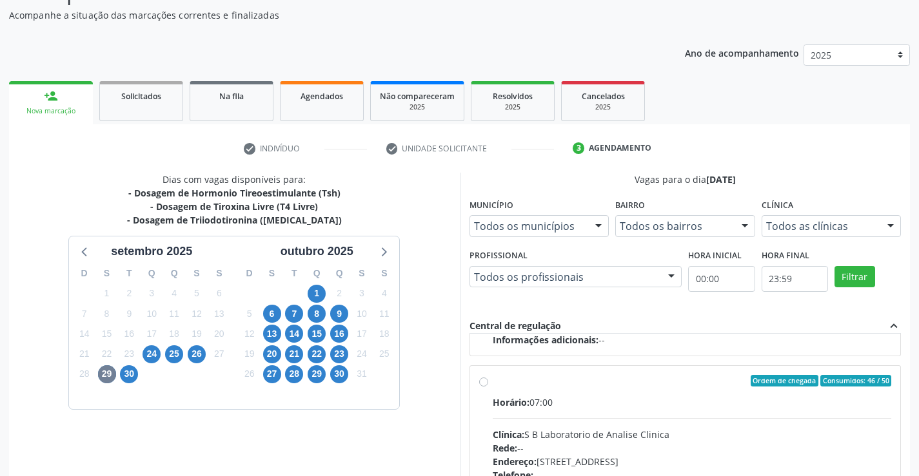
click at [493, 383] on label "Ordem de chegada Consumidos: 46 / 50 Horário: 07:00 Clínica: S B Laboratorio de…" at bounding box center [692, 474] width 399 height 198
click at [486, 383] on input "Ordem de chegada Consumidos: 46 / 50 Horário: 07:00 Clínica: S B Laboratorio de…" at bounding box center [483, 381] width 9 height 12
radio input "true"
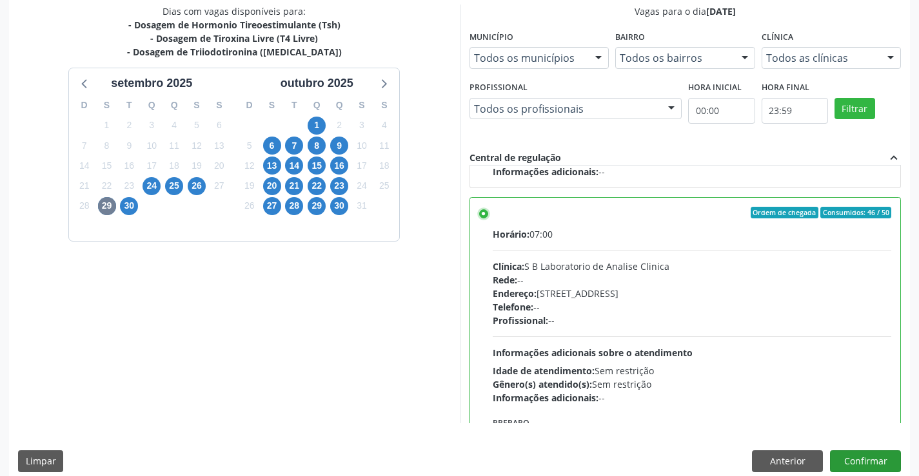
scroll to position [294, 0]
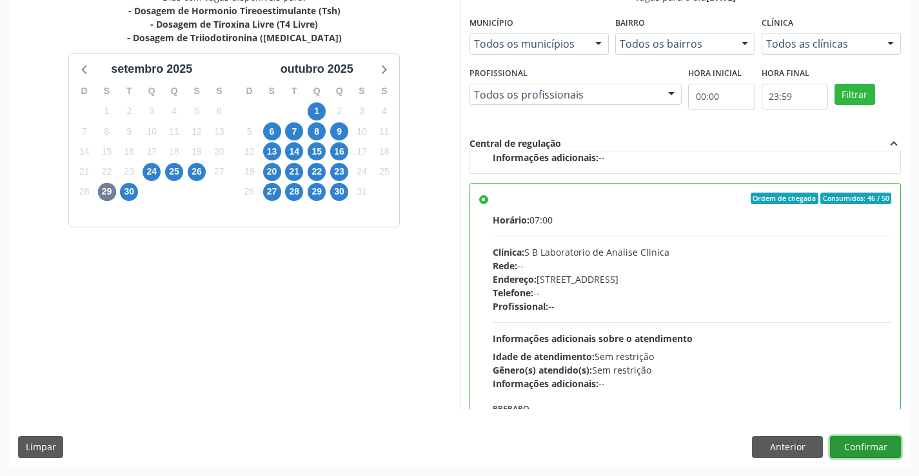
click at [872, 449] on button "Confirmar" at bounding box center [865, 447] width 71 height 22
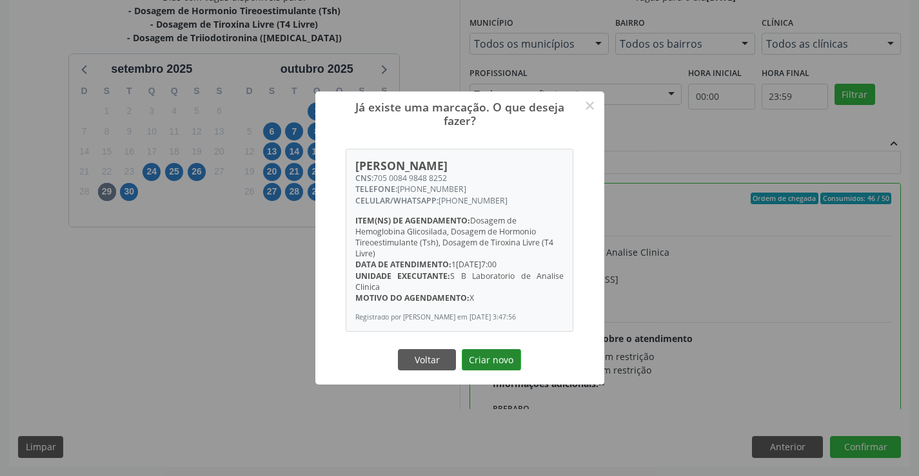
click at [499, 370] on button "Criar novo" at bounding box center [491, 360] width 59 height 22
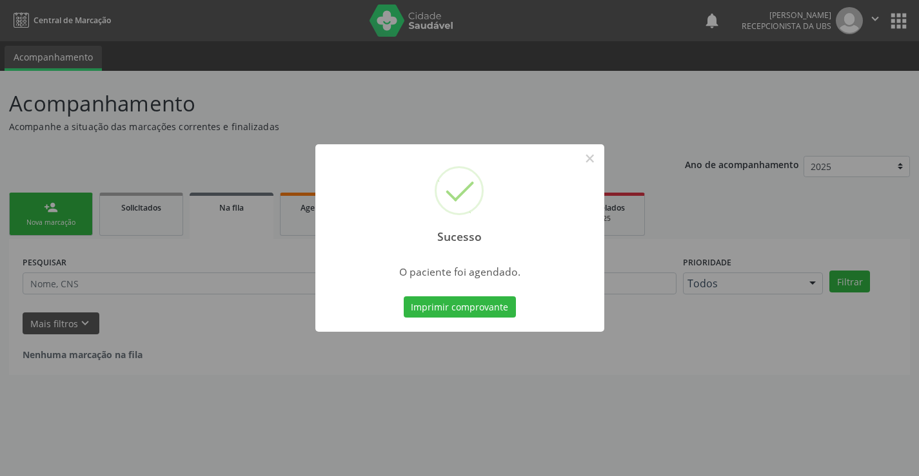
scroll to position [0, 0]
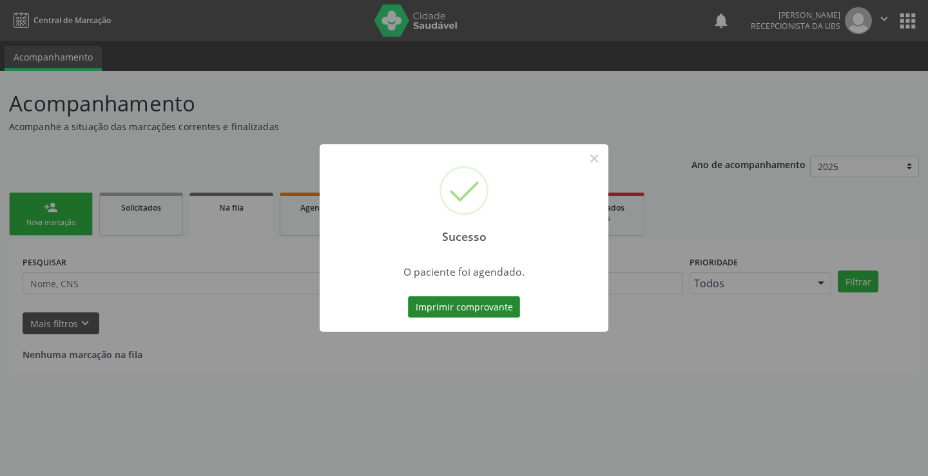
click at [492, 302] on button "Imprimir comprovante" at bounding box center [464, 308] width 112 height 22
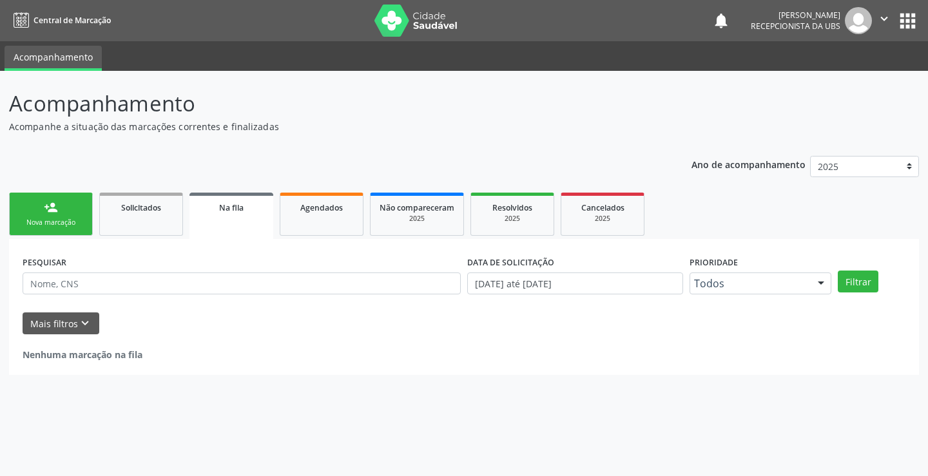
click at [72, 225] on div "Nova marcação" at bounding box center [51, 223] width 64 height 10
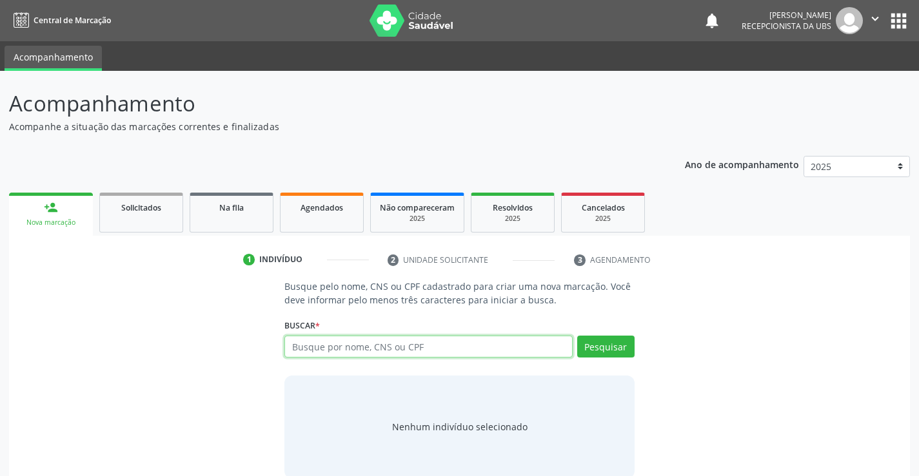
click at [329, 345] on input "text" at bounding box center [428, 347] width 288 height 22
paste input "705 0084 9848 8252"
type input "705 0084 9848 8252"
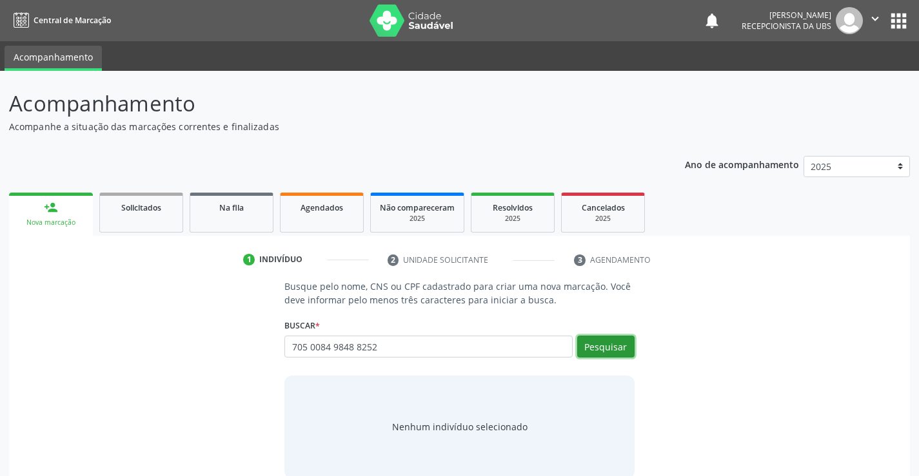
click at [610, 341] on button "Pesquisar" at bounding box center [605, 347] width 57 height 22
type input "705 0084 9848 8252"
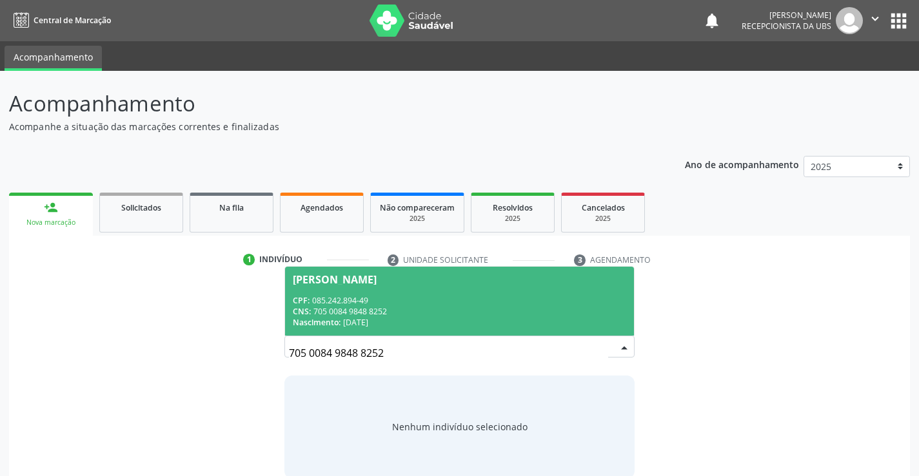
click at [536, 317] on div "CNS: 705 0084 9848 8252" at bounding box center [459, 311] width 333 height 11
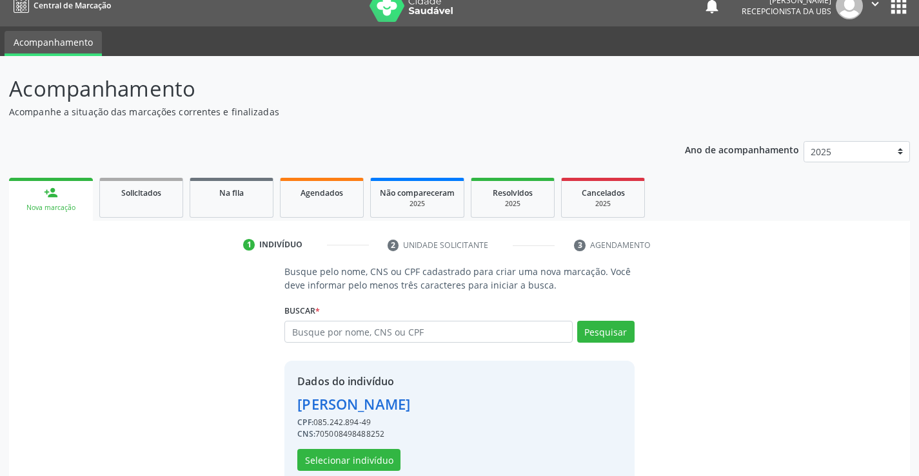
scroll to position [41, 0]
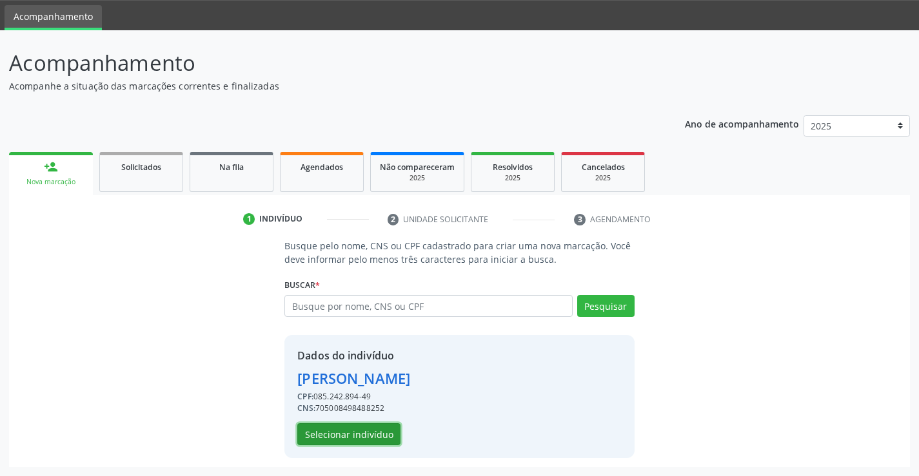
click at [361, 434] on button "Selecionar indivíduo" at bounding box center [348, 435] width 103 height 22
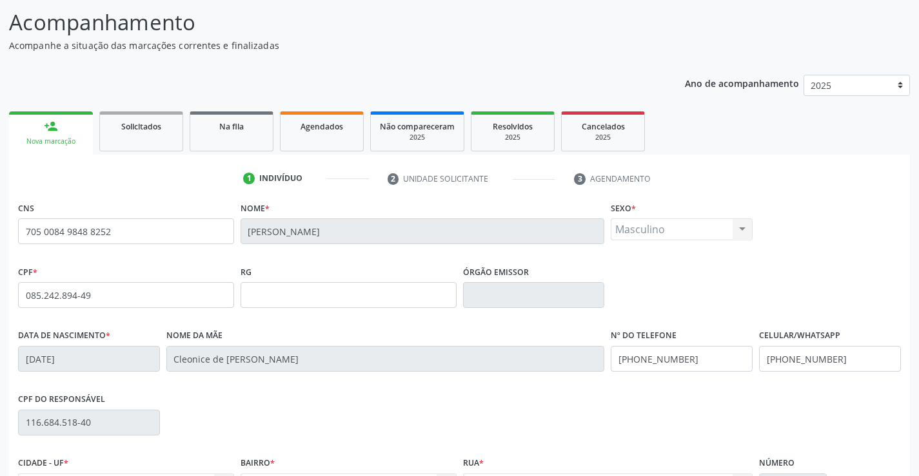
scroll to position [222, 0]
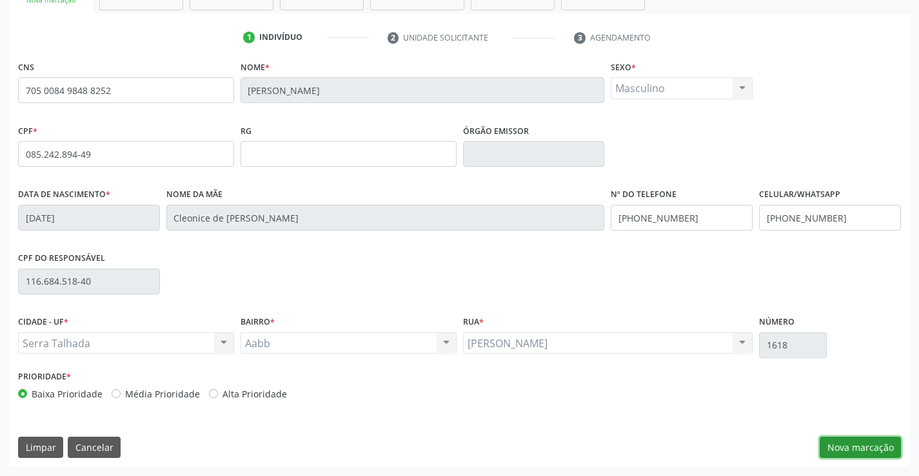
click at [859, 444] on button "Nova marcação" at bounding box center [859, 448] width 81 height 22
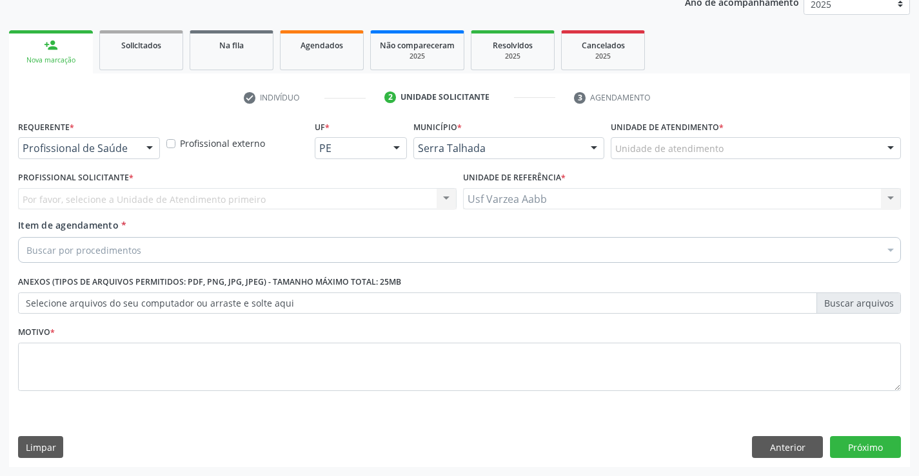
scroll to position [162, 0]
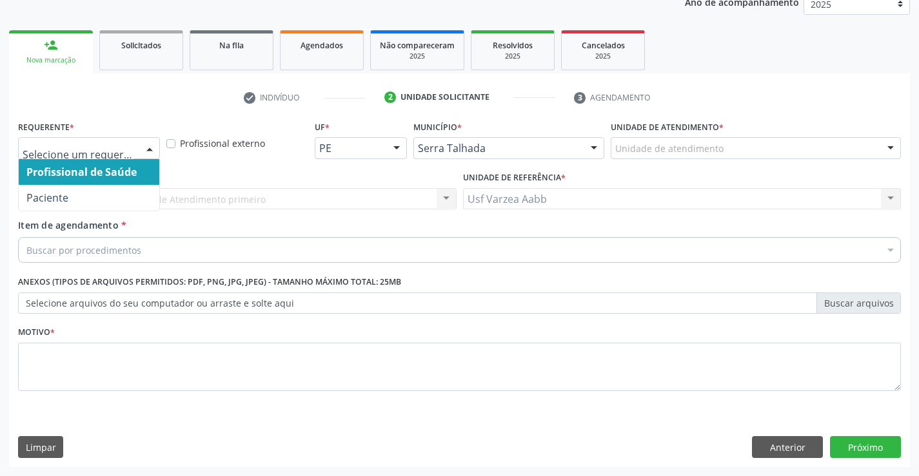
click at [112, 156] on div at bounding box center [89, 148] width 142 height 22
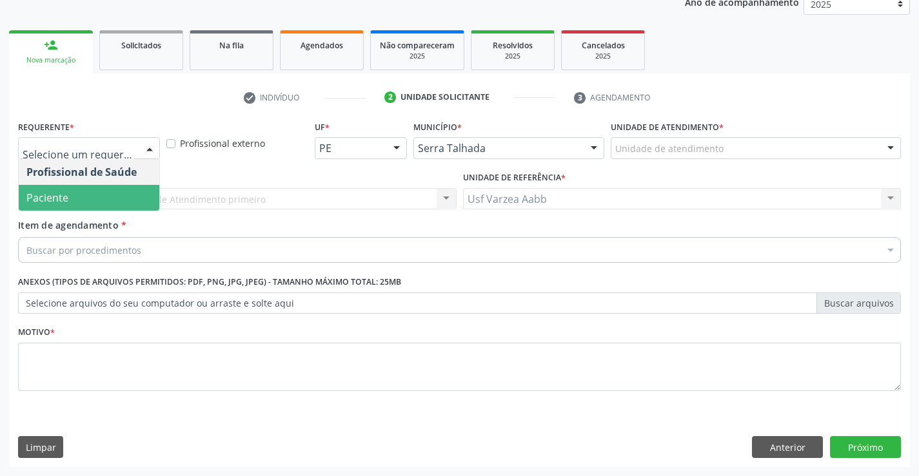
click at [109, 199] on span "Paciente" at bounding box center [89, 198] width 141 height 26
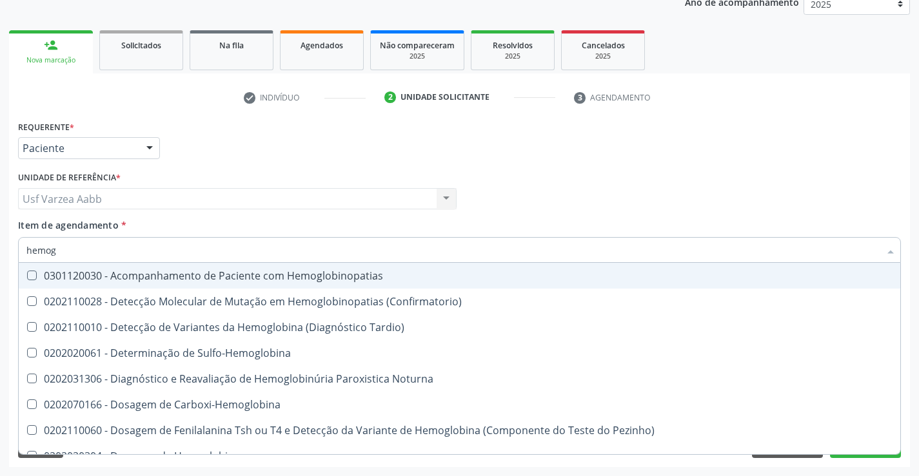
type input "hemogr"
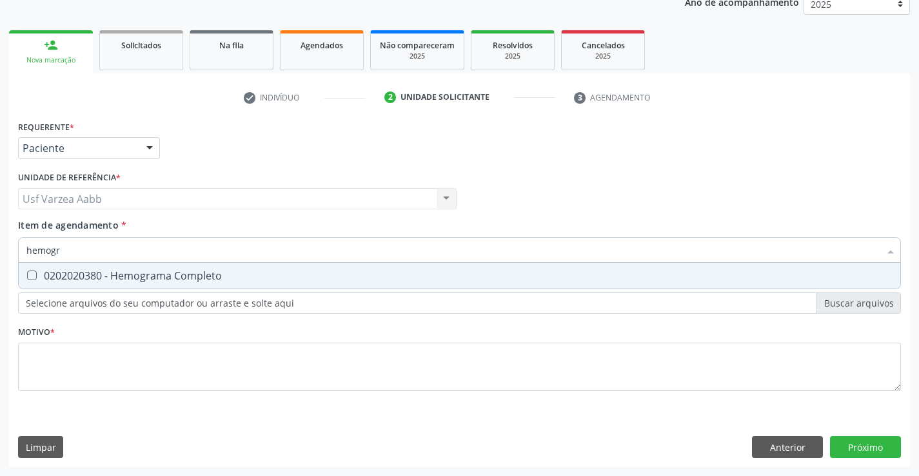
click at [112, 273] on div "0202020380 - Hemograma Completo" at bounding box center [459, 276] width 866 height 10
checkbox Completo "true"
click at [66, 351] on div "Requerente * Paciente Profissional de Saúde Paciente Nenhum resultado encontrad…" at bounding box center [459, 263] width 883 height 292
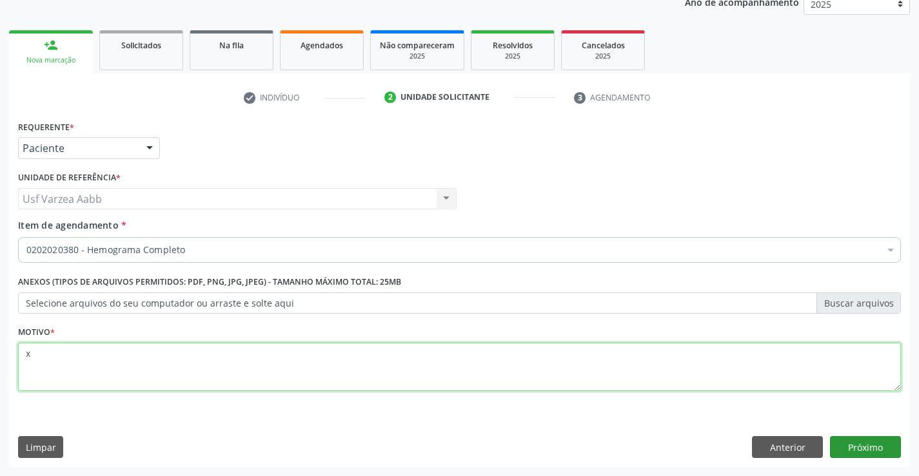
type textarea "x"
click at [877, 451] on button "Próximo" at bounding box center [865, 447] width 71 height 22
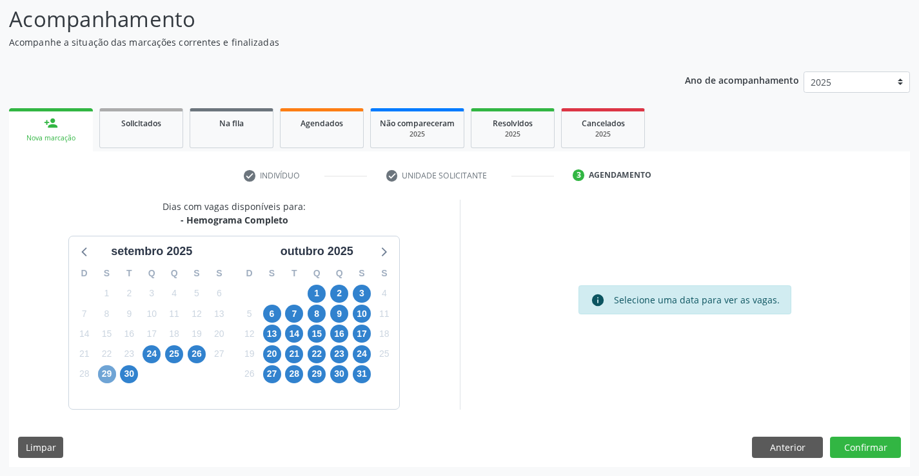
click at [101, 374] on span "29" at bounding box center [107, 375] width 18 height 18
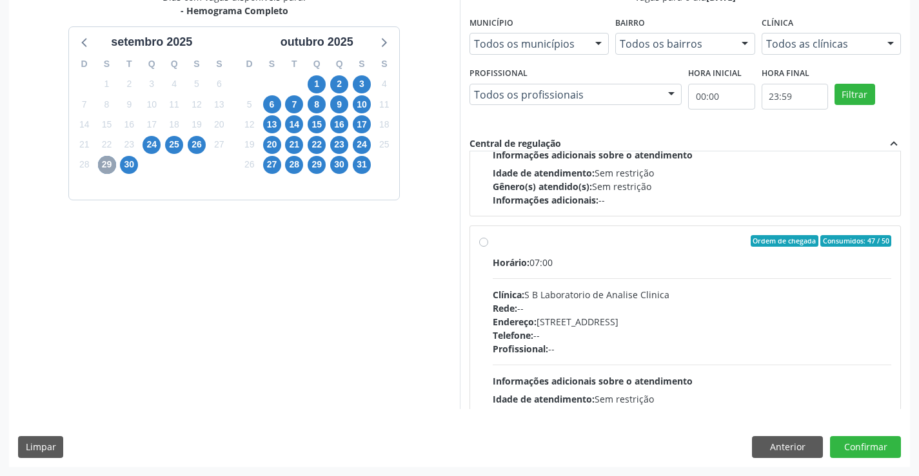
scroll to position [580, 0]
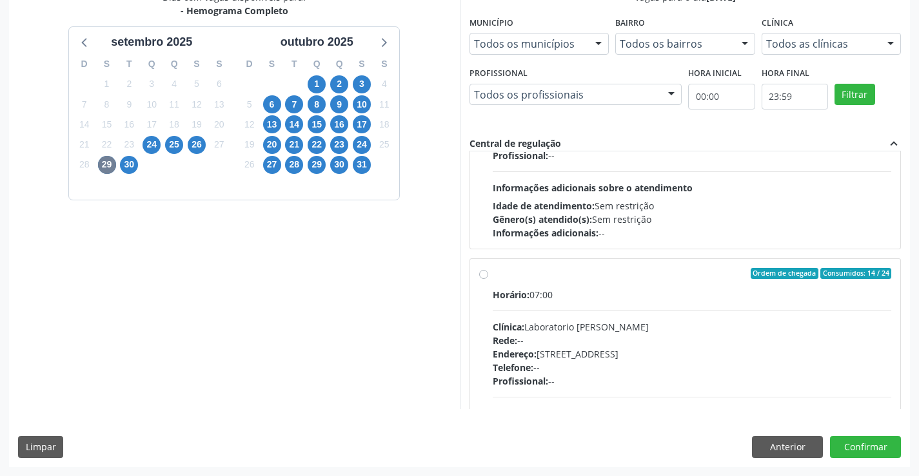
click at [493, 275] on label "Ordem de chegada Consumidos: 14 / 24 Horário: 07:00 Clínica: Laboratorio [PERSO…" at bounding box center [692, 367] width 399 height 198
click at [485, 275] on input "Ordem de chegada Consumidos: 14 / 24 Horário: 07:00 Clínica: Laboratorio [PERSO…" at bounding box center [483, 274] width 9 height 12
radio input "true"
click at [877, 445] on button "Confirmar" at bounding box center [865, 447] width 71 height 22
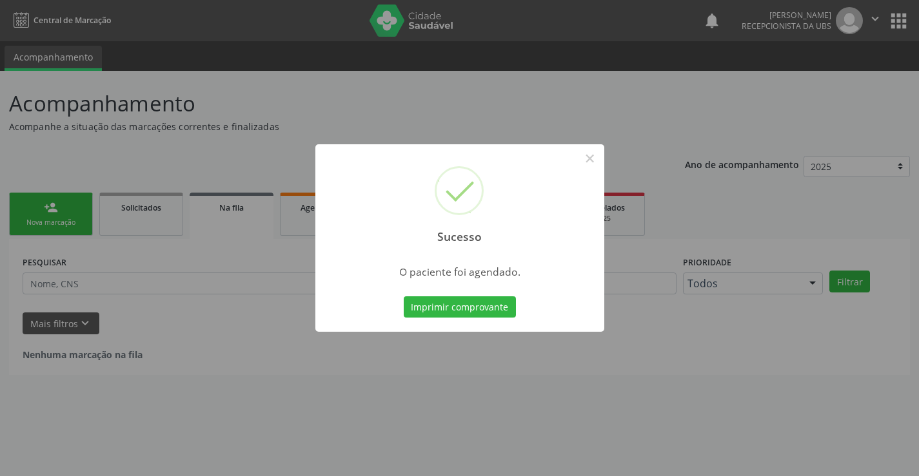
scroll to position [0, 0]
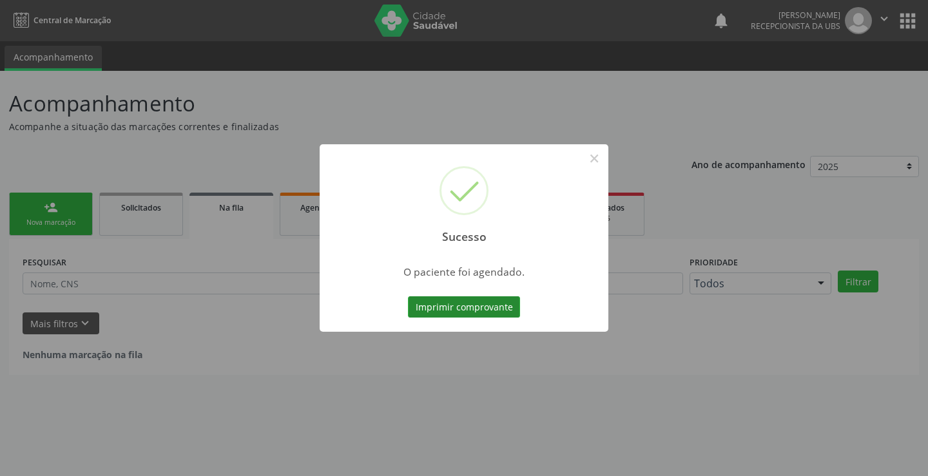
click at [438, 311] on button "Imprimir comprovante" at bounding box center [464, 308] width 112 height 22
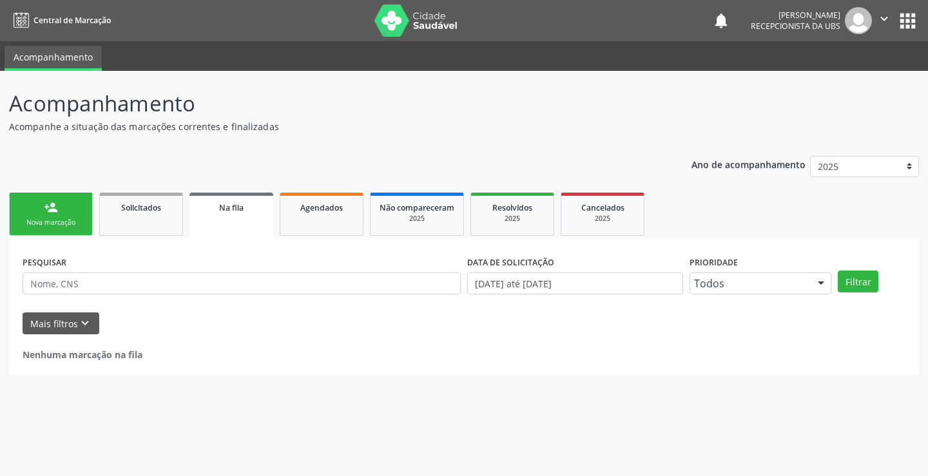
click at [78, 227] on div "Nova marcação" at bounding box center [51, 223] width 64 height 10
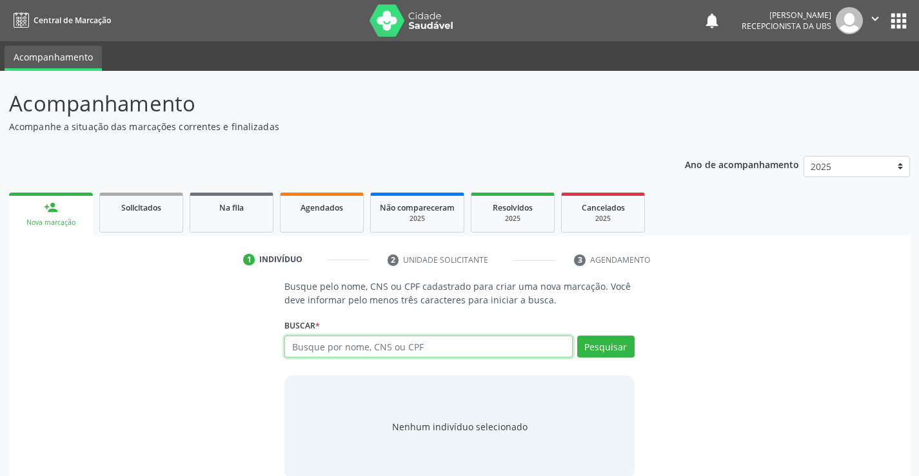
click at [372, 347] on input "text" at bounding box center [428, 347] width 288 height 22
type input "10960757414"
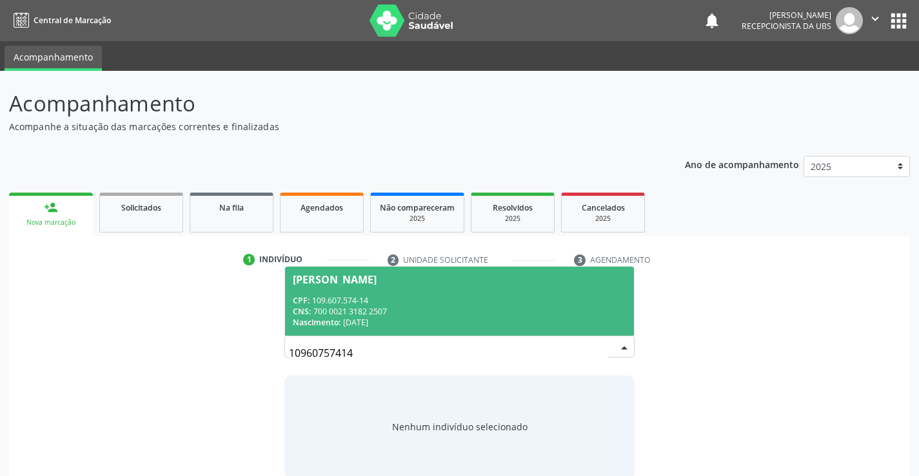
click at [393, 311] on div "CNS: 700 0021 3182 2507" at bounding box center [459, 311] width 333 height 11
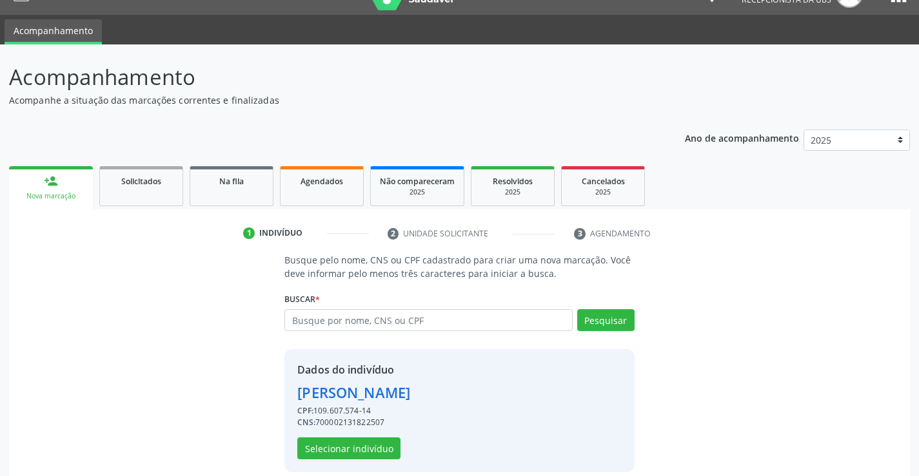
scroll to position [41, 0]
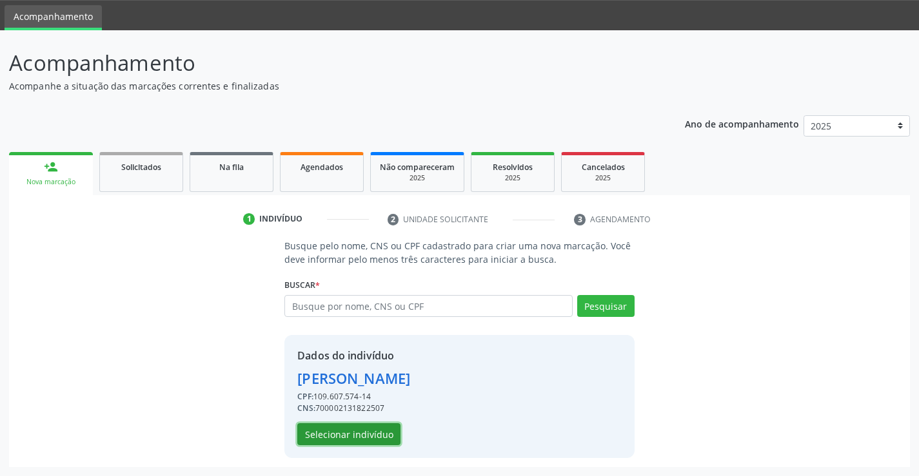
click at [351, 429] on button "Selecionar indivíduo" at bounding box center [348, 435] width 103 height 22
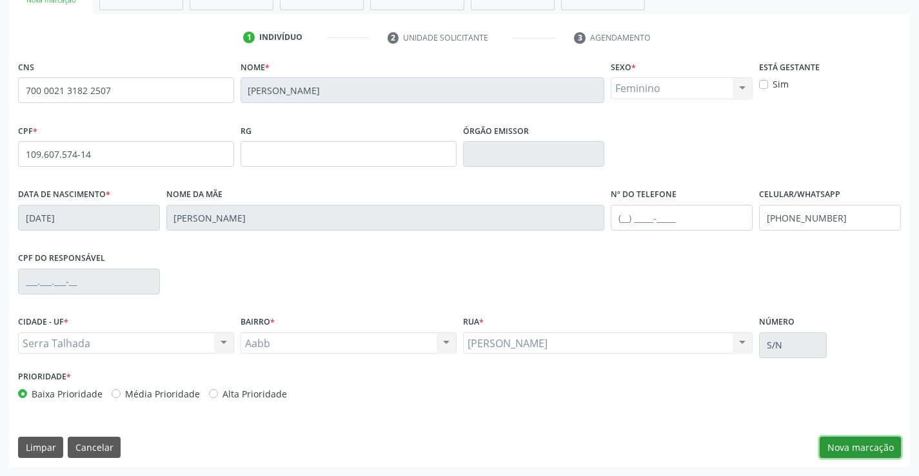
click at [865, 441] on button "Nova marcação" at bounding box center [859, 448] width 81 height 22
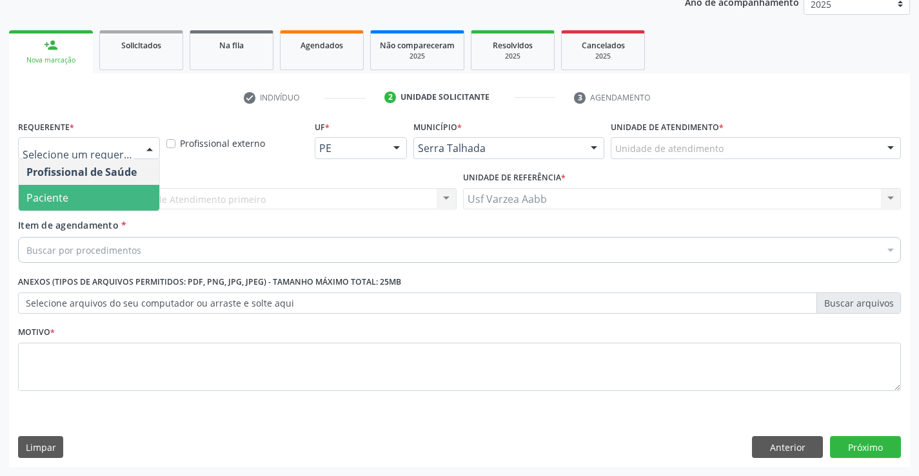
click at [68, 200] on span "Paciente" at bounding box center [89, 198] width 141 height 26
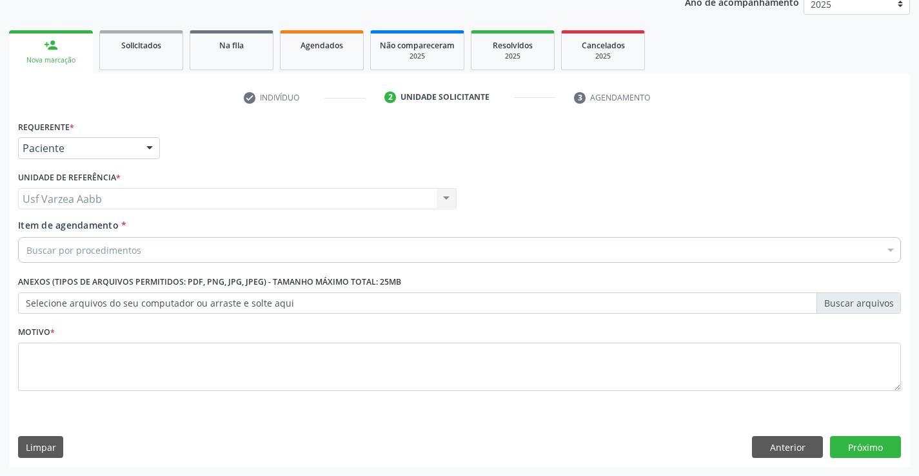
click at [100, 300] on label "Selecione arquivos do seu computador ou arraste e solte aqui" at bounding box center [459, 304] width 883 height 22
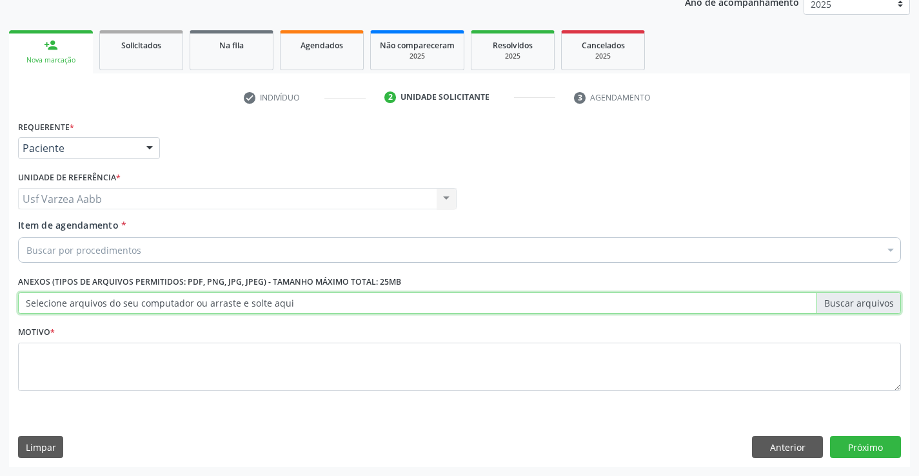
click at [100, 300] on input "Selecione arquivos do seu computador ou arraste e solte aqui" at bounding box center [459, 304] width 883 height 22
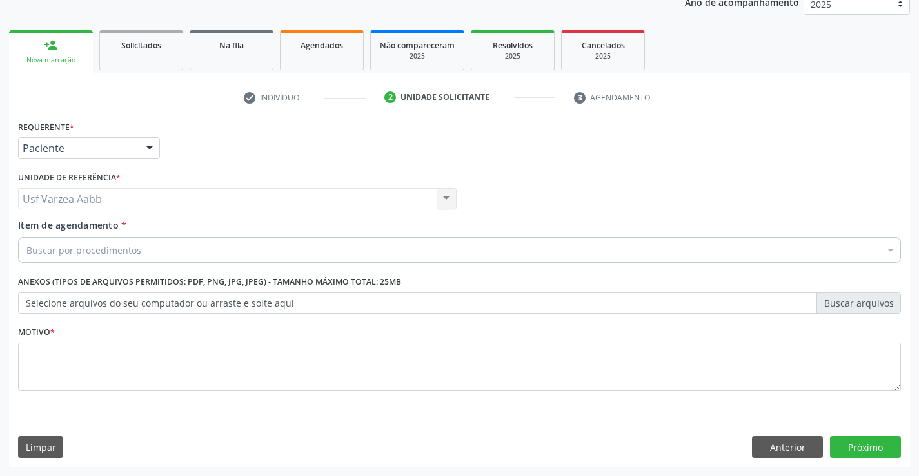
click at [241, 249] on div "Buscar por procedimentos" at bounding box center [459, 250] width 883 height 26
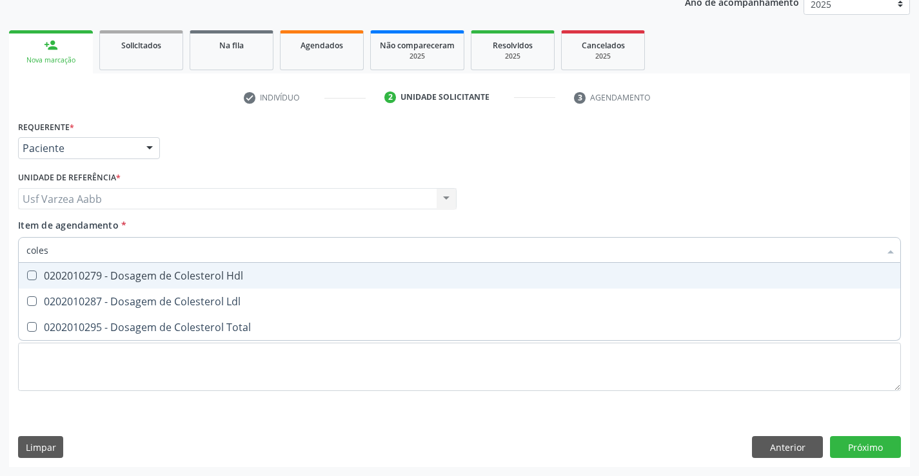
type input "colest"
click at [189, 280] on div "0202010279 - Dosagem de Colesterol Hdl" at bounding box center [459, 276] width 866 height 10
checkbox Hdl "true"
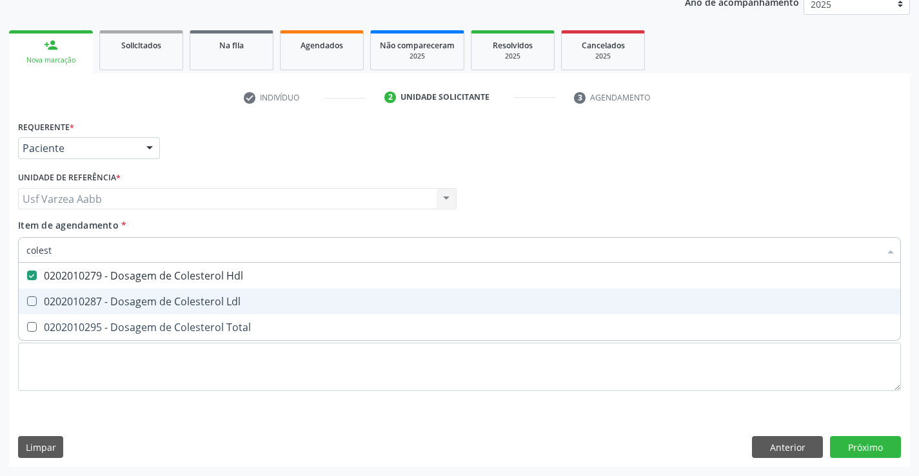
drag, startPoint x: 187, startPoint y: 301, endPoint x: 186, endPoint y: 322, distance: 20.7
click at [187, 302] on div "0202010287 - Dosagem de Colesterol Ldl" at bounding box center [459, 302] width 866 height 10
checkbox Ldl "true"
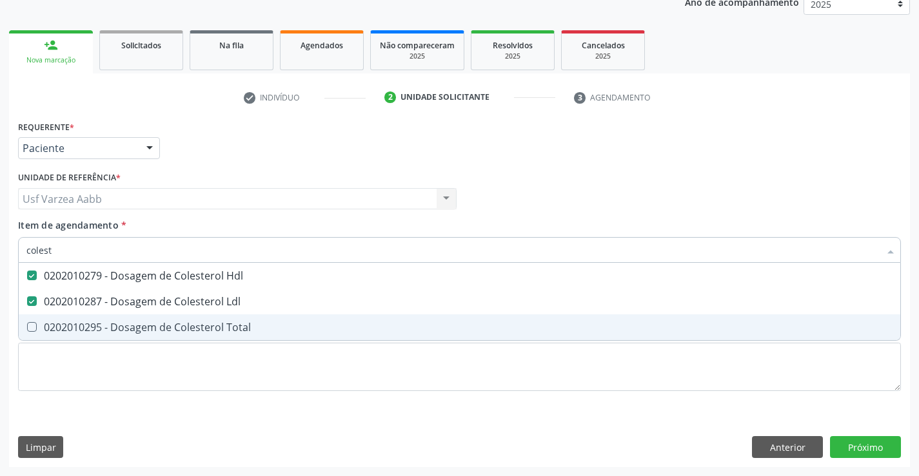
click at [186, 323] on div "0202010295 - Dosagem de Colesterol Total" at bounding box center [459, 327] width 866 height 10
checkbox Total "true"
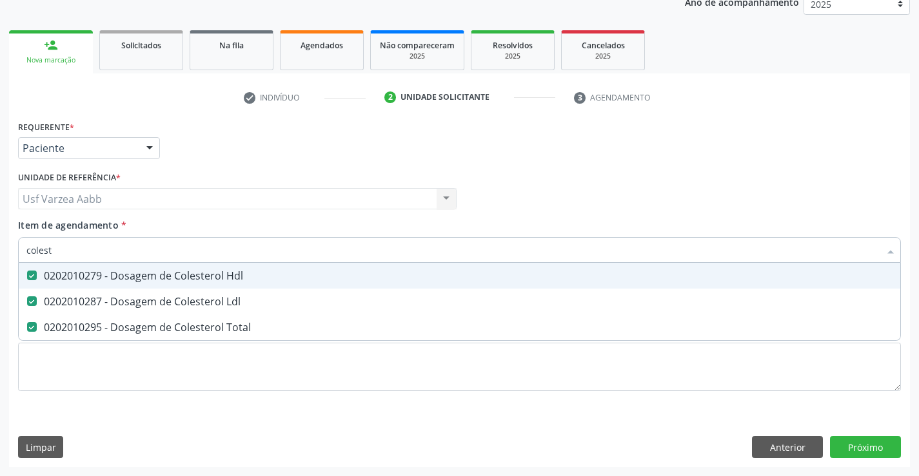
click at [133, 248] on input "colest" at bounding box center [452, 250] width 853 height 26
type input "cr"
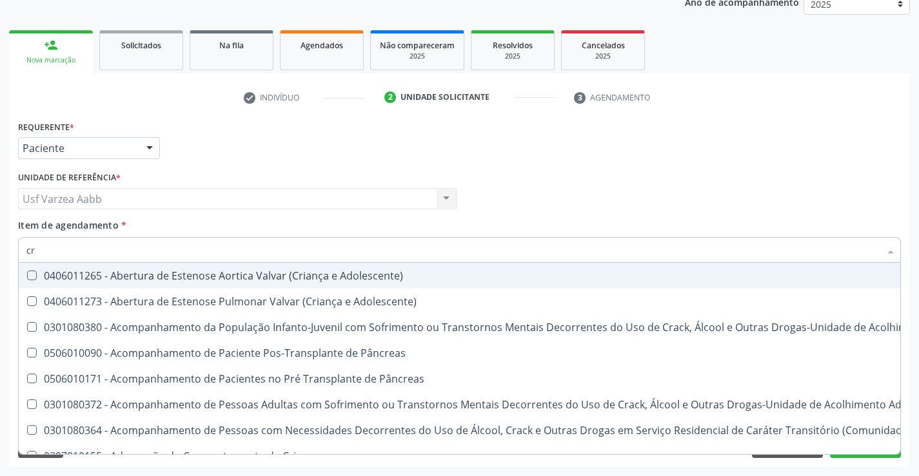
checkbox Adolescente\) "false"
checkbox \(Uai\)\ "false"
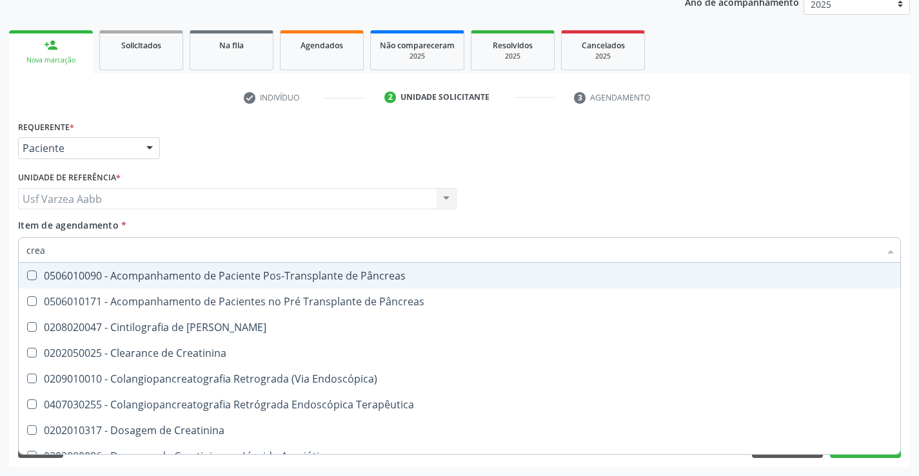
type input "creat"
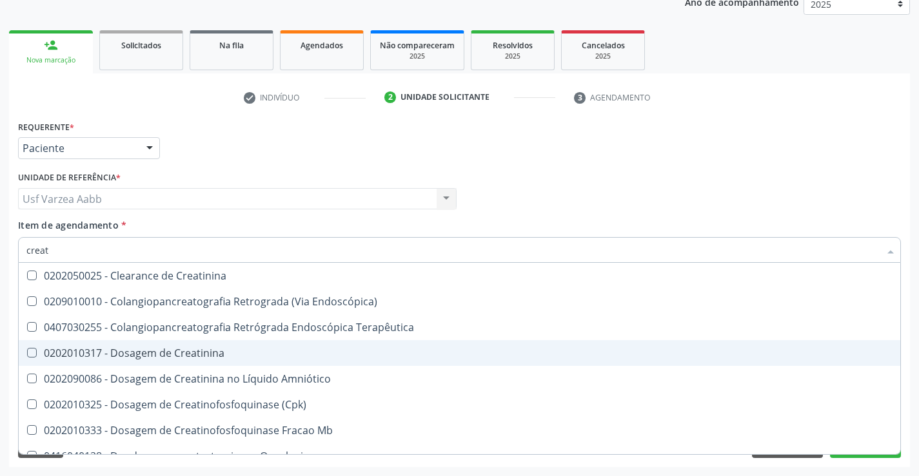
drag, startPoint x: 197, startPoint y: 351, endPoint x: 177, endPoint y: 286, distance: 68.1
click at [197, 351] on div "0202010317 - Dosagem de Creatinina" at bounding box center [459, 353] width 866 height 10
checkbox Creatinina "true"
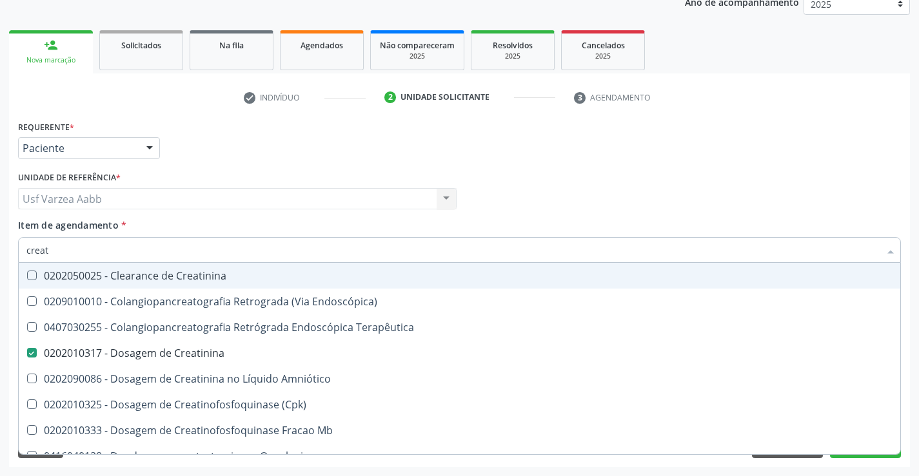
click at [159, 250] on input "creat" at bounding box center [452, 250] width 853 height 26
type input "tr"
checkbox Creatinina "false"
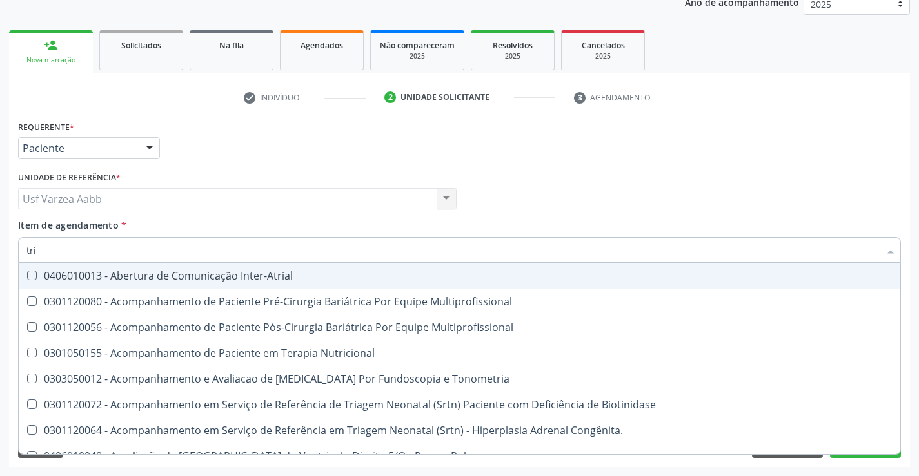
type input "trig"
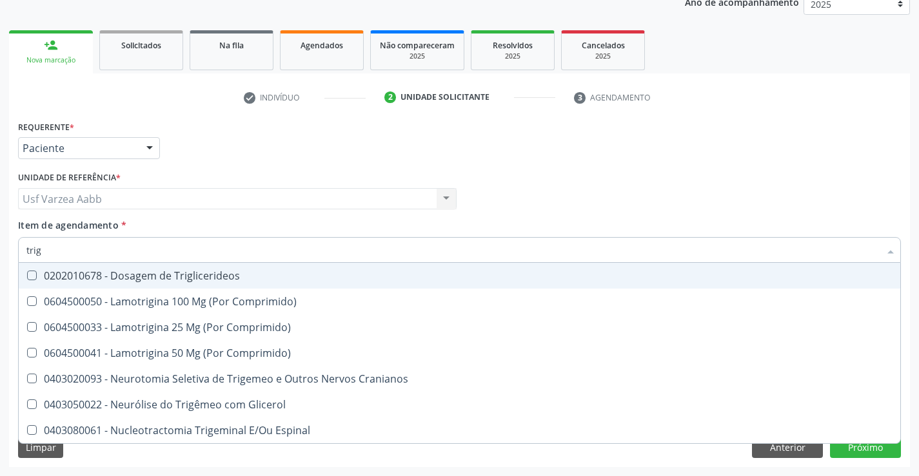
click at [148, 283] on span "0202010678 - Dosagem de Triglicerideos" at bounding box center [459, 276] width 881 height 26
checkbox Triglicerideos "true"
click at [116, 244] on input "trig" at bounding box center [452, 250] width 853 height 26
type input "ur"
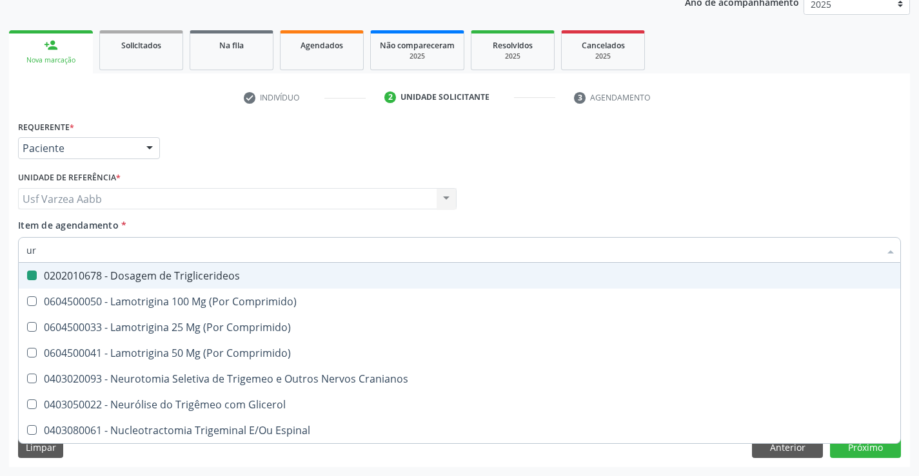
checkbox Triglicerideos "false"
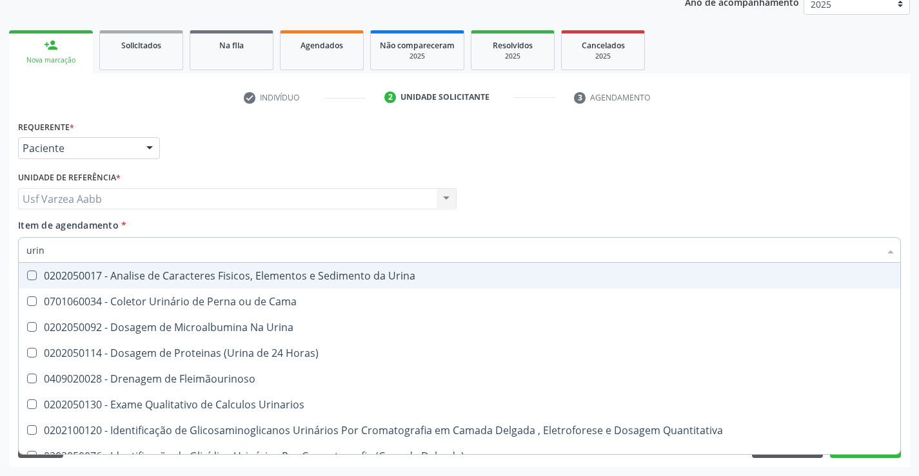
type input "urina"
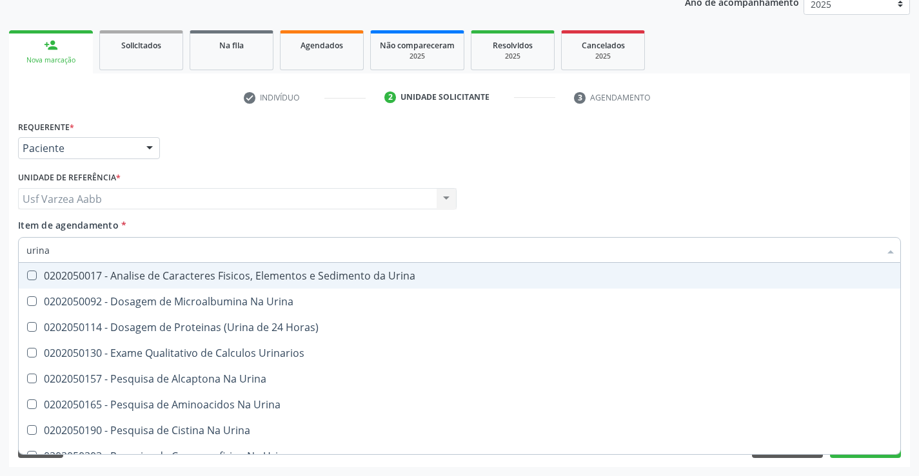
click at [108, 268] on span "0202050017 - Analise de Caracteres Fisicos, Elementos e Sedimento da Urina" at bounding box center [459, 276] width 881 height 26
checkbox Urina "true"
click at [106, 255] on input "urina" at bounding box center [452, 250] width 853 height 26
type input "gl"
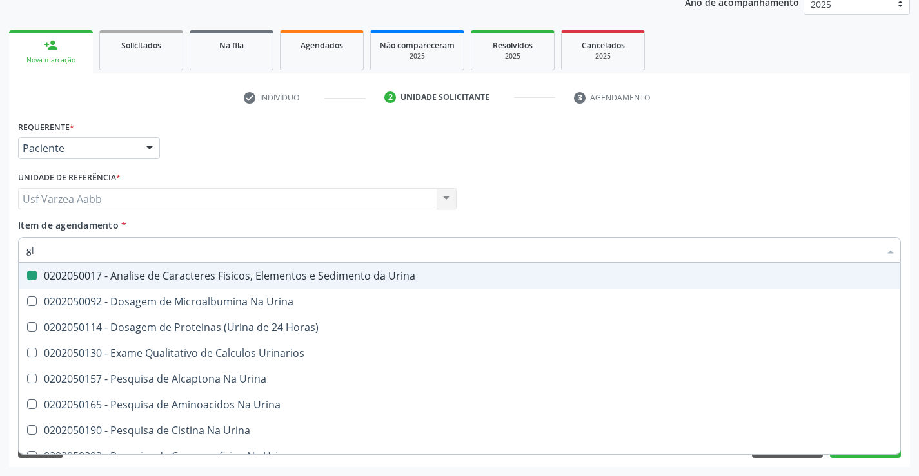
checkbox Urina "false"
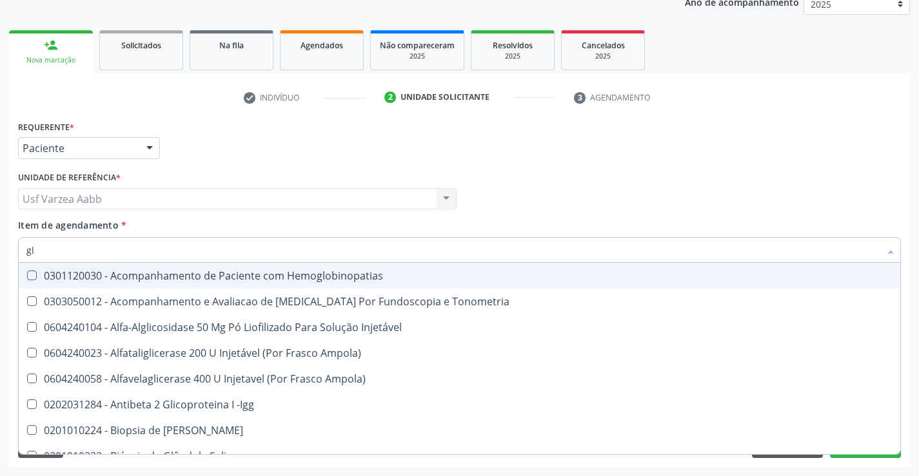
type input "gli"
checkbox Glomerular "true"
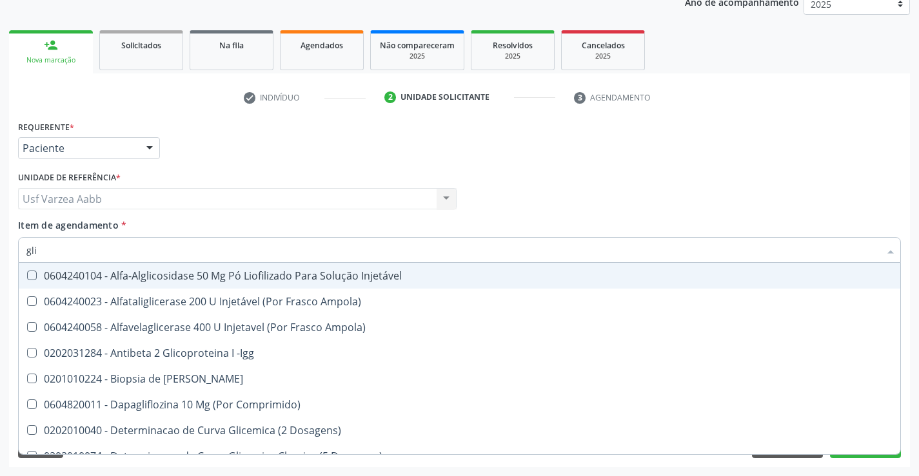
type input "glic"
checkbox Derrames "true"
checkbox Triglicerideos "false"
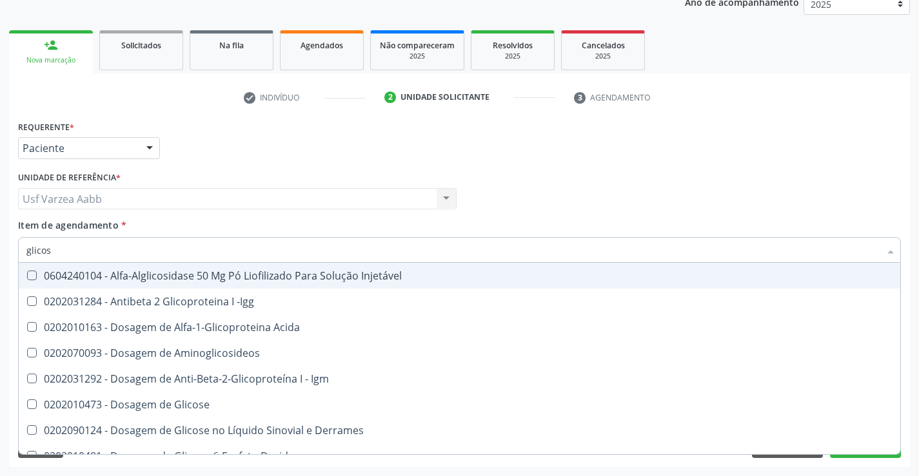
type input "glicose"
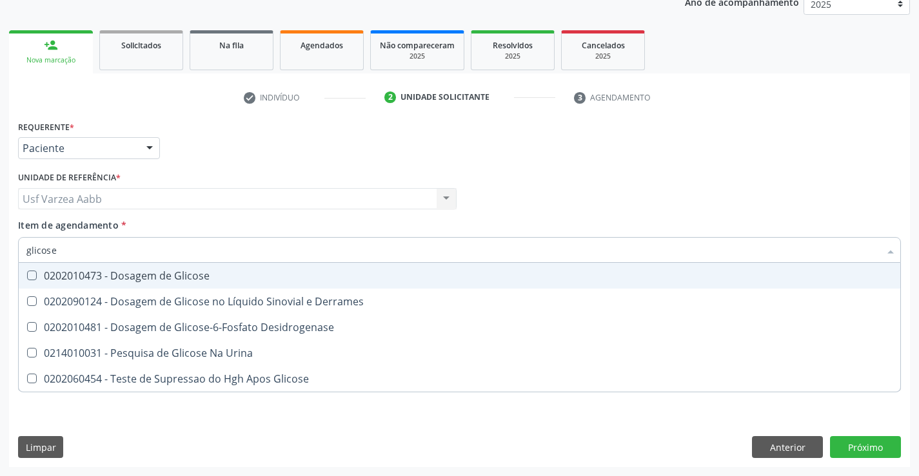
drag, startPoint x: 106, startPoint y: 275, endPoint x: 105, endPoint y: 254, distance: 20.7
click at [104, 272] on div "0202010473 - Dosagem de Glicose" at bounding box center [459, 276] width 866 height 10
checkbox Glicose "true"
click at [105, 254] on input "glicose" at bounding box center [452, 250] width 853 height 26
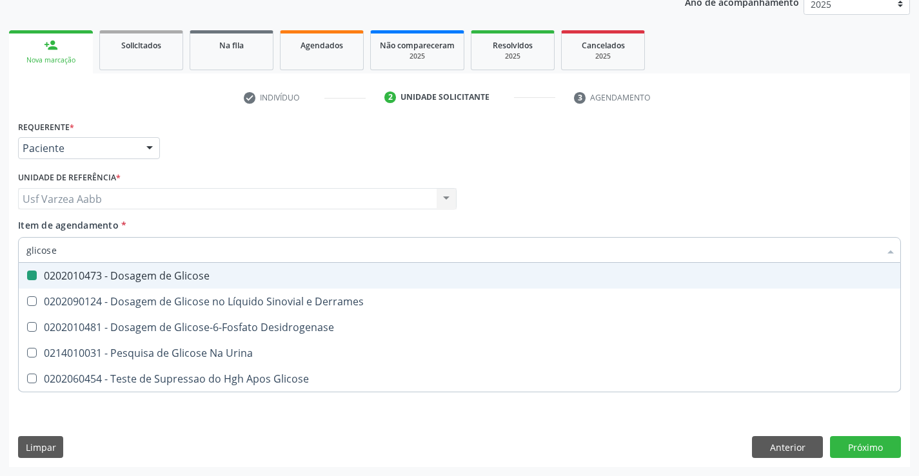
type input "h"
checkbox Glicose "false"
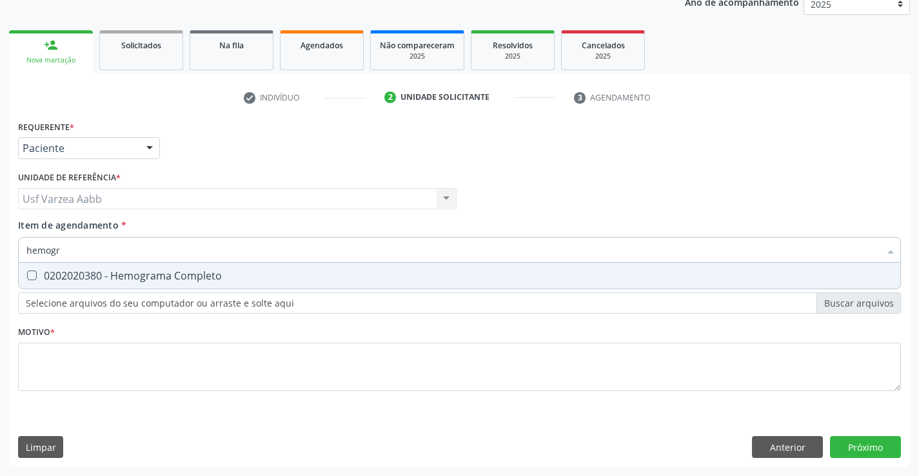
type input "hemogra"
click at [174, 277] on div "0202020380 - Hemograma Completo" at bounding box center [459, 276] width 866 height 10
checkbox Completo "true"
click at [179, 253] on input "hemogra" at bounding box center [452, 250] width 853 height 26
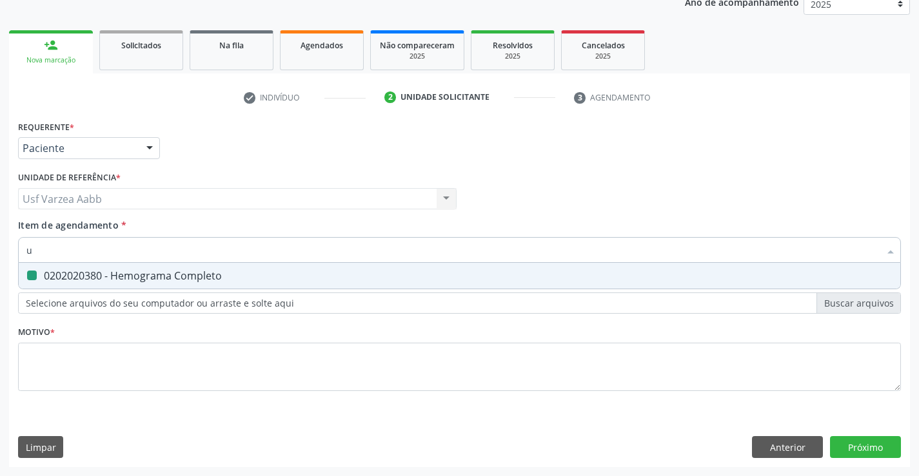
type input "ur"
checkbox Completo "false"
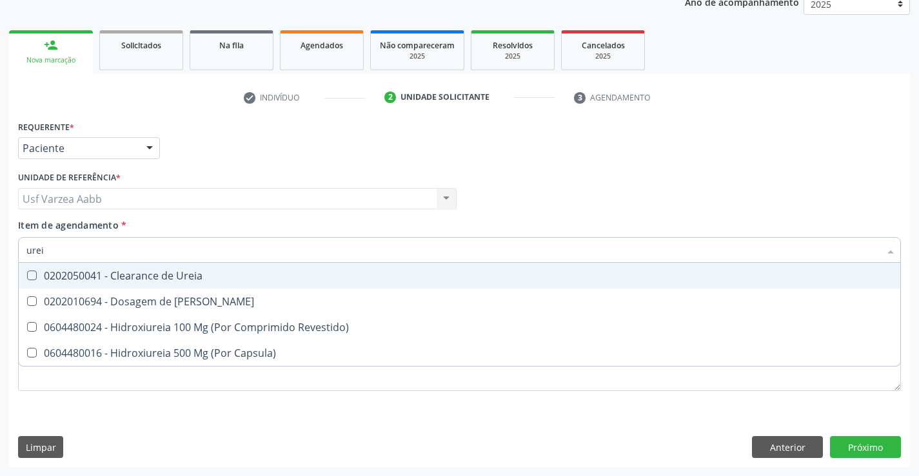
type input "ureia"
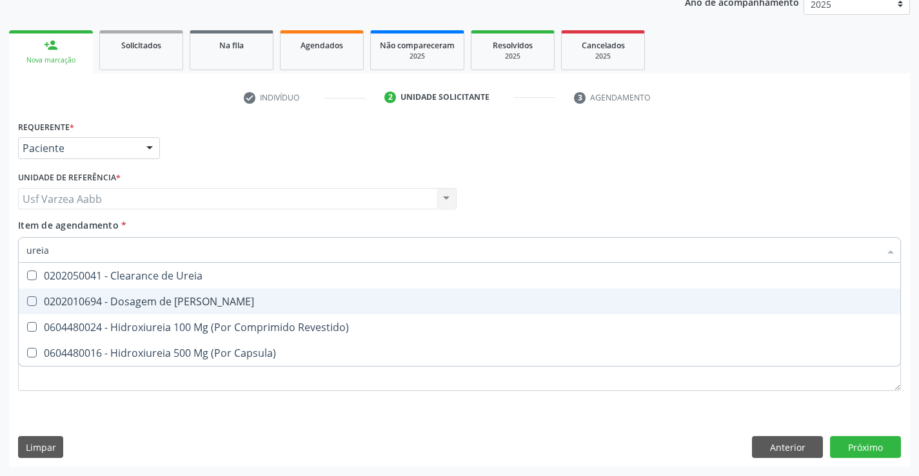
click at [157, 298] on div "0202010694 - Dosagem de [PERSON_NAME]" at bounding box center [459, 302] width 866 height 10
checkbox Ureia "true"
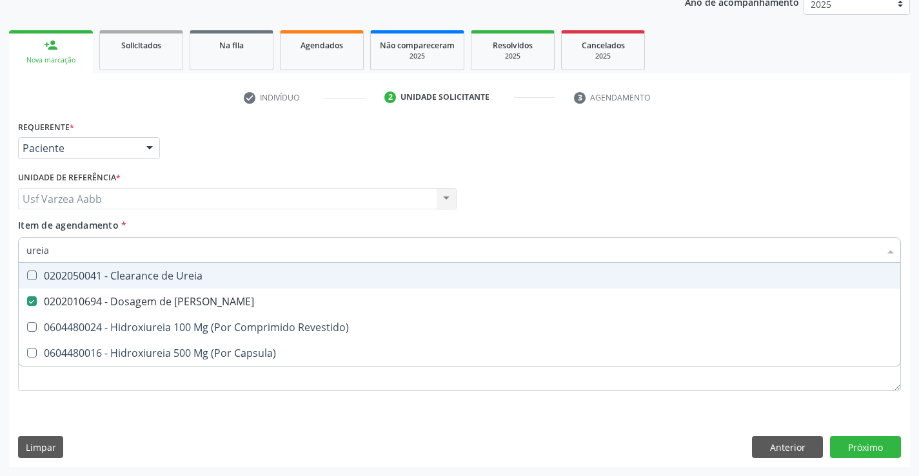
click at [164, 254] on input "ureia" at bounding box center [452, 250] width 853 height 26
type input "tg"
checkbox Ureia "false"
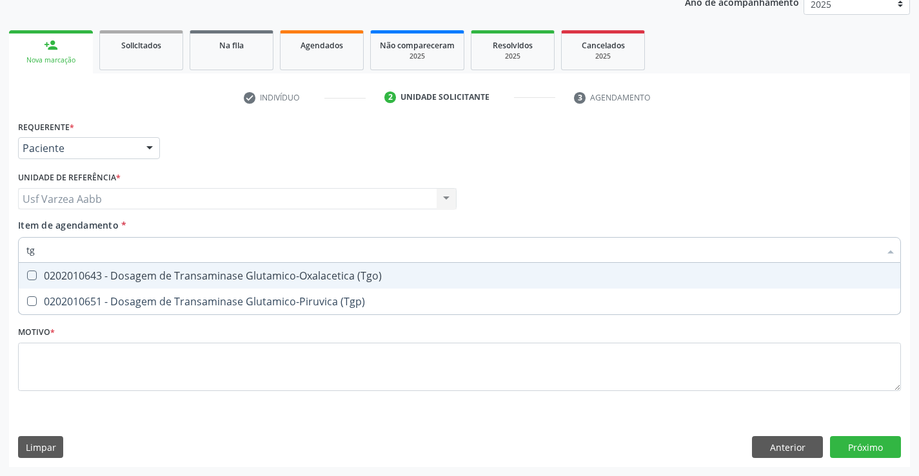
click at [186, 280] on div "0202010643 - Dosagem de Transaminase Glutamico-Oxalacetica (Tgo)" at bounding box center [459, 276] width 866 height 10
checkbox \(Tgo\) "true"
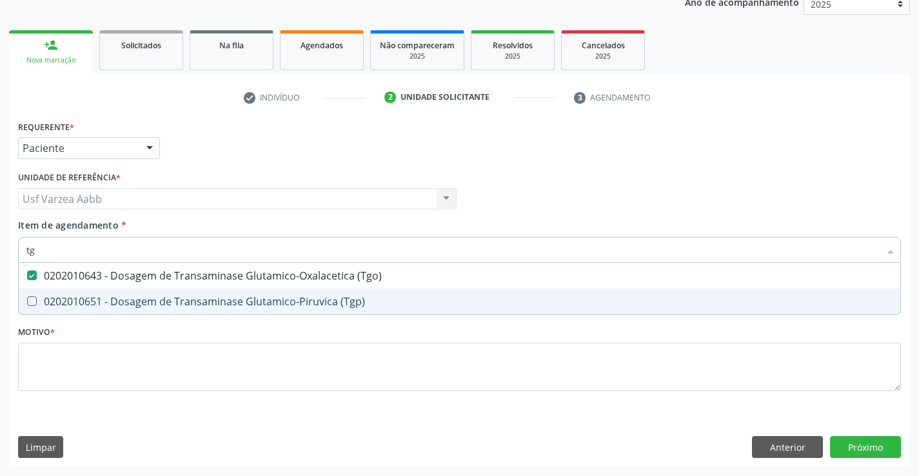
click at [184, 306] on div "0202010651 - Dosagem de Transaminase Glutamico-Piruvica (Tgp)" at bounding box center [459, 302] width 866 height 10
checkbox \(Tgp\) "true"
click at [253, 343] on div "Requerente * Paciente Profissional de Saúde Paciente Nenhum resultado encontrad…" at bounding box center [459, 263] width 883 height 292
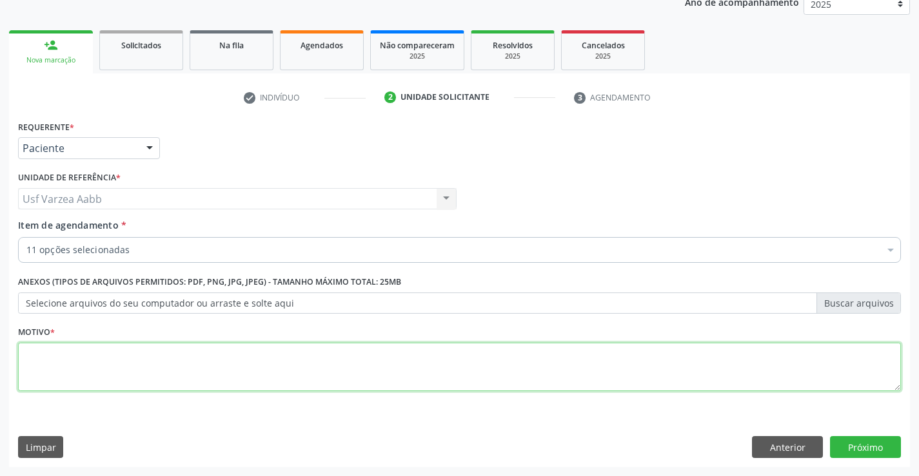
click at [253, 364] on textarea at bounding box center [459, 367] width 883 height 49
type textarea "x"
click at [863, 440] on button "Próximo" at bounding box center [865, 447] width 71 height 22
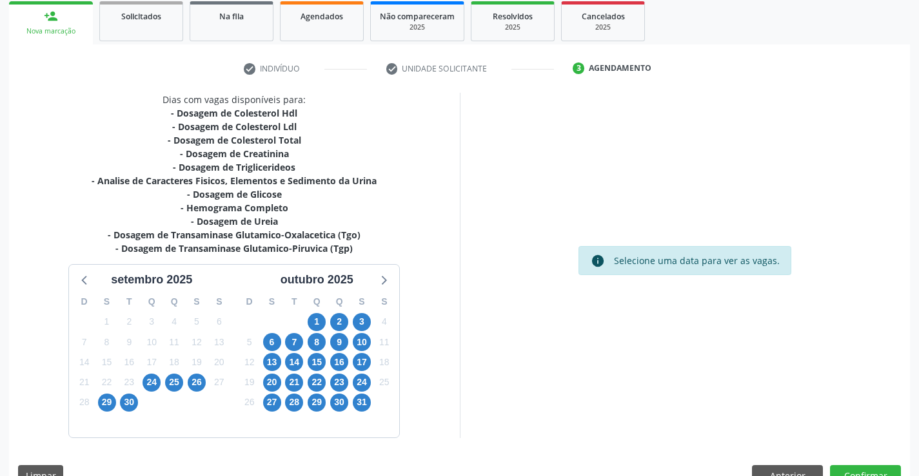
scroll to position [220, 0]
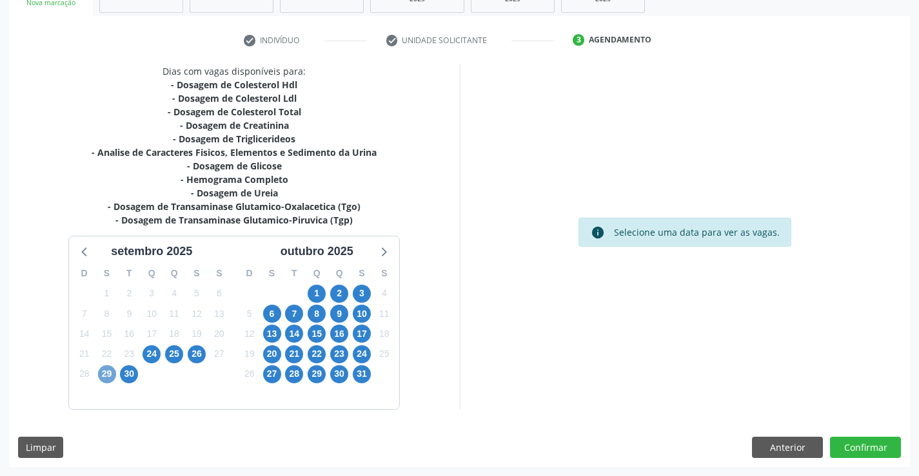
click at [101, 374] on span "29" at bounding box center [107, 375] width 18 height 18
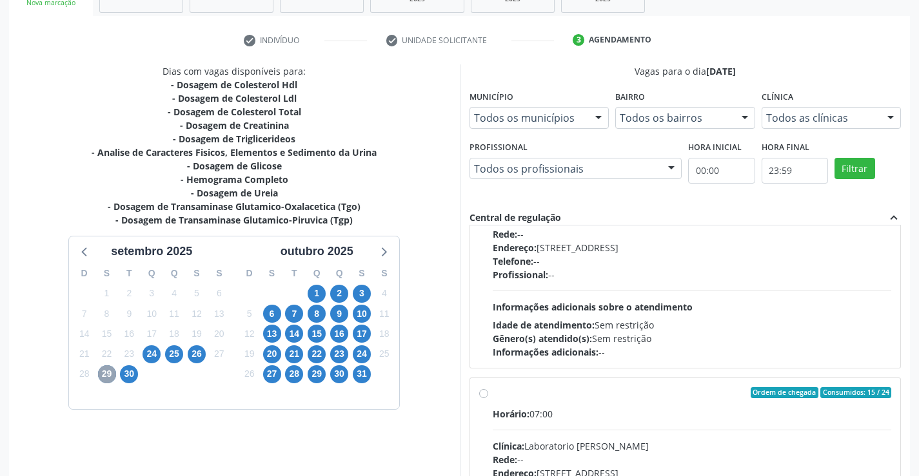
scroll to position [655, 0]
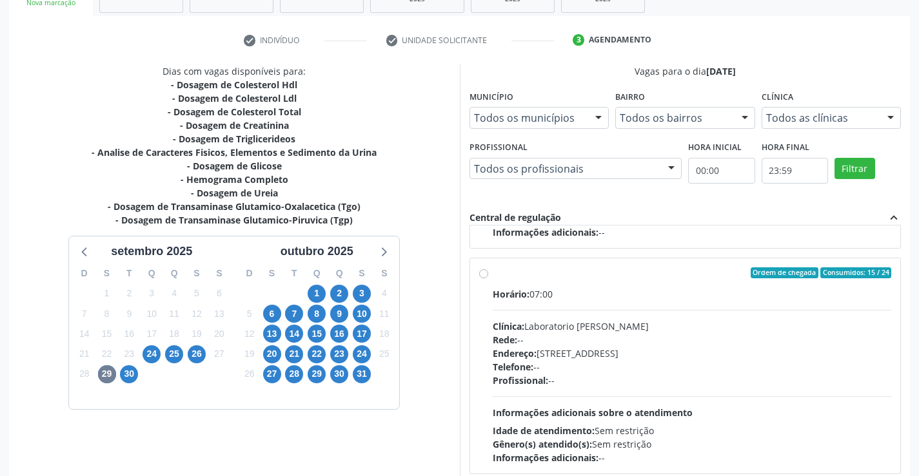
click at [493, 274] on label "Ordem de chegada Consumidos: 15 / 24 Horário: 07:00 Clínica: Laboratorio Jose P…" at bounding box center [692, 367] width 399 height 198
click at [485, 274] on input "Ordem de chegada Consumidos: 15 / 24 Horário: 07:00 Clínica: Laboratorio Jose P…" at bounding box center [483, 274] width 9 height 12
radio input "true"
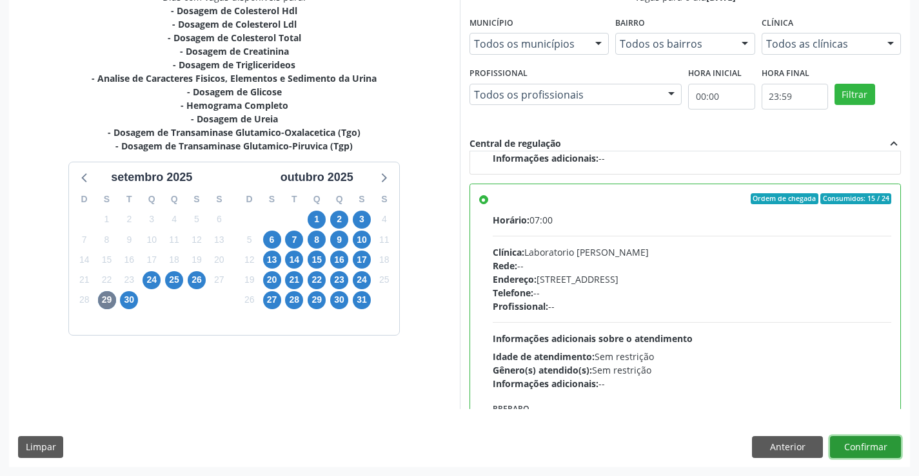
click at [881, 458] on button "Confirmar" at bounding box center [865, 447] width 71 height 22
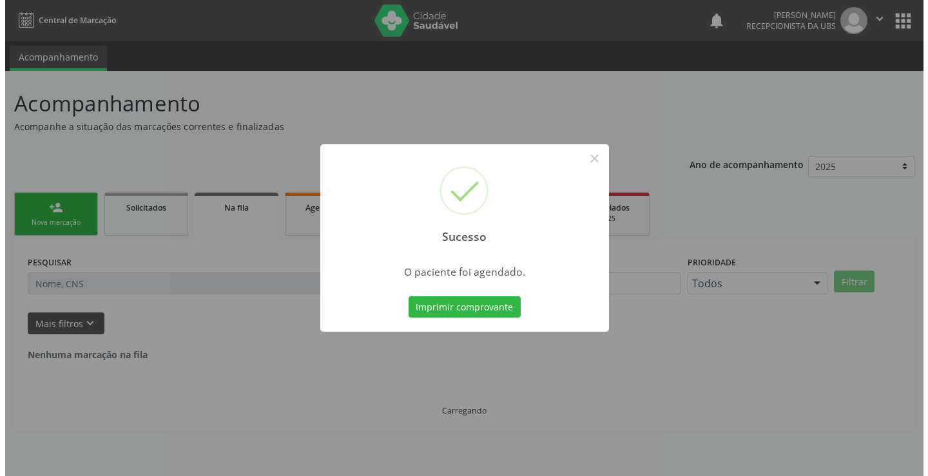
scroll to position [0, 0]
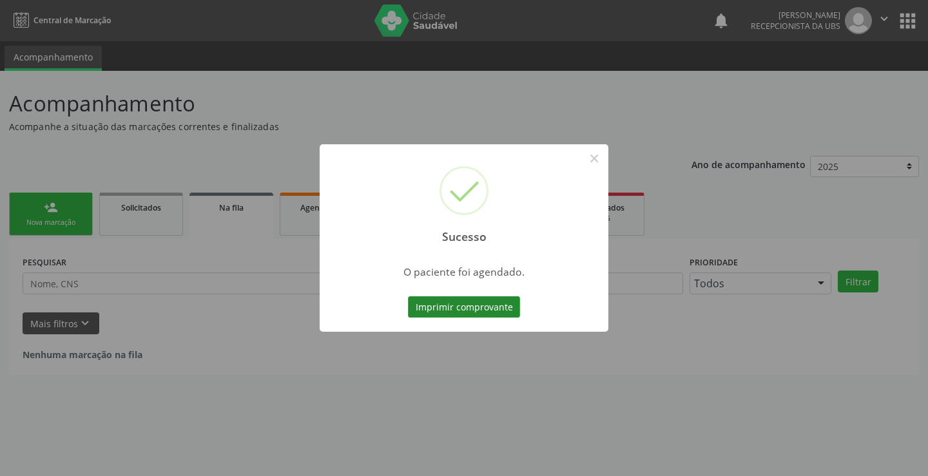
click at [440, 299] on button "Imprimir comprovante" at bounding box center [464, 308] width 112 height 22
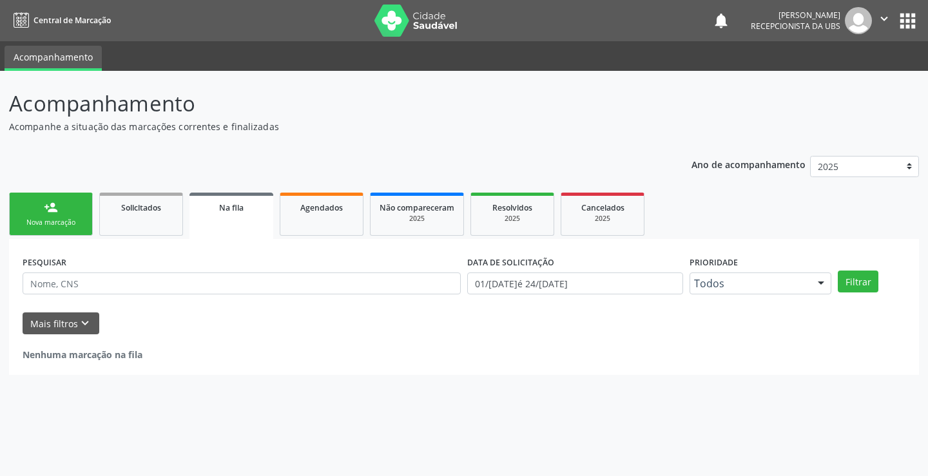
click at [54, 219] on div "Nova marcação" at bounding box center [51, 223] width 64 height 10
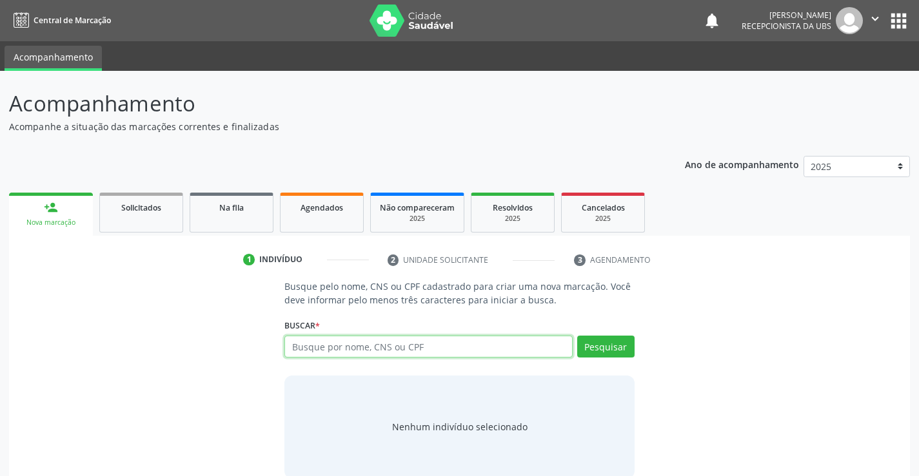
click at [358, 350] on input "text" at bounding box center [428, 347] width 288 height 22
type input "12461628492"
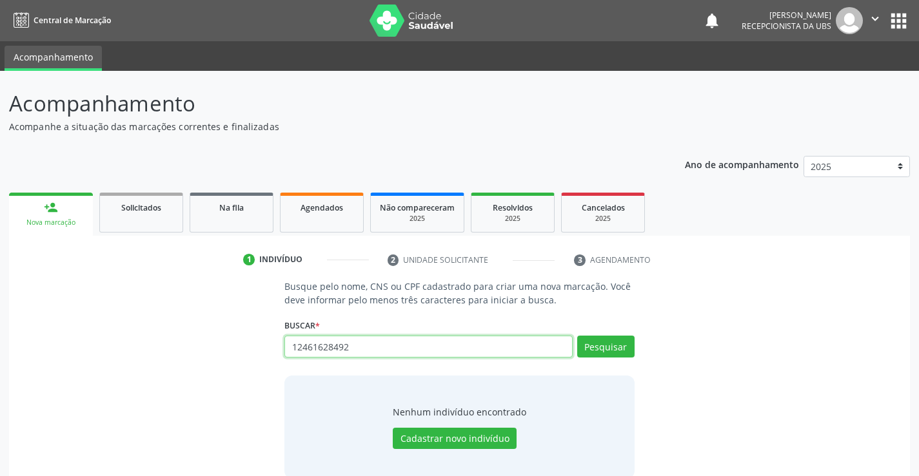
type input "12461628492"
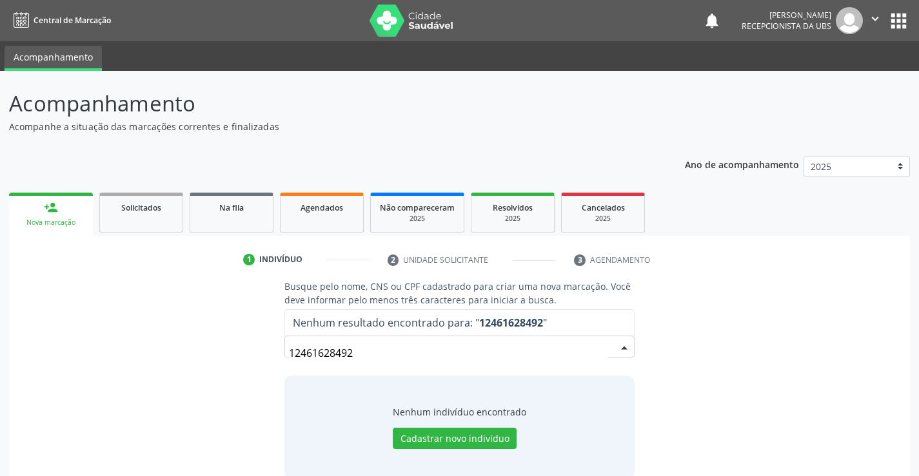
type input "1246162849"
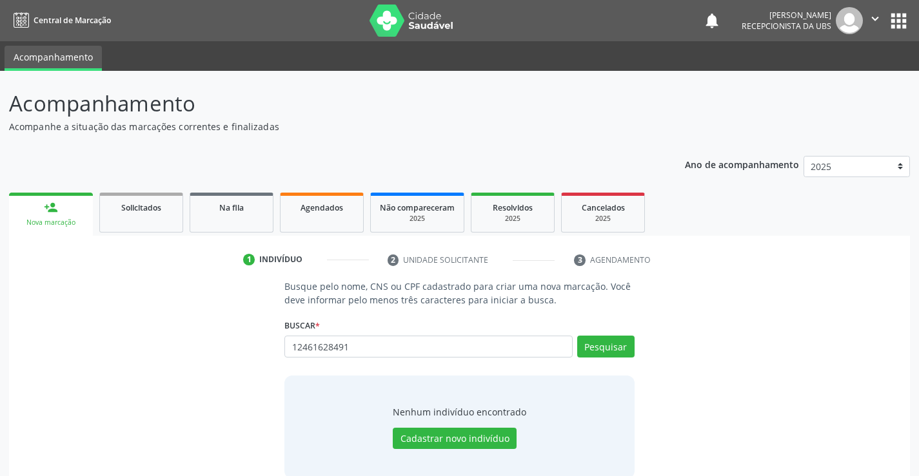
type input "12461628491"
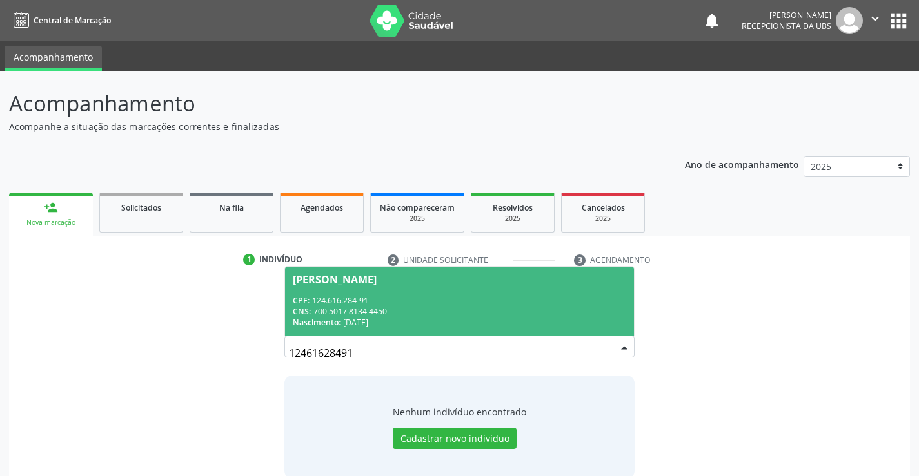
click at [476, 286] on span "Adelaide de Araujo Ferraz Souza CPF: 124.616.284-91 CNS: 700 5017 8134 4450 Nas…" at bounding box center [459, 301] width 348 height 69
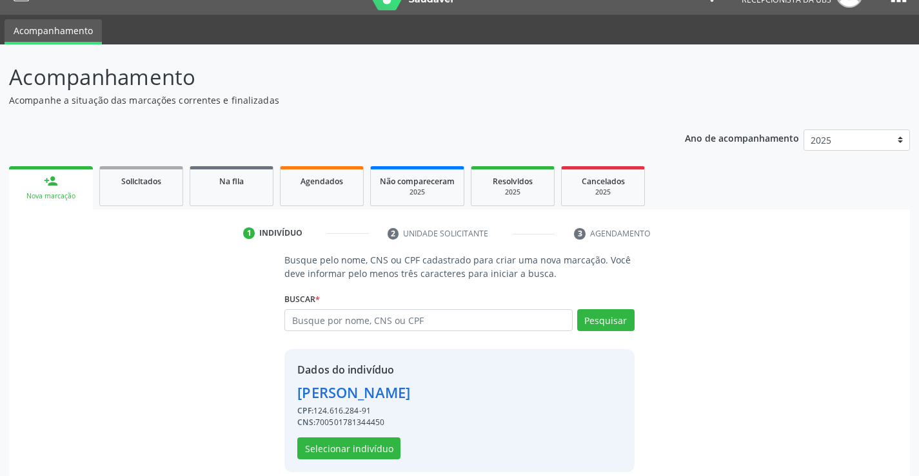
scroll to position [41, 0]
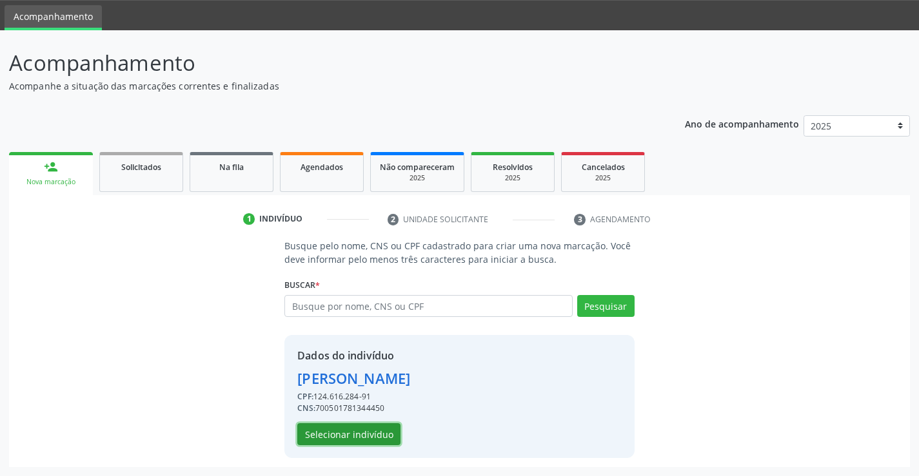
click at [363, 438] on button "Selecionar indivíduo" at bounding box center [348, 435] width 103 height 22
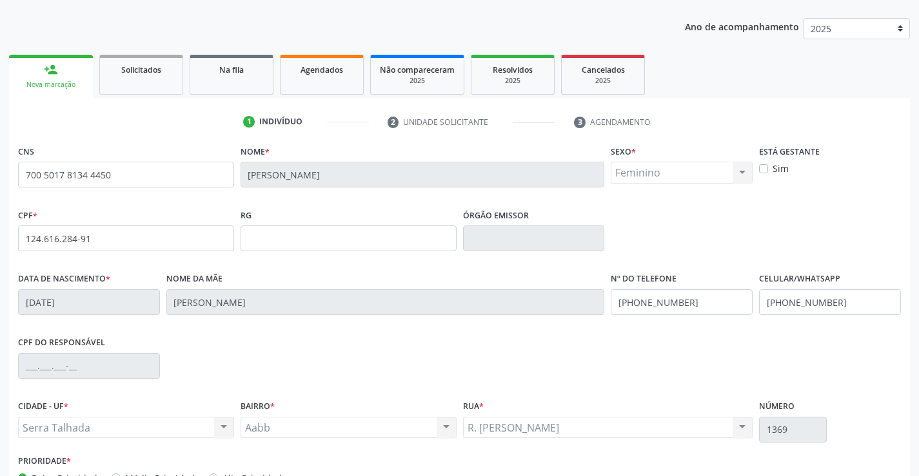
scroll to position [222, 0]
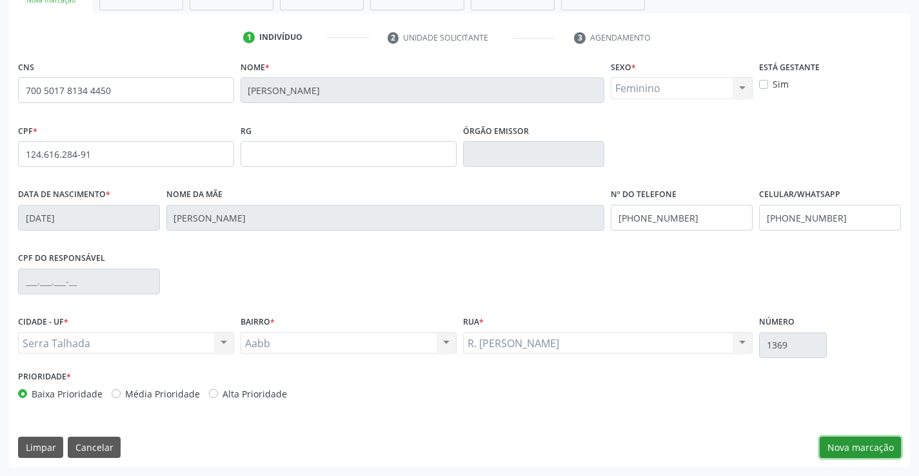
click at [879, 449] on button "Nova marcação" at bounding box center [859, 448] width 81 height 22
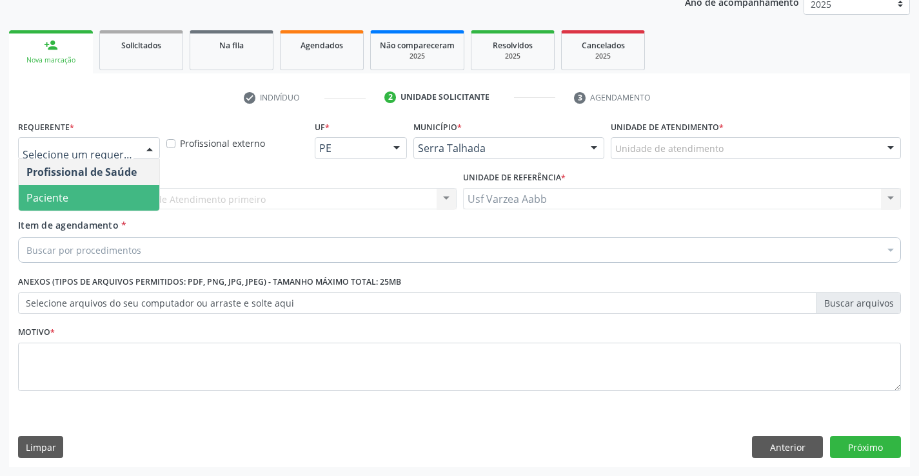
click at [96, 200] on span "Paciente" at bounding box center [89, 198] width 141 height 26
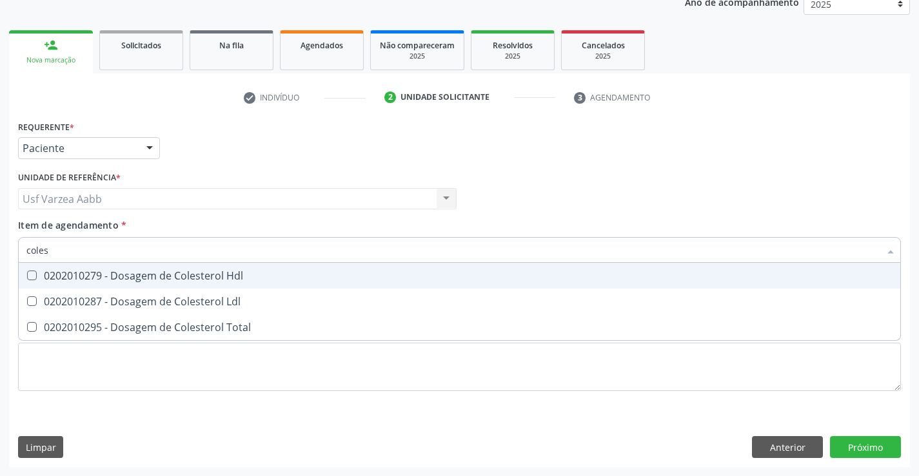
type input "colest"
drag, startPoint x: 272, startPoint y: 278, endPoint x: 269, endPoint y: 285, distance: 7.8
click at [271, 279] on div "0202010279 - Dosagem de Colesterol Hdl" at bounding box center [459, 276] width 866 height 10
checkbox Hdl "true"
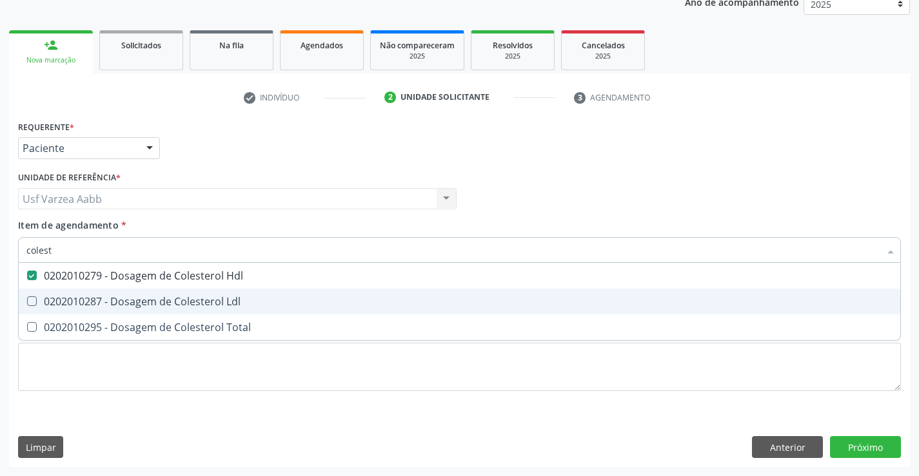
drag, startPoint x: 268, startPoint y: 296, endPoint x: 266, endPoint y: 328, distance: 32.3
click at [268, 298] on span "0202010287 - Dosagem de Colesterol Ldl" at bounding box center [459, 302] width 881 height 26
checkbox Ldl "true"
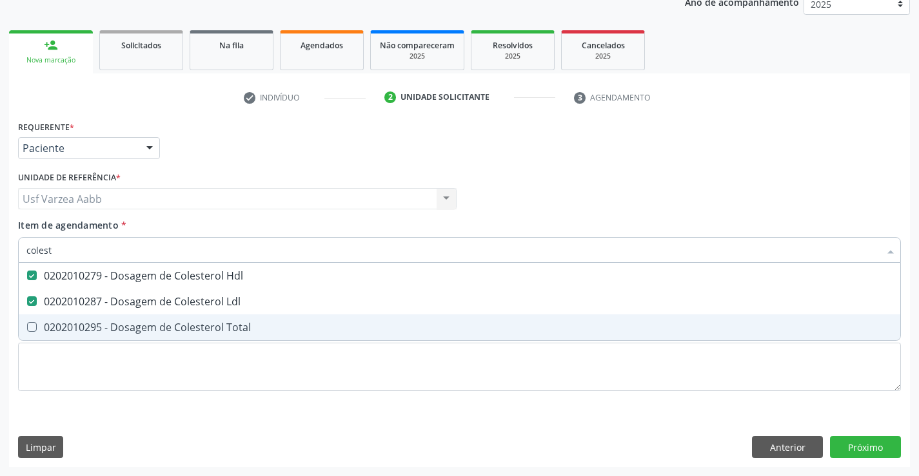
drag, startPoint x: 266, startPoint y: 333, endPoint x: 233, endPoint y: 286, distance: 56.9
click at [264, 333] on span "0202010295 - Dosagem de Colesterol Total" at bounding box center [459, 328] width 881 height 26
checkbox Total "true"
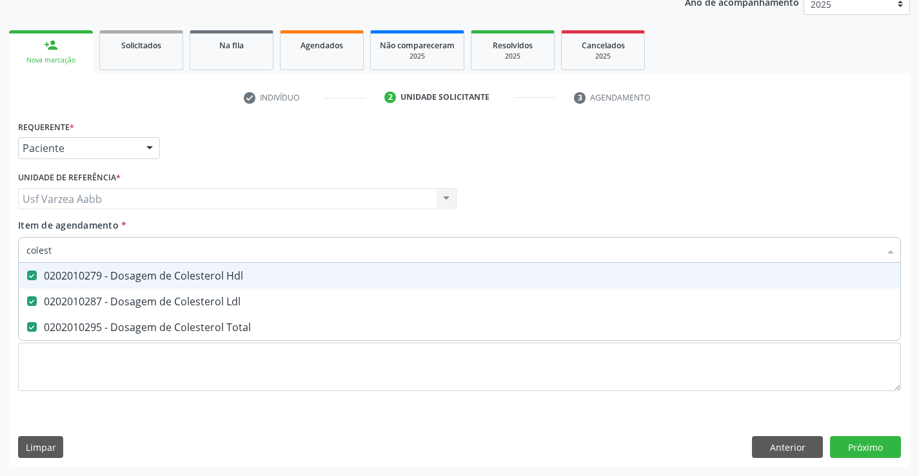
click at [220, 255] on input "colest" at bounding box center [452, 250] width 853 height 26
type input "cr"
checkbox Hdl "false"
checkbox Ldl "false"
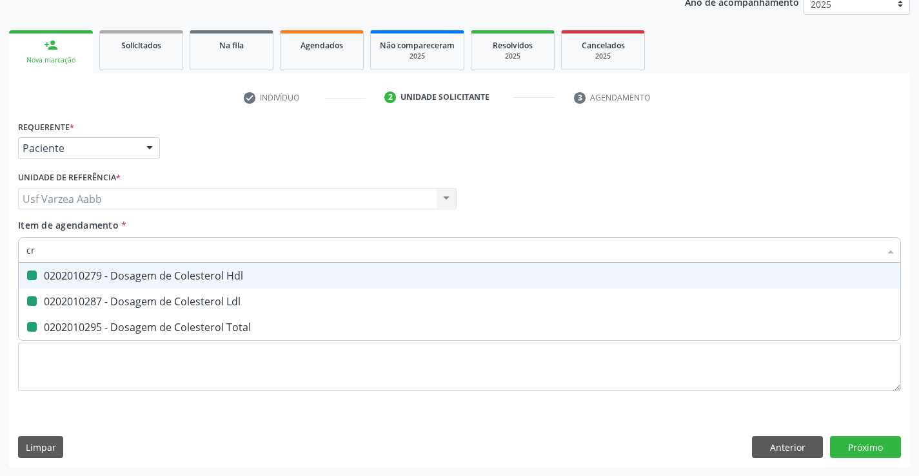
checkbox Total "false"
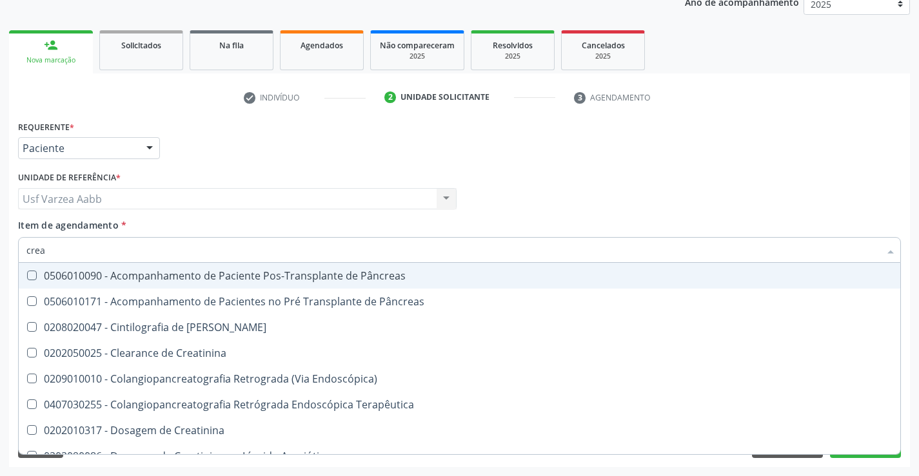
type input "creat"
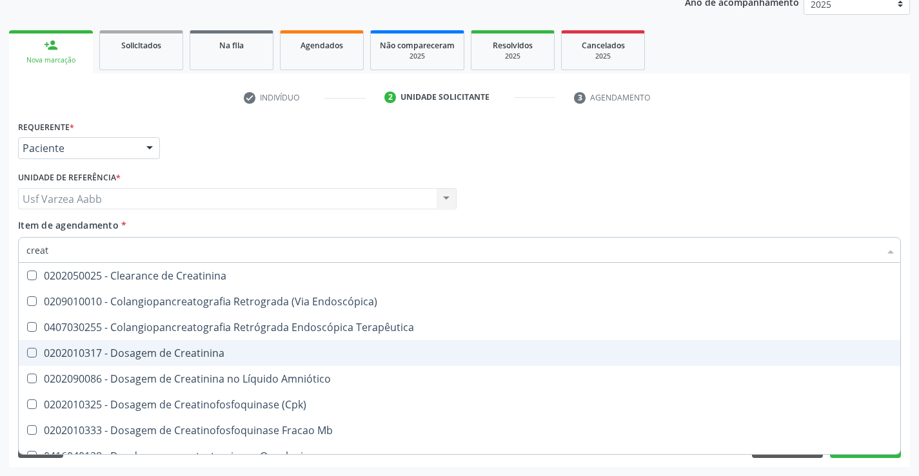
click at [185, 346] on span "0202010317 - Dosagem de Creatinina" at bounding box center [459, 353] width 881 height 26
checkbox Creatinina "true"
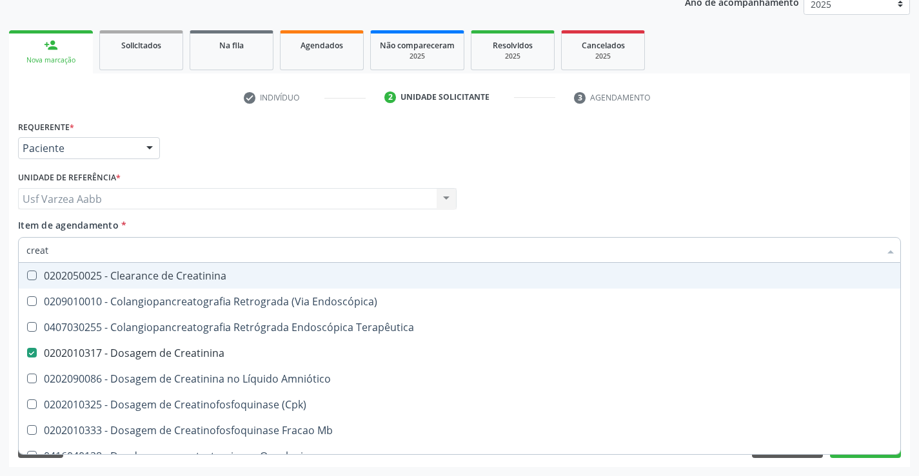
click at [154, 251] on input "creat" at bounding box center [452, 250] width 853 height 26
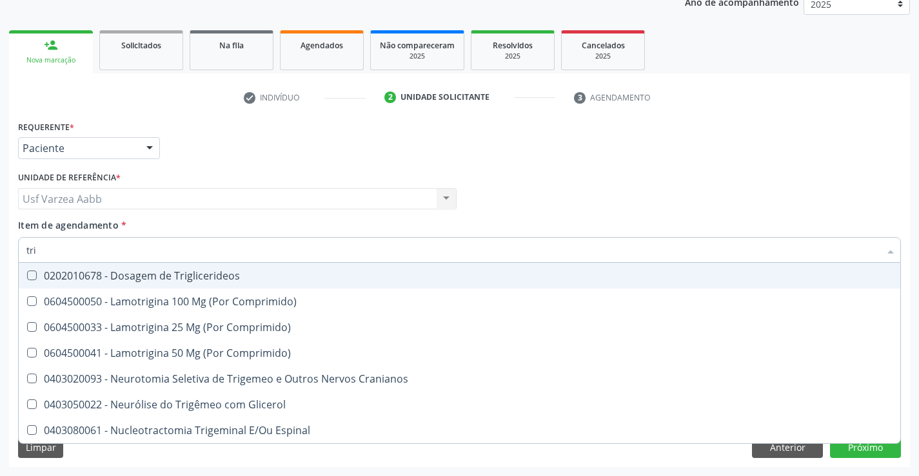
type input "trig"
checkbox Comprimido\) "false"
click at [284, 277] on div "0202010678 - Dosagem de Triglicerideos" at bounding box center [459, 276] width 866 height 10
checkbox Triglicerideos "true"
click at [295, 252] on input "trig" at bounding box center [452, 250] width 853 height 26
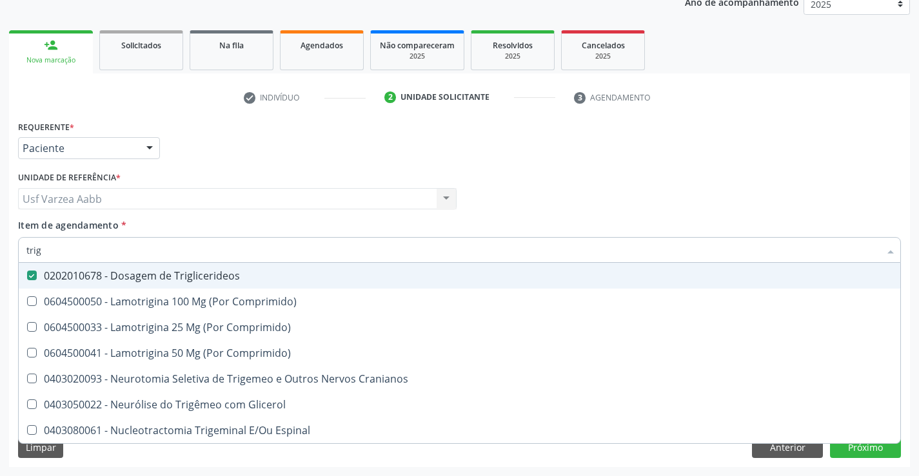
click at [295, 252] on input "trig" at bounding box center [452, 250] width 853 height 26
type input "gl"
checkbox Triglicerideos "false"
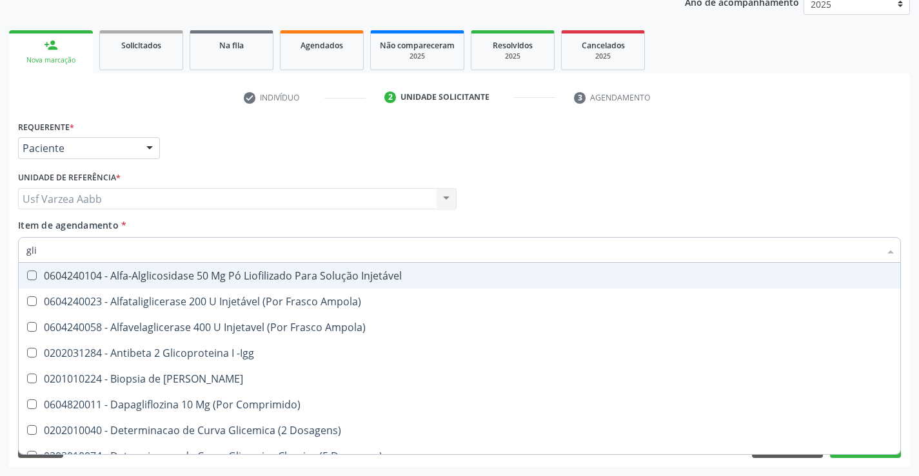
type input "glic"
checkbox Derrames "true"
checkbox Triglicerideos "false"
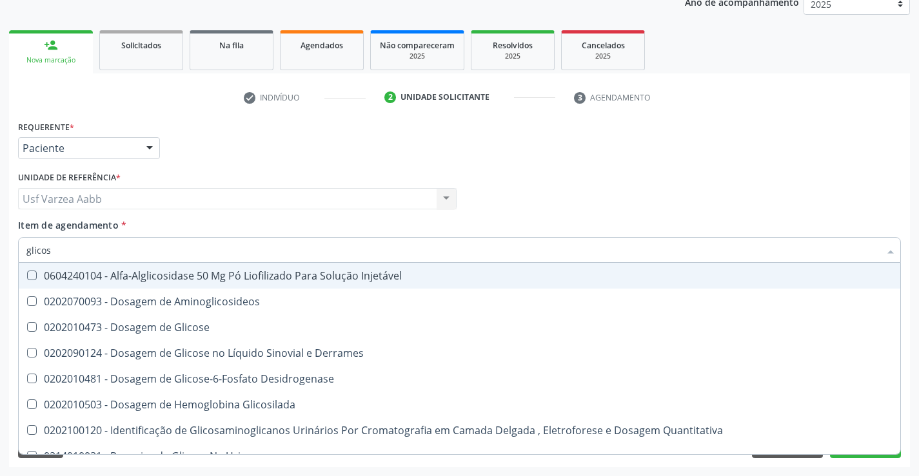
type input "glicose"
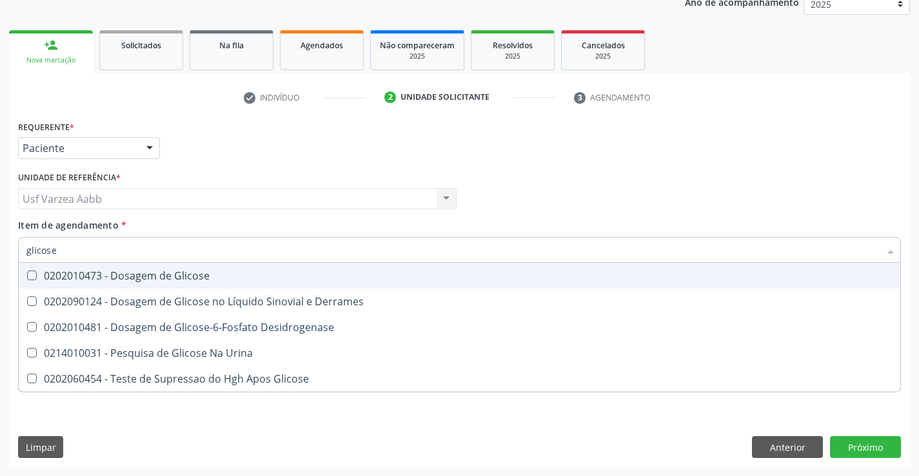
click at [297, 279] on div "0202010473 - Dosagem de Glicose" at bounding box center [459, 276] width 866 height 10
checkbox Glicose "true"
click at [316, 255] on input "glicose" at bounding box center [452, 250] width 853 height 26
type input "urei"
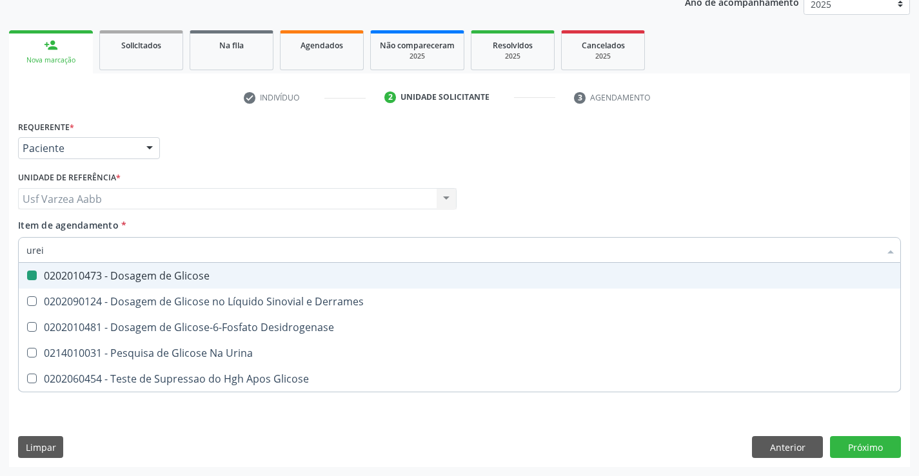
checkbox Glicose "false"
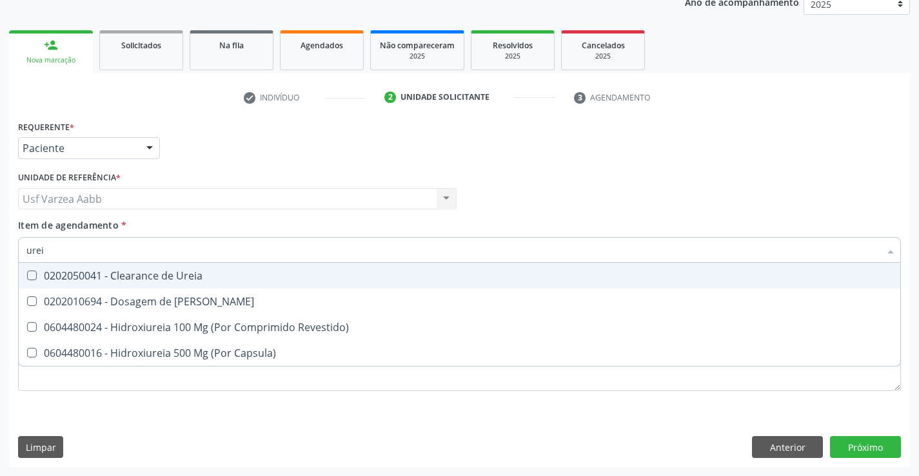
type input "ureia"
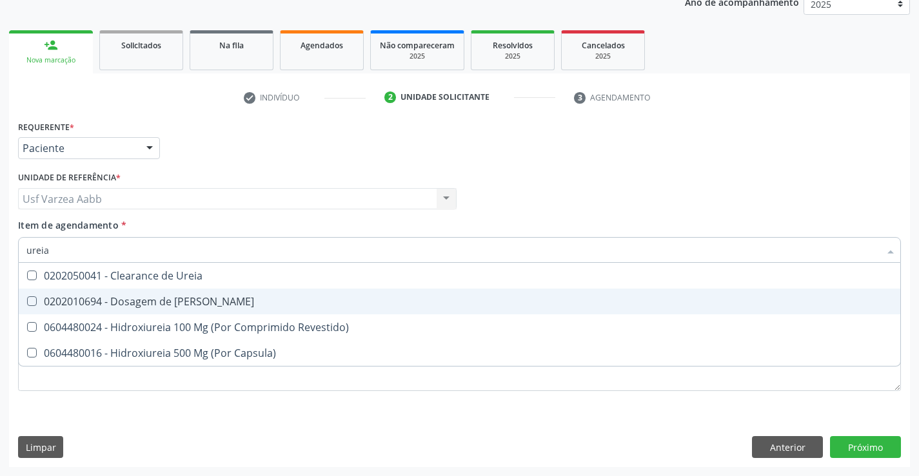
click at [163, 302] on div "0202010694 - Dosagem de [PERSON_NAME]" at bounding box center [459, 302] width 866 height 10
checkbox Ureia "true"
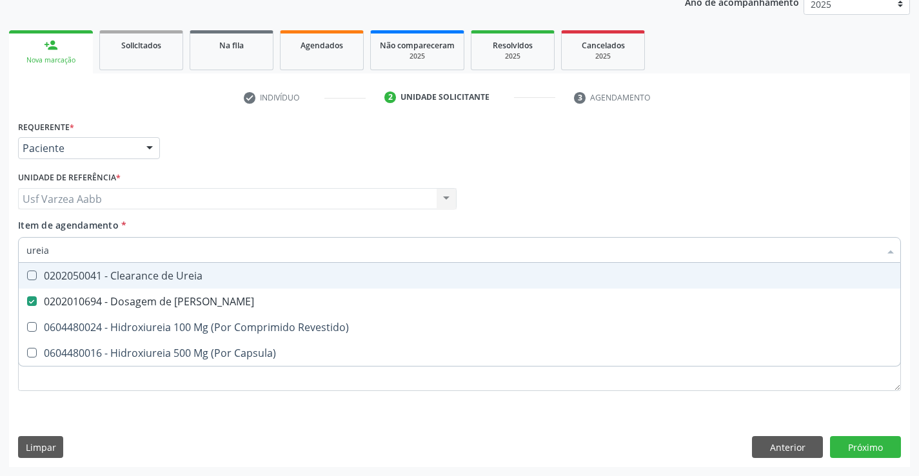
click at [166, 265] on span "0202050041 - Clearance de Ureia" at bounding box center [459, 276] width 881 height 26
checkbox Ureia "false"
click at [172, 251] on input "ureia" at bounding box center [452, 250] width 853 height 26
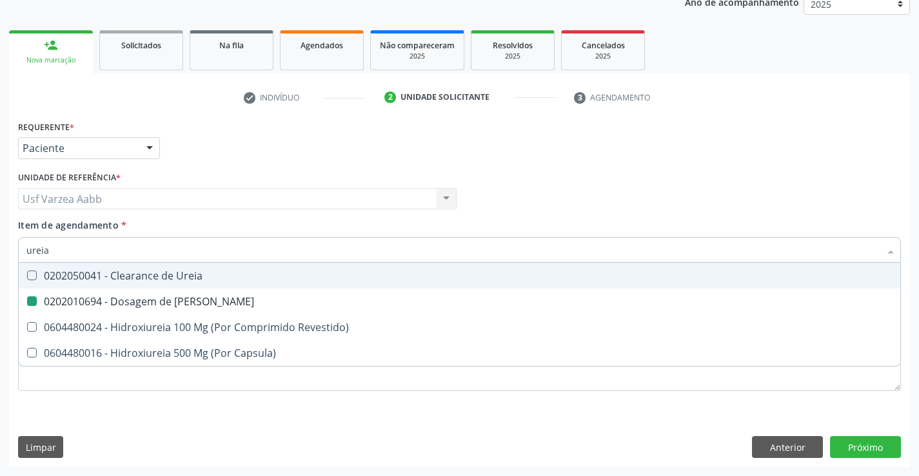
type input "u"
checkbox Ureia "false"
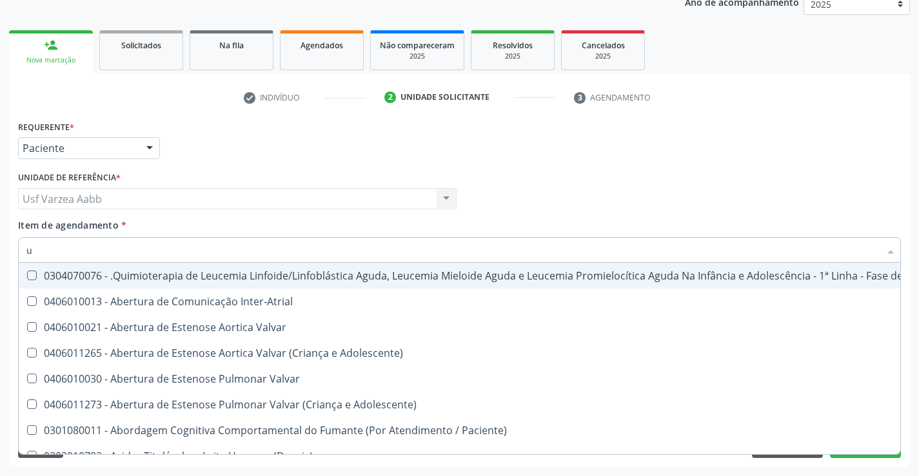
type input "ur"
checkbox Nível "true"
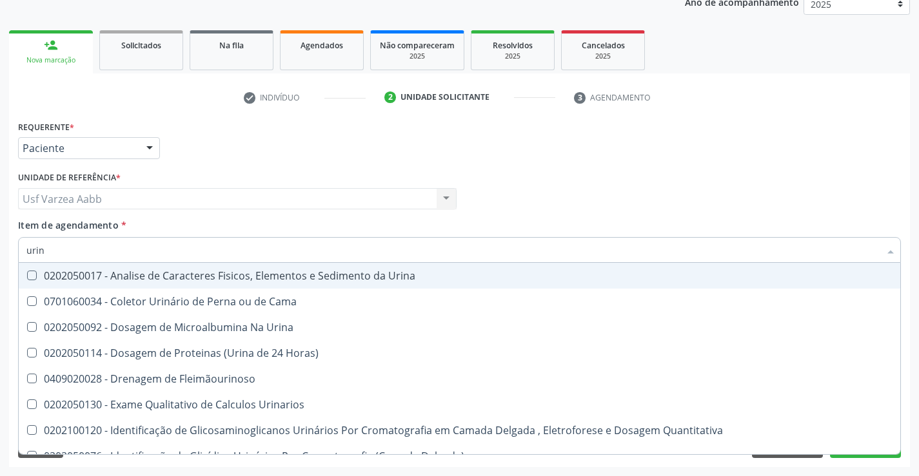
type input "urina"
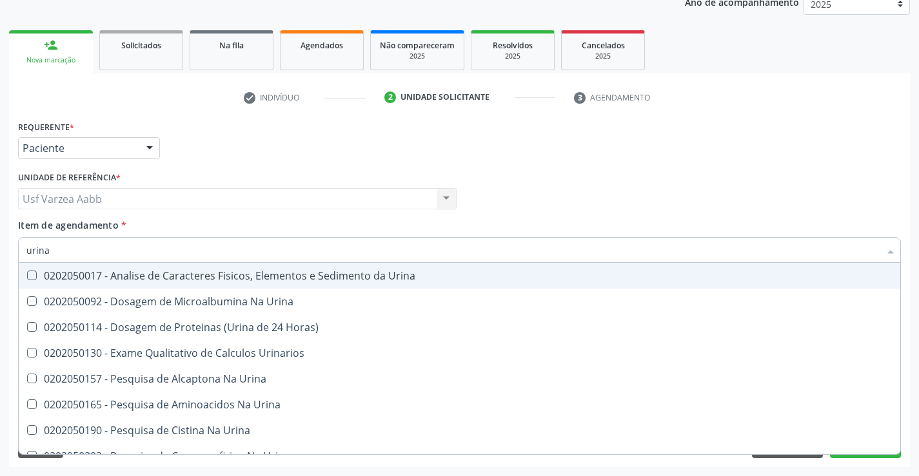
click at [199, 279] on div "0202050017 - Analise de Caracteres Fisicos, Elementos e Sedimento da Urina" at bounding box center [459, 276] width 866 height 10
checkbox Urina "true"
click at [200, 257] on input "urina" at bounding box center [452, 250] width 853 height 26
type input "h"
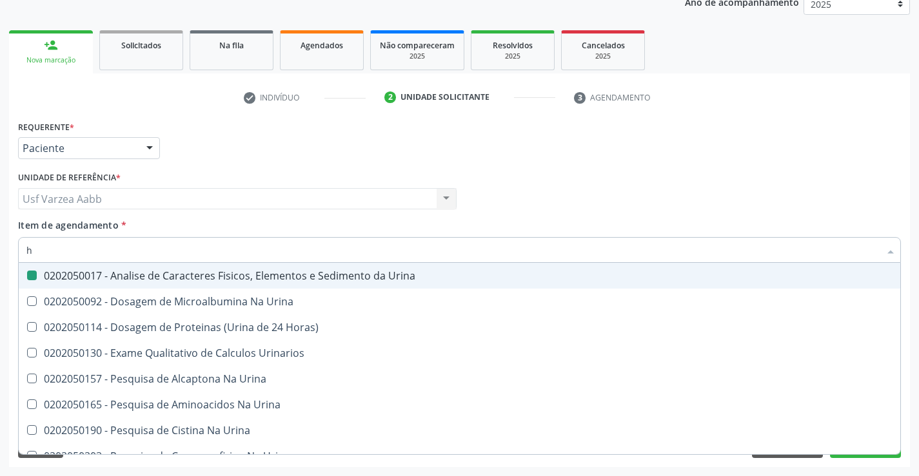
checkbox Urina "false"
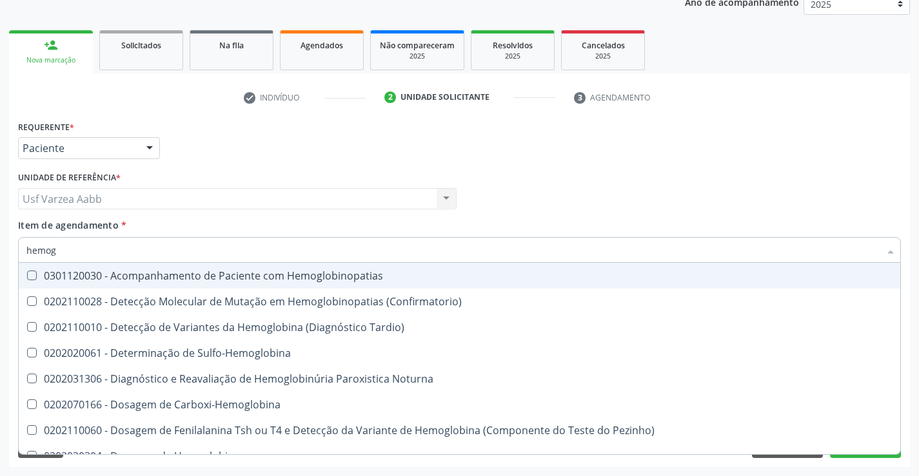
type input "hemogr"
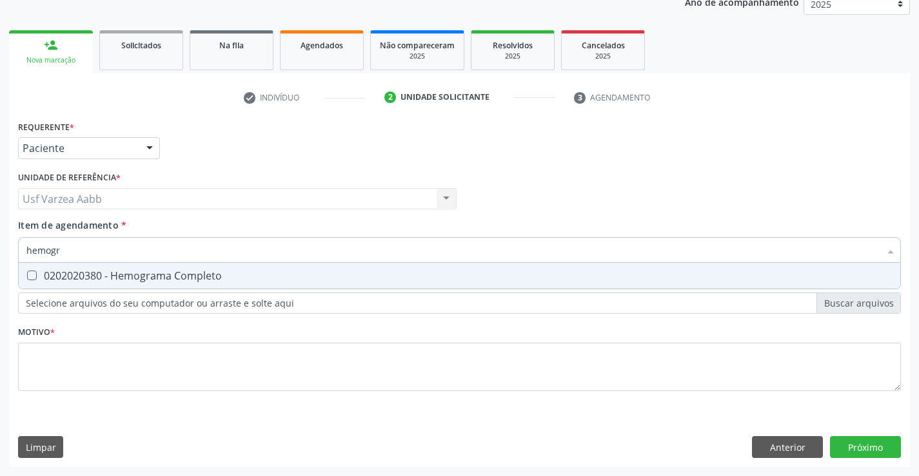
click at [187, 267] on span "0202020380 - Hemograma Completo" at bounding box center [459, 276] width 881 height 26
checkbox Completo "true"
click at [243, 372] on div "Requerente * Paciente Profissional de Saúde Paciente Nenhum resultado encontrad…" at bounding box center [459, 263] width 883 height 292
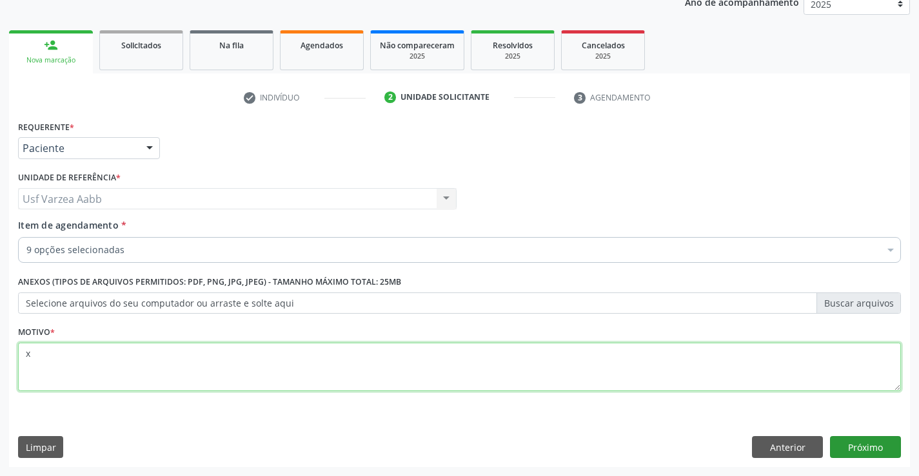
type textarea "x"
click at [878, 451] on button "Próximo" at bounding box center [865, 447] width 71 height 22
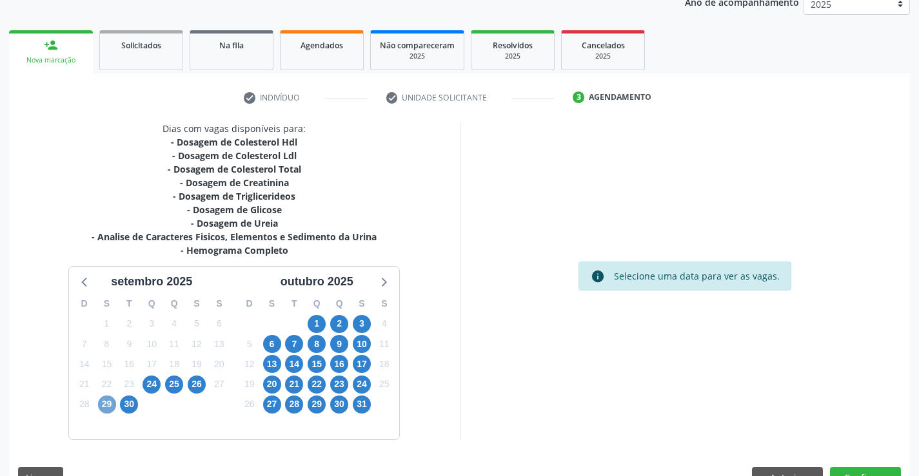
click at [111, 403] on span "29" at bounding box center [107, 405] width 18 height 18
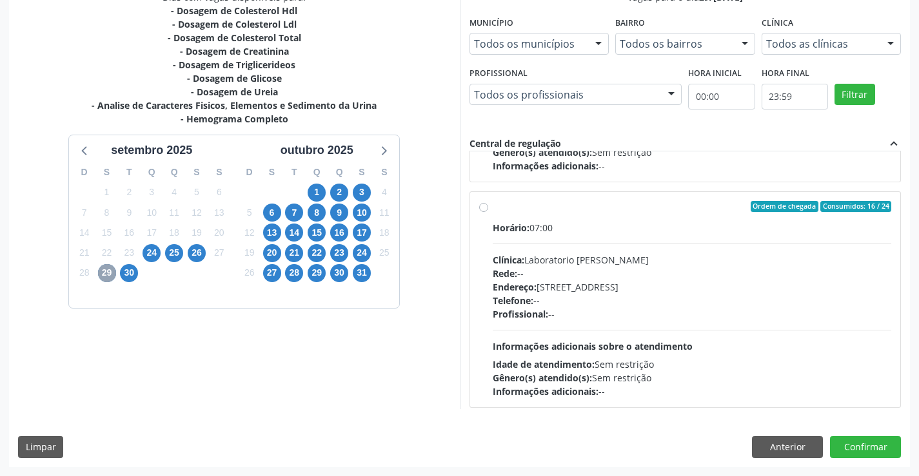
scroll to position [655, 0]
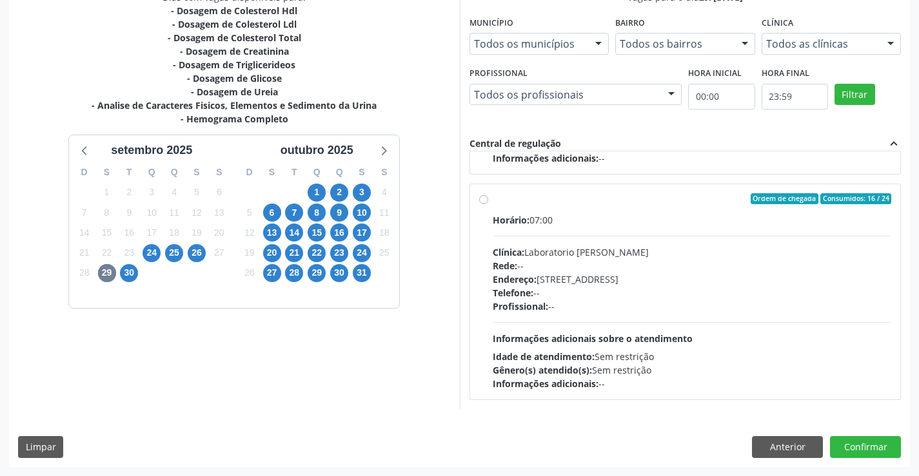
click at [493, 200] on label "Ordem de chegada Consumidos: 16 / 24 Horário: 07:00 Clínica: Laboratorio Jose P…" at bounding box center [692, 292] width 399 height 198
click at [480, 200] on input "Ordem de chegada Consumidos: 16 / 24 Horário: 07:00 Clínica: Laboratorio Jose P…" at bounding box center [483, 199] width 9 height 12
radio input "true"
click at [850, 451] on button "Confirmar" at bounding box center [865, 447] width 71 height 22
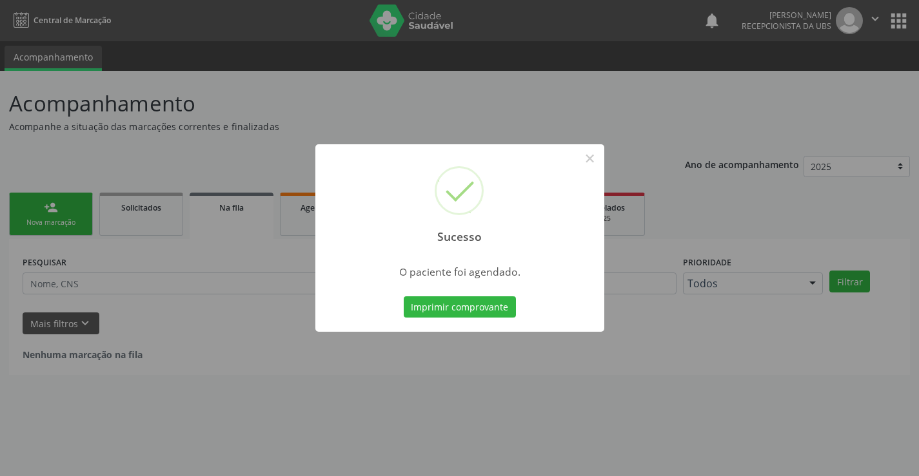
scroll to position [0, 0]
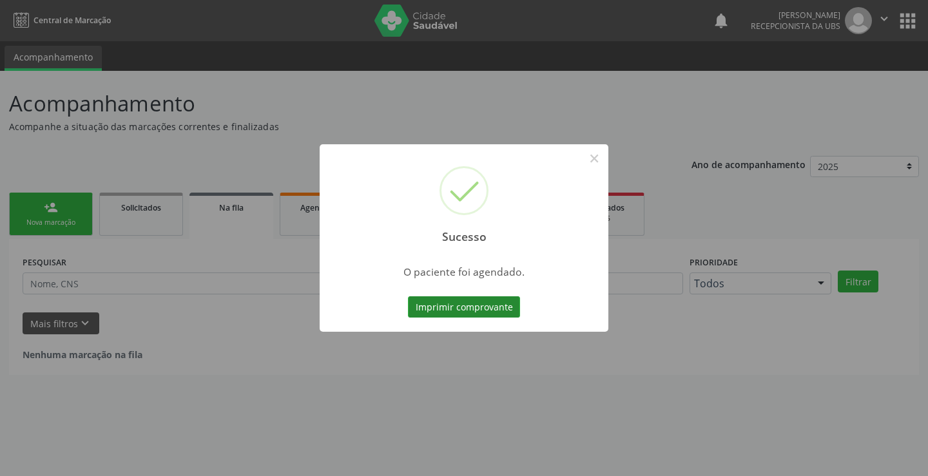
click at [435, 305] on button "Imprimir comprovante" at bounding box center [464, 308] width 112 height 22
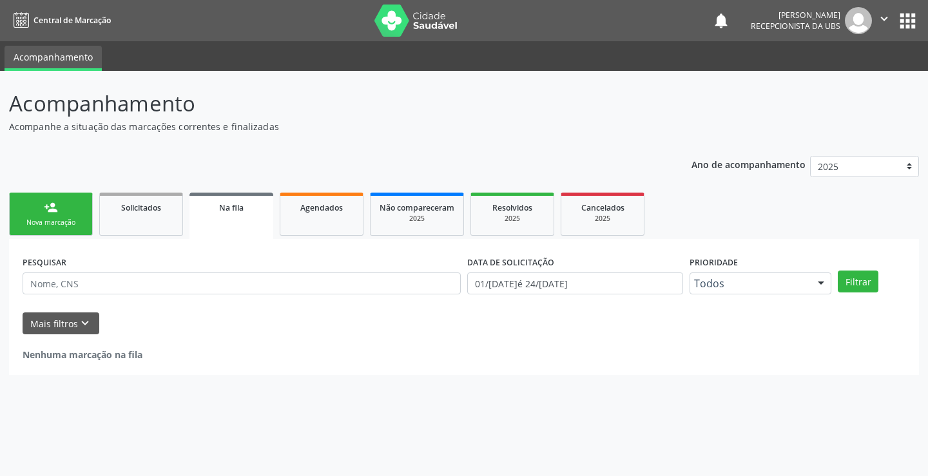
click at [57, 220] on div "Nova marcação" at bounding box center [51, 223] width 64 height 10
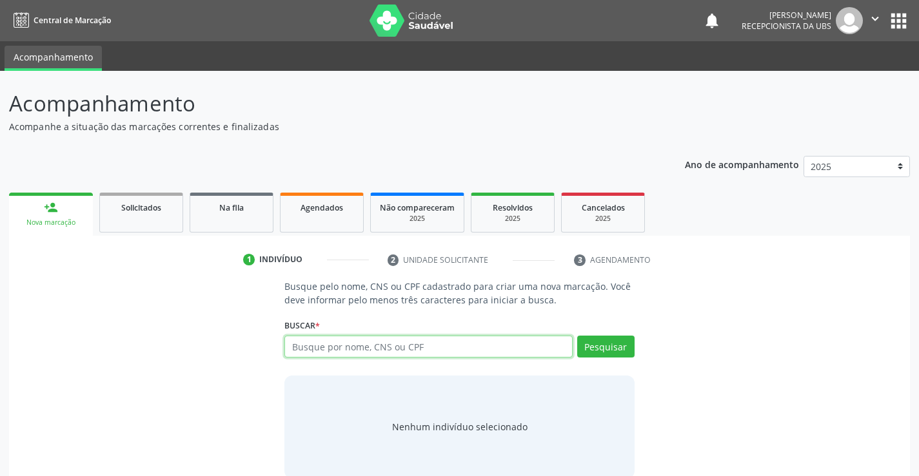
click at [409, 346] on input "text" at bounding box center [428, 347] width 288 height 22
type input "06385681459"
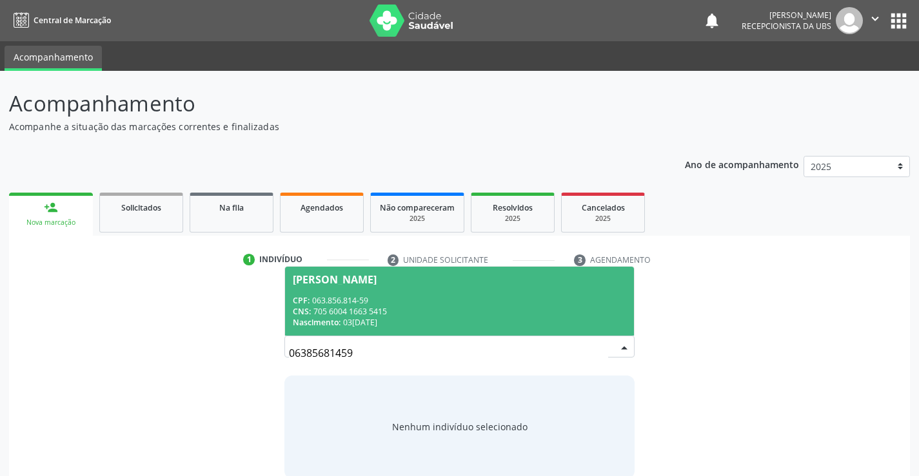
click at [518, 317] on div "CNS: 705 6004 1663 5415" at bounding box center [459, 311] width 333 height 11
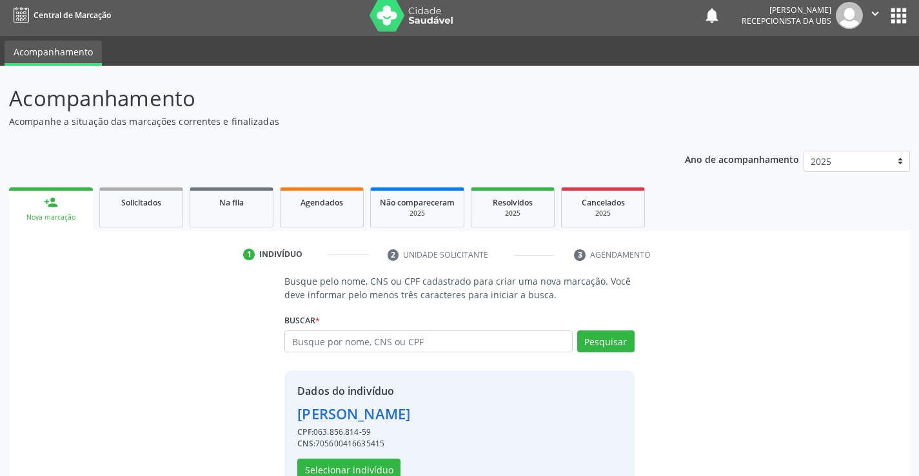
scroll to position [41, 0]
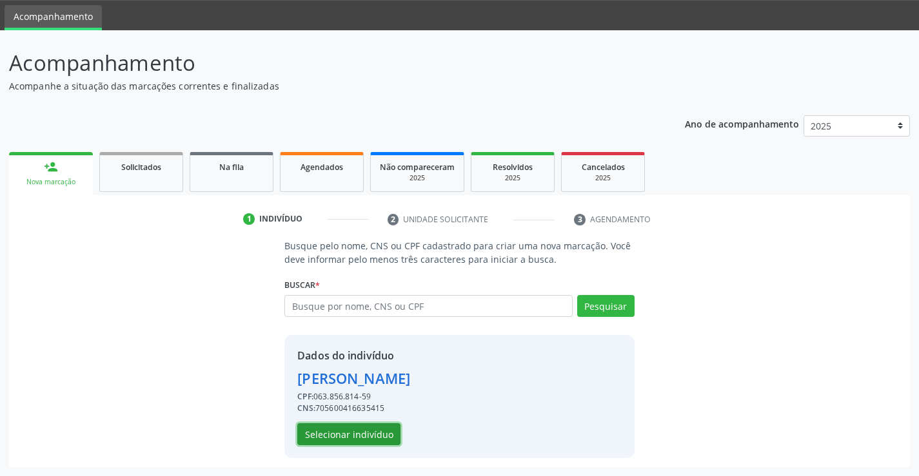
click at [385, 438] on button "Selecionar indivíduo" at bounding box center [348, 435] width 103 height 22
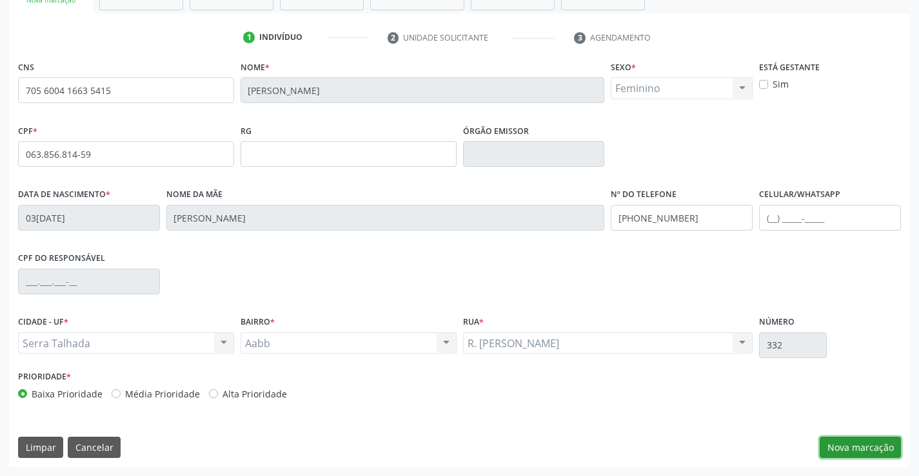
click at [853, 453] on button "Nova marcação" at bounding box center [859, 448] width 81 height 22
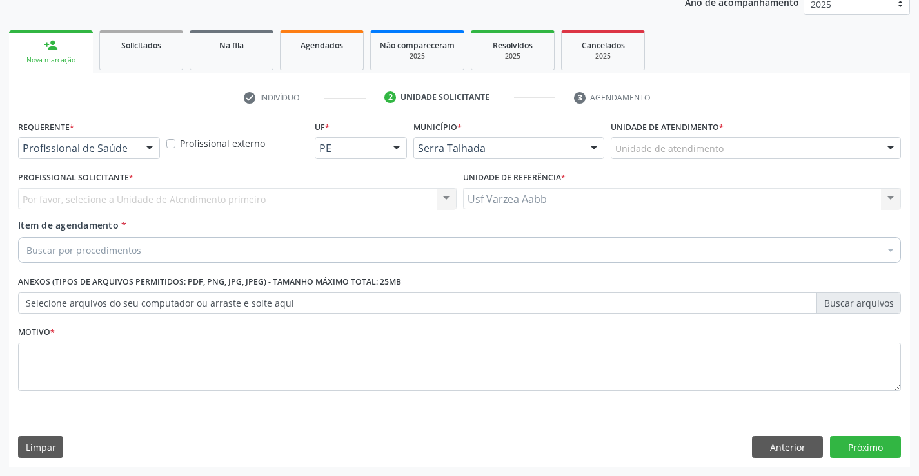
scroll to position [162, 0]
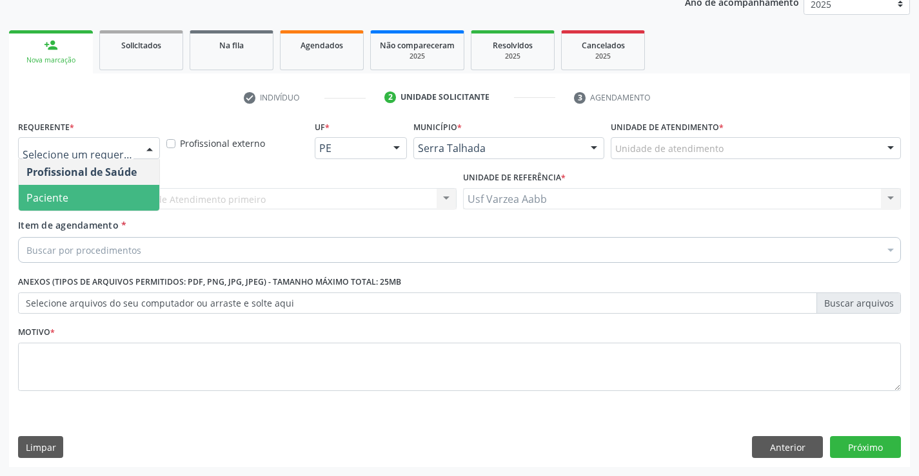
click at [93, 193] on span "Paciente" at bounding box center [89, 198] width 141 height 26
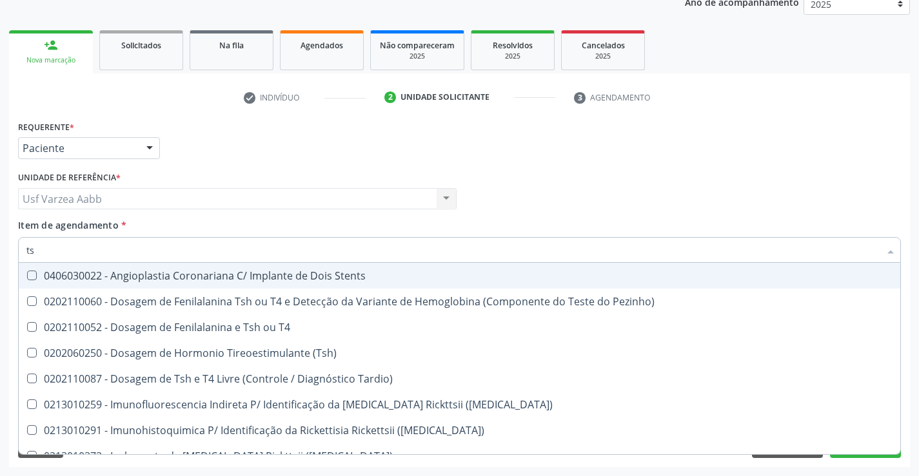
type input "tsh"
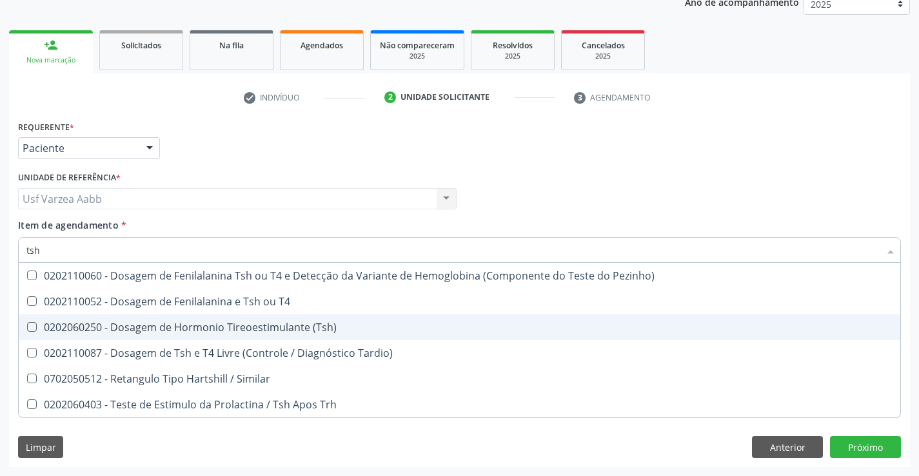
click at [152, 323] on div "0202060250 - Dosagem de Hormonio Tireoestimulante (Tsh)" at bounding box center [459, 327] width 866 height 10
checkbox \(Tsh\) "true"
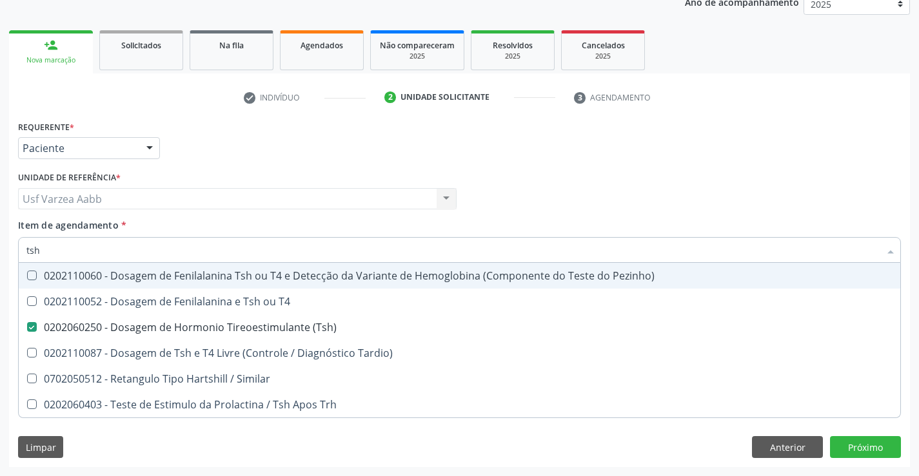
type input "ts"
checkbox \(Tsh\) "false"
checkbox Tardio\) "true"
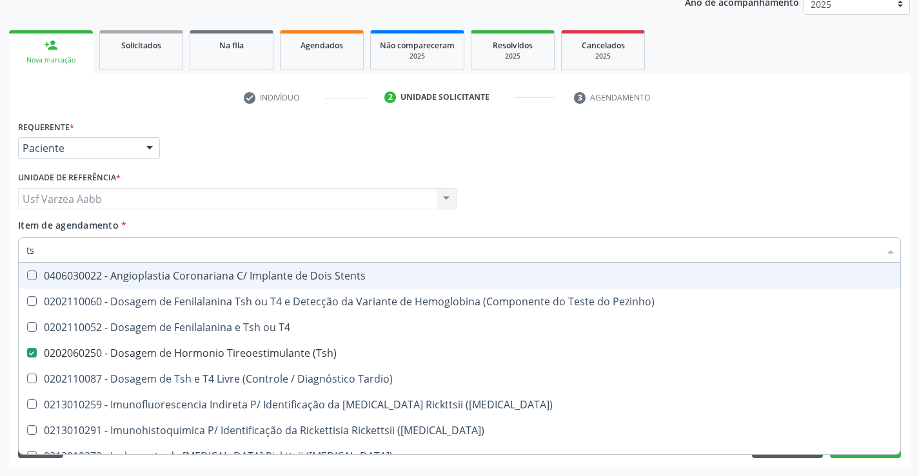
type input "t"
checkbox \(Tsh\) "false"
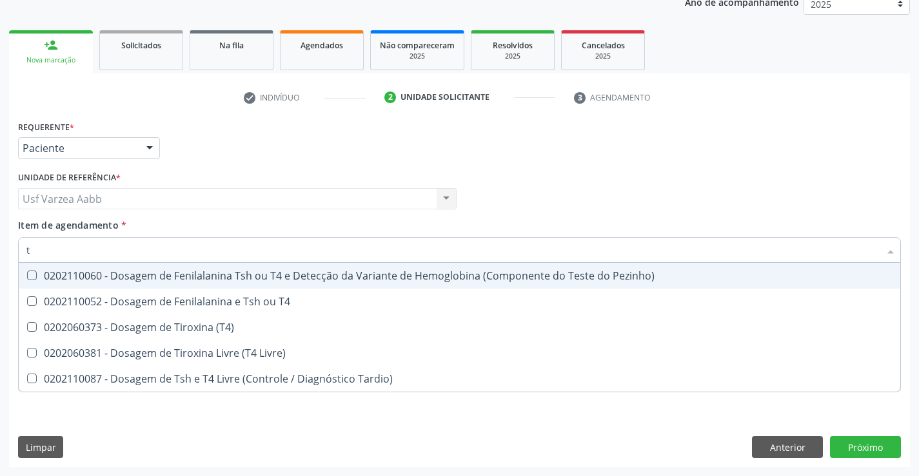
type input "t4"
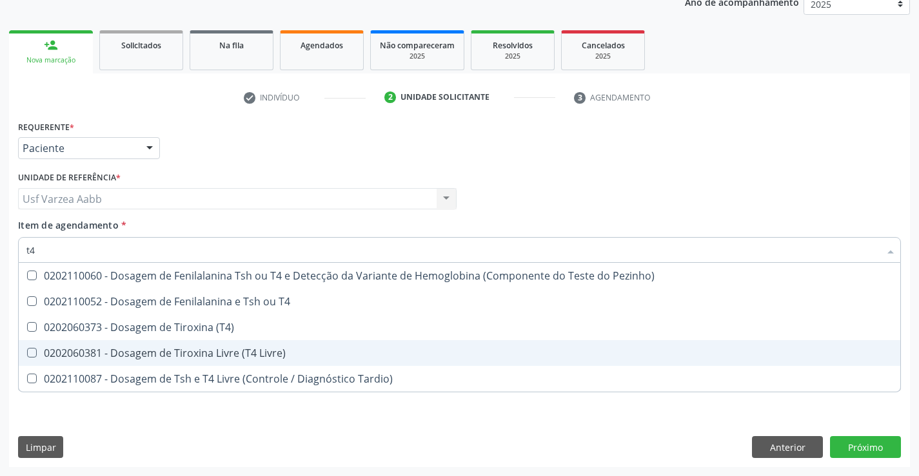
click at [222, 357] on div "0202060381 - Dosagem de Tiroxina Livre (T4 Livre)" at bounding box center [459, 353] width 866 height 10
checkbox Livre\) "true"
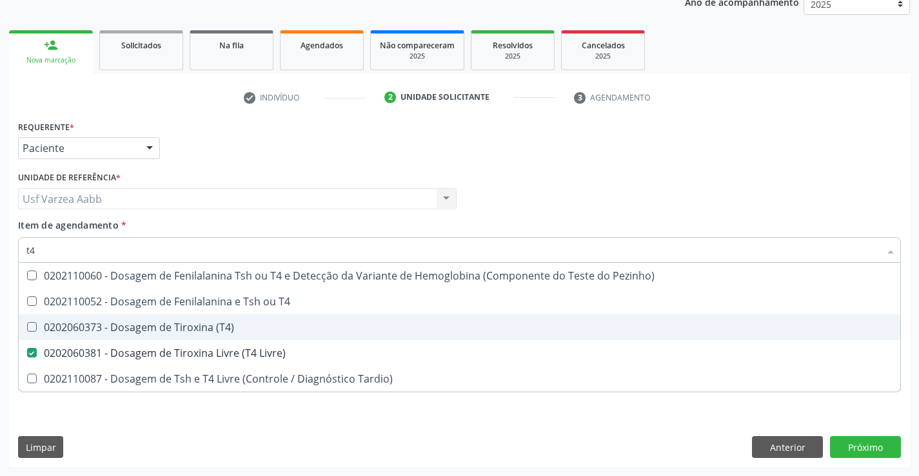
click at [221, 331] on div "0202060373 - Dosagem de Tiroxina (T4)" at bounding box center [459, 327] width 866 height 10
checkbox \(T4\) "true"
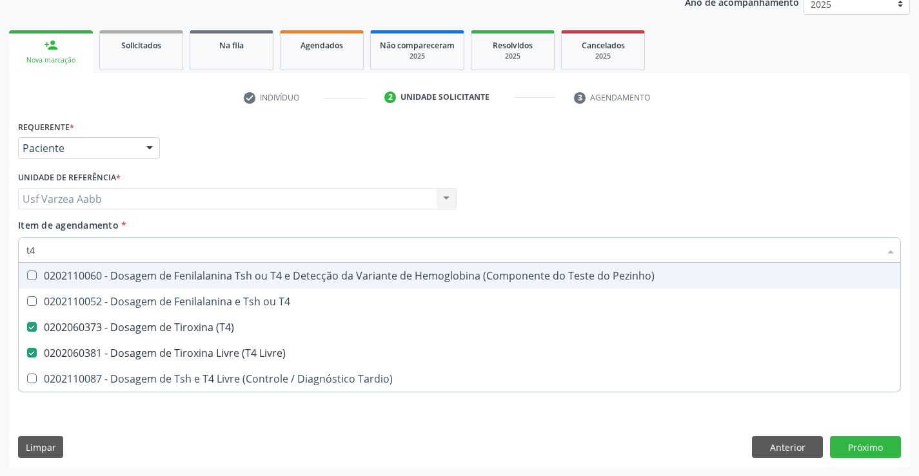
click at [219, 257] on input "t4" at bounding box center [452, 250] width 853 height 26
type input "g"
checkbox \(T4\) "false"
checkbox Livre\) "false"
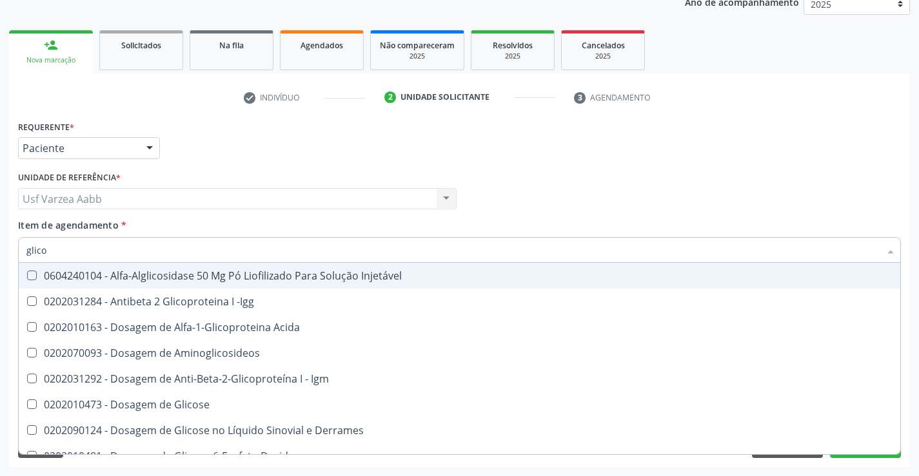
type input "glicos"
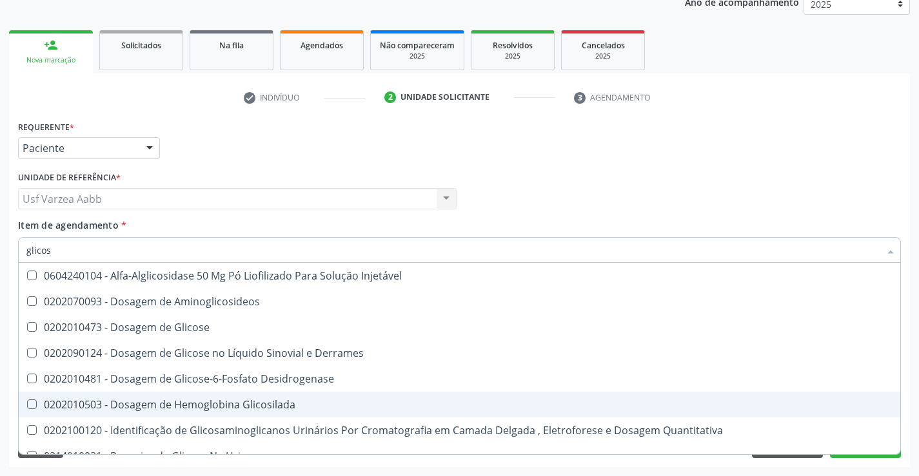
click at [230, 406] on div "0202010503 - Dosagem de Hemoglobina Glicosilada" at bounding box center [459, 405] width 866 height 10
checkbox Glicosilada "true"
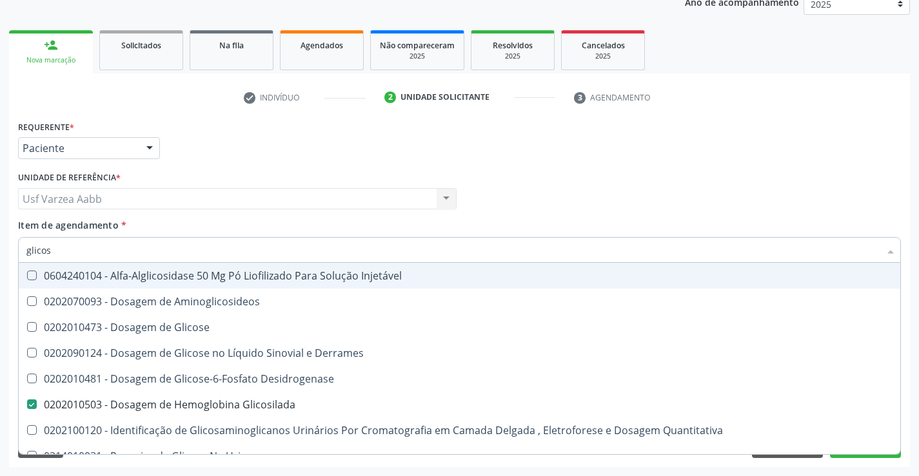
click at [148, 255] on input "glicos" at bounding box center [452, 250] width 853 height 26
type input "c"
checkbox Glicosilada "false"
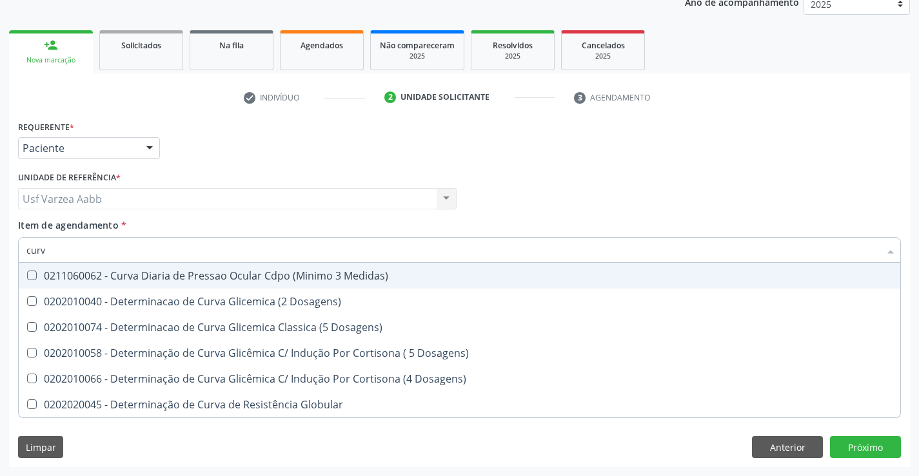
type input "curva"
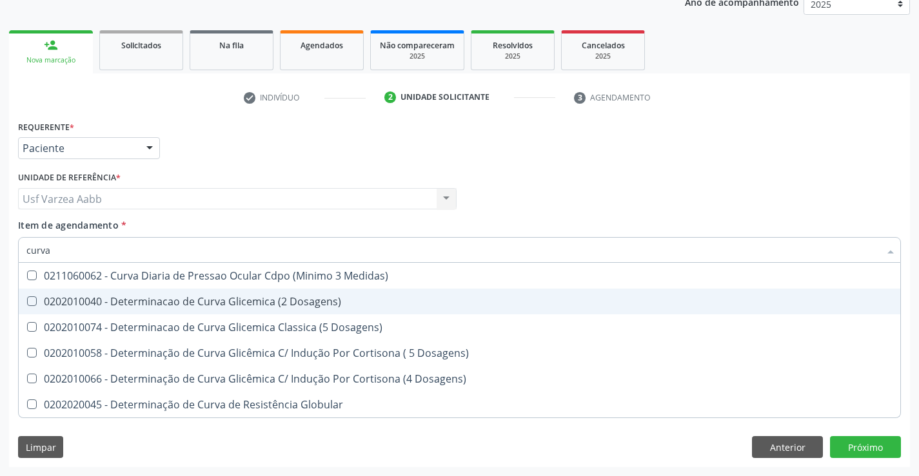
click at [191, 291] on span "0202010040 - Determinacao de Curva Glicemica (2 Dosagens)" at bounding box center [459, 302] width 881 height 26
checkbox Dosagens\) "true"
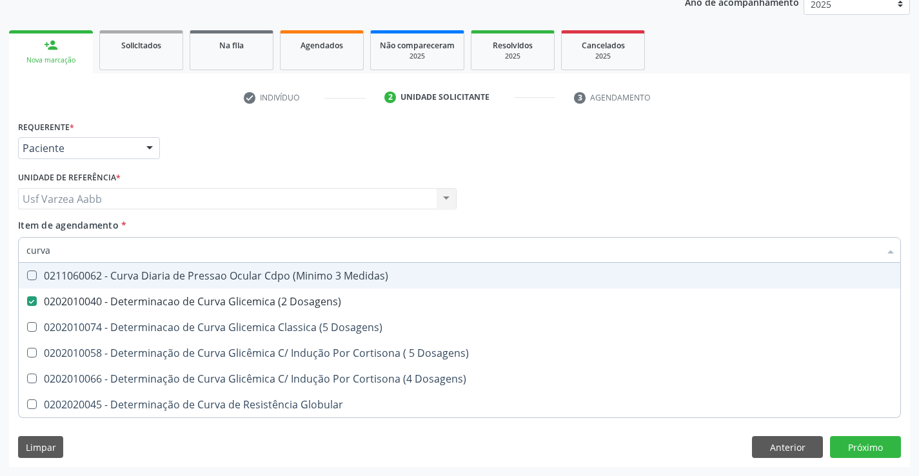
click at [194, 254] on input "curva" at bounding box center [452, 250] width 853 height 26
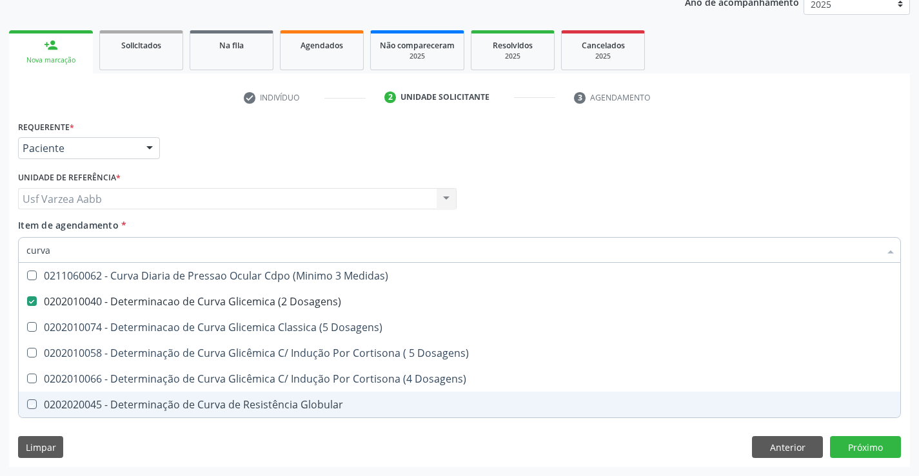
click at [414, 449] on div "Requerente * Paciente Profissional de Saúde Paciente Nenhum resultado encontrad…" at bounding box center [459, 292] width 901 height 350
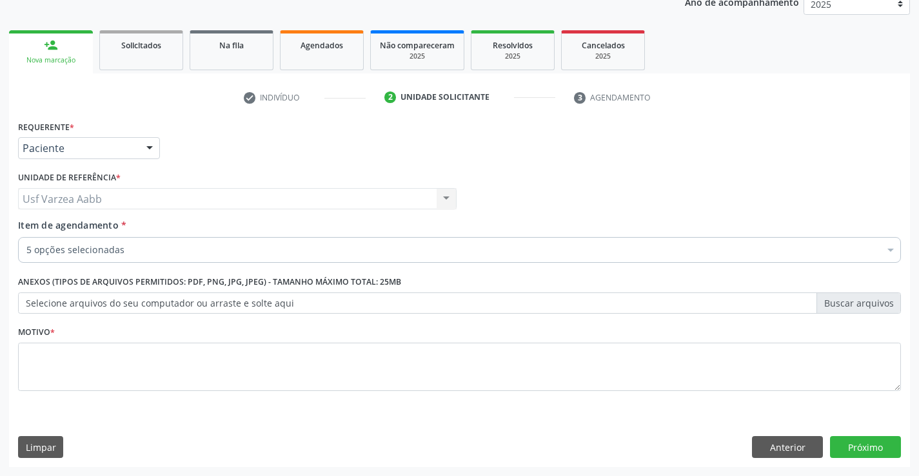
checkbox Livre\) "true"
checkbox \(T4\) "true"
checkbox Glicosilada "true"
checkbox Dosagens\) "true"
click at [142, 342] on div "Motivo *" at bounding box center [459, 357] width 883 height 68
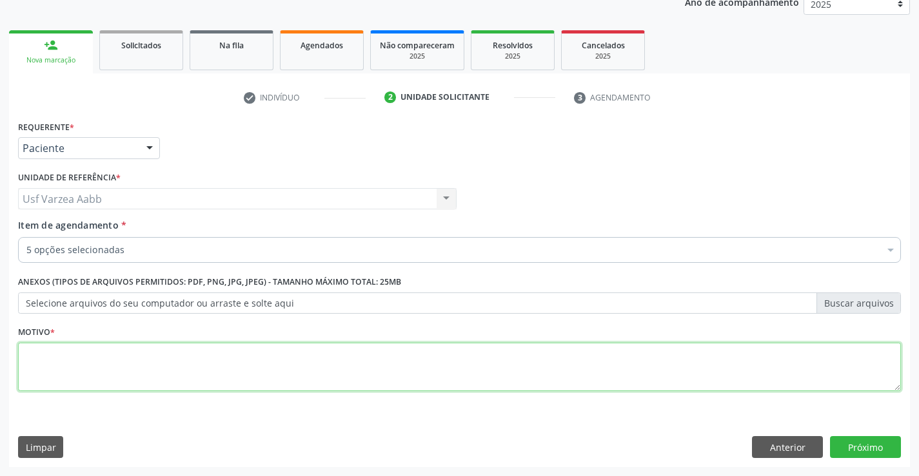
click at [146, 355] on textarea at bounding box center [459, 367] width 883 height 49
type textarea "x"
click at [879, 444] on button "Próximo" at bounding box center [865, 447] width 71 height 22
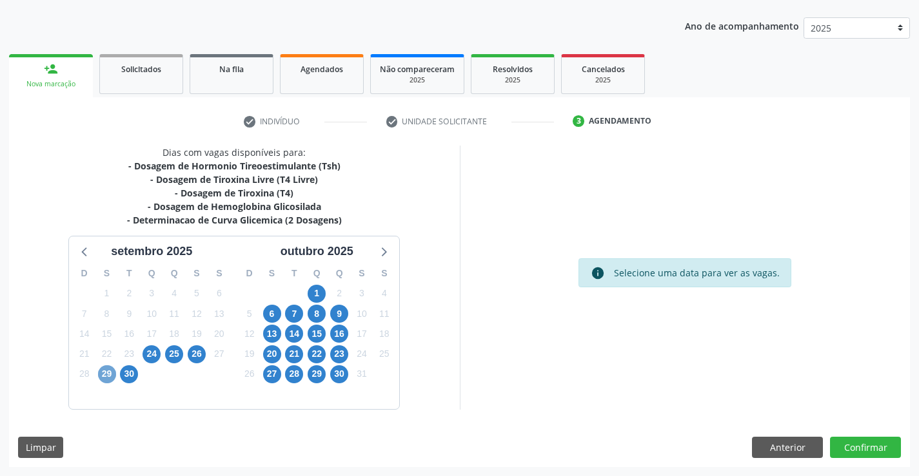
click at [112, 375] on span "29" at bounding box center [107, 375] width 18 height 18
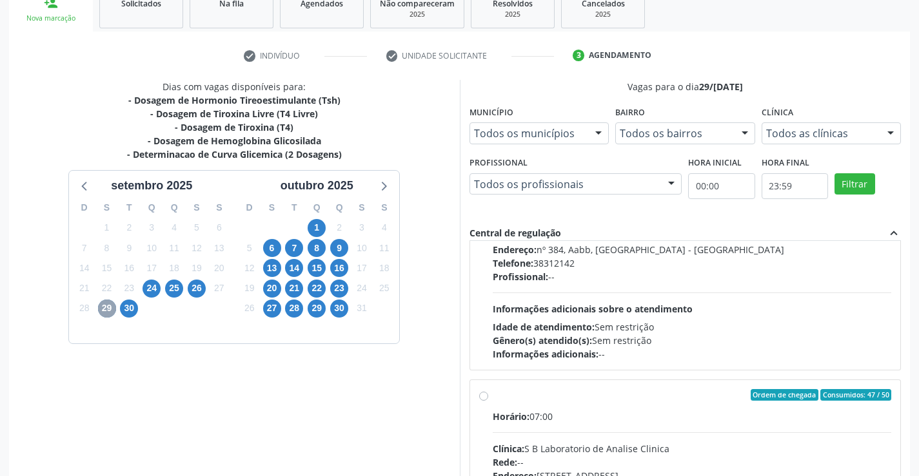
scroll to position [294, 0]
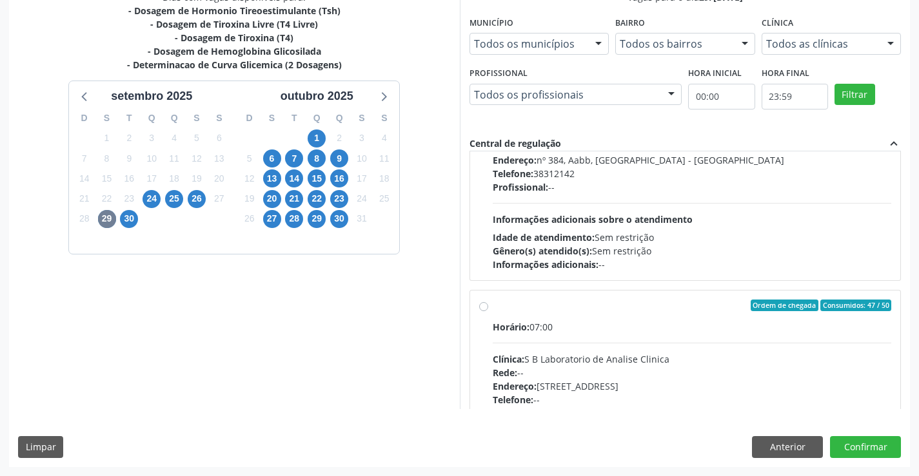
click at [493, 309] on label "Ordem de chegada Consumidos: 47 / 50 Horário: 07:00 Clínica: S B Laboratorio de…" at bounding box center [692, 399] width 399 height 198
click at [487, 309] on input "Ordem de chegada Consumidos: 47 / 50 Horário: 07:00 Clínica: S B Laboratorio de…" at bounding box center [483, 306] width 9 height 12
radio input "true"
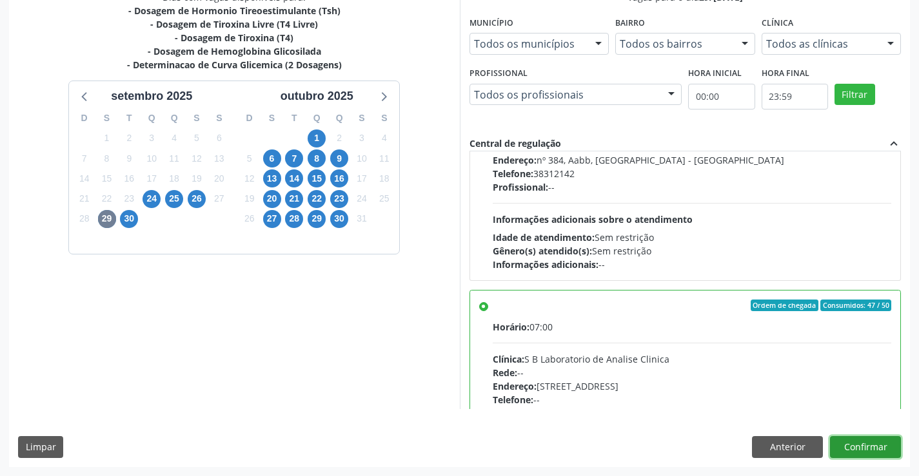
click at [856, 449] on button "Confirmar" at bounding box center [865, 447] width 71 height 22
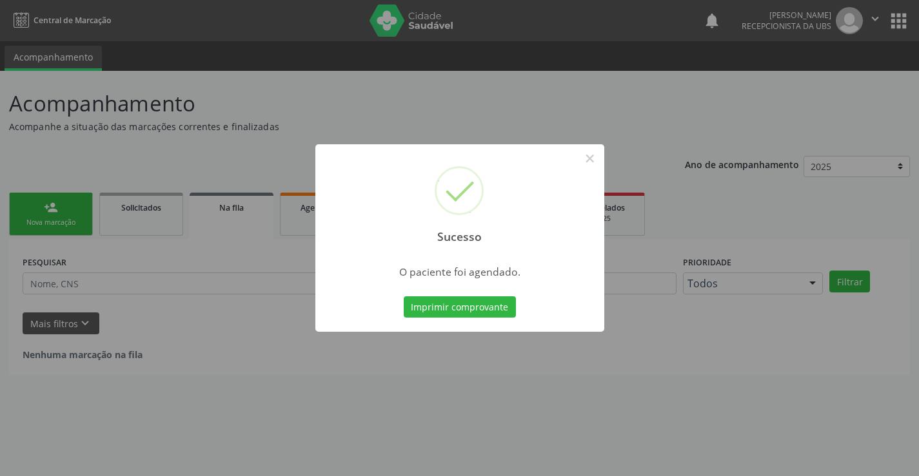
scroll to position [0, 0]
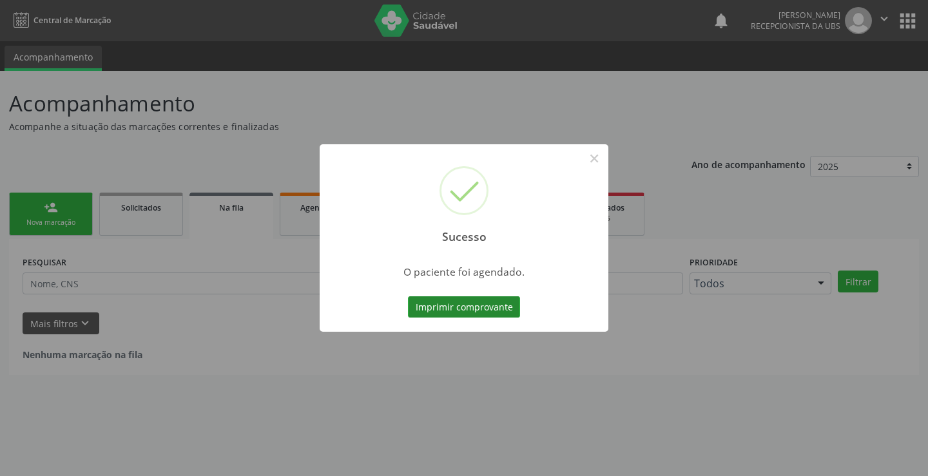
click at [429, 304] on button "Imprimir comprovante" at bounding box center [464, 308] width 112 height 22
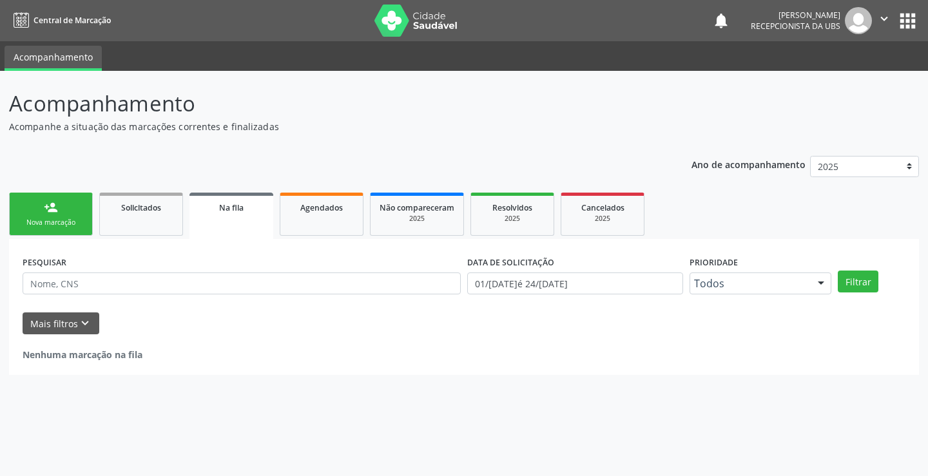
click at [68, 213] on link "person_add Nova marcação" at bounding box center [51, 214] width 84 height 43
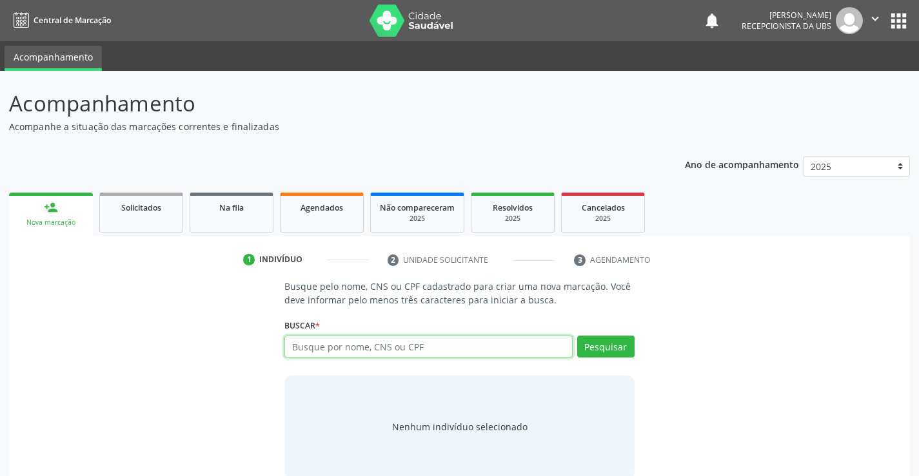
paste input "705 6004 1663 5415"
type input "705 6004 1663 5415"
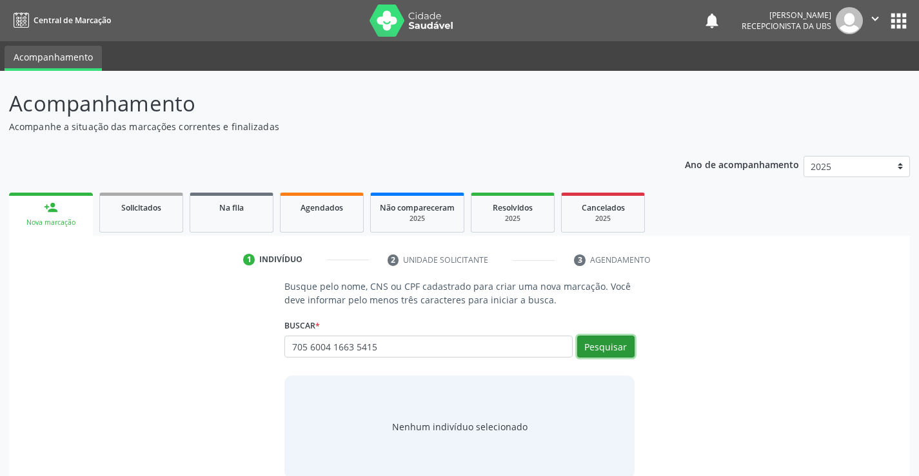
click at [601, 338] on button "Pesquisar" at bounding box center [605, 347] width 57 height 22
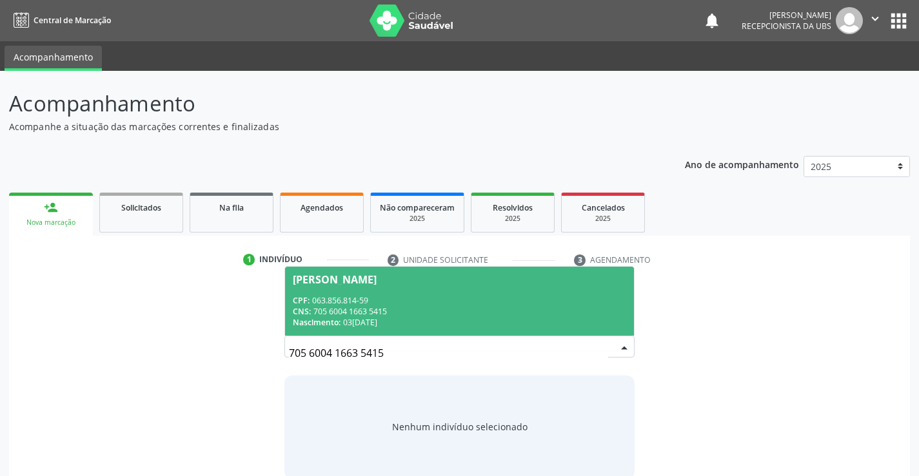
click at [437, 279] on div "[PERSON_NAME]" at bounding box center [459, 280] width 333 height 10
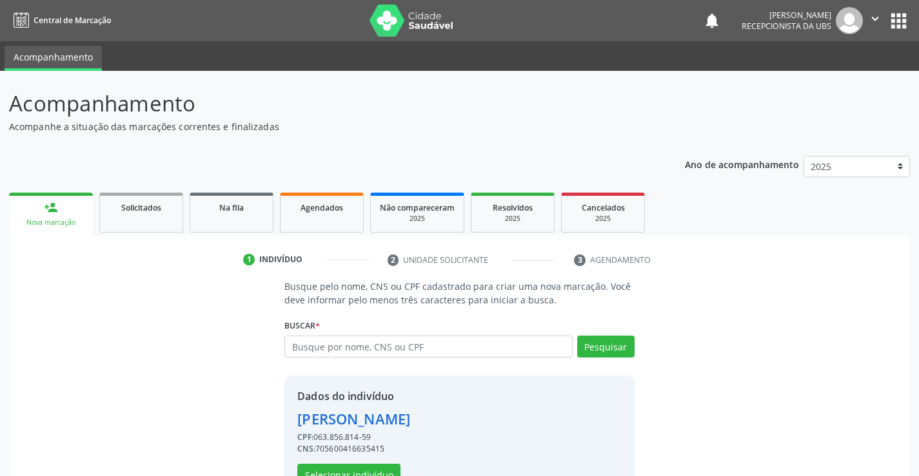
scroll to position [41, 0]
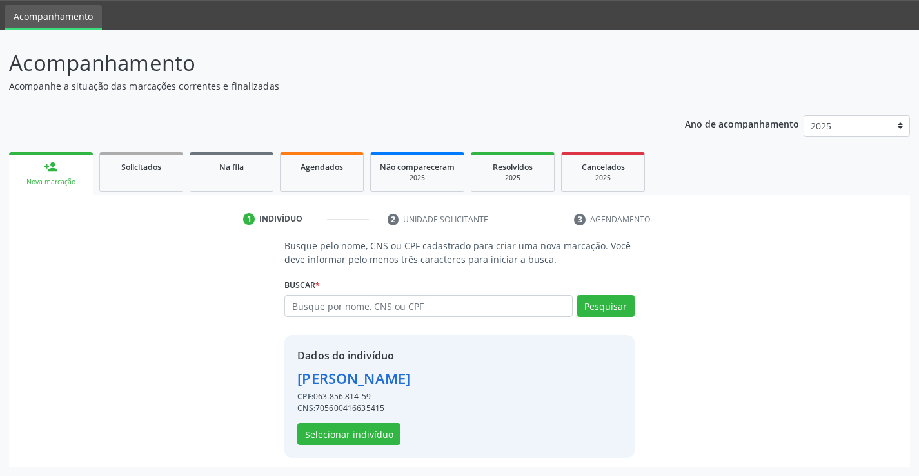
click at [366, 382] on div "[PERSON_NAME]" at bounding box center [353, 378] width 113 height 21
click at [372, 433] on button "Selecionar indivíduo" at bounding box center [348, 435] width 103 height 22
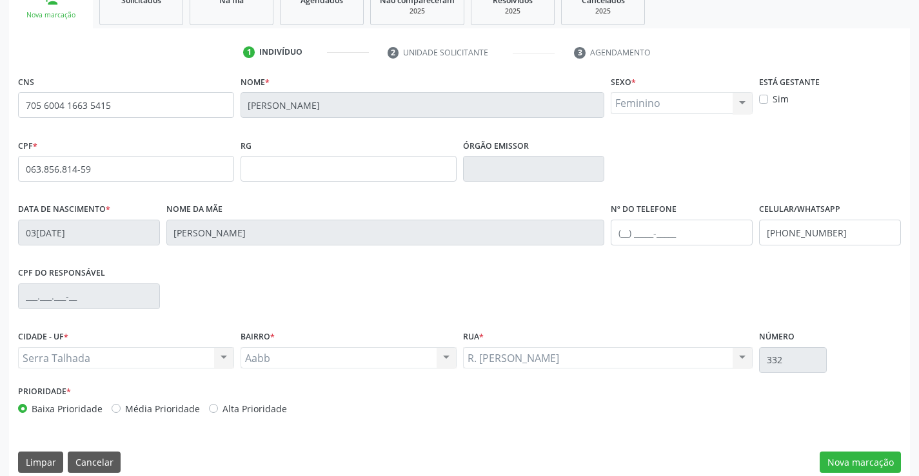
scroll to position [222, 0]
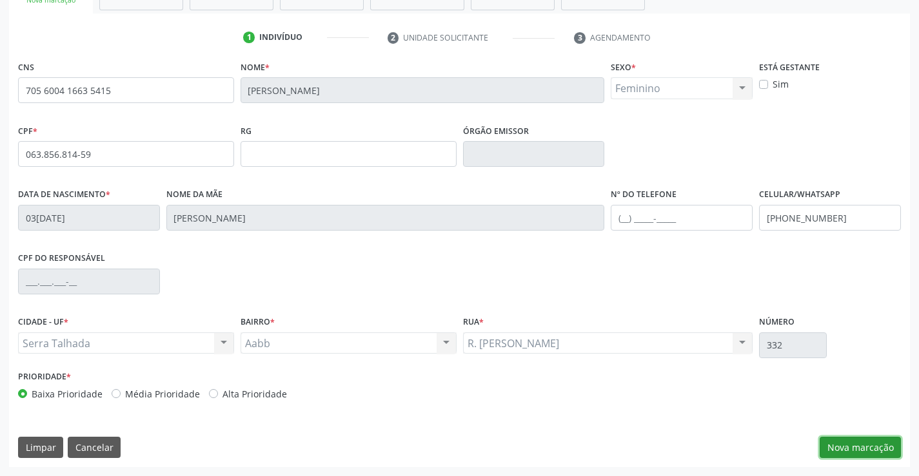
click at [823, 442] on button "Nova marcação" at bounding box center [859, 448] width 81 height 22
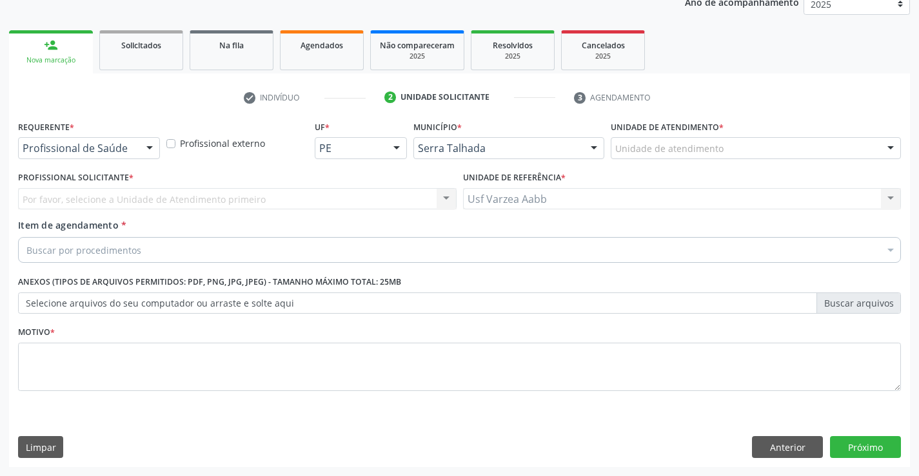
scroll to position [162, 0]
click at [118, 161] on div "Requerente * Profissional de Saúde Profissional de Saúde Paciente Nenhum result…" at bounding box center [89, 142] width 148 height 50
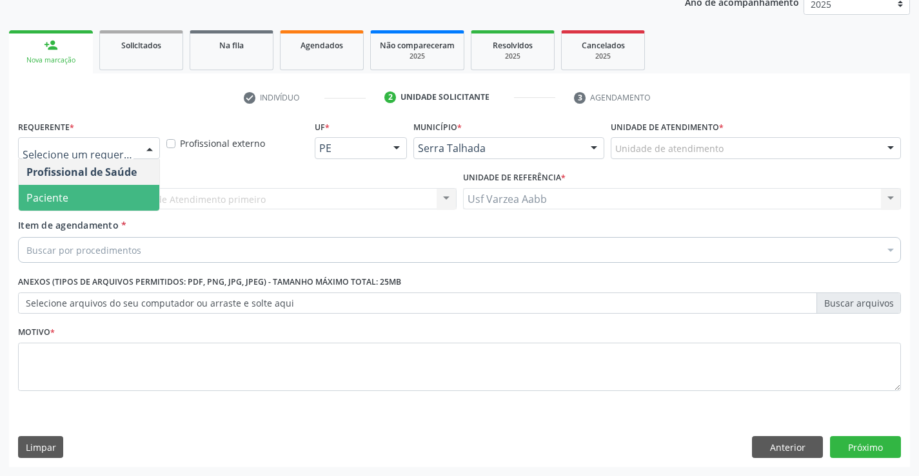
click at [120, 208] on span "Paciente" at bounding box center [89, 198] width 141 height 26
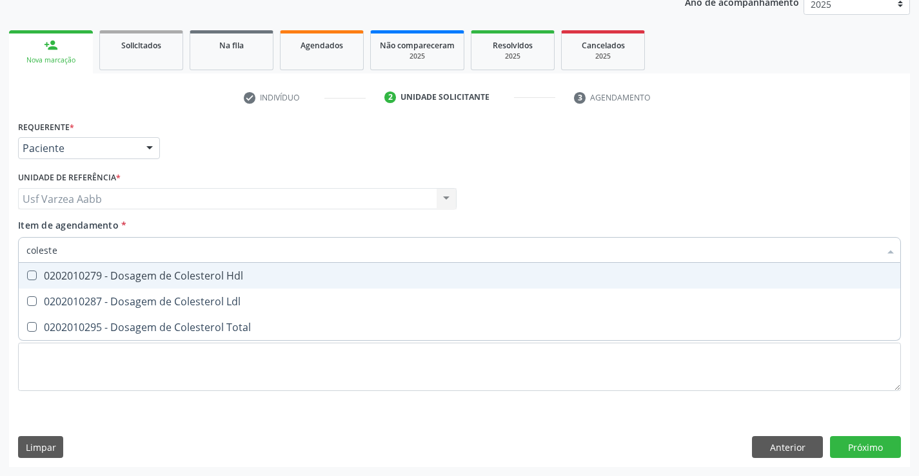
type input "colester"
click at [98, 268] on span "0202010279 - Dosagem de Colesterol Hdl" at bounding box center [459, 276] width 881 height 26
checkbox Hdl "true"
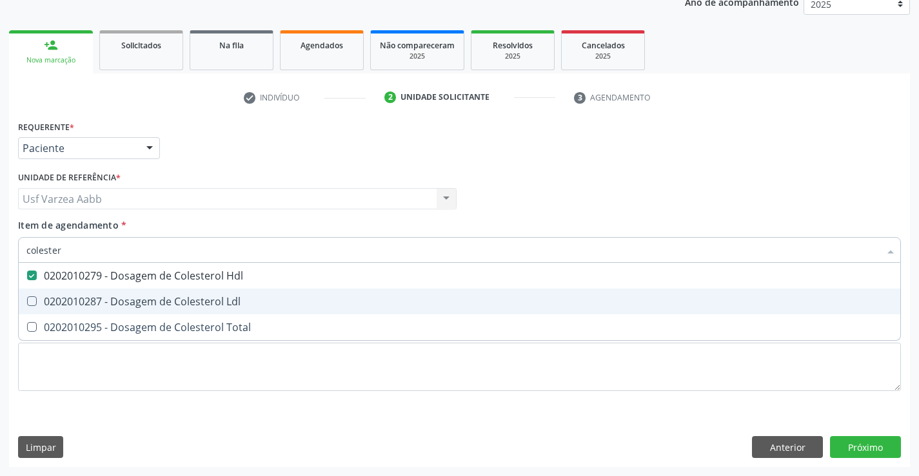
click at [99, 297] on div "0202010287 - Dosagem de Colesterol Ldl" at bounding box center [459, 302] width 866 height 10
checkbox Ldl "true"
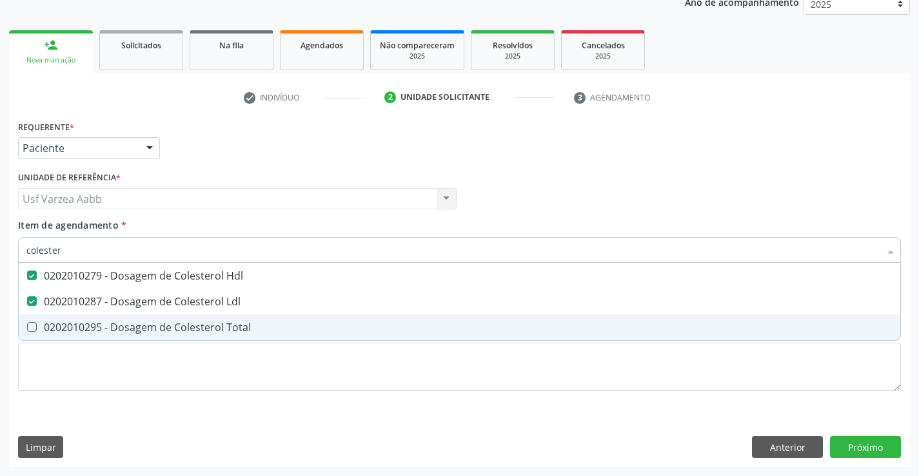
click at [101, 318] on span "0202010295 - Dosagem de Colesterol Total" at bounding box center [459, 328] width 881 height 26
checkbox Total "true"
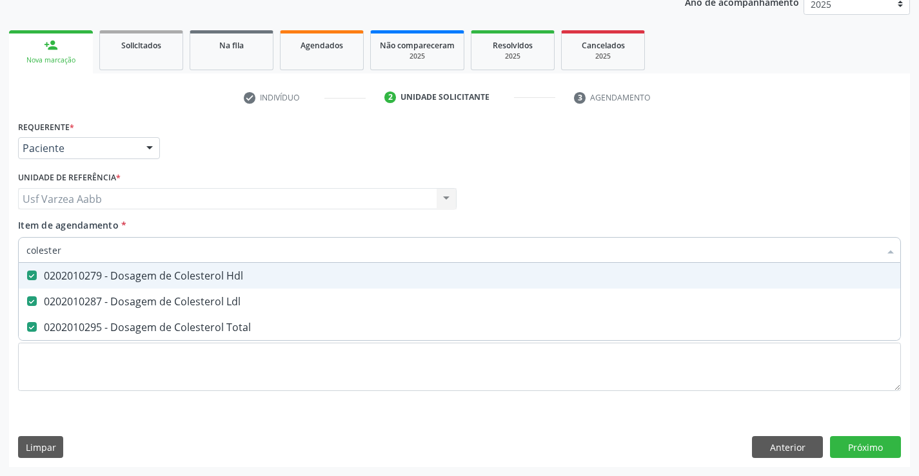
click at [95, 256] on input "colester" at bounding box center [452, 250] width 853 height 26
type input "cr"
checkbox Hdl "false"
checkbox Ldl "false"
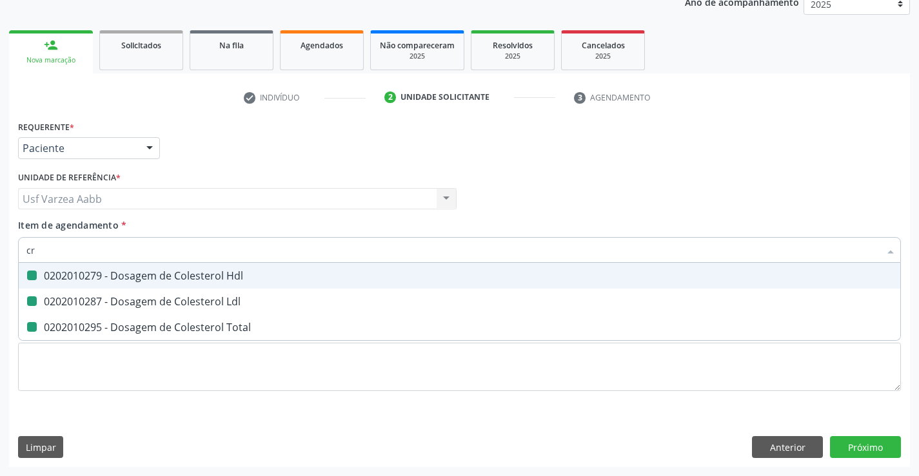
checkbox Total "false"
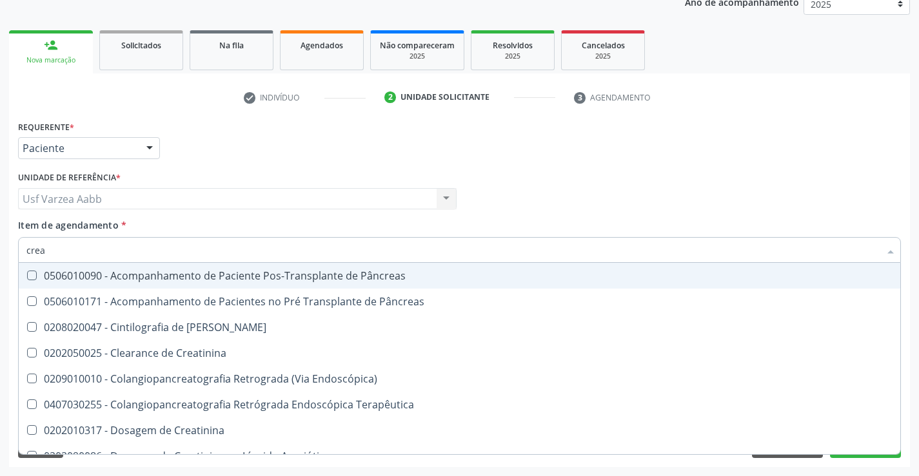
type input "creat"
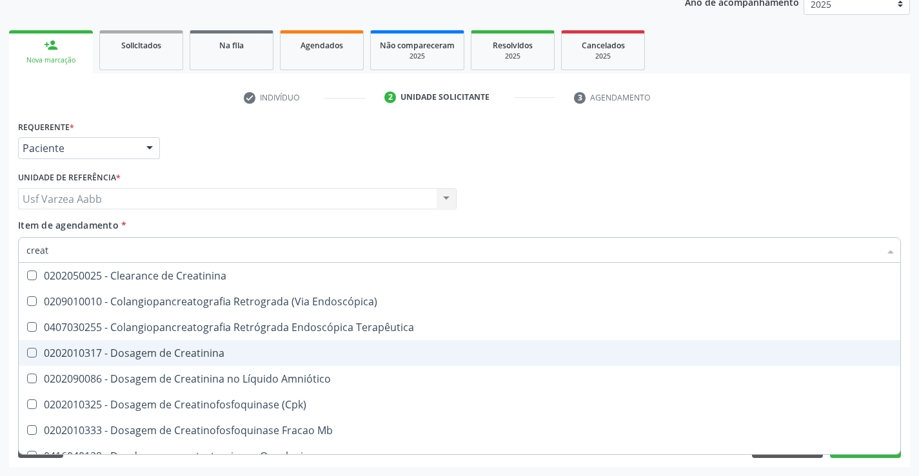
click at [104, 343] on span "0202010317 - Dosagem de Creatinina" at bounding box center [459, 353] width 881 height 26
checkbox Creatinina "true"
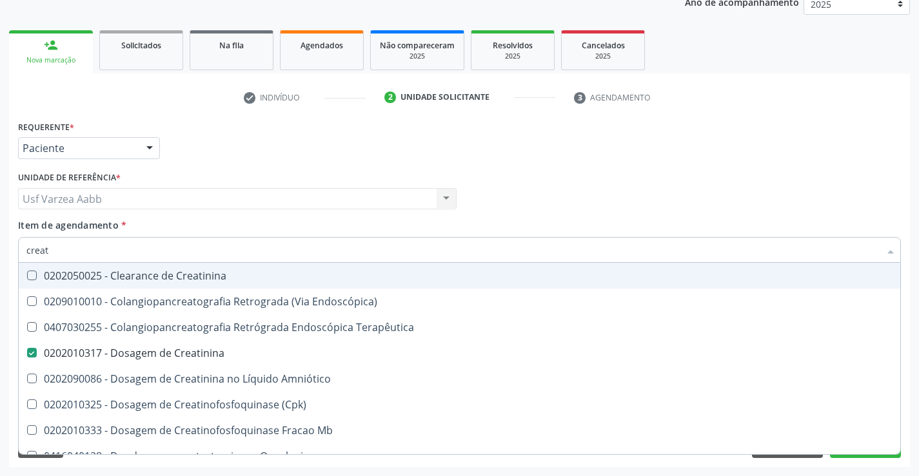
click at [110, 260] on input "creat" at bounding box center [452, 250] width 853 height 26
type input "tr"
checkbox Creatinina "false"
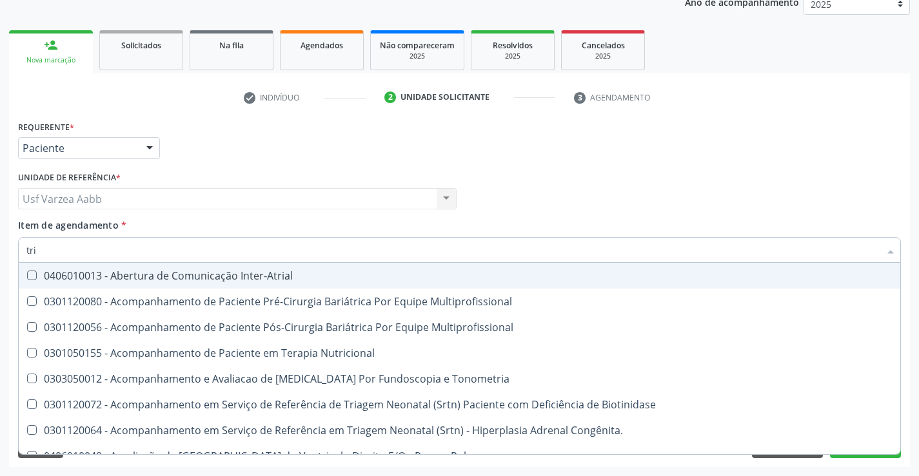
type input "trig"
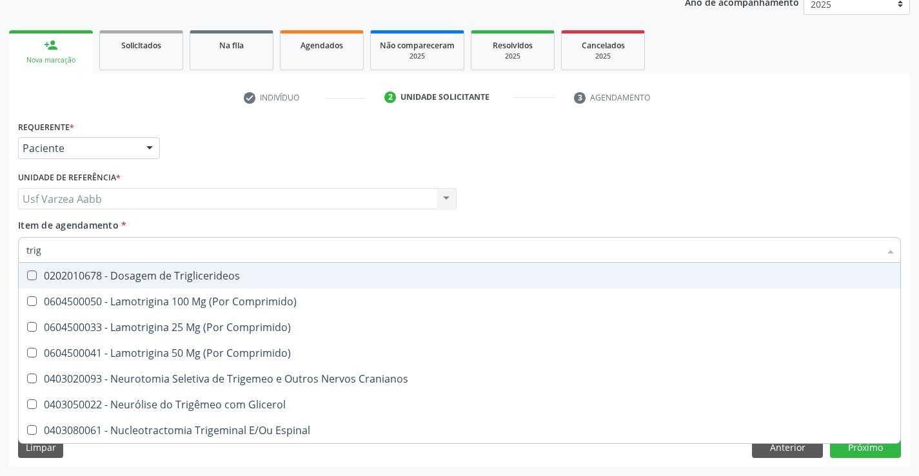
click at [98, 274] on div "0202010678 - Dosagem de Triglicerideos" at bounding box center [459, 276] width 866 height 10
checkbox Triglicerideos "true"
click at [99, 249] on input "trig" at bounding box center [452, 250] width 853 height 26
type input "ur"
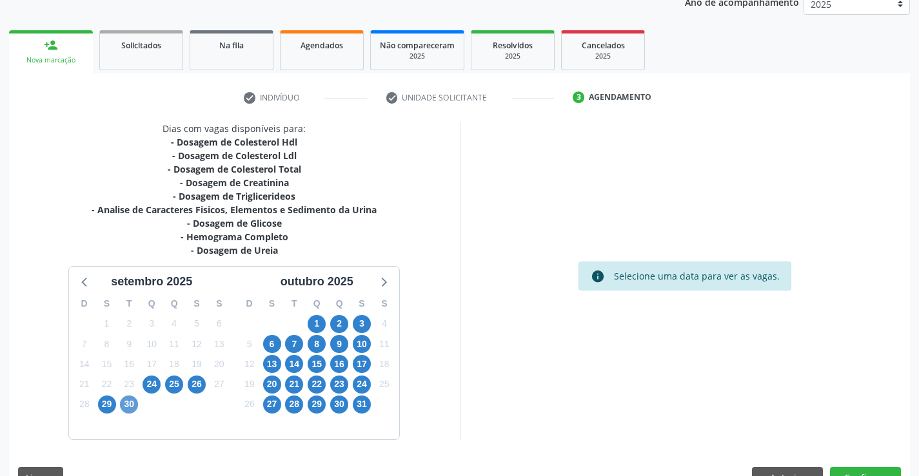
scroll to position [162, 0]
click at [111, 400] on span "29" at bounding box center [107, 405] width 18 height 18
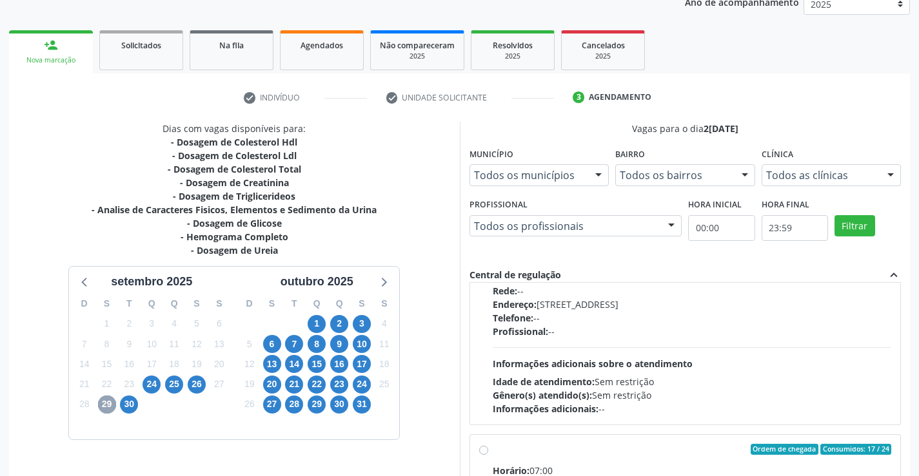
scroll to position [580, 0]
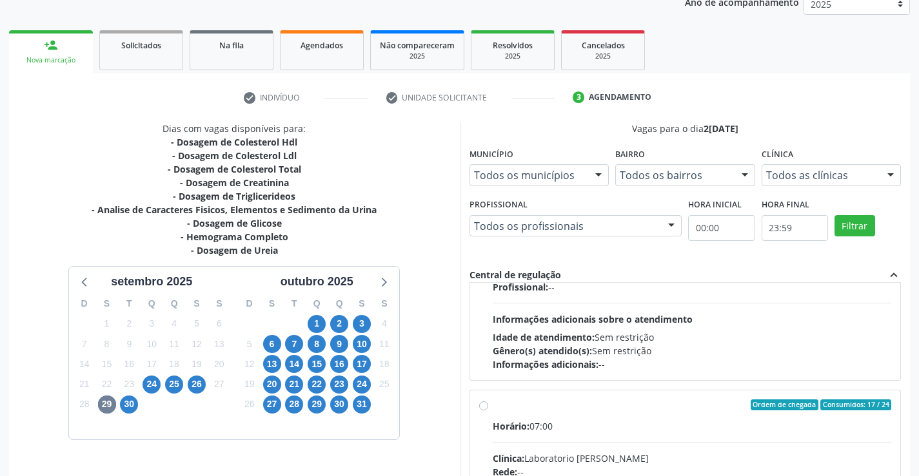
click at [483, 407] on input "Ordem de chegada Consumidos: 17 / 24 Horário: 07:00 Clínica: Laboratorio [PERSO…" at bounding box center [483, 406] width 9 height 12
radio input "true"
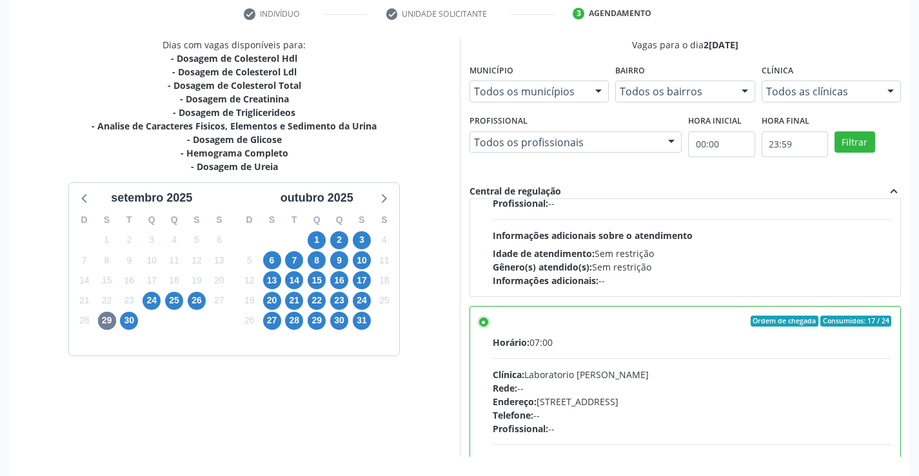
scroll to position [294, 0]
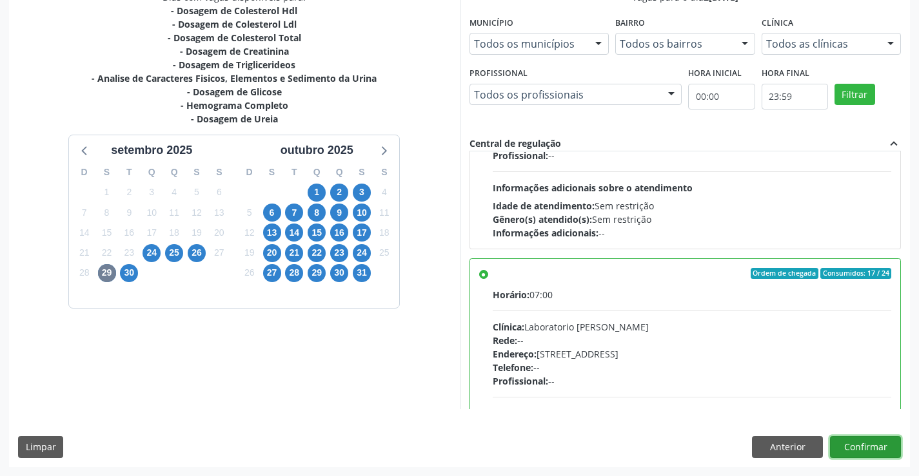
click at [879, 449] on button "Confirmar" at bounding box center [865, 447] width 71 height 22
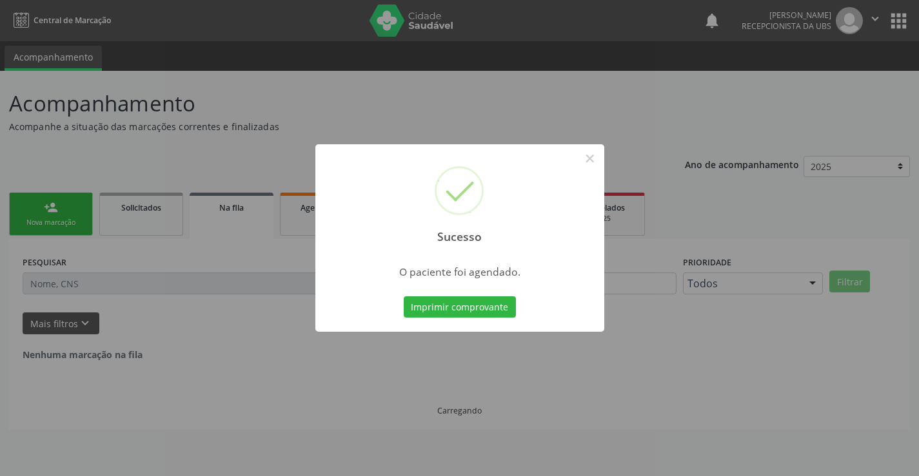
scroll to position [0, 0]
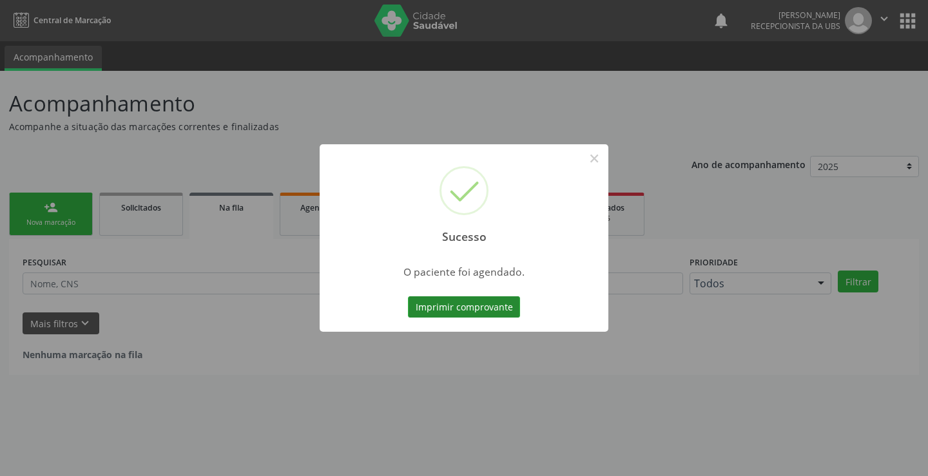
click at [453, 313] on button "Imprimir comprovante" at bounding box center [464, 308] width 112 height 22
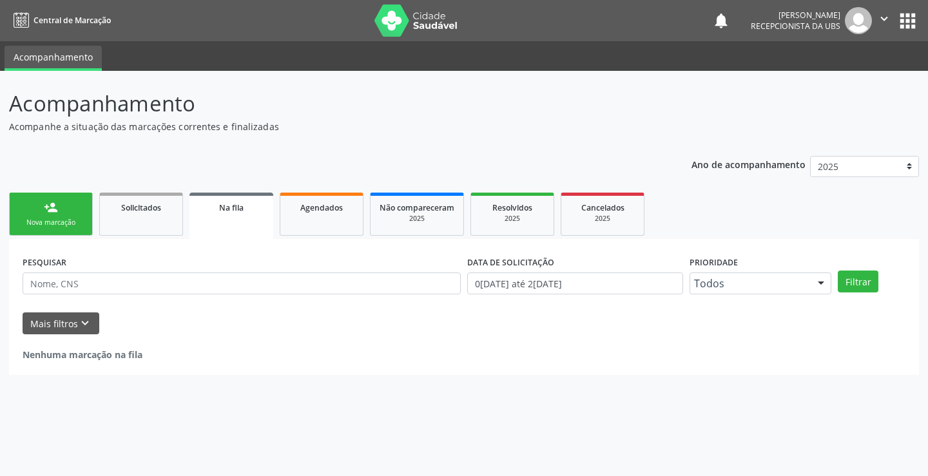
click at [30, 209] on link "person_add Nova marcação" at bounding box center [51, 214] width 84 height 43
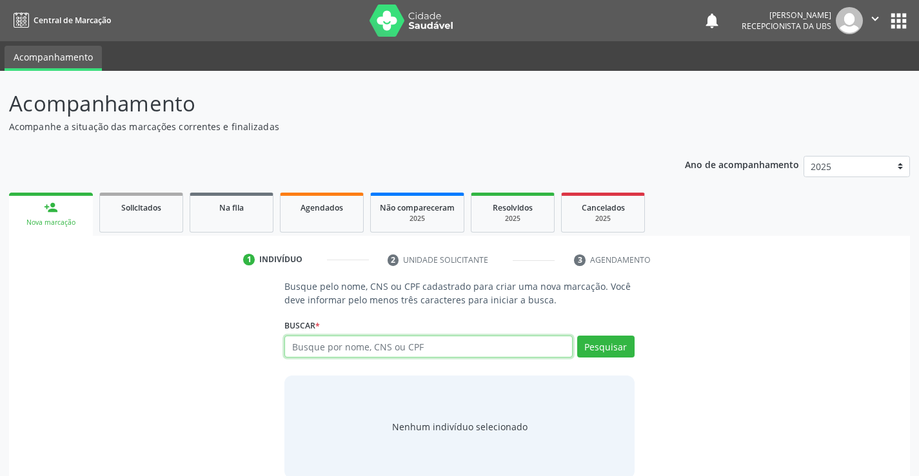
click at [429, 350] on input "text" at bounding box center [428, 347] width 288 height 22
type input "91926408349"
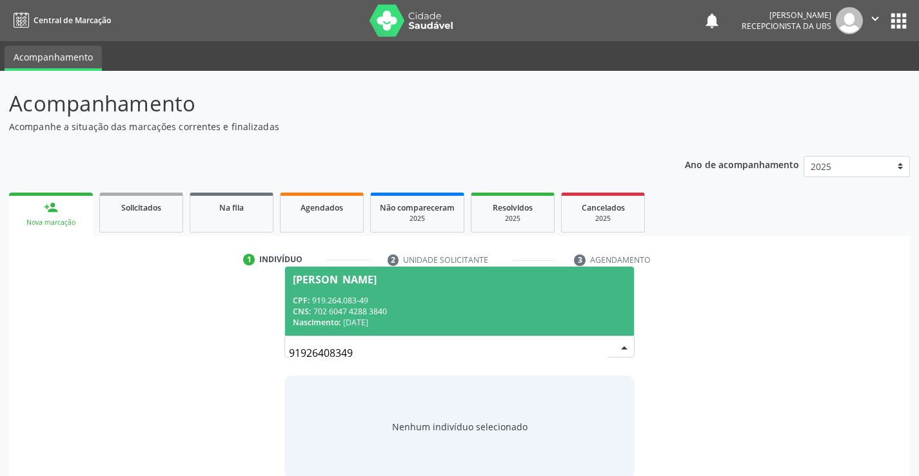
click at [540, 304] on div "CPF: 919.264.083-49" at bounding box center [459, 300] width 333 height 11
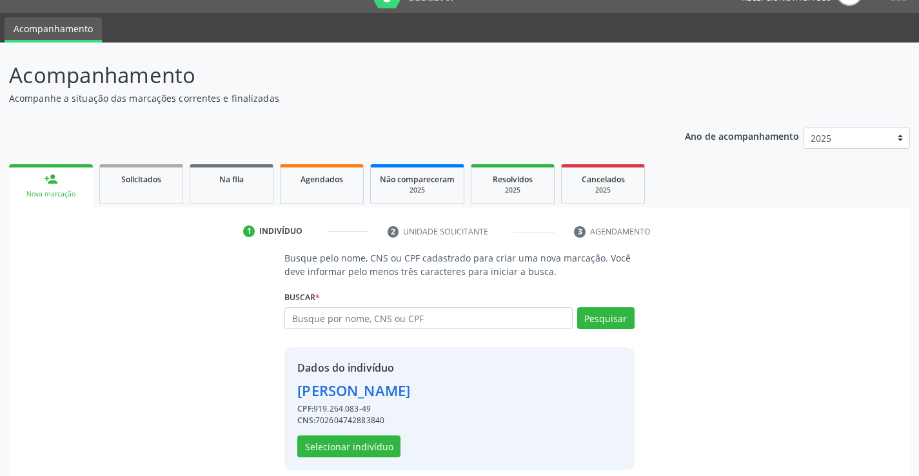
scroll to position [41, 0]
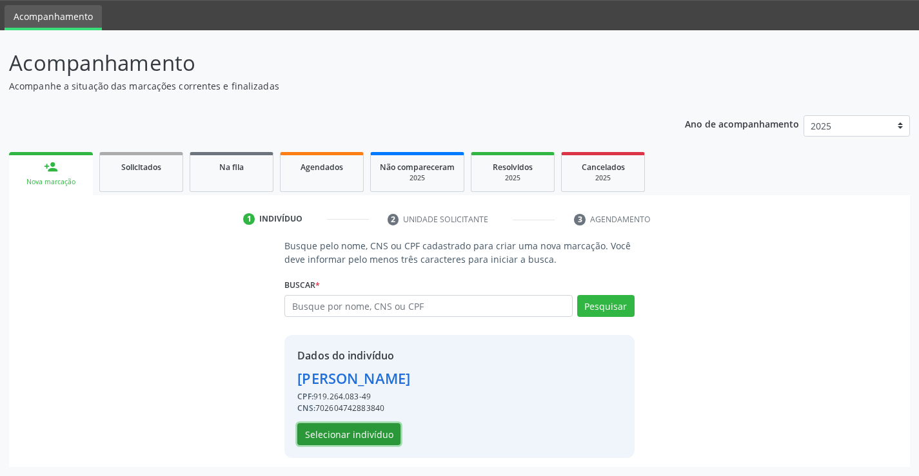
click at [375, 435] on button "Selecionar indivíduo" at bounding box center [348, 435] width 103 height 22
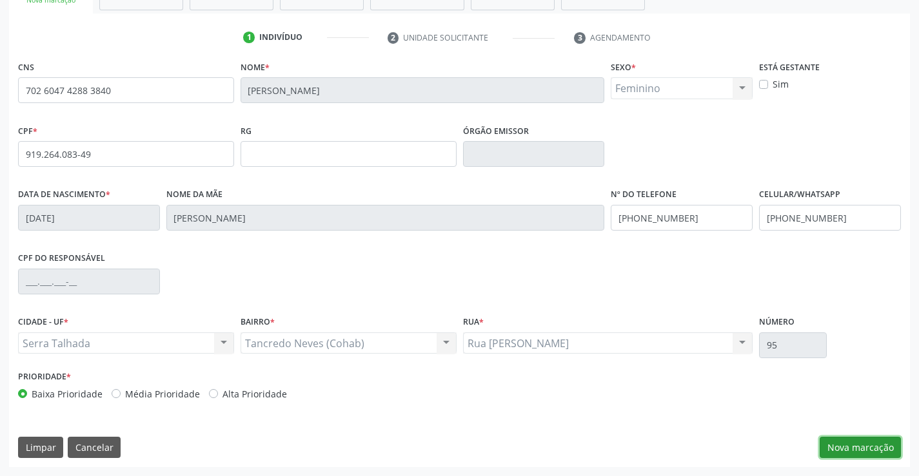
click at [859, 440] on button "Nova marcação" at bounding box center [859, 448] width 81 height 22
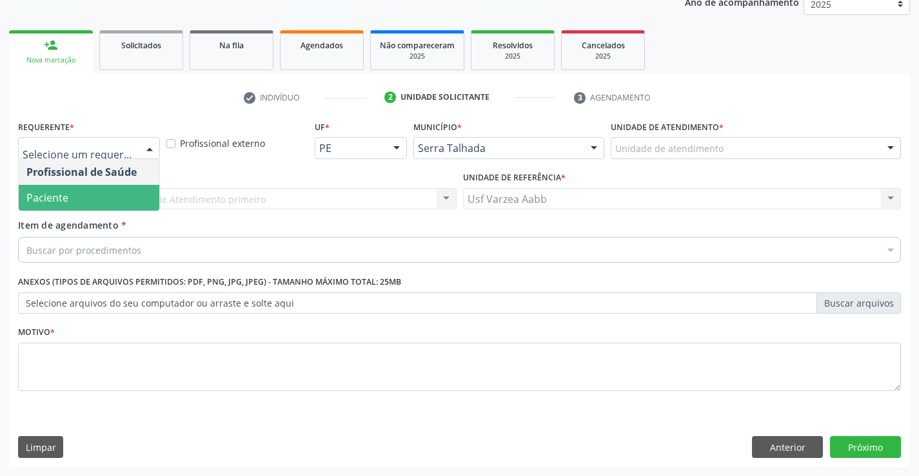
click at [117, 200] on span "Paciente" at bounding box center [89, 198] width 141 height 26
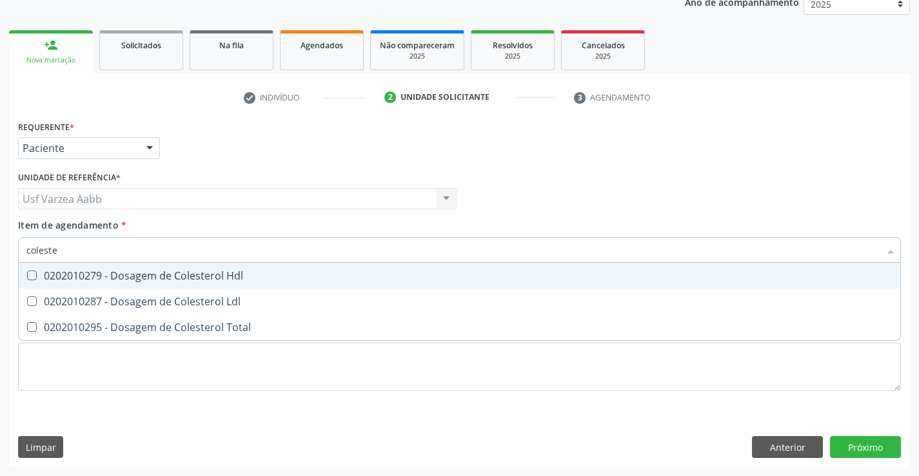
type input "colester"
click at [155, 277] on div "0202010279 - Dosagem de Colesterol Hdl" at bounding box center [459, 276] width 866 height 10
checkbox Hdl "true"
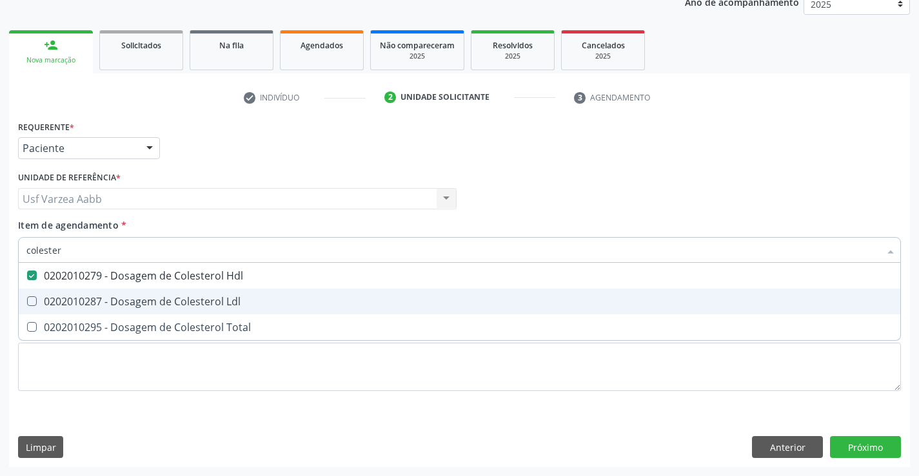
click at [158, 298] on div "0202010287 - Dosagem de Colesterol Ldl" at bounding box center [459, 302] width 866 height 10
checkbox Ldl "true"
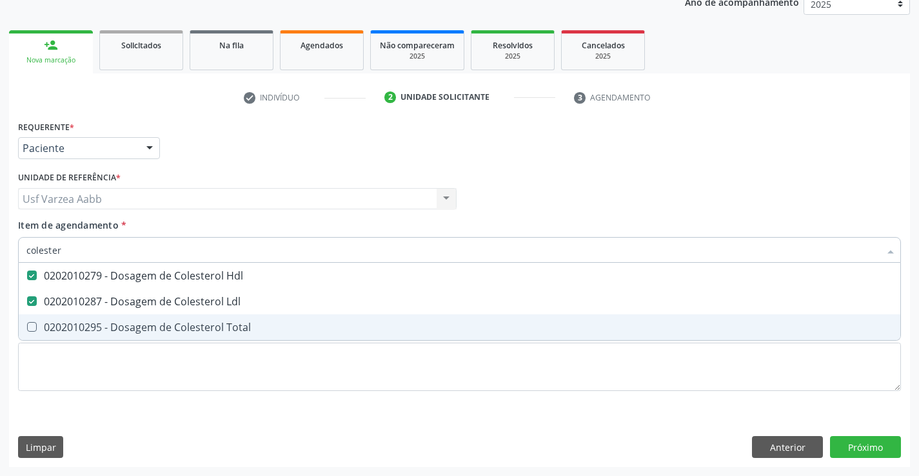
drag, startPoint x: 161, startPoint y: 329, endPoint x: 157, endPoint y: 318, distance: 11.6
click at [160, 329] on div "0202010295 - Dosagem de Colesterol Total" at bounding box center [459, 327] width 866 height 10
checkbox Total "true"
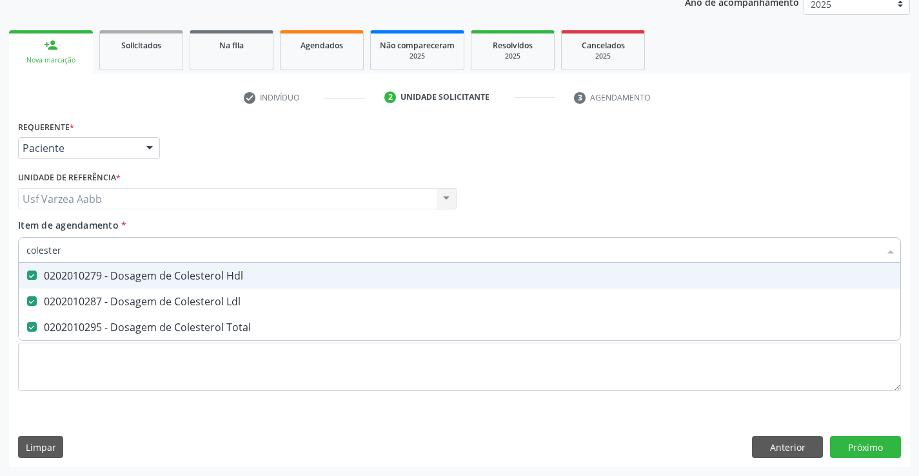
click at [156, 250] on input "colester" at bounding box center [452, 250] width 853 height 26
type input "cr"
checkbox Hdl "false"
checkbox Ldl "false"
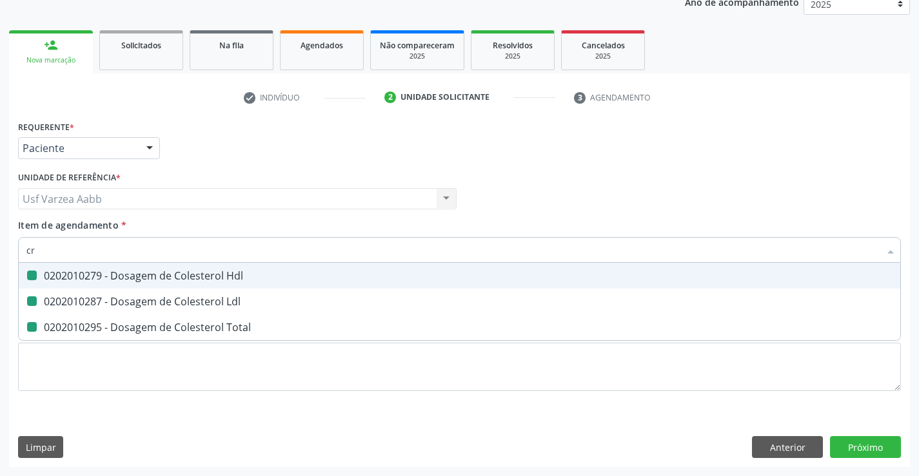
checkbox Total "false"
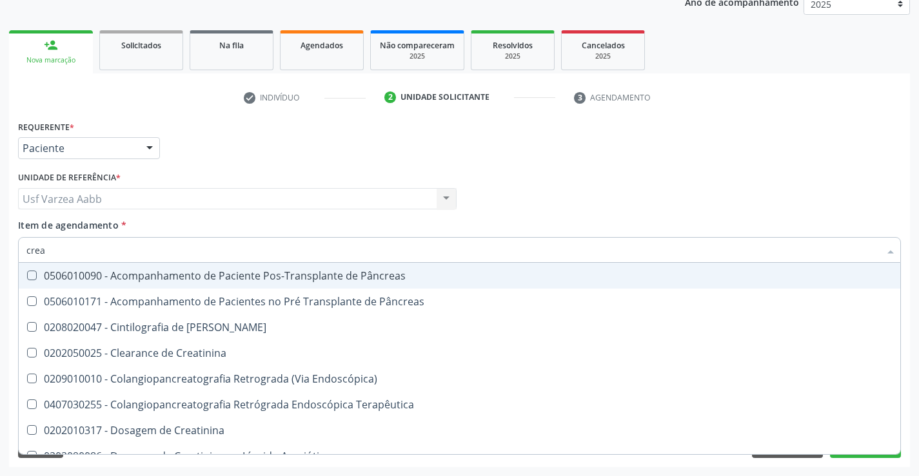
type input "creat"
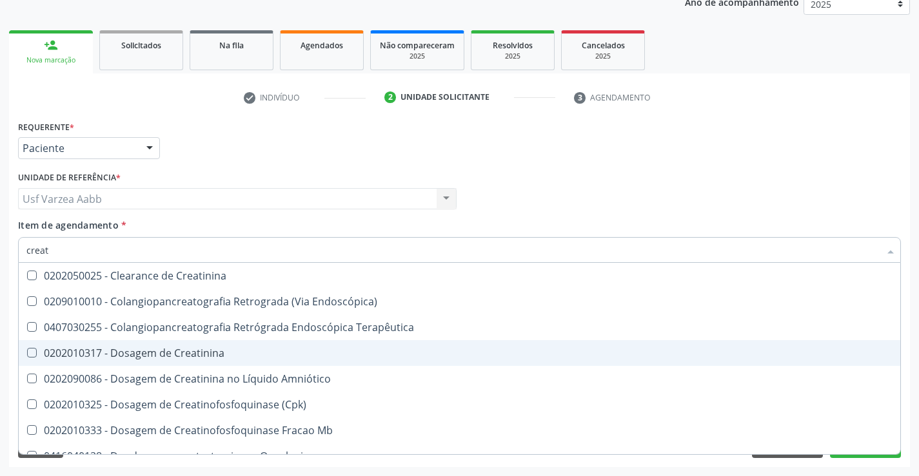
click at [215, 364] on span "0202010317 - Dosagem de Creatinina" at bounding box center [459, 353] width 881 height 26
checkbox Creatinina "true"
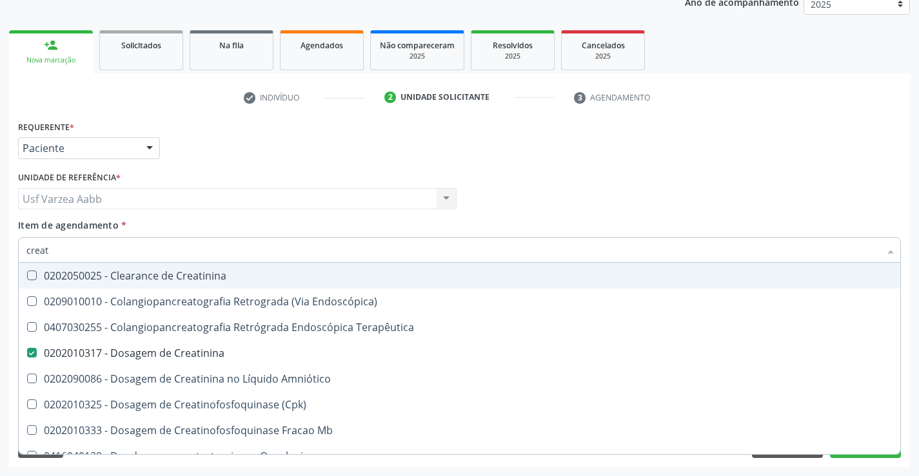
click at [195, 264] on span "0202050025 - Clearance de Creatinina" at bounding box center [459, 276] width 881 height 26
checkbox Creatinina "false"
click at [199, 243] on input "creat" at bounding box center [452, 250] width 853 height 26
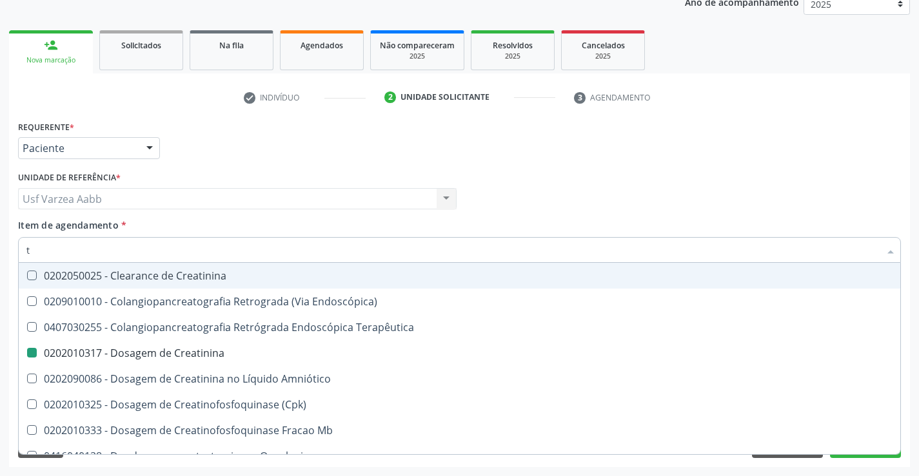
type input "tr"
checkbox Creatinina "false"
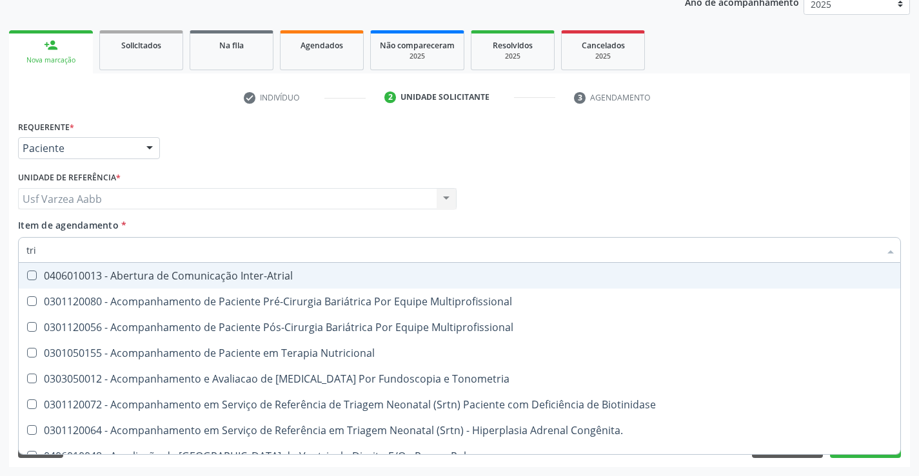
type input "trig"
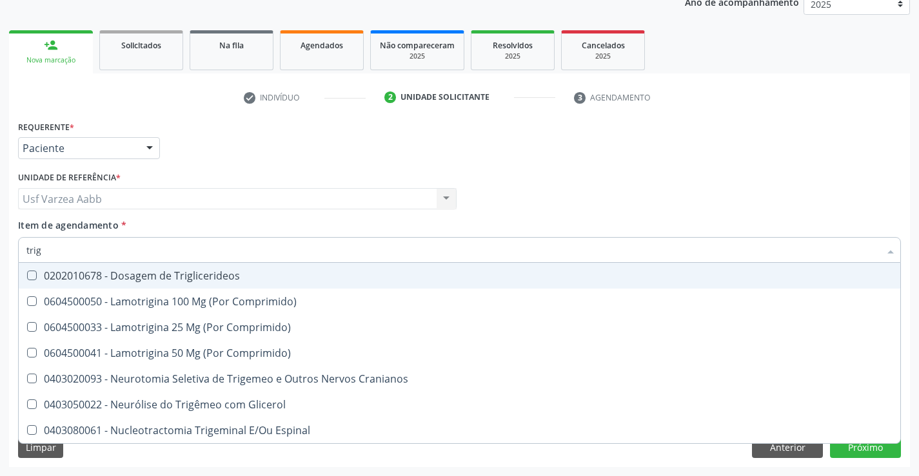
click at [211, 271] on div "0202010678 - Dosagem de Triglicerideos" at bounding box center [459, 276] width 866 height 10
checkbox Triglicerideos "true"
click at [207, 254] on input "trig" at bounding box center [452, 250] width 853 height 26
type input "ur"
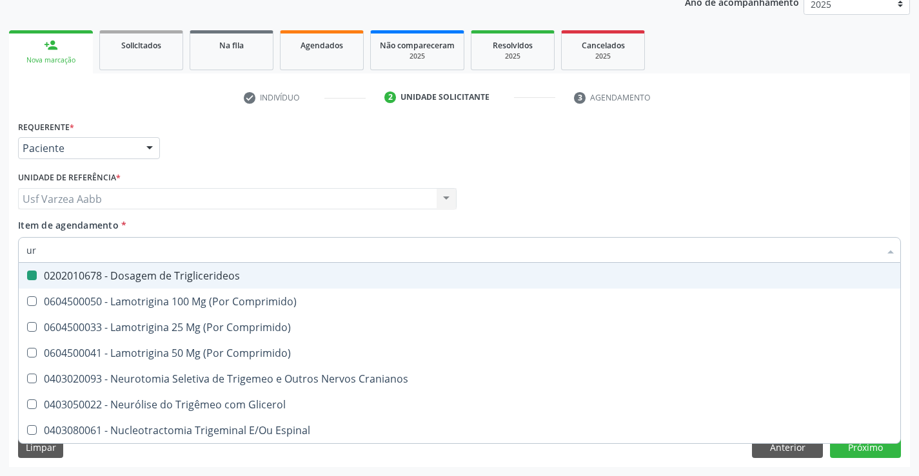
checkbox Triglicerideos "false"
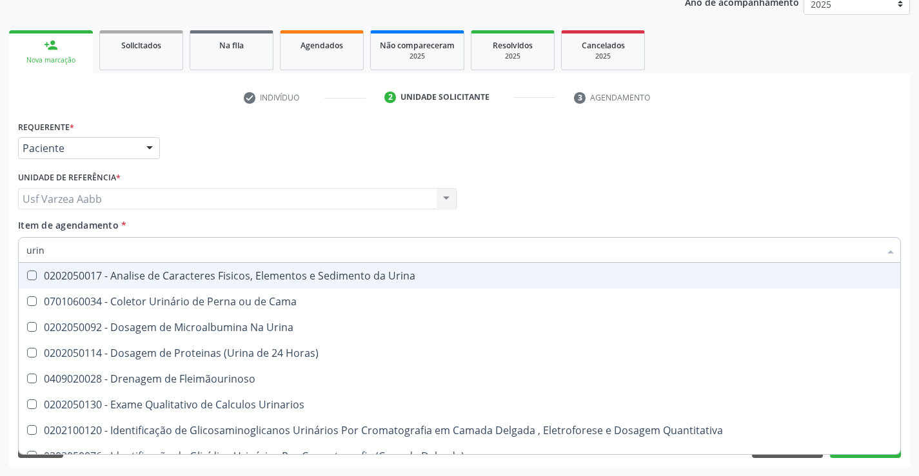
type input "urina"
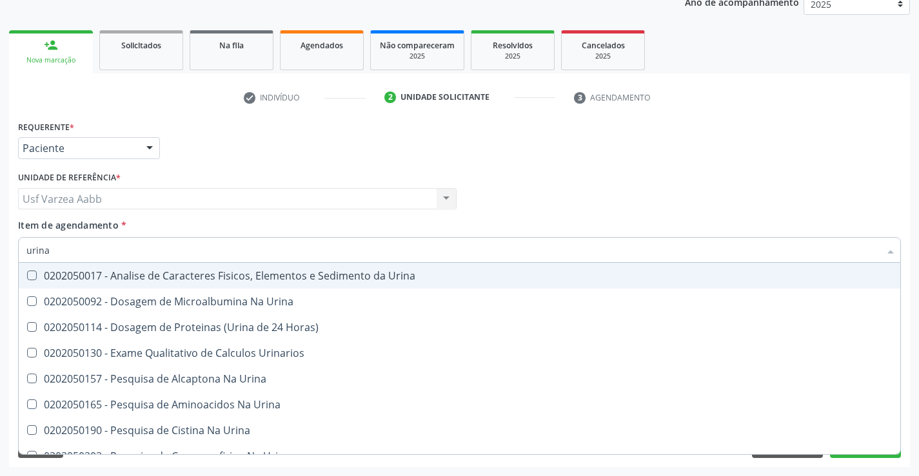
click at [217, 274] on div "0202050017 - Analise de Caracteres Fisicos, Elementos e Sedimento da Urina" at bounding box center [459, 276] width 866 height 10
checkbox Urina "true"
click at [227, 250] on input "urina" at bounding box center [452, 250] width 853 height 26
type input "g"
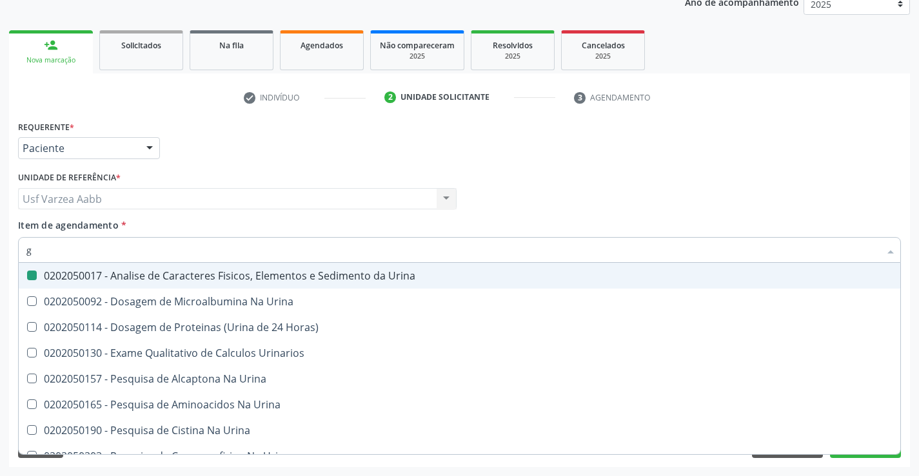
checkbox Urina "false"
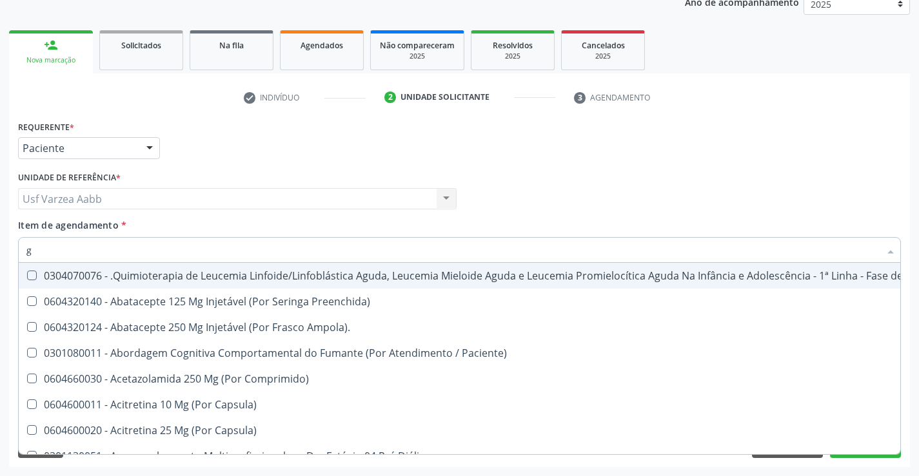
type input "gl"
checkbox Pé "true"
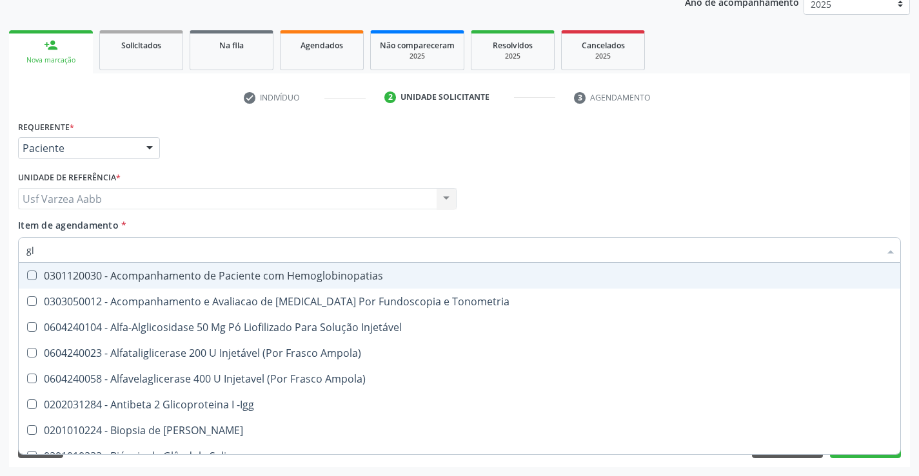
type input "gli"
checkbox Glomerular "true"
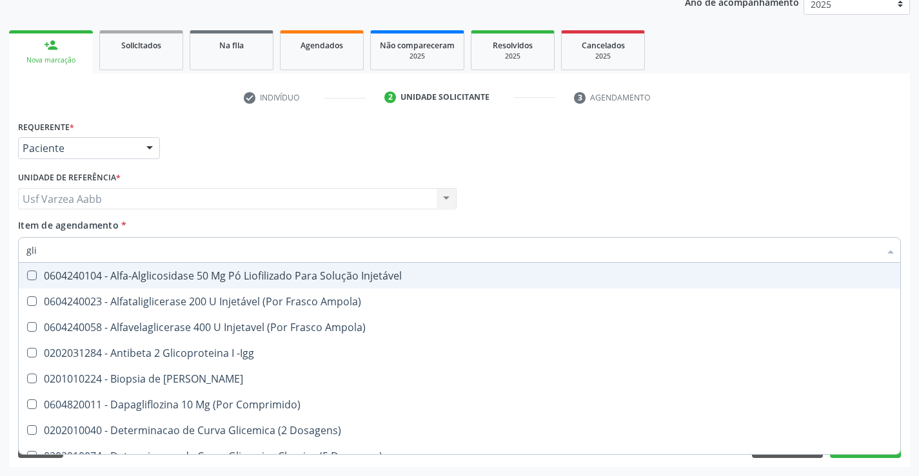
type input "glic"
checkbox Derrames "true"
checkbox Triglicerideos "false"
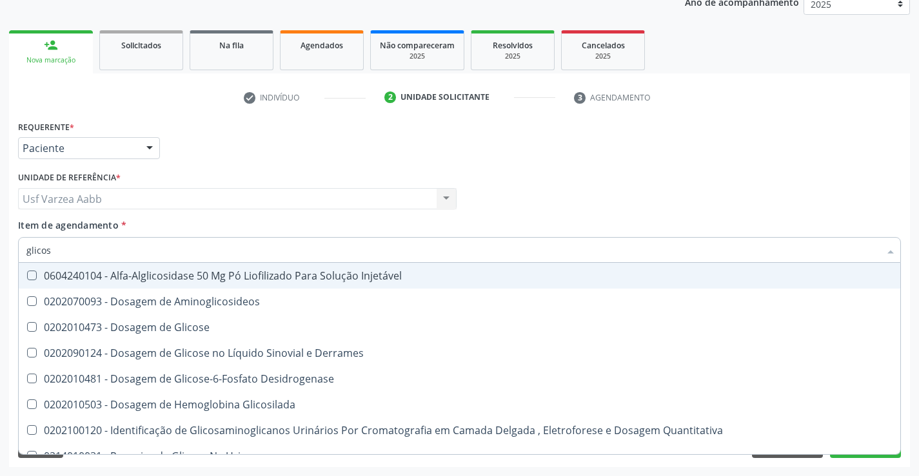
type input "glicose"
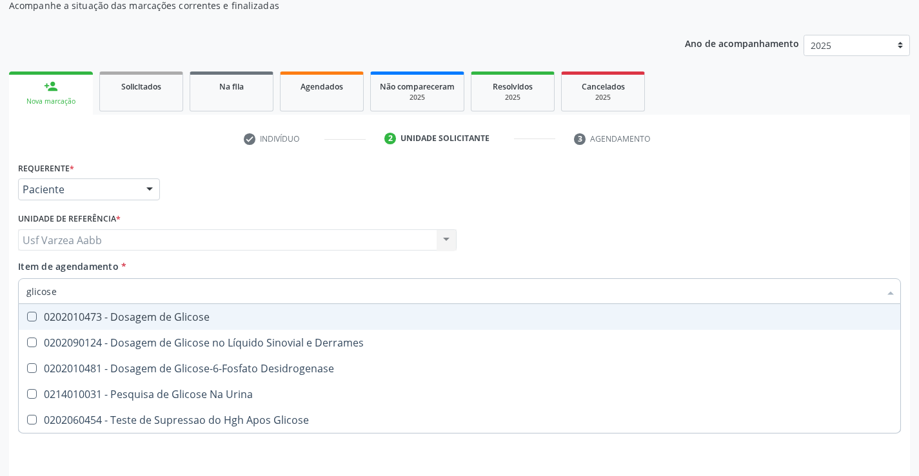
scroll to position [98, 0]
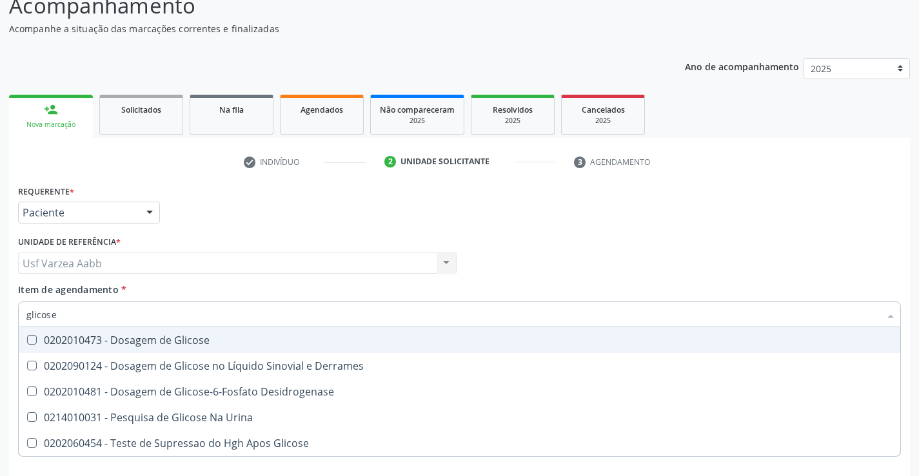
click at [205, 349] on span "0202010473 - Dosagem de Glicose" at bounding box center [459, 340] width 881 height 26
checkbox Glicose "true"
click at [212, 320] on input "glicose" at bounding box center [452, 315] width 853 height 26
type input "h"
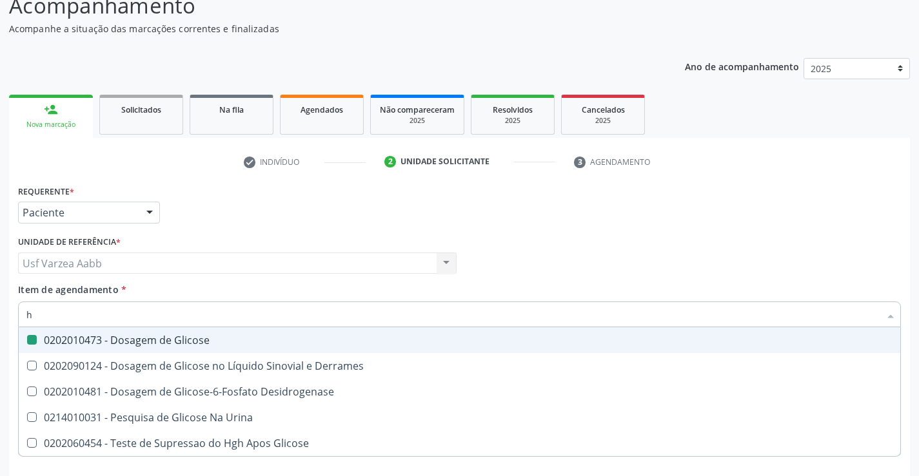
checkbox Glicose "false"
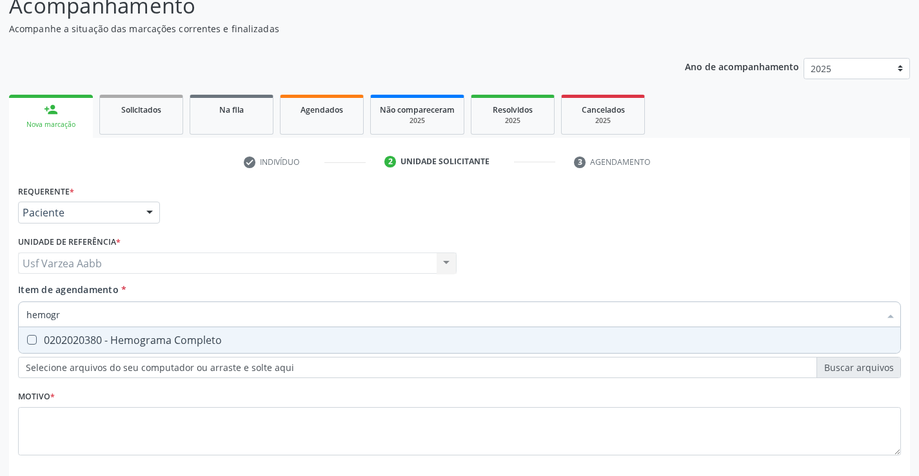
type input "hemogra"
click at [231, 338] on div "0202020380 - Hemograma Completo" at bounding box center [459, 340] width 866 height 10
checkbox Completo "true"
click at [242, 309] on input "hemogra" at bounding box center [452, 315] width 853 height 26
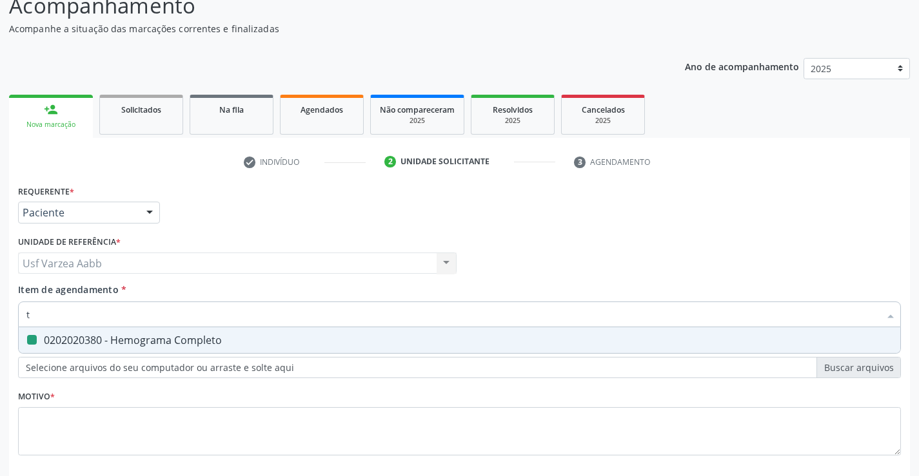
type input "t4"
checkbox Completo "false"
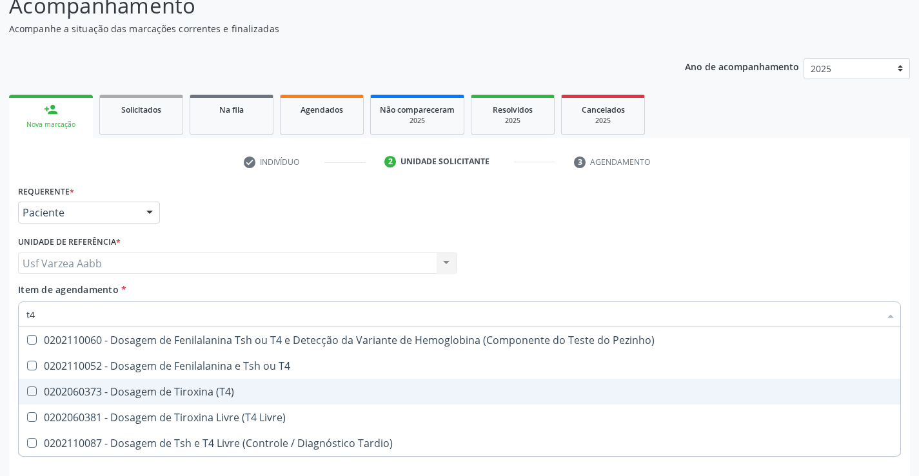
click at [219, 389] on div "0202060373 - Dosagem de Tiroxina (T4)" at bounding box center [459, 392] width 866 height 10
checkbox \(T4\) "true"
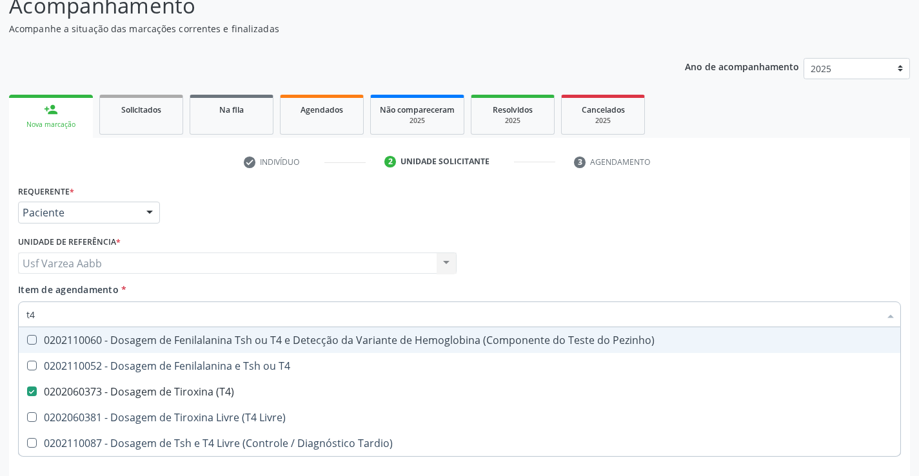
click at [180, 315] on input "t4" at bounding box center [452, 315] width 853 height 26
click at [181, 315] on input "t4" at bounding box center [452, 315] width 853 height 26
click at [516, 234] on div "Profissional Solicitante Por favor, selecione a Unidade de Atendimento primeiro…" at bounding box center [459, 258] width 889 height 50
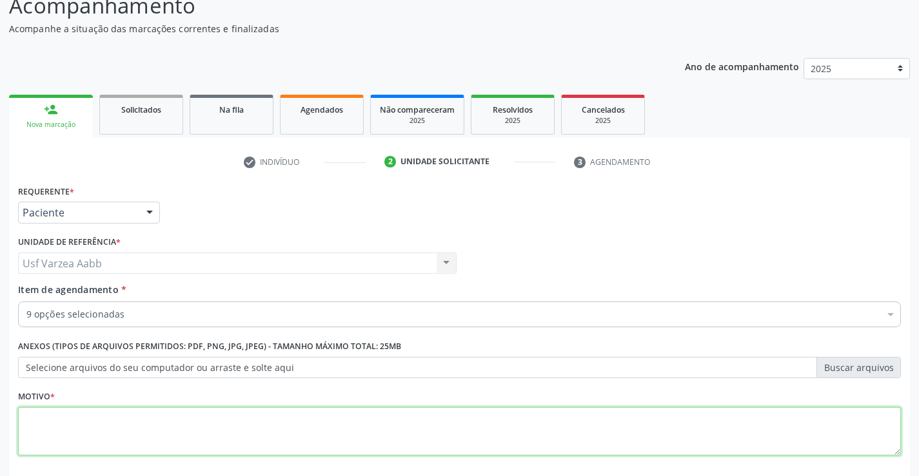
click at [197, 436] on textarea at bounding box center [459, 431] width 883 height 49
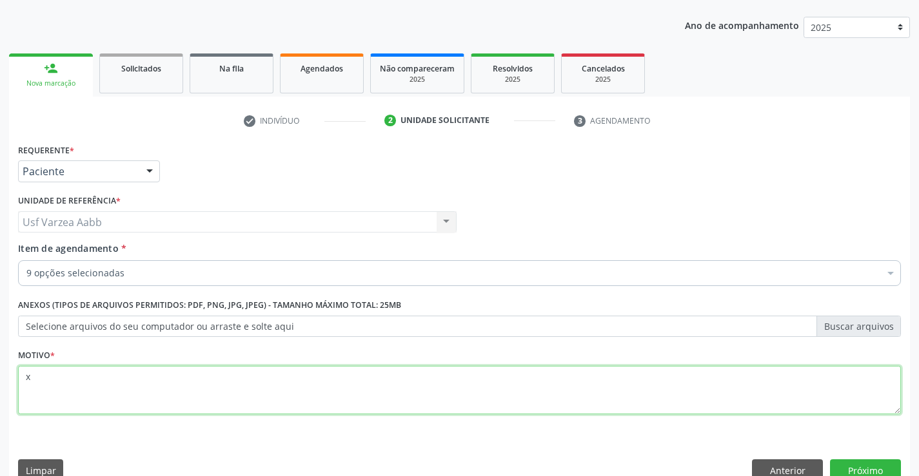
scroll to position [162, 0]
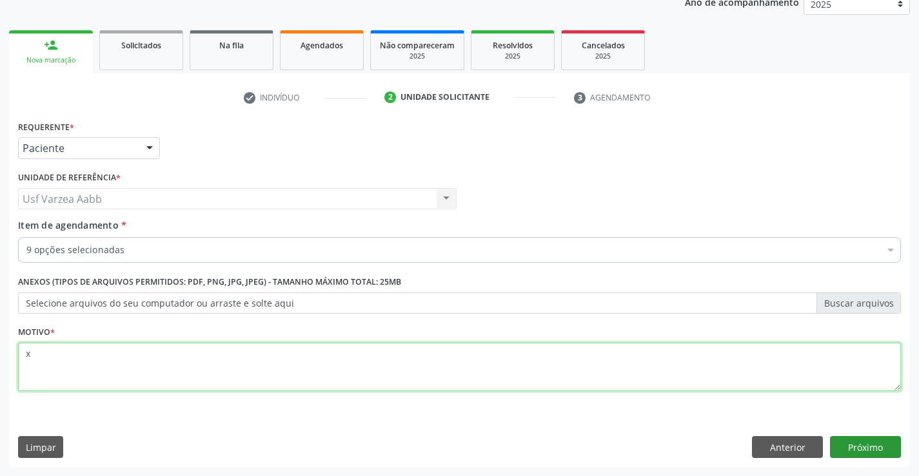
type textarea "x"
click at [884, 437] on button "Próximo" at bounding box center [865, 447] width 71 height 22
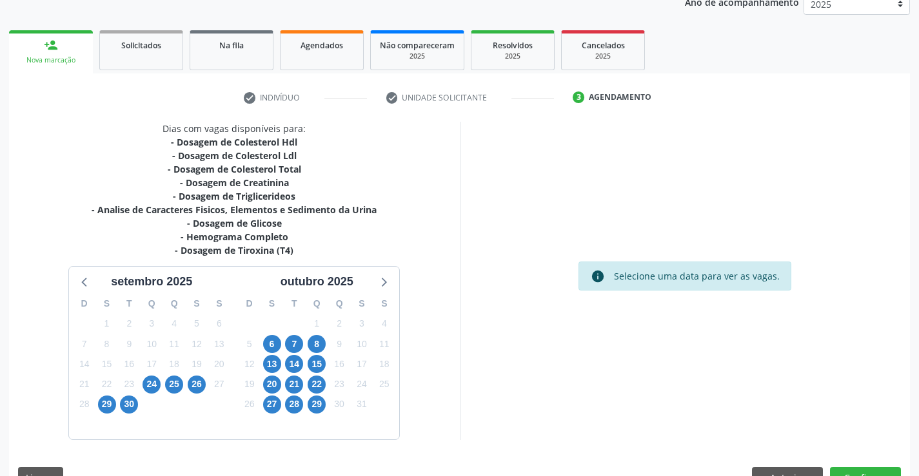
click at [109, 415] on div "6" at bounding box center [106, 425] width 23 height 20
click at [104, 408] on span "29" at bounding box center [107, 405] width 18 height 18
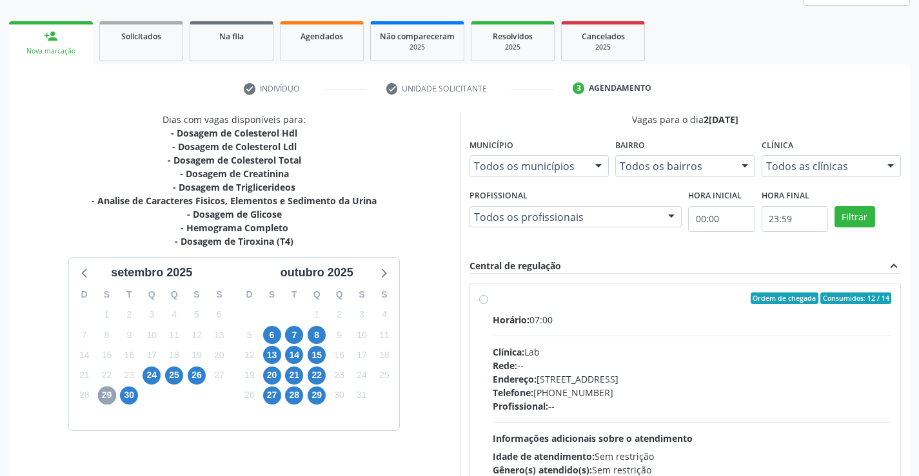
scroll to position [294, 0]
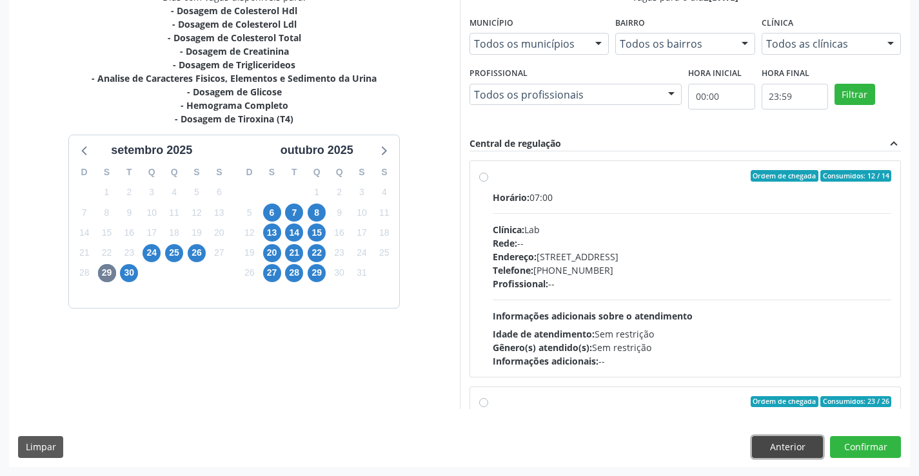
click at [781, 442] on button "Anterior" at bounding box center [787, 447] width 71 height 22
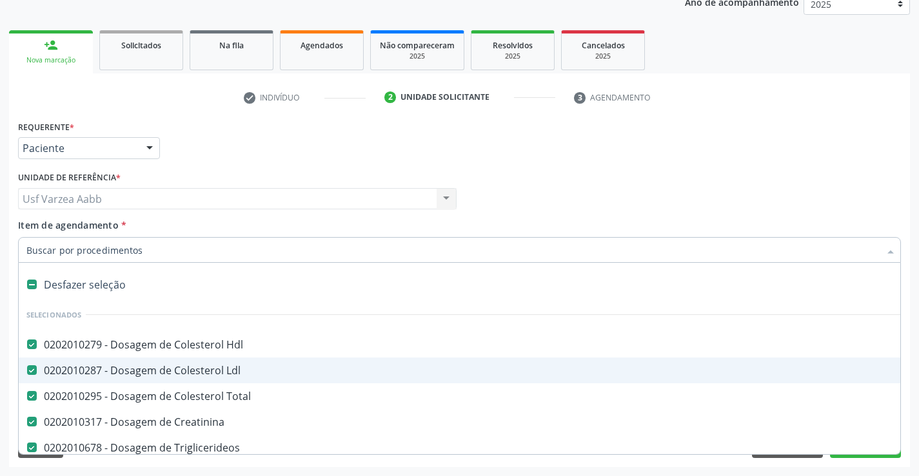
scroll to position [193, 0]
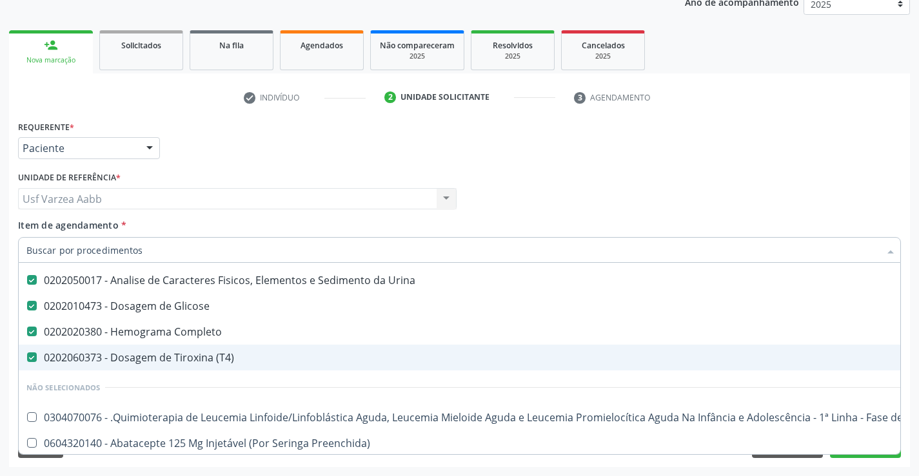
click at [197, 355] on div "0202060373 - Dosagem de Tiroxina (T4)" at bounding box center [528, 358] width 1004 height 10
checkbox \(T4\) "false"
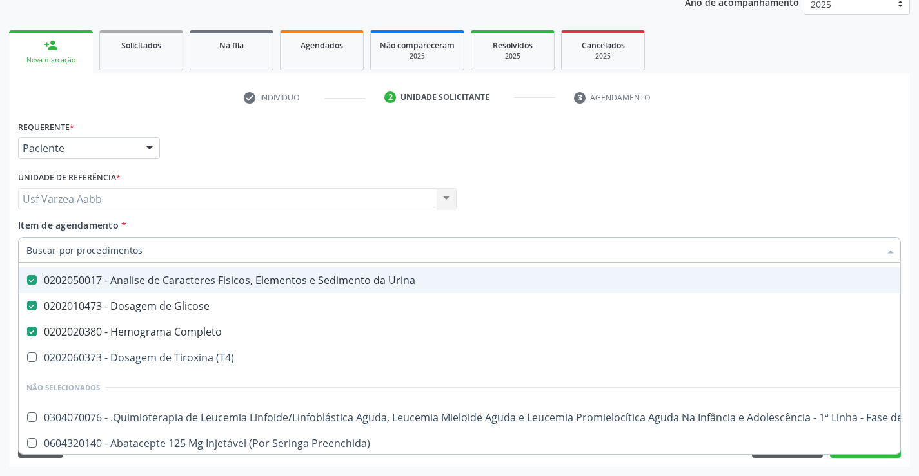
click at [861, 181] on div "Profissional Solicitante Por favor, selecione a Unidade de Atendimento primeiro…" at bounding box center [459, 193] width 889 height 50
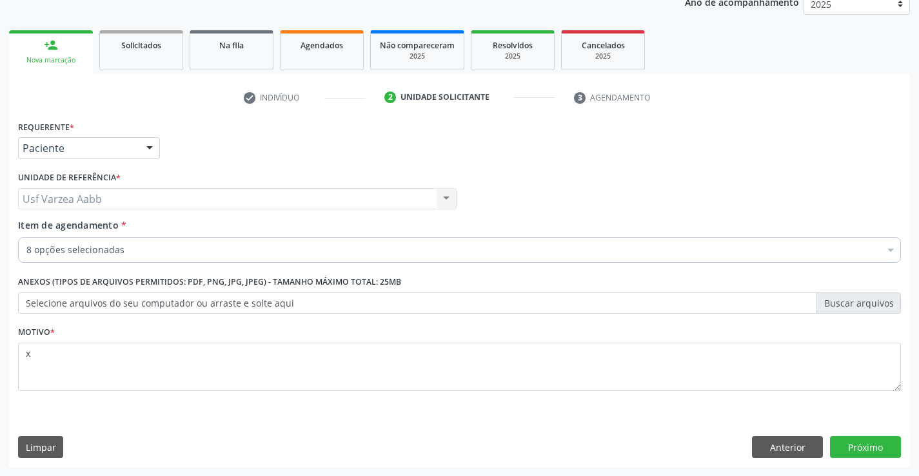
scroll to position [0, 0]
click at [887, 450] on button "Próximo" at bounding box center [865, 447] width 71 height 22
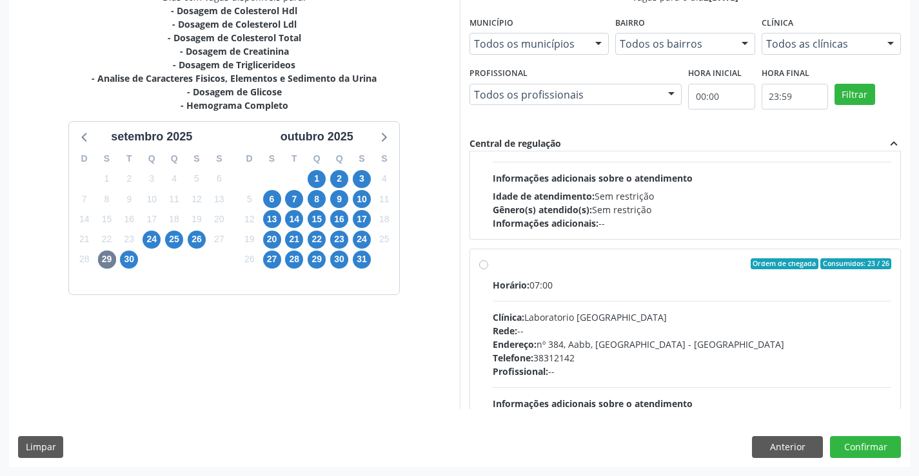
scroll to position [107, 0]
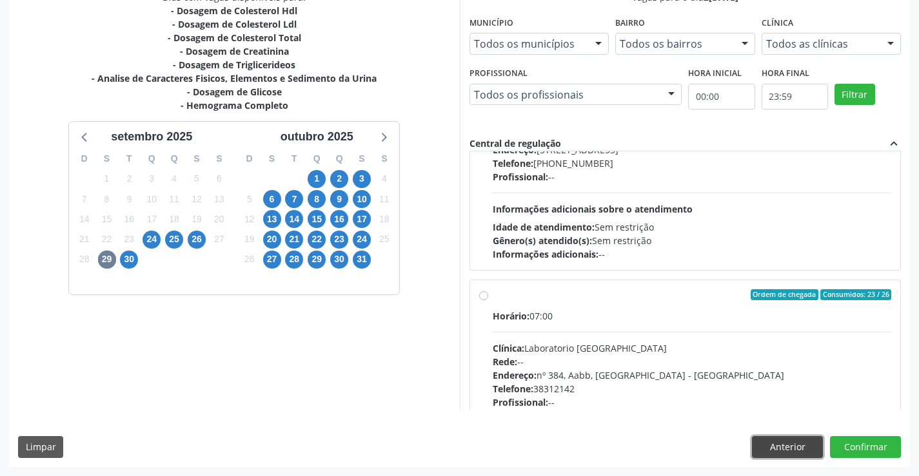
click at [770, 447] on button "Anterior" at bounding box center [787, 447] width 71 height 22
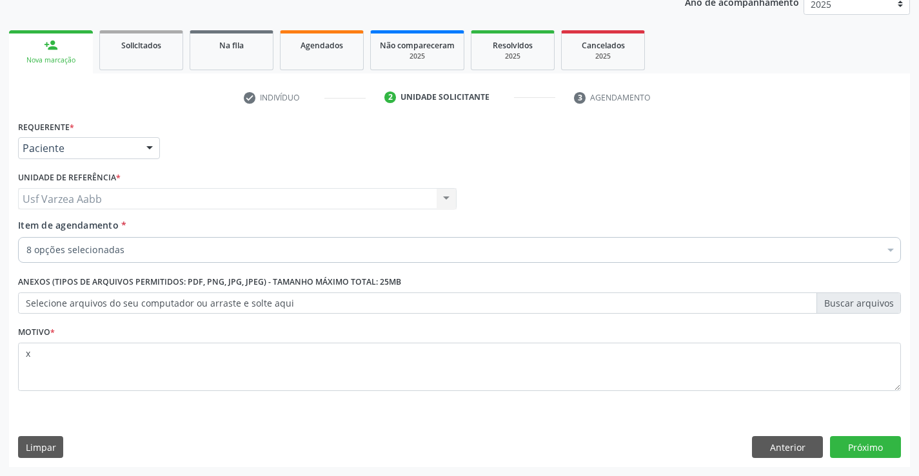
scroll to position [162, 0]
click at [807, 437] on button "Anterior" at bounding box center [787, 447] width 71 height 22
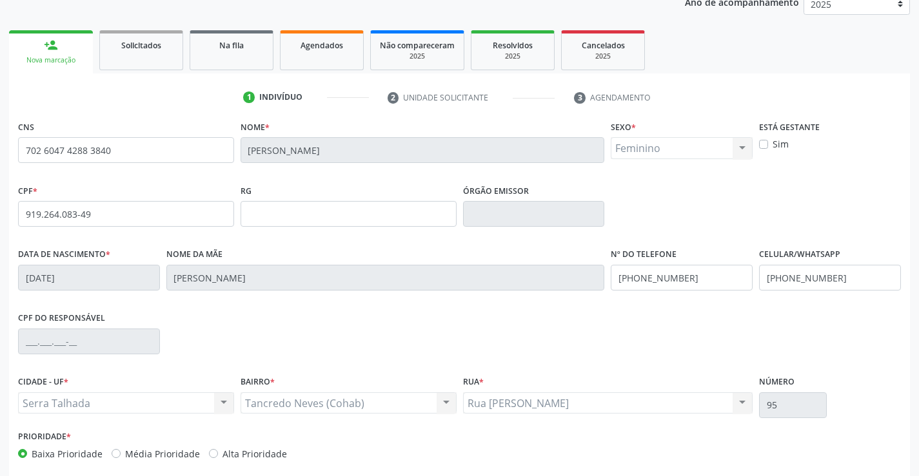
scroll to position [222, 0]
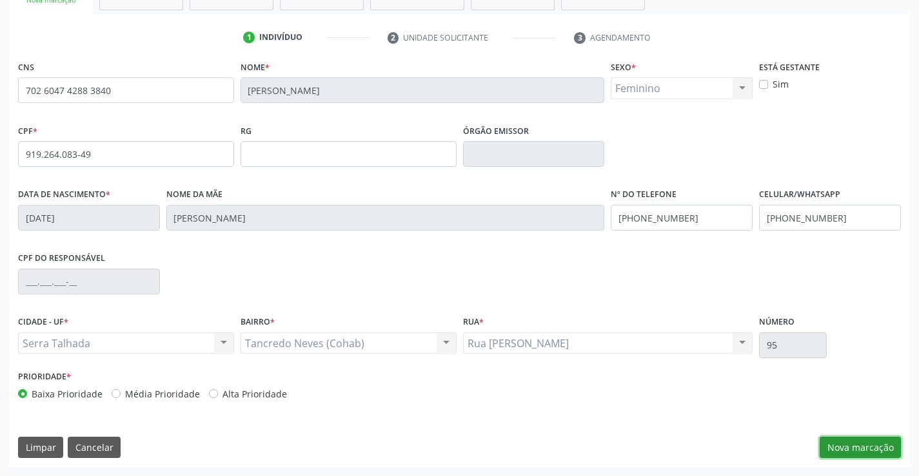
click at [865, 449] on button "Nova marcação" at bounding box center [859, 448] width 81 height 22
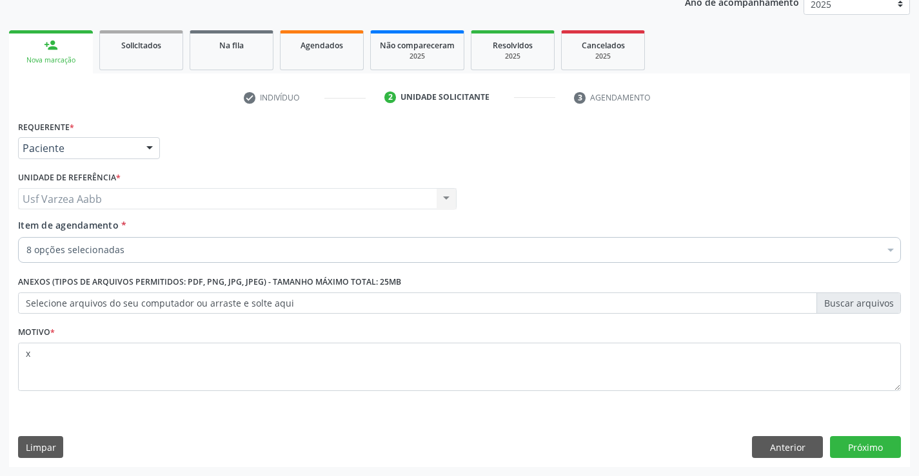
scroll to position [162, 0]
